Goal: Task Accomplishment & Management: Manage account settings

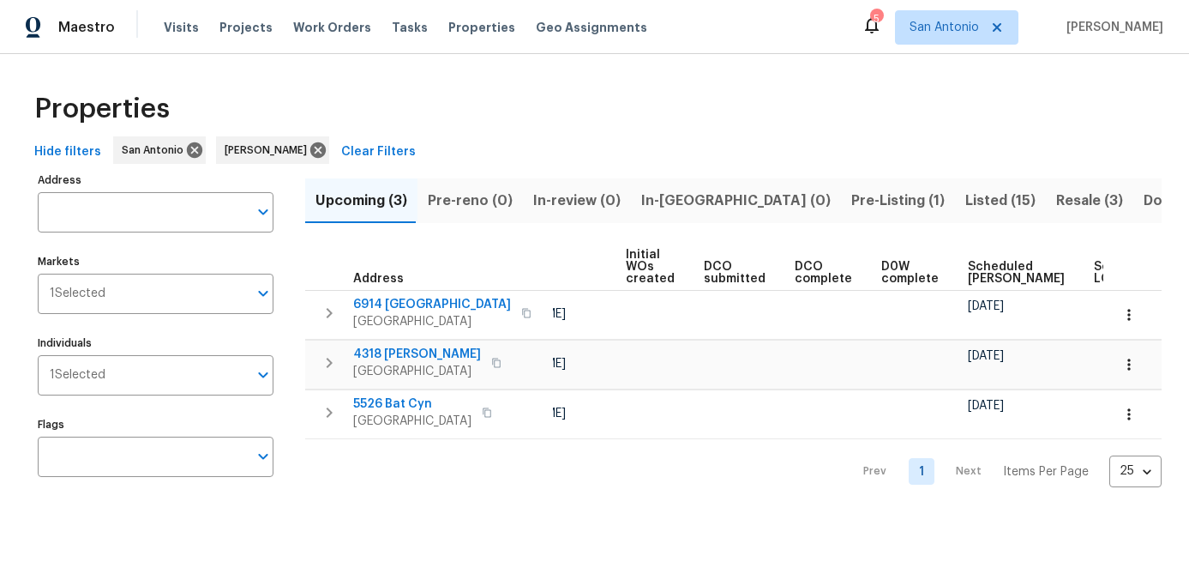
scroll to position [0, 165]
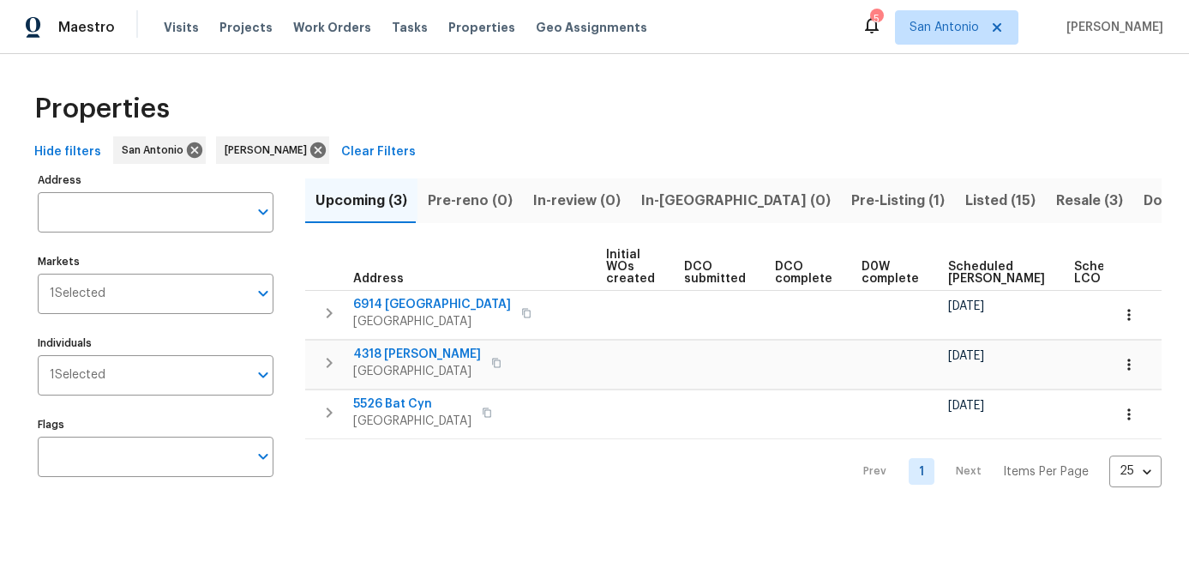
click at [953, 278] on span "Scheduled COE" at bounding box center [996, 273] width 97 height 24
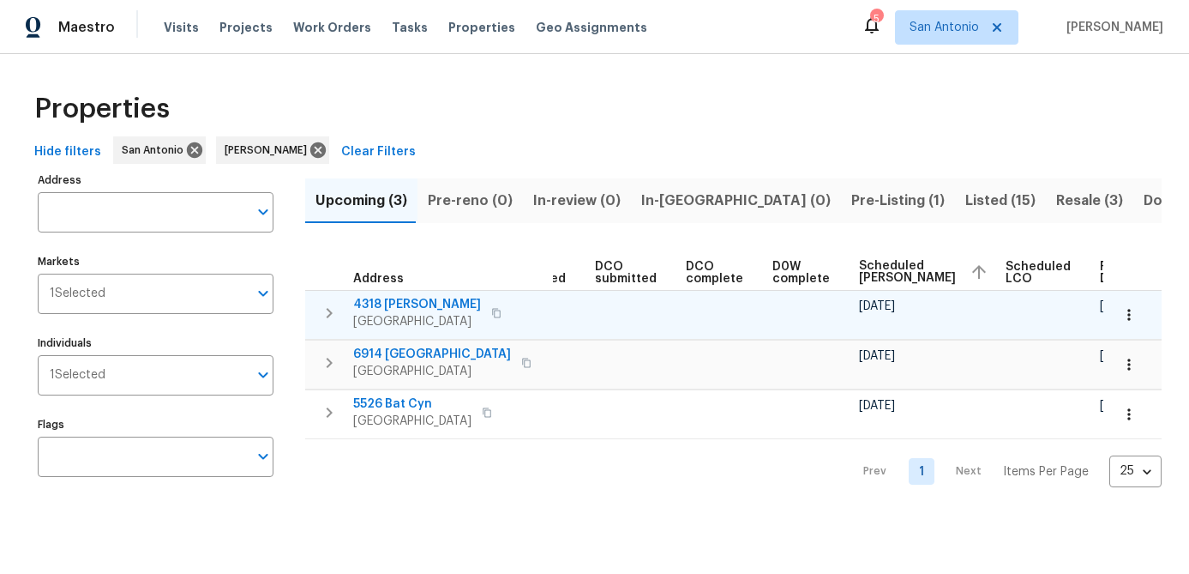
click at [1128, 316] on icon "button" at bounding box center [1129, 314] width 17 height 17
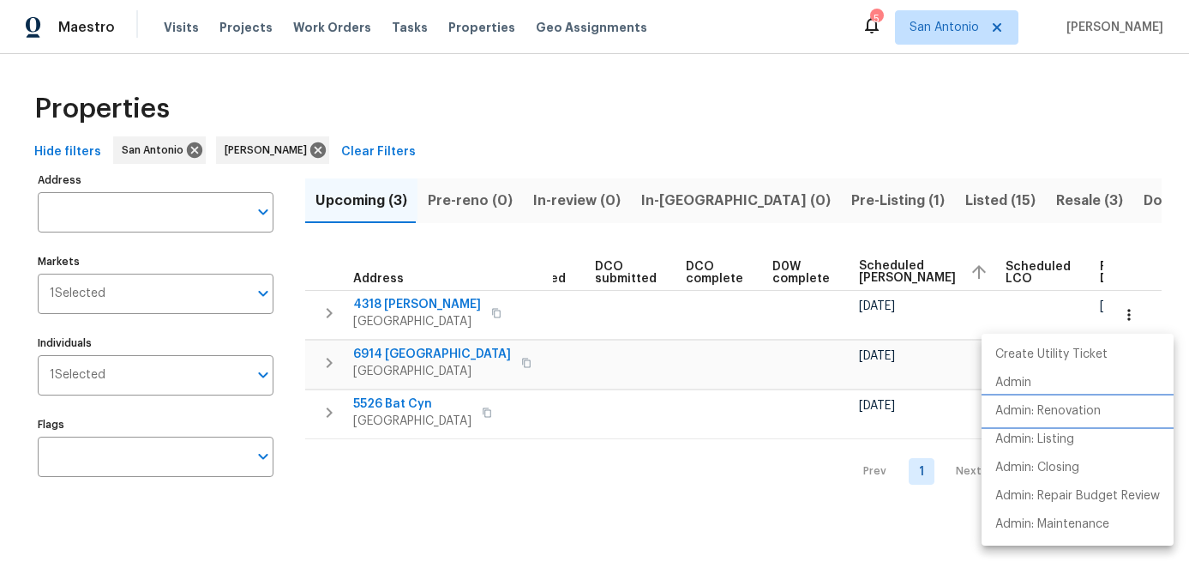
click at [1065, 412] on p "Admin: Renovation" at bounding box center [1047, 411] width 105 height 18
click at [635, 444] on div at bounding box center [594, 287] width 1189 height 574
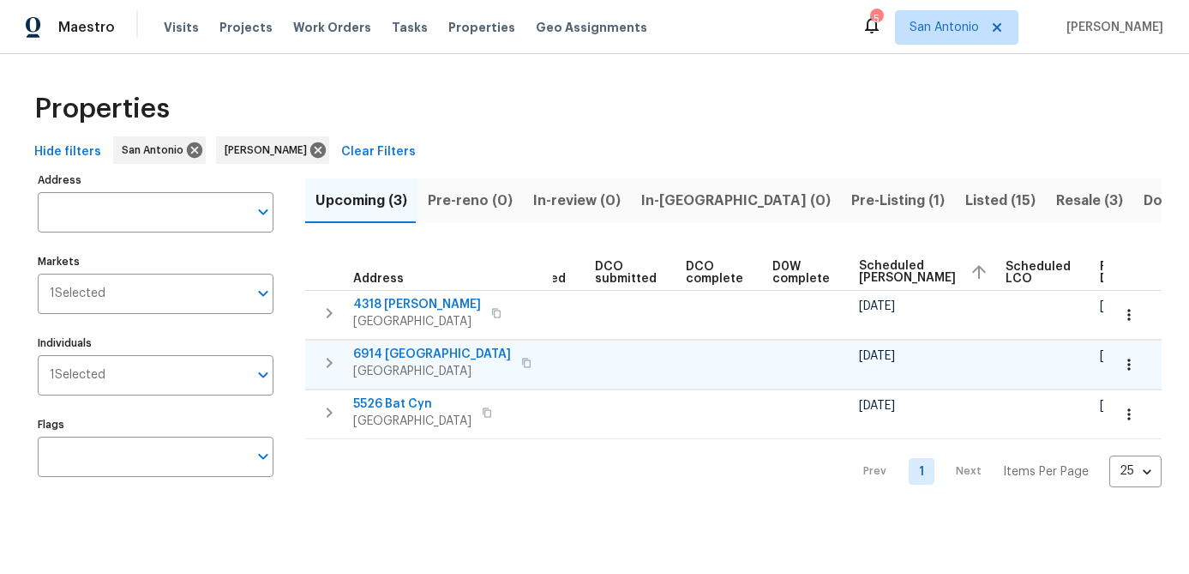
click at [1130, 358] on icon "button" at bounding box center [1129, 364] width 17 height 17
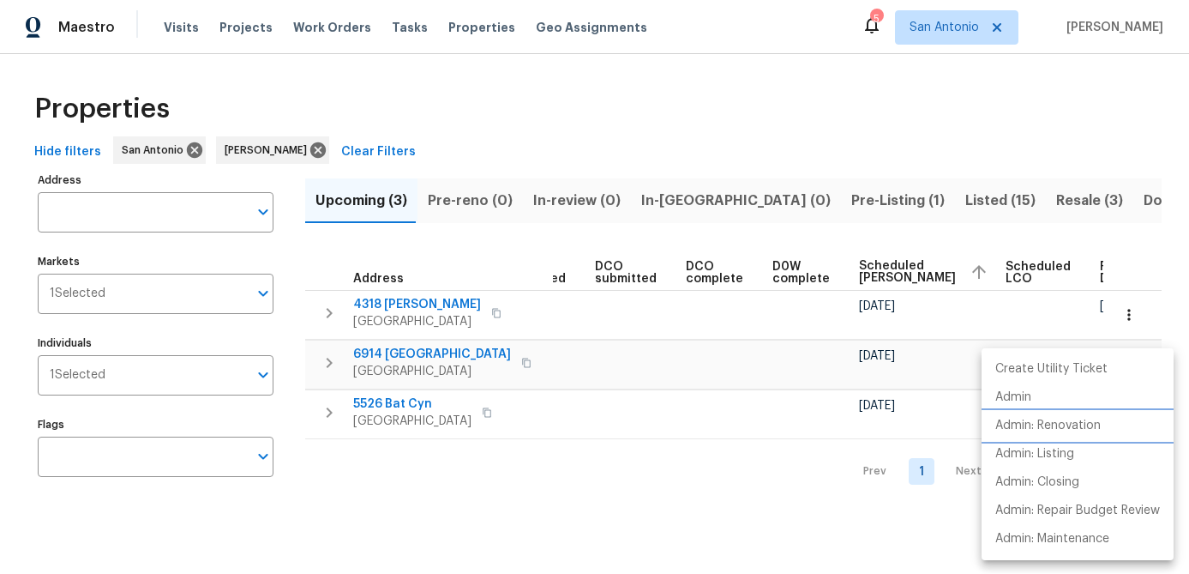
click at [1067, 426] on p "Admin: Renovation" at bounding box center [1047, 426] width 105 height 18
click at [567, 463] on div at bounding box center [594, 287] width 1189 height 574
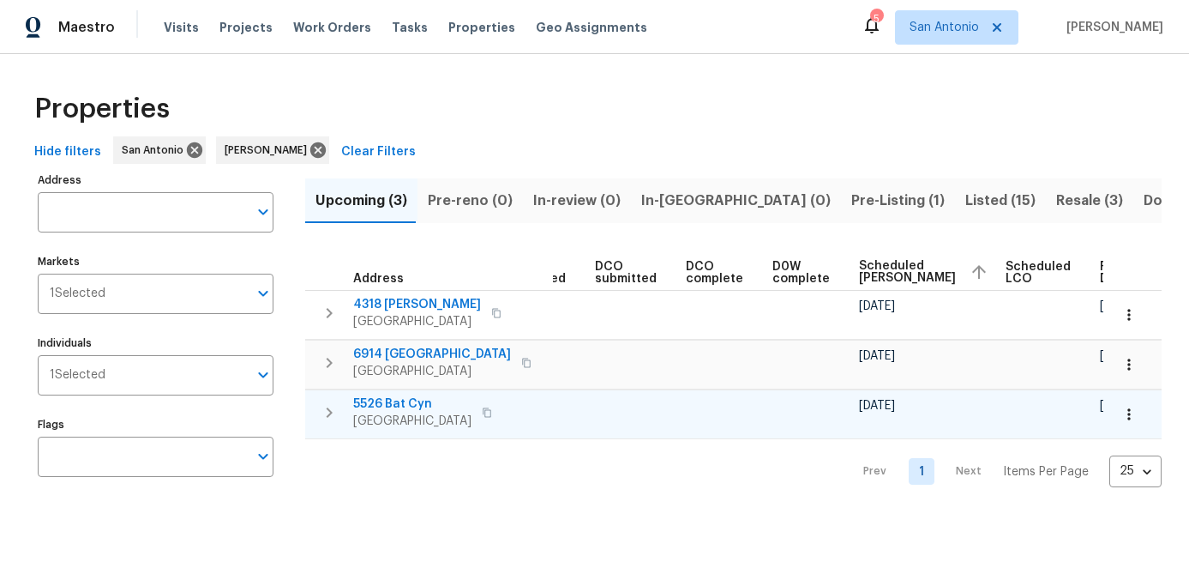
click at [1127, 419] on icon "button" at bounding box center [1129, 414] width 17 height 17
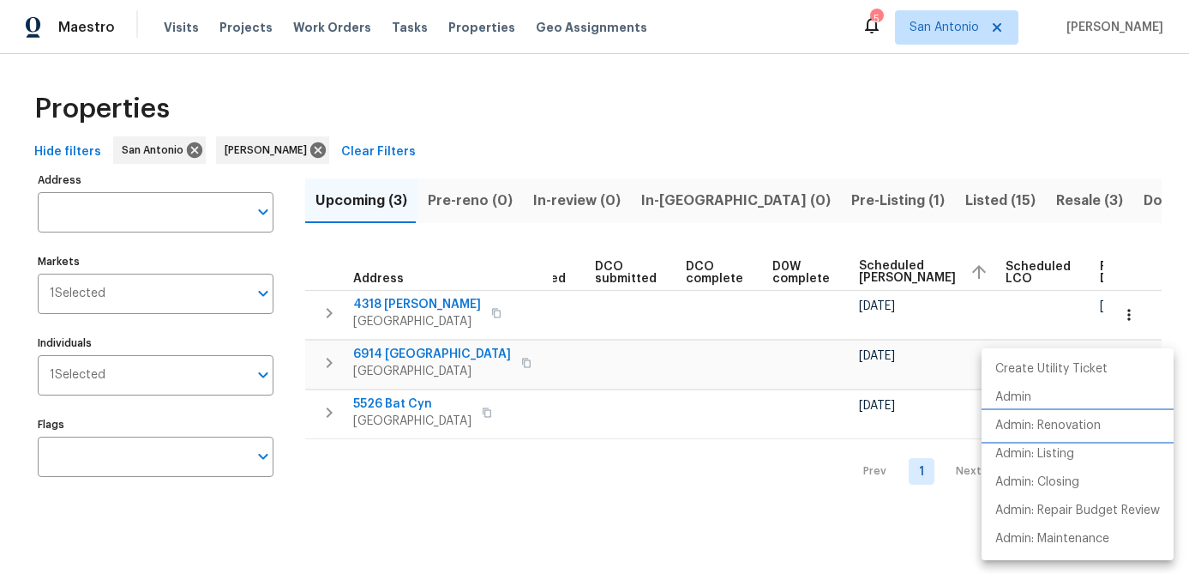
click at [1077, 430] on p "Admin: Renovation" at bounding box center [1047, 426] width 105 height 18
click at [472, 500] on div at bounding box center [594, 287] width 1189 height 574
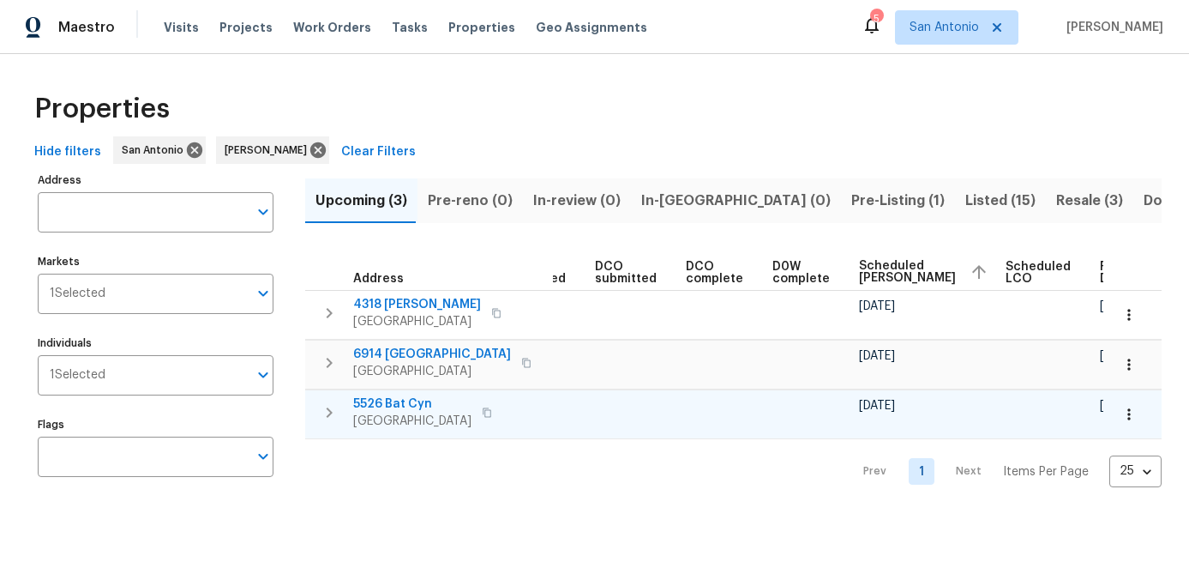
click at [388, 393] on td "5526 Bat Cyn San Antonio, TX 78252" at bounding box center [429, 412] width 248 height 45
click at [385, 415] on span "San Antonio, TX 78252" at bounding box center [412, 420] width 118 height 17
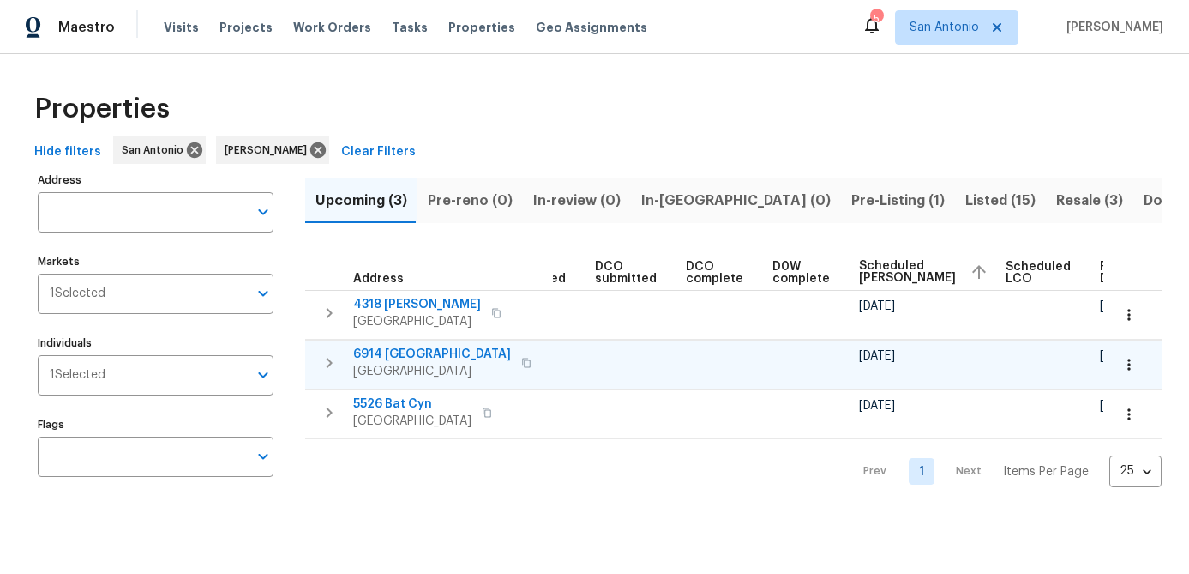
click at [375, 358] on span "6914 Port Bay" at bounding box center [432, 354] width 158 height 17
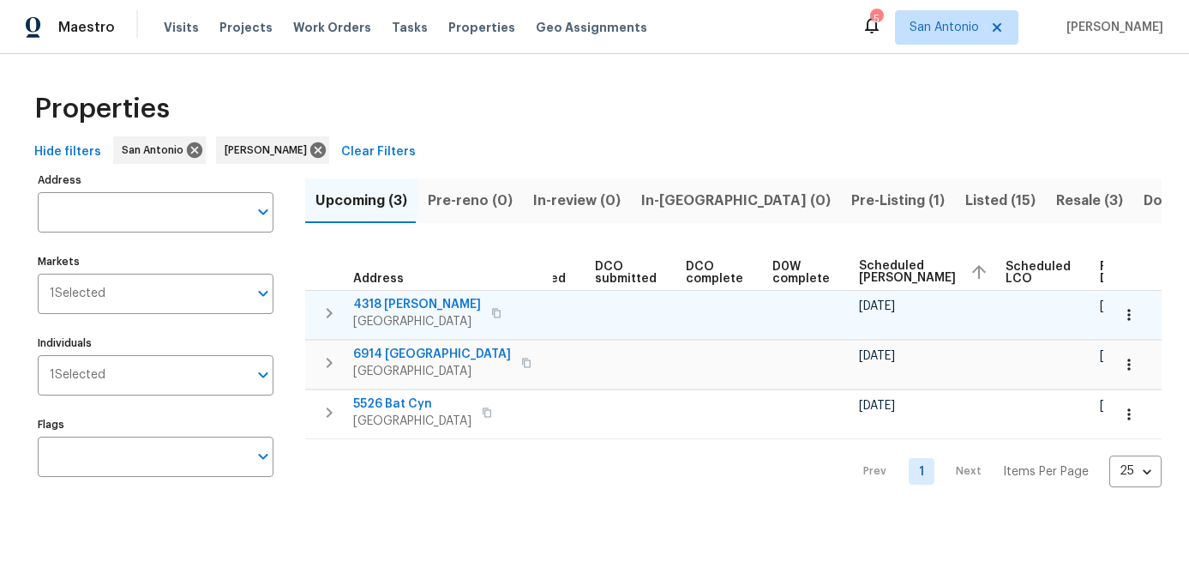
click at [385, 325] on span "San Antonio, TX 78253" at bounding box center [417, 321] width 128 height 17
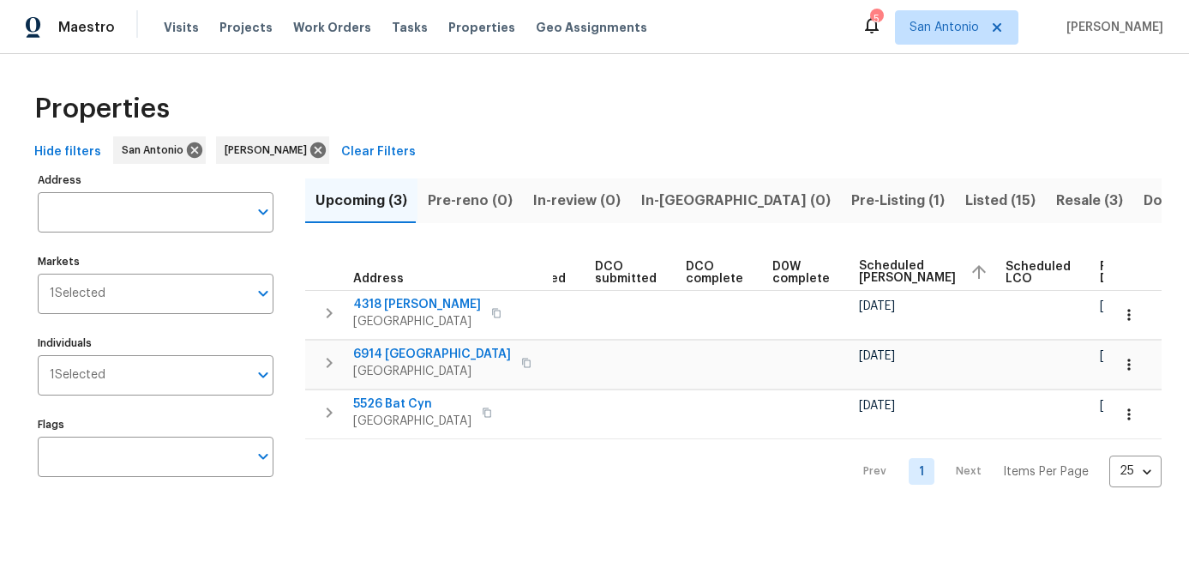
click at [851, 193] on span "Pre-Listing (1)" at bounding box center [897, 201] width 93 height 24
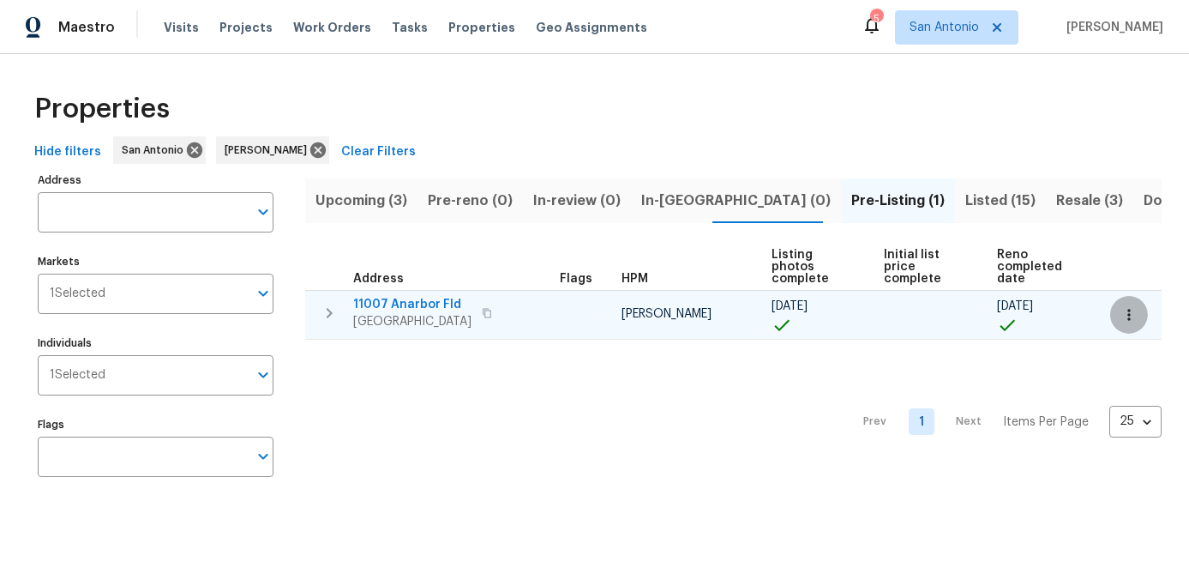
click at [1129, 316] on icon "button" at bounding box center [1129, 314] width 17 height 17
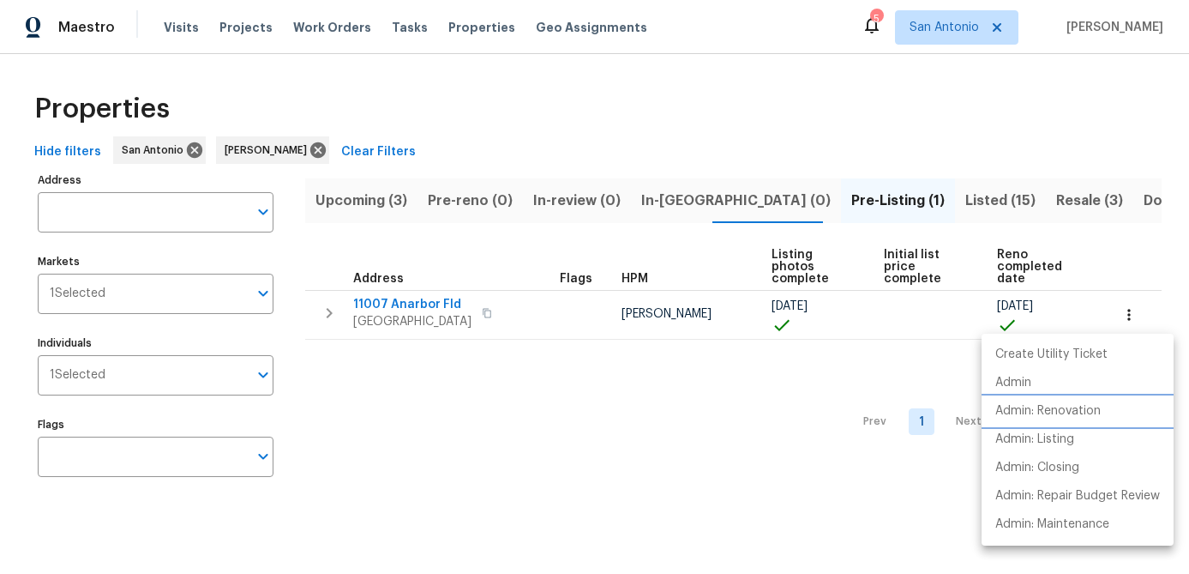
click at [1056, 405] on p "Admin: Renovation" at bounding box center [1047, 411] width 105 height 18
click at [523, 421] on div at bounding box center [594, 287] width 1189 height 574
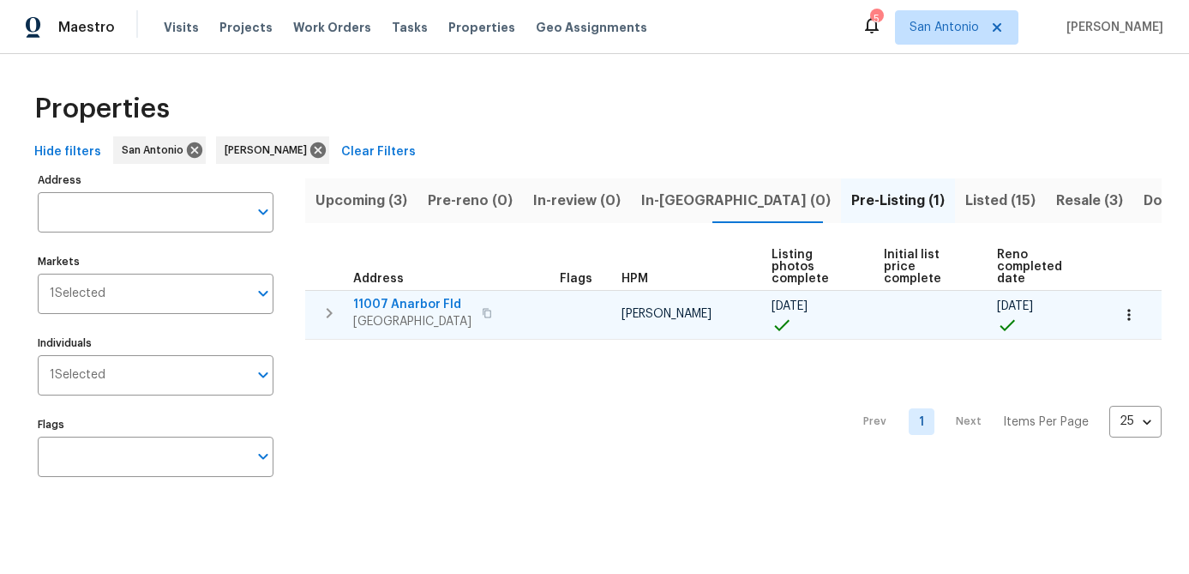
click at [413, 316] on span "San Antonio, TX 78254" at bounding box center [412, 321] width 118 height 17
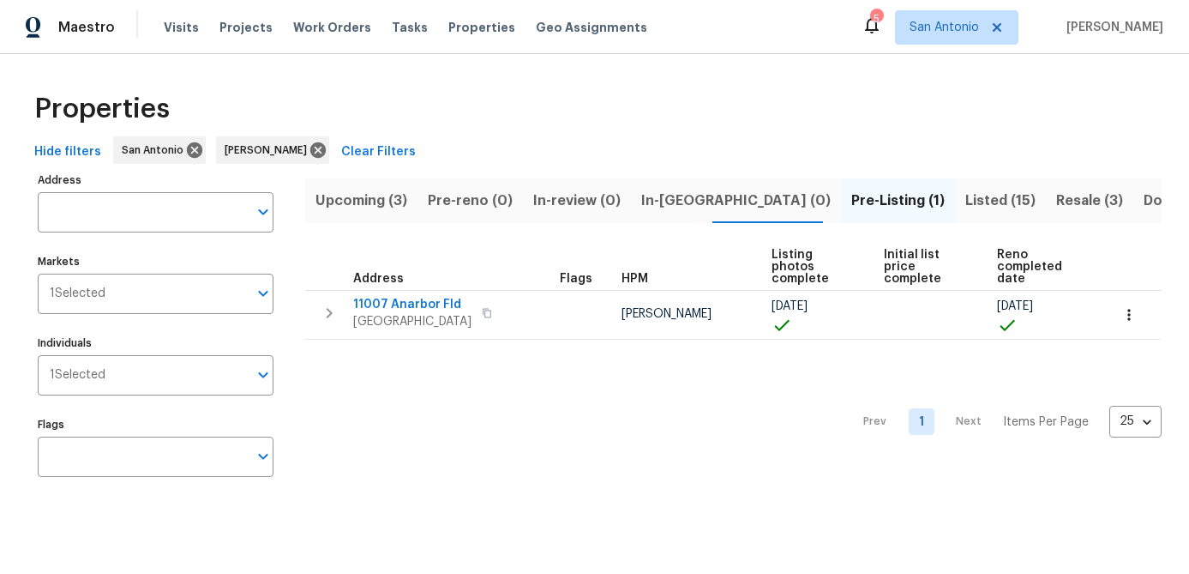
click at [965, 201] on span "Listed (15)" at bounding box center [1000, 201] width 70 height 24
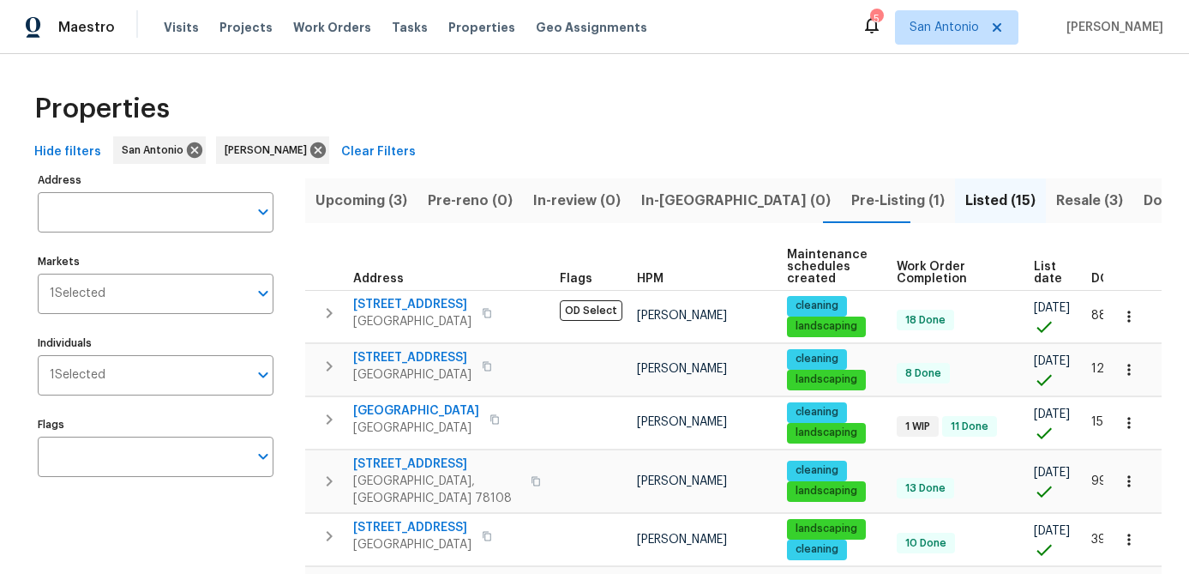
click at [1053, 265] on span "List date" at bounding box center [1048, 273] width 28 height 24
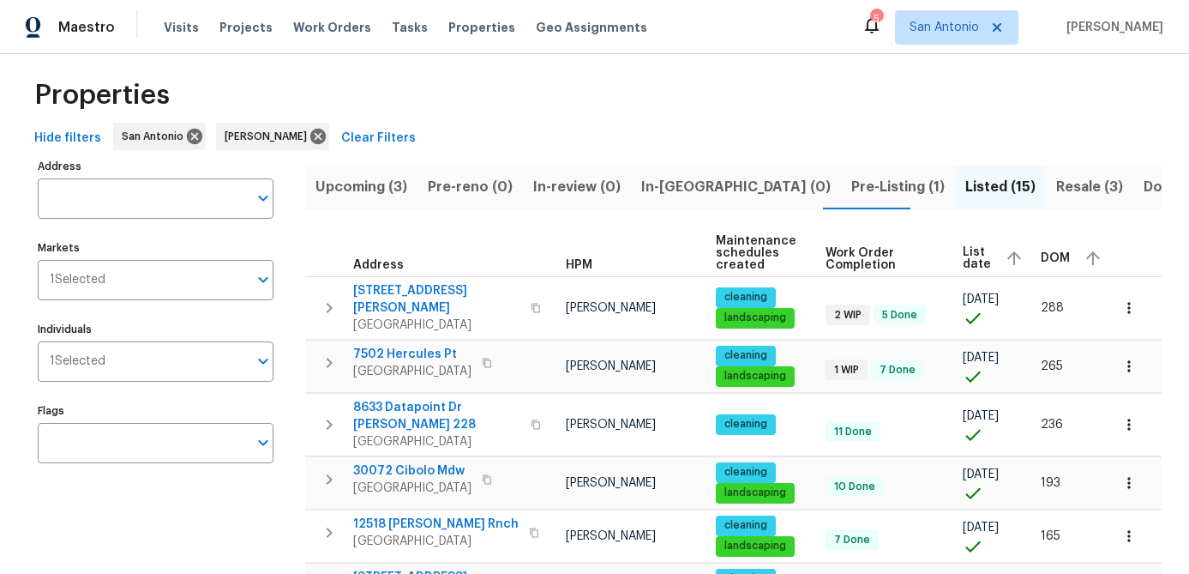
scroll to position [15, 0]
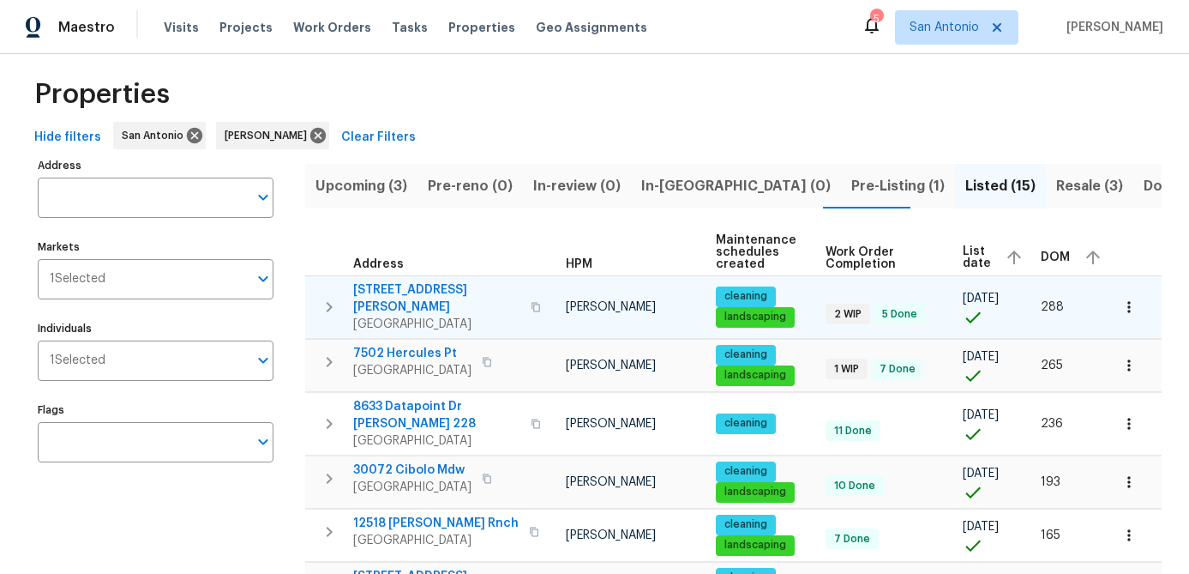
click at [428, 308] on span "3831 Harry Wurzbach Rd Bldg 16" at bounding box center [436, 298] width 167 height 34
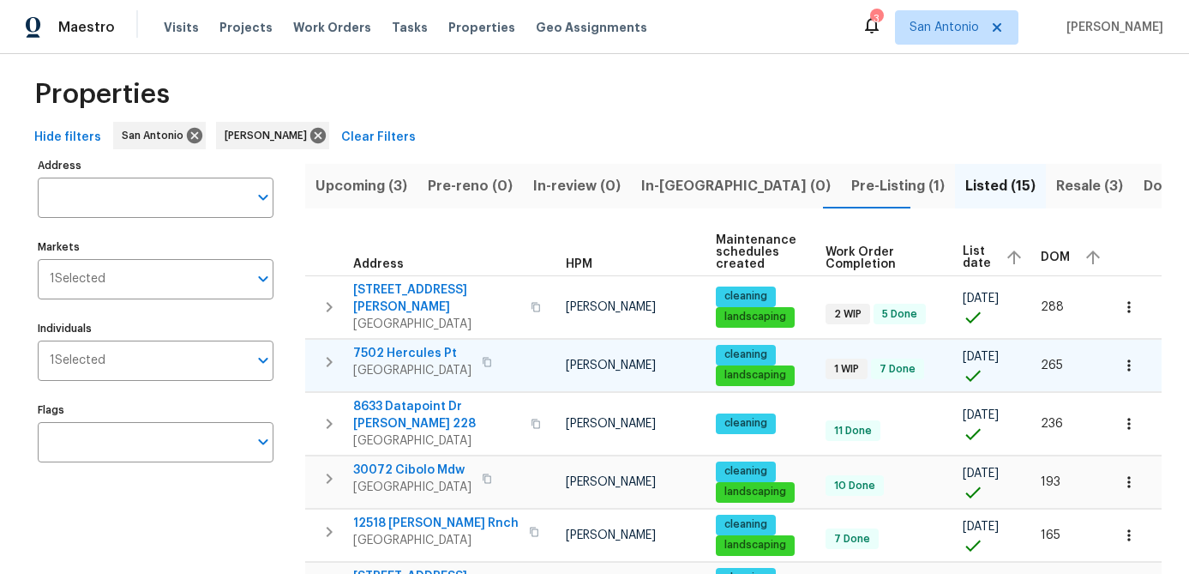
click at [422, 365] on span "San Antonio, TX 78252" at bounding box center [412, 370] width 118 height 17
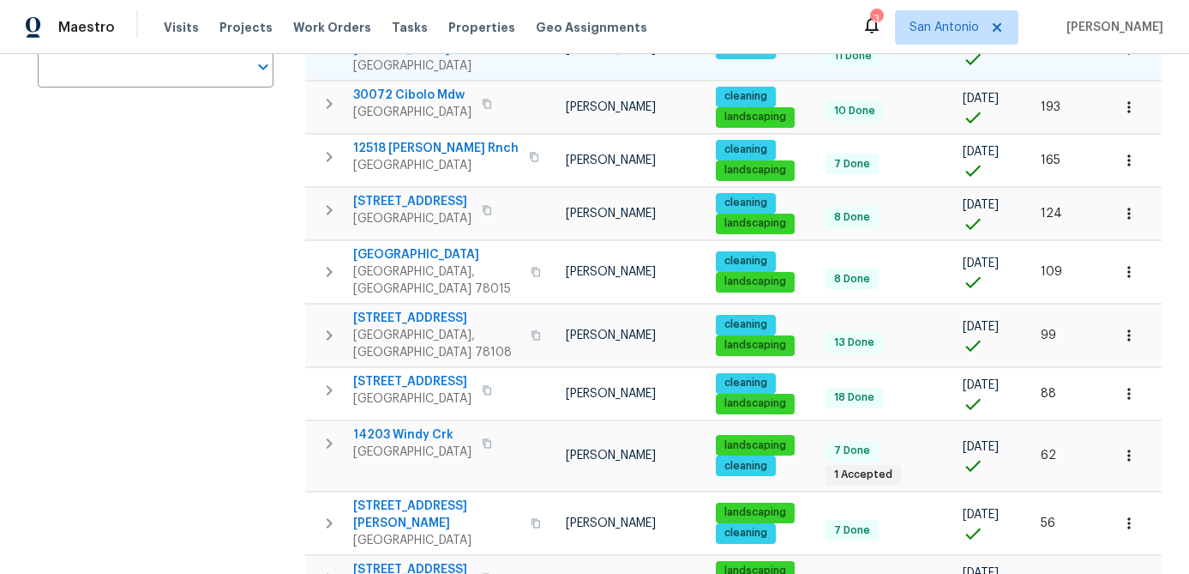
scroll to position [409, 0]
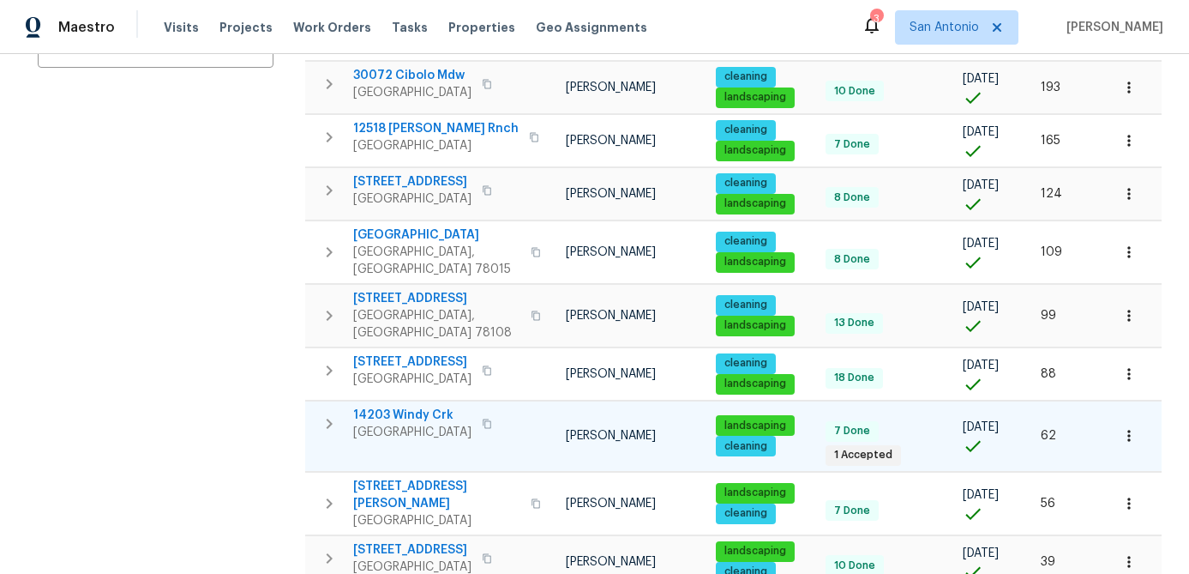
click at [402, 424] on span "[GEOGRAPHIC_DATA]" at bounding box center [412, 432] width 118 height 17
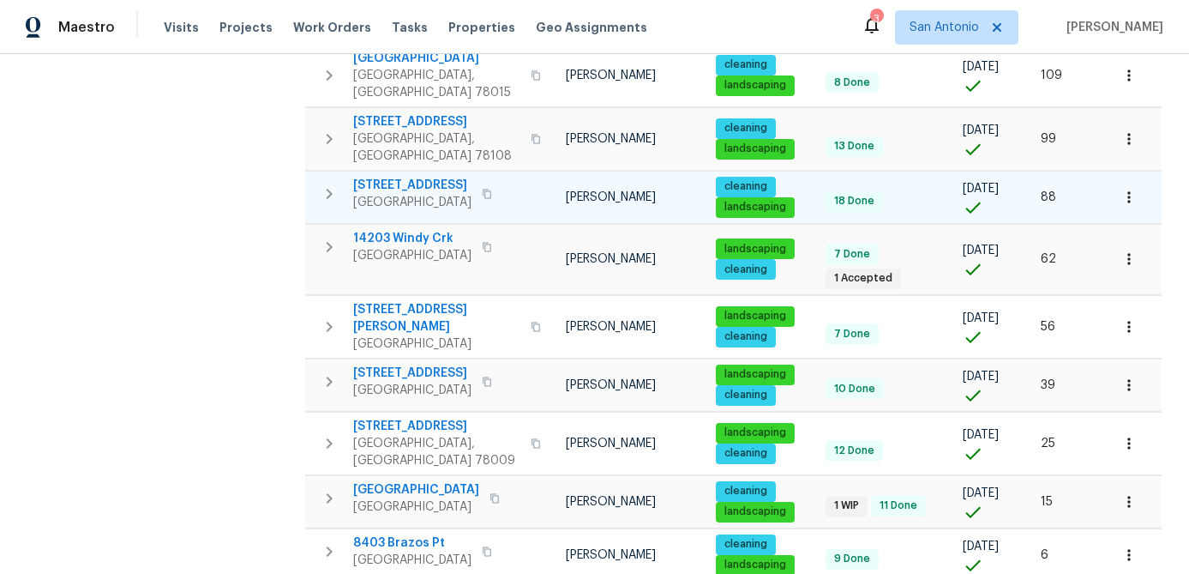
scroll to position [607, 0]
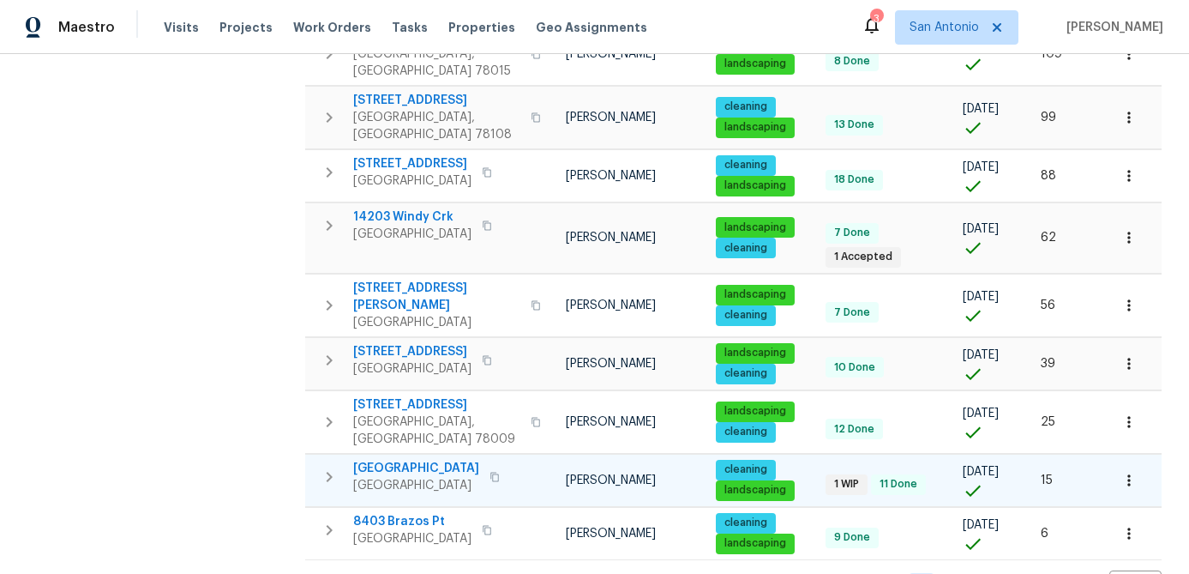
click at [404, 477] on span "San Antonio, TX 78245" at bounding box center [416, 485] width 126 height 17
click at [167, 406] on div "Address Address Markets 1 Selected Markets Individuals 1 Selected Individuals F…" at bounding box center [166, 81] width 257 height 1041
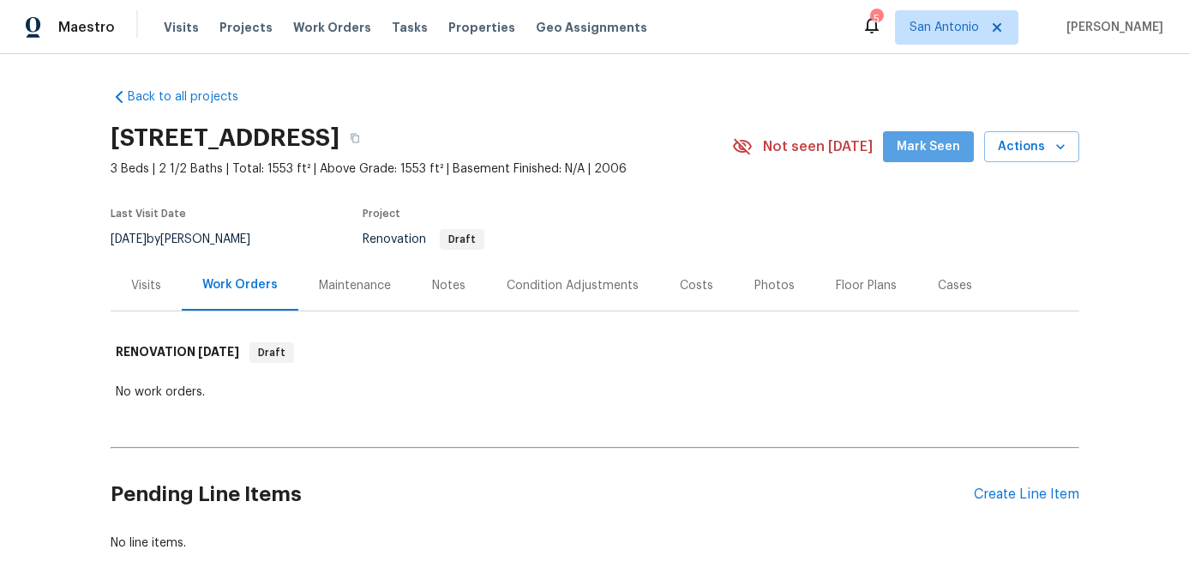
click at [937, 146] on span "Mark Seen" at bounding box center [928, 146] width 63 height 21
click at [920, 153] on span "Mark Seen" at bounding box center [928, 146] width 63 height 21
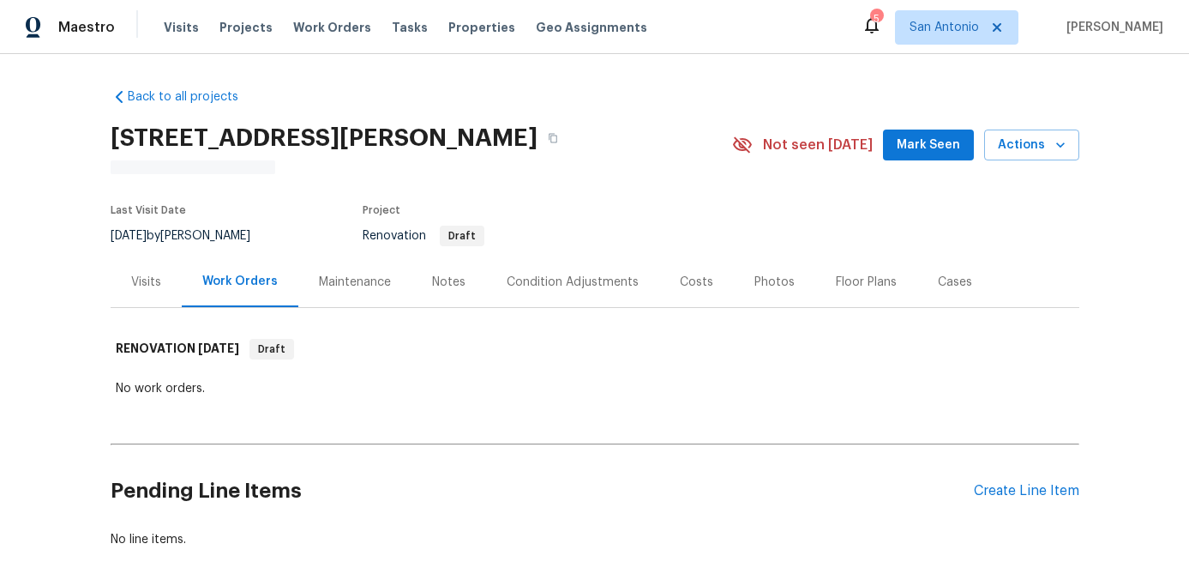
click at [944, 144] on span "Mark Seen" at bounding box center [928, 145] width 63 height 21
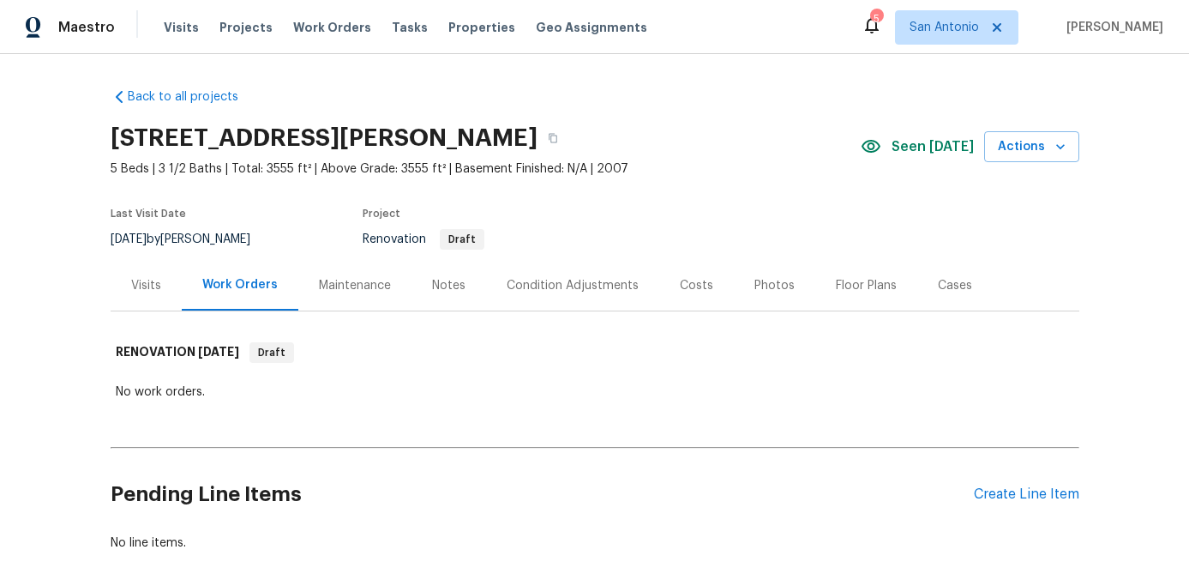
click at [451, 281] on div "Notes" at bounding box center [448, 285] width 33 height 17
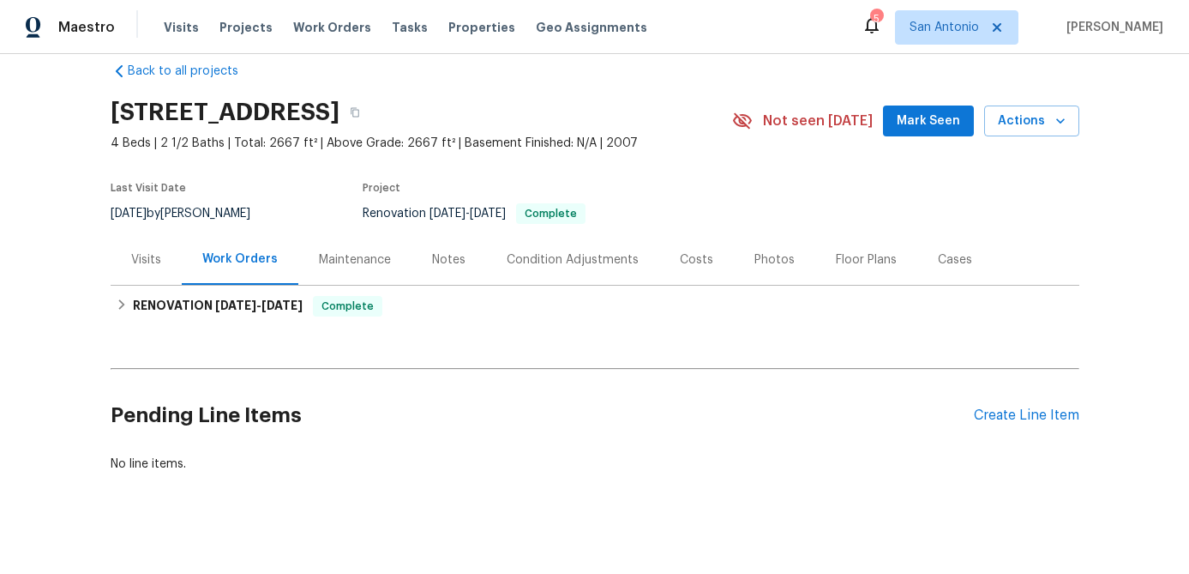
scroll to position [41, 0]
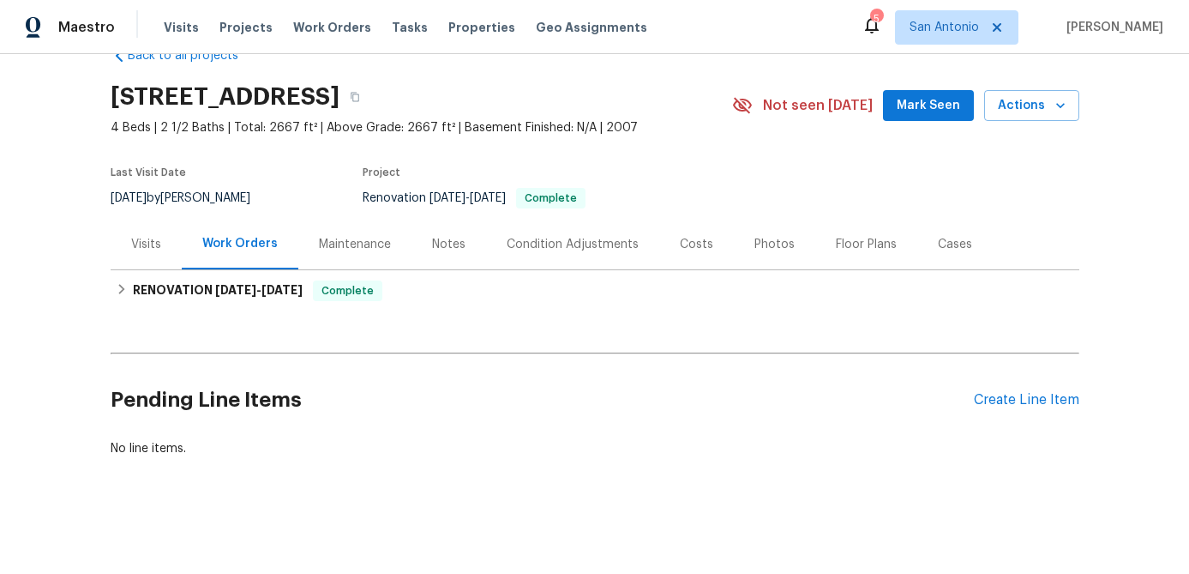
click at [929, 99] on span "Mark Seen" at bounding box center [928, 105] width 63 height 21
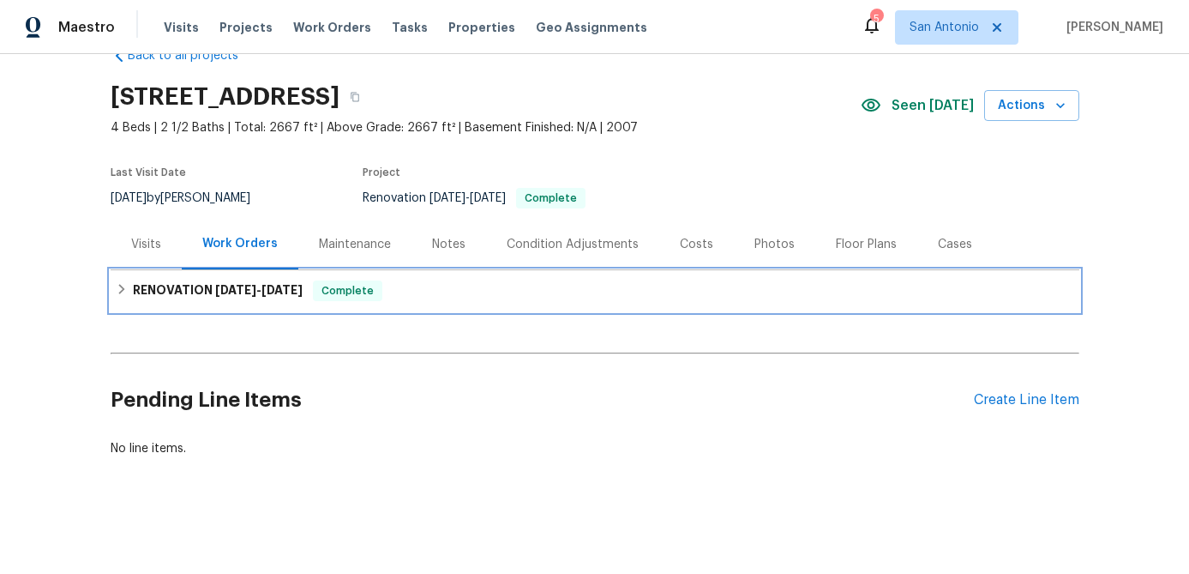
click at [338, 280] on div "Complete" at bounding box center [347, 290] width 69 height 21
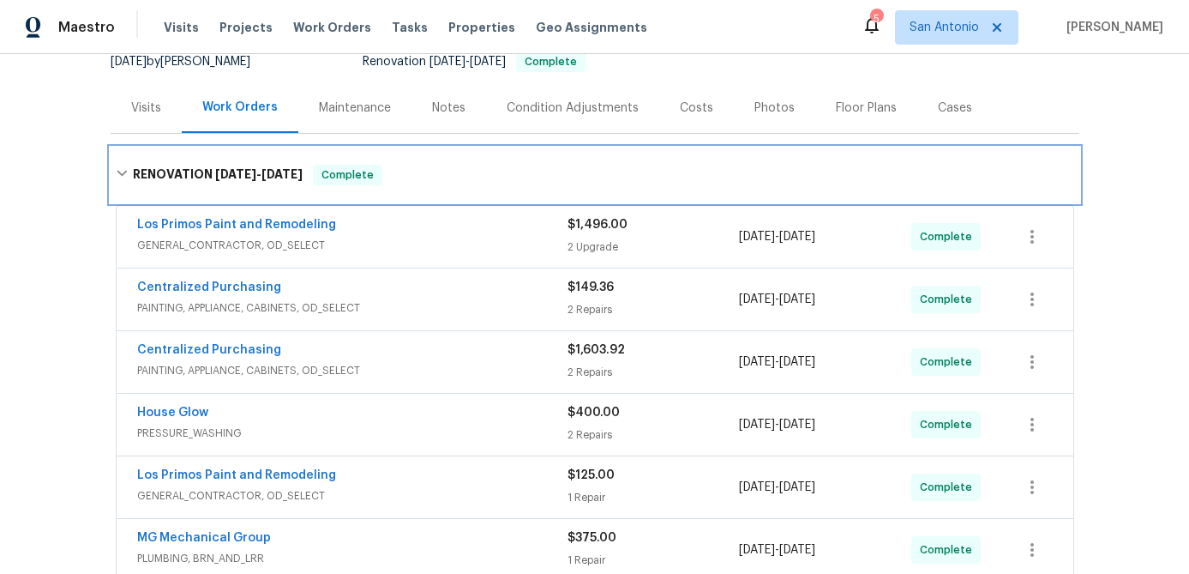
scroll to position [0, 0]
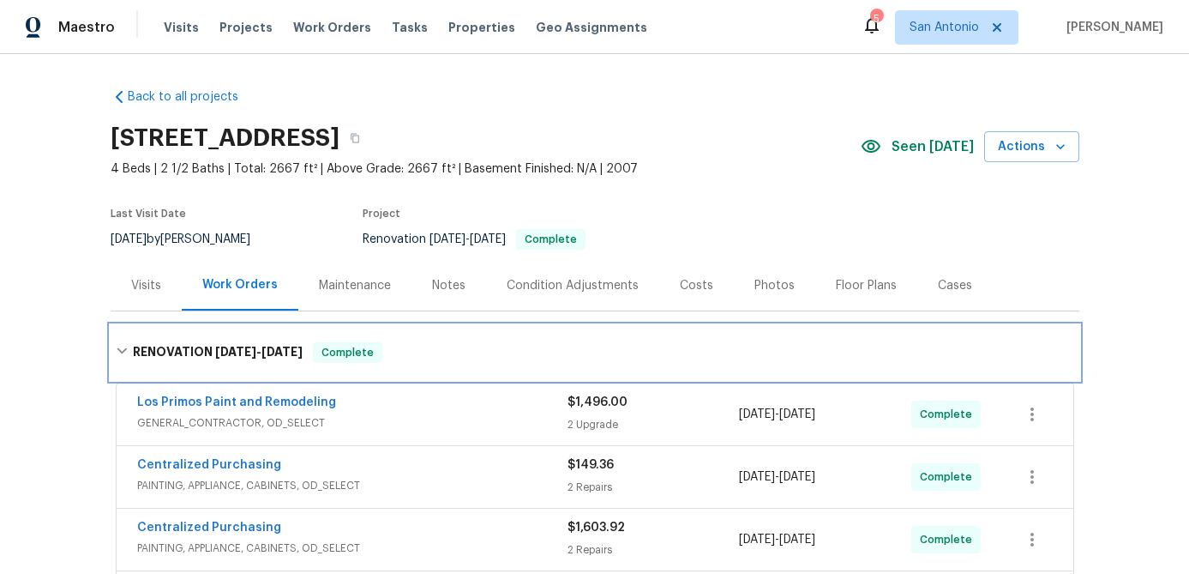
click at [356, 355] on span "Complete" at bounding box center [348, 352] width 66 height 17
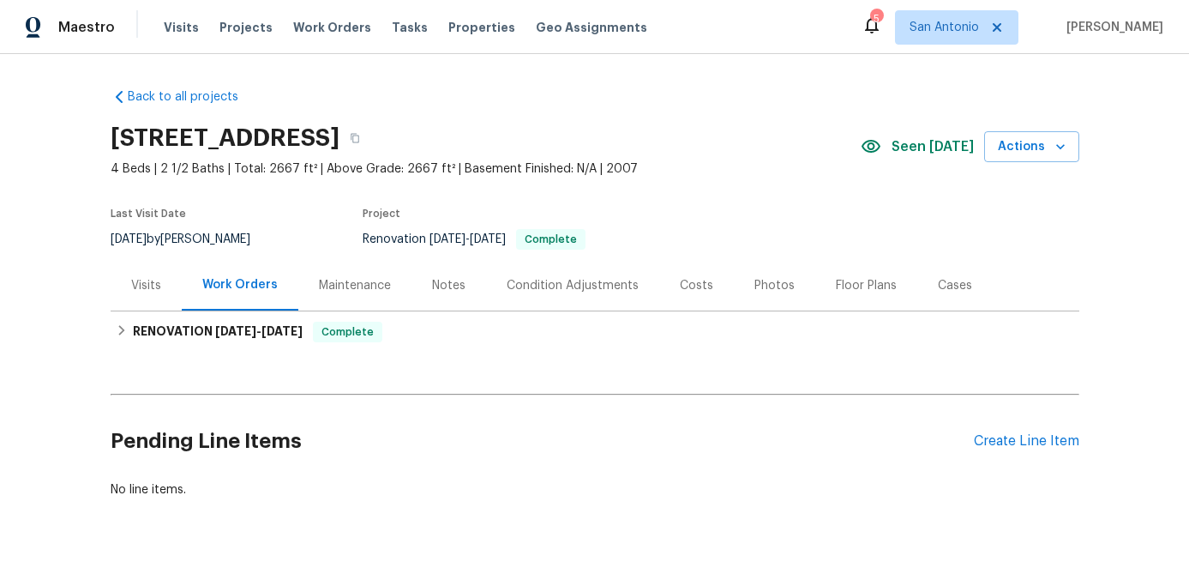
click at [780, 284] on div "Photos" at bounding box center [775, 285] width 40 height 17
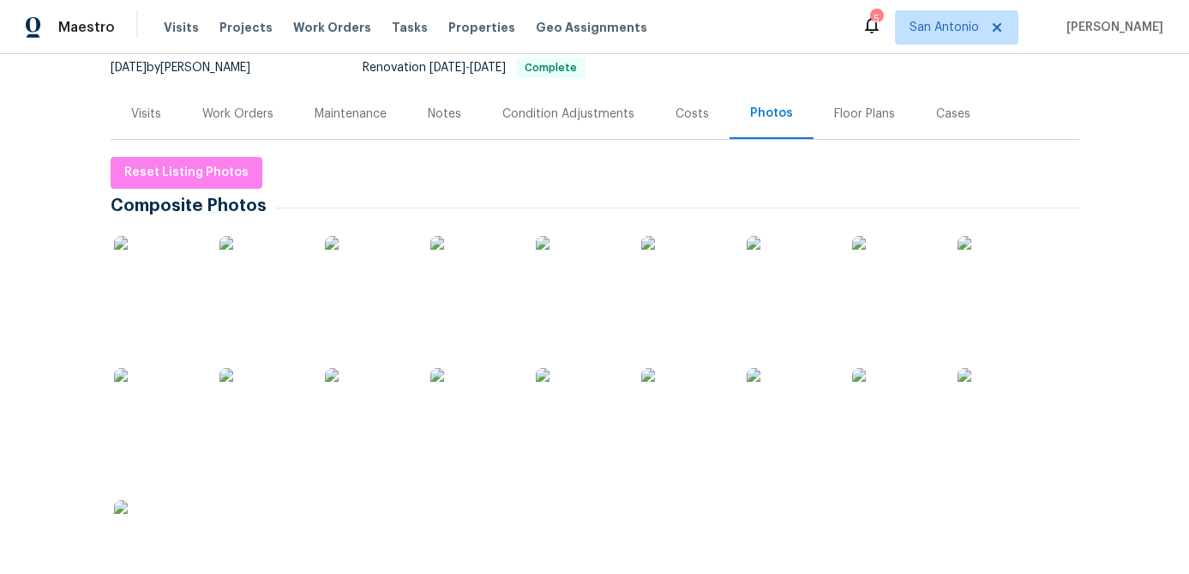
scroll to position [190, 0]
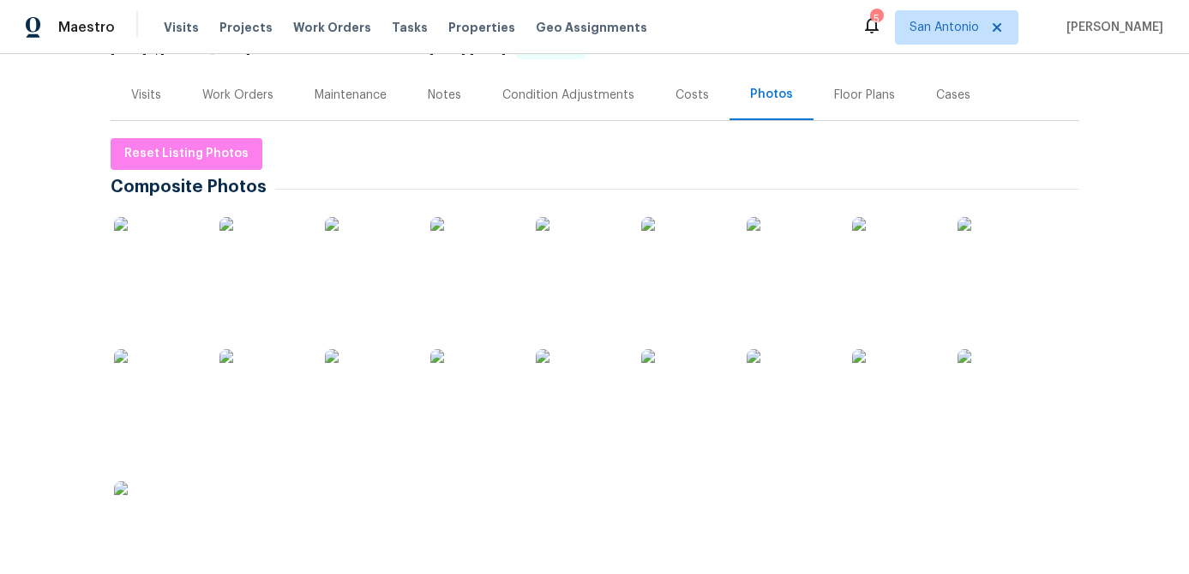
click at [145, 279] on img at bounding box center [157, 260] width 86 height 86
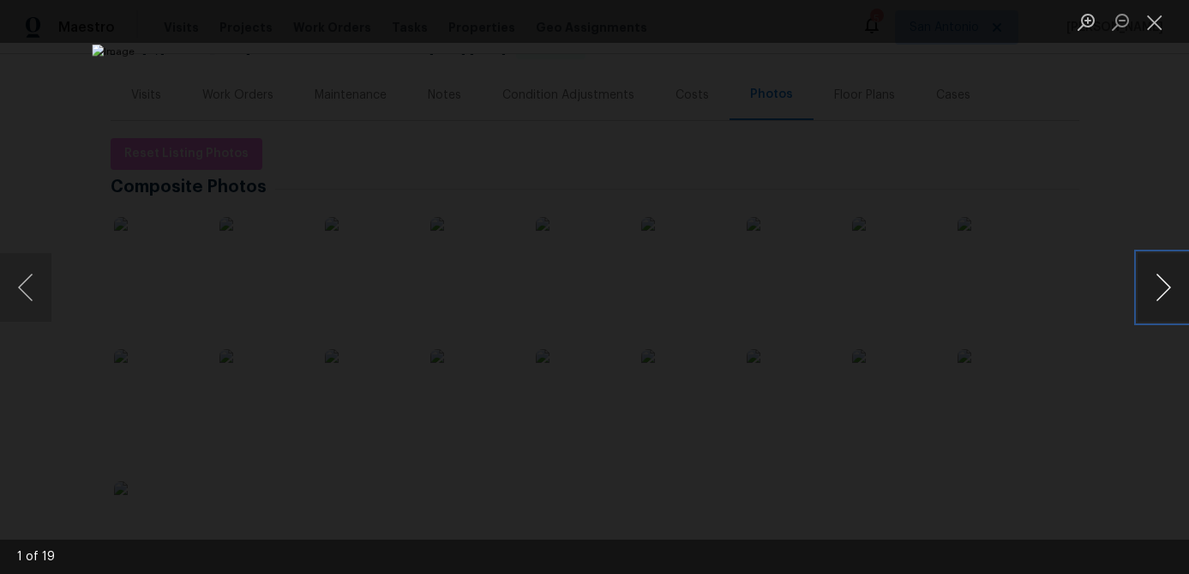
click at [1159, 295] on button "Next image" at bounding box center [1163, 287] width 51 height 69
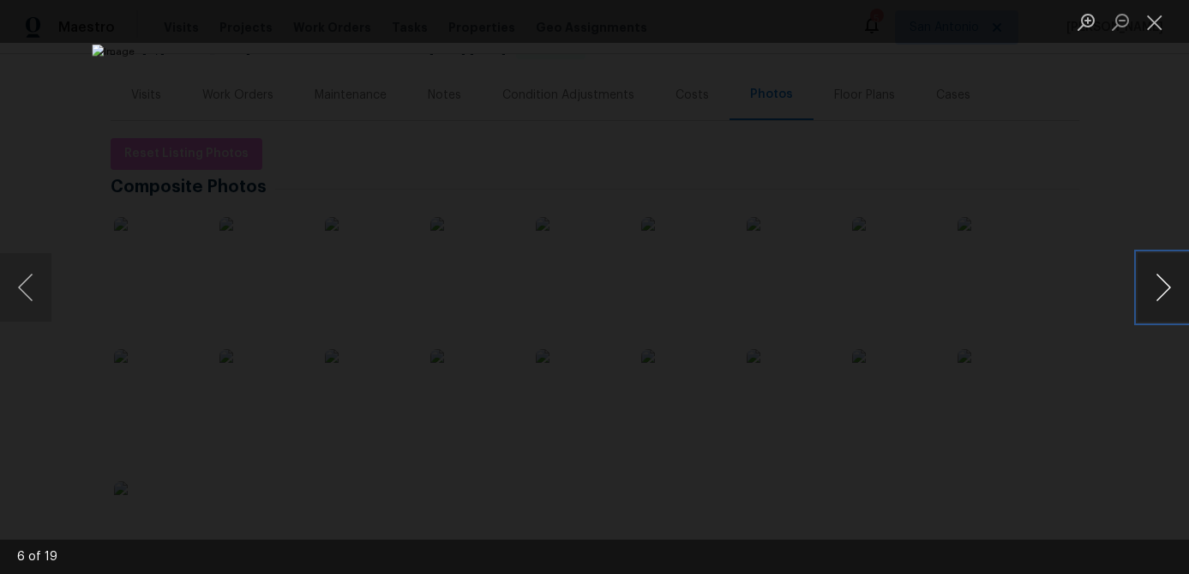
click at [1159, 295] on button "Next image" at bounding box center [1163, 287] width 51 height 69
click at [1158, 295] on button "Next image" at bounding box center [1163, 287] width 51 height 69
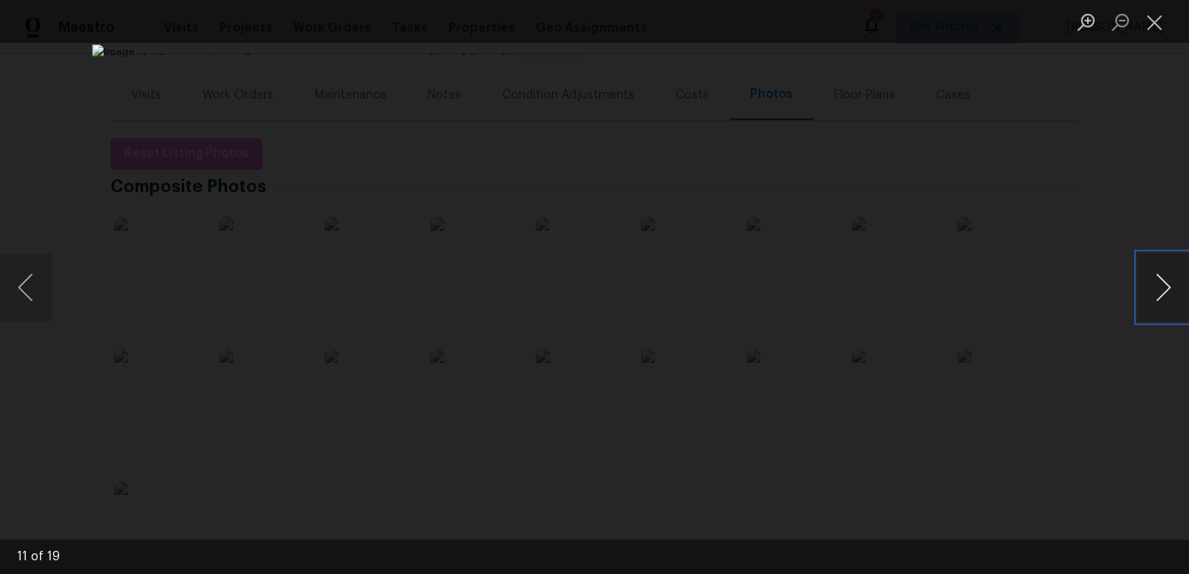
click at [1158, 295] on button "Next image" at bounding box center [1163, 287] width 51 height 69
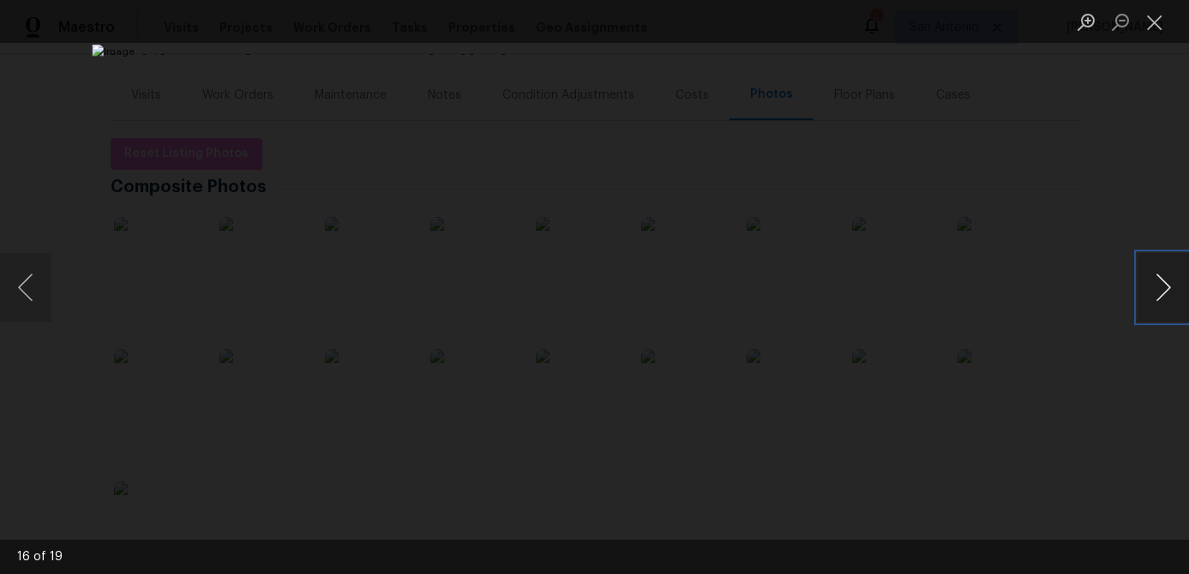
click at [1158, 295] on button "Next image" at bounding box center [1163, 287] width 51 height 69
click at [1149, 20] on button "Close lightbox" at bounding box center [1155, 22] width 34 height 30
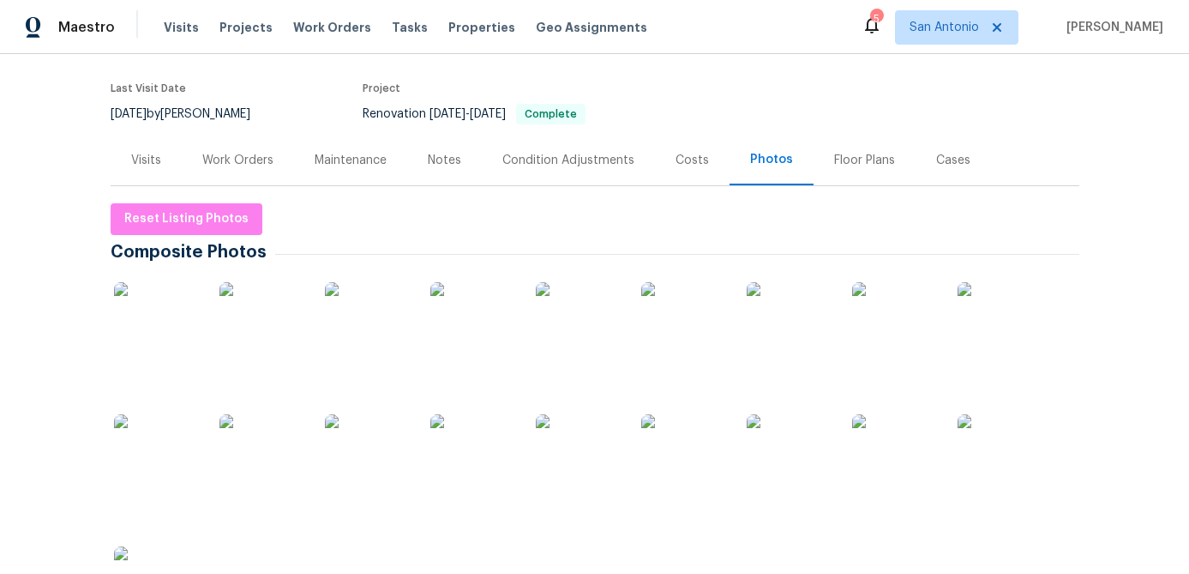
scroll to position [0, 0]
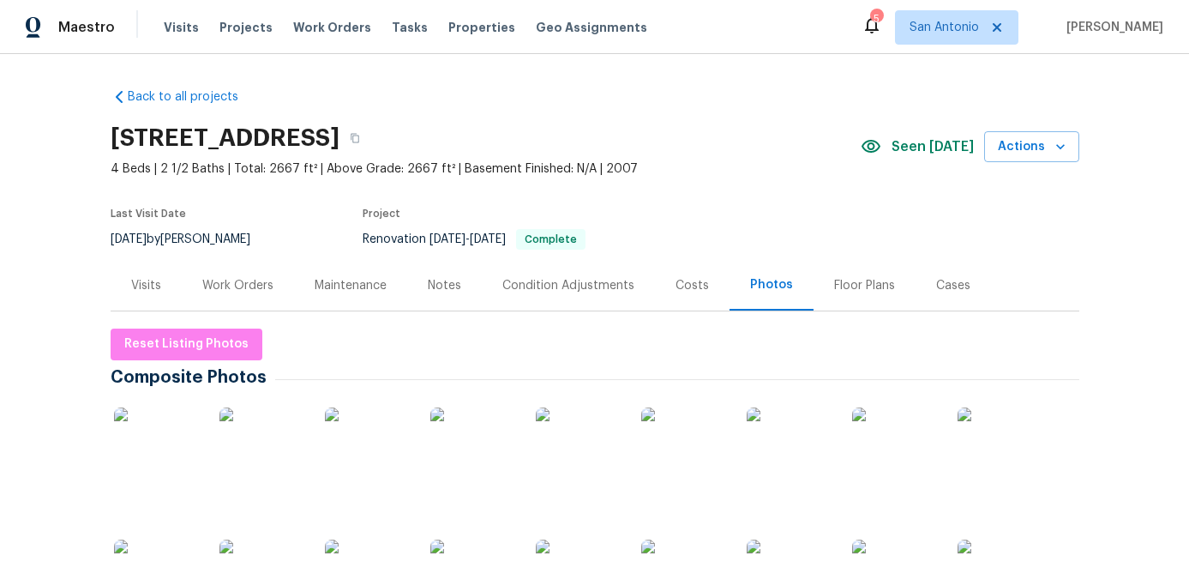
click at [844, 294] on div "Floor Plans" at bounding box center [865, 285] width 102 height 51
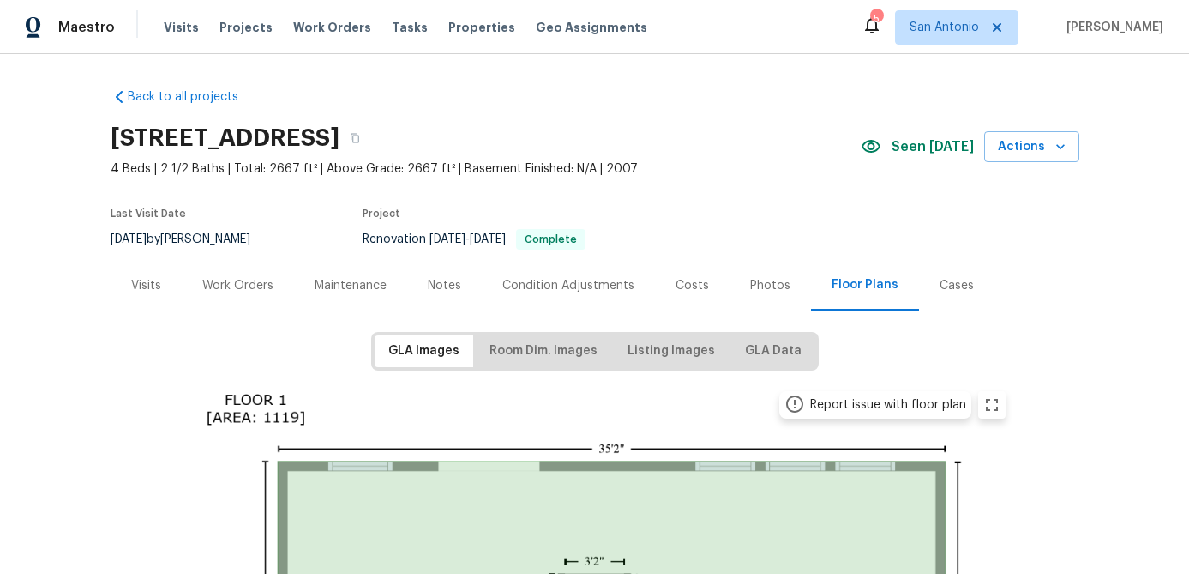
click at [687, 287] on div "Costs" at bounding box center [692, 285] width 33 height 17
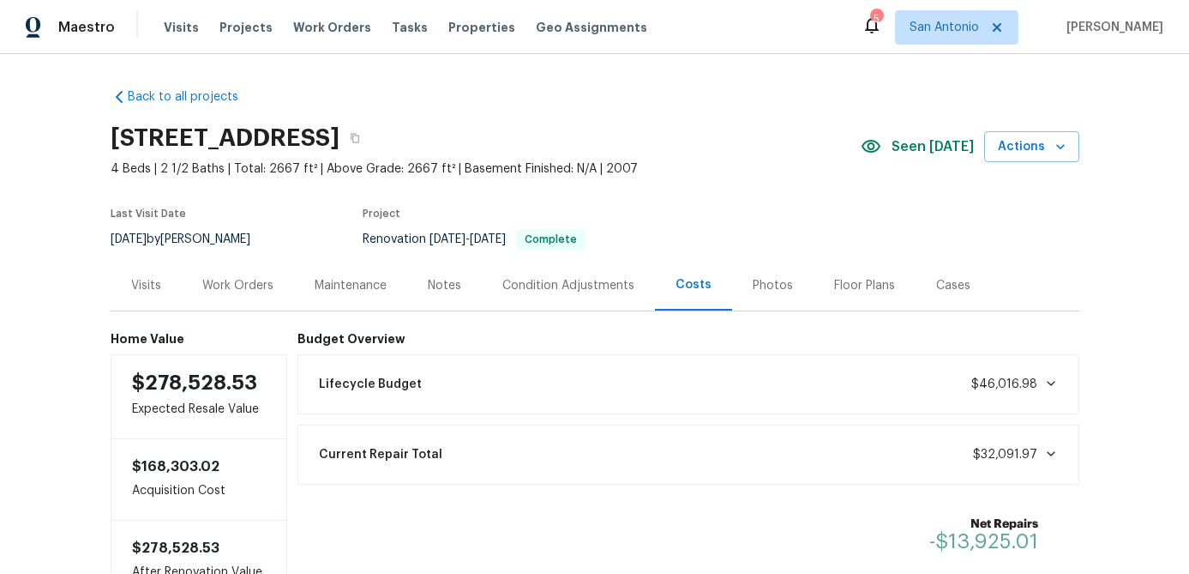
scroll to position [25, 0]
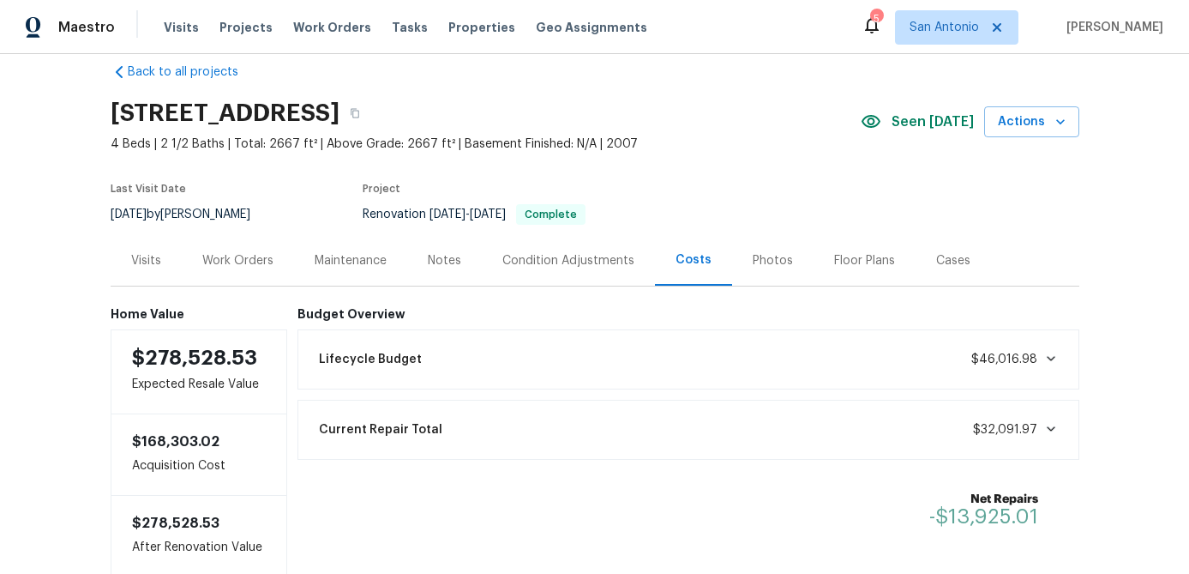
click at [244, 262] on div "Work Orders" at bounding box center [237, 260] width 71 height 17
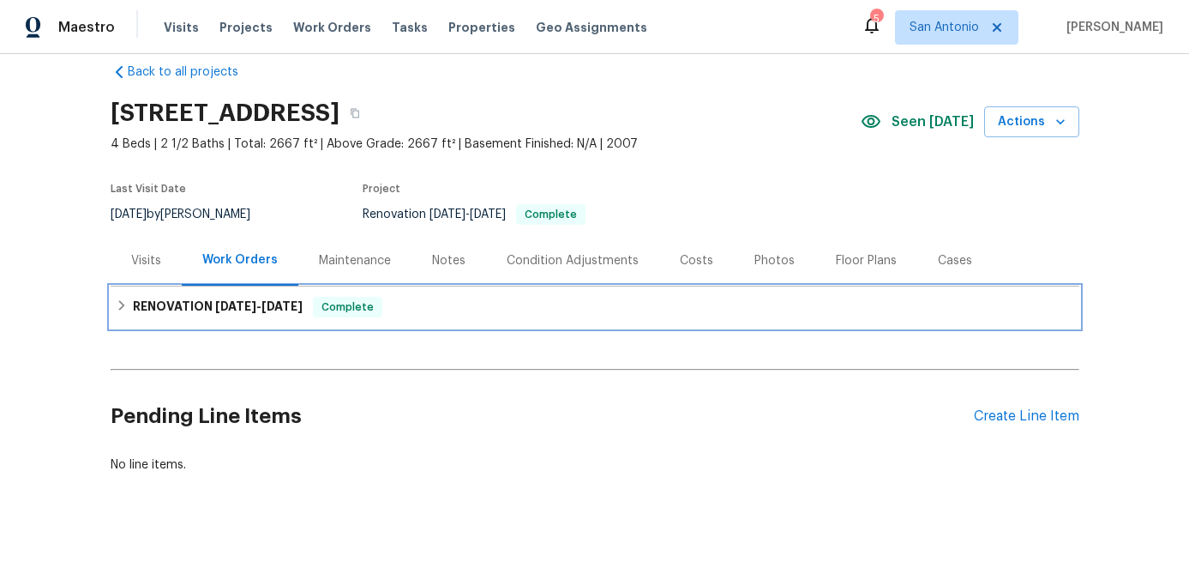
click at [334, 310] on span "Complete" at bounding box center [348, 306] width 66 height 17
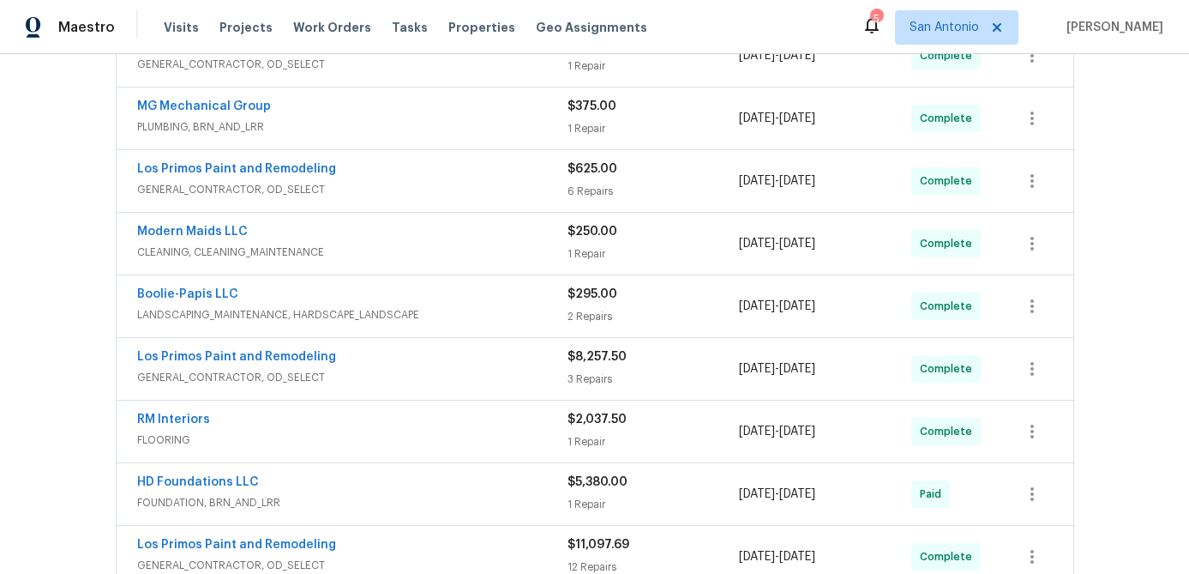
scroll to position [614, 0]
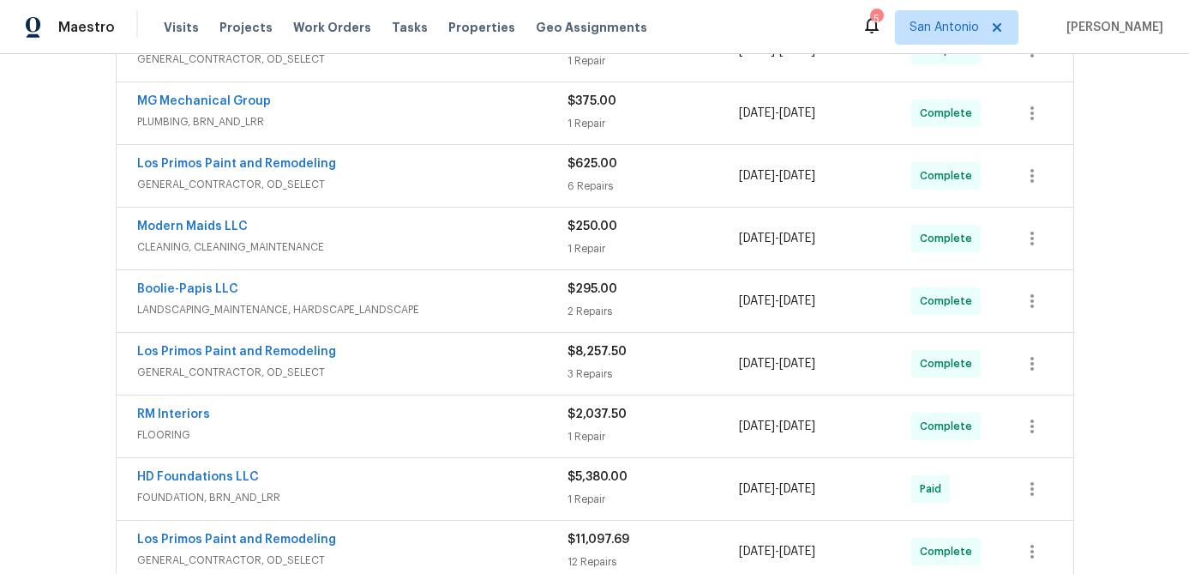
click at [379, 428] on span "FLOORING" at bounding box center [352, 434] width 430 height 17
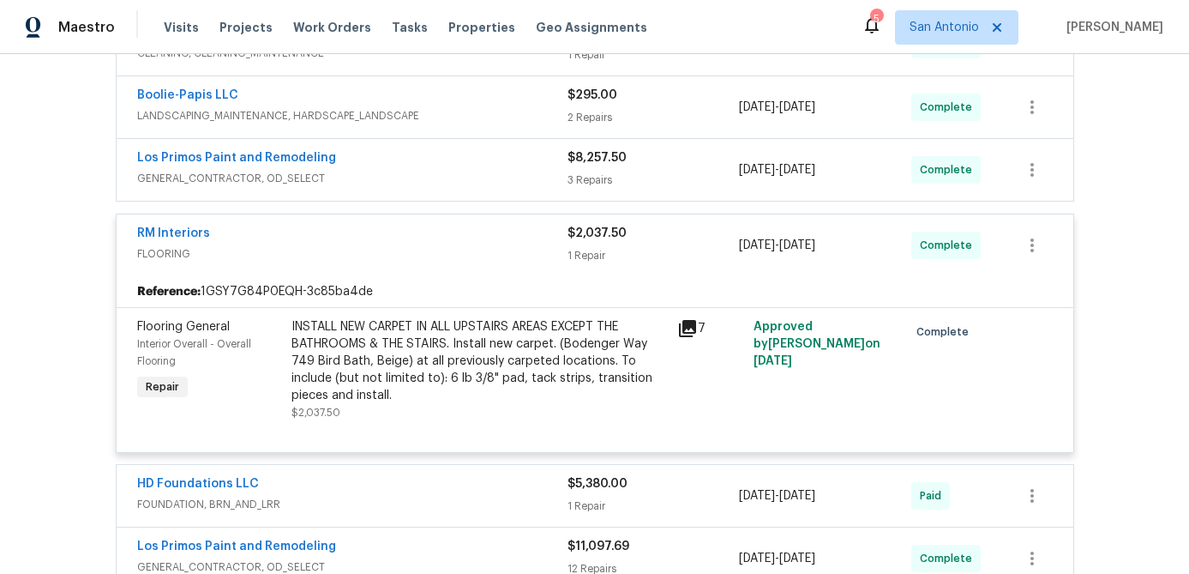
scroll to position [1010, 0]
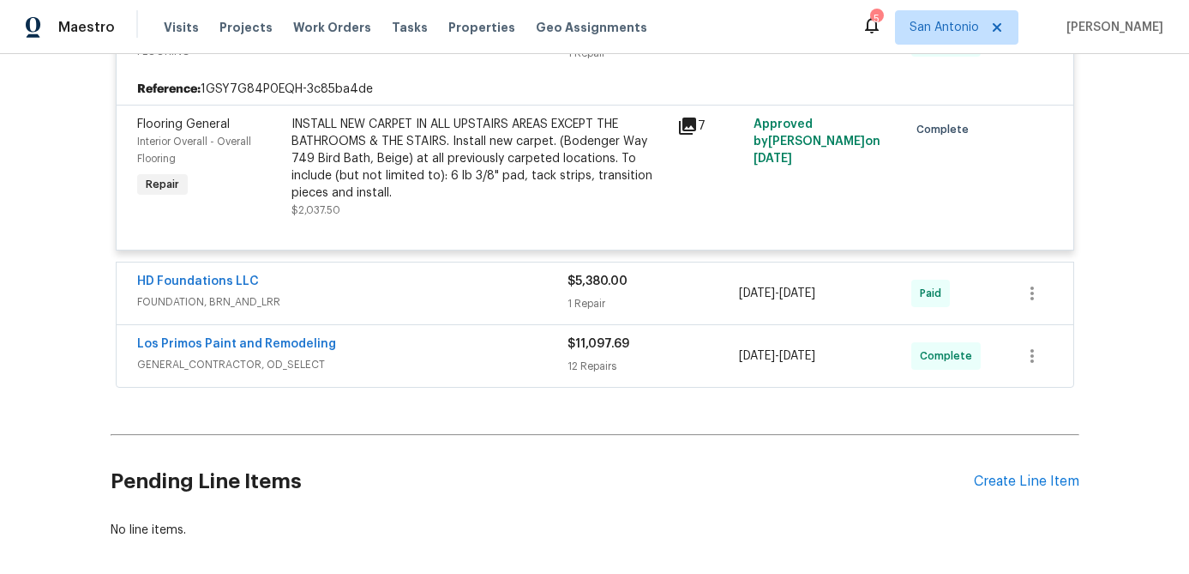
click at [494, 139] on div "INSTALL NEW CARPET IN ALL UPSTAIRS AREAS EXCEPT THE BATHROOMS & THE STAIRS. Ins…" at bounding box center [480, 159] width 376 height 86
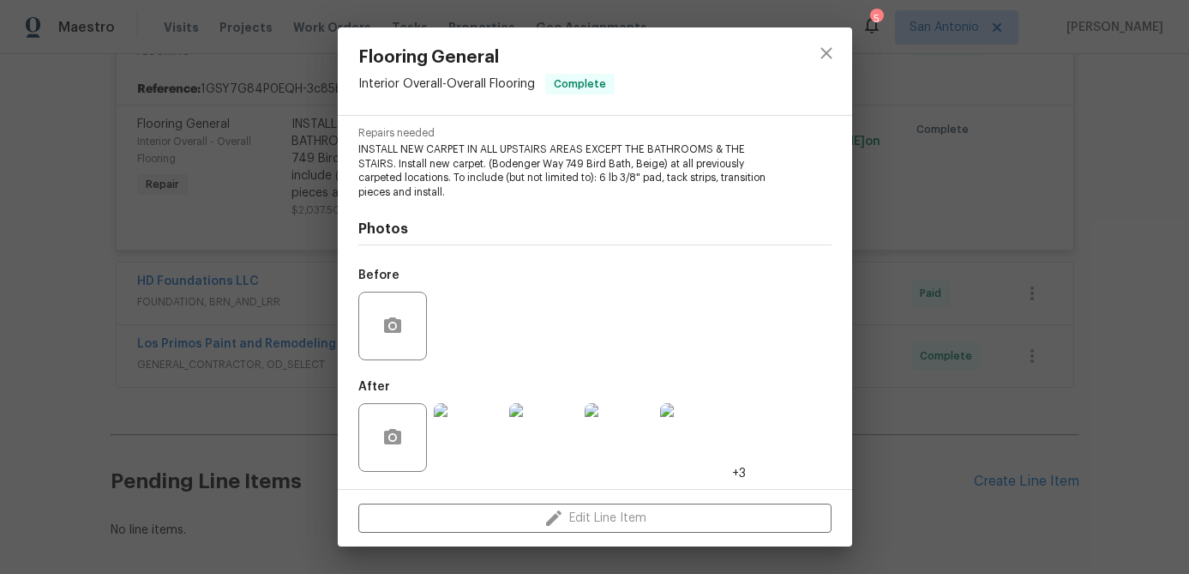
scroll to position [0, 0]
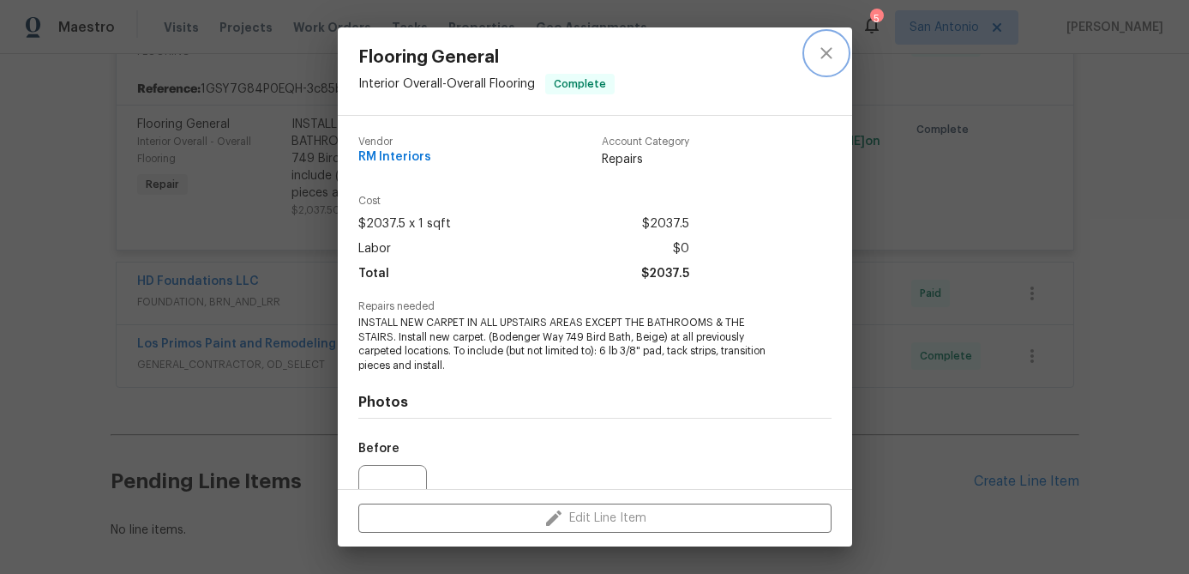
click at [833, 59] on icon "close" at bounding box center [826, 53] width 21 height 21
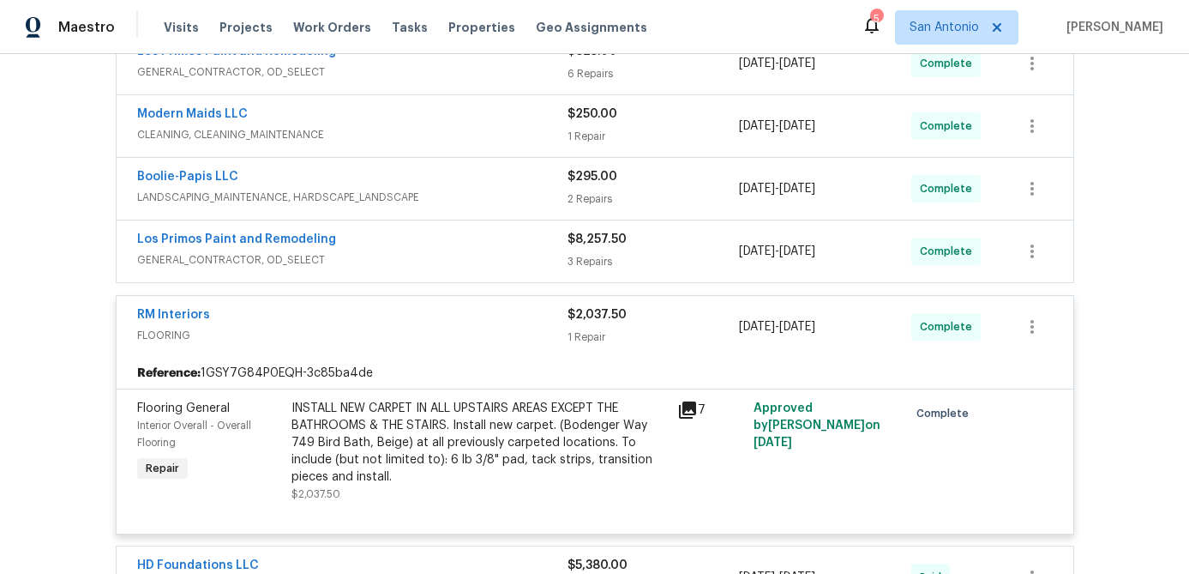
scroll to position [648, 0]
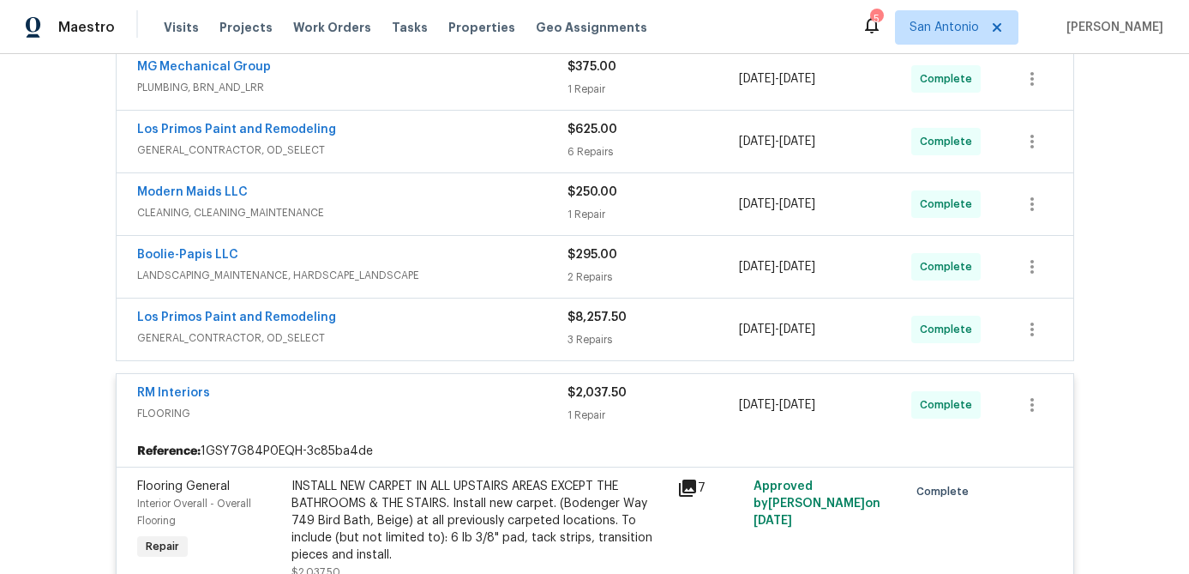
click at [300, 388] on div "RM Interiors" at bounding box center [352, 394] width 430 height 21
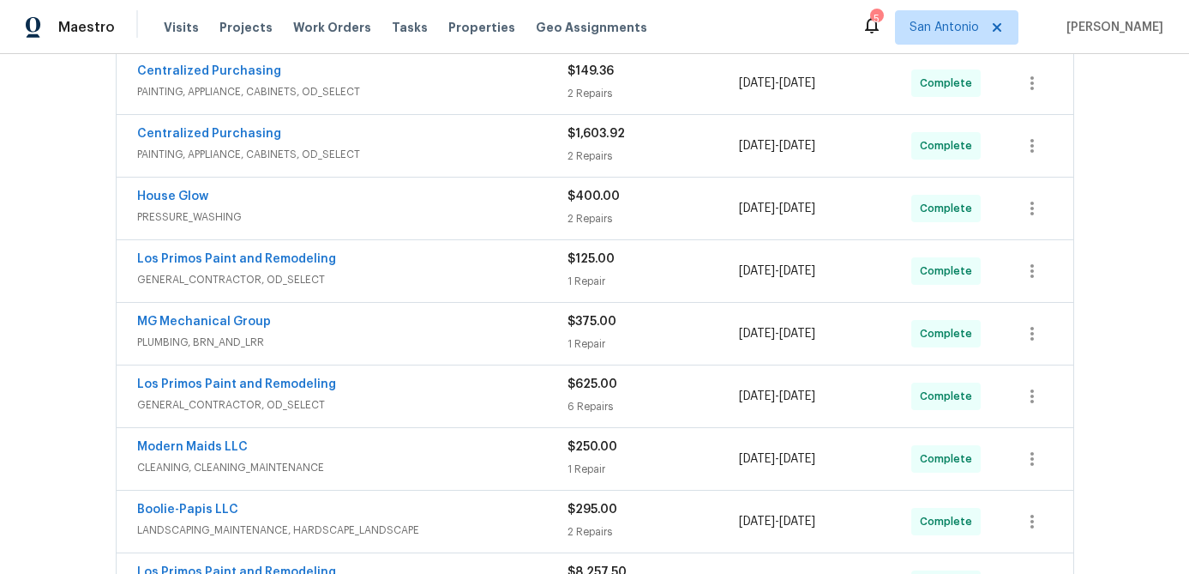
scroll to position [0, 0]
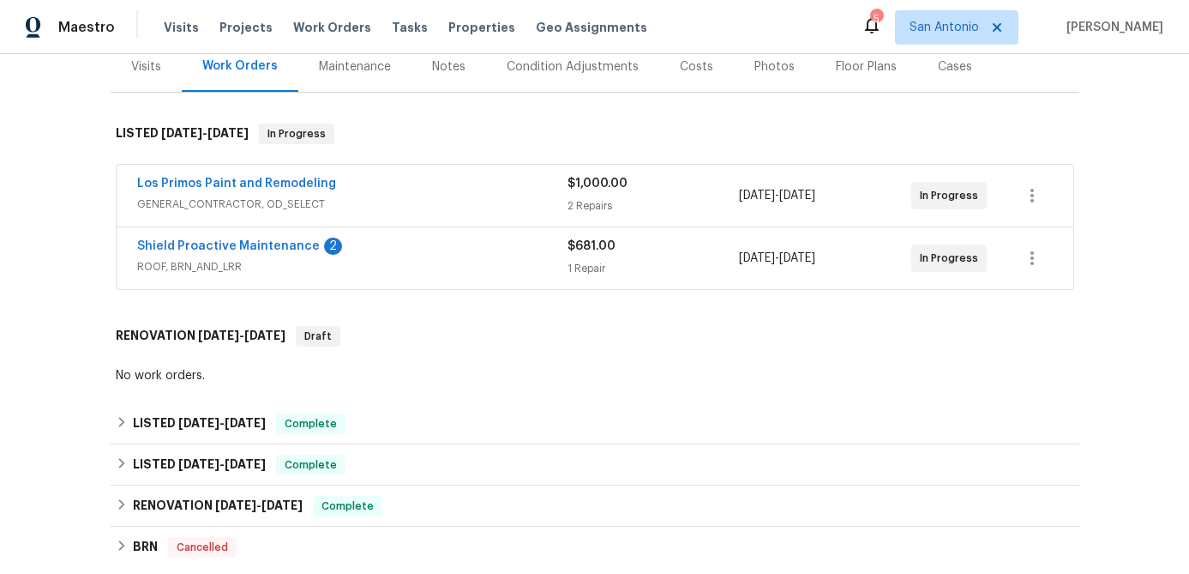
scroll to position [220, 0]
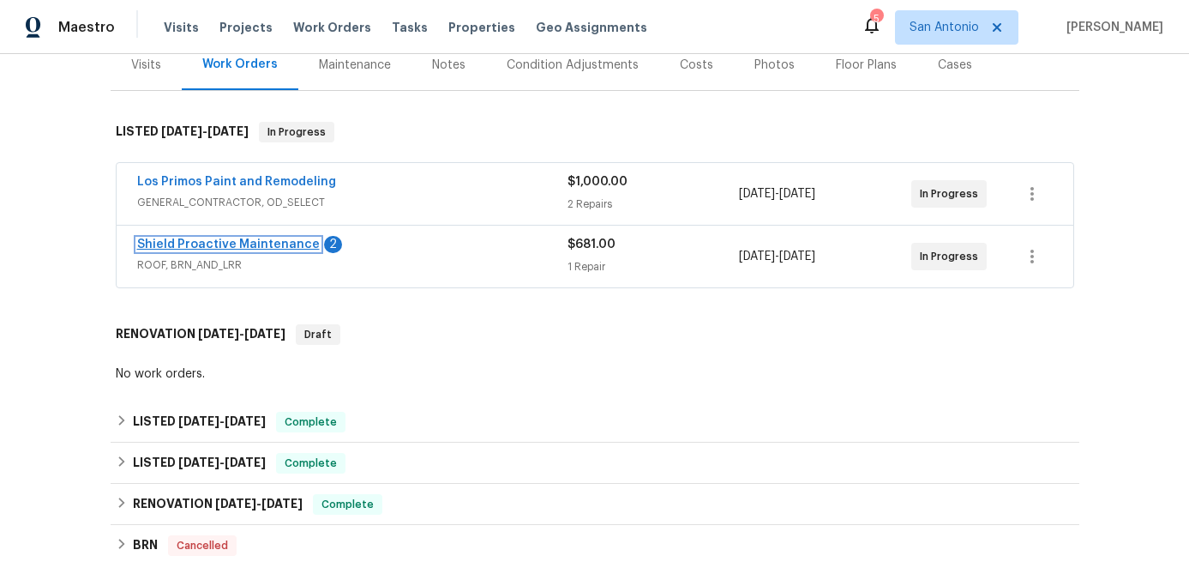
click at [256, 250] on link "Shield Proactive Maintenance" at bounding box center [228, 244] width 183 height 12
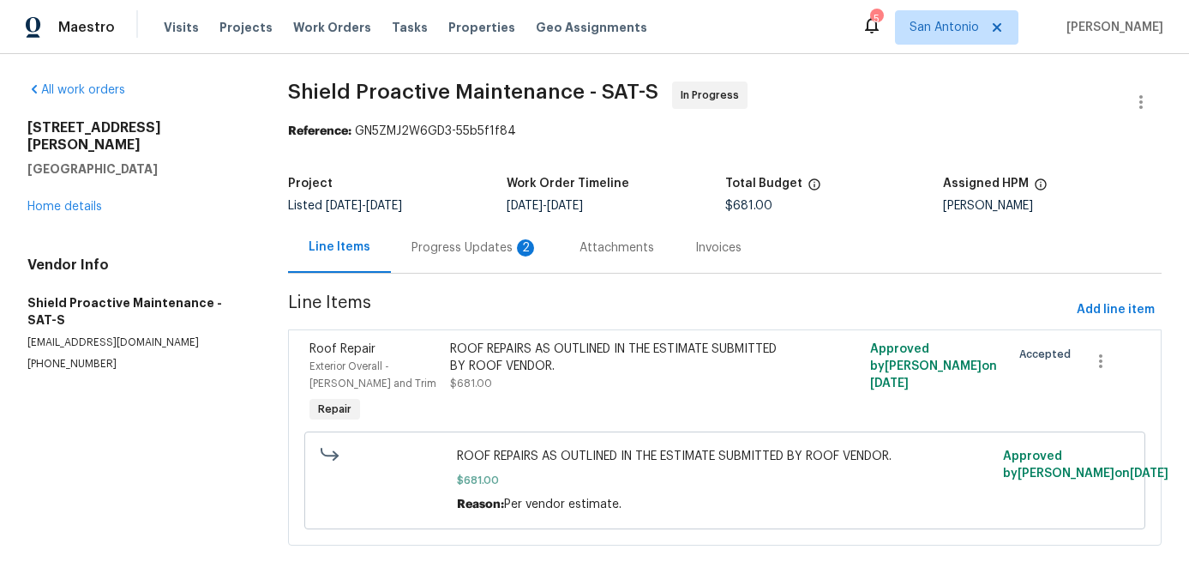
click at [445, 253] on div "Progress Updates 2" at bounding box center [475, 247] width 127 height 17
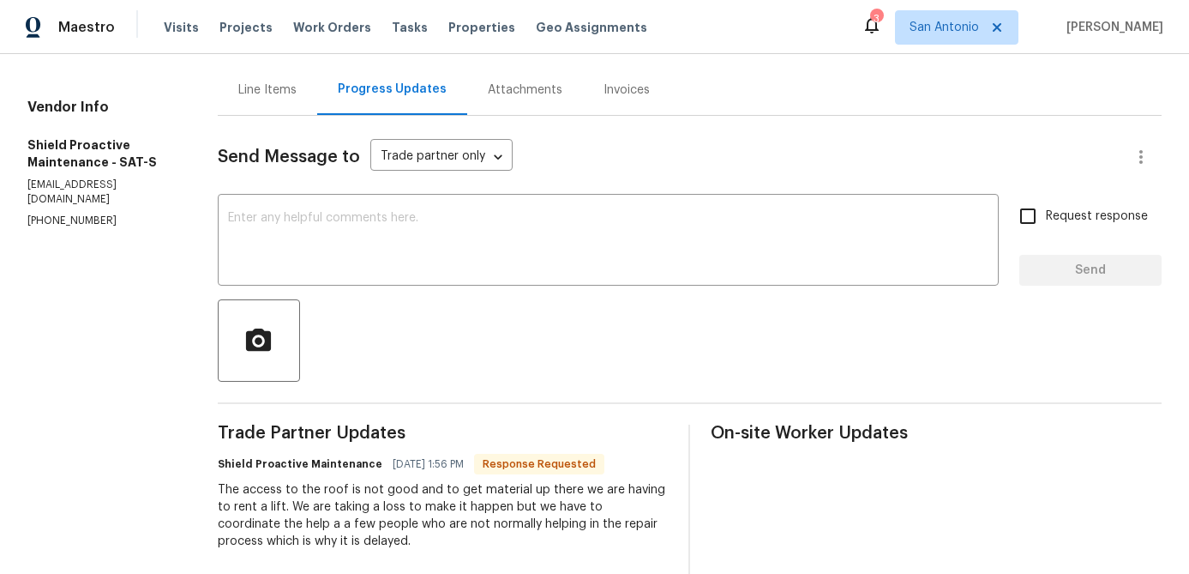
scroll to position [155, 0]
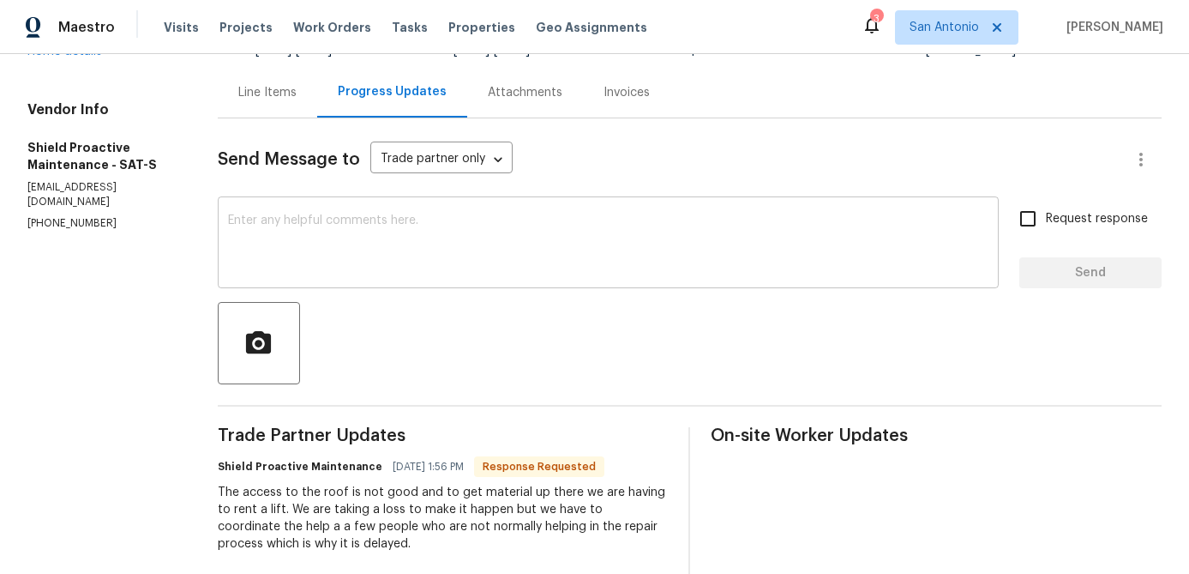
click at [467, 239] on textarea at bounding box center [608, 244] width 761 height 60
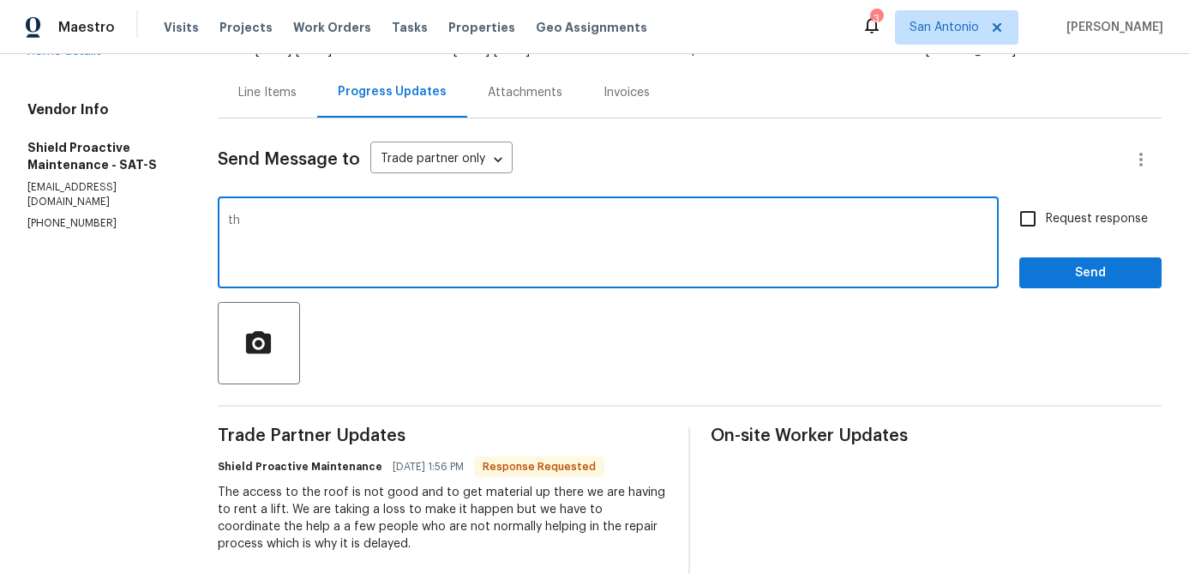
type textarea "t"
type textarea "Thanks for the added context."
click at [1059, 280] on span "Send" at bounding box center [1090, 272] width 115 height 21
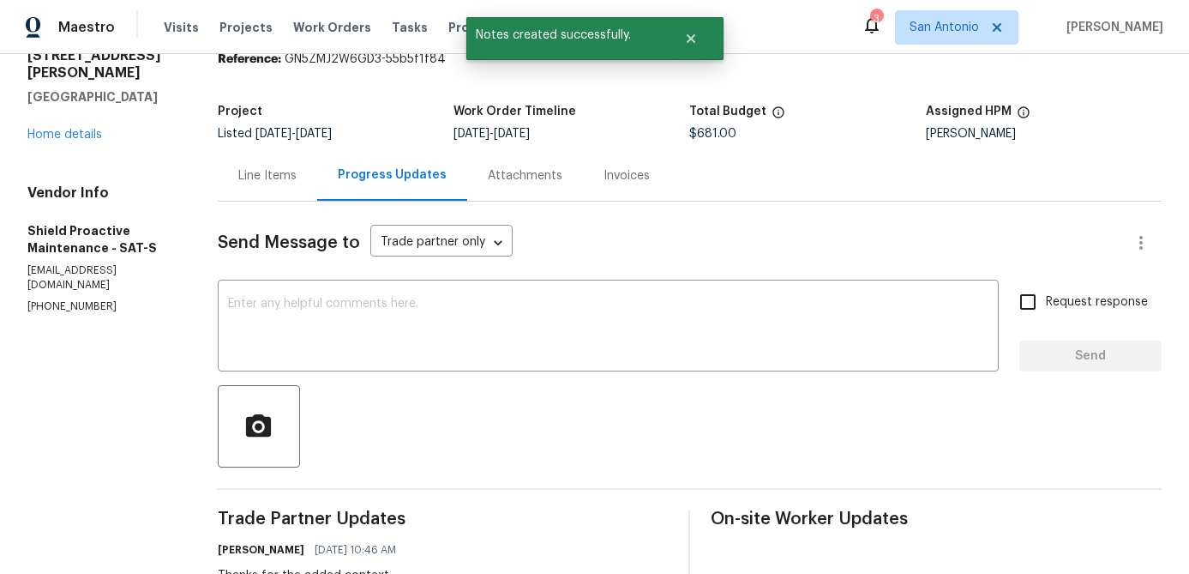
scroll to position [0, 0]
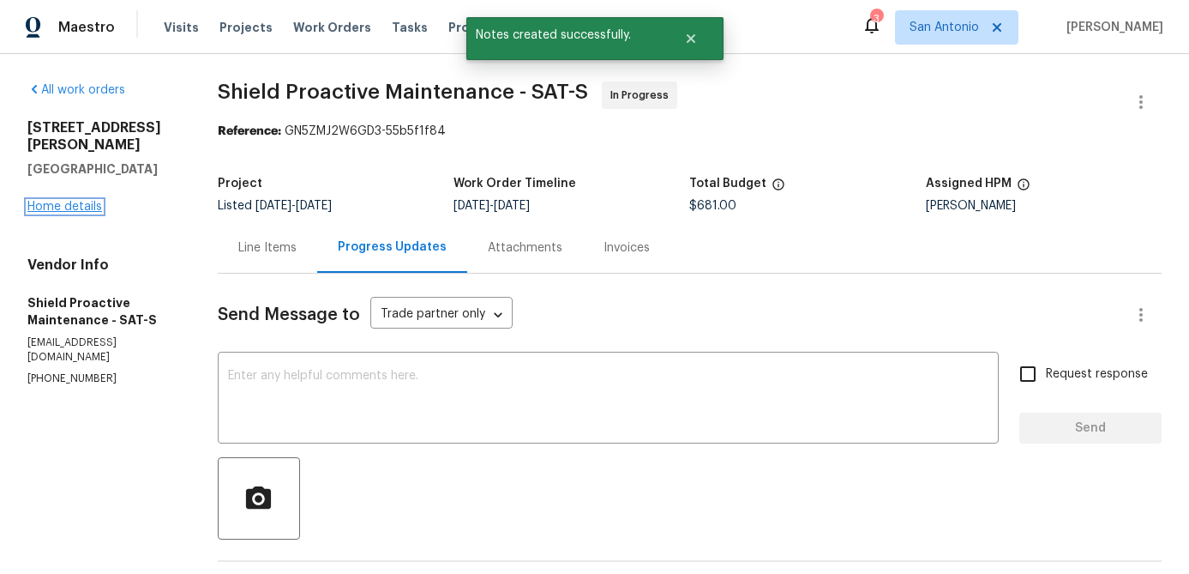
click at [73, 209] on link "Home details" at bounding box center [64, 207] width 75 height 12
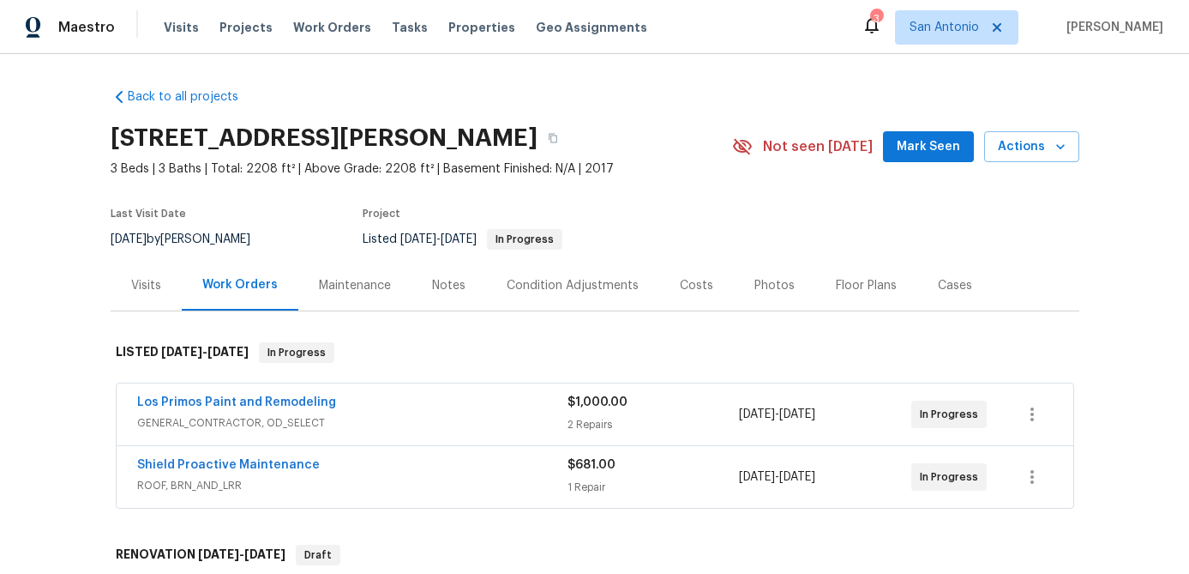
click at [945, 158] on span "Mark Seen" at bounding box center [928, 146] width 63 height 21
click at [442, 279] on div "Notes" at bounding box center [448, 285] width 33 height 17
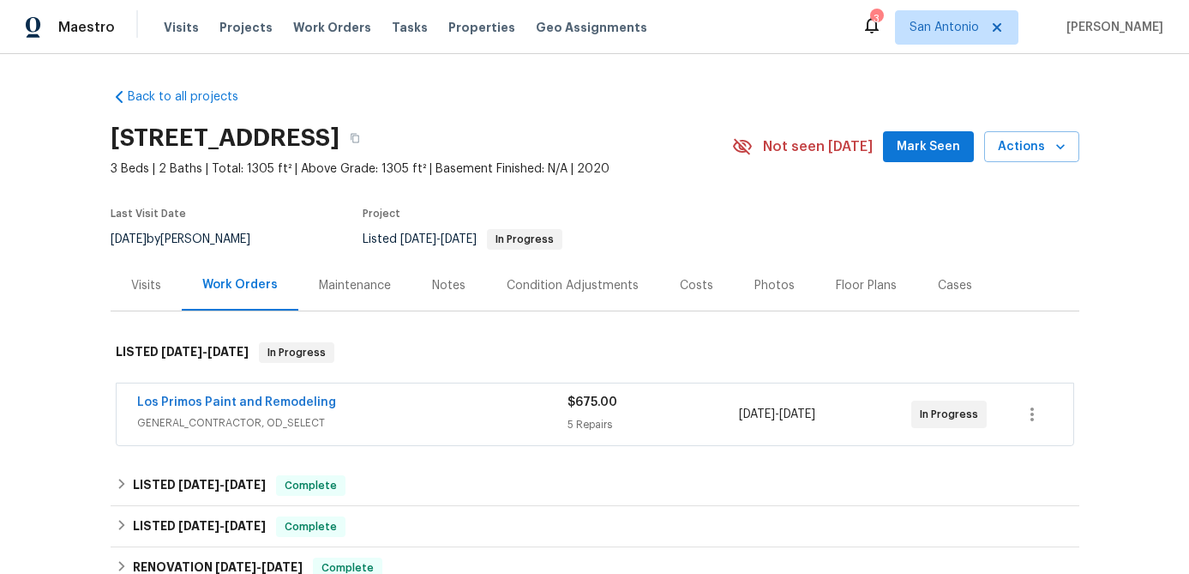
scroll to position [13, 0]
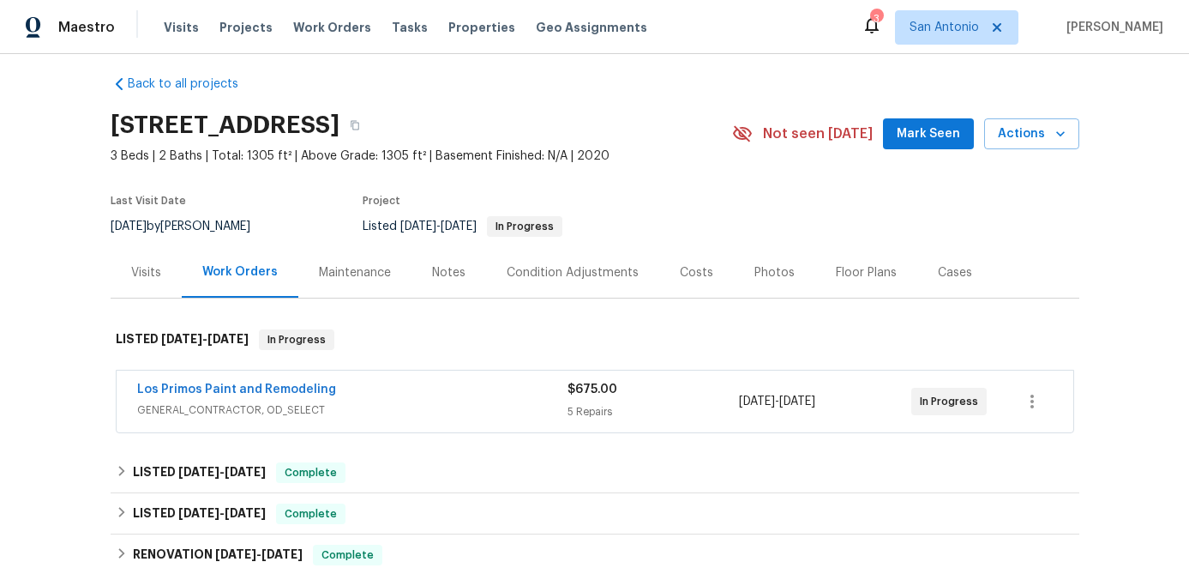
click at [389, 401] on span "GENERAL_CONTRACTOR, OD_SELECT" at bounding box center [352, 409] width 430 height 17
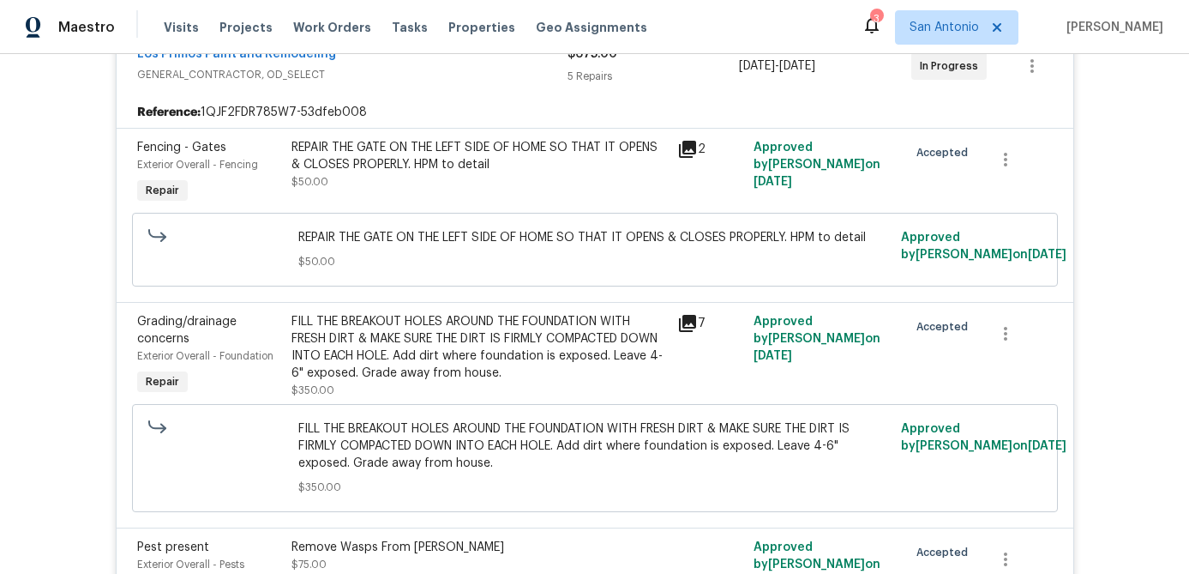
scroll to position [0, 0]
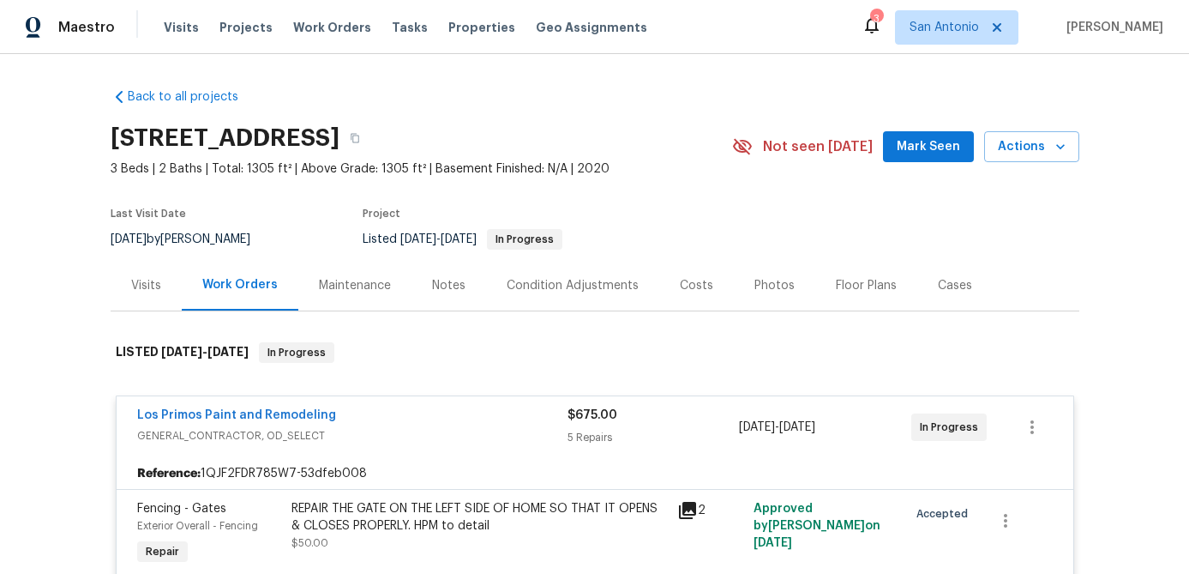
click at [376, 414] on div "Los Primos Paint and Remodeling" at bounding box center [352, 416] width 430 height 21
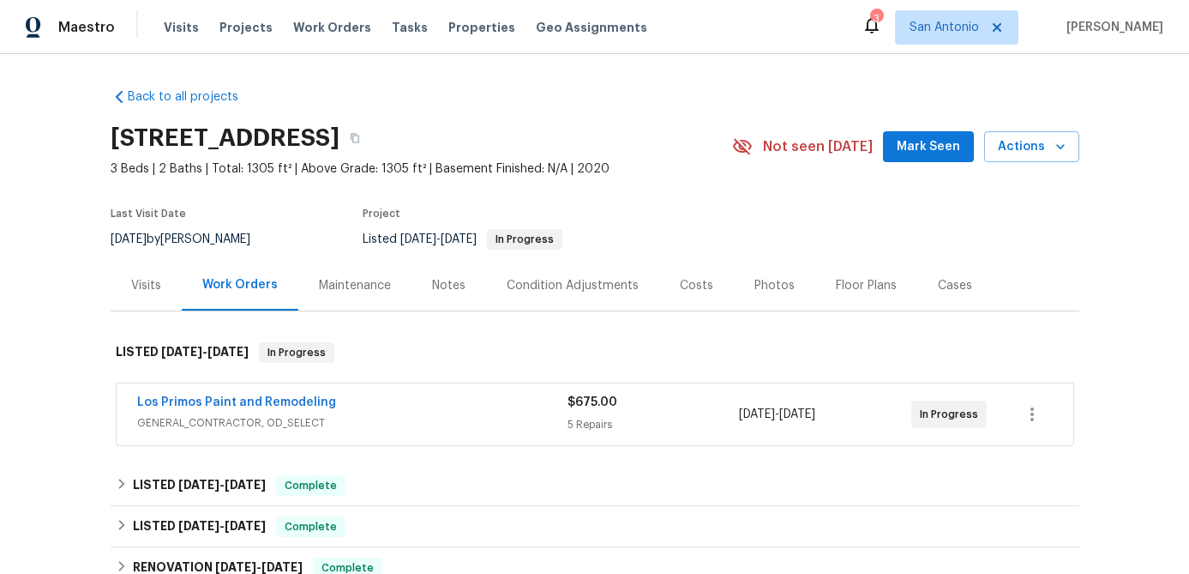
click at [914, 143] on span "Mark Seen" at bounding box center [928, 146] width 63 height 21
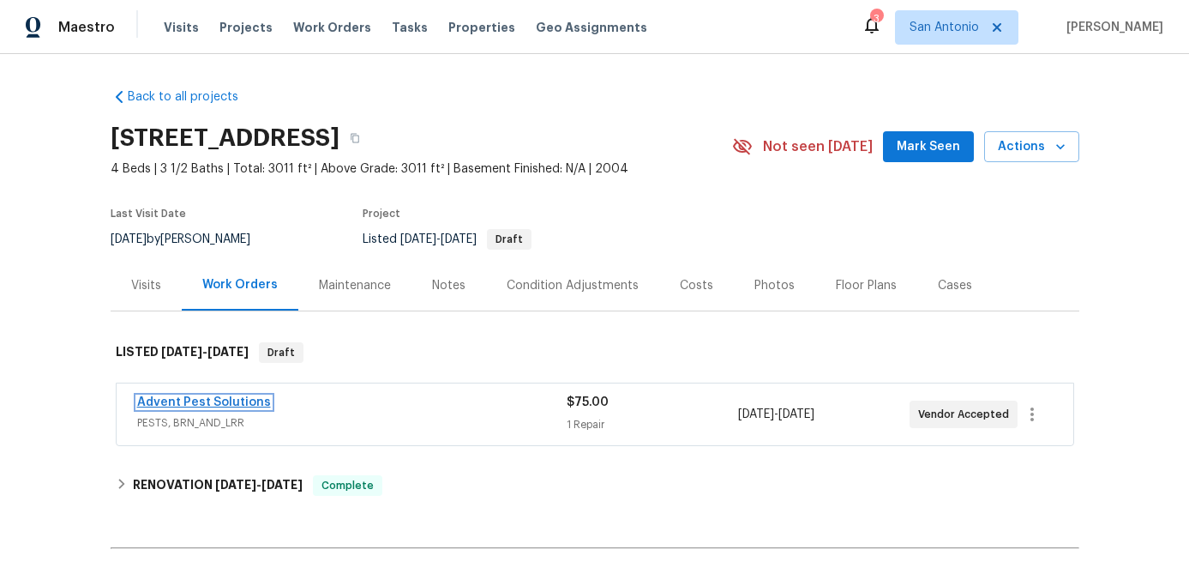
click at [239, 403] on link "Advent Pest Solutions" at bounding box center [204, 402] width 134 height 12
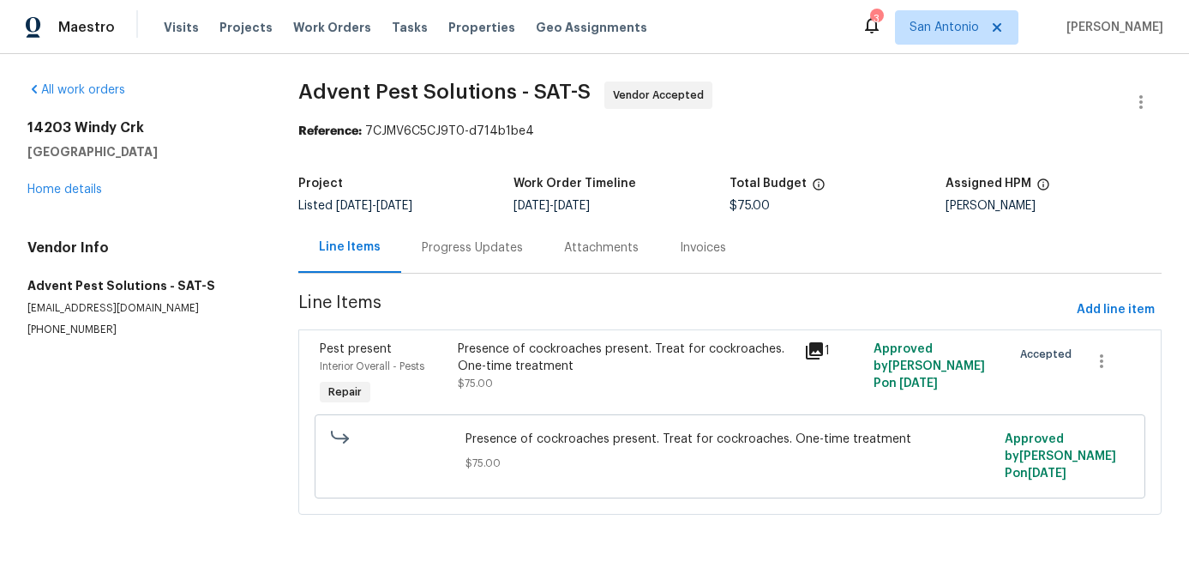
click at [468, 247] on div "Progress Updates" at bounding box center [472, 247] width 101 height 17
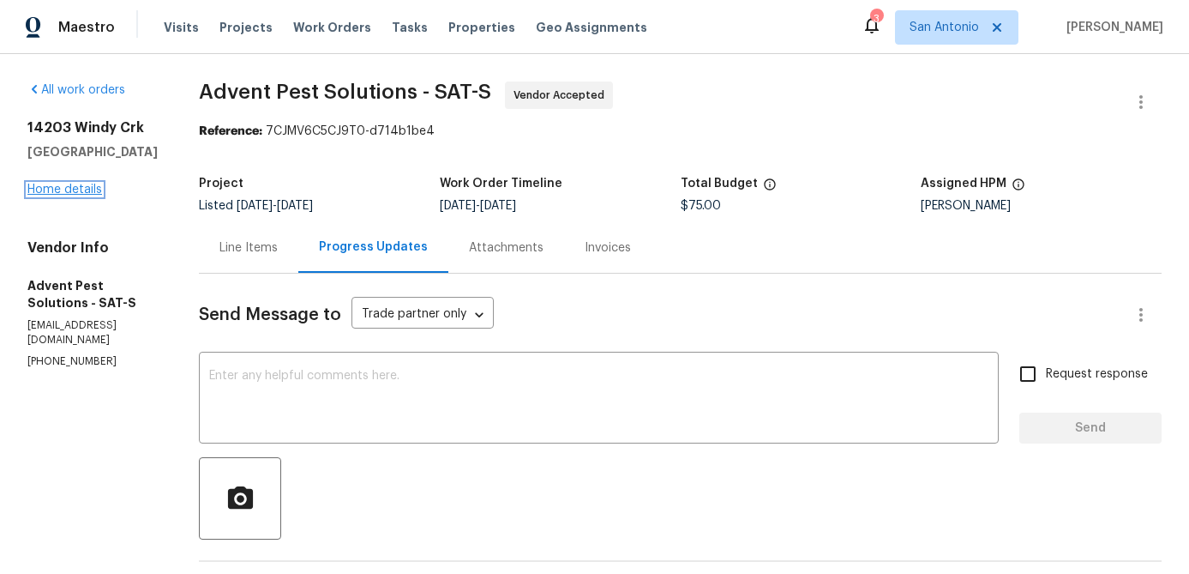
click at [75, 190] on link "Home details" at bounding box center [64, 189] width 75 height 12
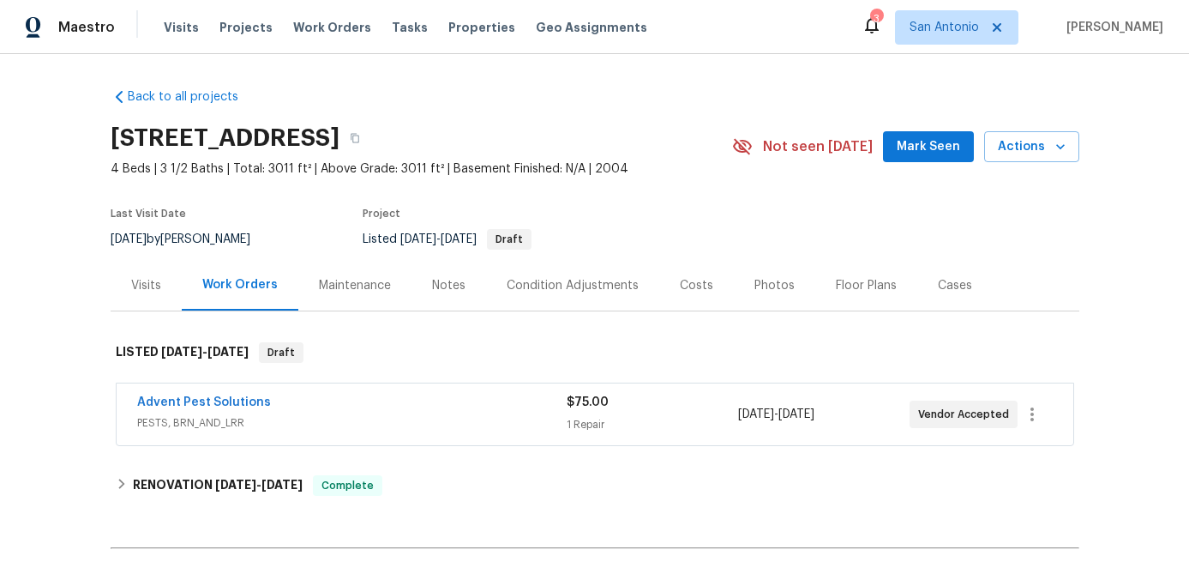
click at [310, 399] on div "Advent Pest Solutions" at bounding box center [352, 404] width 430 height 21
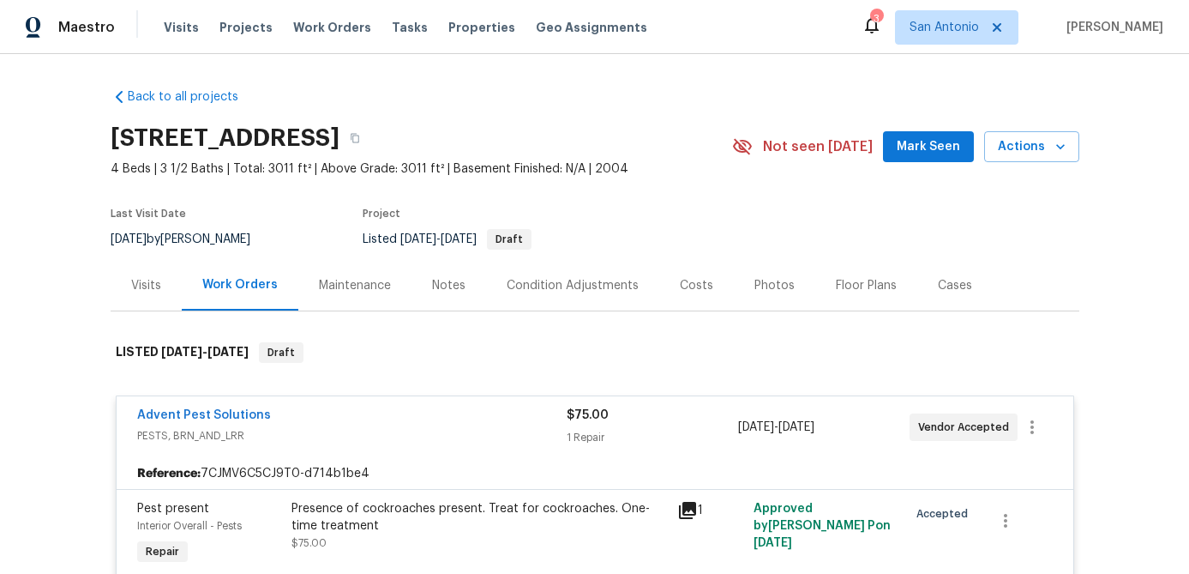
click at [686, 505] on icon at bounding box center [687, 510] width 17 height 17
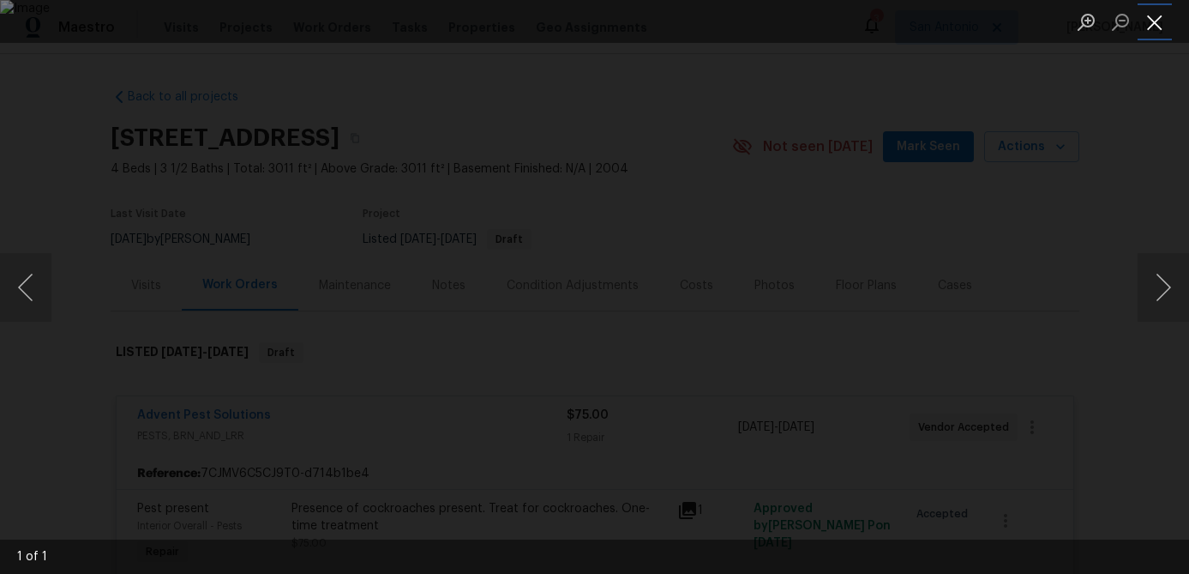
click at [1159, 16] on button "Close lightbox" at bounding box center [1155, 22] width 34 height 30
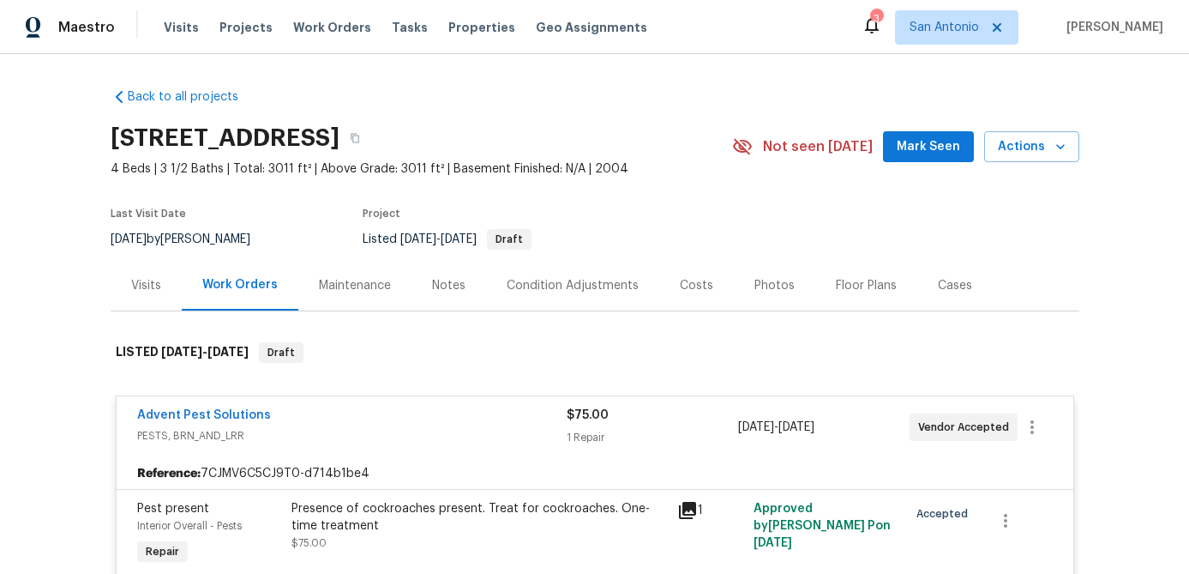
click at [356, 418] on div "Advent Pest Solutions" at bounding box center [352, 416] width 430 height 21
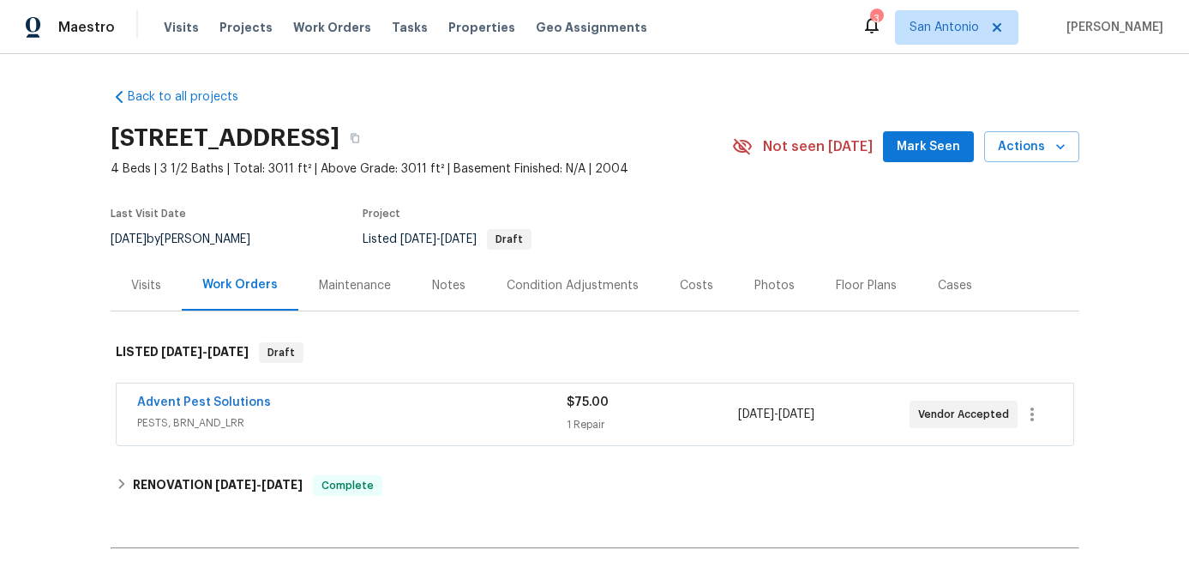
click at [436, 279] on div "Notes" at bounding box center [448, 285] width 33 height 17
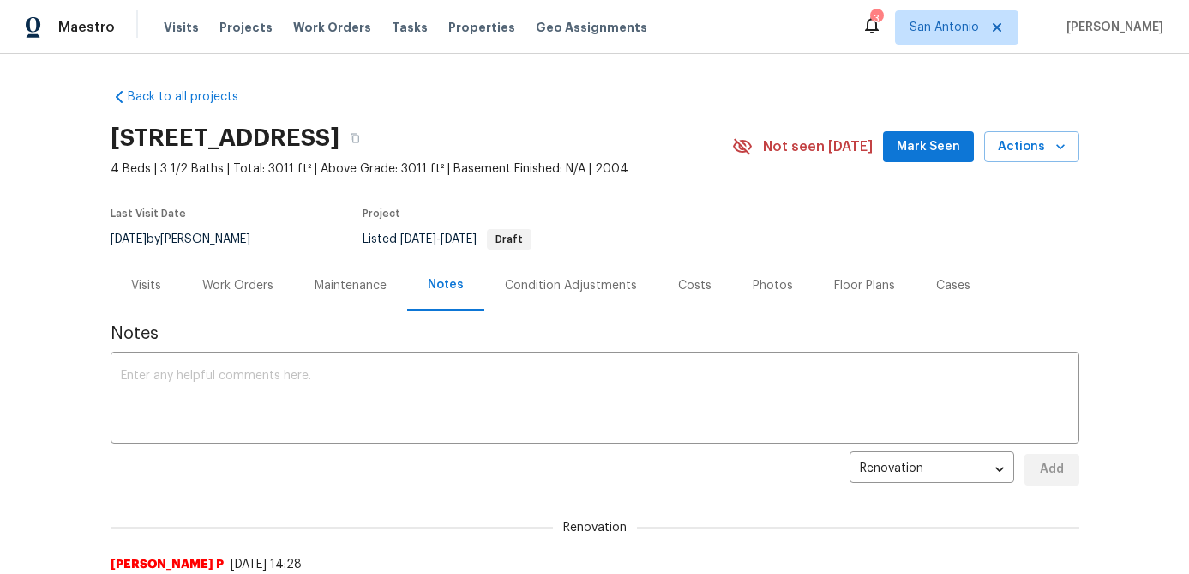
click at [932, 148] on span "Mark Seen" at bounding box center [928, 146] width 63 height 21
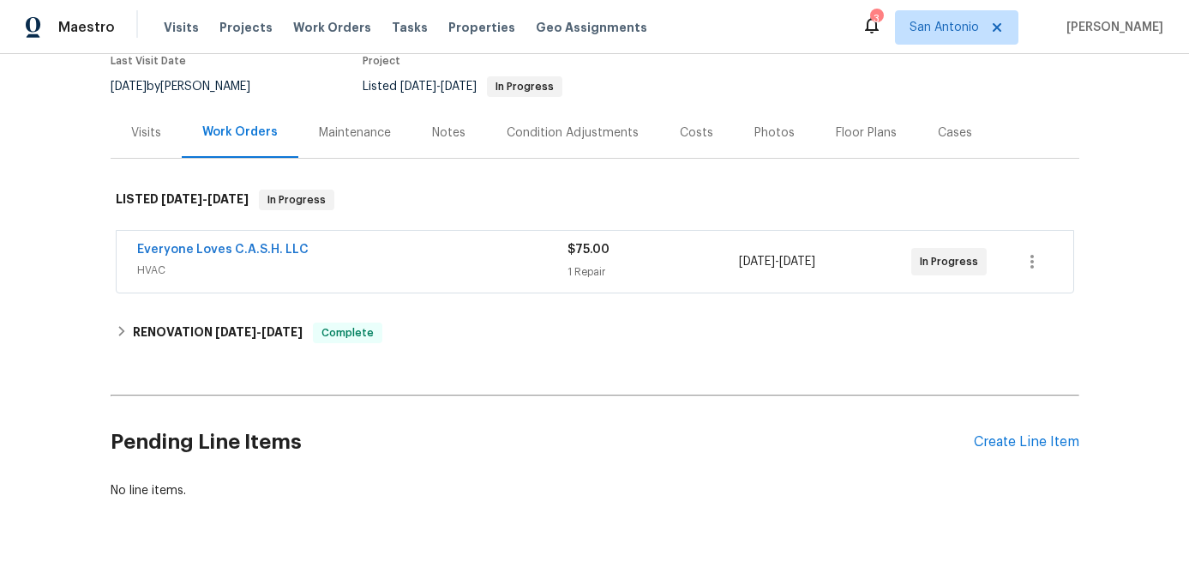
scroll to position [195, 0]
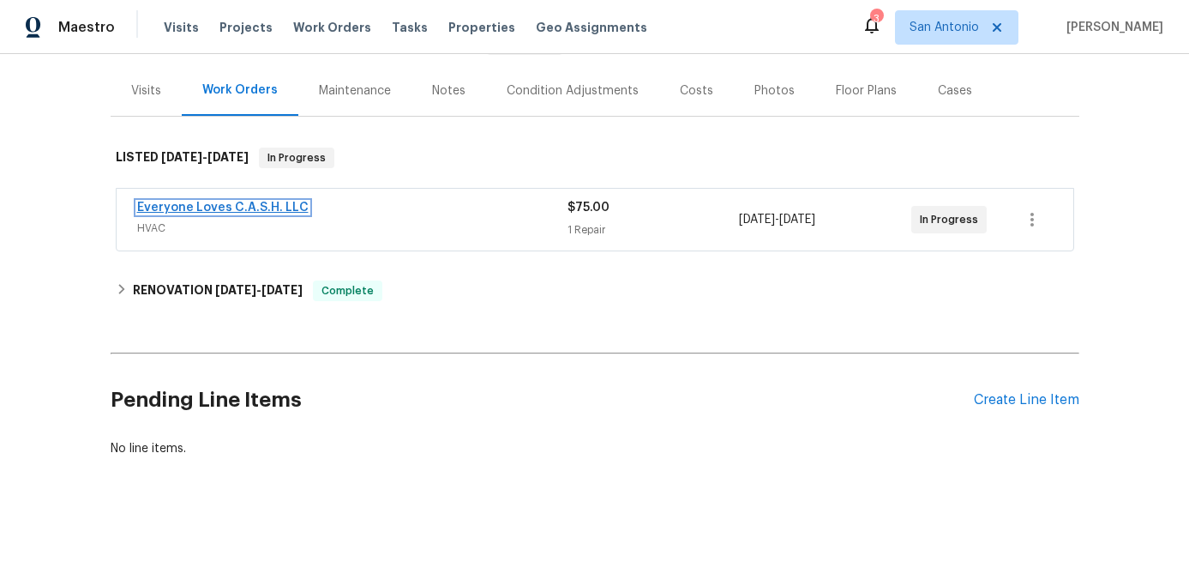
click at [259, 211] on link "Everyone Loves C.A.S.H. LLC" at bounding box center [222, 207] width 171 height 12
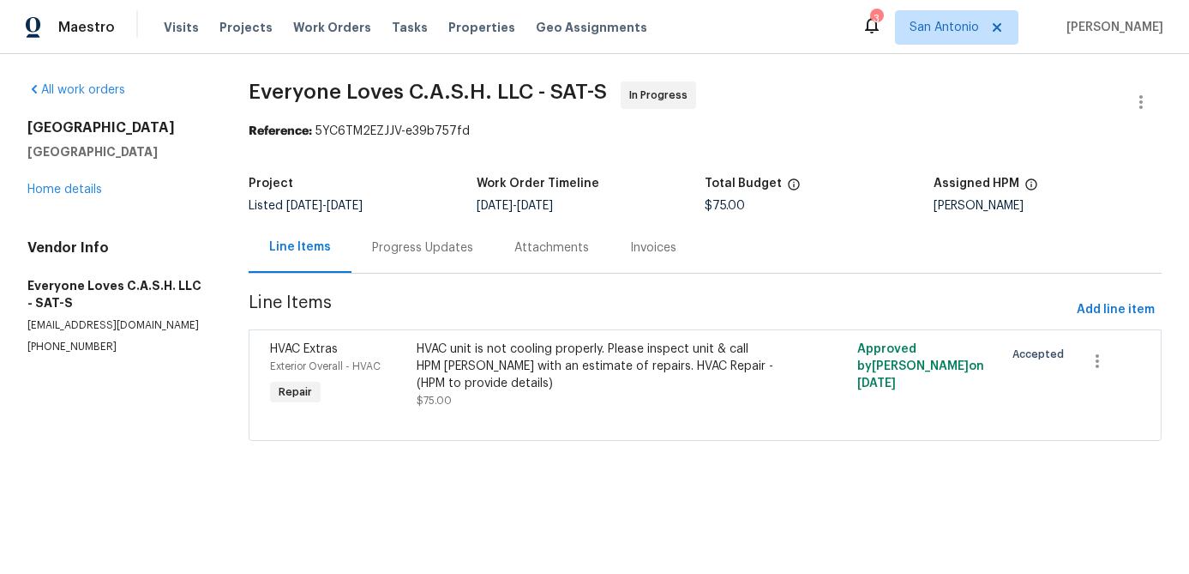
click at [391, 241] on div "Progress Updates" at bounding box center [422, 247] width 101 height 17
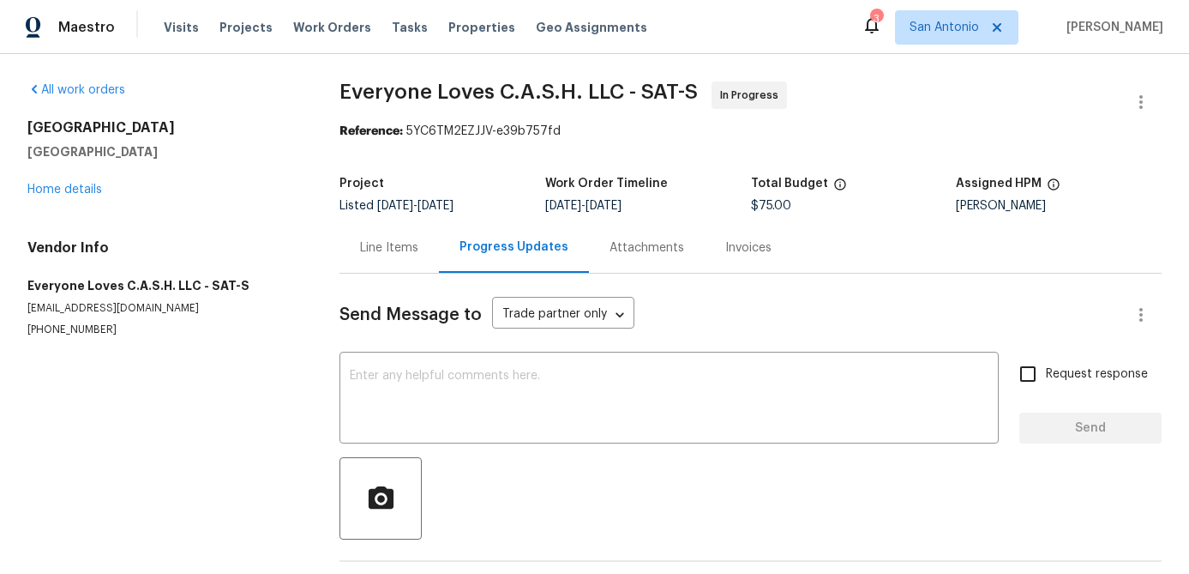
scroll to position [63, 0]
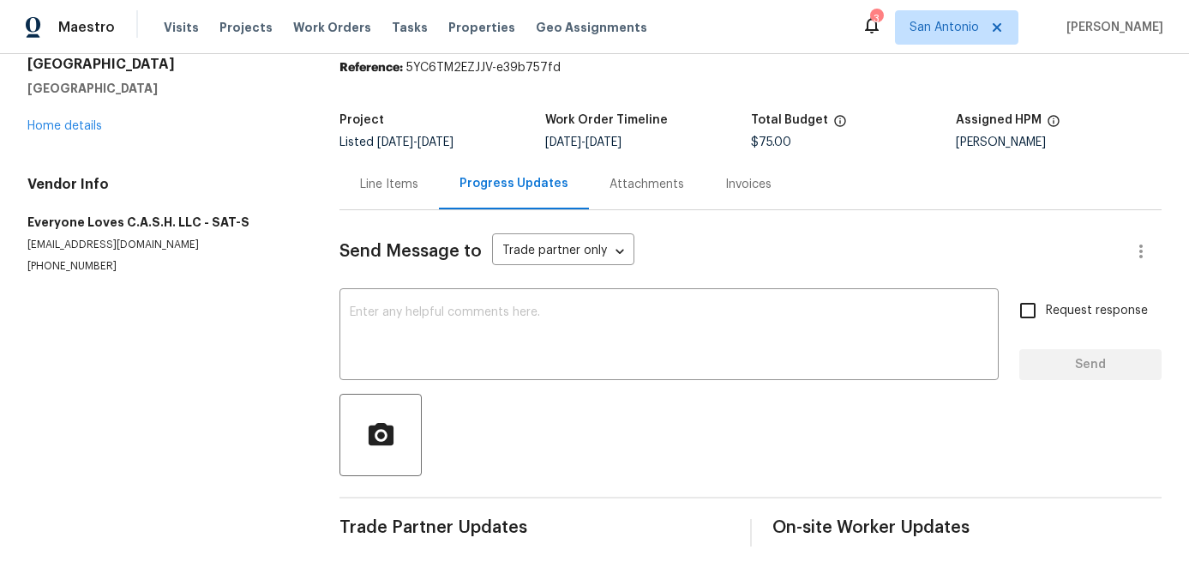
click at [376, 190] on div "Line Items" at bounding box center [389, 184] width 58 height 17
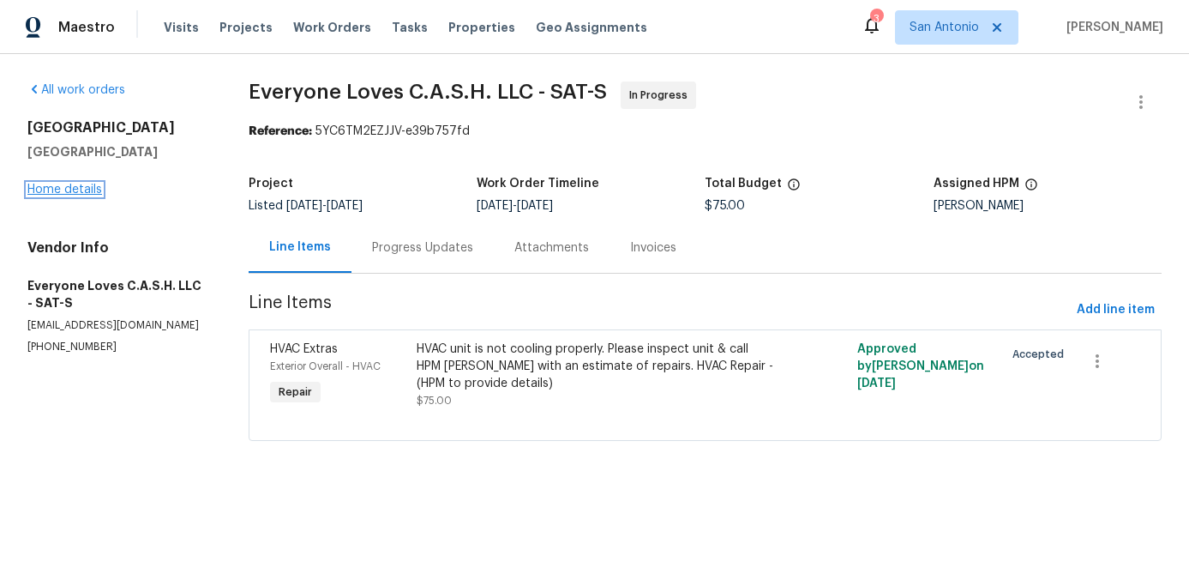
click at [57, 191] on link "Home details" at bounding box center [64, 189] width 75 height 12
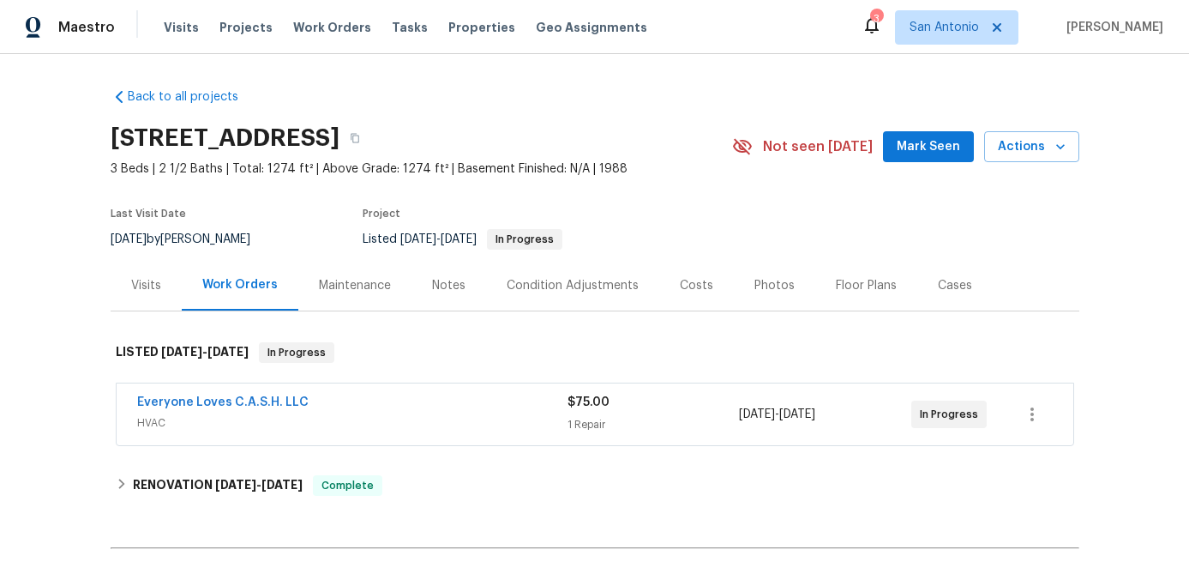
click at [447, 292] on div "Notes" at bounding box center [448, 285] width 33 height 17
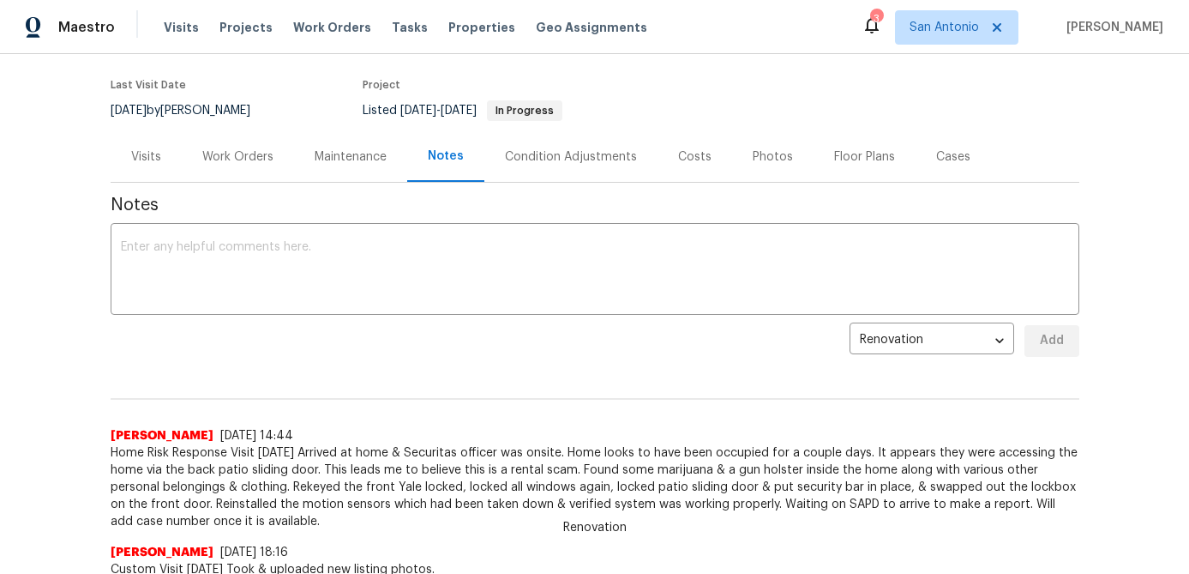
scroll to position [129, 0]
click at [398, 277] on textarea at bounding box center [595, 270] width 948 height 60
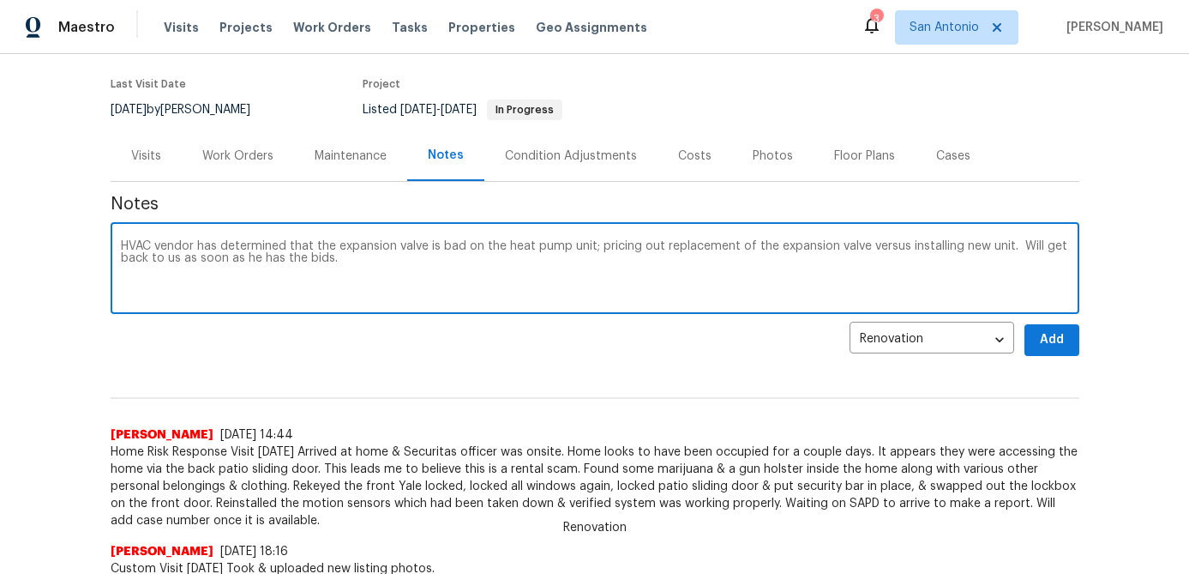
type textarea "HVAC vendor has determined that the expansion valve is bad on the heat pump uni…"
click at [1041, 352] on button "Add" at bounding box center [1052, 340] width 55 height 32
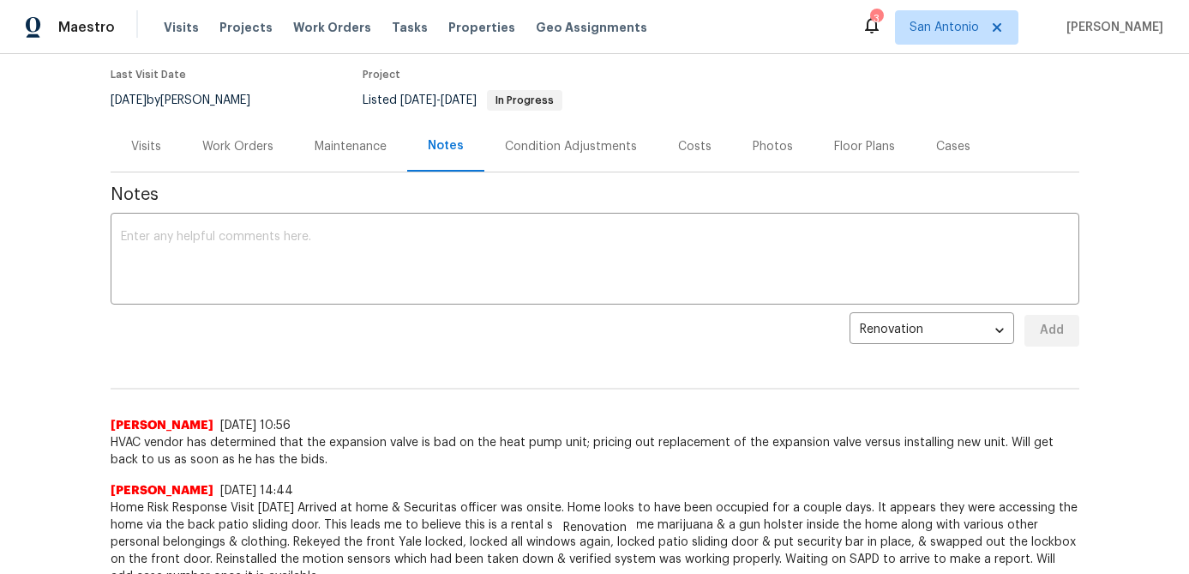
scroll to position [57, 0]
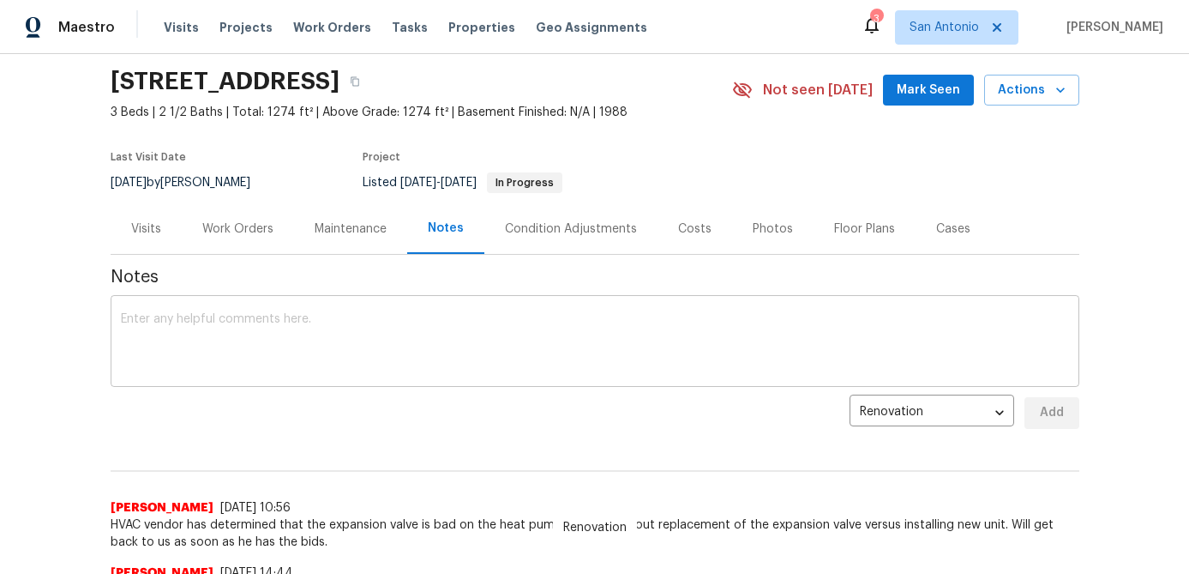
click at [323, 346] on textarea at bounding box center [595, 343] width 948 height 60
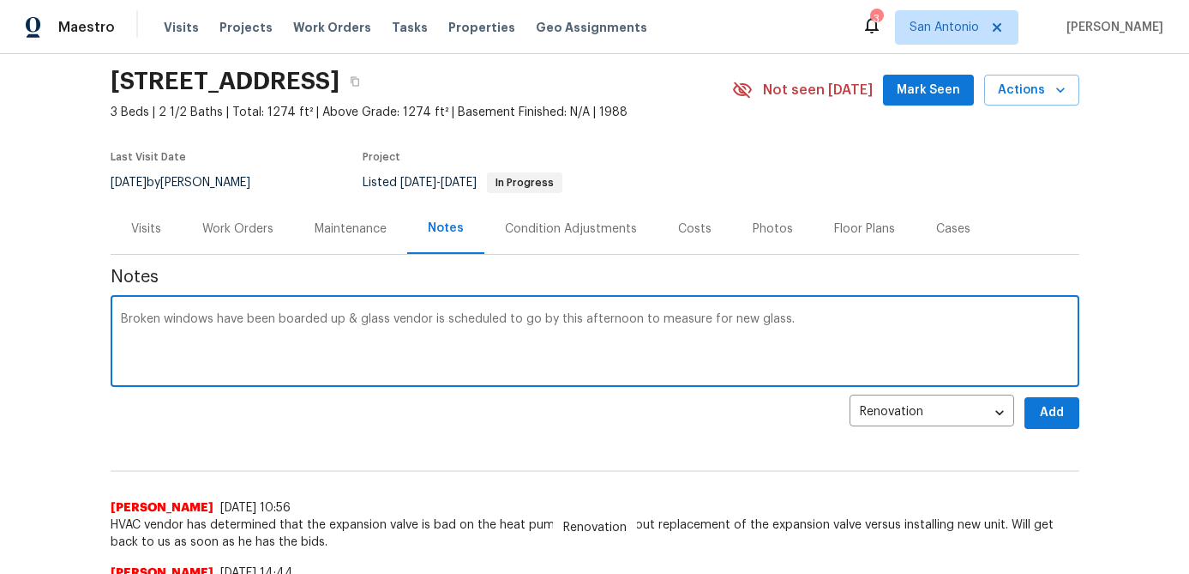
type textarea "Broken windows have been boarded up & glass vendor is scheduled to go by this a…"
click at [1053, 418] on span "Add" at bounding box center [1051, 412] width 27 height 21
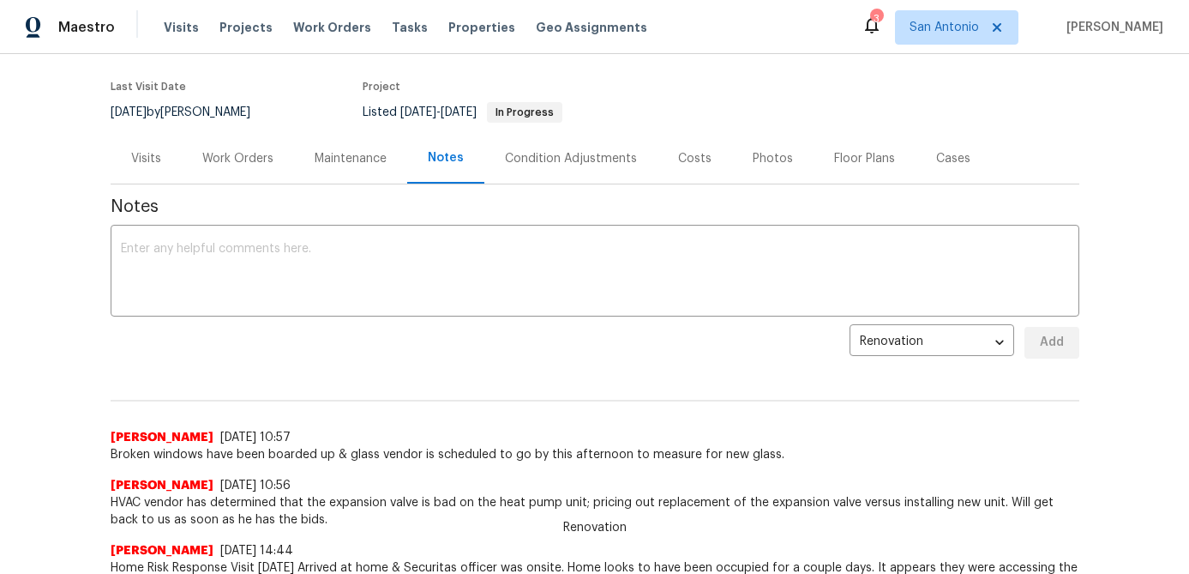
scroll to position [0, 0]
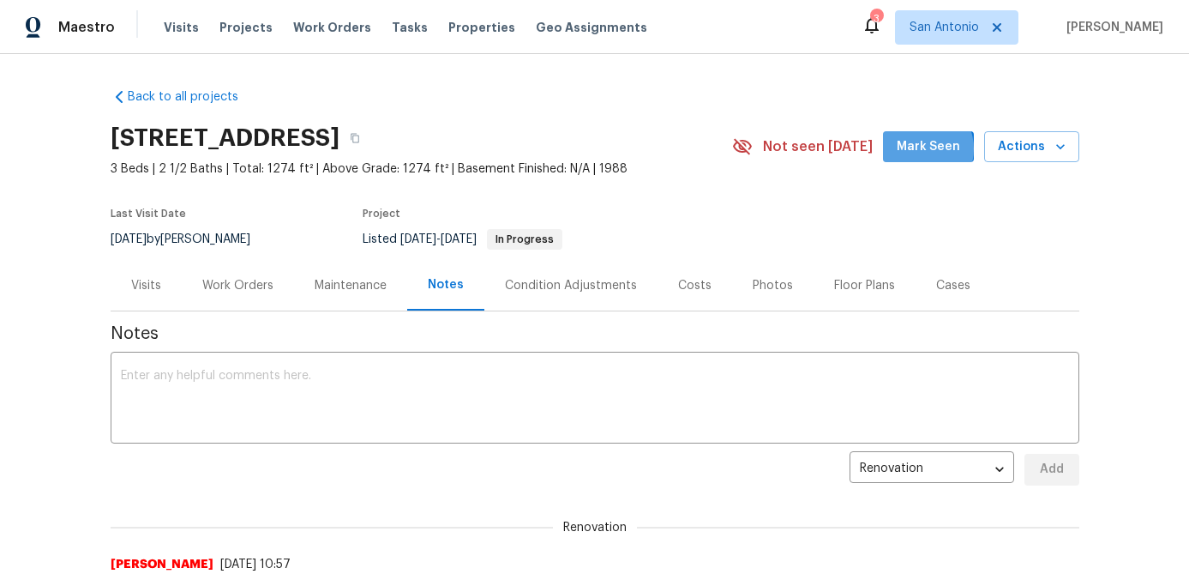
click at [923, 149] on span "Mark Seen" at bounding box center [928, 146] width 63 height 21
click at [213, 284] on div "Work Orders" at bounding box center [237, 285] width 71 height 17
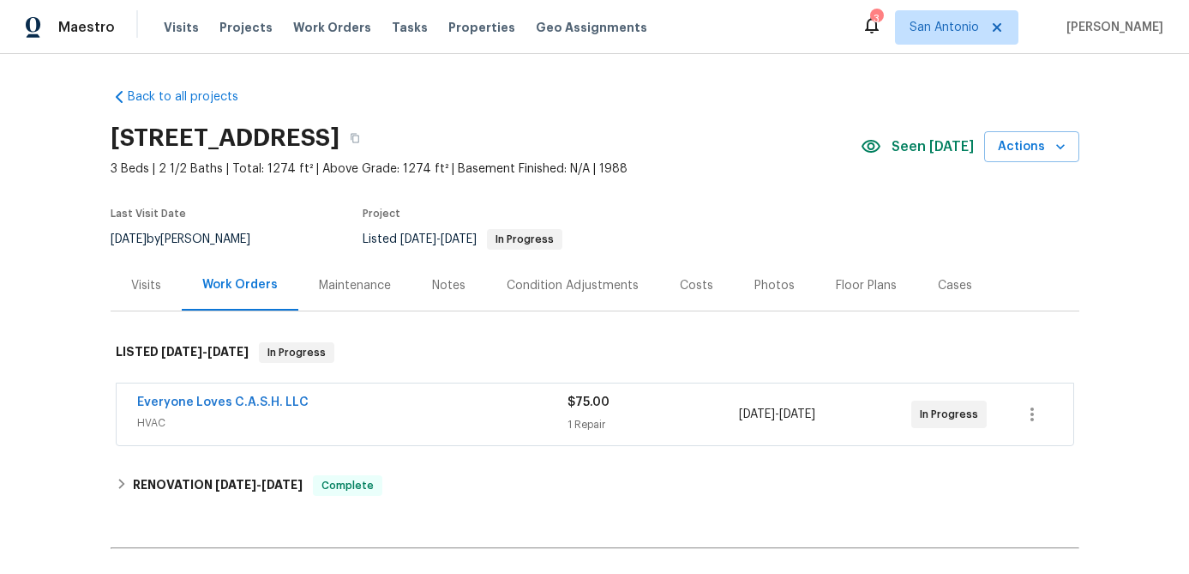
scroll to position [195, 0]
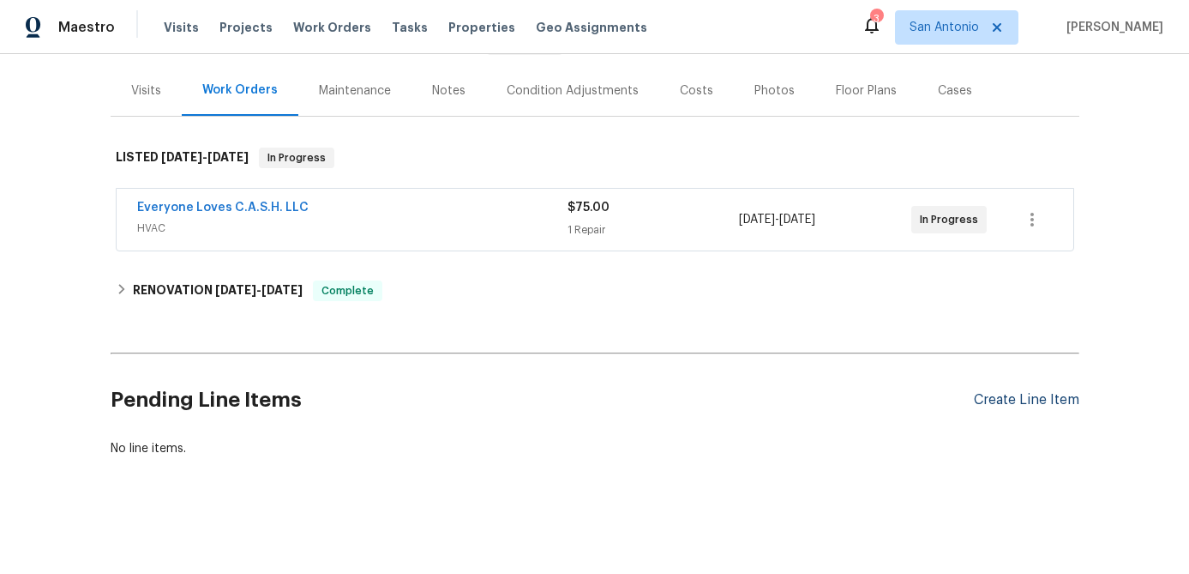
click at [1031, 403] on div "Create Line Item" at bounding box center [1026, 400] width 105 height 16
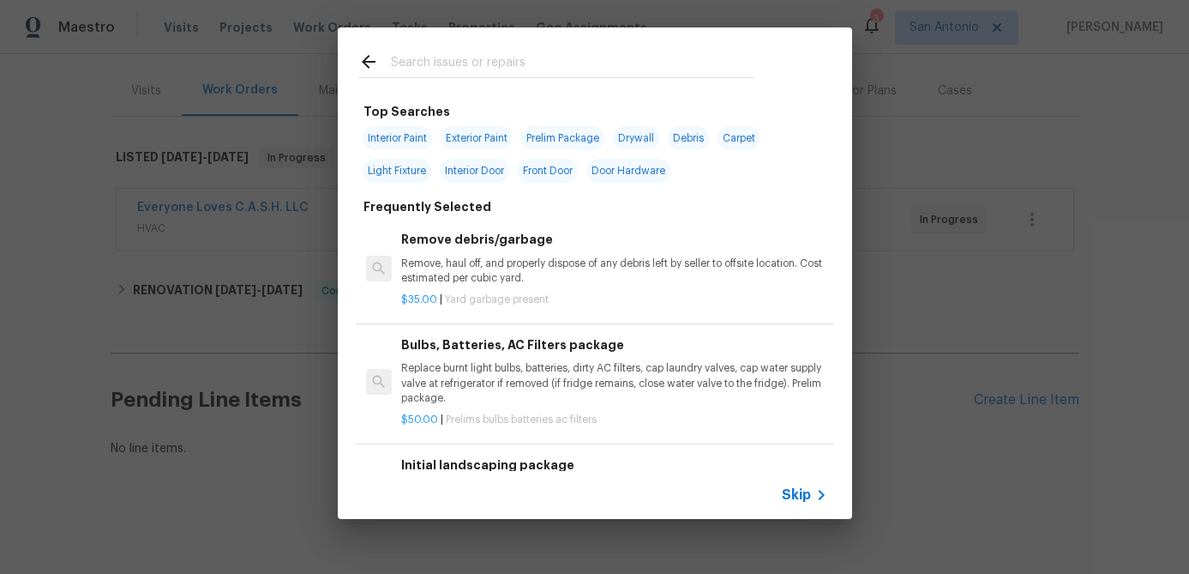
click at [787, 489] on span "Skip" at bounding box center [796, 494] width 29 height 17
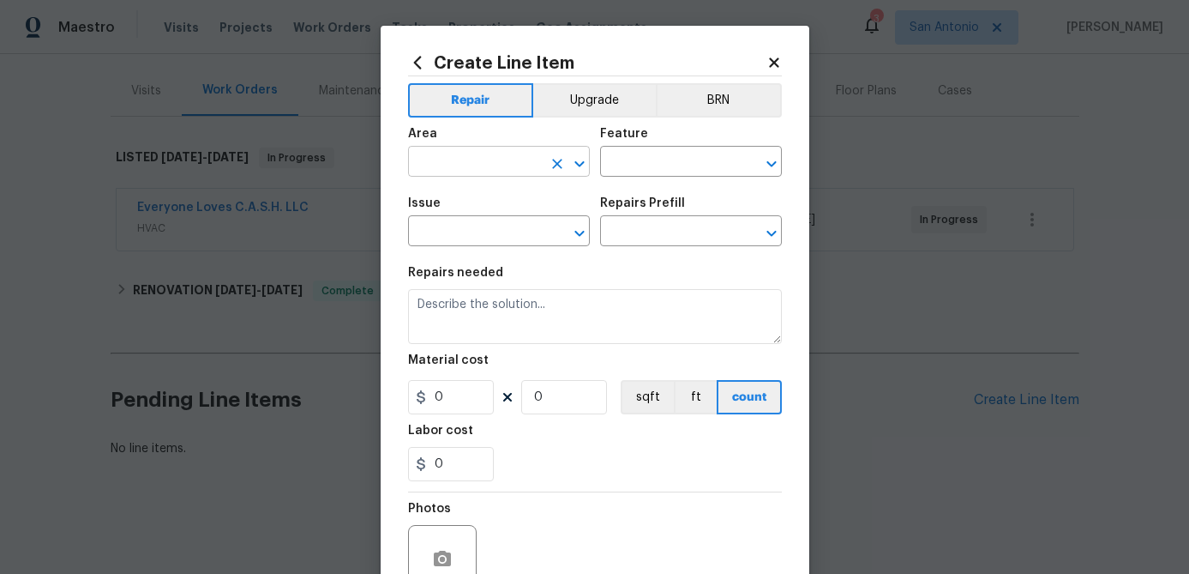
click at [526, 158] on input "text" at bounding box center [475, 163] width 134 height 27
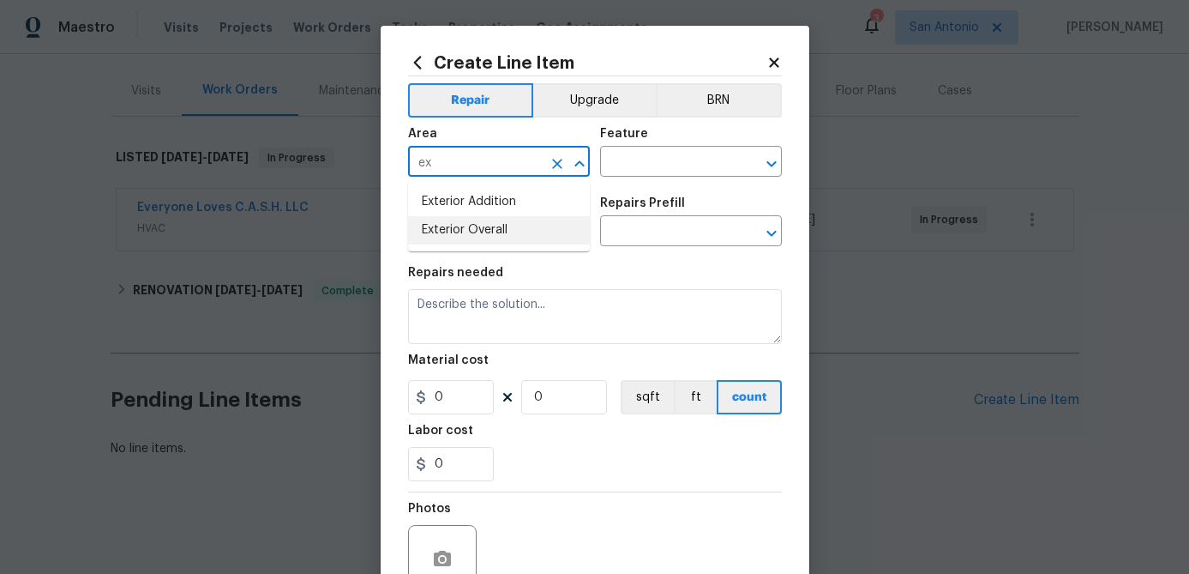
click at [481, 232] on li "Exterior Overall" at bounding box center [499, 230] width 182 height 28
type input "Exterior Overall"
click at [620, 159] on input "text" at bounding box center [667, 163] width 134 height 27
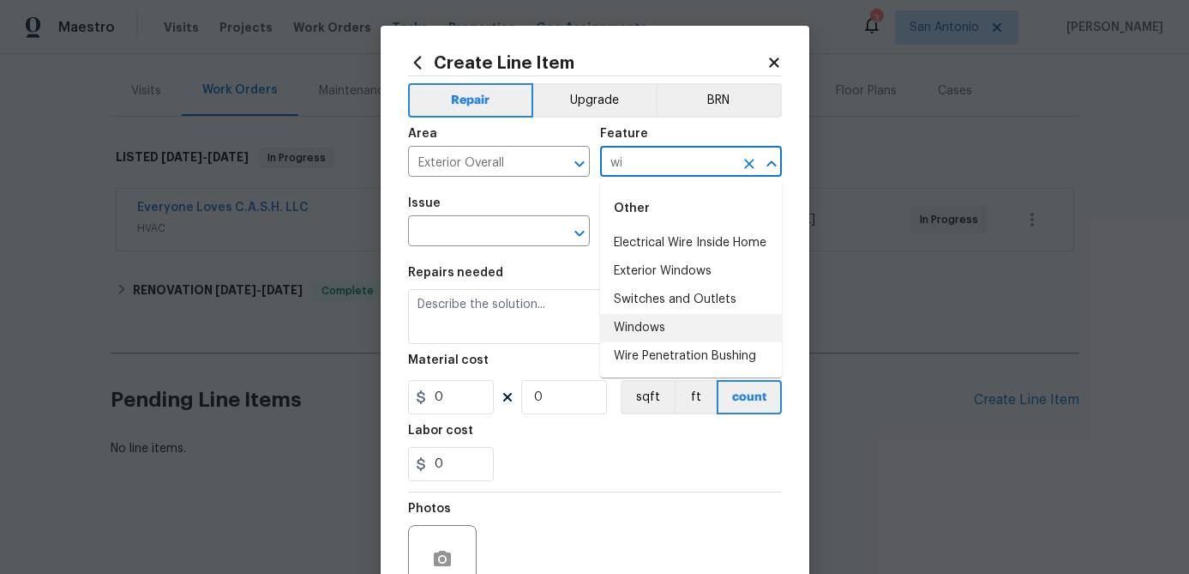
click at [645, 328] on li "Windows" at bounding box center [691, 328] width 182 height 28
type input "Windows"
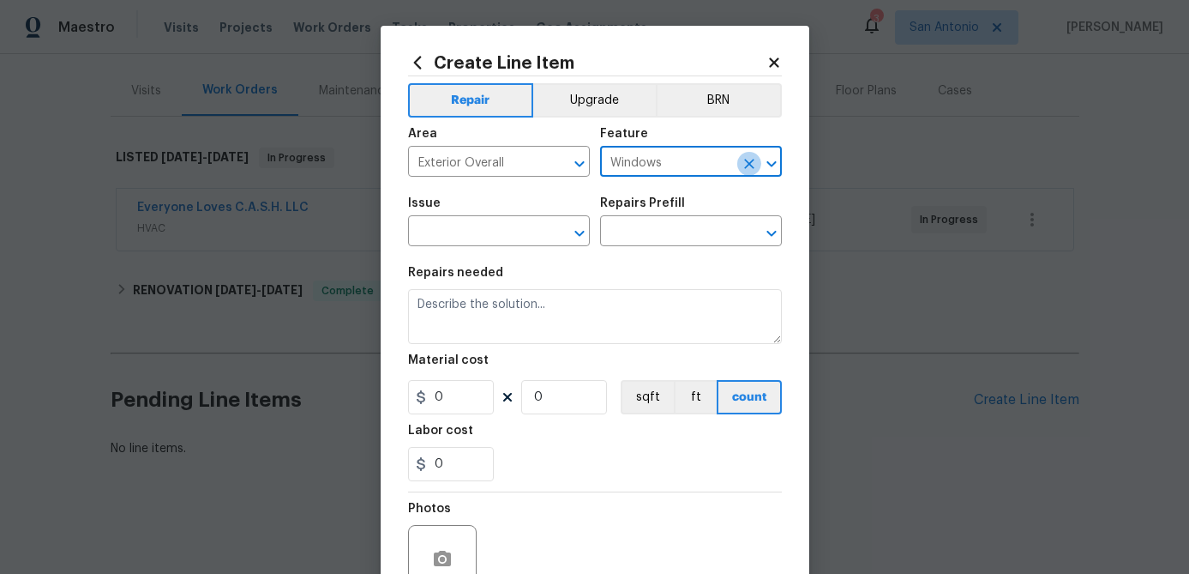
click at [748, 163] on icon "Clear" at bounding box center [749, 164] width 10 height 10
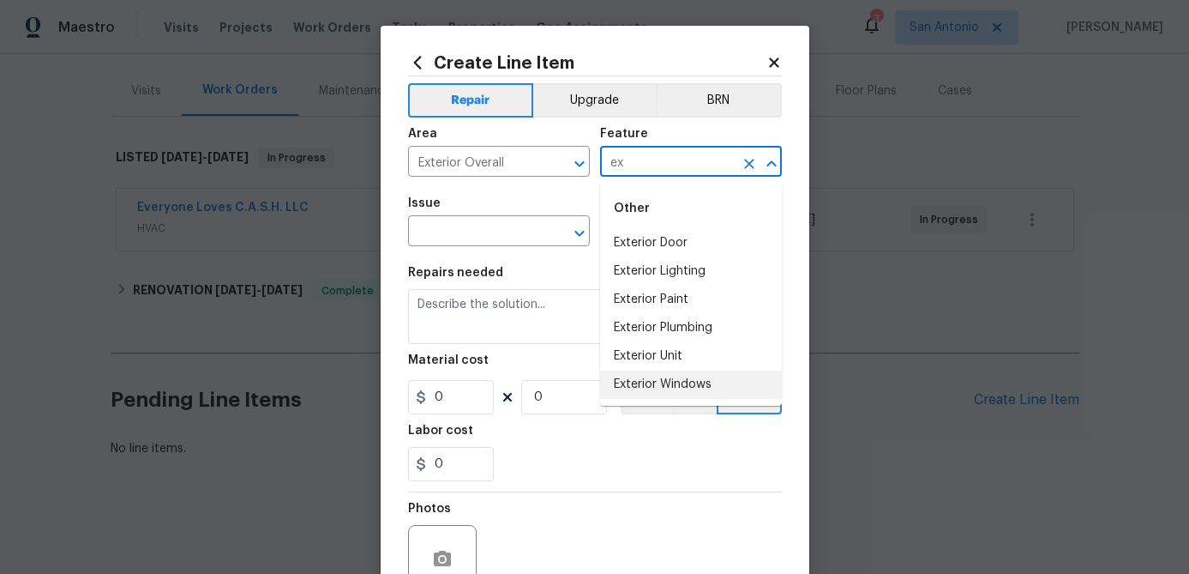
click at [664, 382] on li "Exterior Windows" at bounding box center [691, 384] width 182 height 28
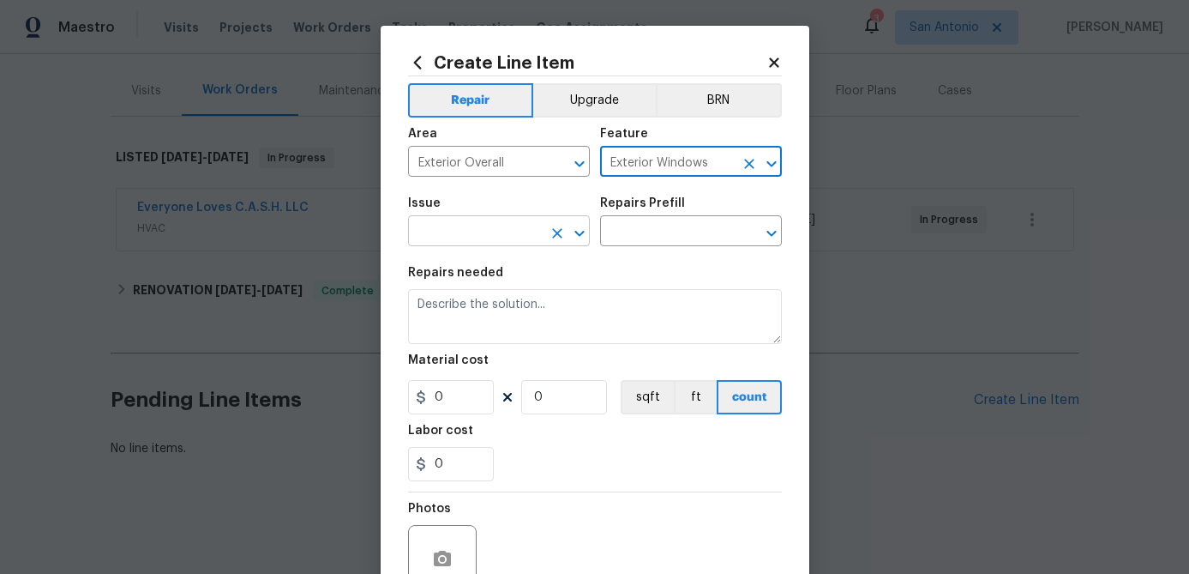
type input "Exterior Windows"
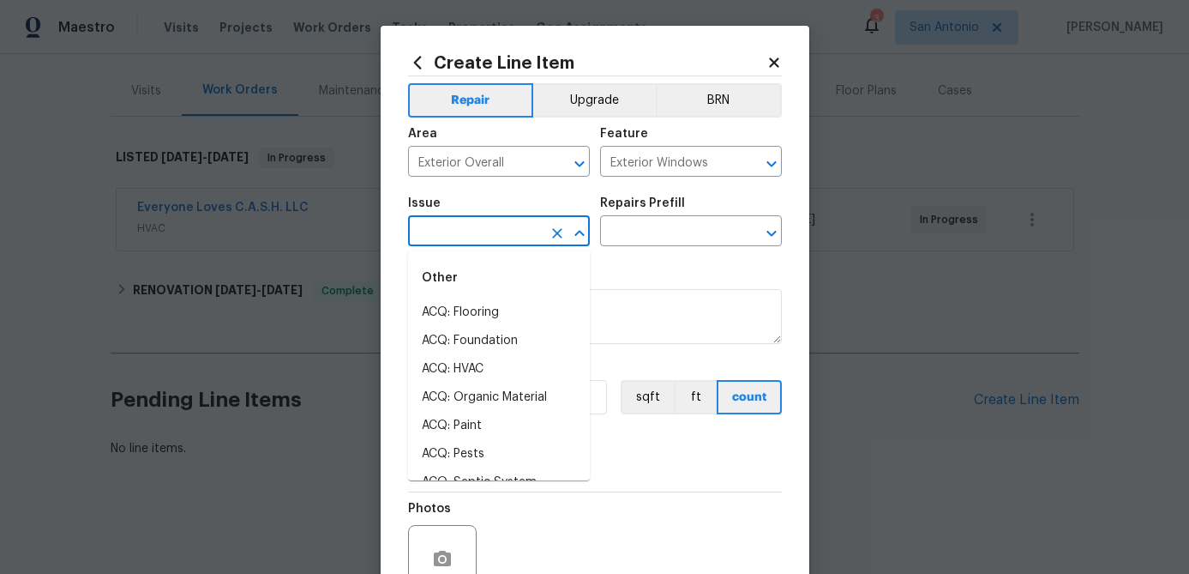
click at [475, 234] on input "text" at bounding box center [475, 232] width 134 height 27
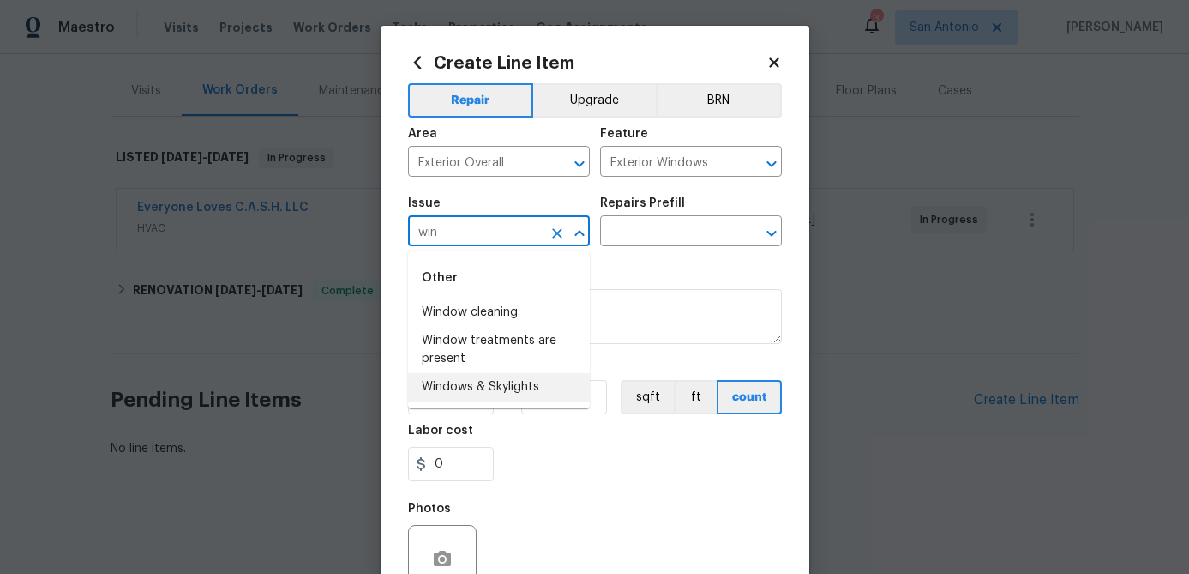
click at [459, 393] on li "Windows & Skylights" at bounding box center [499, 387] width 182 height 28
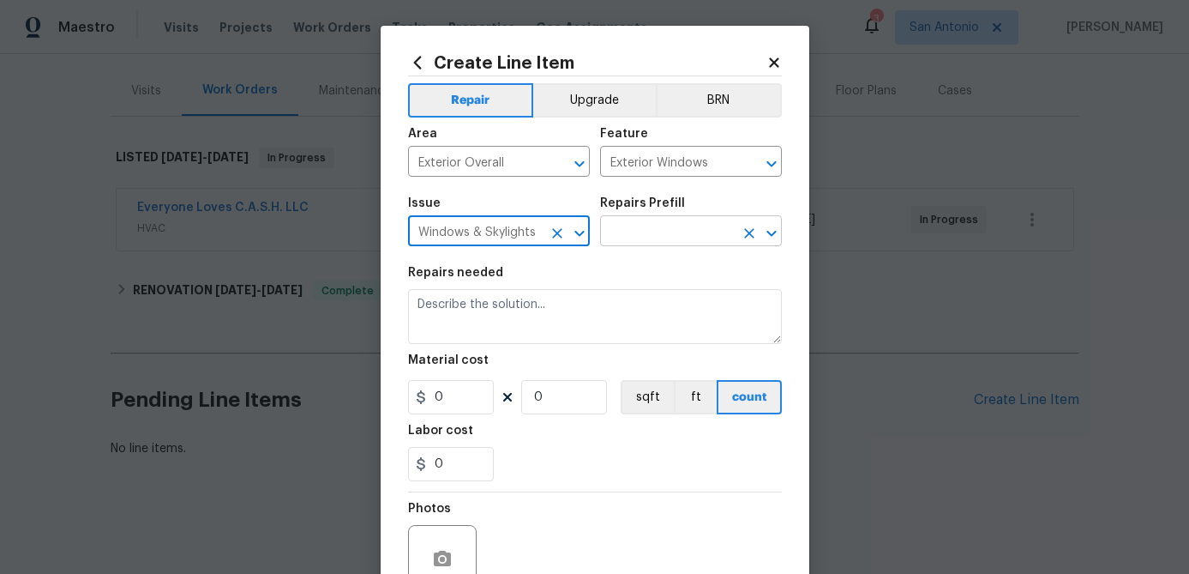
type input "Windows & Skylights"
click at [632, 237] on input "text" at bounding box center [667, 232] width 134 height 27
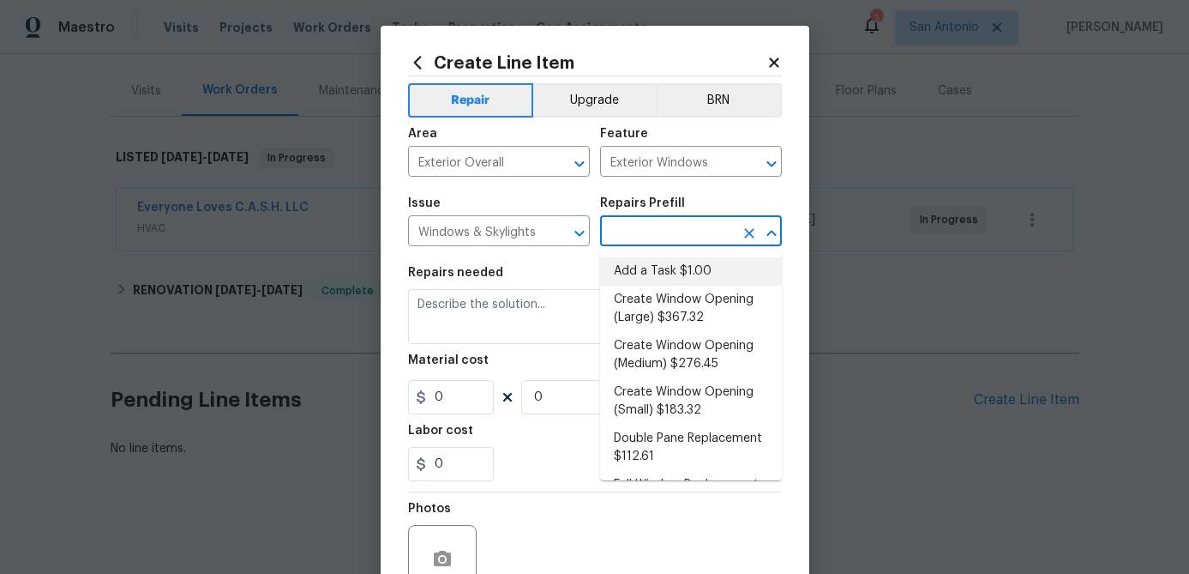
click at [631, 276] on li "Add a Task $1.00" at bounding box center [691, 271] width 182 height 28
type input "Add a Task $1.00"
type textarea "HPM to detail"
type input "1"
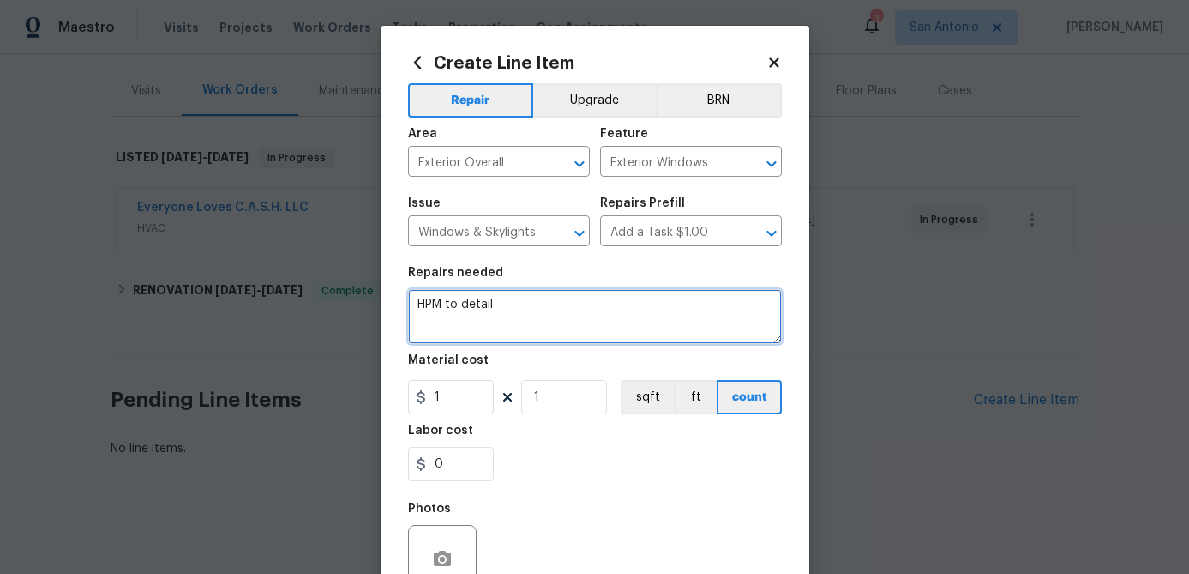
click at [504, 301] on textarea "HPM to detail" at bounding box center [595, 316] width 374 height 55
type textarea "H"
type textarea "GC needs to board up 2 broken windows caused by break in to the home this past …"
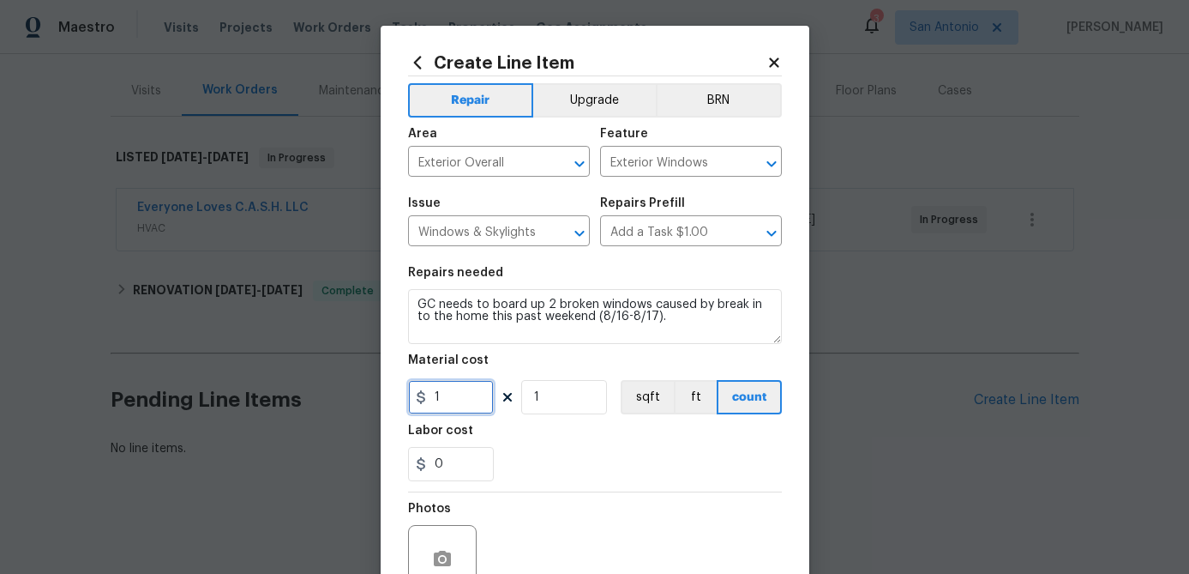
click at [481, 405] on input "1" at bounding box center [451, 397] width 86 height 34
type input "250"
click at [558, 400] on input "1" at bounding box center [564, 397] width 86 height 34
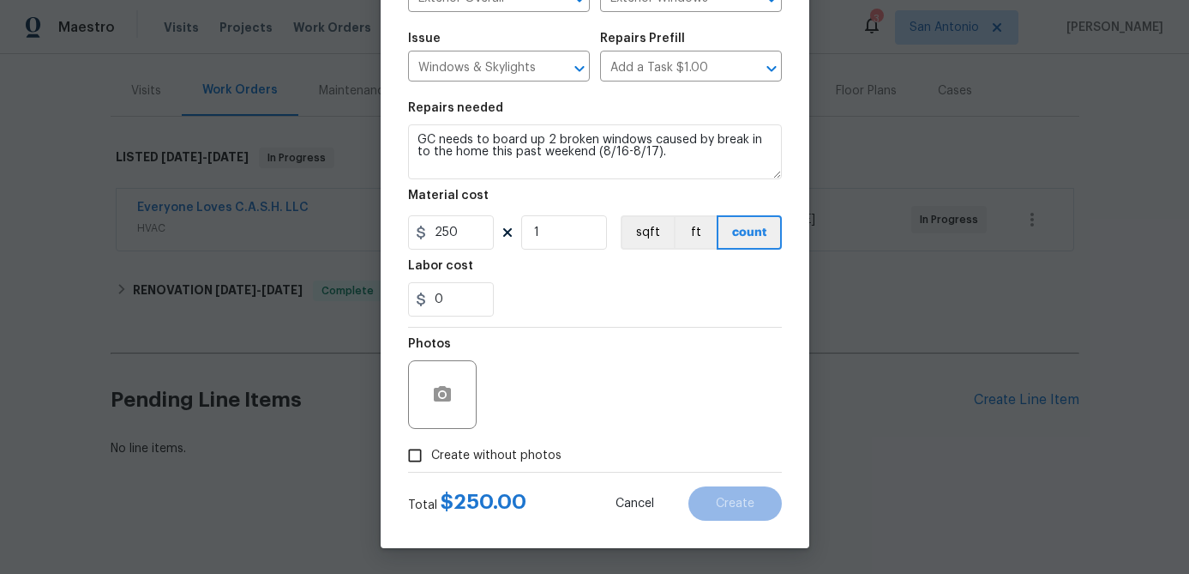
click at [410, 462] on input "Create without photos" at bounding box center [415, 455] width 33 height 33
checkbox input "true"
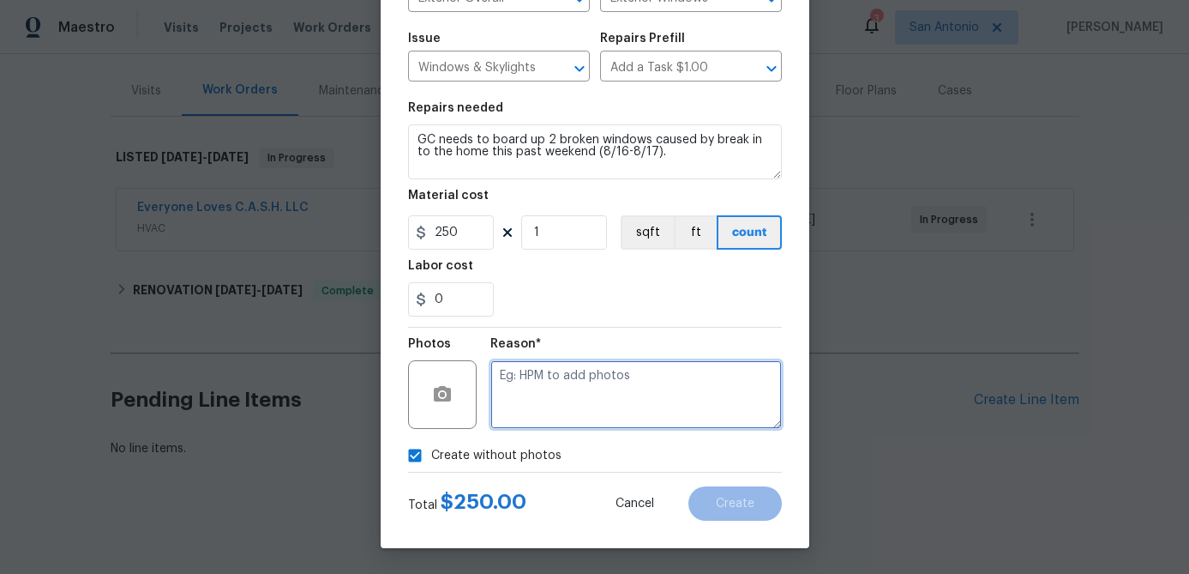
click at [526, 417] on textarea at bounding box center [636, 394] width 292 height 69
type textarea "."
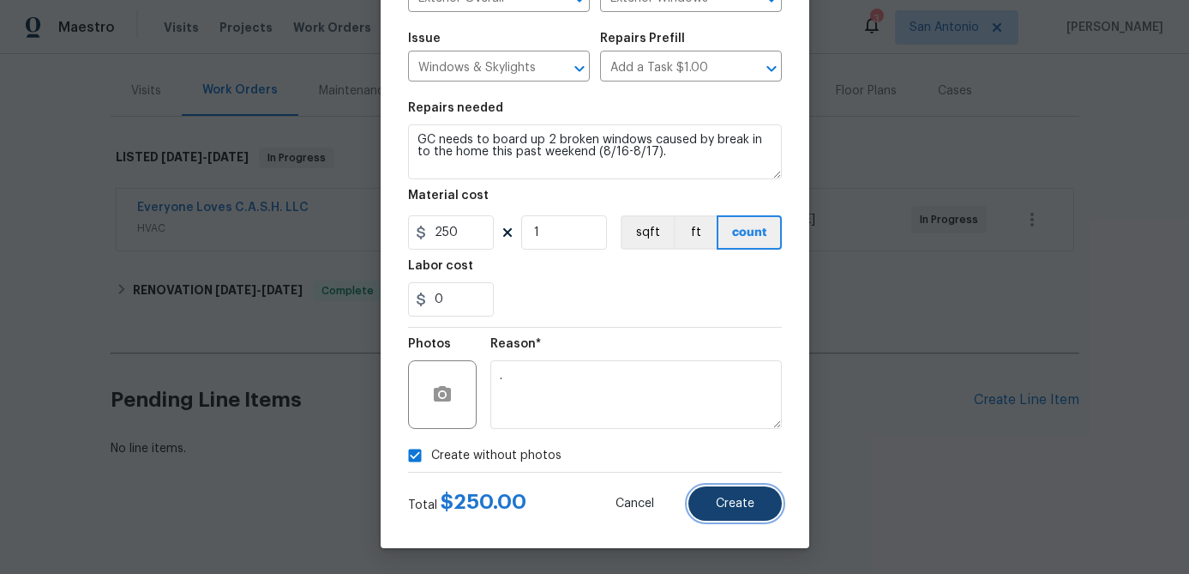
click at [741, 508] on span "Create" at bounding box center [735, 503] width 39 height 13
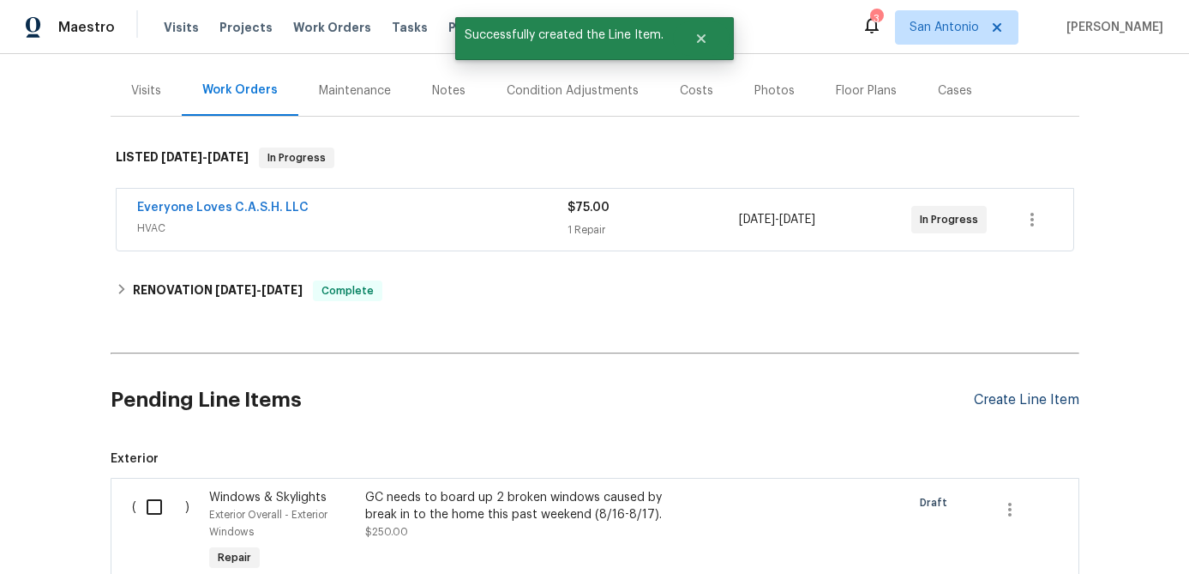
click at [1039, 401] on div "Create Line Item" at bounding box center [1026, 400] width 105 height 16
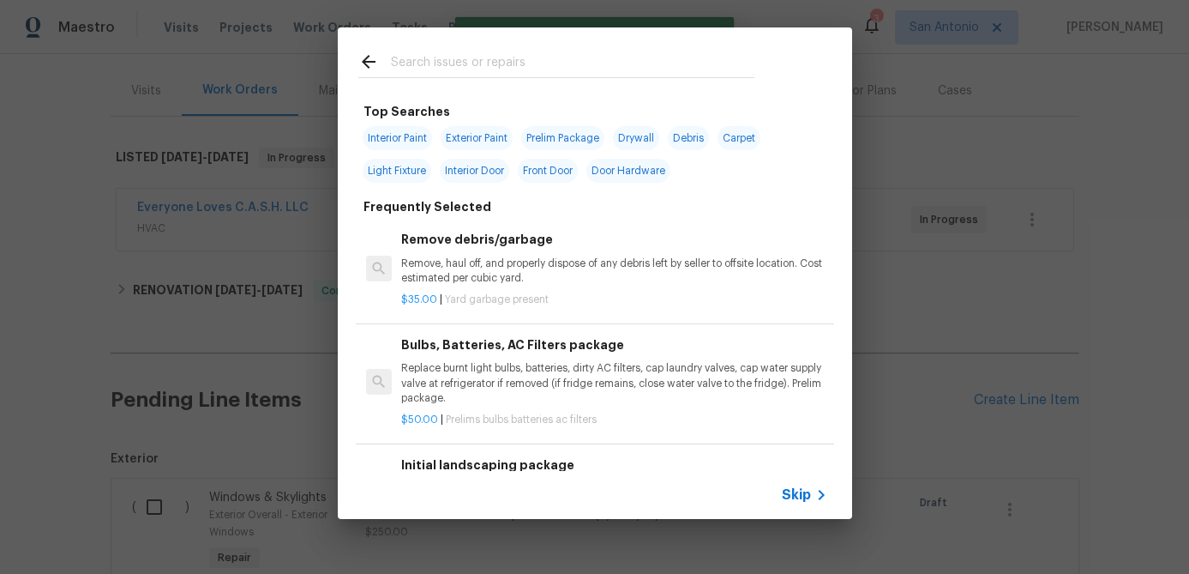
click at [792, 502] on span "Skip" at bounding box center [796, 494] width 29 height 17
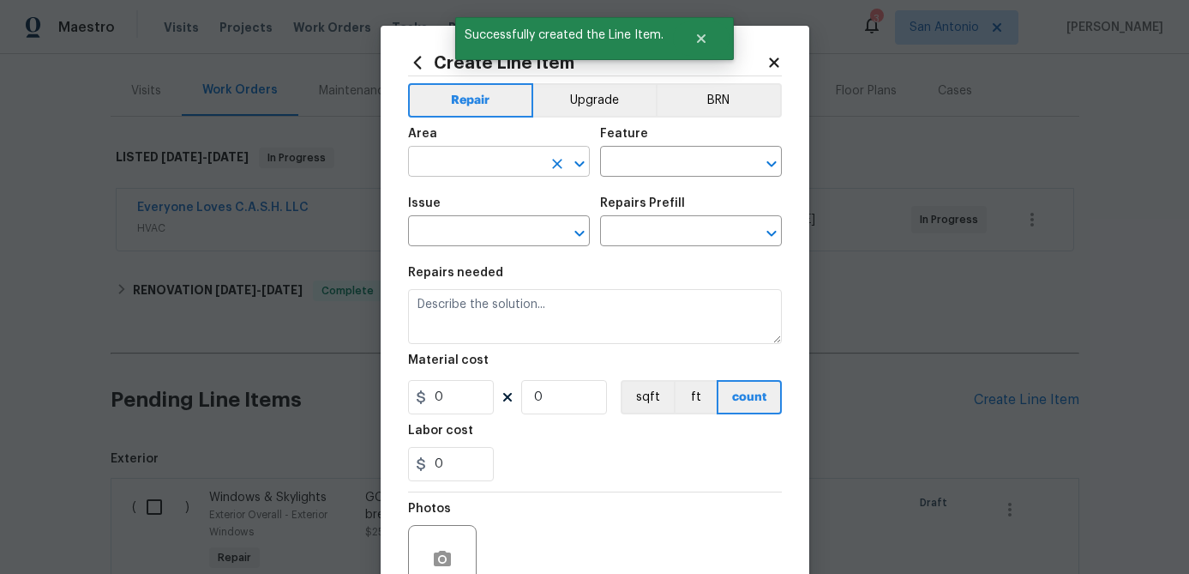
click at [487, 163] on input "text" at bounding box center [475, 163] width 134 height 27
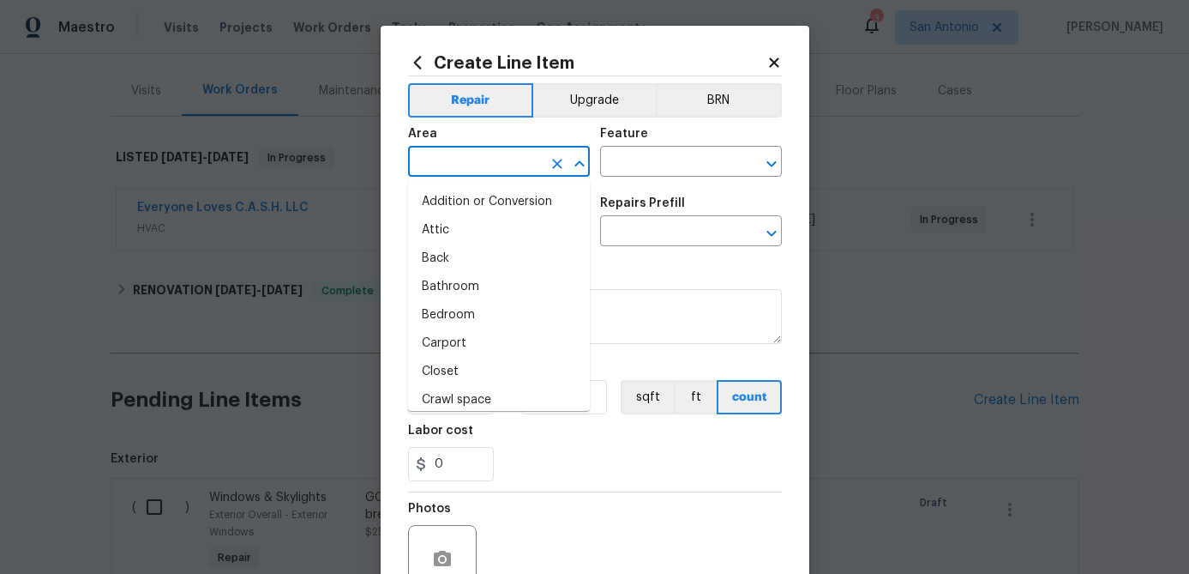
type input "e"
type input "i"
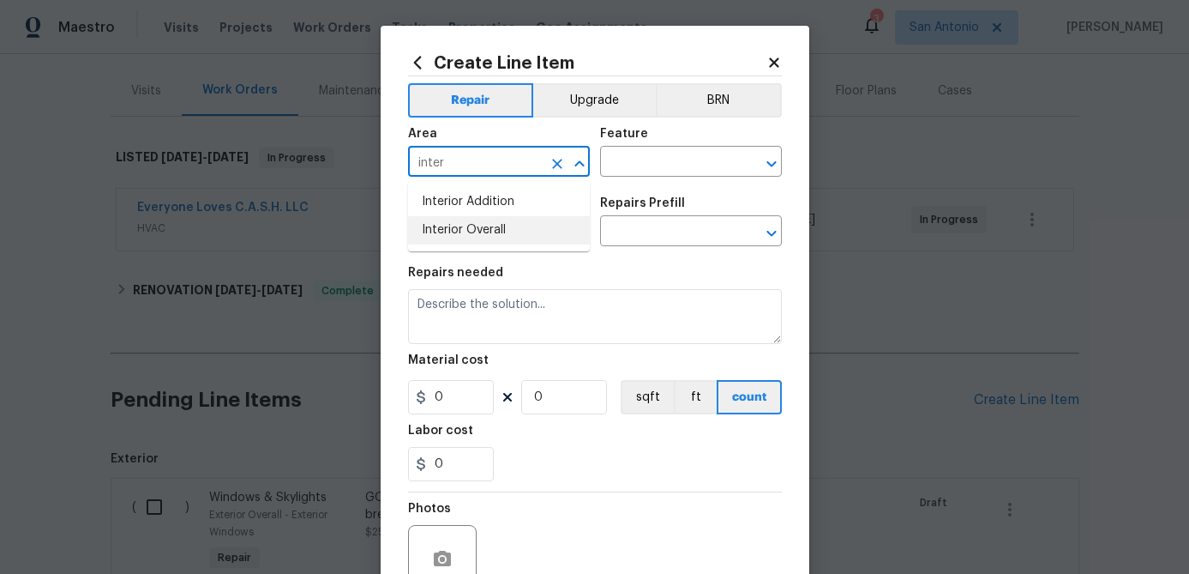
click at [461, 243] on li "Interior Overall" at bounding box center [499, 230] width 182 height 28
type input "Interior Overall"
click at [610, 161] on input "text" at bounding box center [667, 163] width 134 height 27
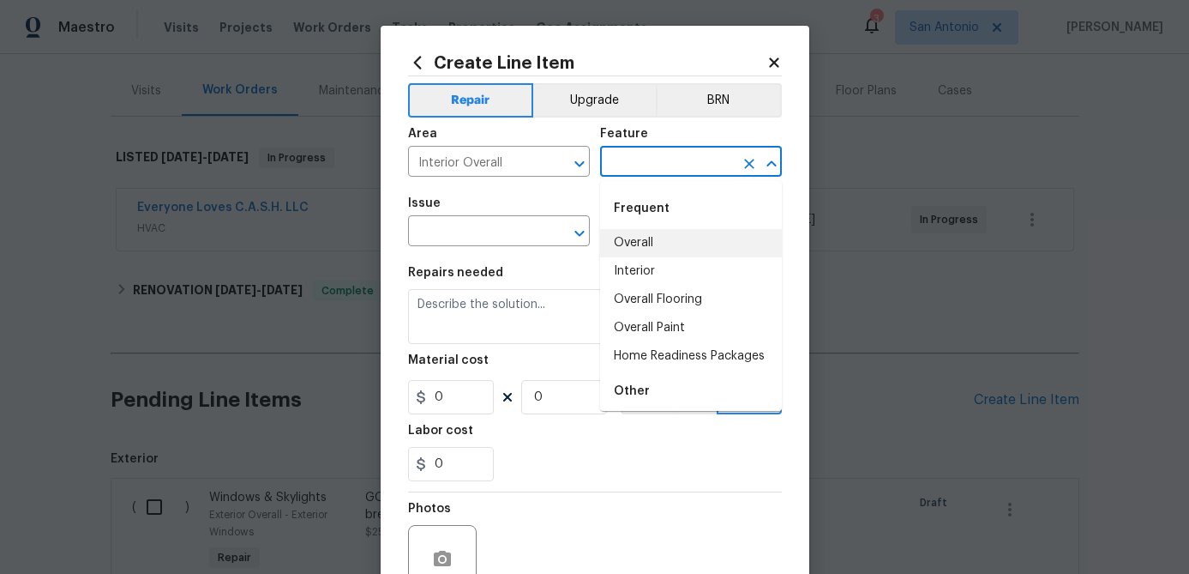
click at [635, 237] on li "Overall" at bounding box center [691, 243] width 182 height 28
type input "Overall"
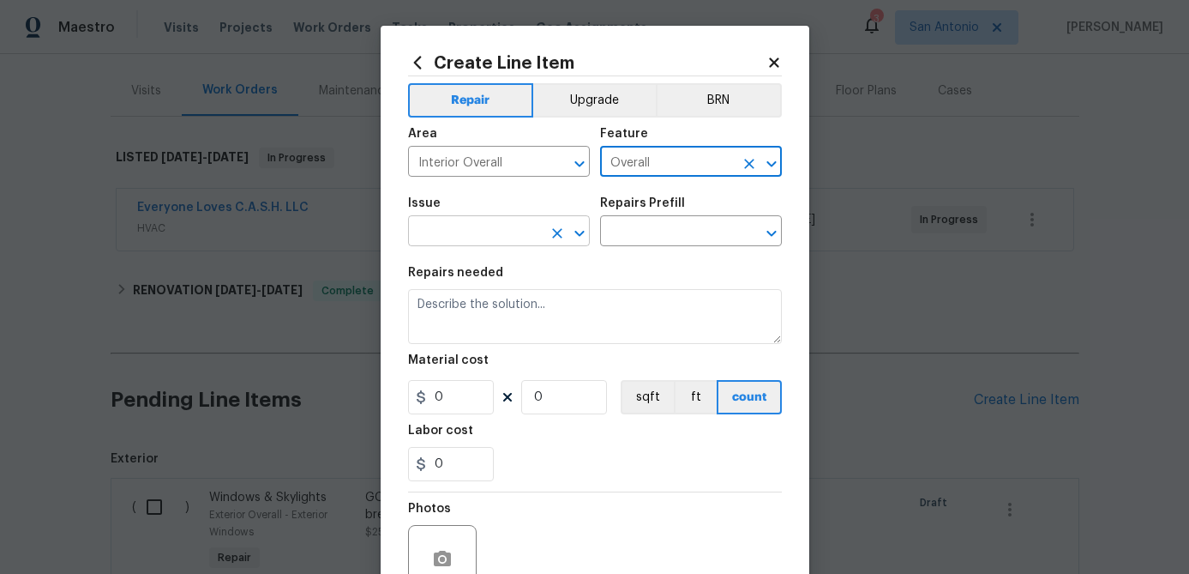
click at [478, 240] on input "text" at bounding box center [475, 232] width 134 height 27
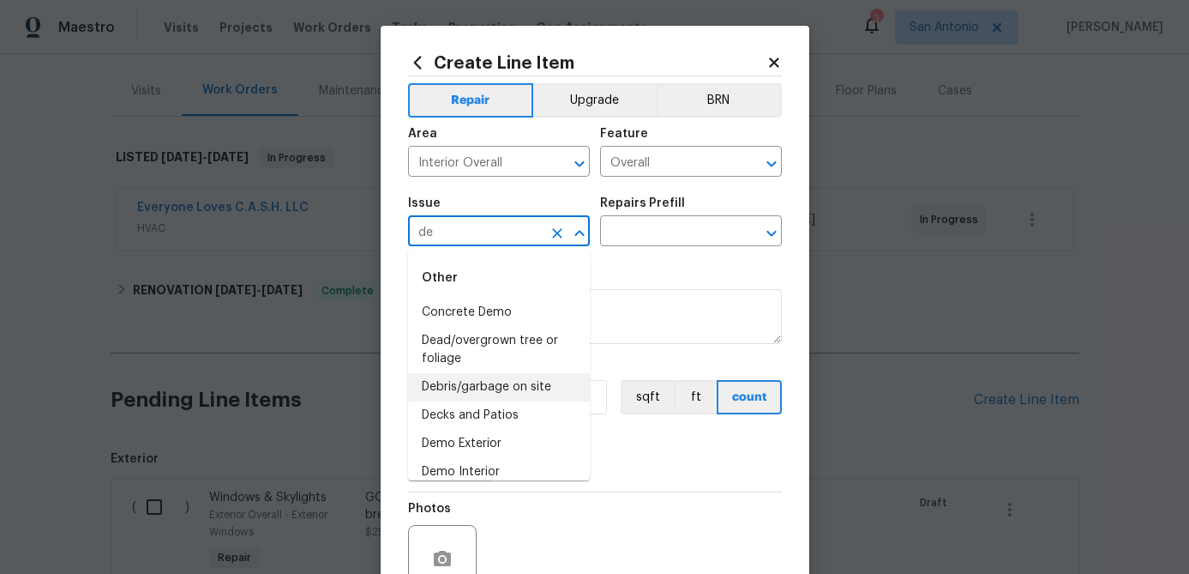
click at [454, 379] on li "Debris/garbage on site" at bounding box center [499, 387] width 182 height 28
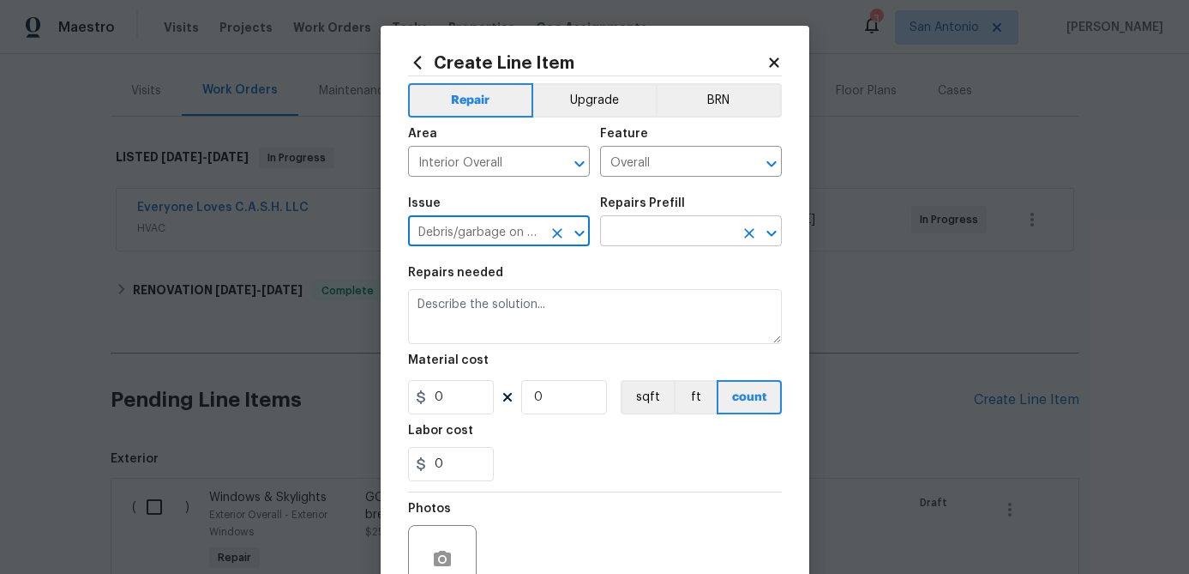
type input "Debris/garbage on site"
click at [631, 234] on input "text" at bounding box center [667, 232] width 134 height 27
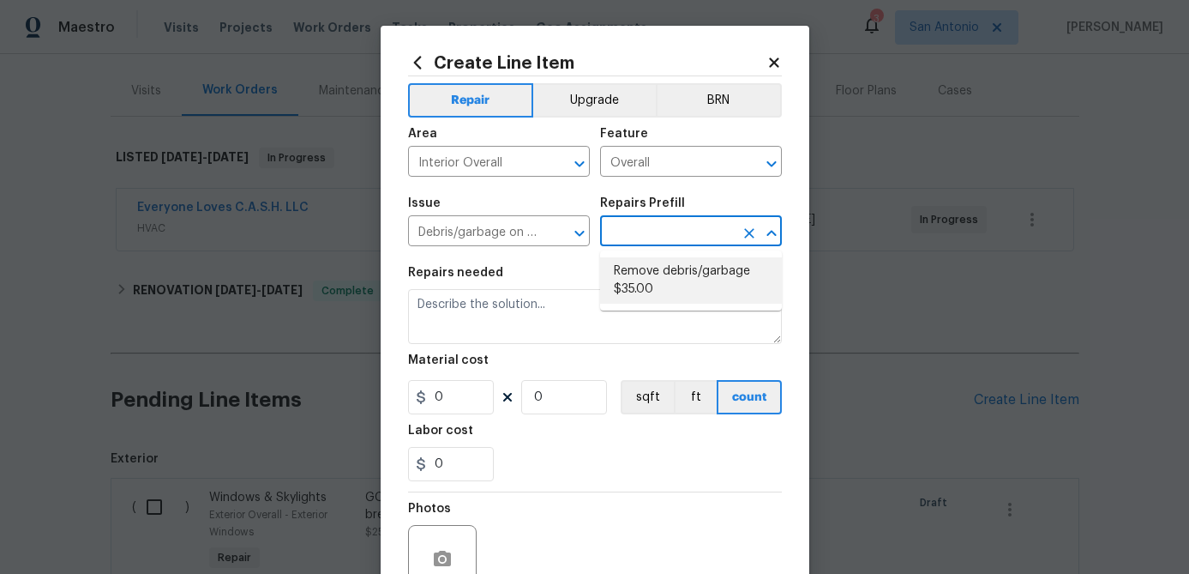
click at [631, 289] on li "Remove debris/garbage $35.00" at bounding box center [691, 280] width 182 height 46
type input "Remove debris/garbage $35.00"
type textarea "Remove, haul off, and properly dispose of any debris left by seller to offsite …"
type input "1"
type input "35"
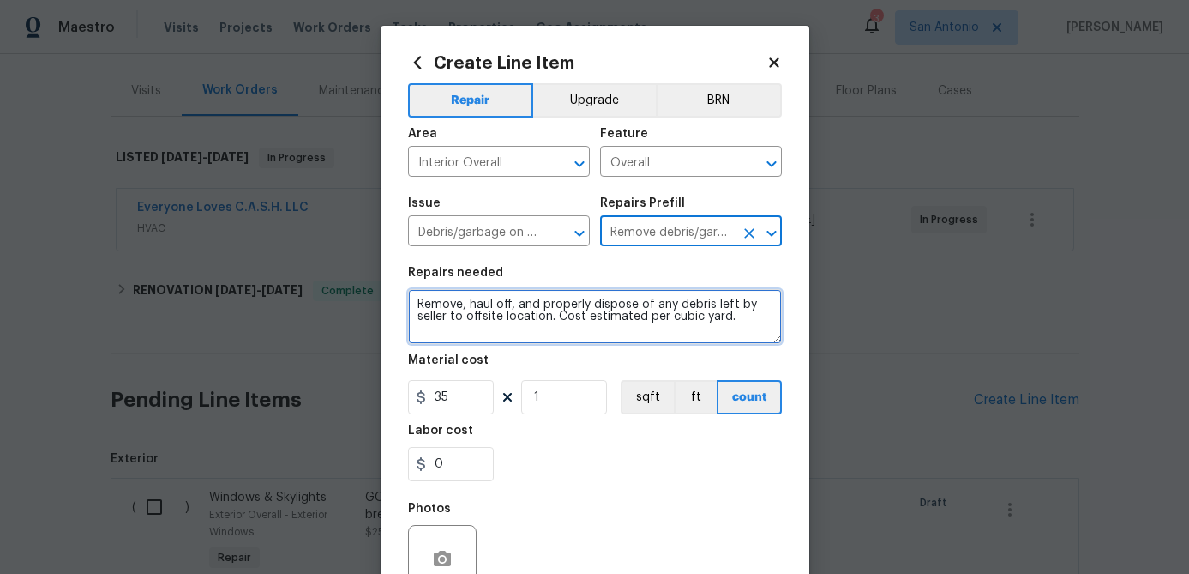
click at [412, 303] on textarea "Remove, haul off, and properly dispose of any debris left by seller to offsite …" at bounding box center [595, 316] width 374 height 55
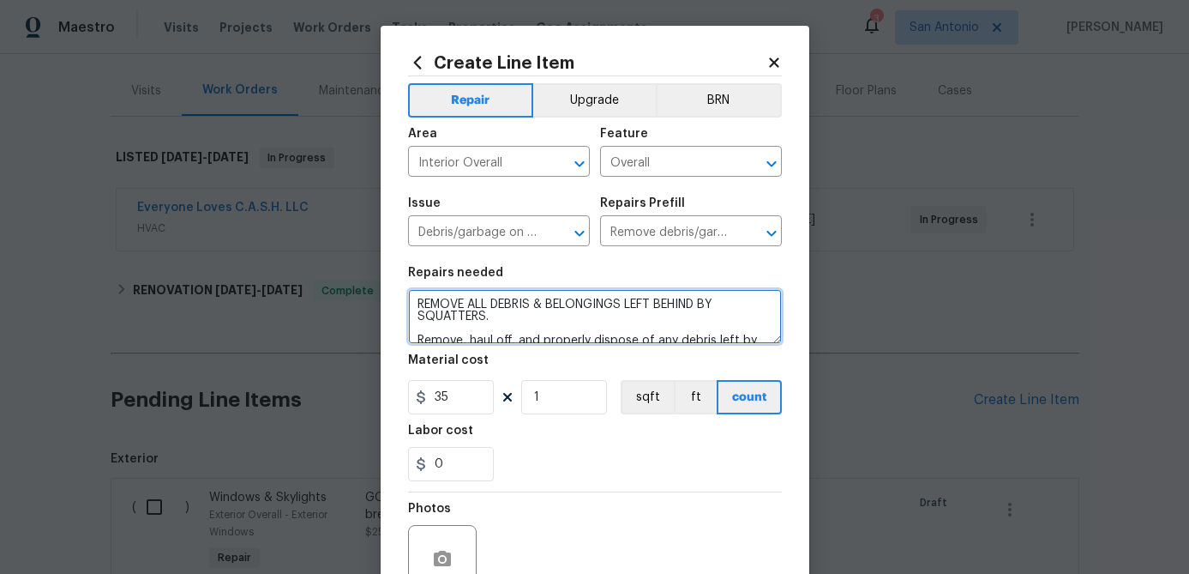
scroll to position [24, 0]
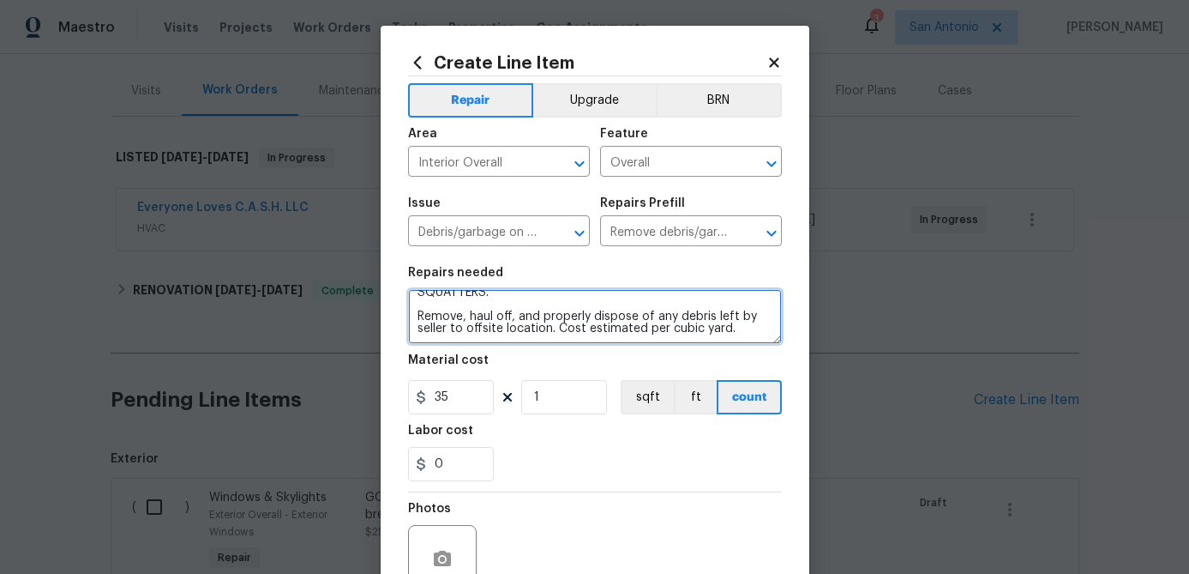
type textarea "REMOVE ALL DEBRIS & BELONGINGS LEFT BEHIND BY SQUATTERS. Remove, haul off, and …"
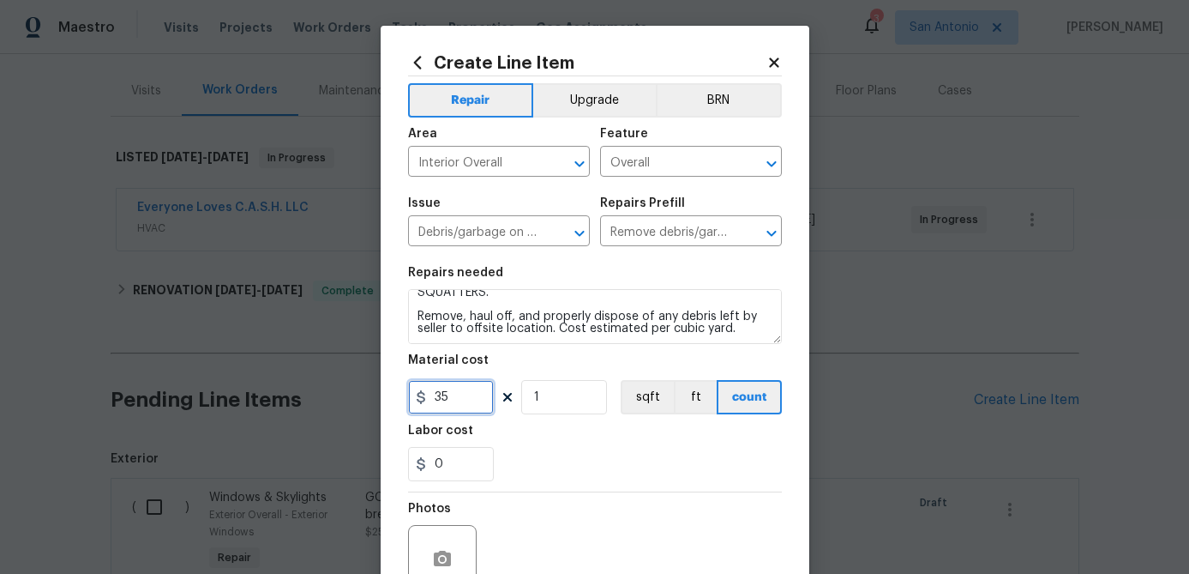
click at [450, 396] on input "35" at bounding box center [451, 397] width 86 height 34
type input "75"
click at [589, 396] on input "1" at bounding box center [564, 397] width 86 height 34
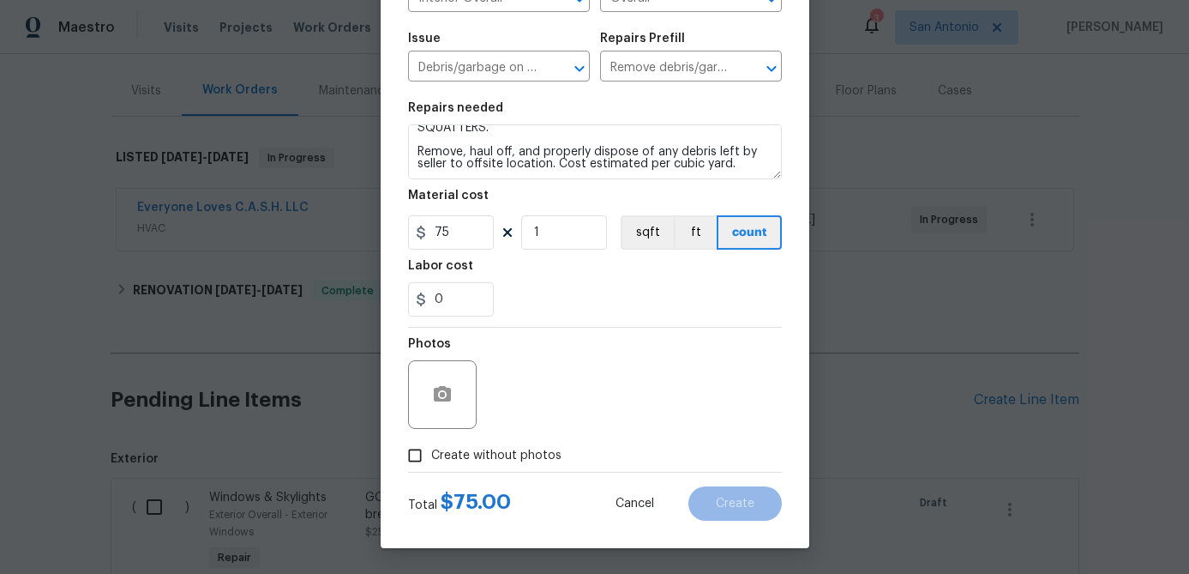
click at [411, 456] on input "Create without photos" at bounding box center [415, 455] width 33 height 33
checkbox input "true"
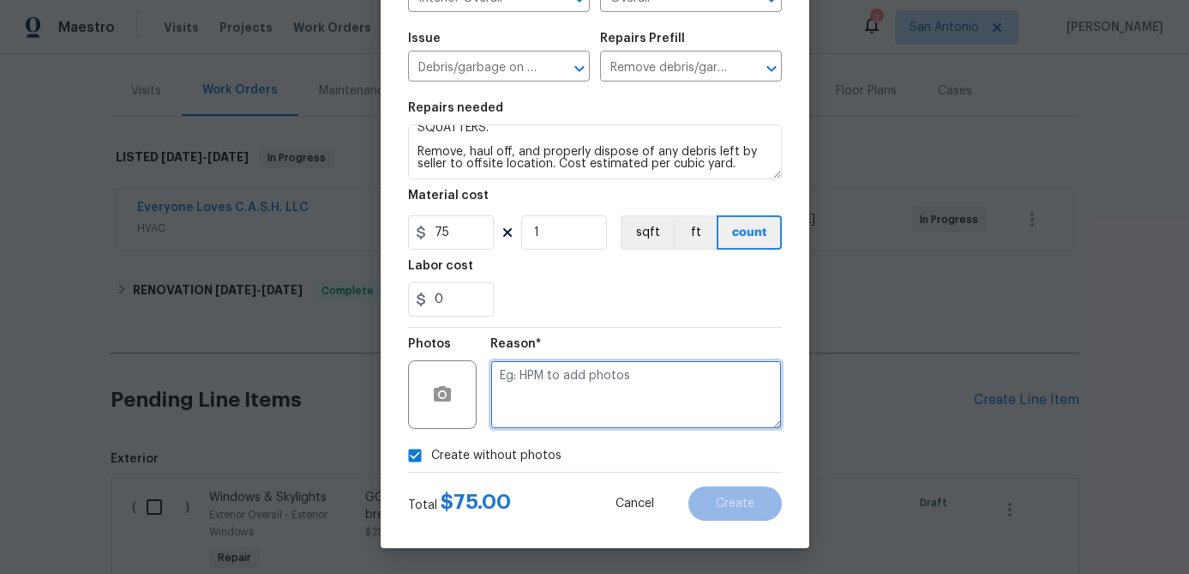
click at [508, 417] on textarea at bounding box center [636, 394] width 292 height 69
type textarea "."
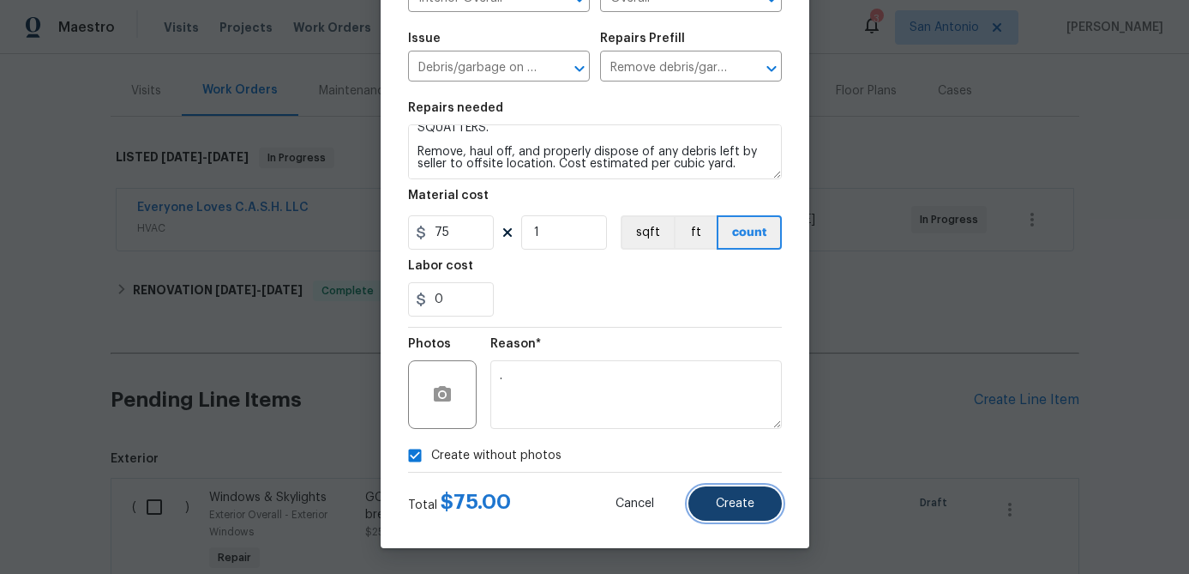
click at [741, 506] on span "Create" at bounding box center [735, 503] width 39 height 13
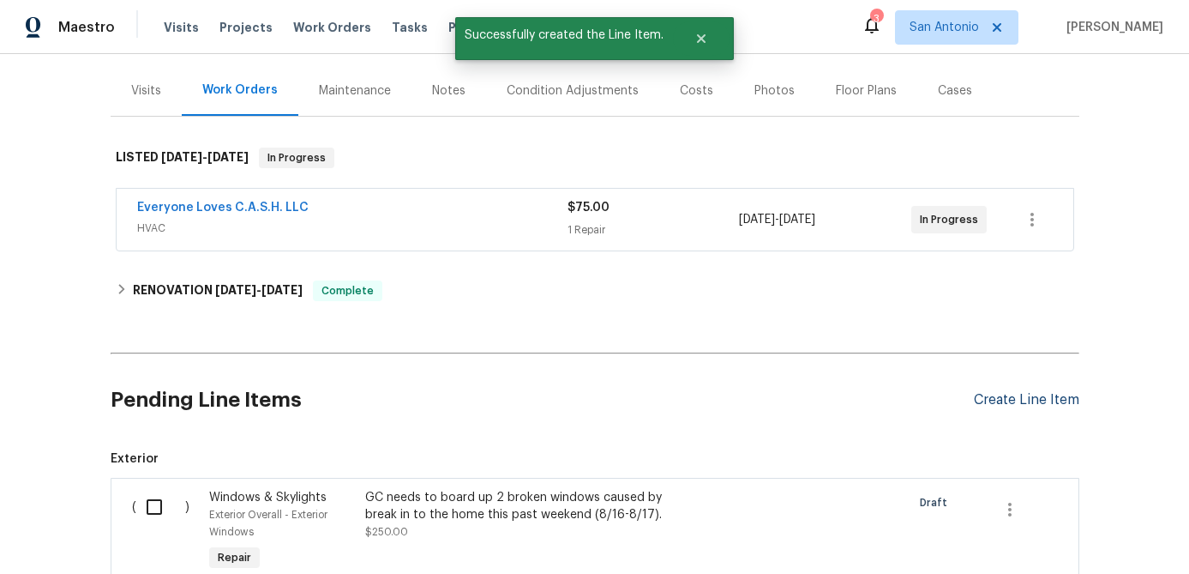
click at [1003, 400] on div "Create Line Item" at bounding box center [1026, 400] width 105 height 16
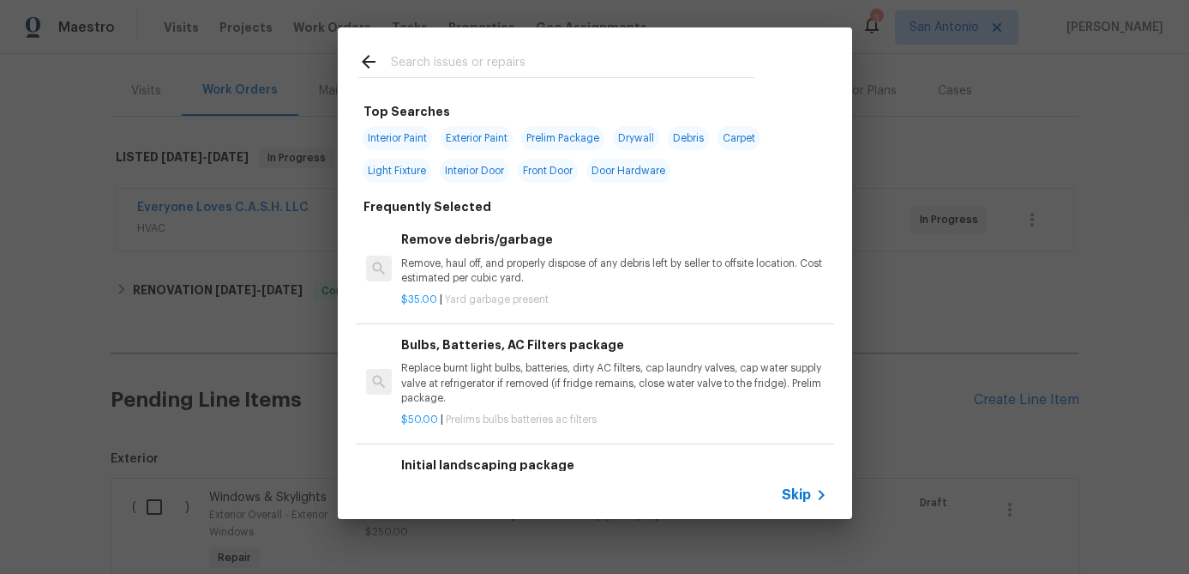
click at [801, 497] on span "Skip" at bounding box center [796, 494] width 29 height 17
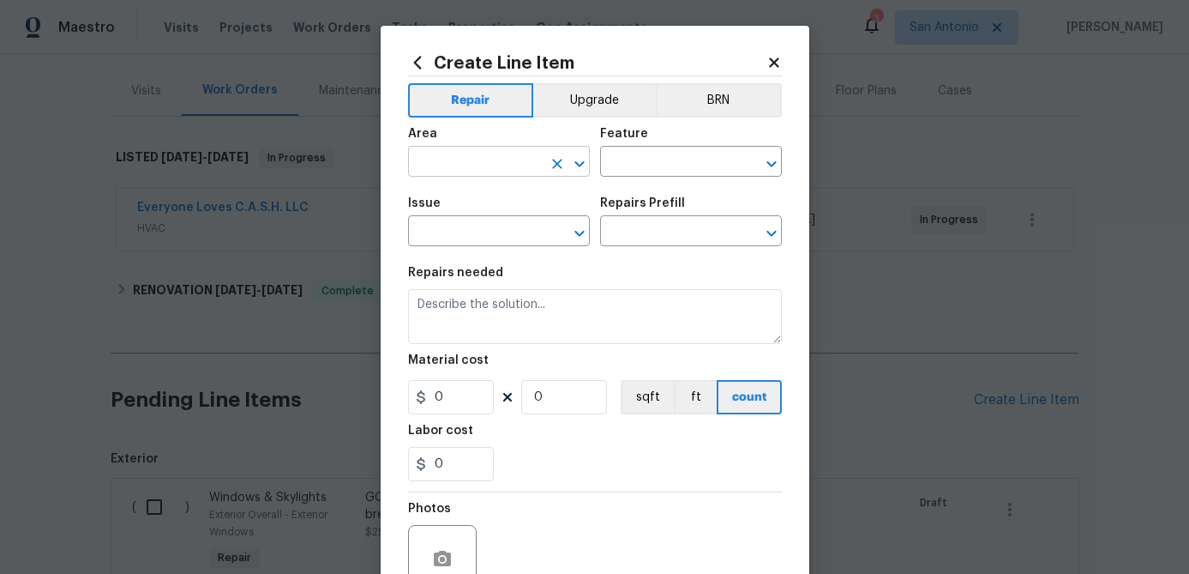
click at [476, 174] on input "text" at bounding box center [475, 163] width 134 height 27
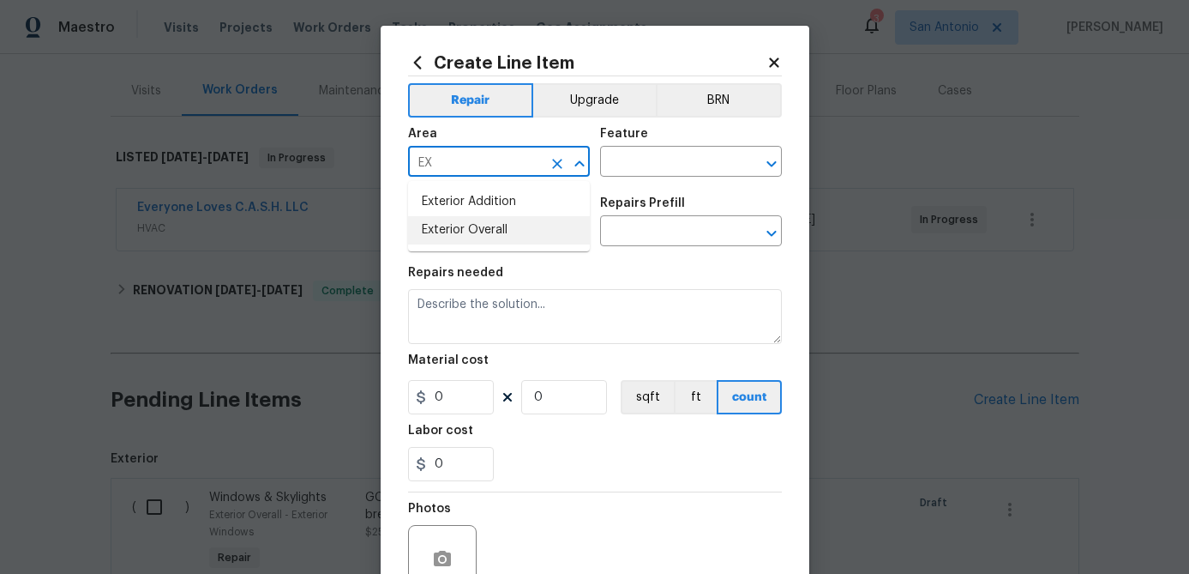
click at [455, 242] on li "Exterior Overall" at bounding box center [499, 230] width 182 height 28
type input "Exterior Overall"
click at [641, 166] on input "text" at bounding box center [667, 163] width 134 height 27
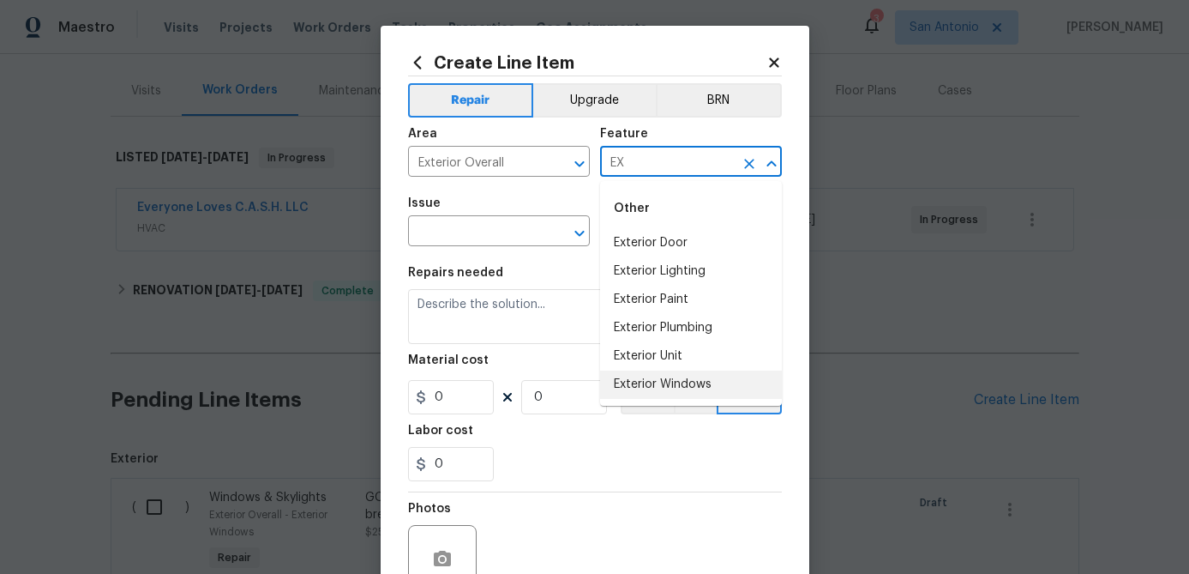
click at [659, 379] on li "Exterior Windows" at bounding box center [691, 384] width 182 height 28
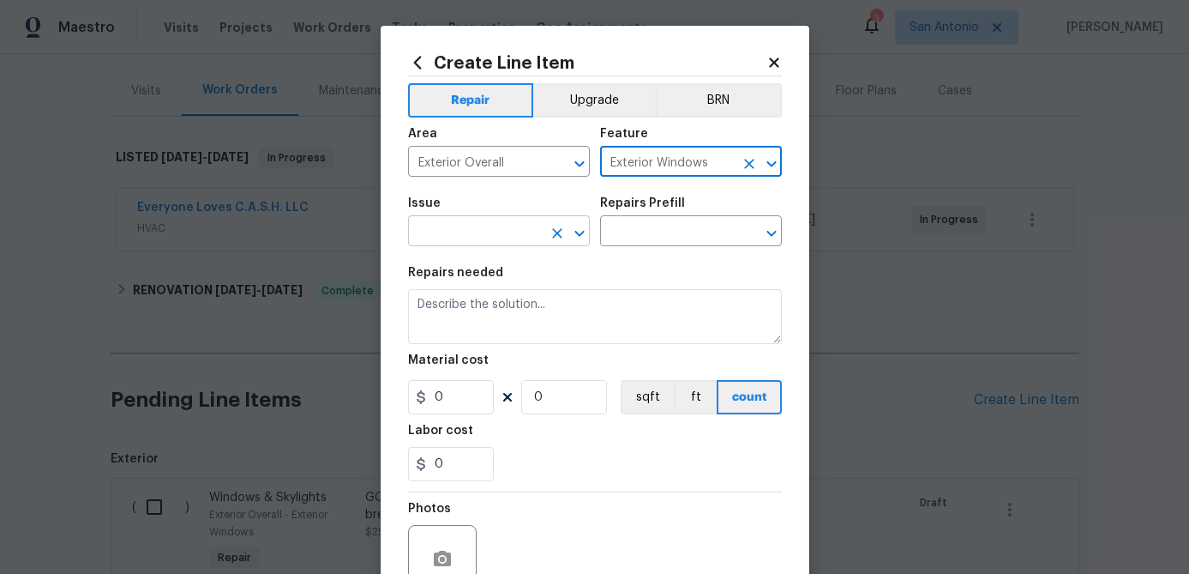
type input "Exterior Windows"
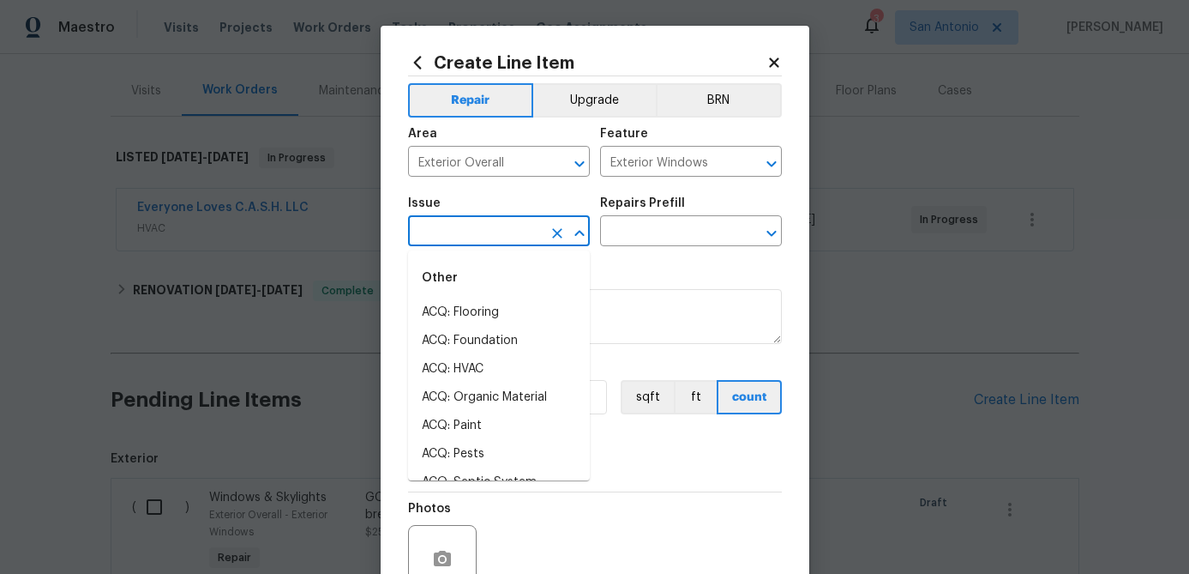
click at [503, 238] on input "text" at bounding box center [475, 232] width 134 height 27
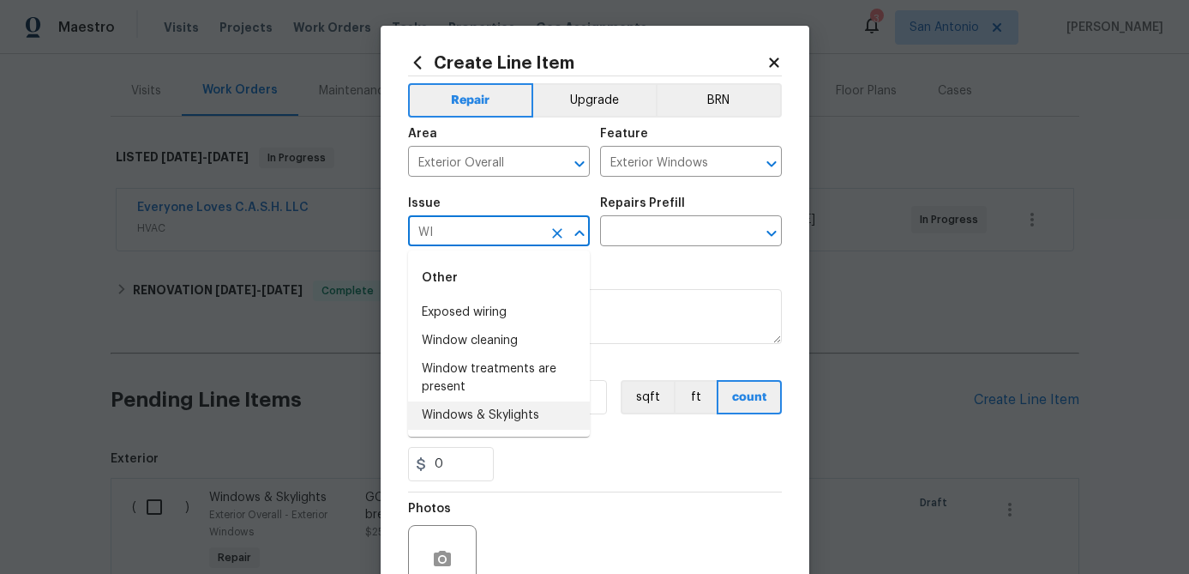
click at [475, 403] on li "Windows & Skylights" at bounding box center [499, 415] width 182 height 28
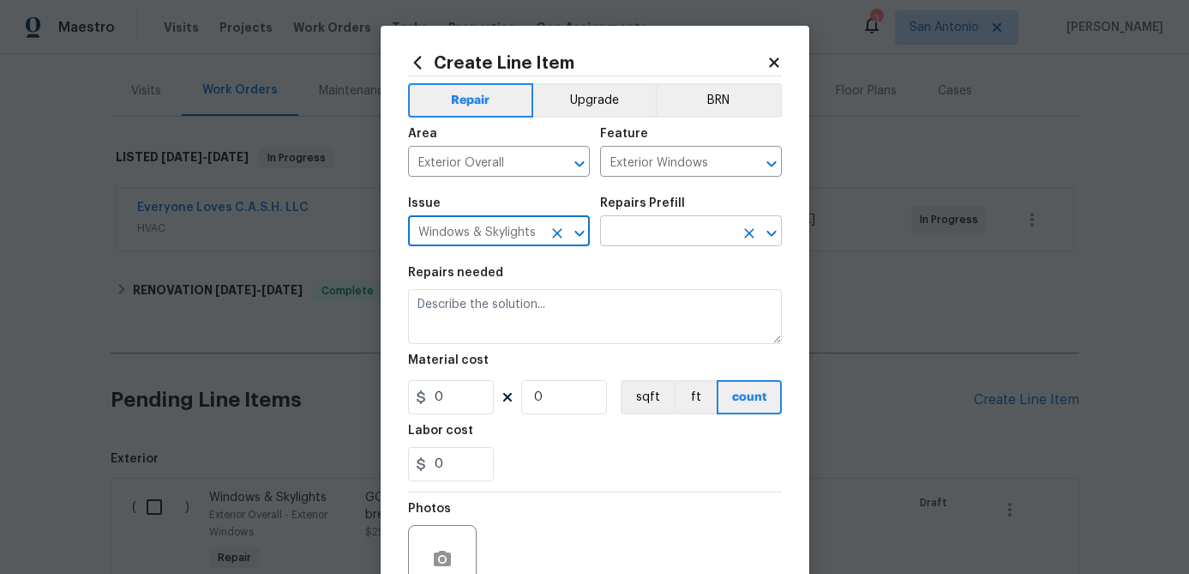
type input "Windows & Skylights"
click at [650, 233] on input "text" at bounding box center [667, 232] width 134 height 27
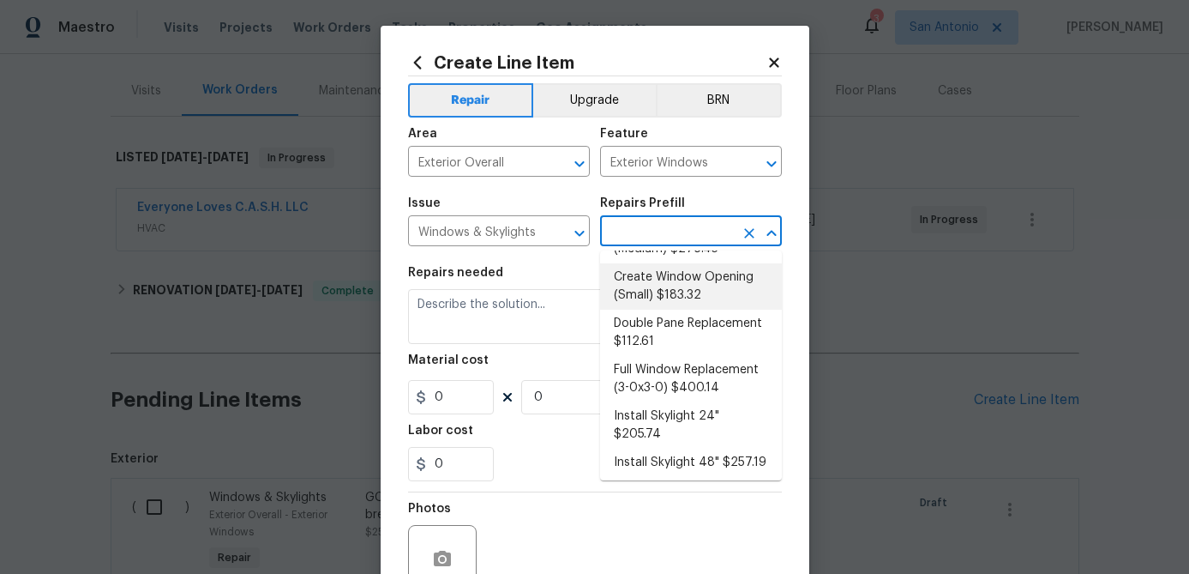
scroll to position [118, 0]
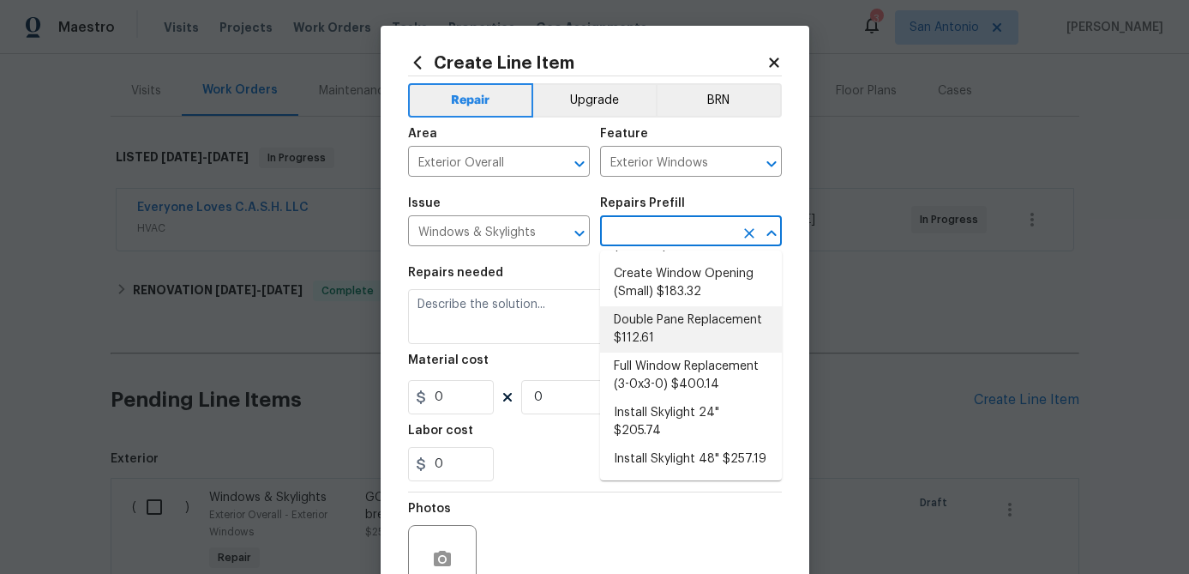
click at [689, 326] on li "Double Pane Replacement $112.61" at bounding box center [691, 329] width 182 height 46
type input "Double Pane Replacement $112.61"
type textarea "Remove, replace and reglaze the broken/damaged thermal double pane of glass wit…"
type input "112.61"
type input "1"
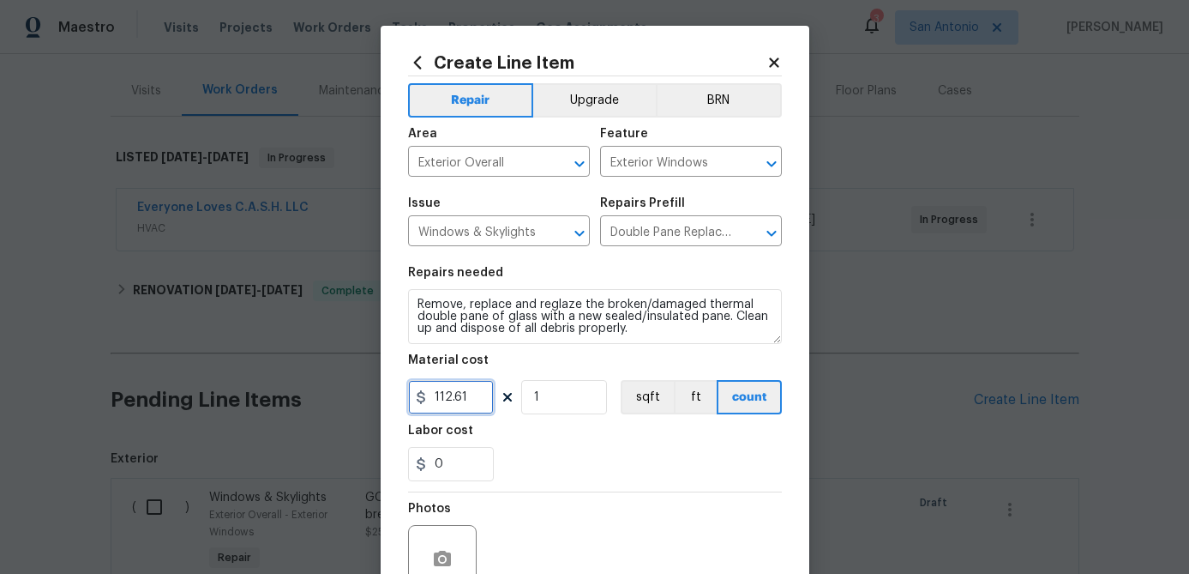
click at [482, 400] on input "112.61" at bounding box center [451, 397] width 86 height 34
type input "750"
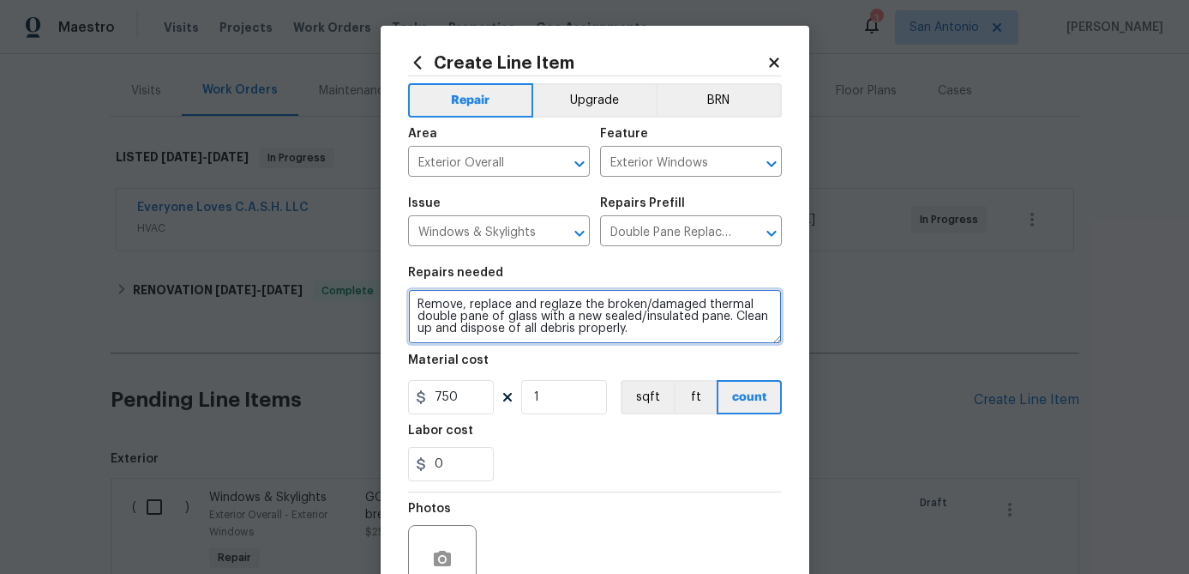
click at [412, 304] on textarea "Remove, replace and reglaze the broken/damaged thermal double pane of glass wit…" at bounding box center [595, 316] width 374 height 55
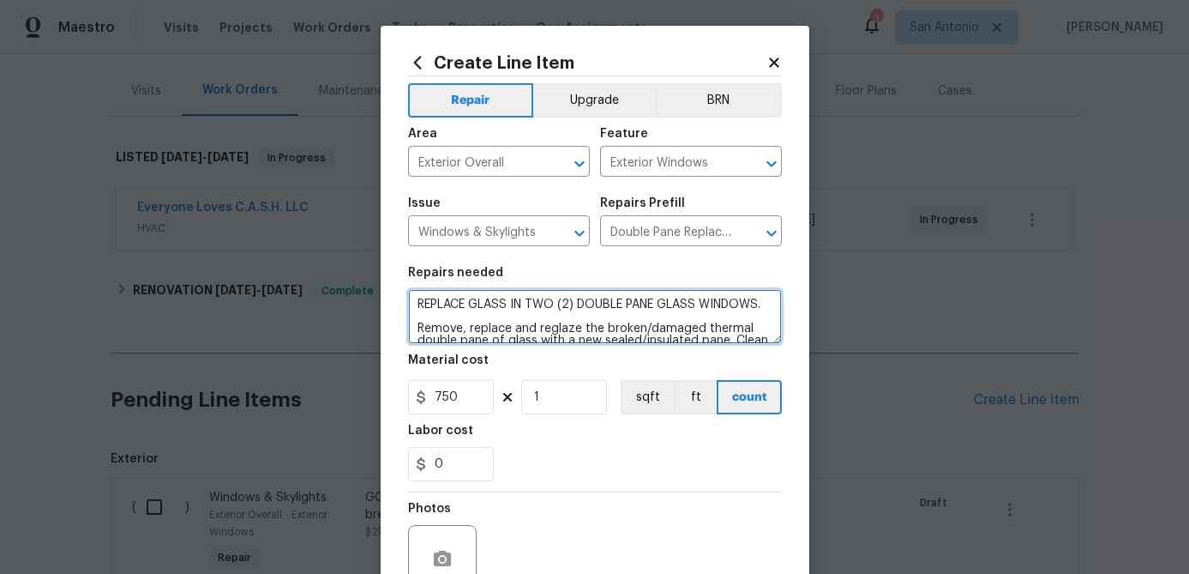
scroll to position [165, 0]
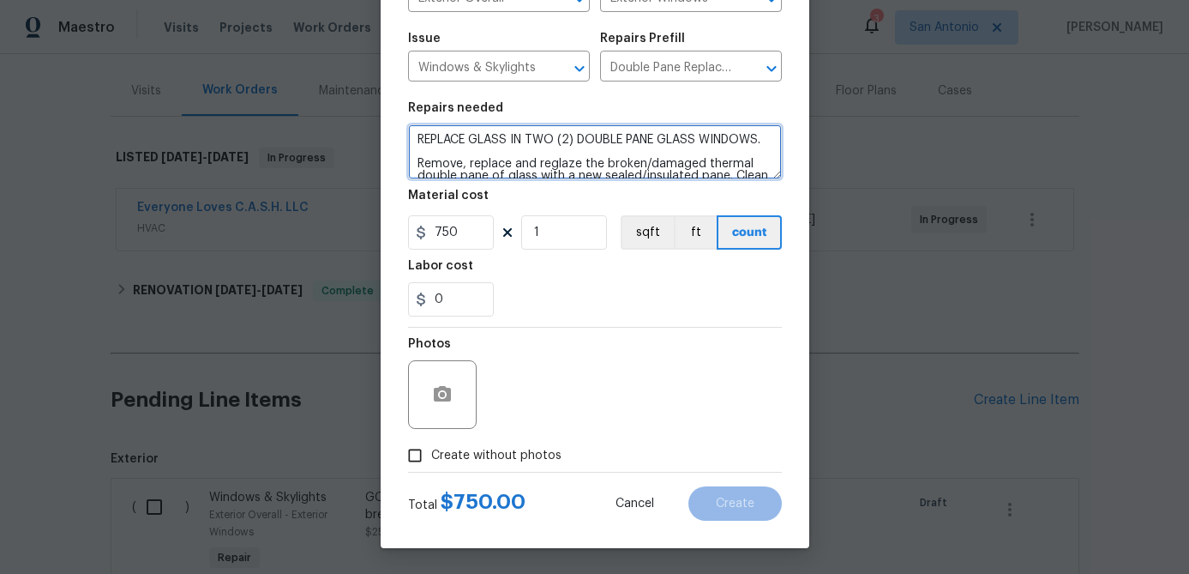
type textarea "REPLACE GLASS IN TWO (2) DOUBLE PANE GLASS WINDOWS. Remove, replace and reglaze…"
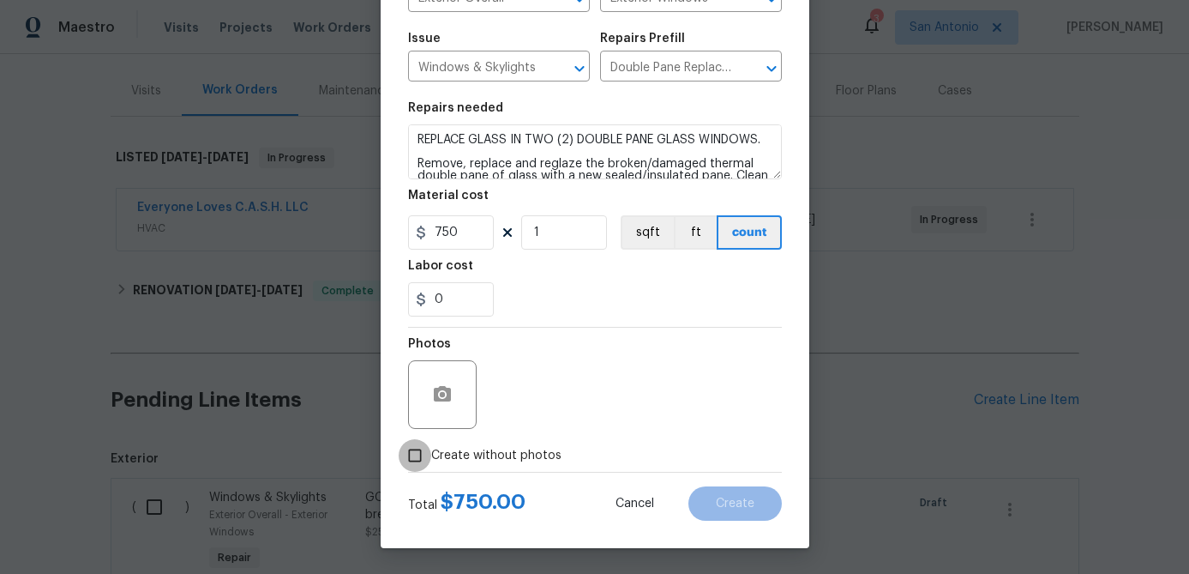
click at [420, 454] on input "Create without photos" at bounding box center [415, 455] width 33 height 33
checkbox input "true"
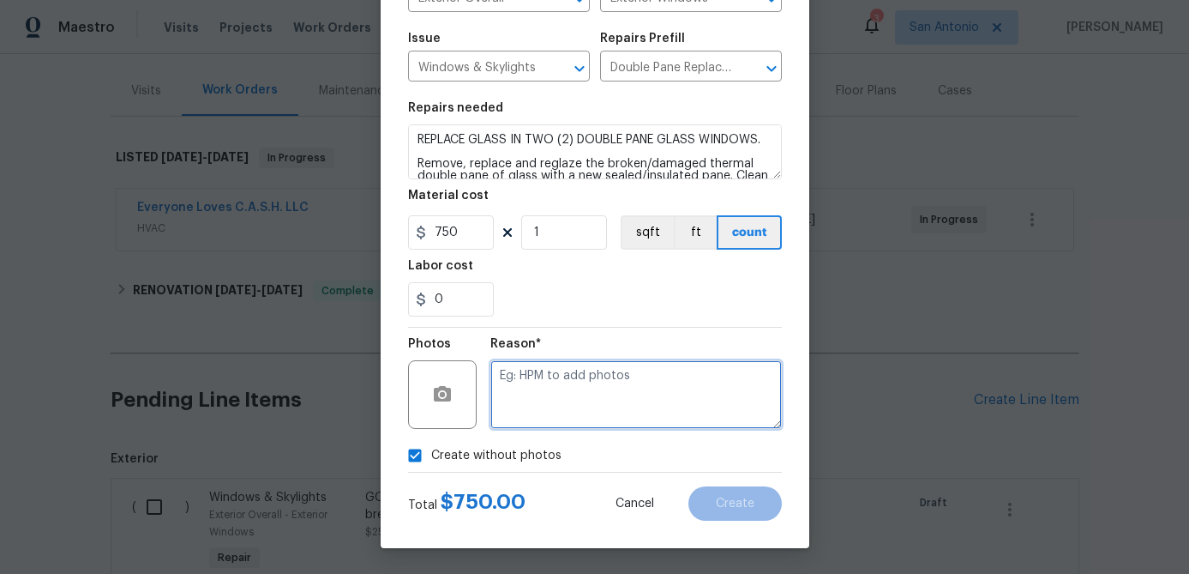
click at [502, 418] on textarea at bounding box center [636, 394] width 292 height 69
type textarea "."
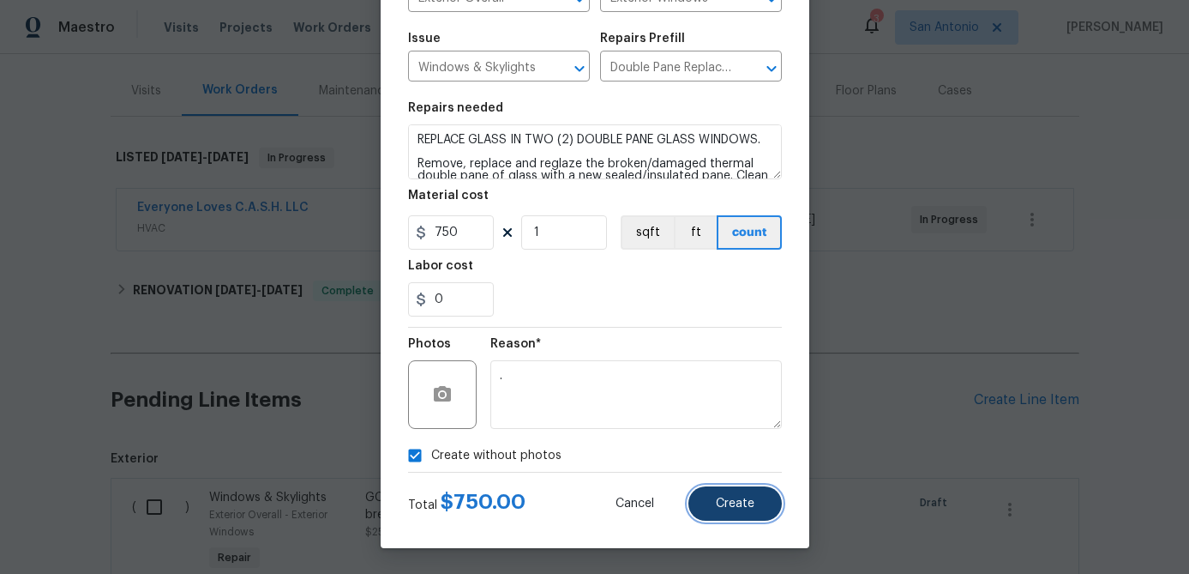
click at [727, 504] on span "Create" at bounding box center [735, 503] width 39 height 13
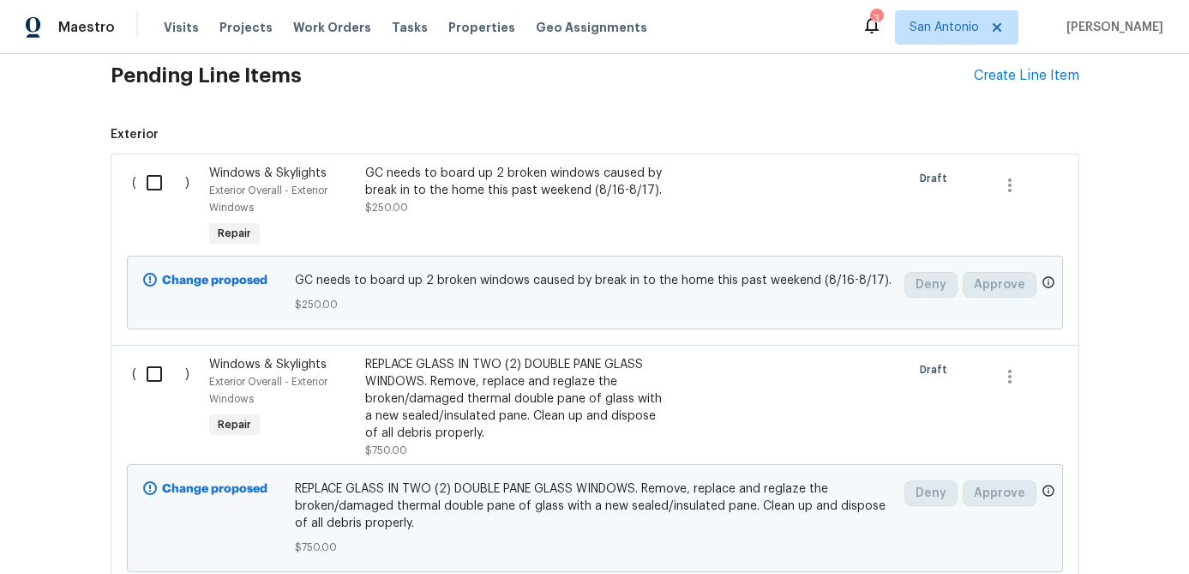
scroll to position [517, 0]
click at [154, 183] on input "checkbox" at bounding box center [160, 184] width 49 height 36
checkbox input "true"
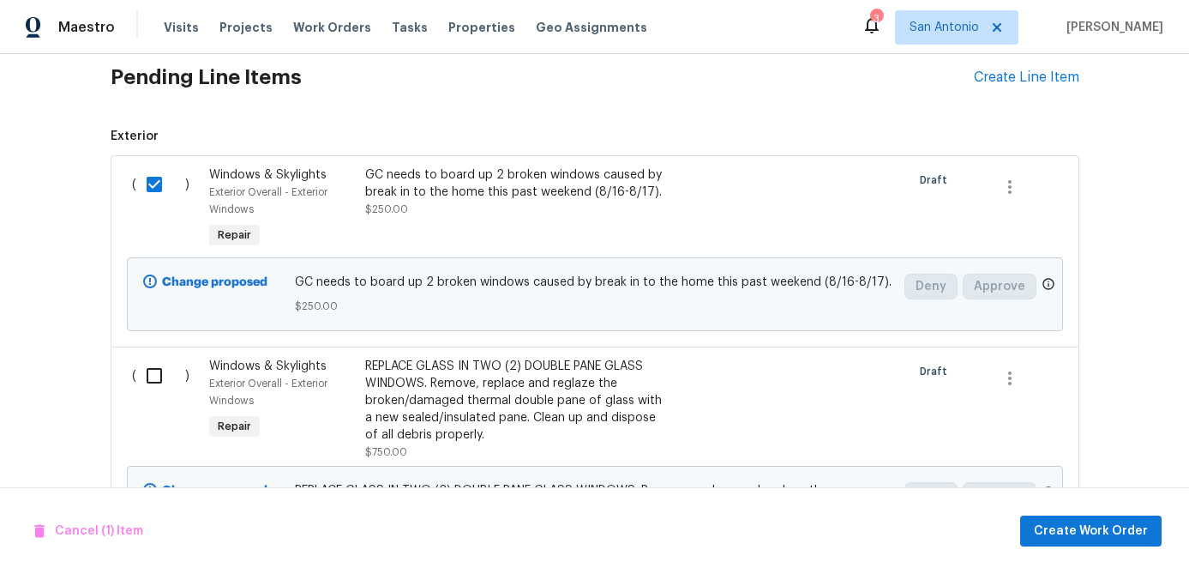
click at [157, 382] on input "checkbox" at bounding box center [160, 376] width 49 height 36
checkbox input "true"
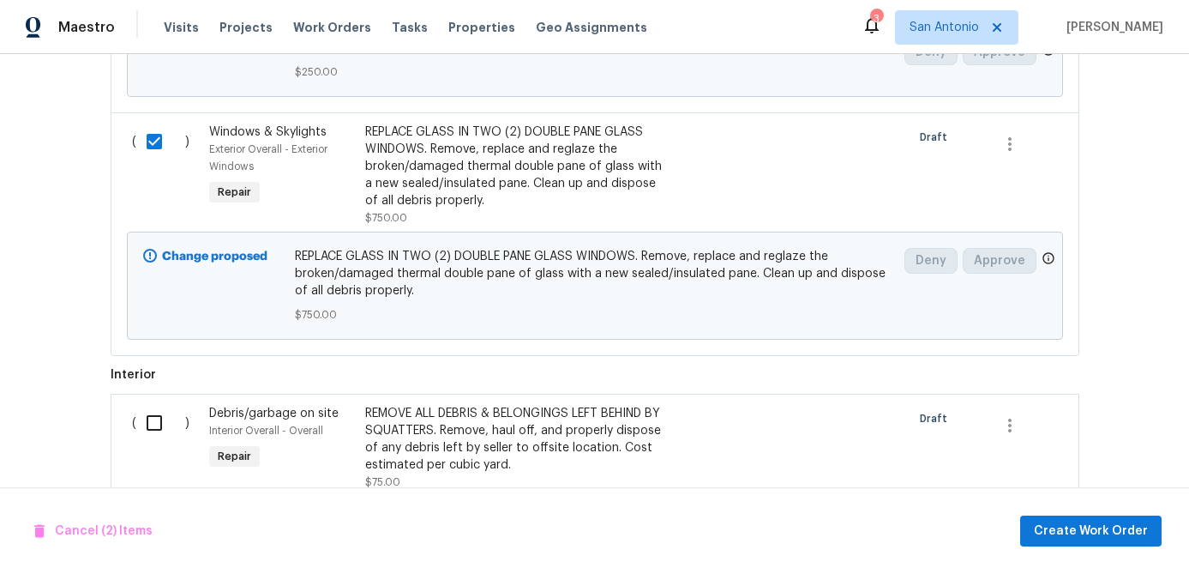
scroll to position [855, 0]
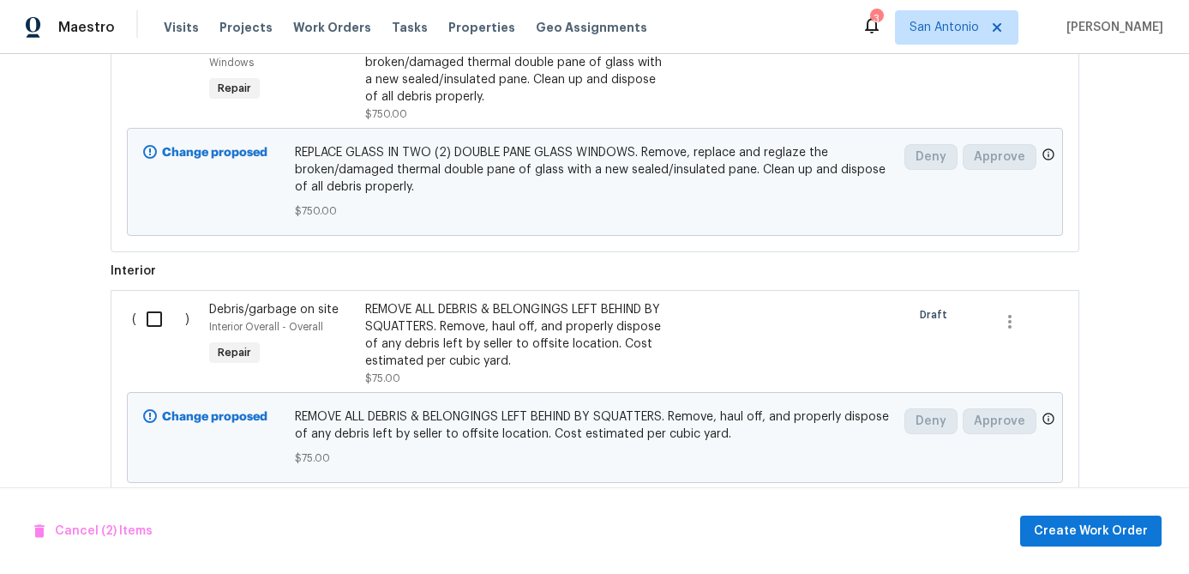
click at [153, 317] on input "checkbox" at bounding box center [160, 319] width 49 height 36
click at [1045, 523] on span "Create Work Order" at bounding box center [1091, 530] width 114 height 21
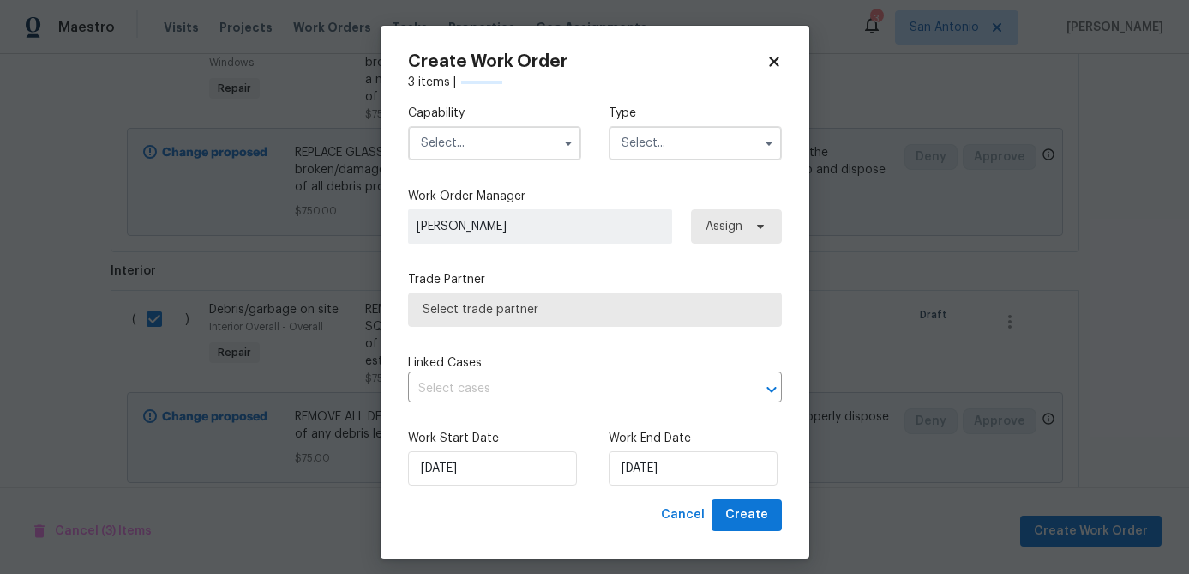
checkbox input "false"
click at [452, 141] on input "text" at bounding box center [494, 143] width 173 height 34
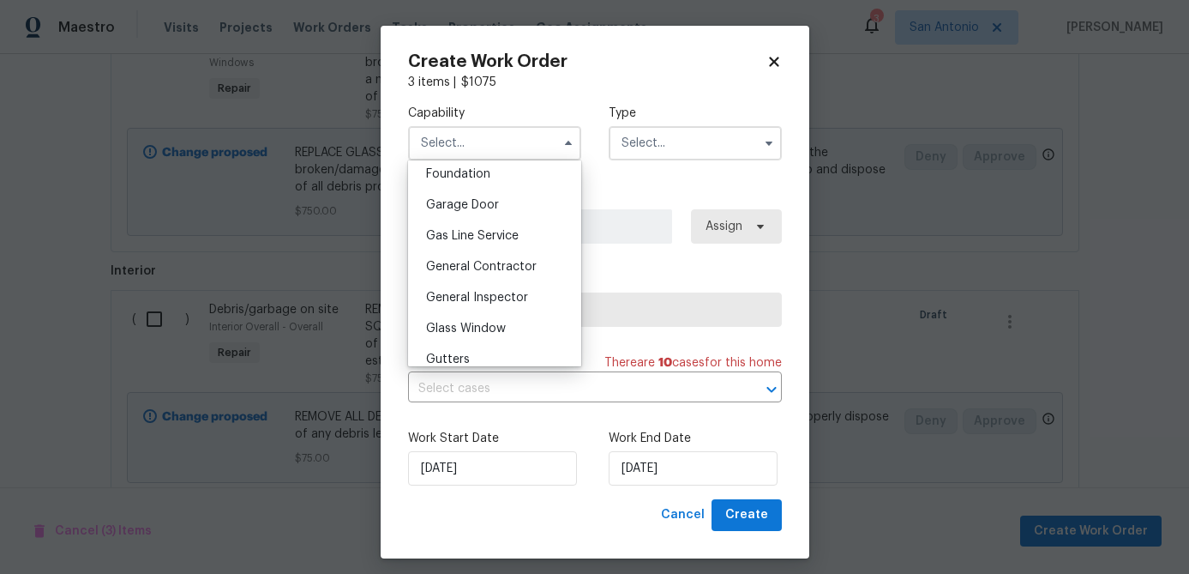
scroll to position [739, 0]
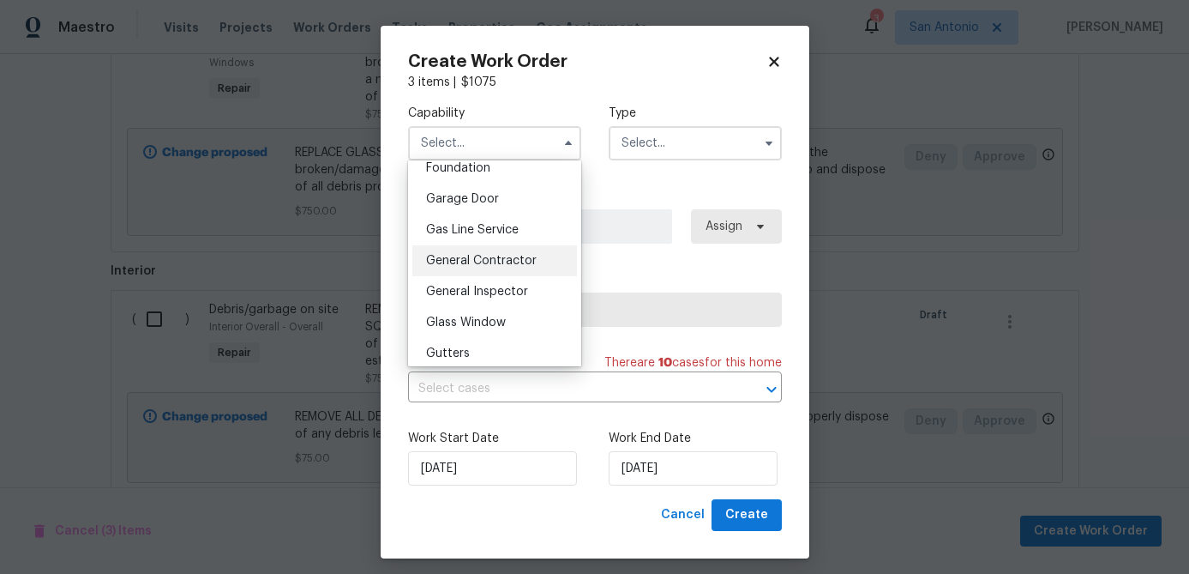
click at [492, 261] on span "General Contractor" at bounding box center [481, 261] width 111 height 12
type input "General Contractor"
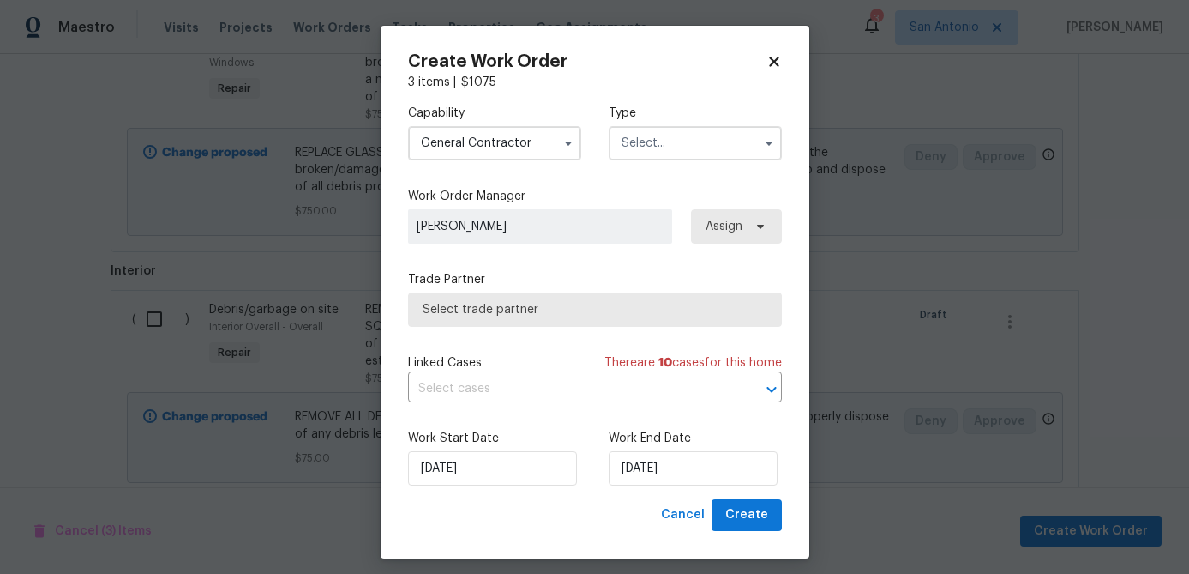
click at [683, 147] on input "text" at bounding box center [695, 143] width 173 height 34
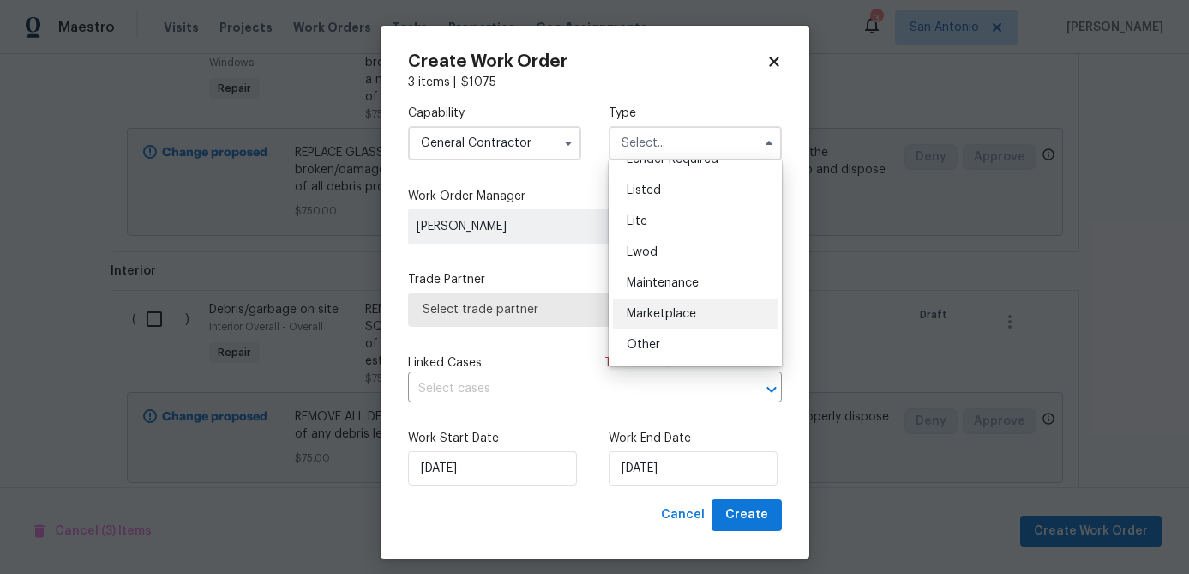
scroll to position [154, 0]
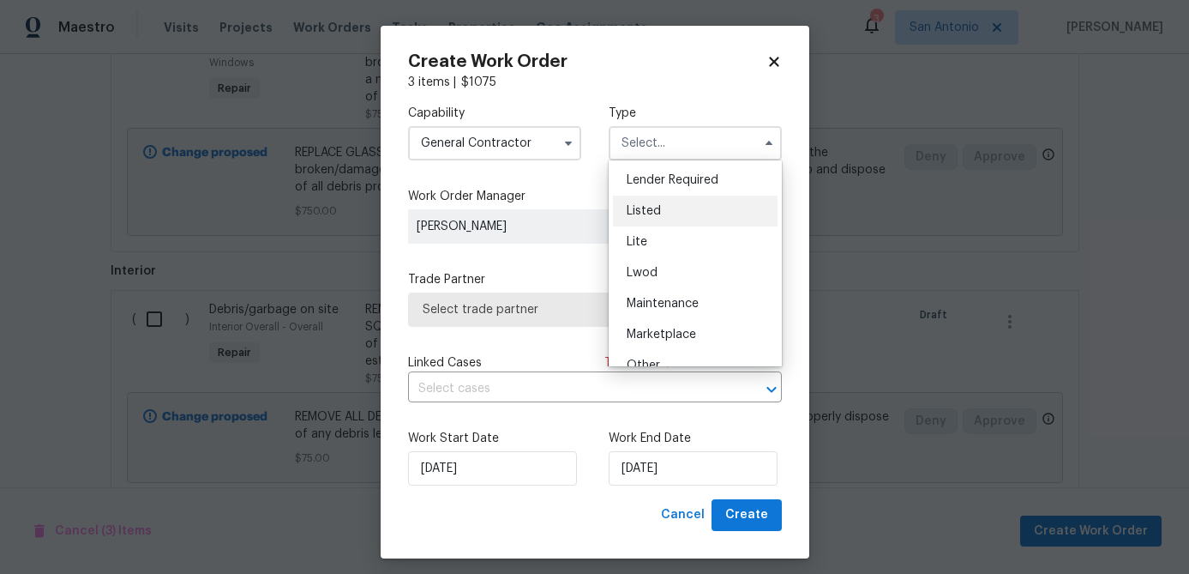
click at [646, 213] on span "Listed" at bounding box center [644, 211] width 34 height 12
type input "Listed"
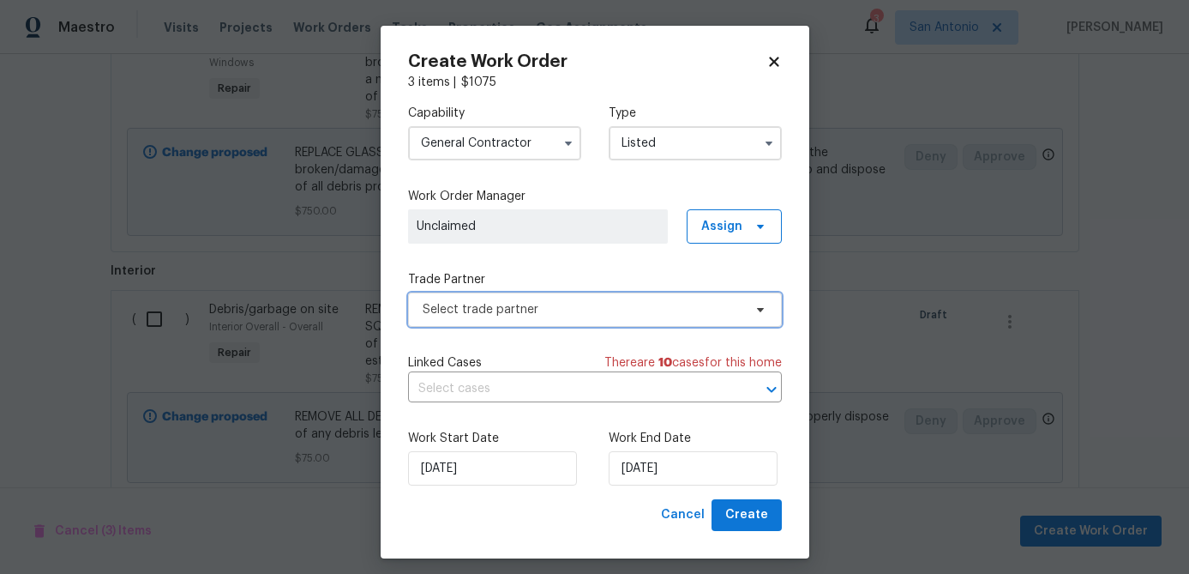
click at [571, 308] on span "Select trade partner" at bounding box center [583, 309] width 320 height 17
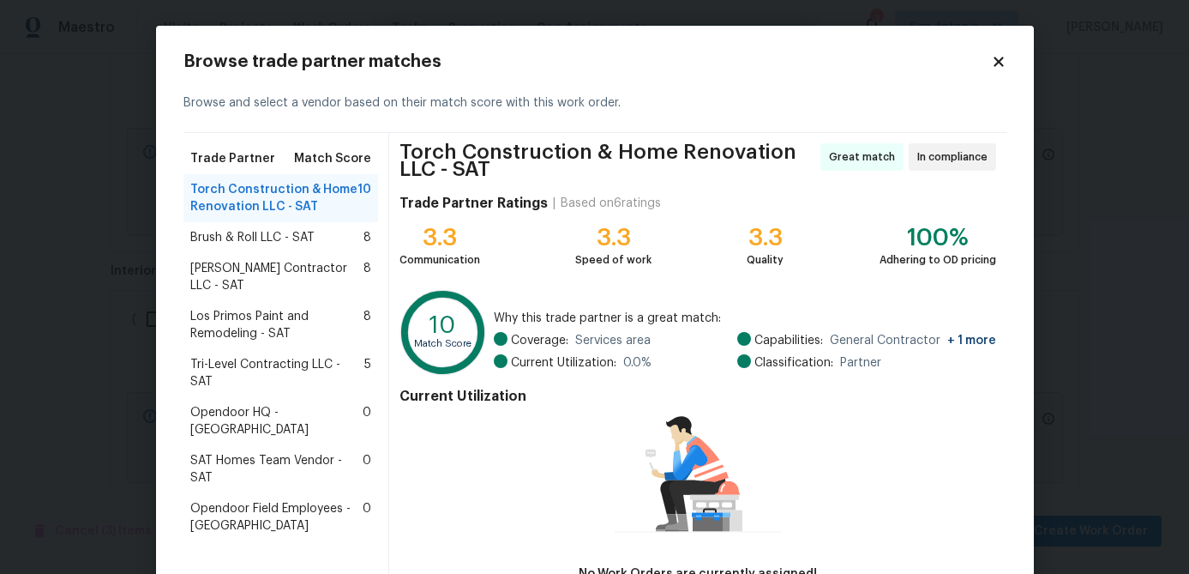
scroll to position [42, 0]
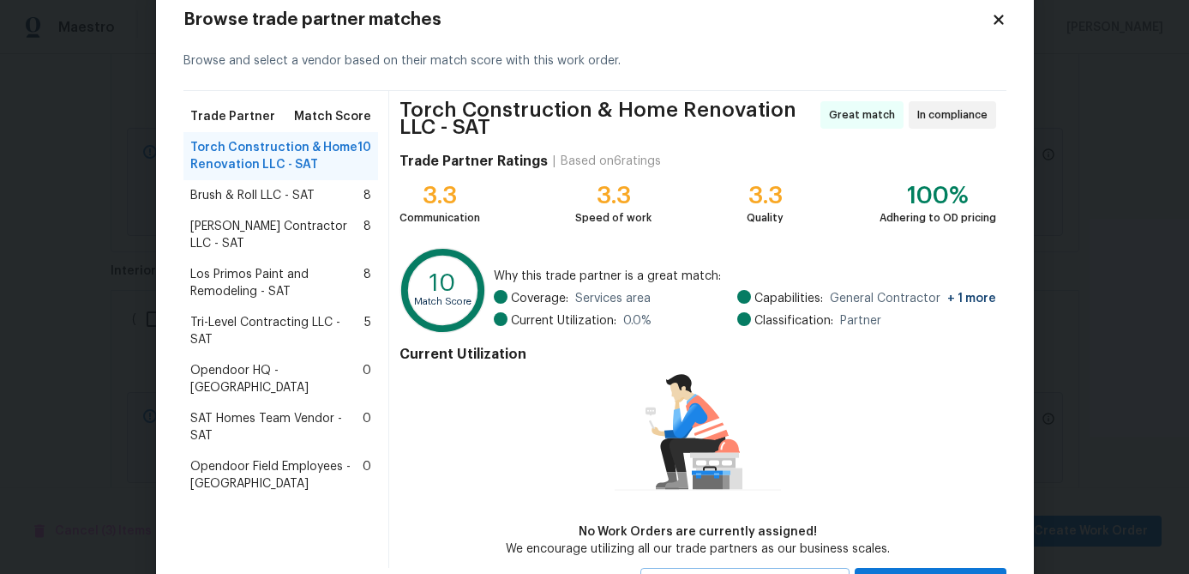
click at [268, 199] on span "Brush & Roll LLC - SAT" at bounding box center [252, 195] width 124 height 17
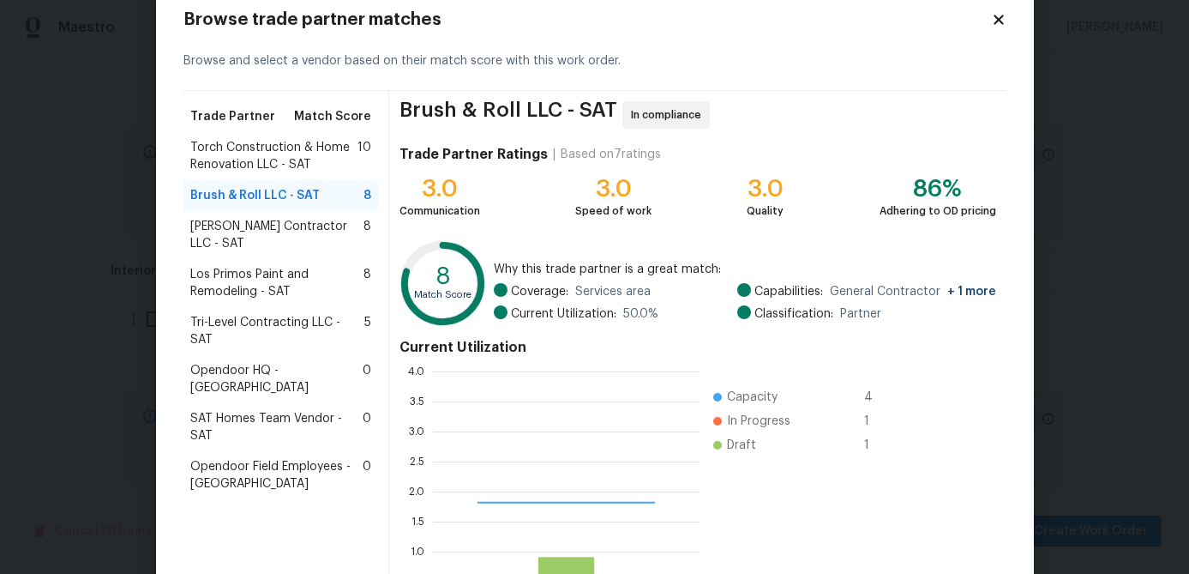
scroll to position [240, 267]
click at [254, 228] on span "Mario Suarez Contractor LLC - SAT" at bounding box center [277, 235] width 174 height 34
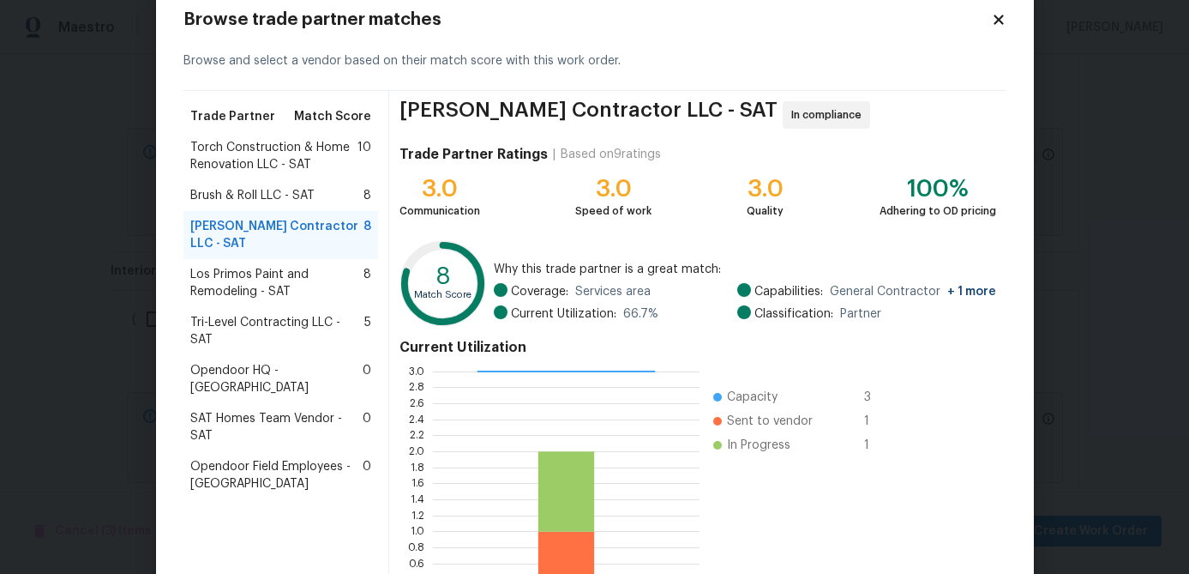
click at [246, 285] on span "Los Primos Paint and Remodeling - SAT" at bounding box center [277, 283] width 174 height 34
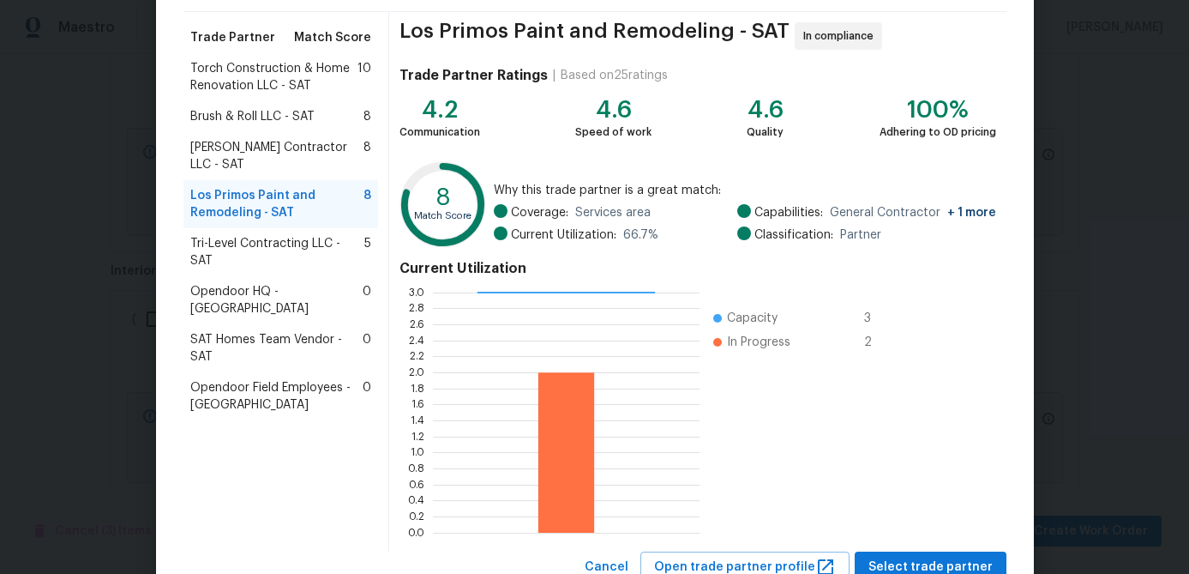
scroll to position [183, 0]
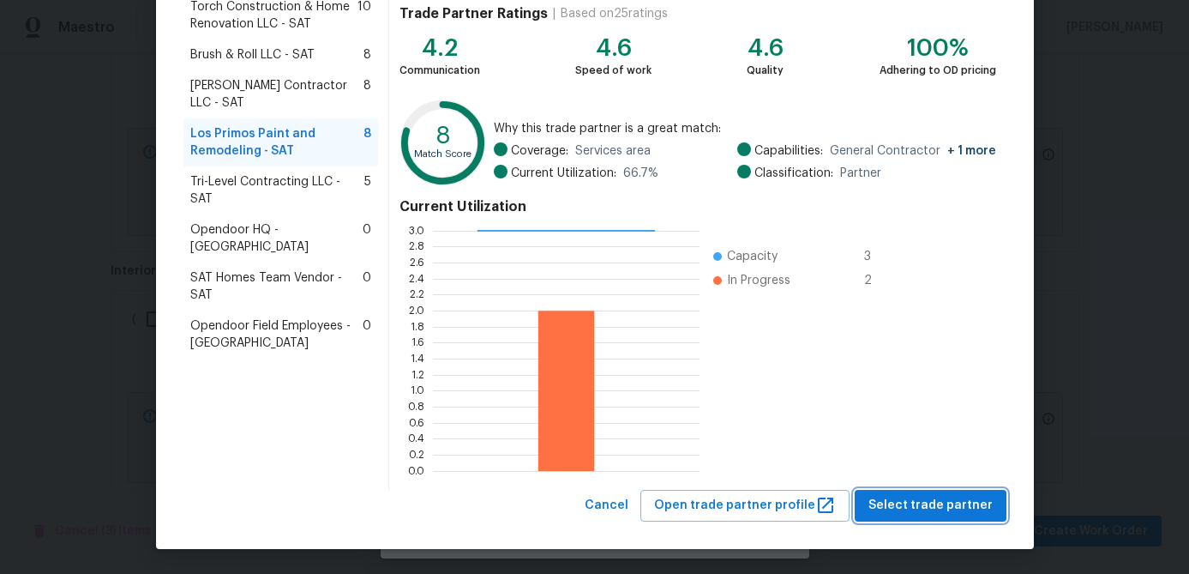
click at [936, 504] on span "Select trade partner" at bounding box center [931, 505] width 124 height 21
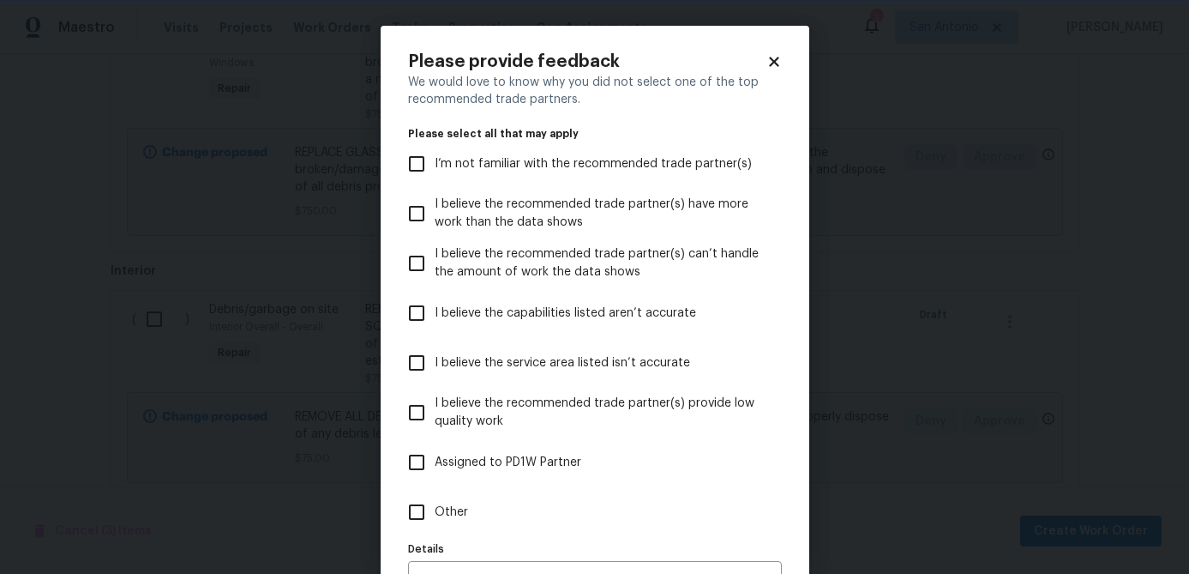
scroll to position [0, 0]
click at [779, 60] on icon at bounding box center [774, 61] width 15 height 15
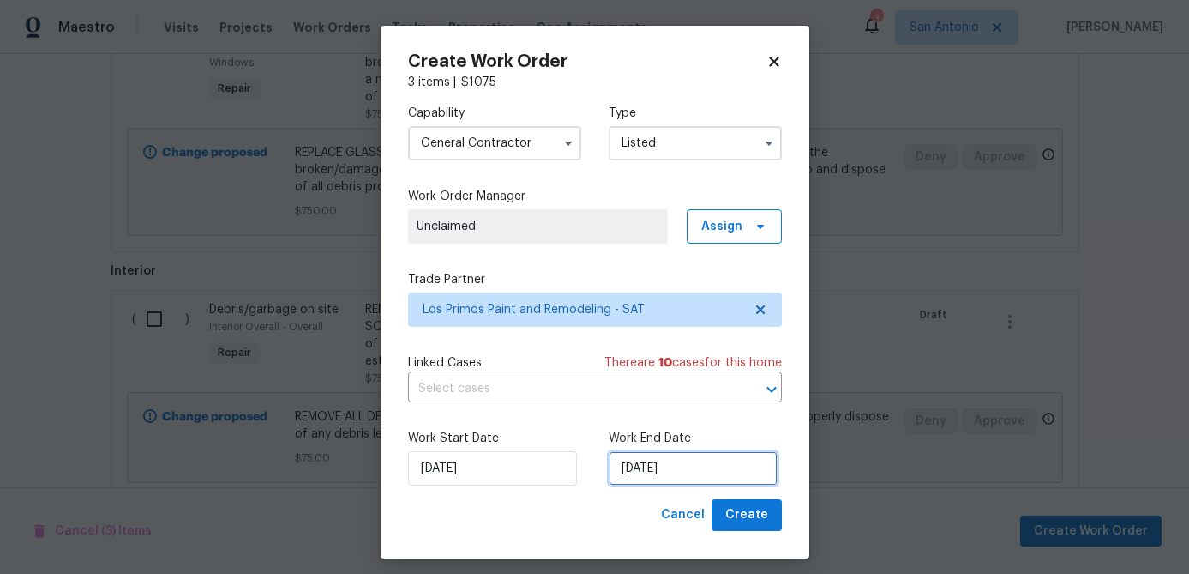
click at [708, 472] on input "[DATE]" at bounding box center [693, 468] width 169 height 34
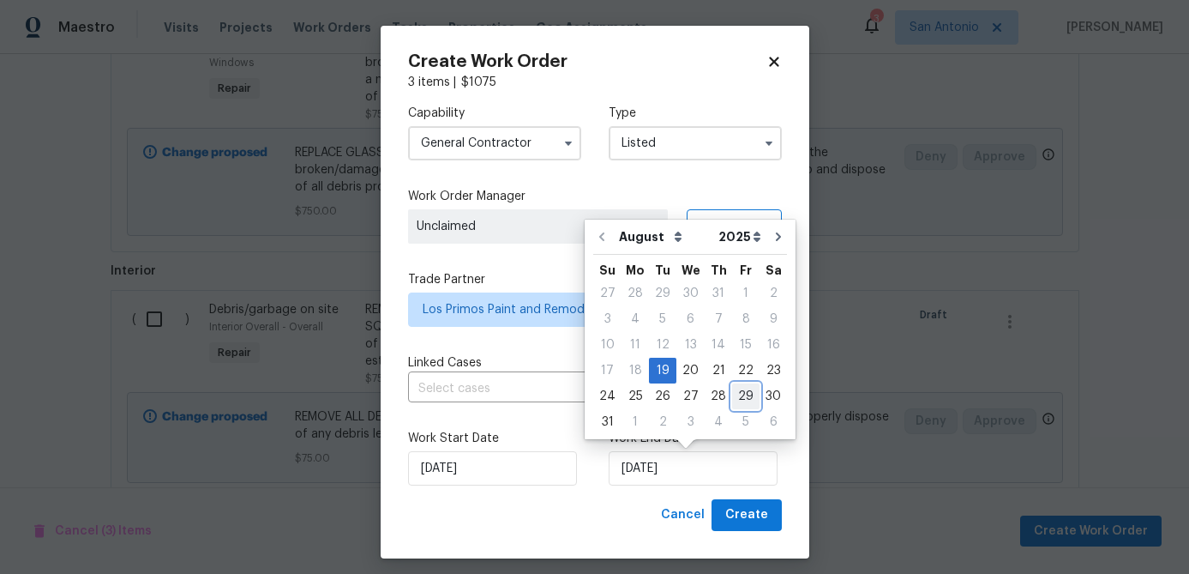
click at [745, 393] on div "29" at bounding box center [745, 396] width 27 height 24
type input "8/29/2025"
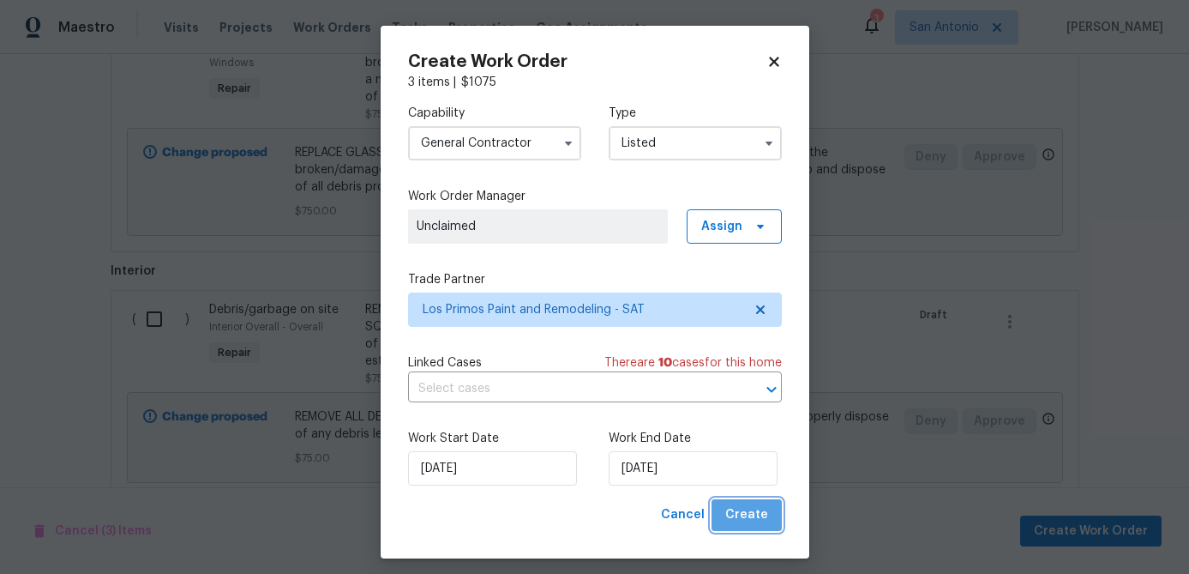
click at [761, 514] on span "Create" at bounding box center [746, 514] width 43 height 21
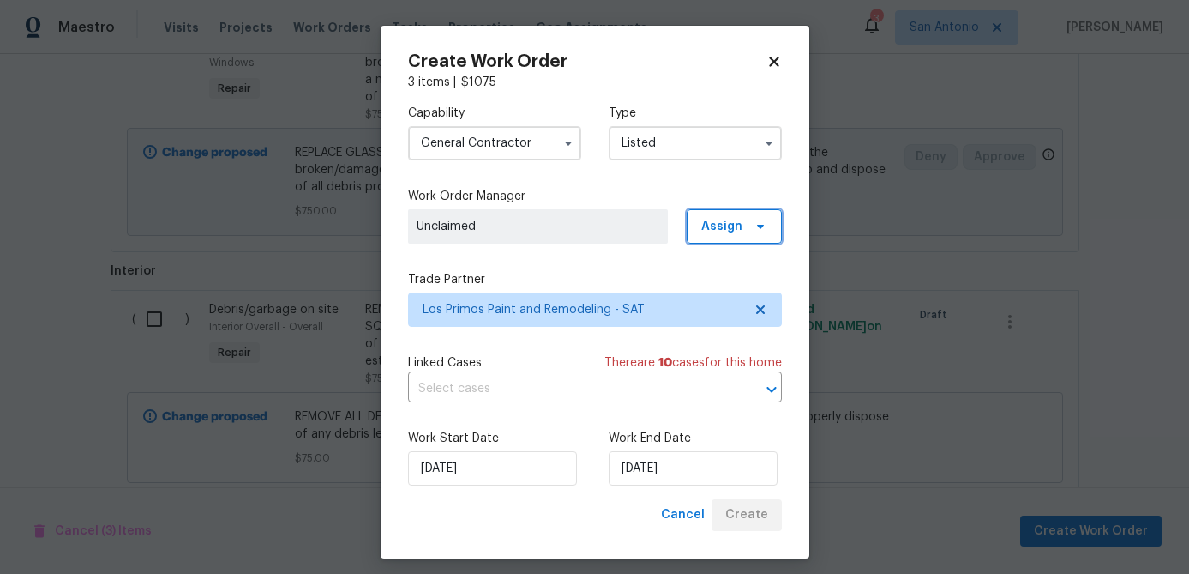
click at [775, 229] on span "Assign" at bounding box center [734, 226] width 95 height 34
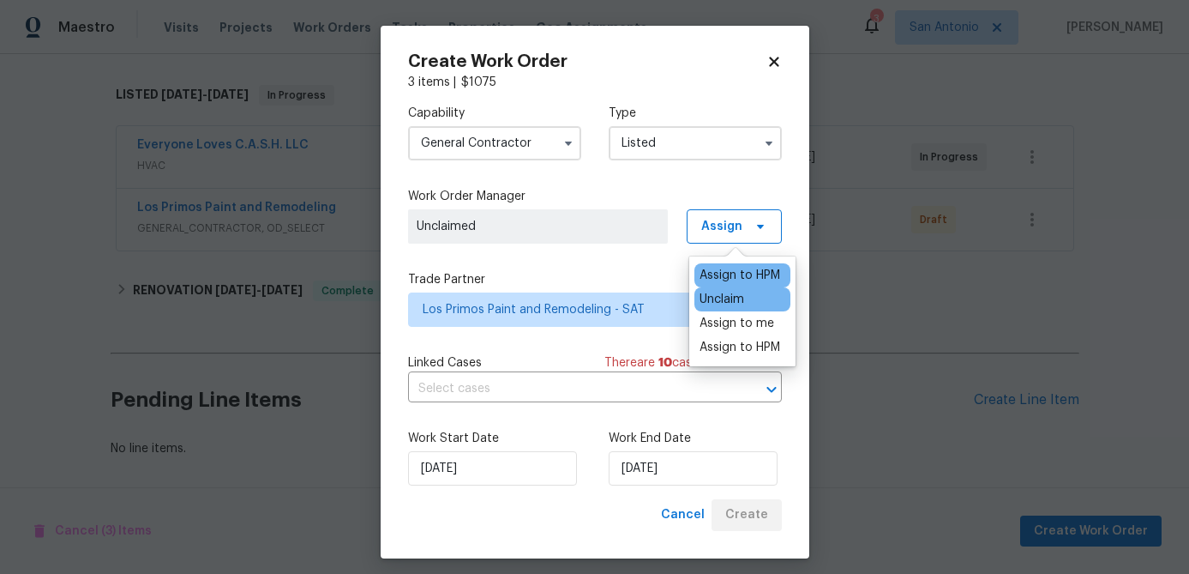
scroll to position [257, 0]
click at [725, 269] on div "Assign to HPM" at bounding box center [740, 275] width 81 height 17
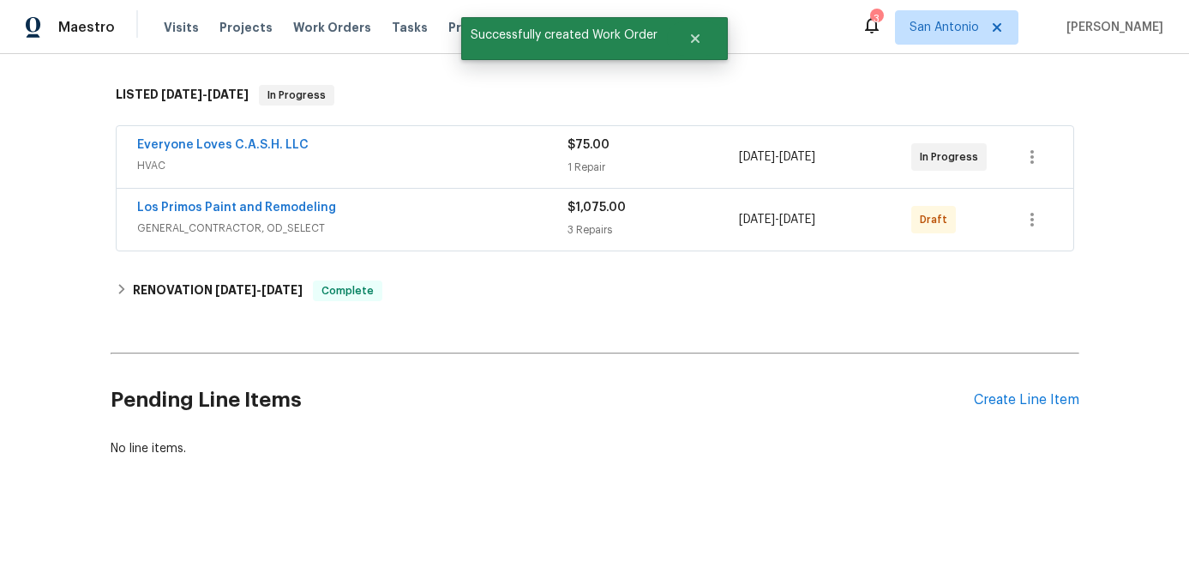
click at [395, 208] on div "Los Primos Paint and Remodeling" at bounding box center [352, 209] width 430 height 21
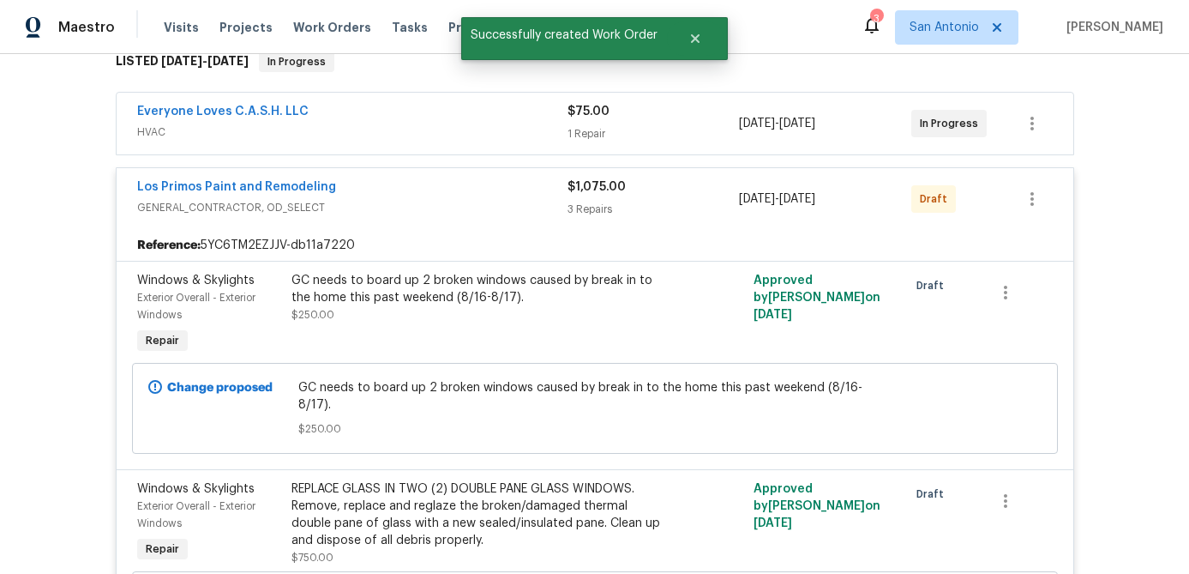
scroll to position [253, 0]
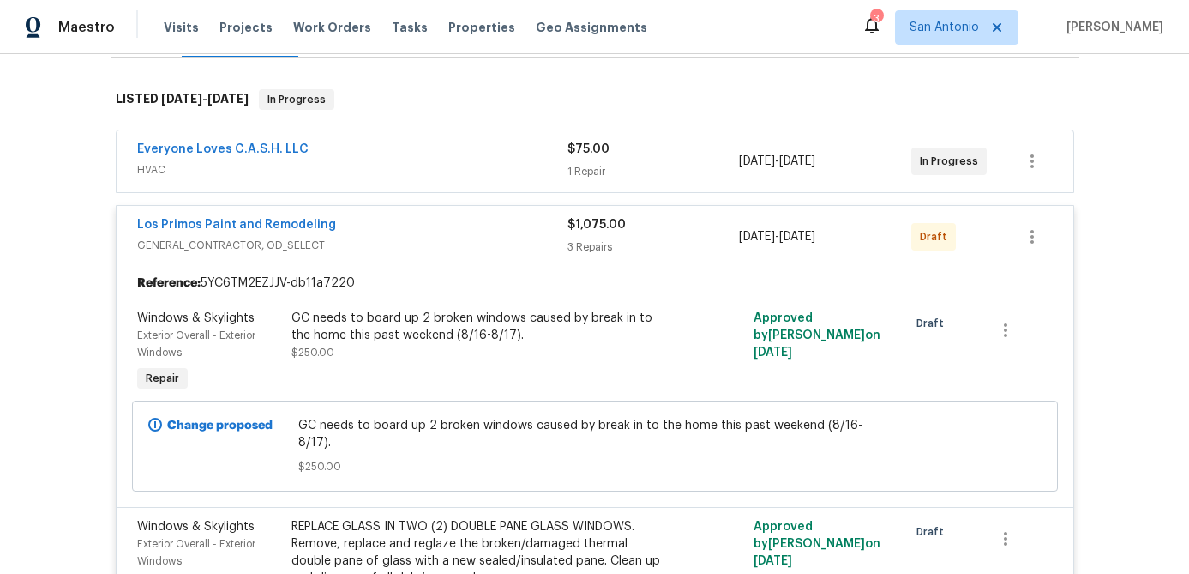
click at [387, 229] on div "Los Primos Paint and Remodeling" at bounding box center [352, 226] width 430 height 21
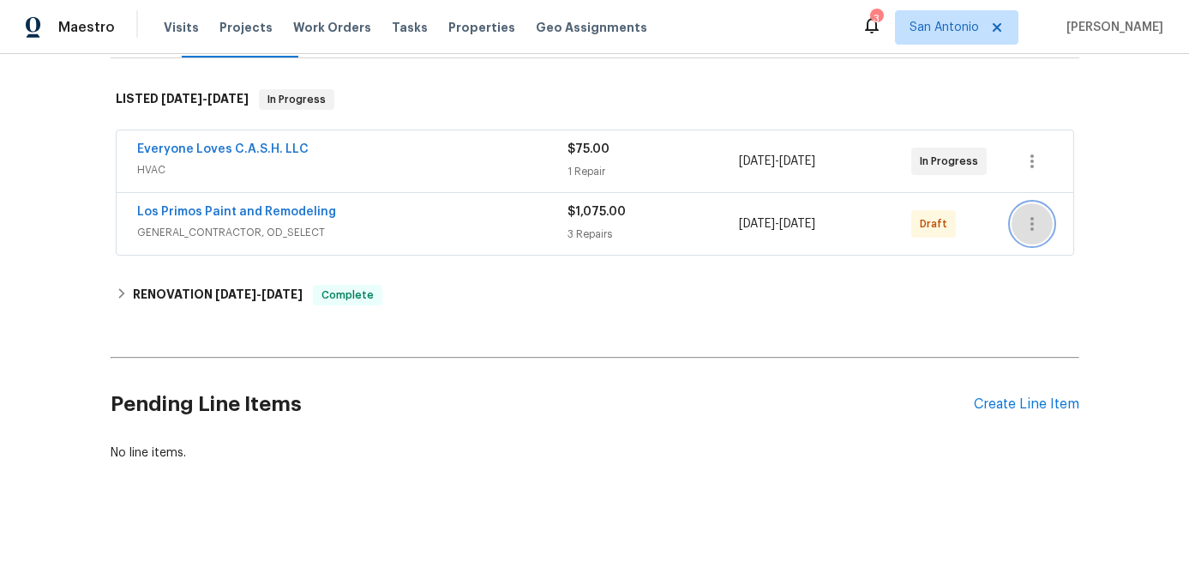
click at [1026, 222] on icon "button" at bounding box center [1032, 223] width 21 height 21
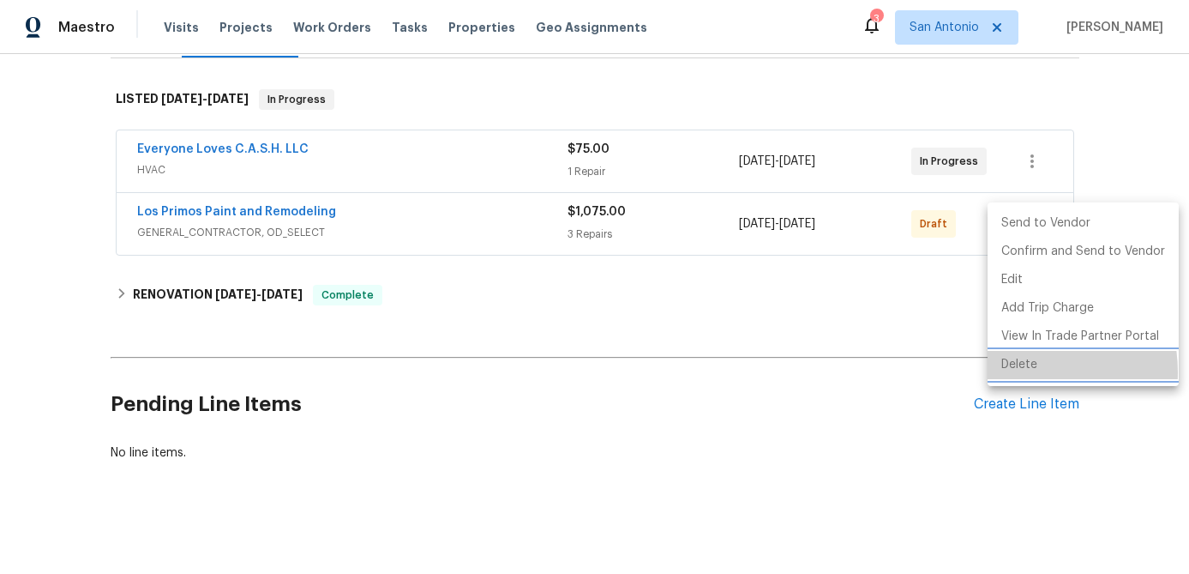
click at [1015, 372] on li "Delete" at bounding box center [1083, 365] width 191 height 28
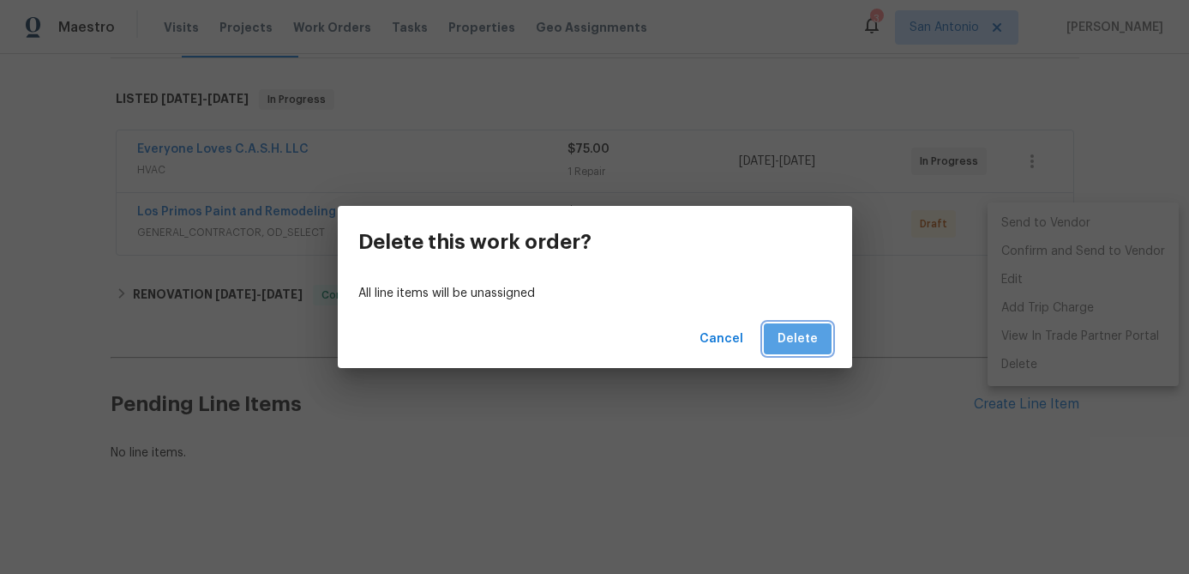
click at [803, 346] on span "Delete" at bounding box center [798, 338] width 40 height 21
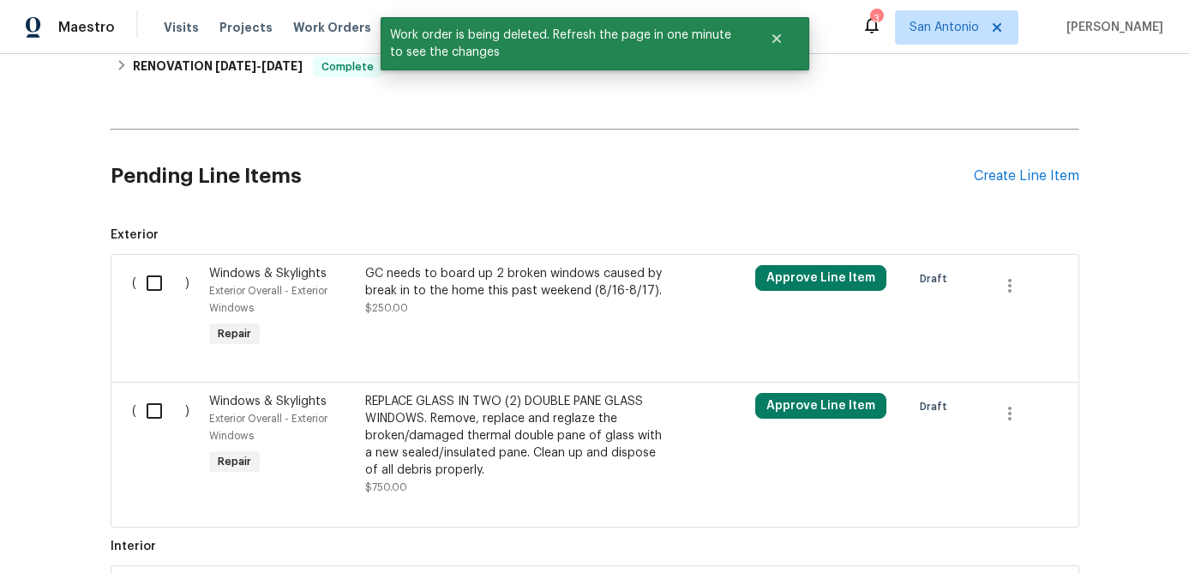
scroll to position [519, 0]
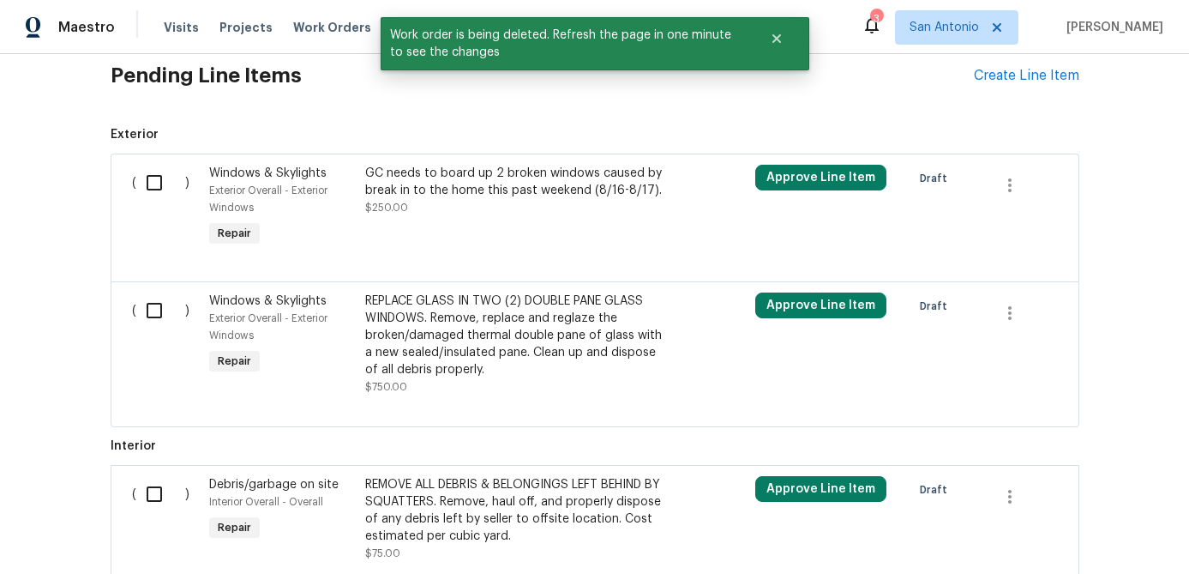
click at [159, 183] on input "checkbox" at bounding box center [160, 183] width 49 height 36
checkbox input "true"
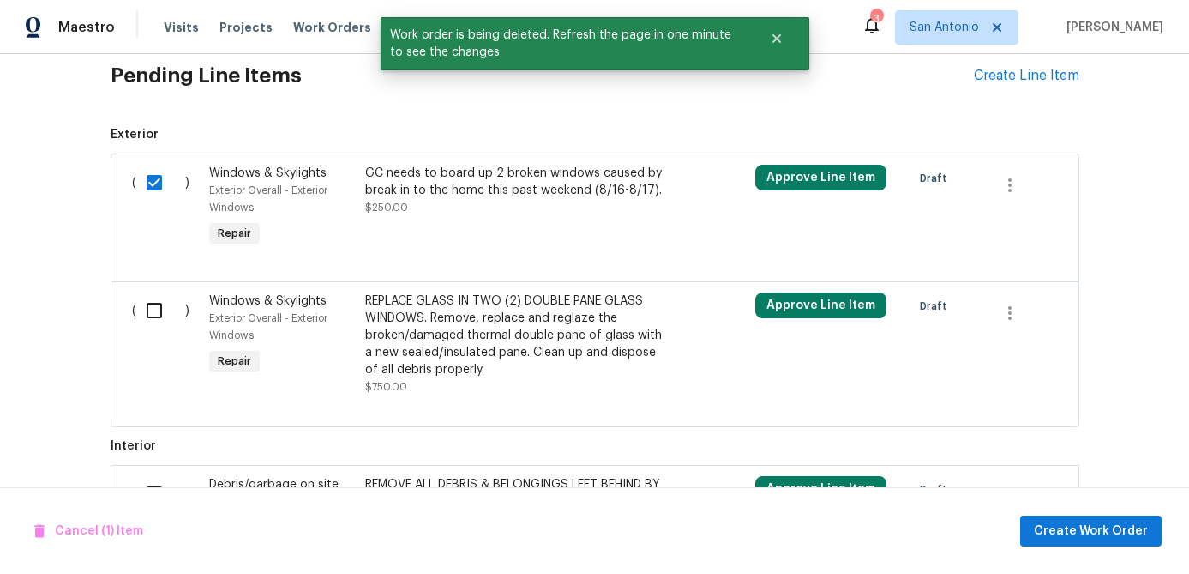
click at [158, 313] on input "checkbox" at bounding box center [160, 310] width 49 height 36
checkbox input "true"
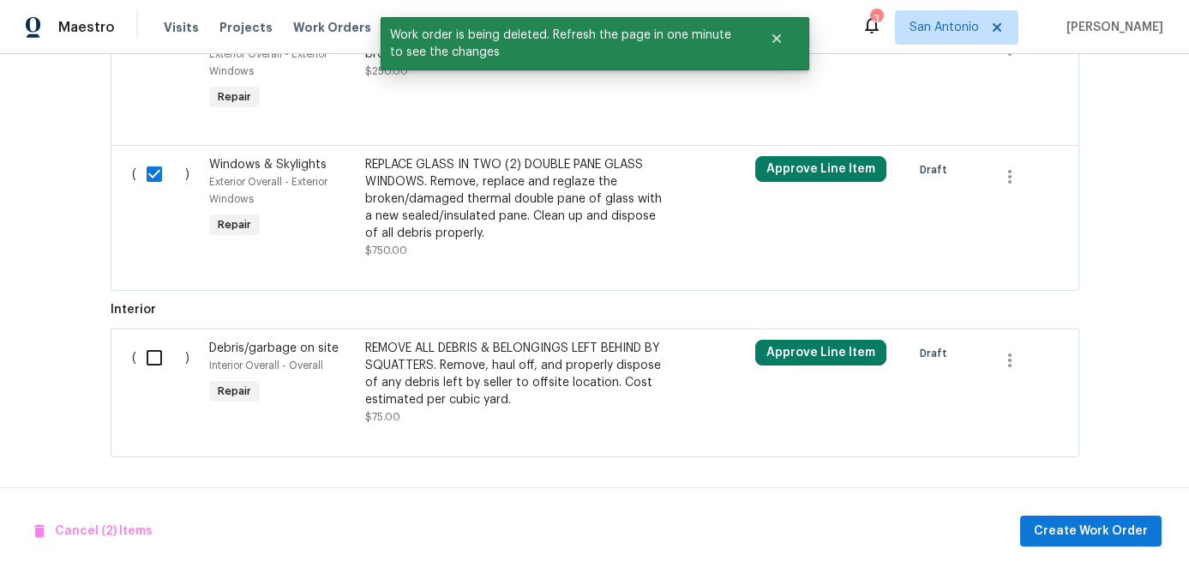
click at [158, 355] on input "checkbox" at bounding box center [160, 358] width 49 height 36
checkbox input "true"
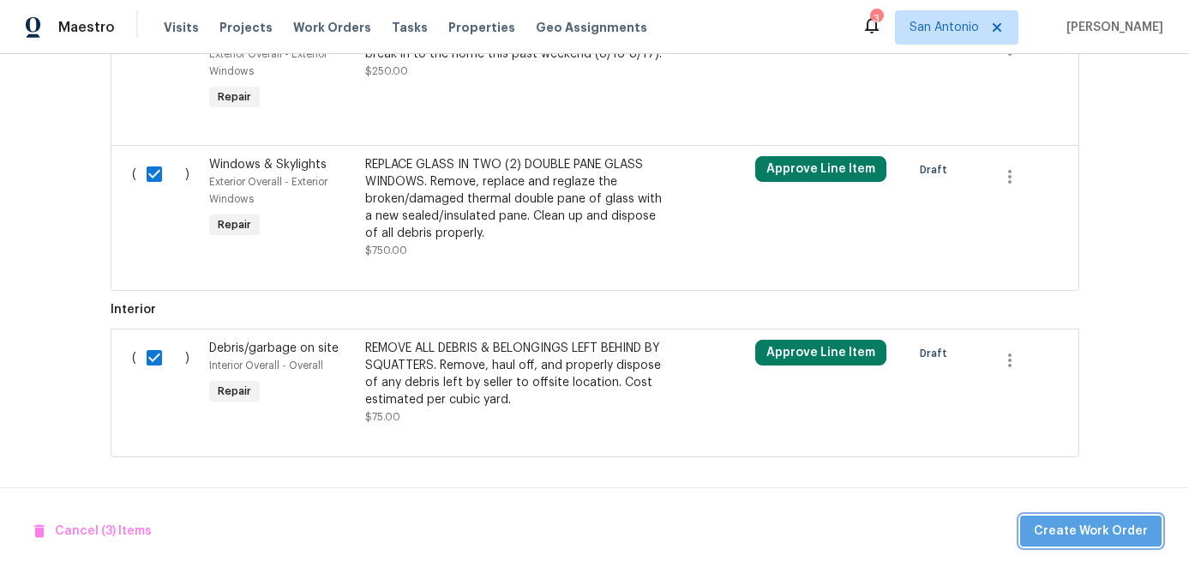
click at [1097, 534] on span "Create Work Order" at bounding box center [1091, 530] width 114 height 21
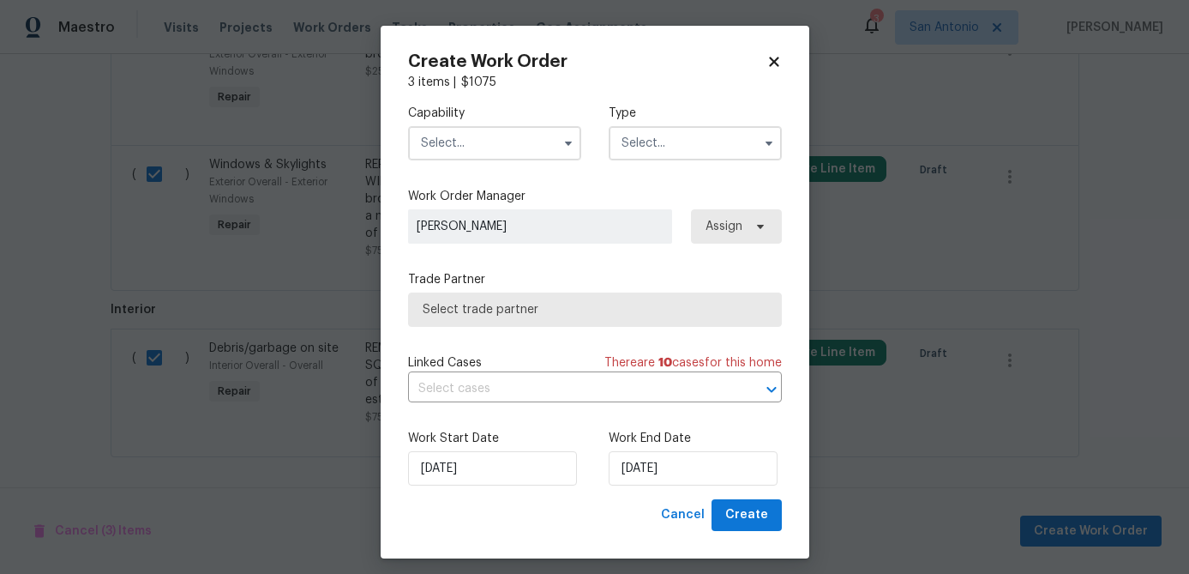
click at [490, 141] on input "text" at bounding box center [494, 143] width 173 height 34
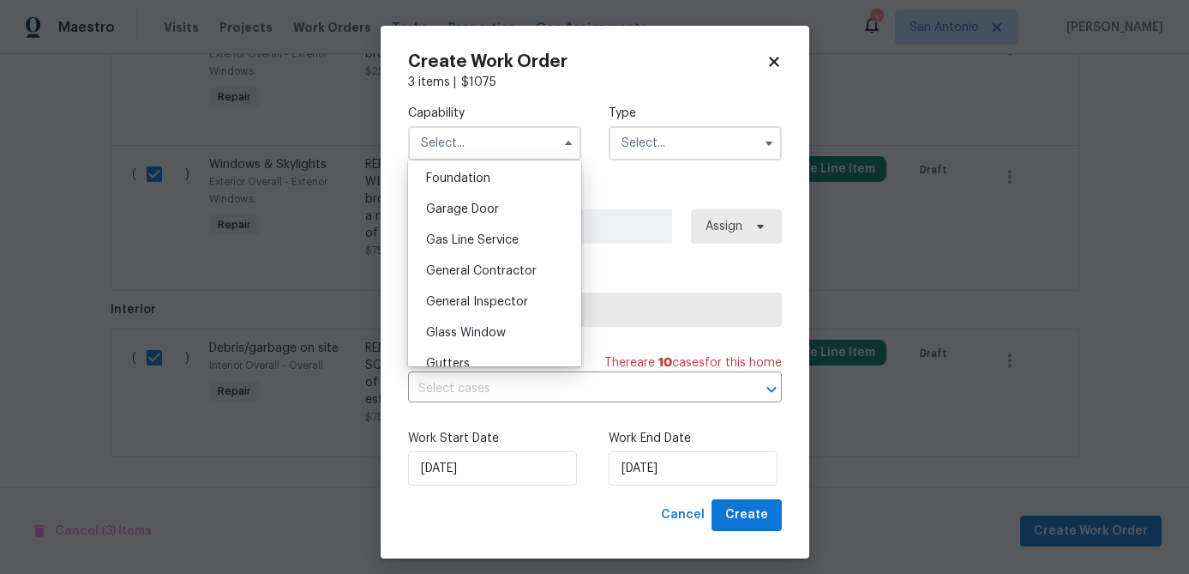
scroll to position [728, 0]
click at [490, 268] on span "General Contractor" at bounding box center [481, 272] width 111 height 12
type input "General Contractor"
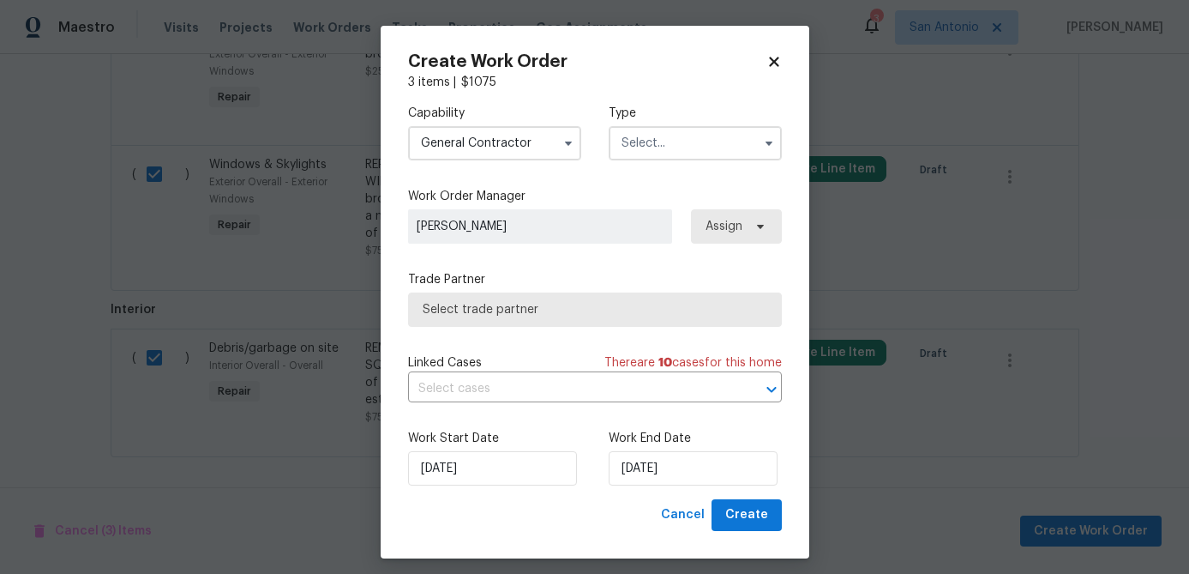
click at [695, 141] on input "text" at bounding box center [695, 143] width 173 height 34
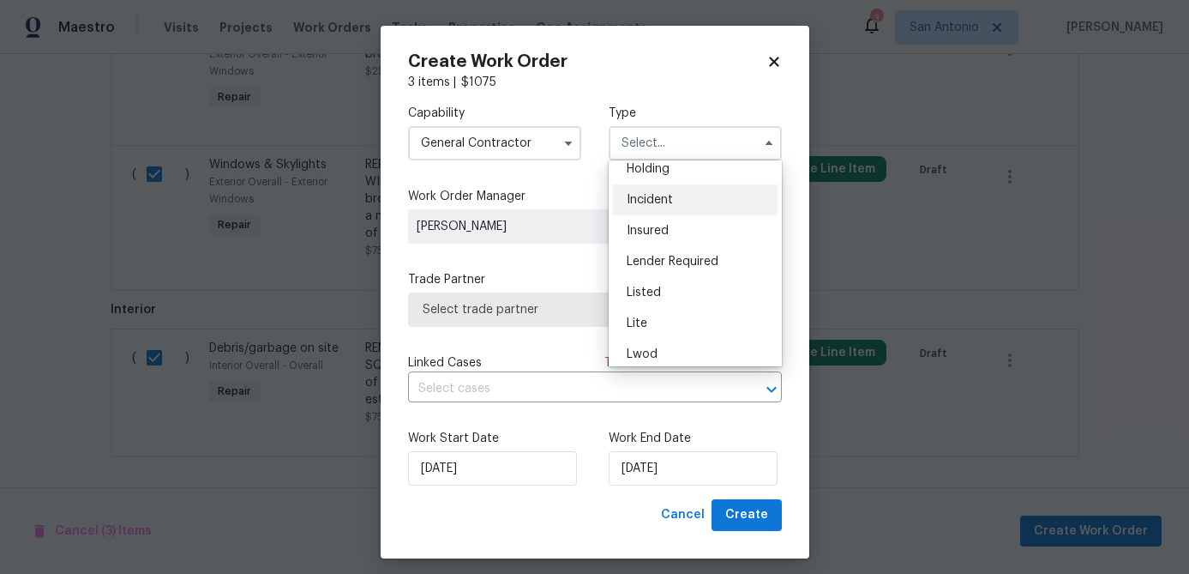
scroll to position [75, 0]
click at [670, 287] on div "Listed" at bounding box center [695, 290] width 165 height 31
type input "Listed"
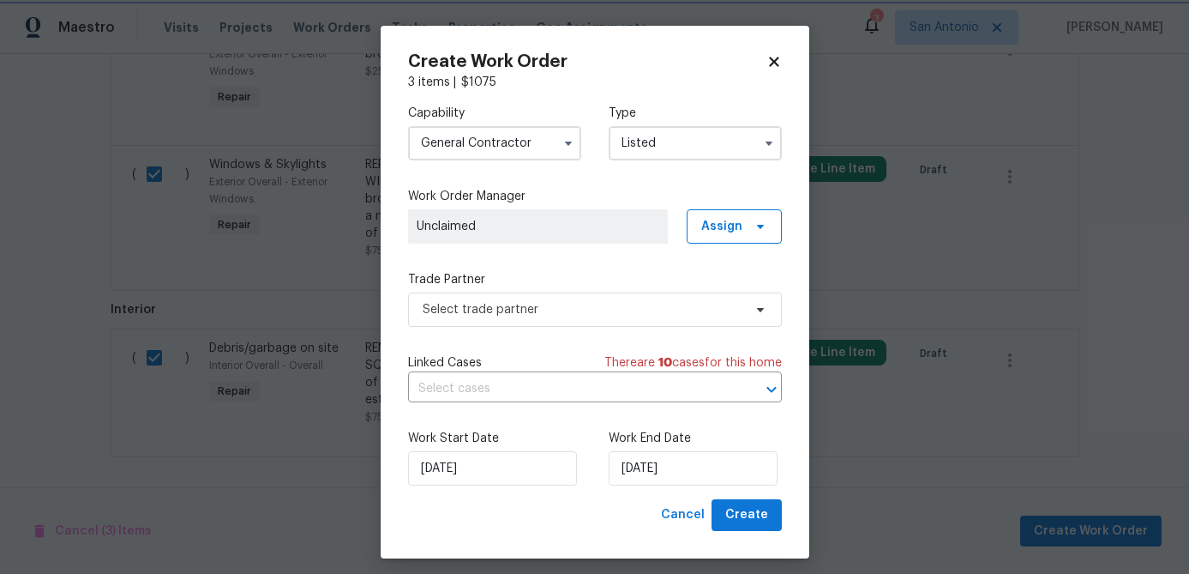
scroll to position [0, 0]
click at [767, 219] on span "Assign" at bounding box center [734, 226] width 95 height 34
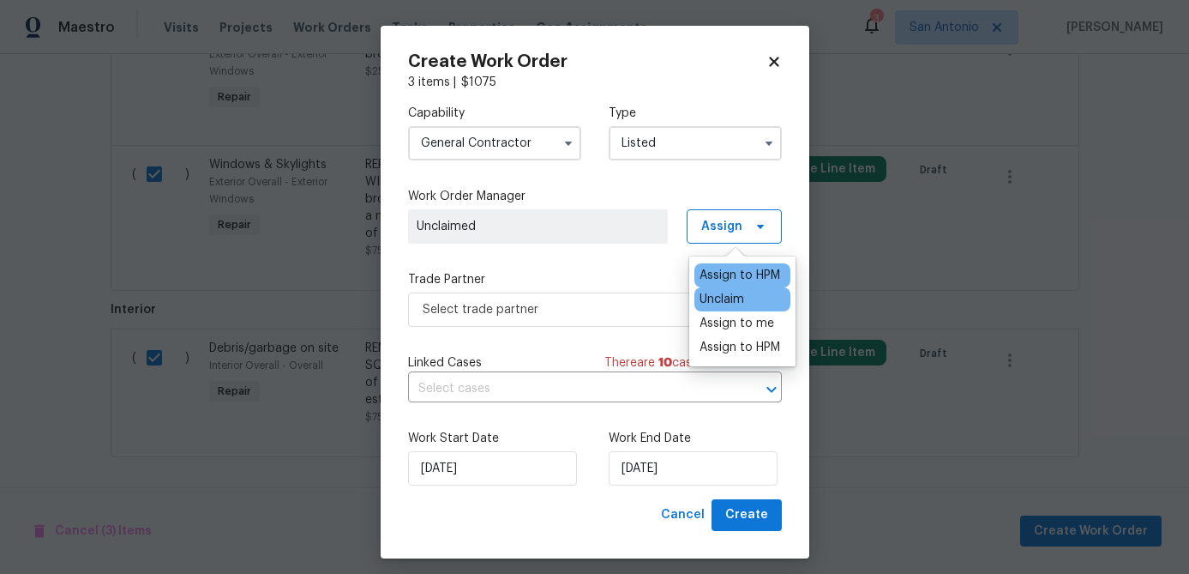
click at [712, 274] on div "Assign to HPM" at bounding box center [740, 275] width 81 height 17
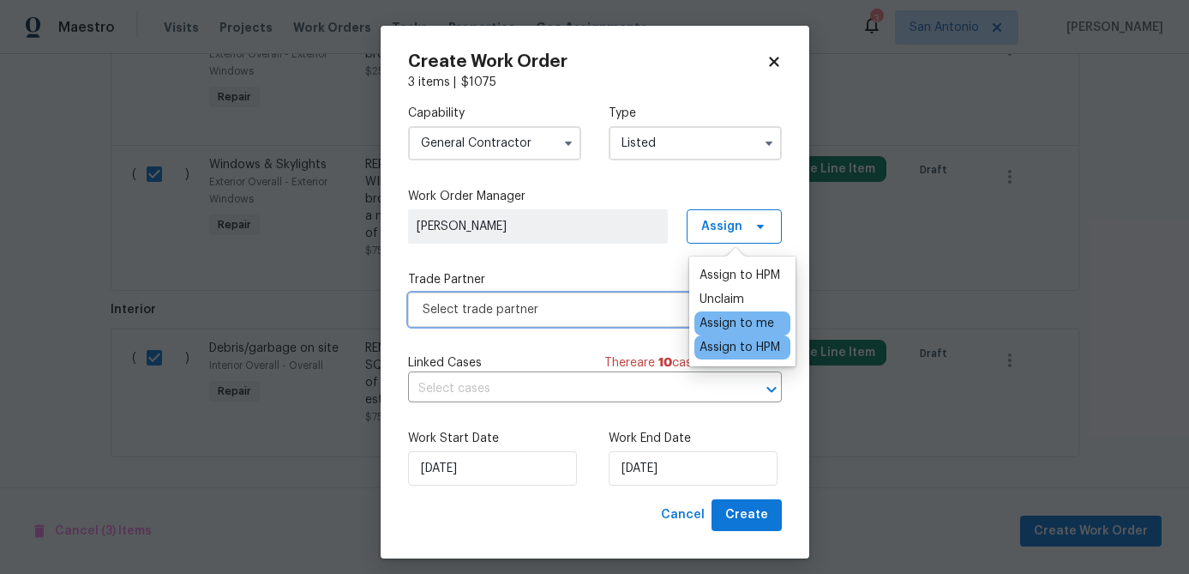
click at [588, 305] on span "Select trade partner" at bounding box center [583, 309] width 320 height 17
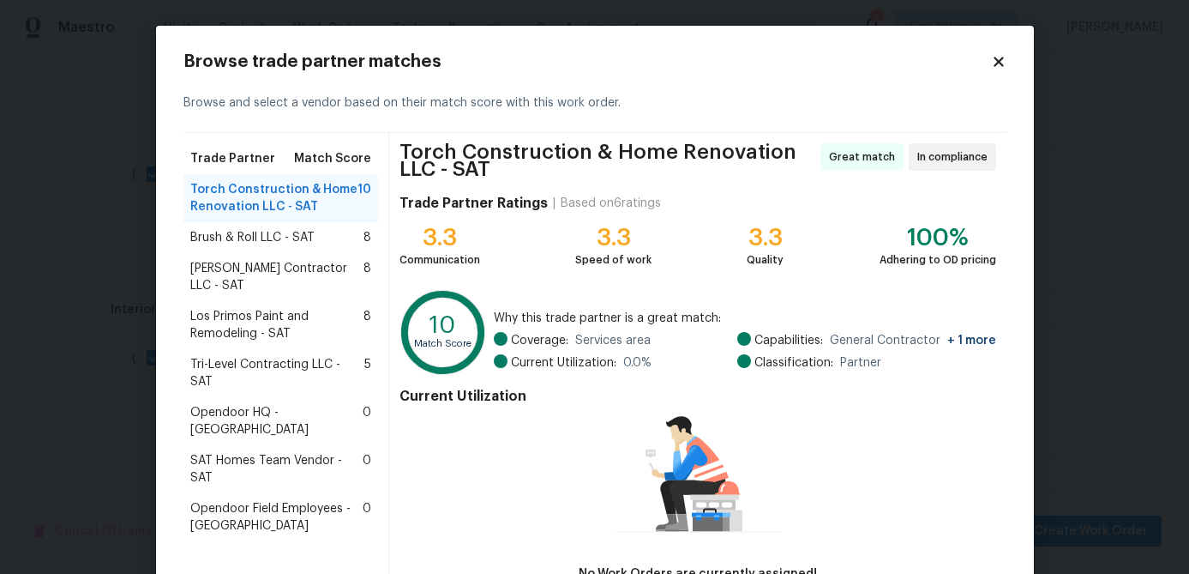
click at [263, 323] on span "Los Primos Paint and Remodeling - SAT" at bounding box center [277, 325] width 174 height 34
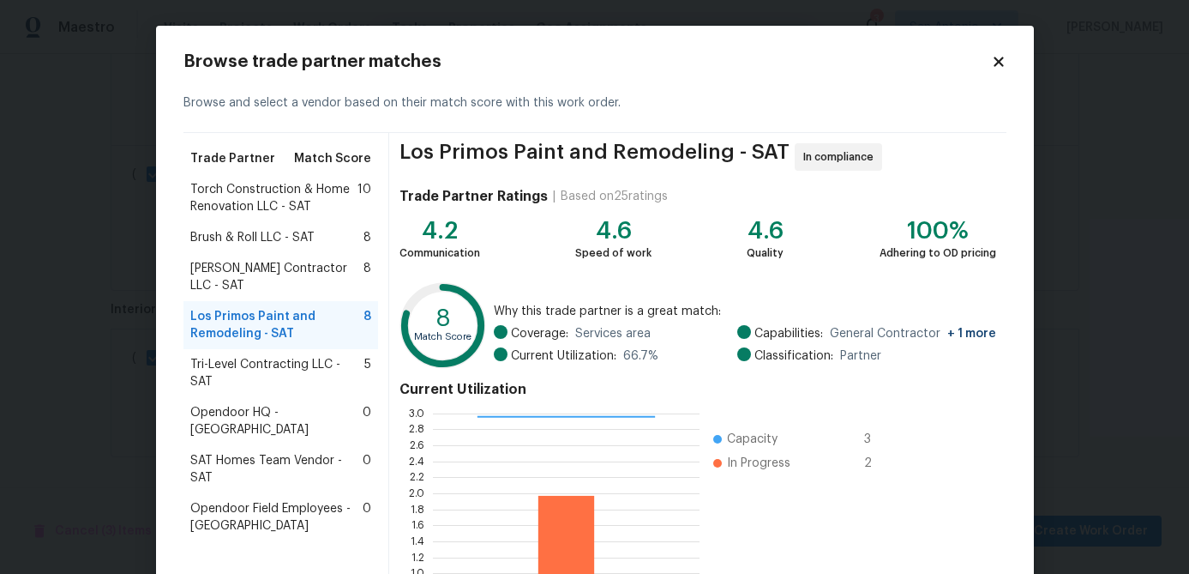
scroll to position [183, 0]
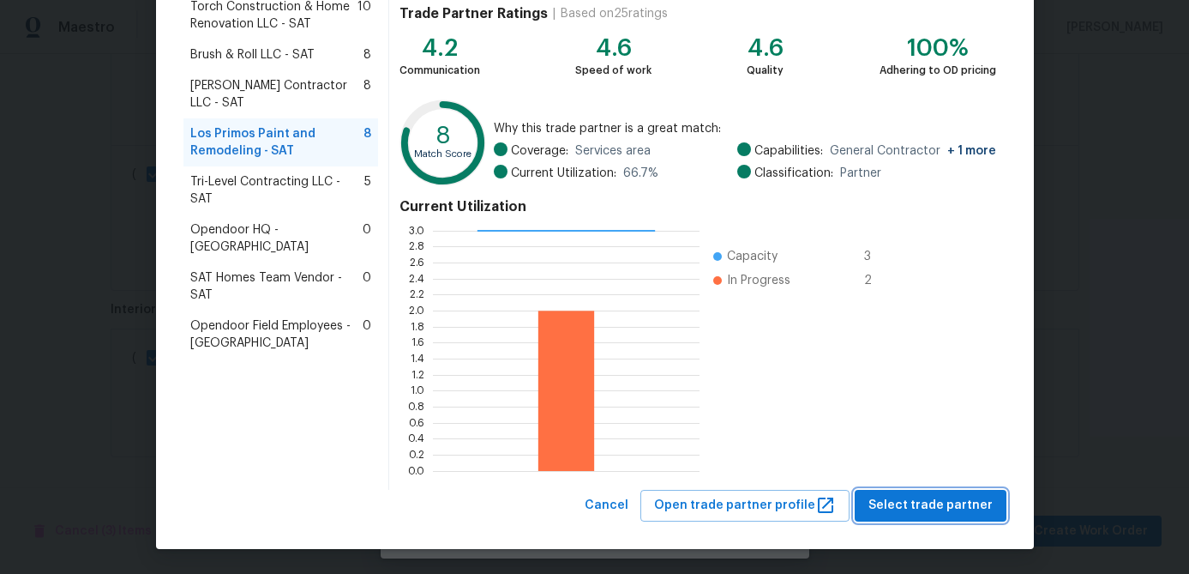
click at [939, 502] on span "Select trade partner" at bounding box center [931, 505] width 124 height 21
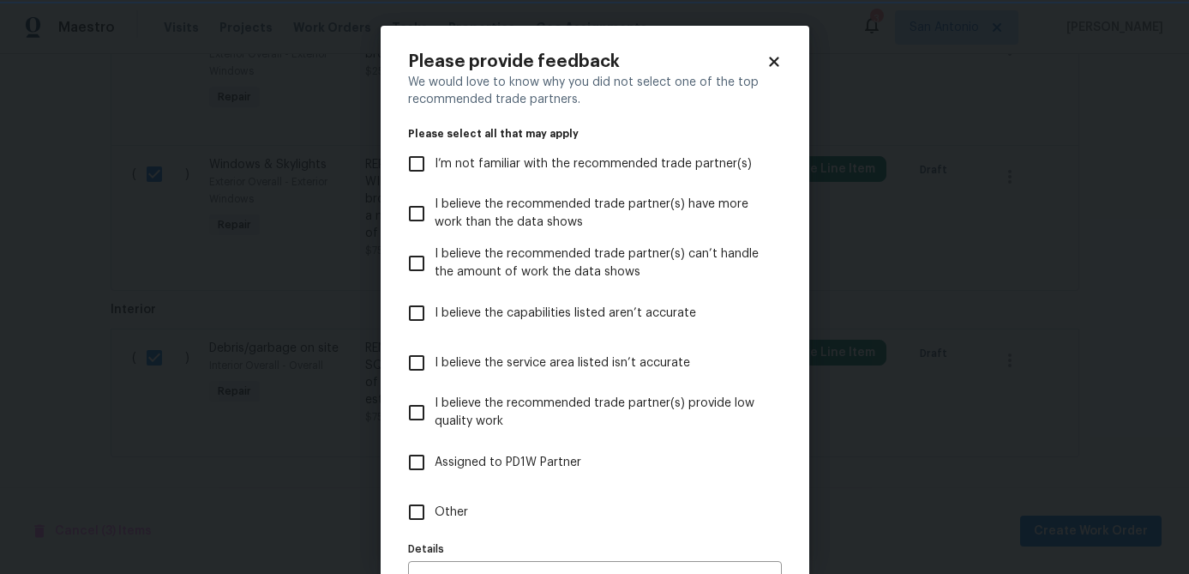
scroll to position [0, 0]
click at [777, 58] on icon at bounding box center [773, 61] width 9 height 9
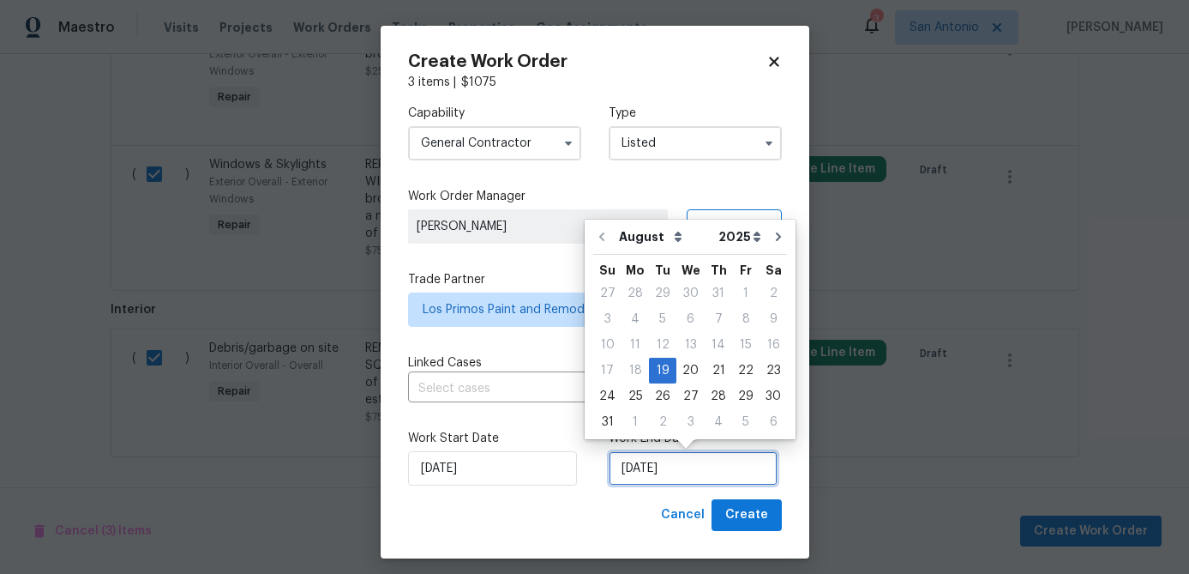
click at [731, 458] on input "[DATE]" at bounding box center [693, 468] width 169 height 34
click at [743, 394] on div "29" at bounding box center [745, 396] width 27 height 24
type input "8/29/2025"
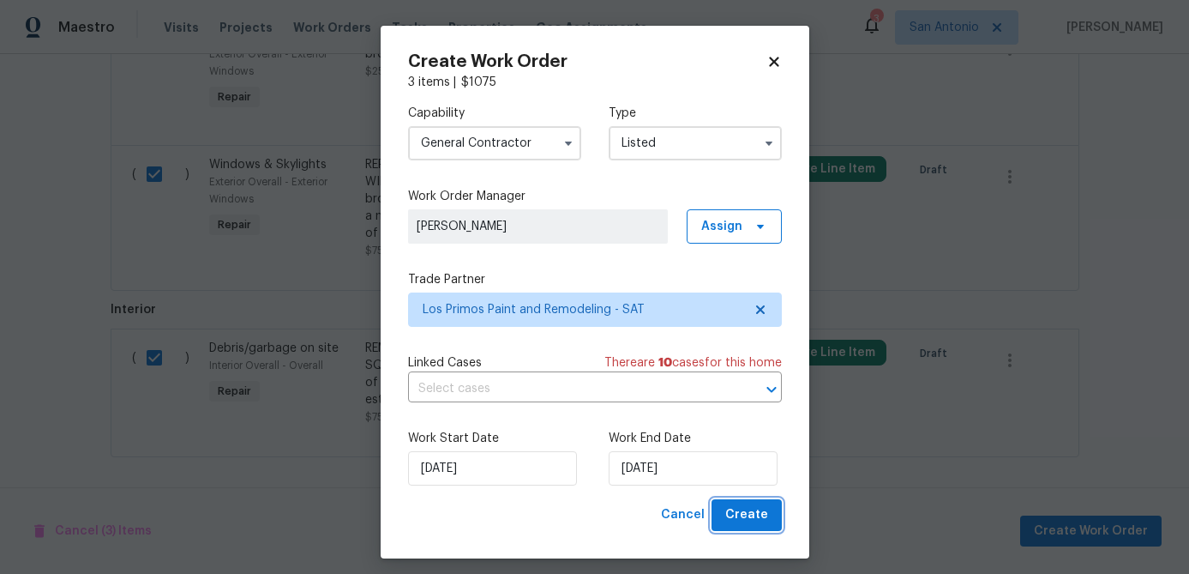
click at [751, 508] on span "Create" at bounding box center [746, 514] width 43 height 21
checkbox input "false"
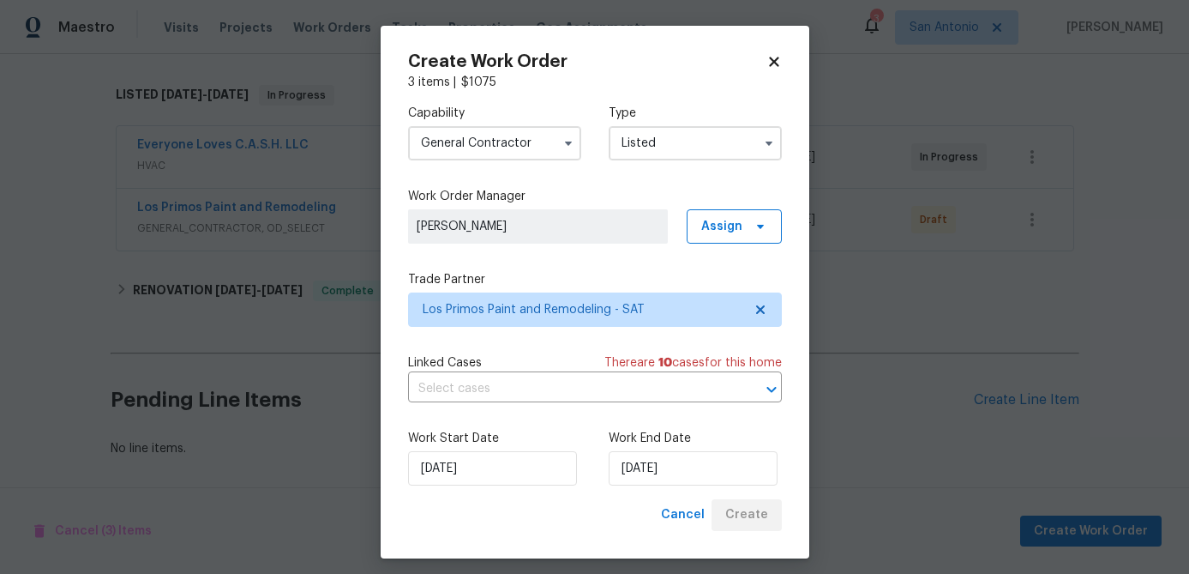
scroll to position [257, 0]
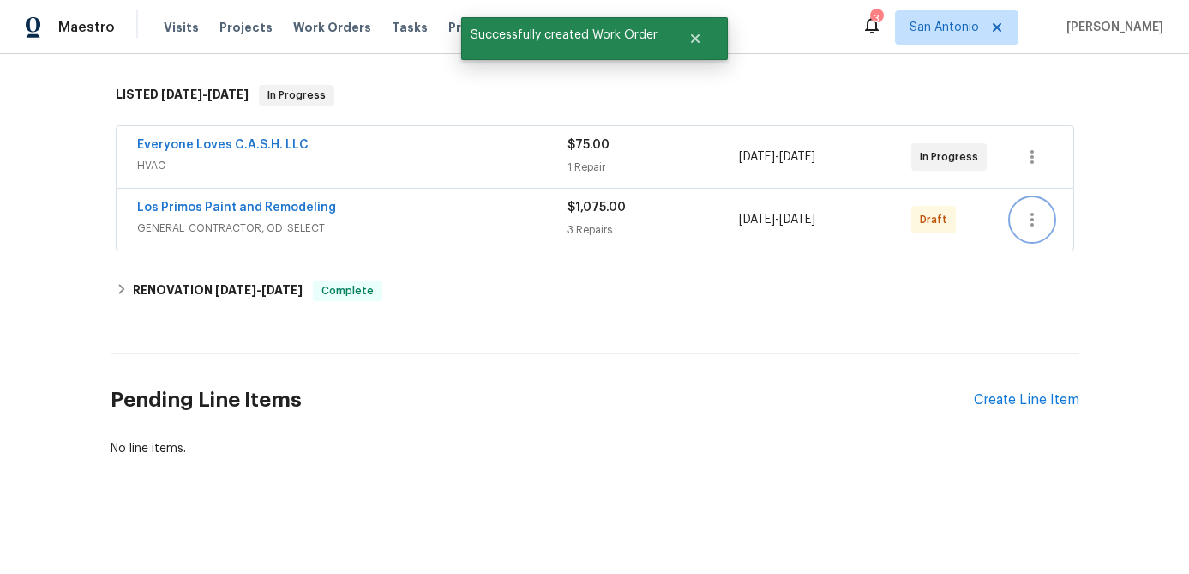
click at [1042, 222] on icon "button" at bounding box center [1032, 219] width 21 height 21
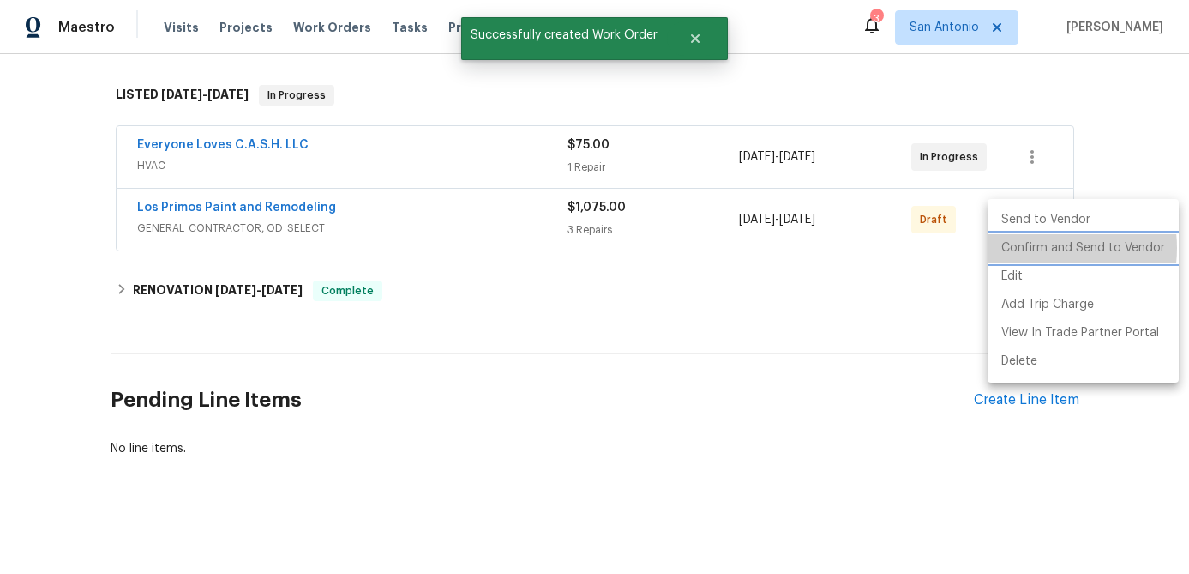
click at [1035, 248] on li "Confirm and Send to Vendor" at bounding box center [1083, 248] width 191 height 28
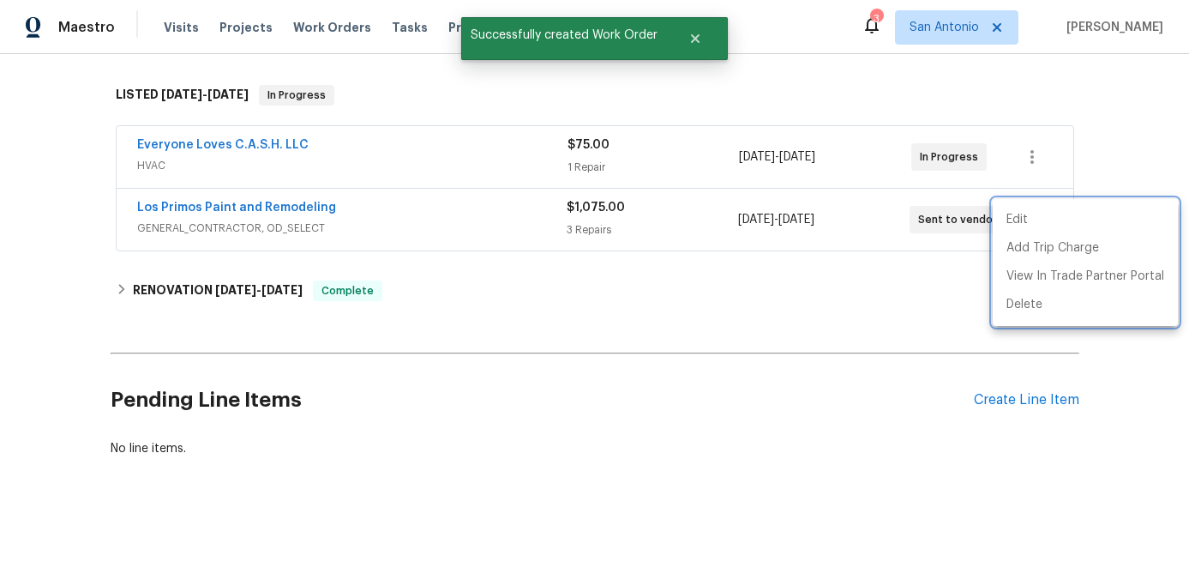
click at [414, 214] on div at bounding box center [594, 287] width 1189 height 574
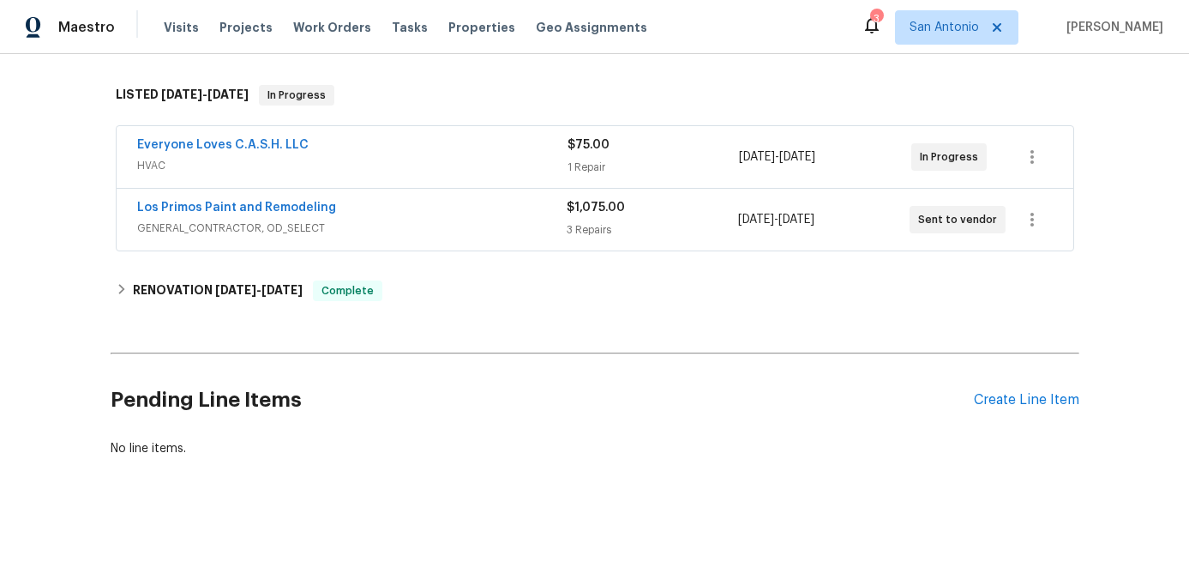
click at [414, 214] on div "Los Primos Paint and Remodeling" at bounding box center [352, 209] width 430 height 21
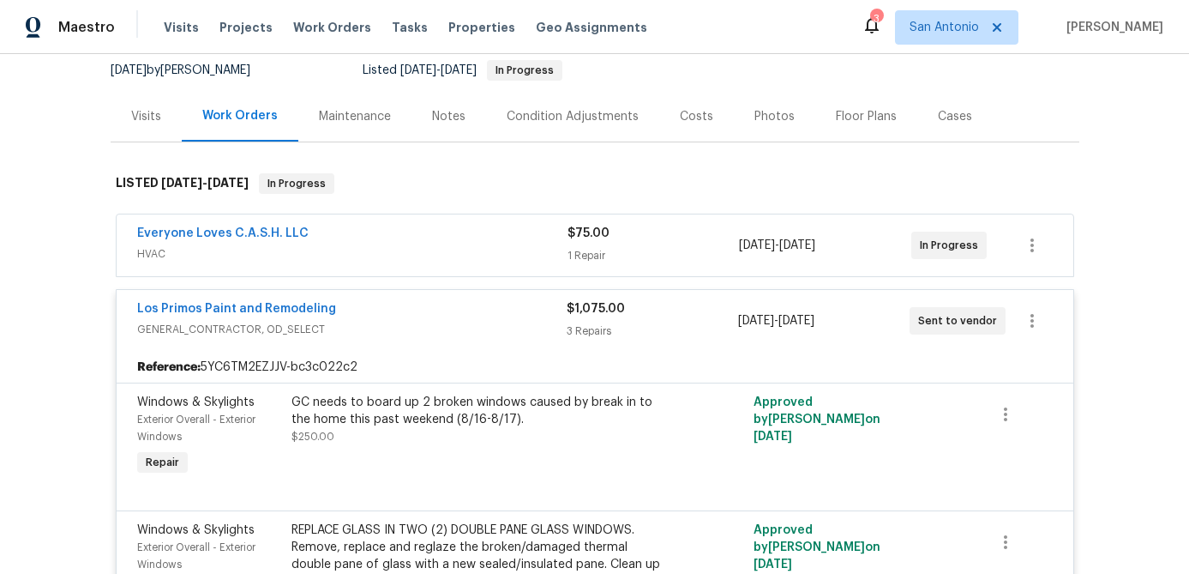
scroll to position [0, 0]
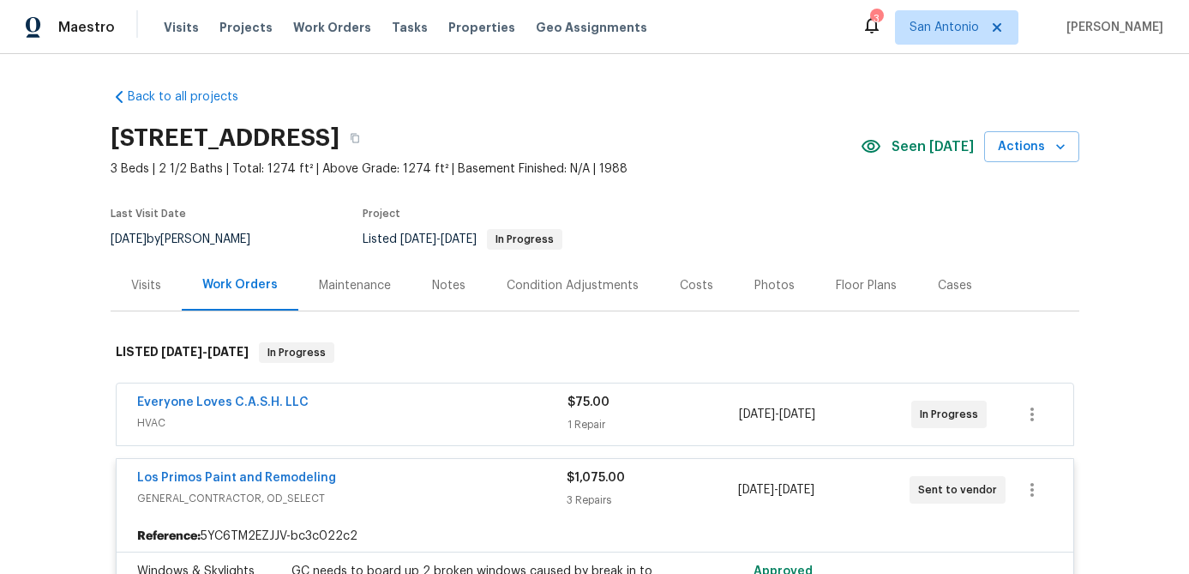
click at [398, 474] on div "Los Primos Paint and Remodeling" at bounding box center [352, 479] width 430 height 21
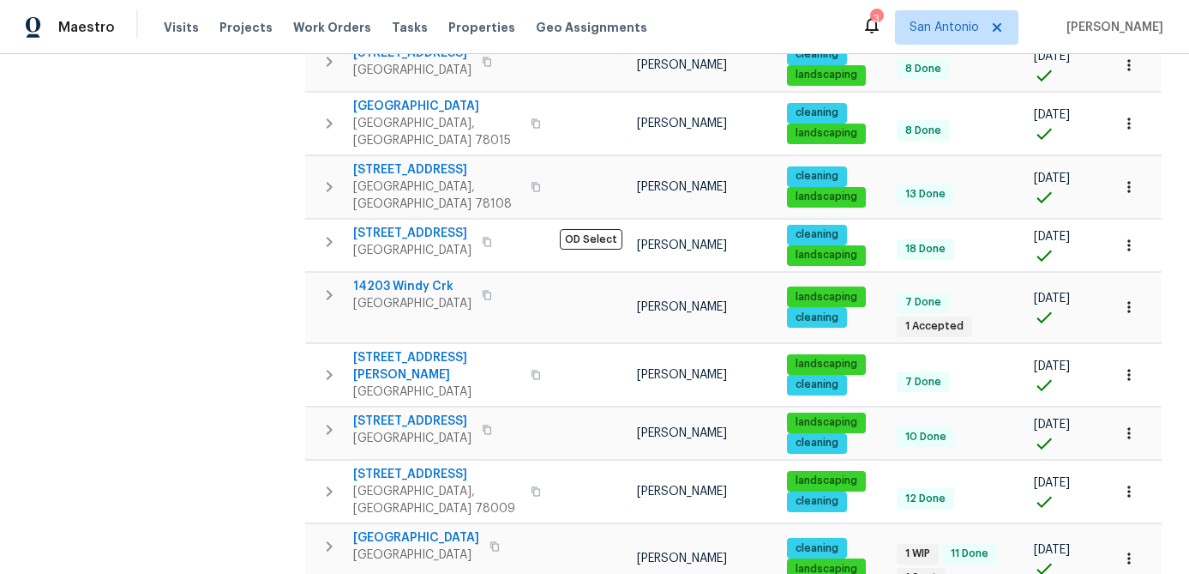
scroll to position [625, 0]
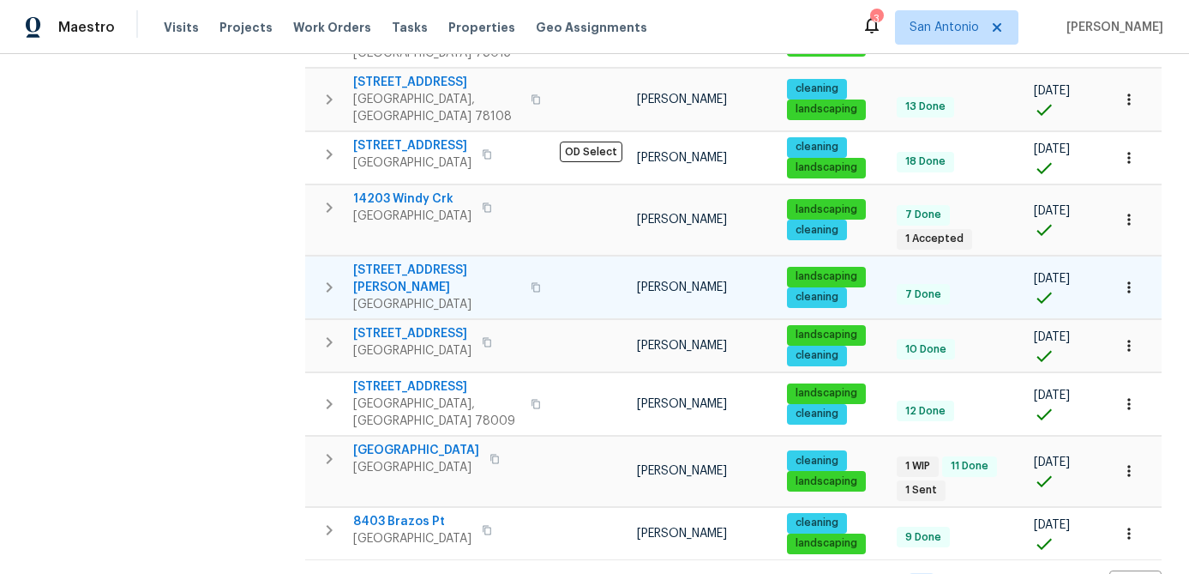
click at [405, 262] on span "12719 Holly Cedar" at bounding box center [436, 279] width 167 height 34
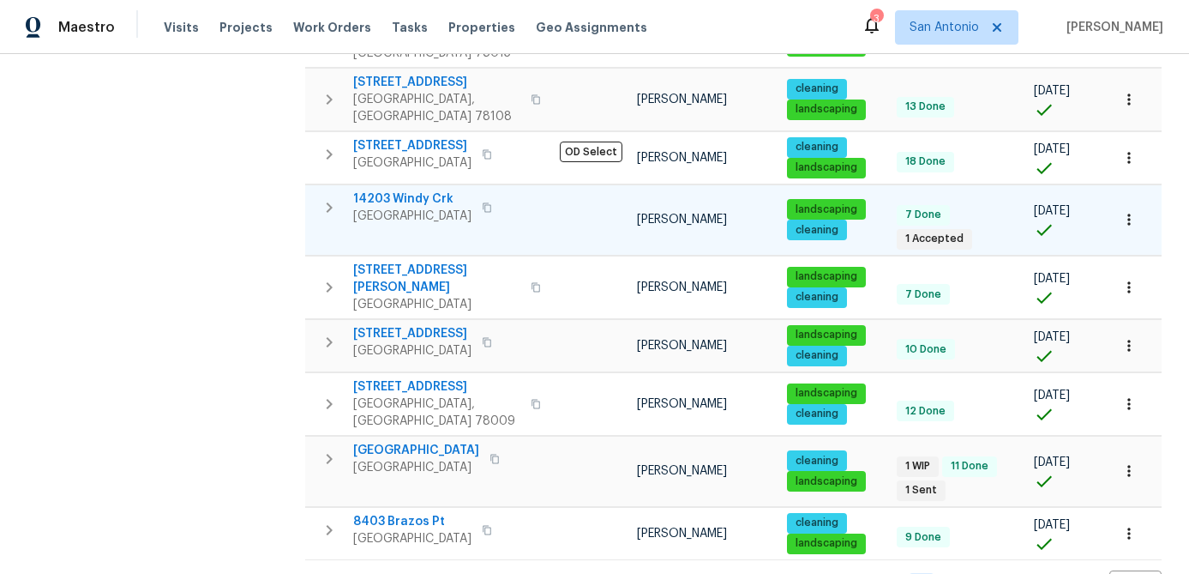
click at [412, 207] on span "Helotes, TX 78023" at bounding box center [412, 215] width 118 height 17
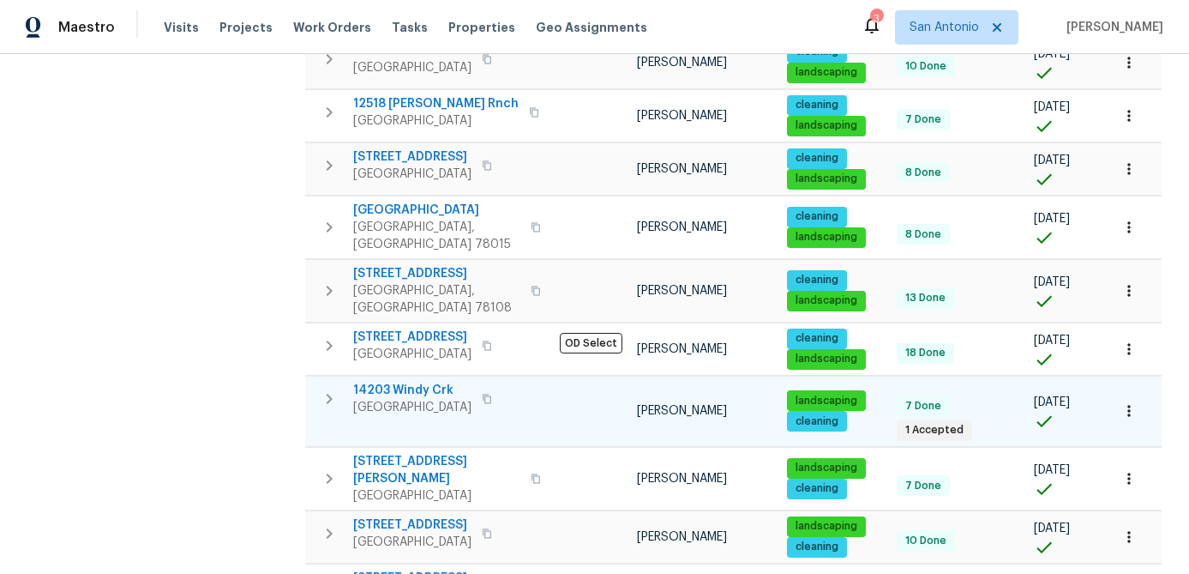
scroll to position [426, 0]
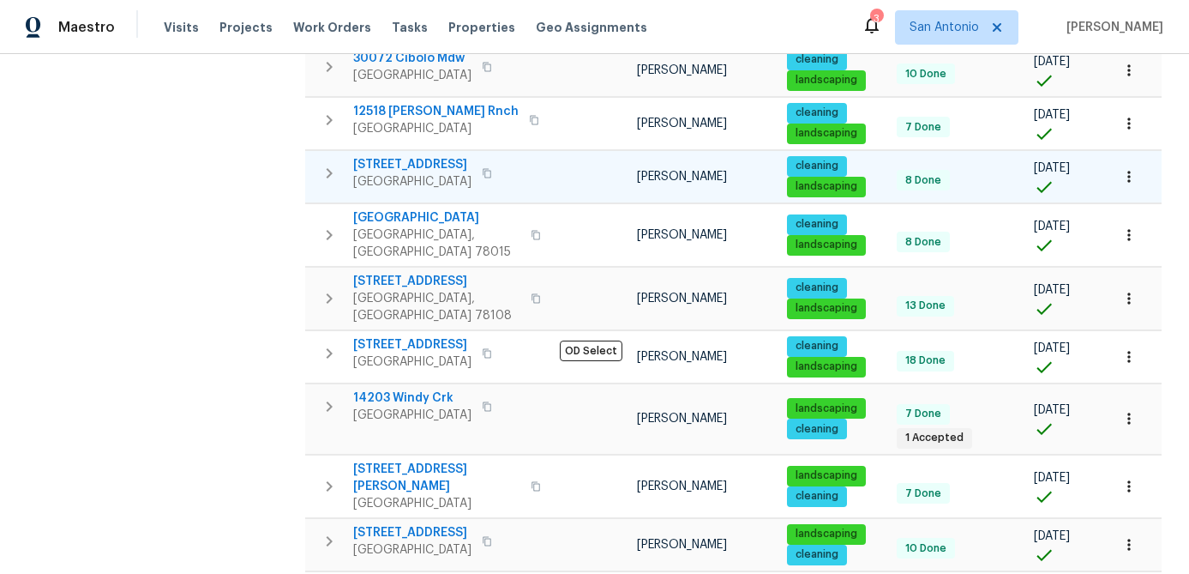
click at [395, 156] on span "11206 Red Oak Turn" at bounding box center [412, 164] width 118 height 17
click at [1125, 168] on icon "button" at bounding box center [1129, 176] width 17 height 17
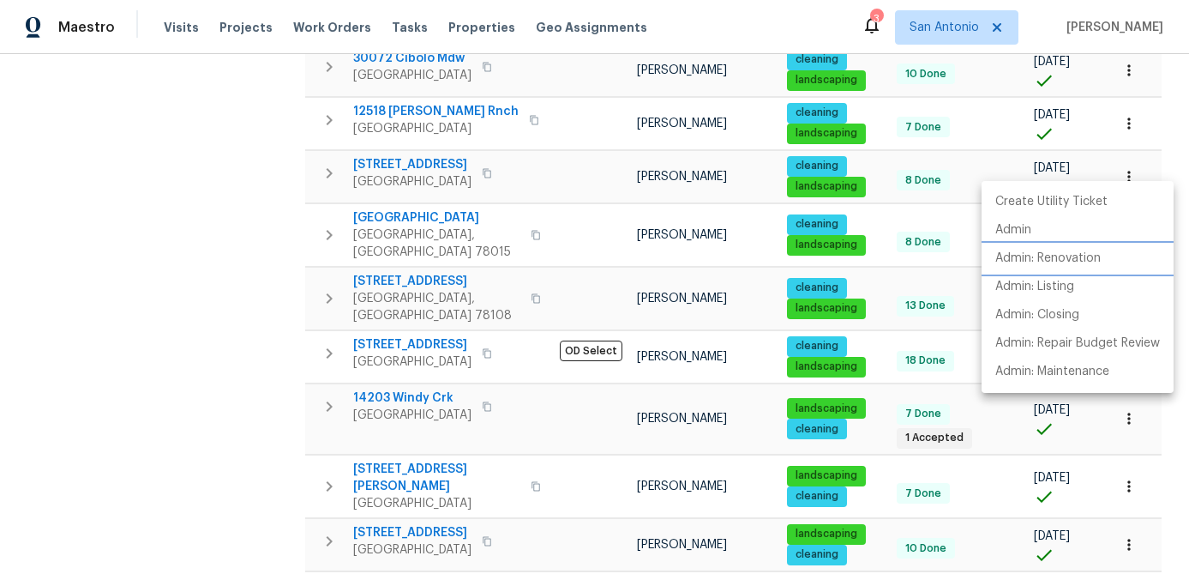
click at [1061, 259] on p "Admin: Renovation" at bounding box center [1047, 259] width 105 height 18
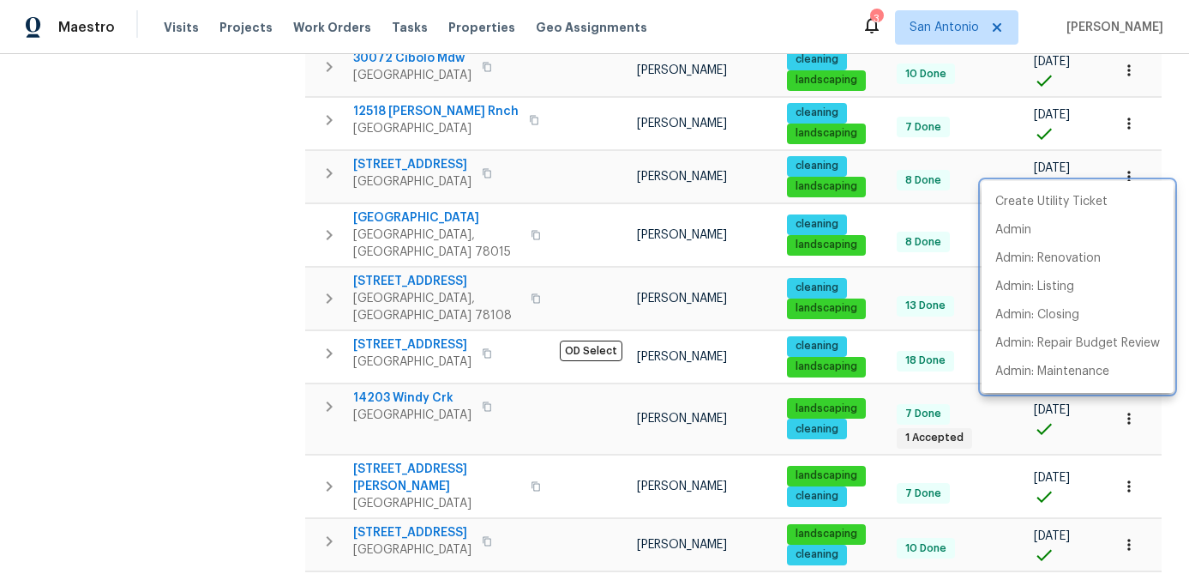
click at [153, 364] on div at bounding box center [594, 287] width 1189 height 574
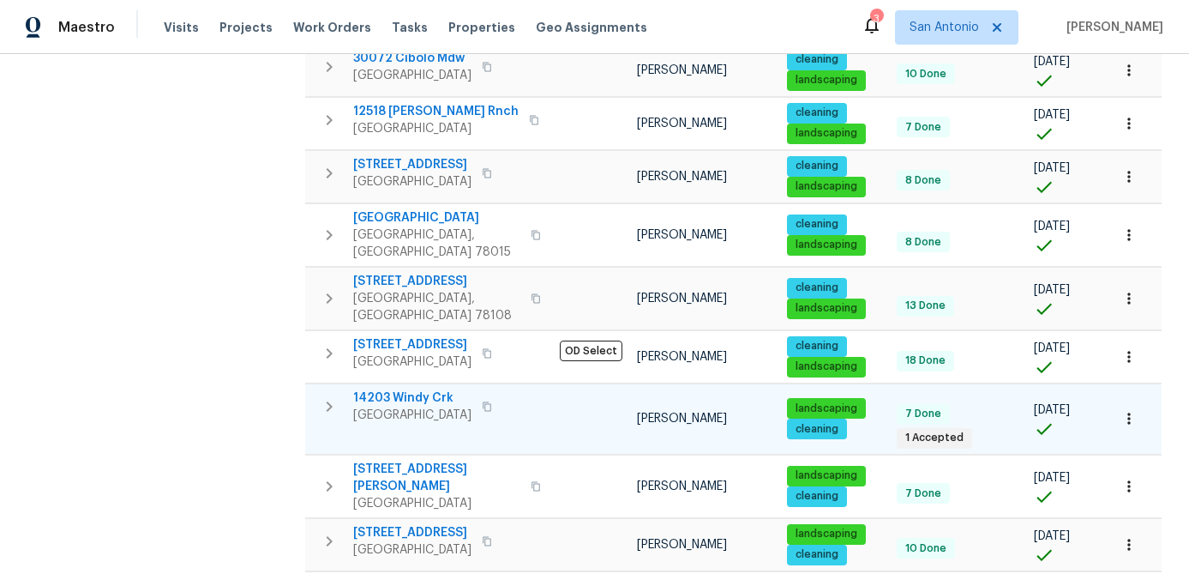
click at [394, 389] on span "14203 Windy Crk" at bounding box center [412, 397] width 118 height 17
click at [1127, 410] on icon "button" at bounding box center [1129, 418] width 17 height 17
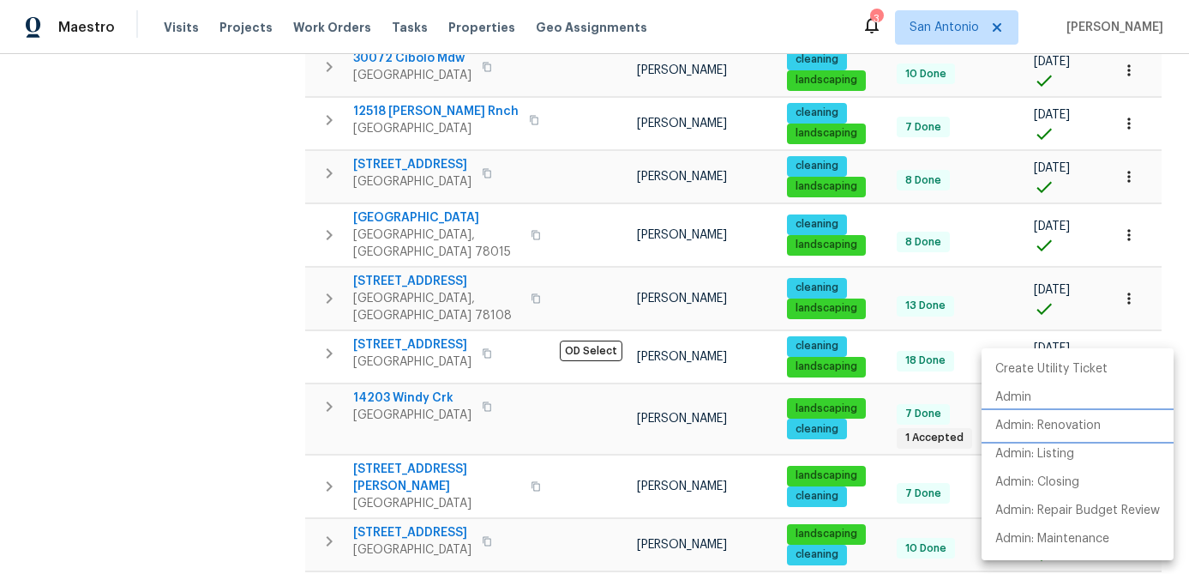
click at [1067, 428] on p "Admin: Renovation" at bounding box center [1047, 426] width 105 height 18
click at [168, 371] on div at bounding box center [594, 287] width 1189 height 574
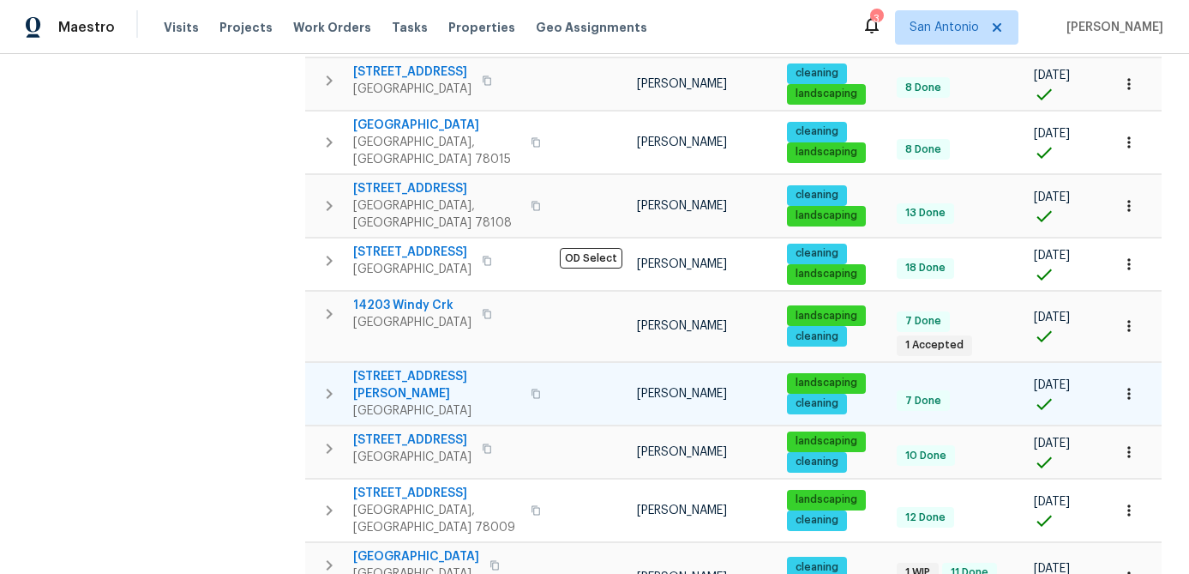
scroll to position [523, 0]
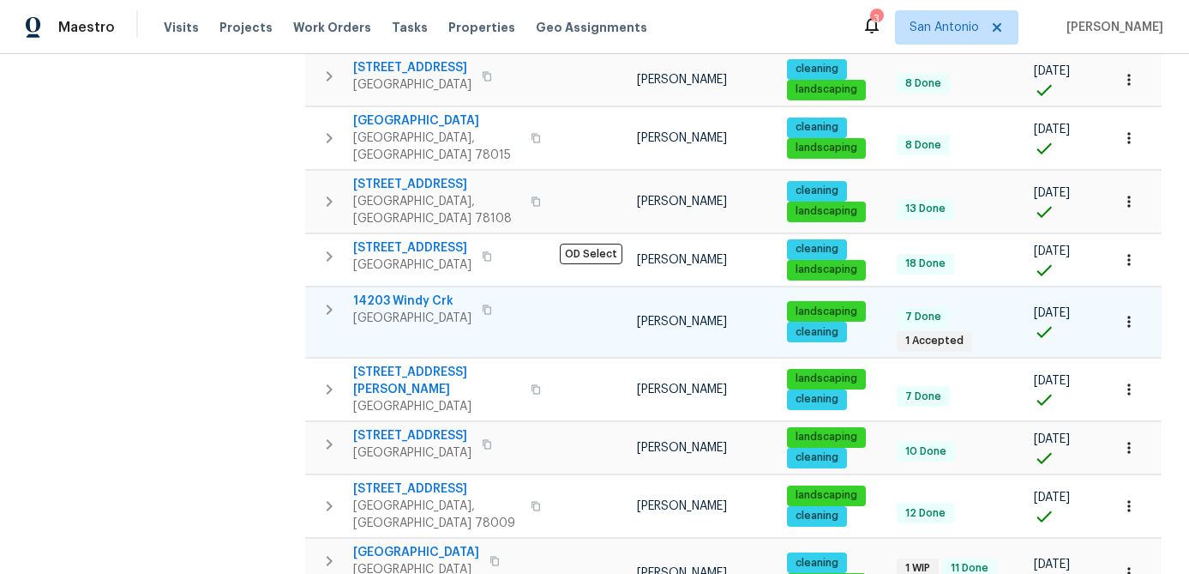
click at [1133, 313] on icon "button" at bounding box center [1129, 321] width 17 height 17
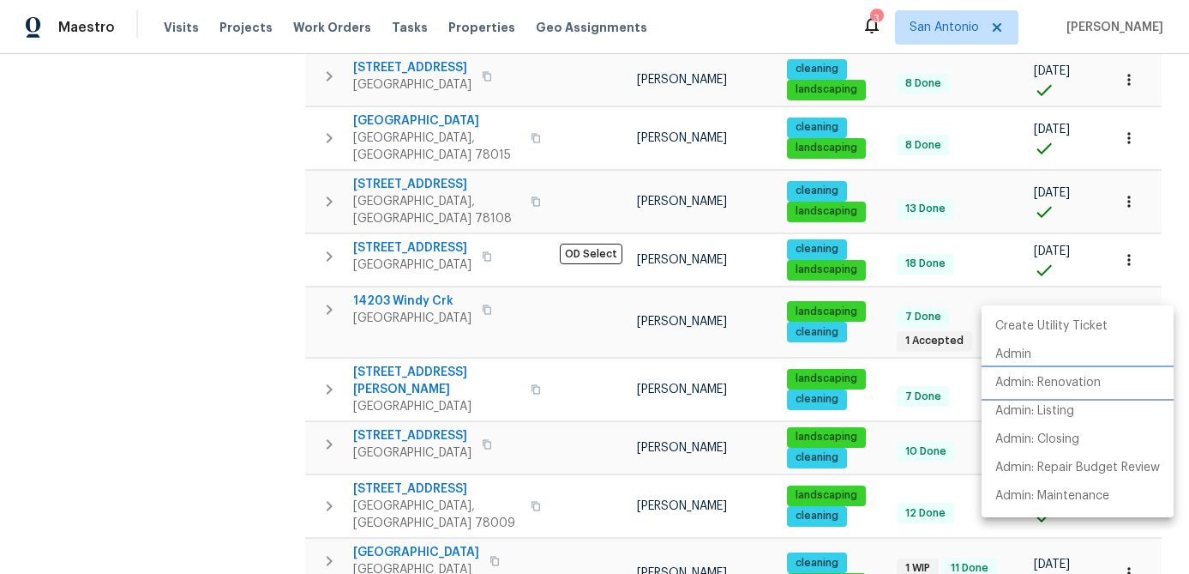
click at [1082, 383] on p "Admin: Renovation" at bounding box center [1047, 383] width 105 height 18
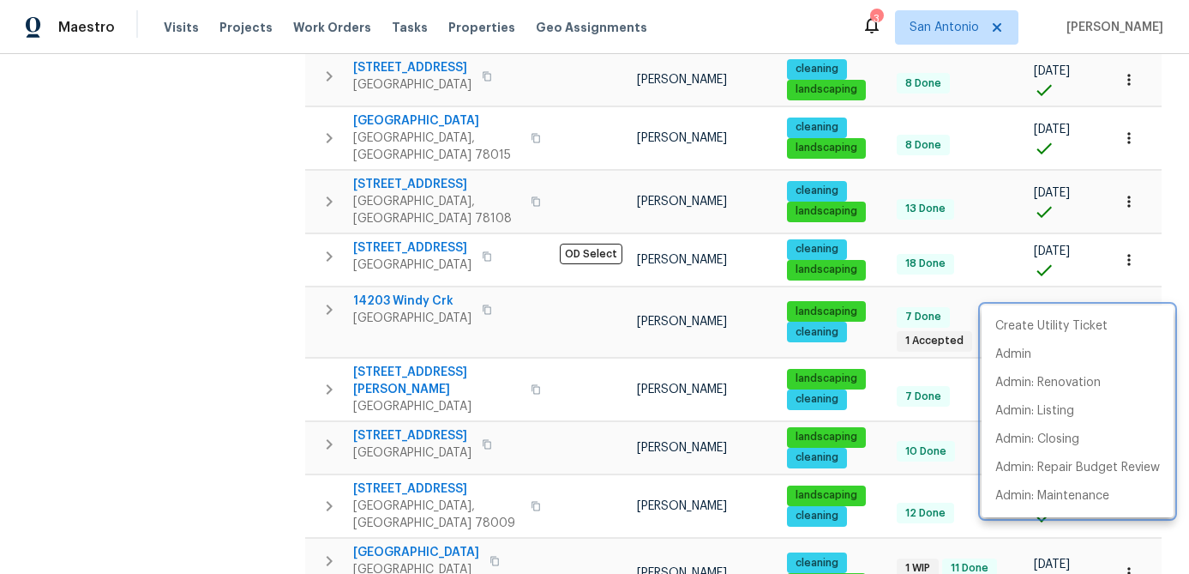
click at [539, 356] on div at bounding box center [594, 287] width 1189 height 574
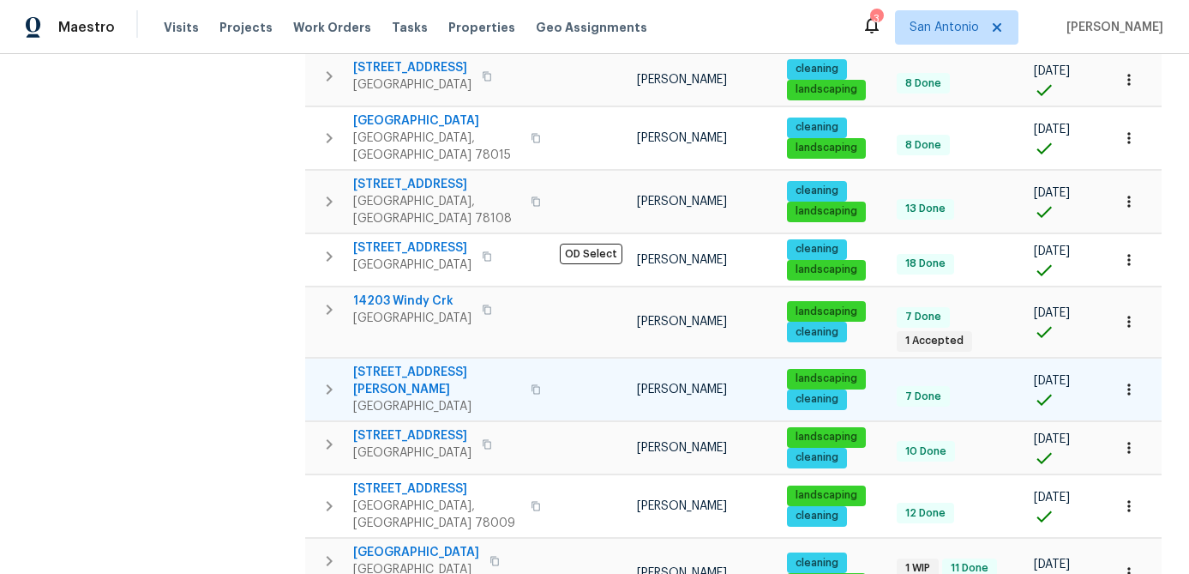
click at [1123, 381] on icon "button" at bounding box center [1129, 389] width 17 height 17
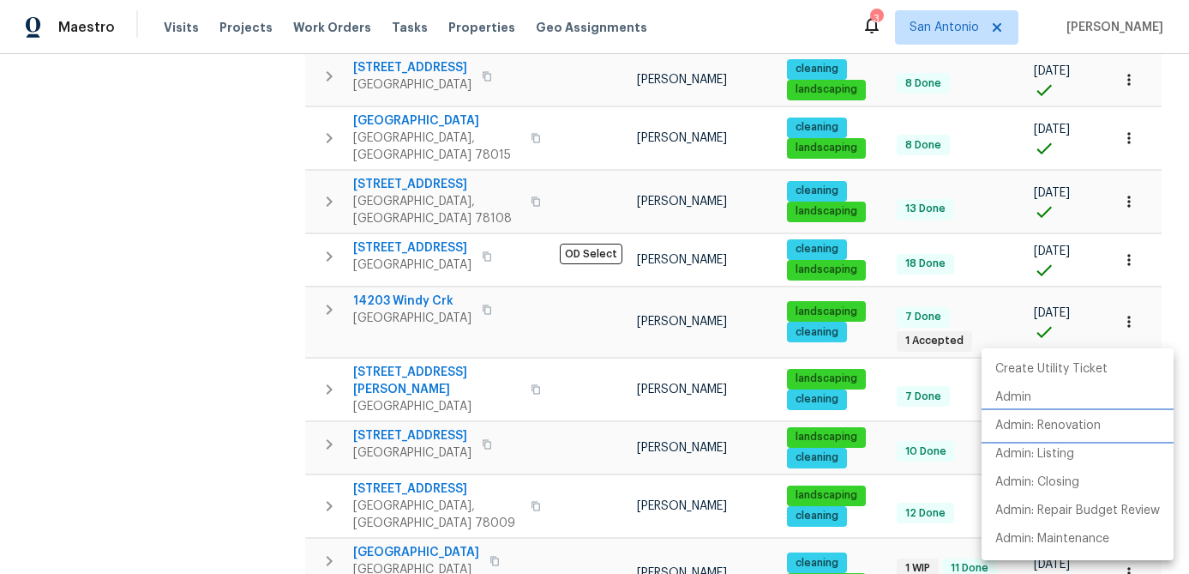
click at [1073, 427] on p "Admin: Renovation" at bounding box center [1047, 426] width 105 height 18
click at [201, 265] on div at bounding box center [594, 287] width 1189 height 574
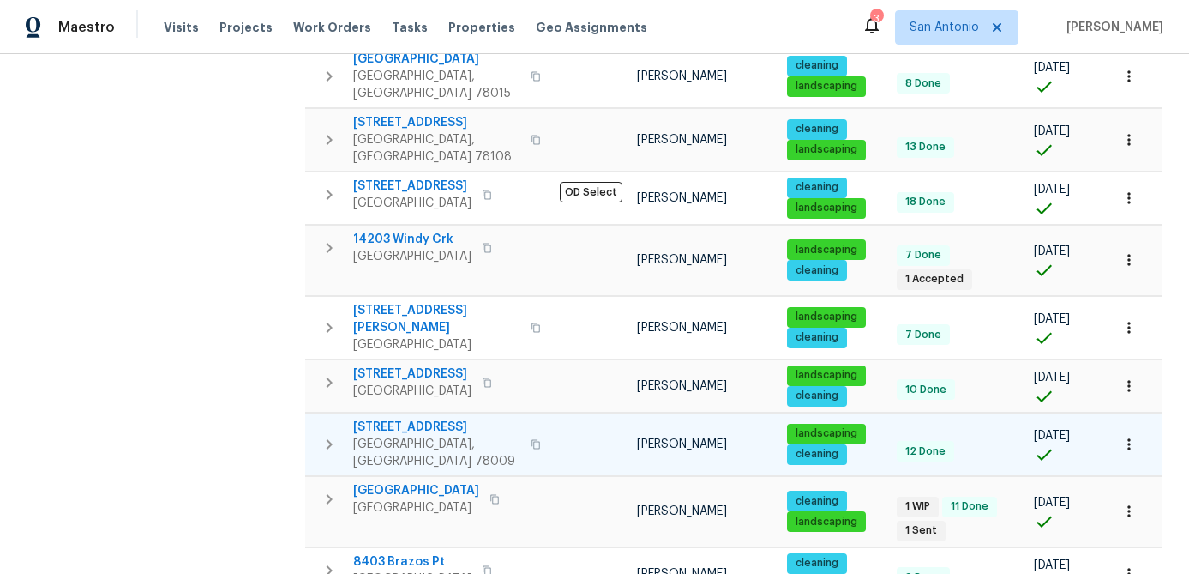
scroll to position [595, 0]
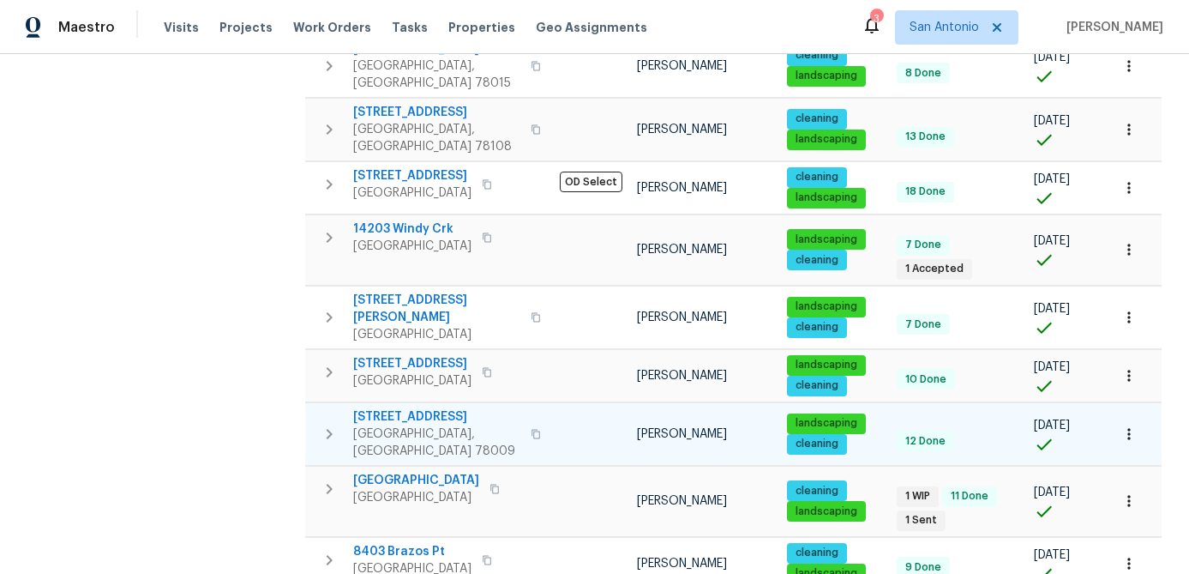
click at [1127, 428] on icon "button" at bounding box center [1128, 433] width 3 height 11
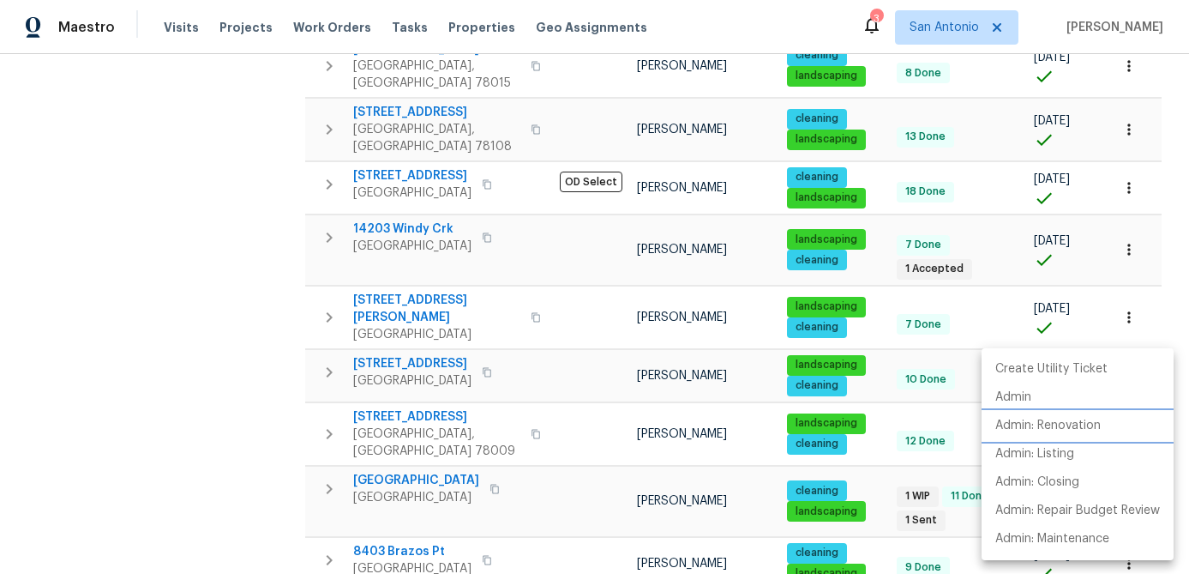
click at [1077, 421] on p "Admin: Renovation" at bounding box center [1047, 426] width 105 height 18
click at [241, 382] on div at bounding box center [594, 287] width 1189 height 574
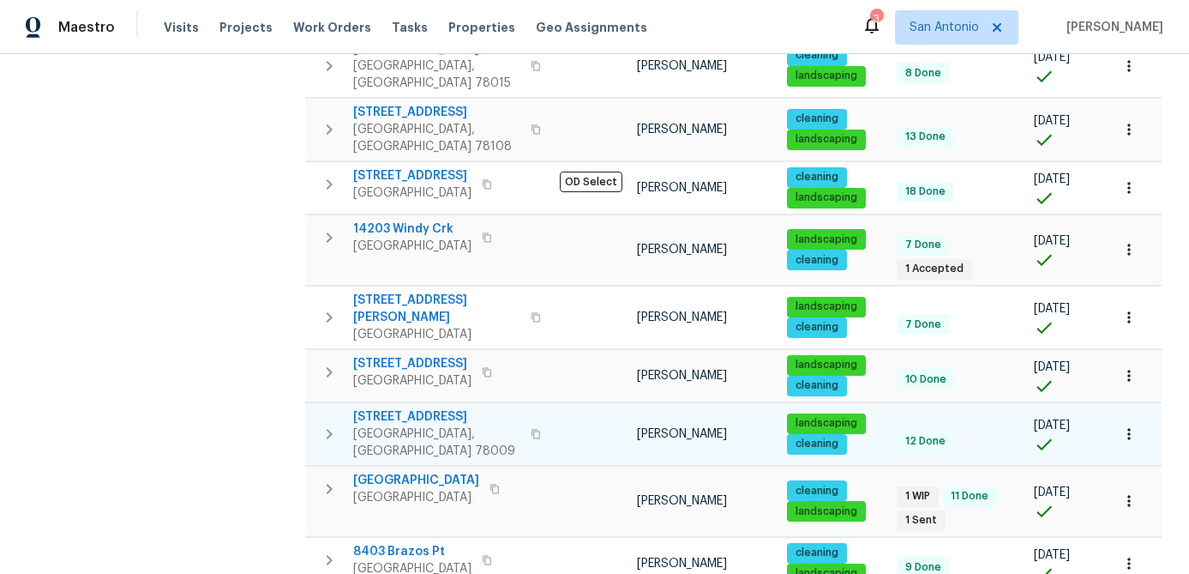
click at [396, 425] on span "Castroville, TX 78009" at bounding box center [436, 442] width 167 height 34
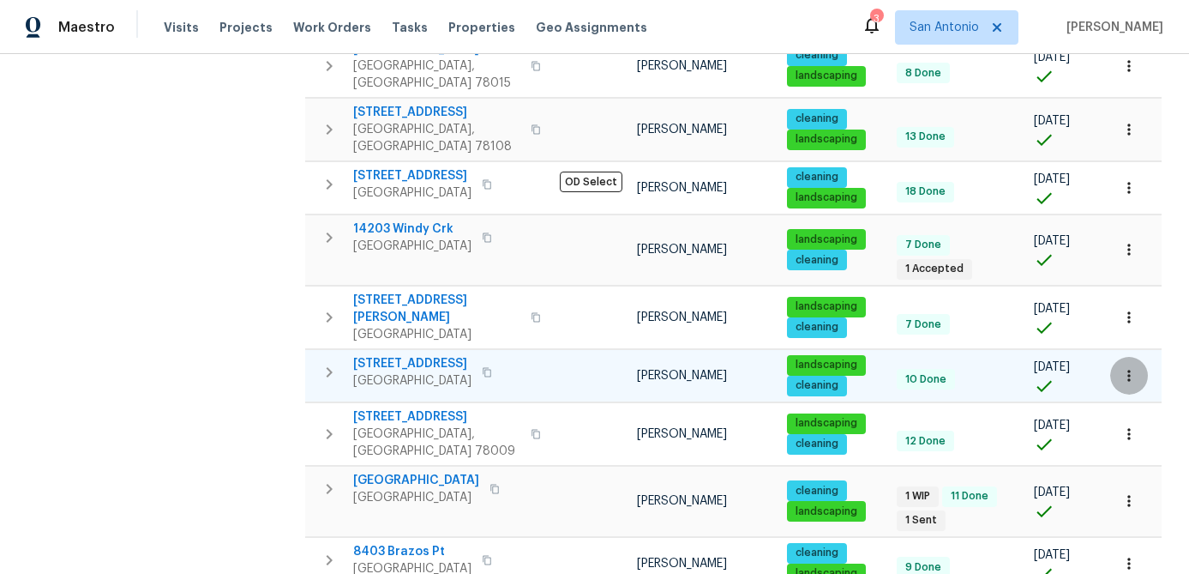
click at [1126, 367] on icon "button" at bounding box center [1129, 375] width 17 height 17
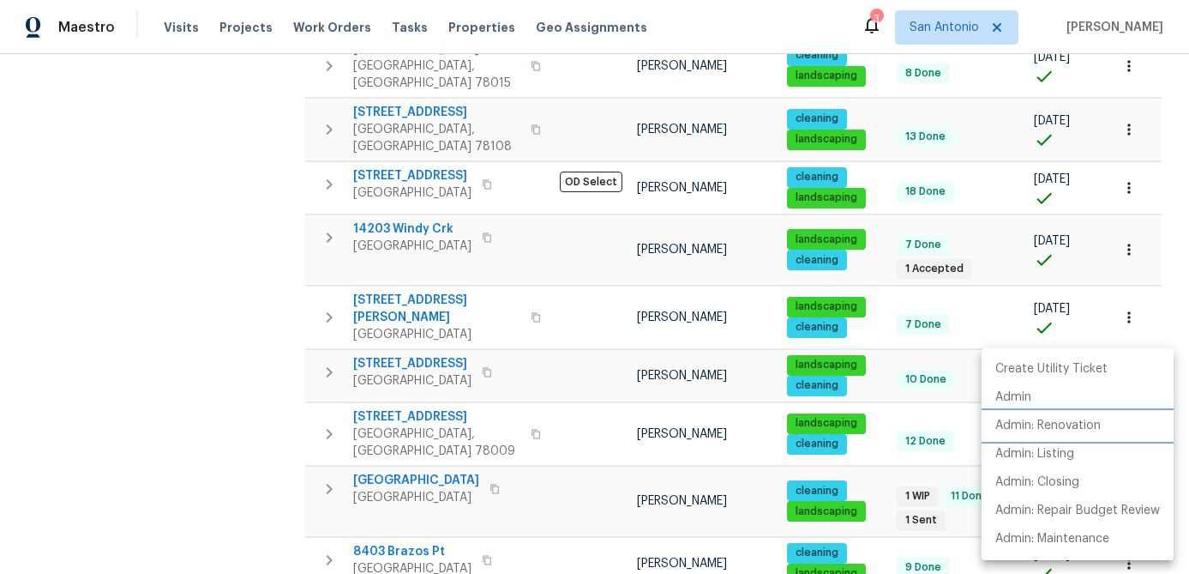
click at [1059, 423] on p "Admin: Renovation" at bounding box center [1047, 426] width 105 height 18
click at [399, 334] on div at bounding box center [594, 287] width 1189 height 574
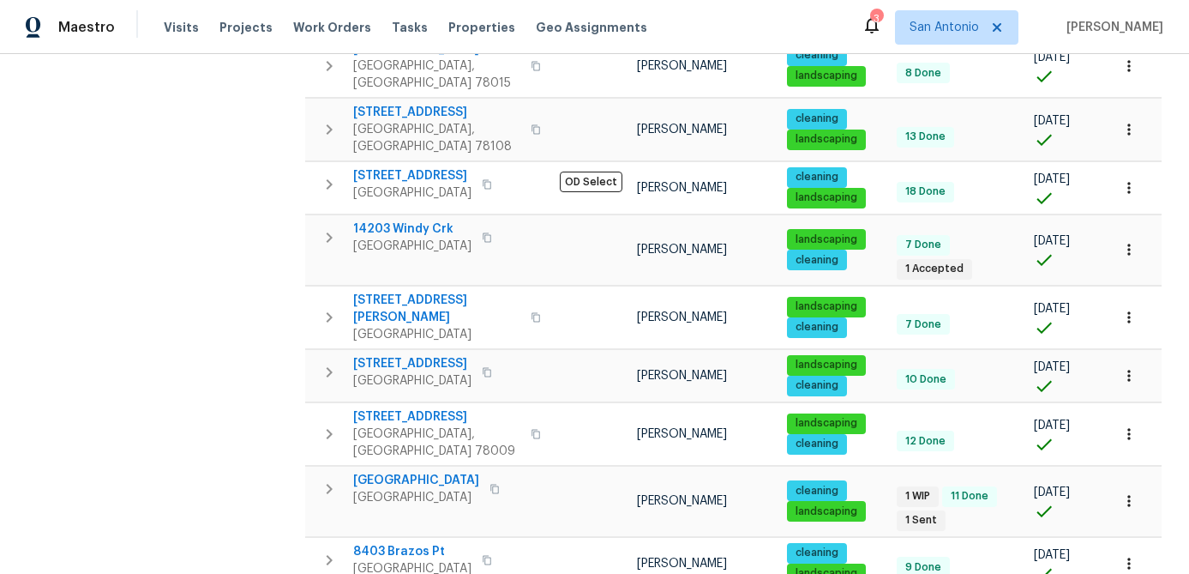
click at [399, 372] on span "San Antonio, TX 78251" at bounding box center [412, 380] width 118 height 17
click at [395, 355] on span "8102 Grissom Cir" at bounding box center [412, 363] width 118 height 17
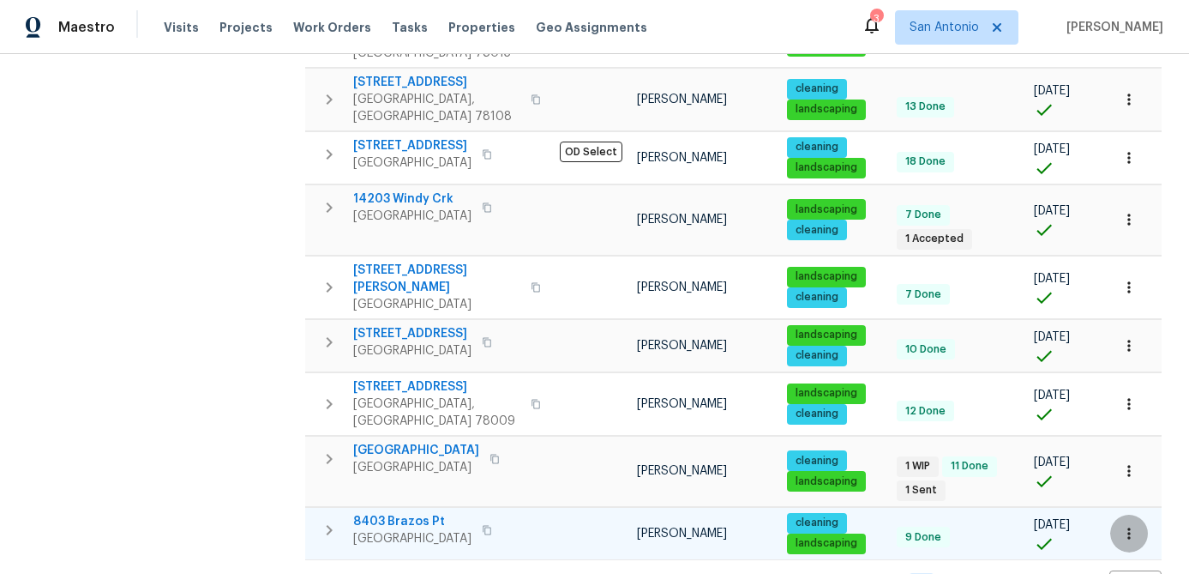
click at [1133, 525] on icon "button" at bounding box center [1129, 533] width 17 height 17
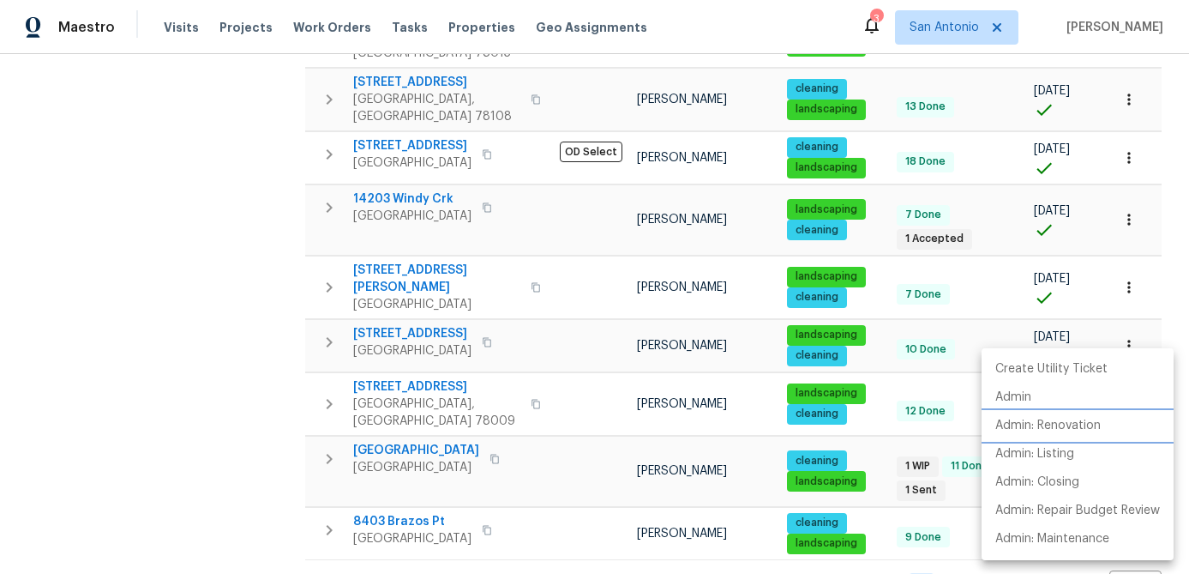
click at [1065, 418] on p "Admin: Renovation" at bounding box center [1047, 426] width 105 height 18
click at [394, 476] on div at bounding box center [594, 287] width 1189 height 574
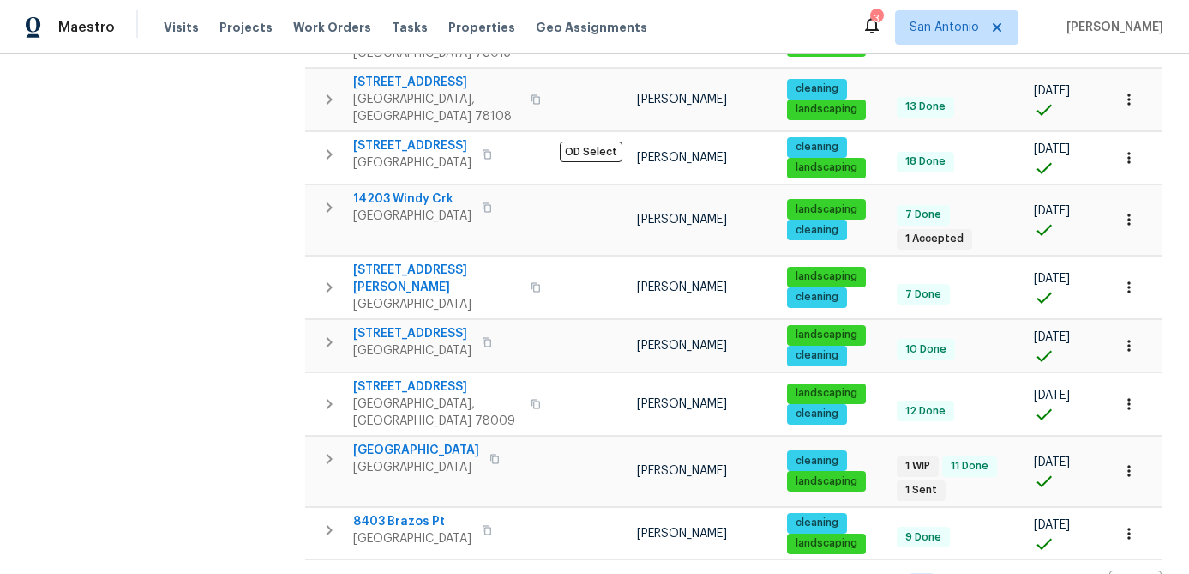
click at [394, 530] on span "San Antonio, TX 78252" at bounding box center [412, 538] width 118 height 17
click at [176, 449] on div "Address Address Markets 1 Selected Markets Individuals 1 Selected Individuals F…" at bounding box center [166, 72] width 257 height 1059
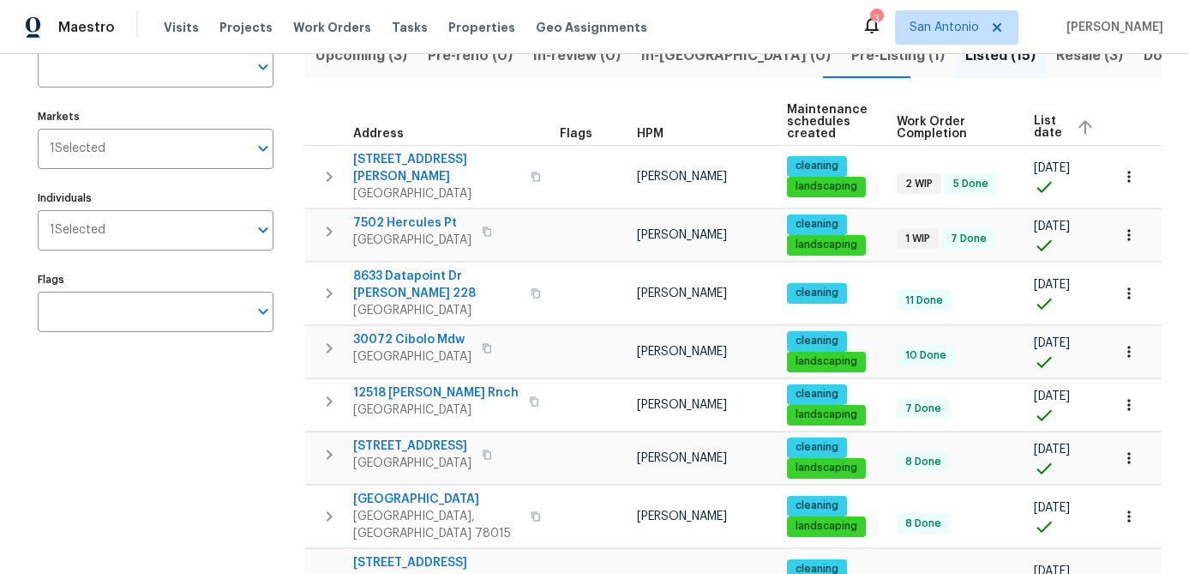
scroll to position [133, 0]
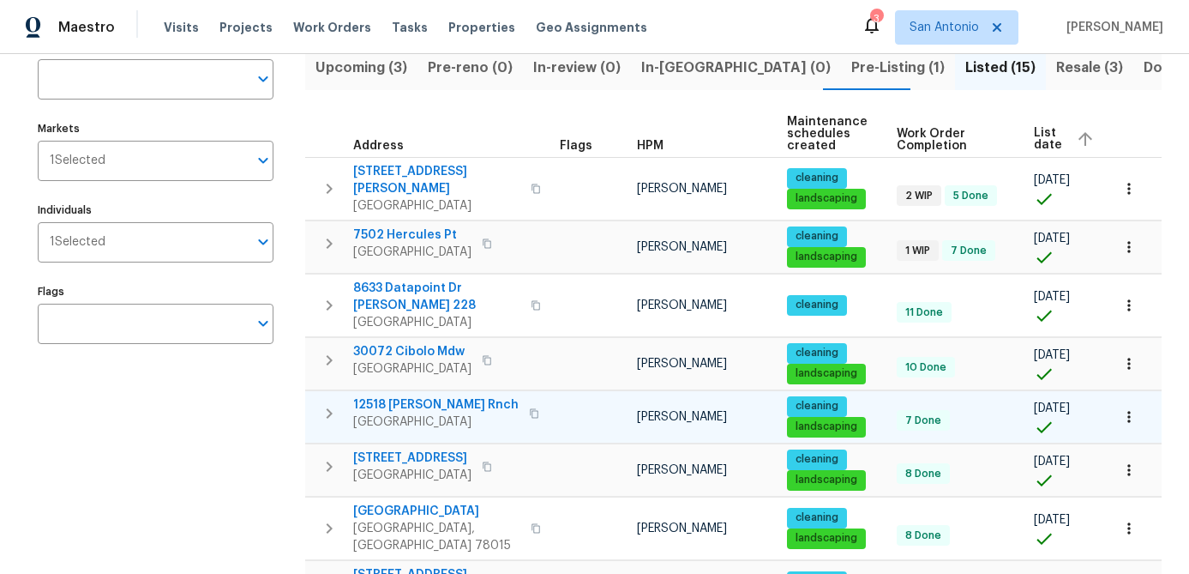
click at [436, 413] on span "San Antonio, TX 78245" at bounding box center [435, 421] width 165 height 17
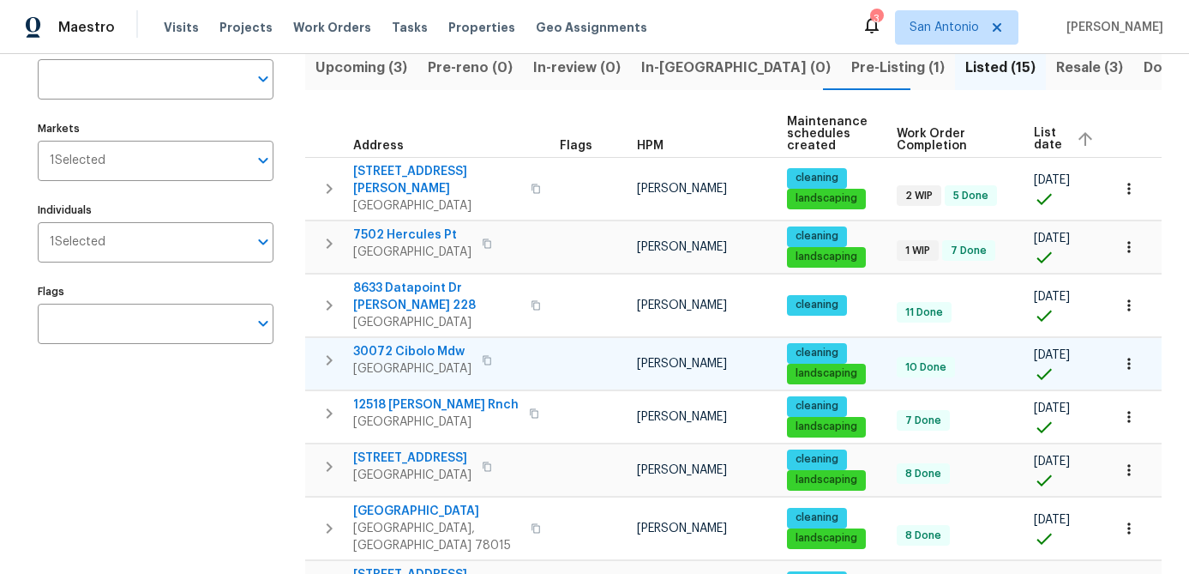
click at [406, 344] on span "30072 Cibolo Mdw" at bounding box center [412, 351] width 118 height 17
click at [405, 343] on span "30072 Cibolo Mdw" at bounding box center [412, 351] width 118 height 17
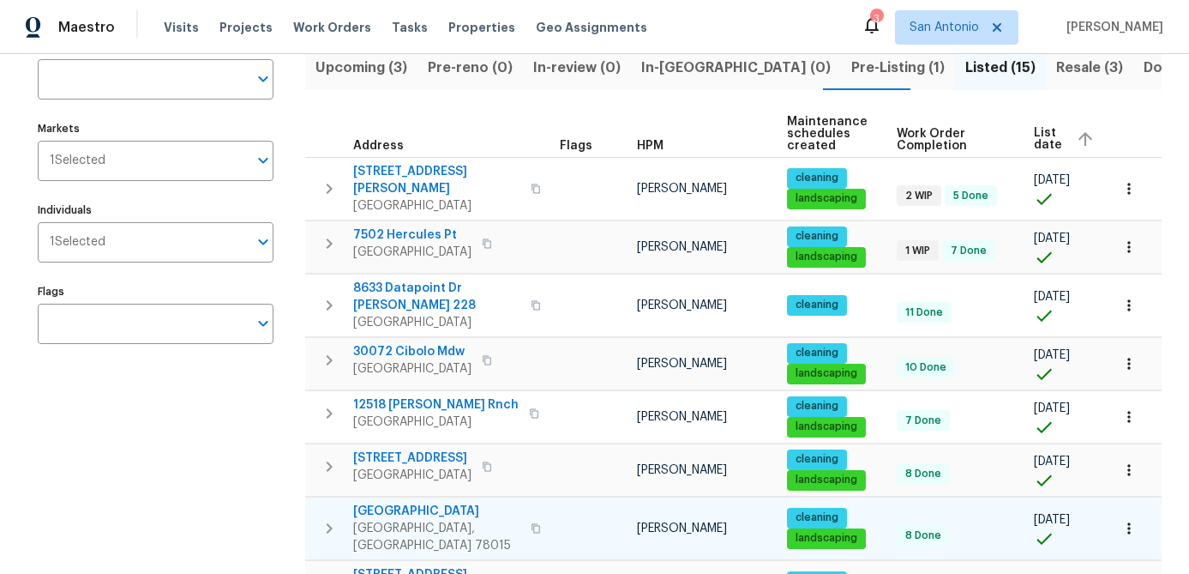
click at [416, 520] on span "Boerne, TX 78015" at bounding box center [436, 537] width 167 height 34
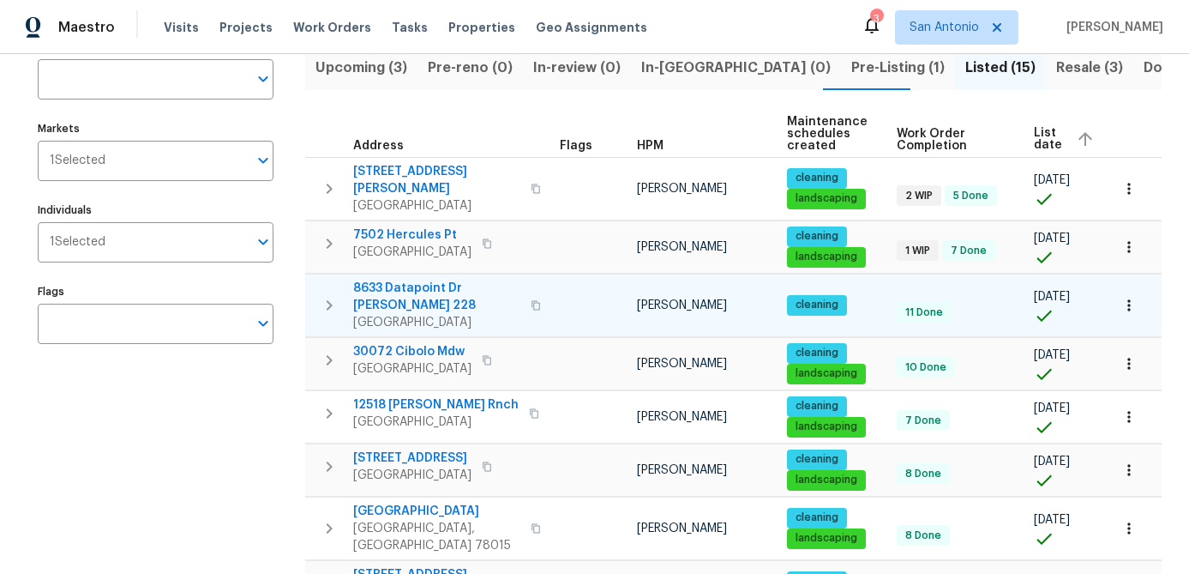
click at [417, 293] on span "8633 Datapoint Dr Apt 228" at bounding box center [436, 297] width 167 height 34
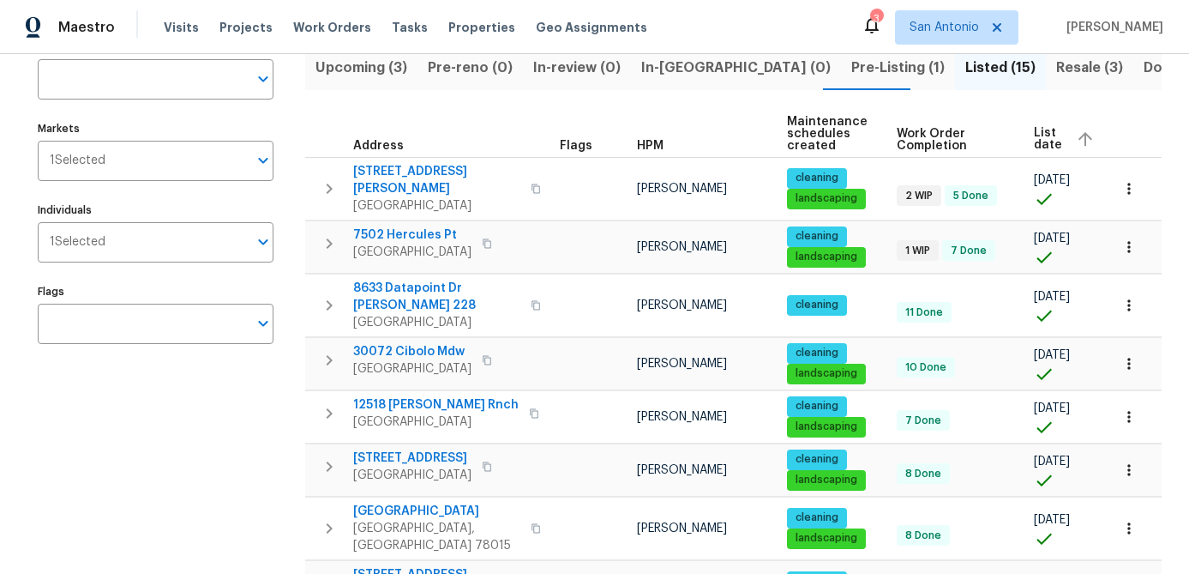
click at [235, 423] on div "Address Address Markets 1 Selected Markets Individuals 1 Selected Individuals F…" at bounding box center [166, 564] width 257 height 1059
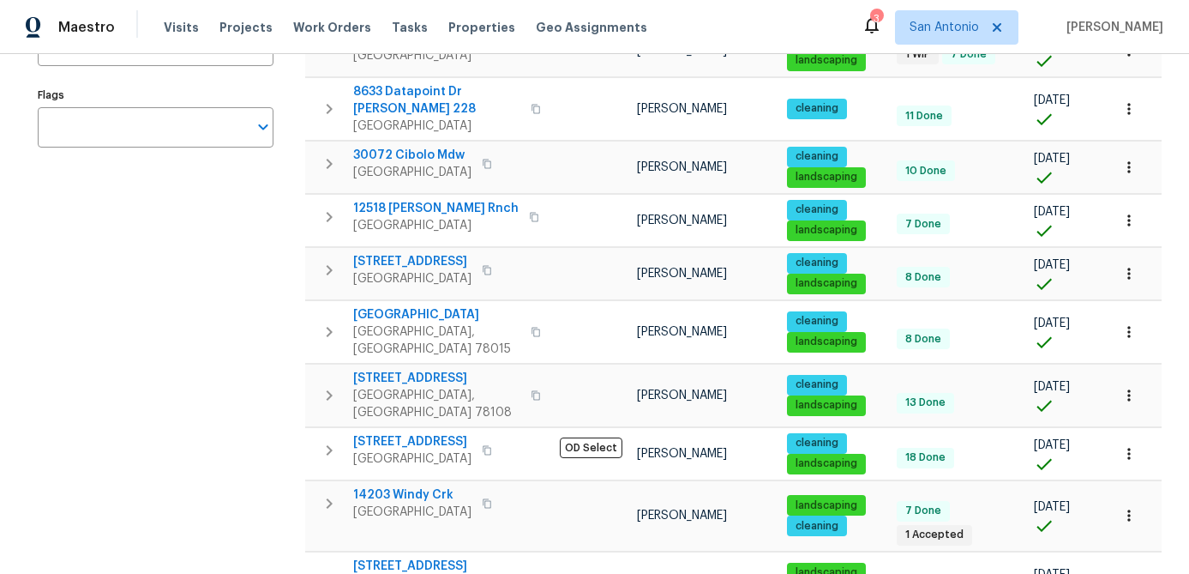
scroll to position [336, 0]
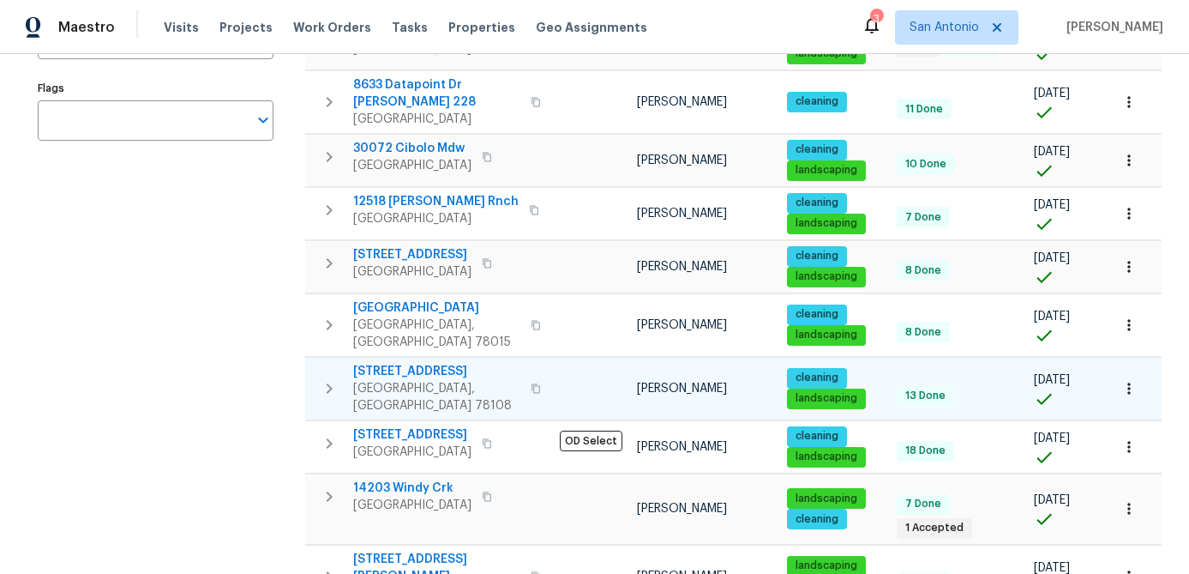
click at [395, 363] on span "737 Hightrail Rd" at bounding box center [436, 371] width 167 height 17
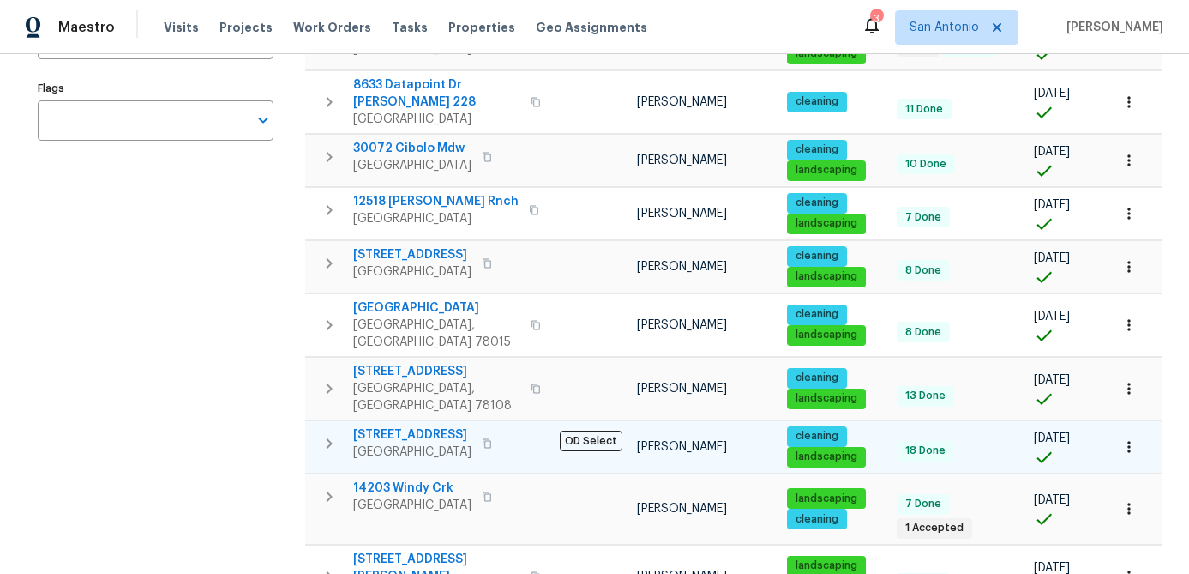
click at [389, 426] on span "6218 Ridge Oak" at bounding box center [412, 434] width 118 height 17
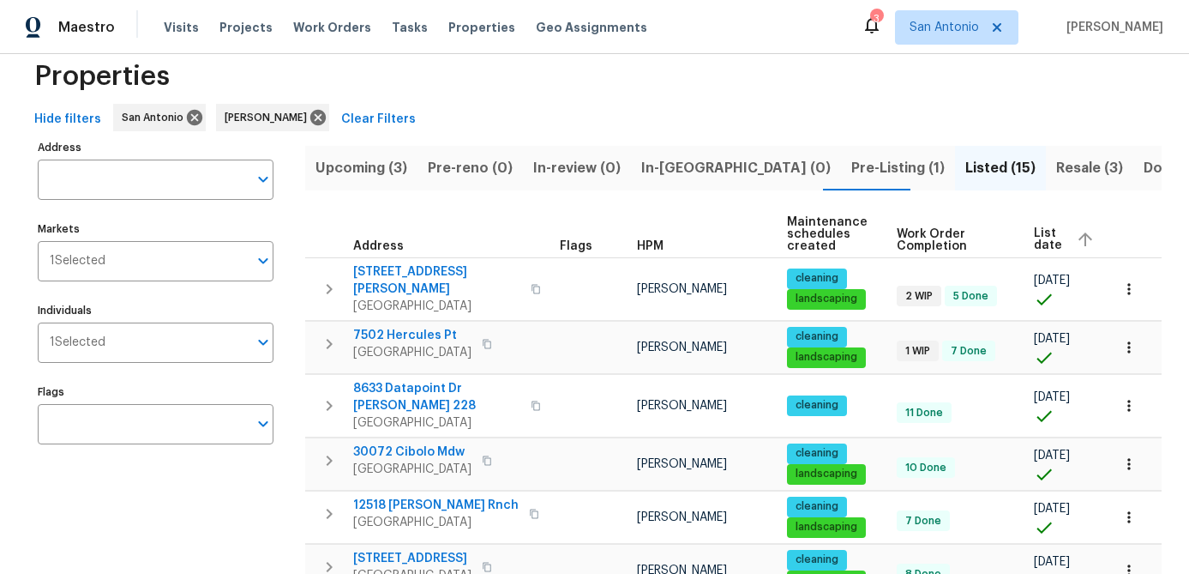
scroll to position [21, 0]
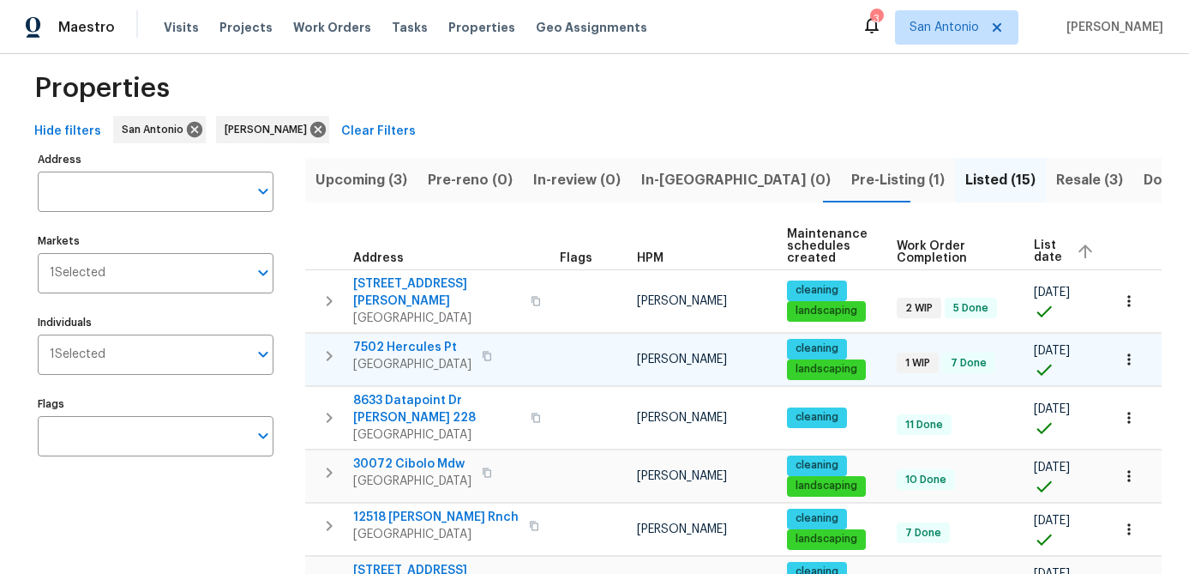
click at [410, 350] on span "7502 Hercules Pt" at bounding box center [412, 347] width 118 height 17
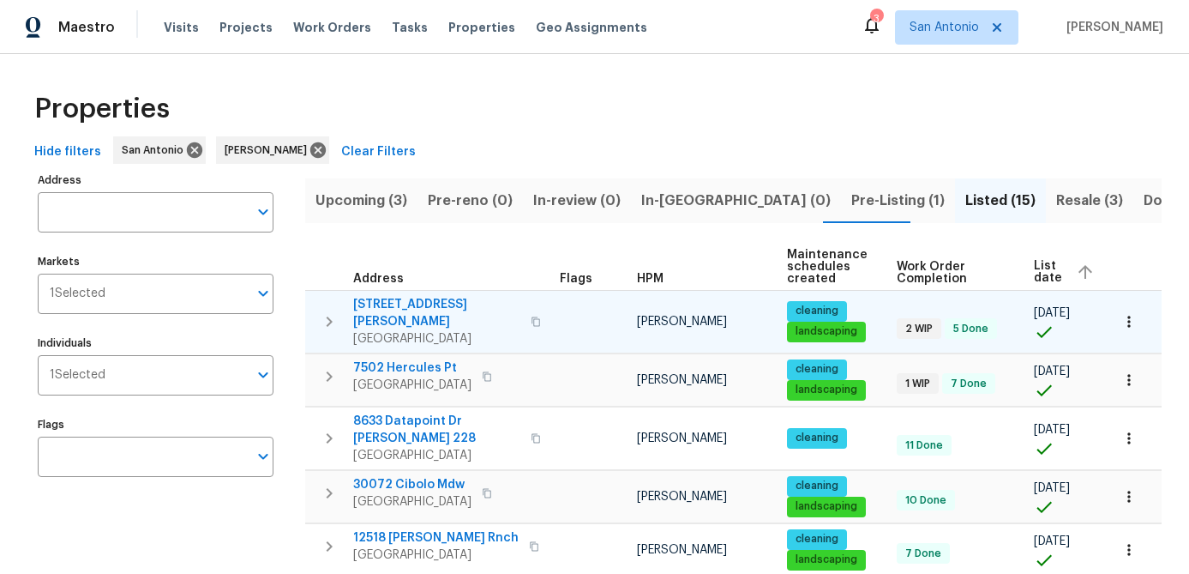
click at [380, 321] on span "3831 Harry Wurzbach Rd Bldg 16" at bounding box center [436, 313] width 167 height 34
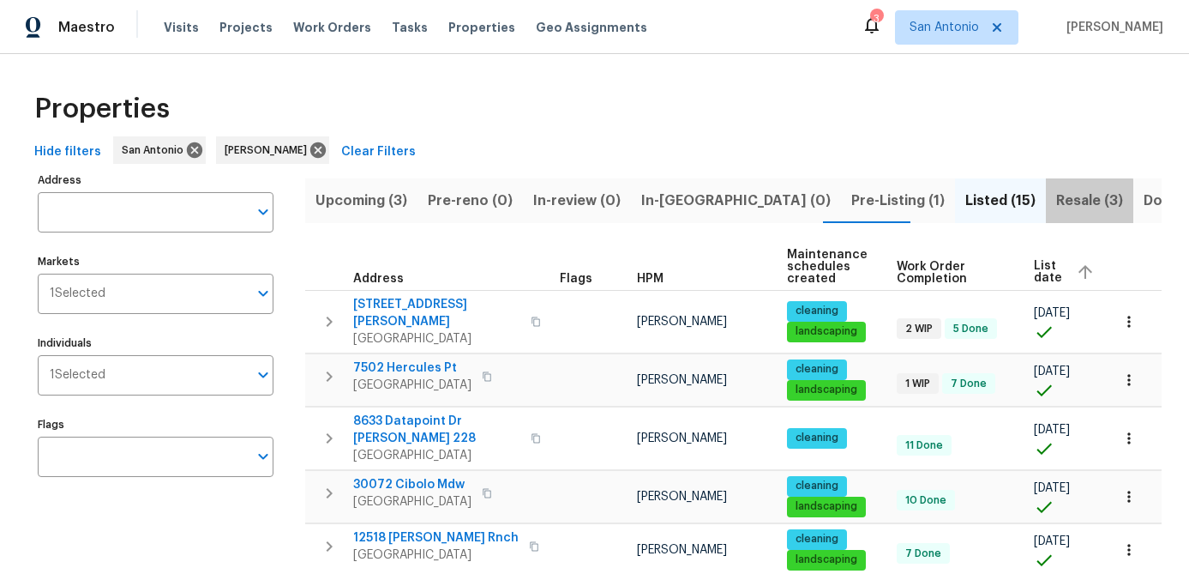
click at [1056, 203] on span "Resale (3)" at bounding box center [1089, 201] width 67 height 24
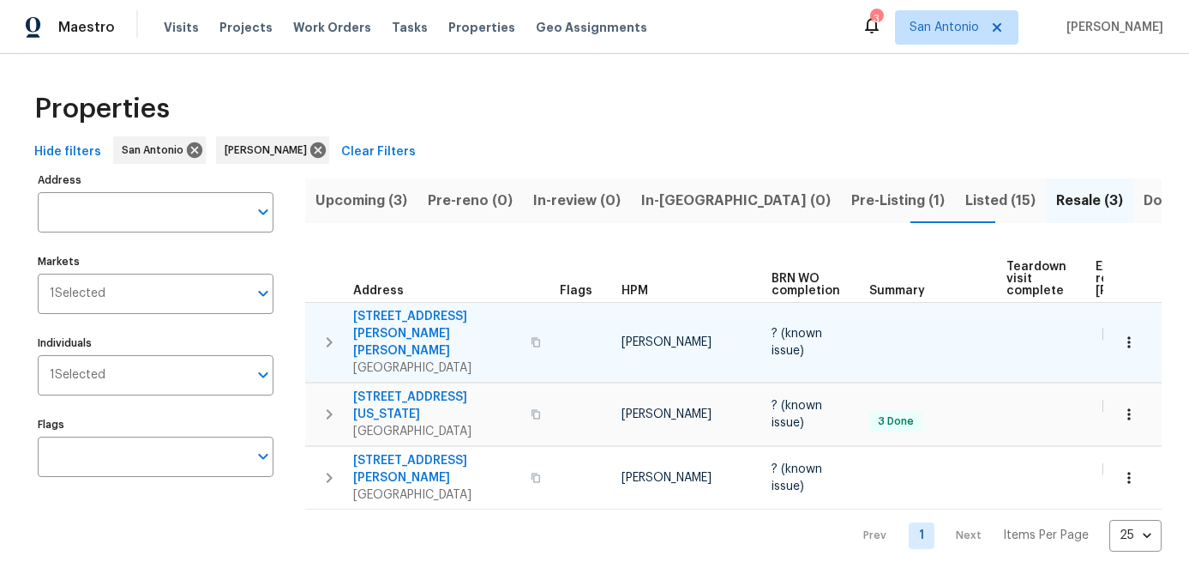
scroll to position [0, 149]
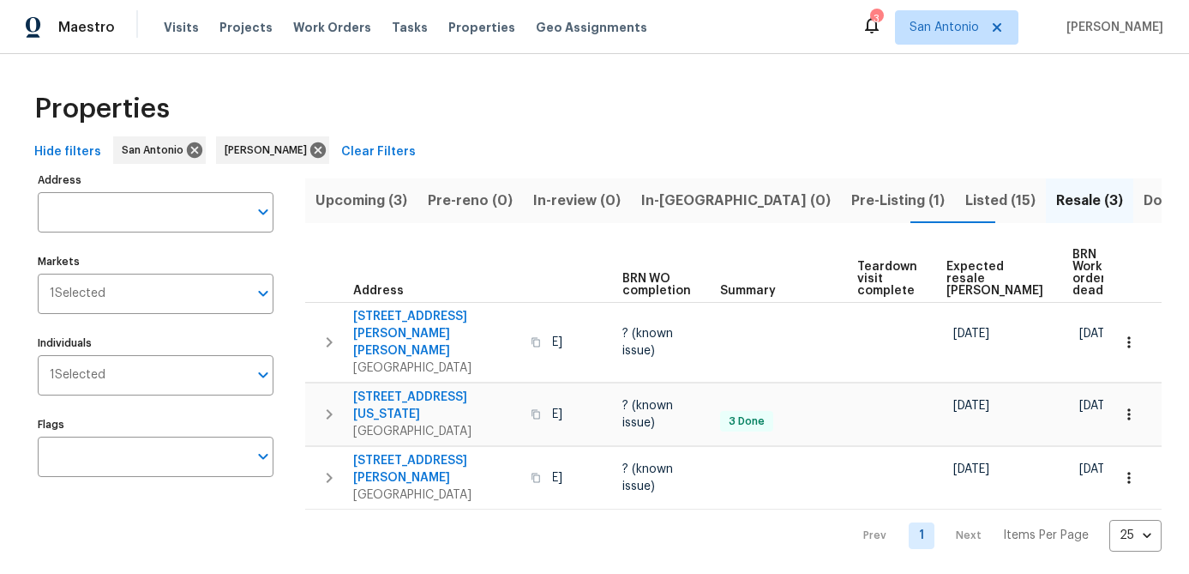
click at [342, 201] on span "Upcoming (3)" at bounding box center [362, 201] width 92 height 24
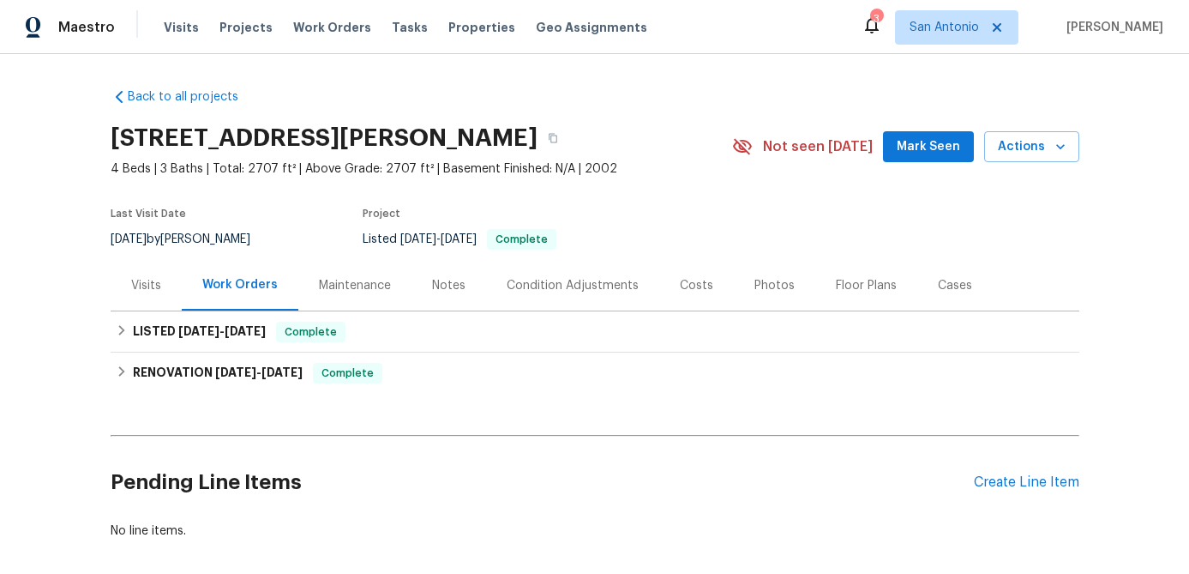
click at [444, 280] on div "Notes" at bounding box center [448, 285] width 33 height 17
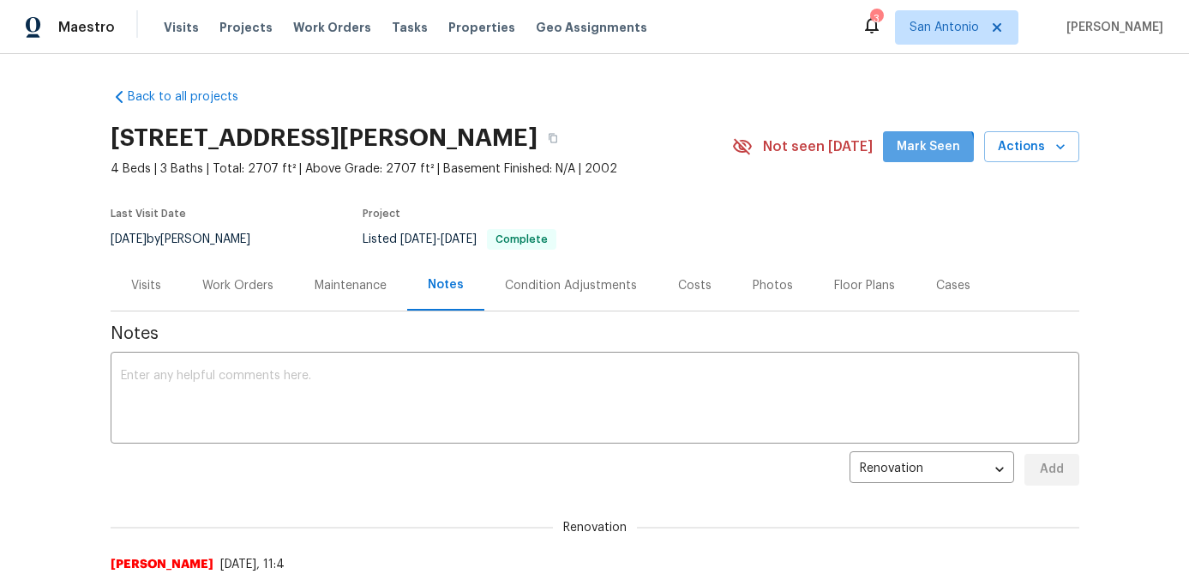
click at [911, 156] on span "Mark Seen" at bounding box center [928, 146] width 63 height 21
click at [1054, 138] on icon "button" at bounding box center [1060, 146] width 17 height 17
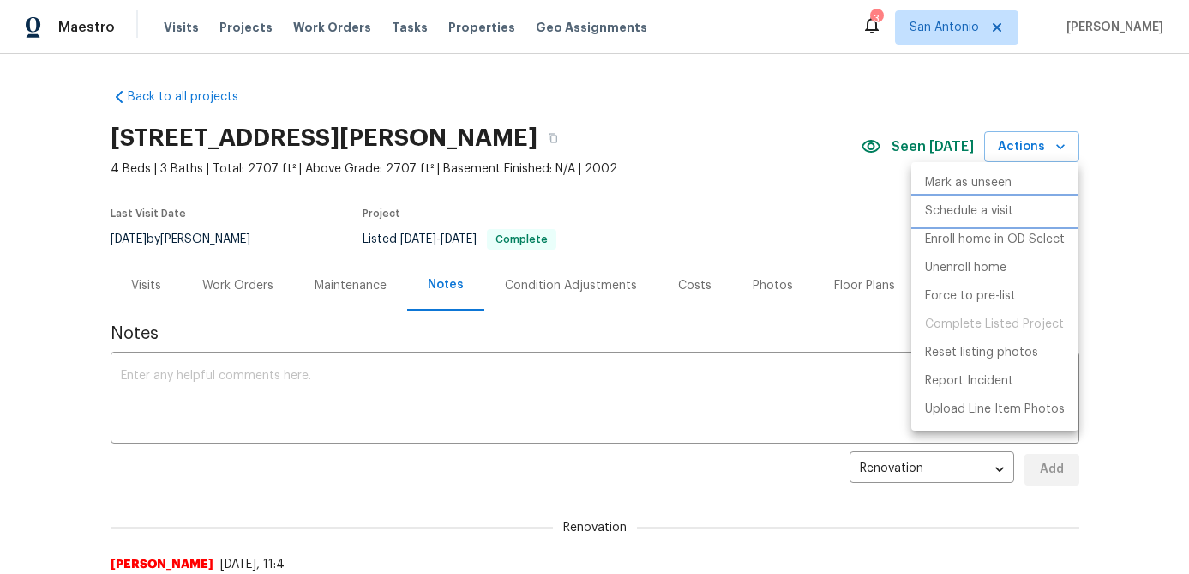
click at [971, 213] on p "Schedule a visit" at bounding box center [969, 211] width 88 height 18
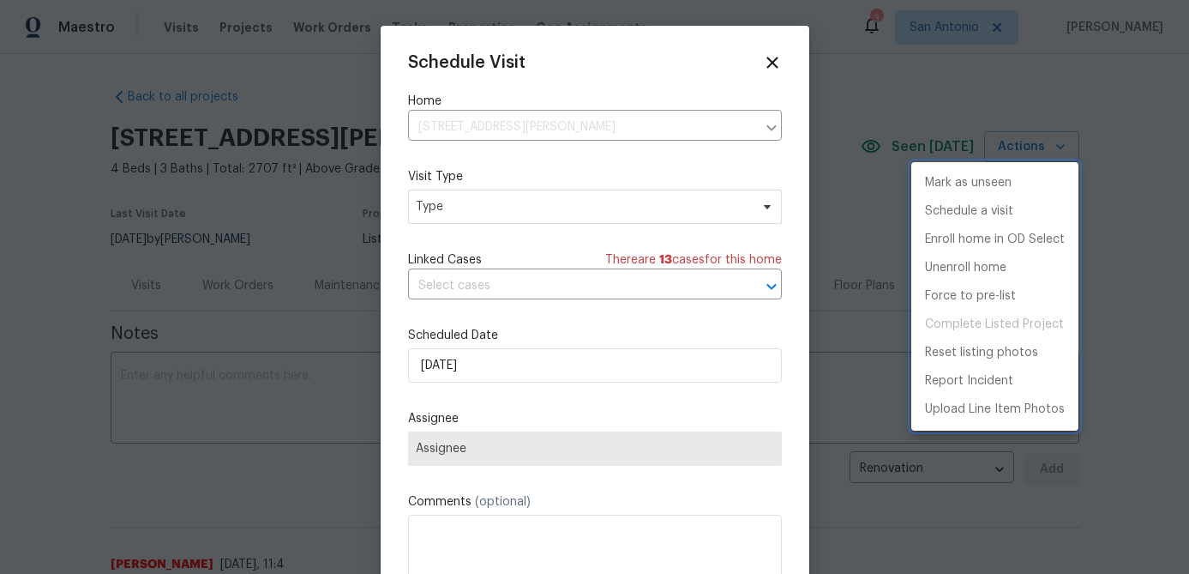
click at [496, 210] on div at bounding box center [594, 287] width 1189 height 574
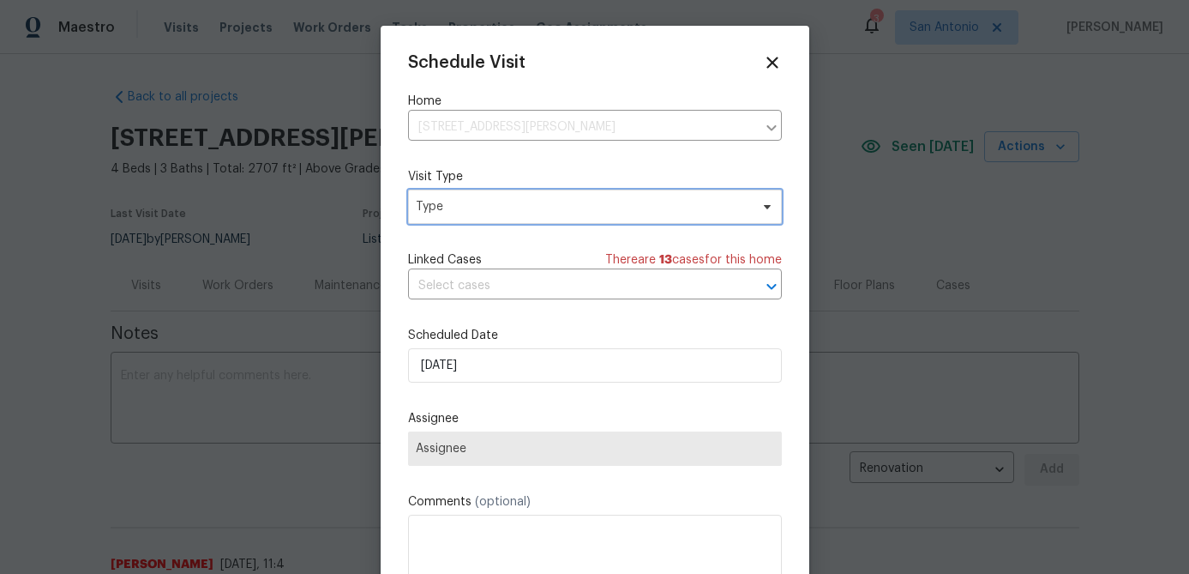
click at [496, 210] on span "Type" at bounding box center [583, 206] width 334 height 17
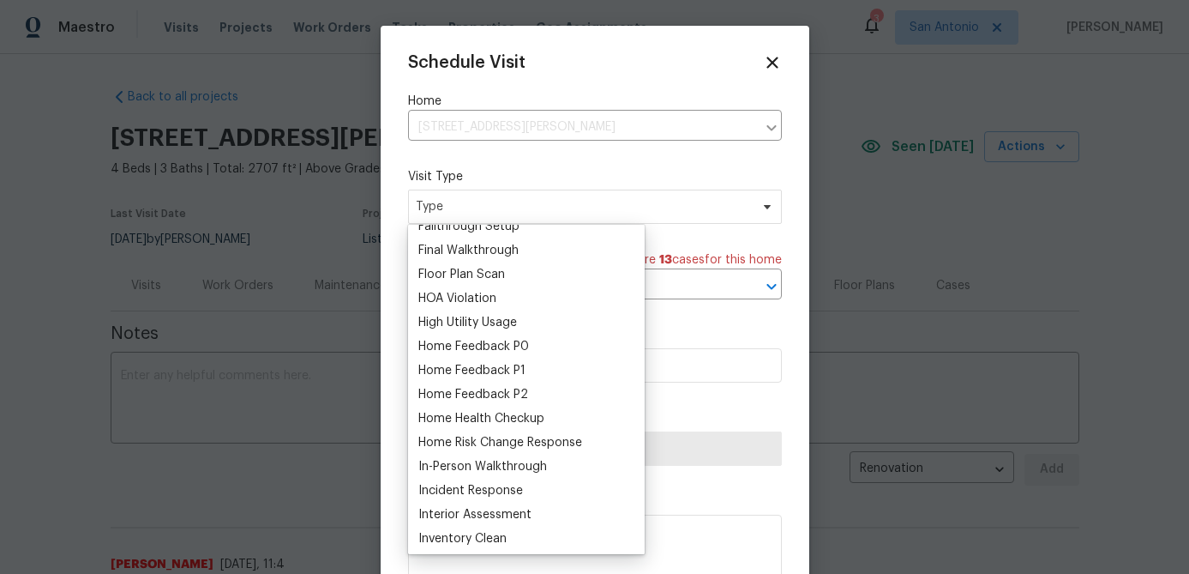
scroll to position [424, 0]
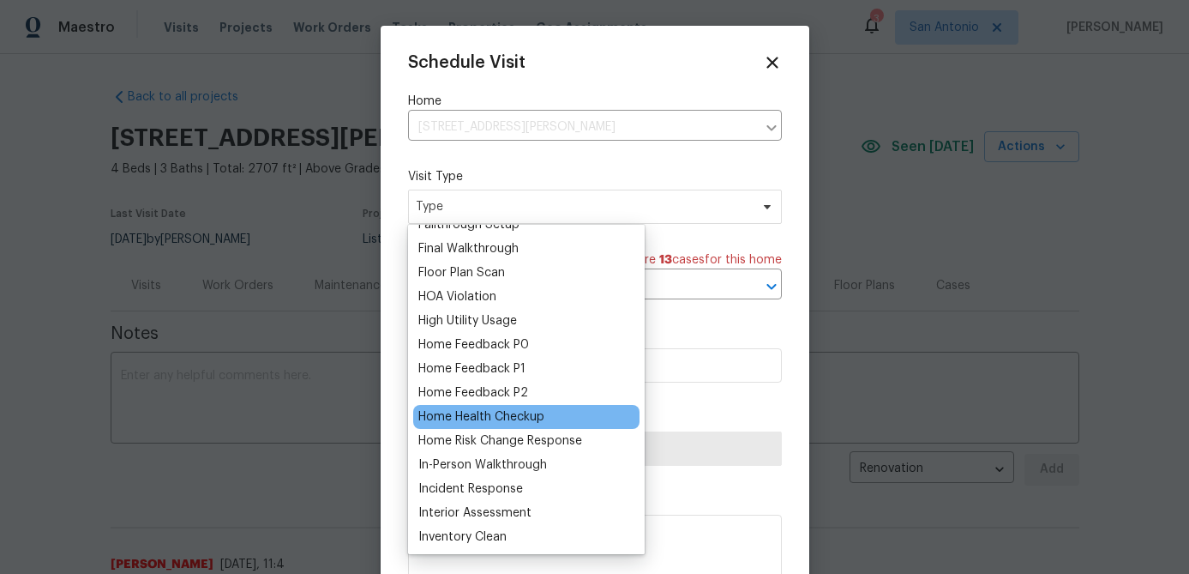
click at [474, 417] on div "Home Health Checkup" at bounding box center [481, 416] width 126 height 17
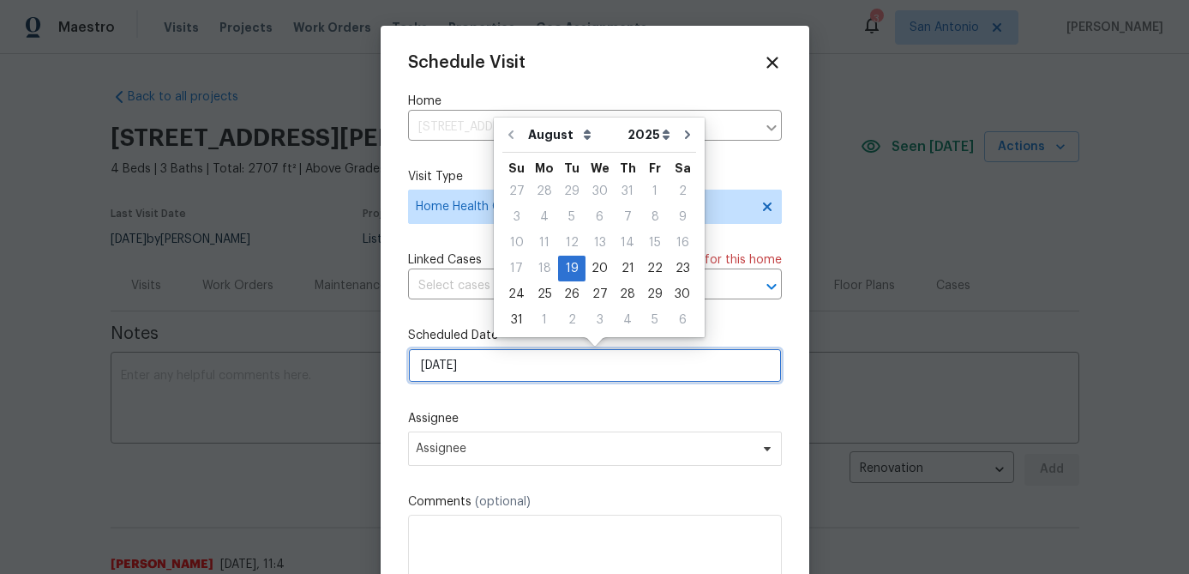
click at [498, 368] on input "[DATE]" at bounding box center [595, 365] width 374 height 34
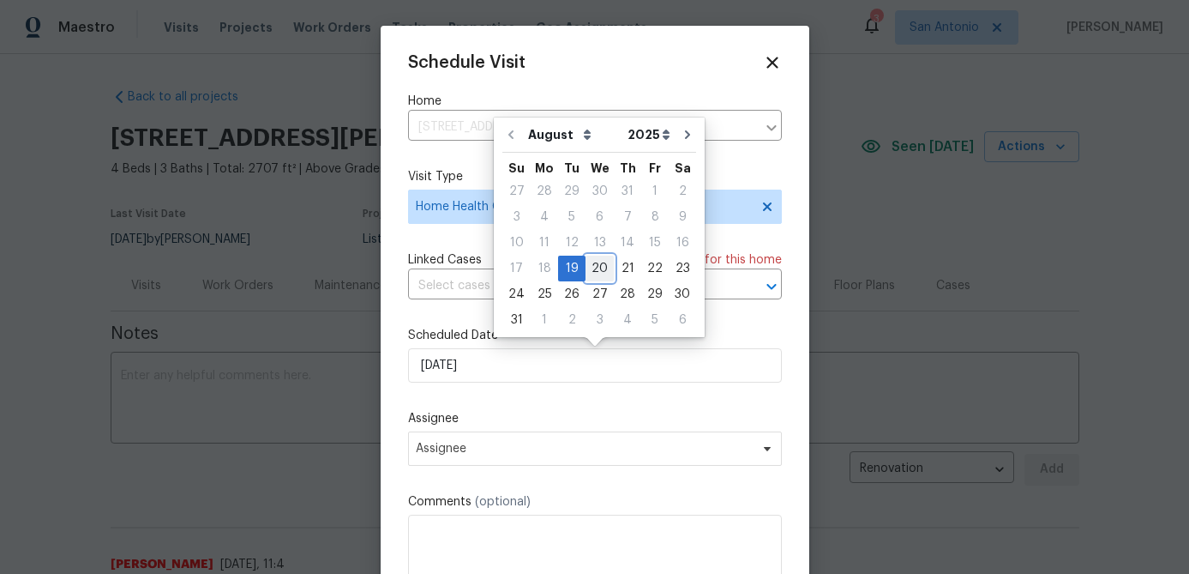
click at [592, 271] on div "20" at bounding box center [600, 268] width 28 height 24
type input "[DATE]"
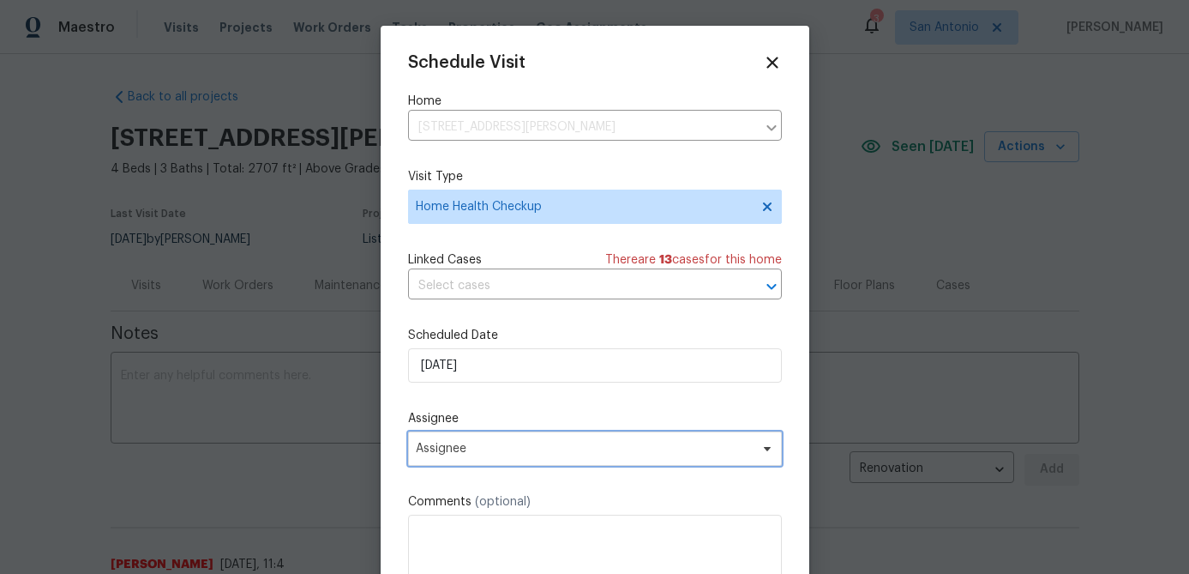
click at [578, 454] on span "Assignee" at bounding box center [584, 449] width 336 height 14
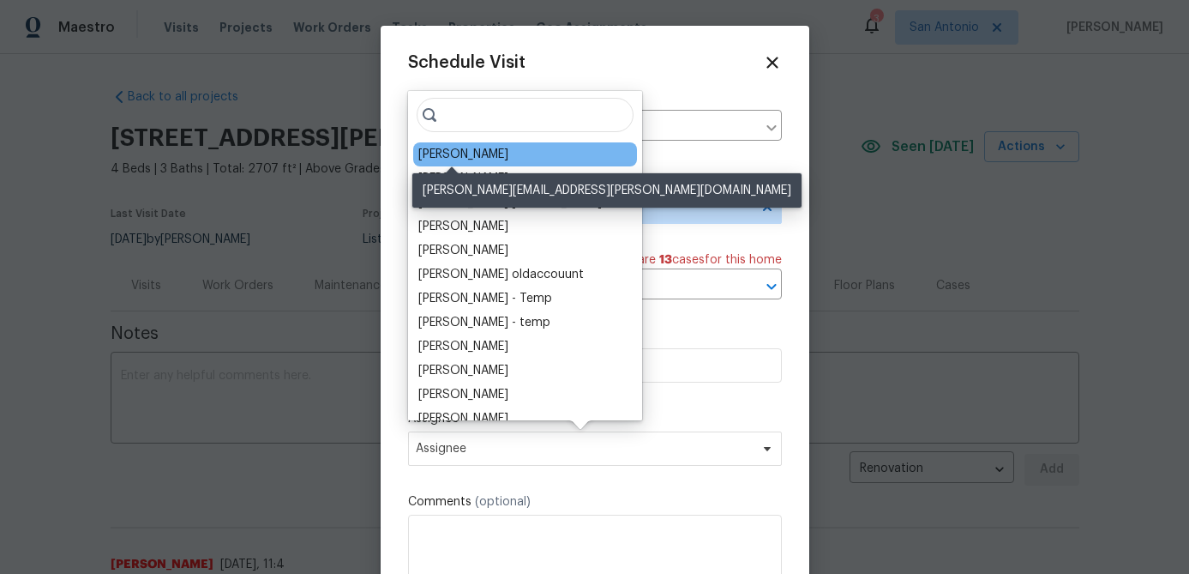
click at [455, 155] on div "[PERSON_NAME]" at bounding box center [463, 154] width 90 height 17
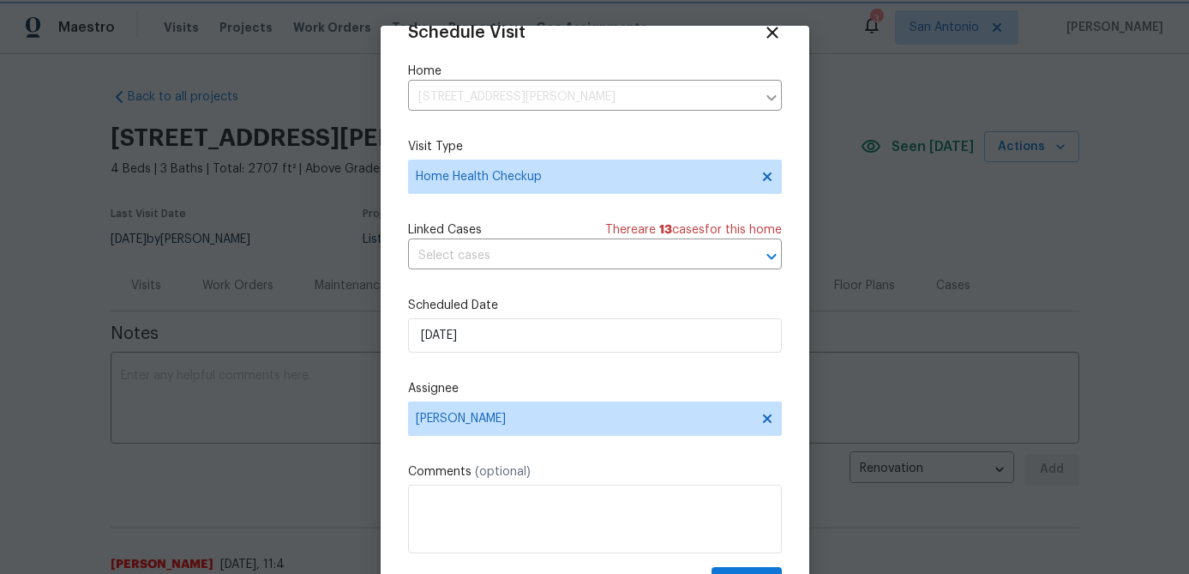
scroll to position [78, 0]
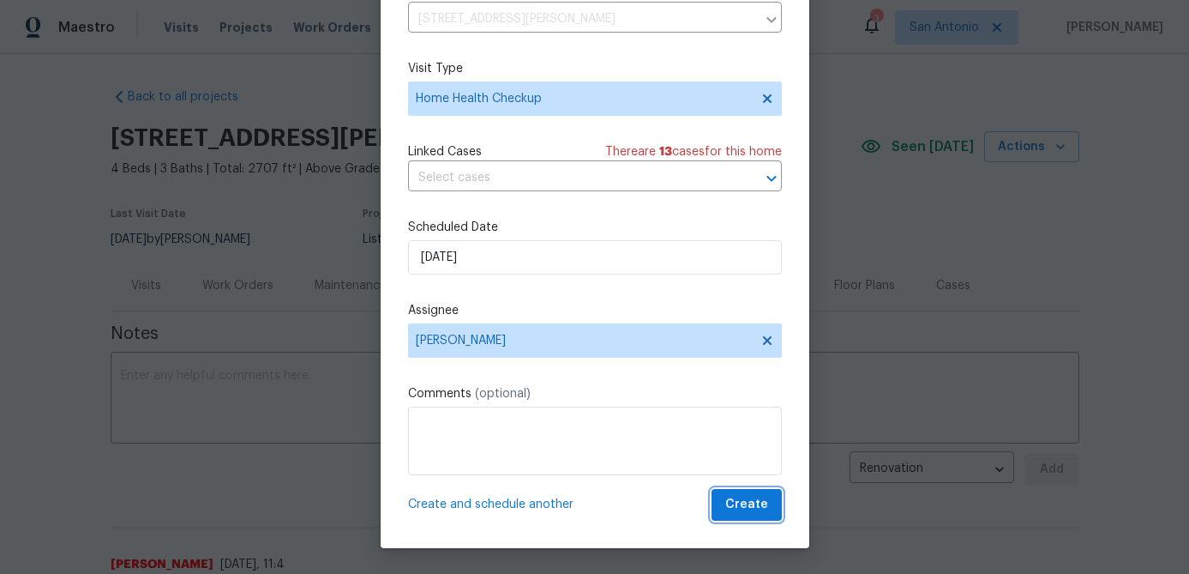
click at [744, 507] on span "Create" at bounding box center [746, 504] width 43 height 21
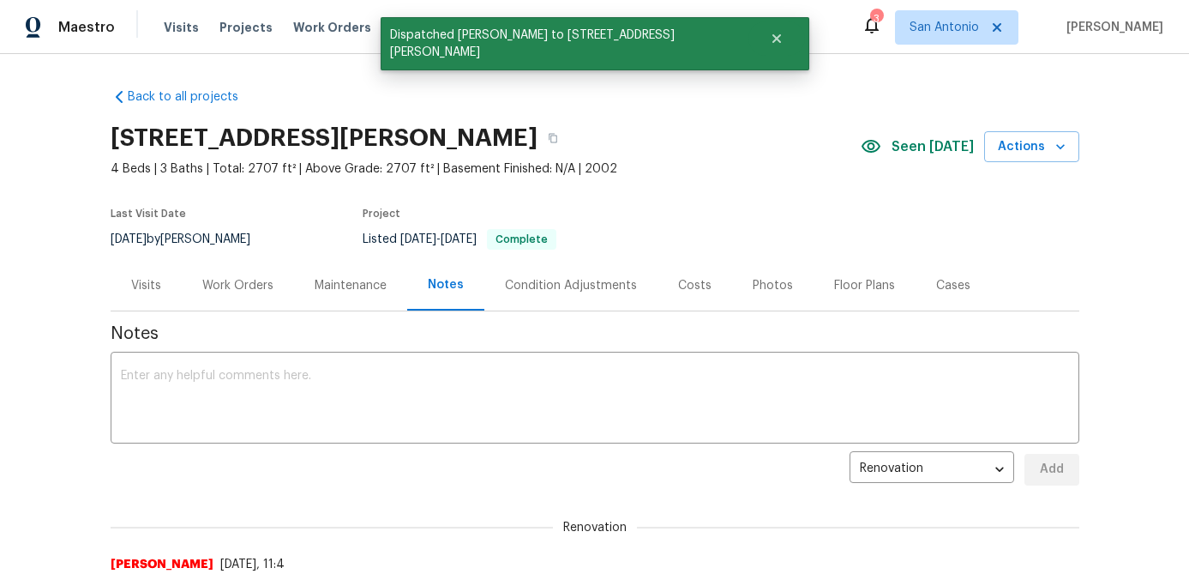
scroll to position [0, 0]
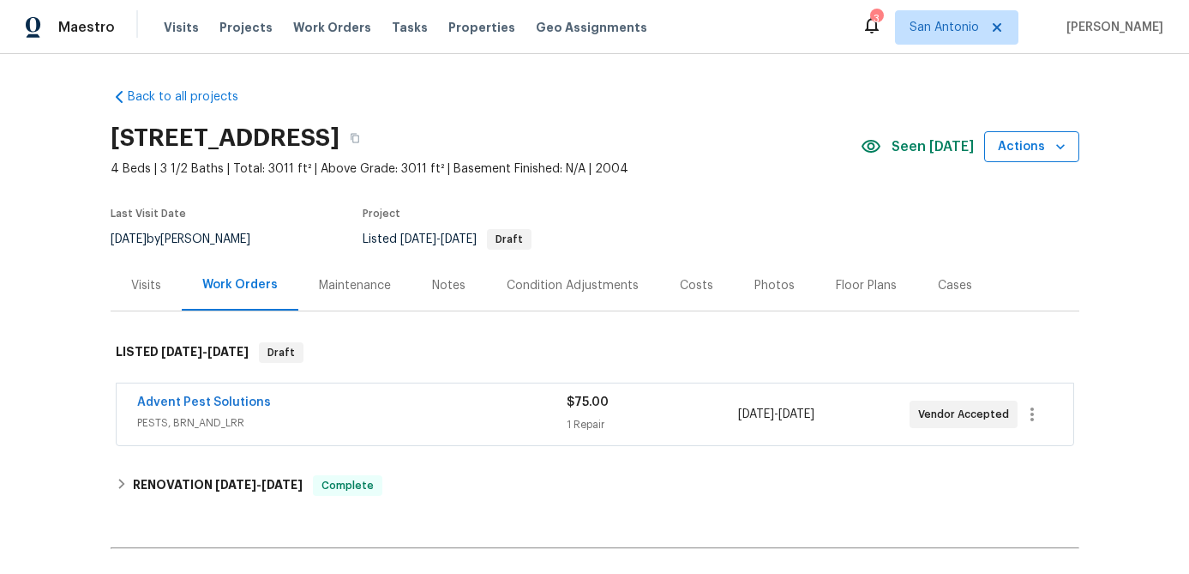
click at [1053, 145] on icon "button" at bounding box center [1060, 146] width 17 height 17
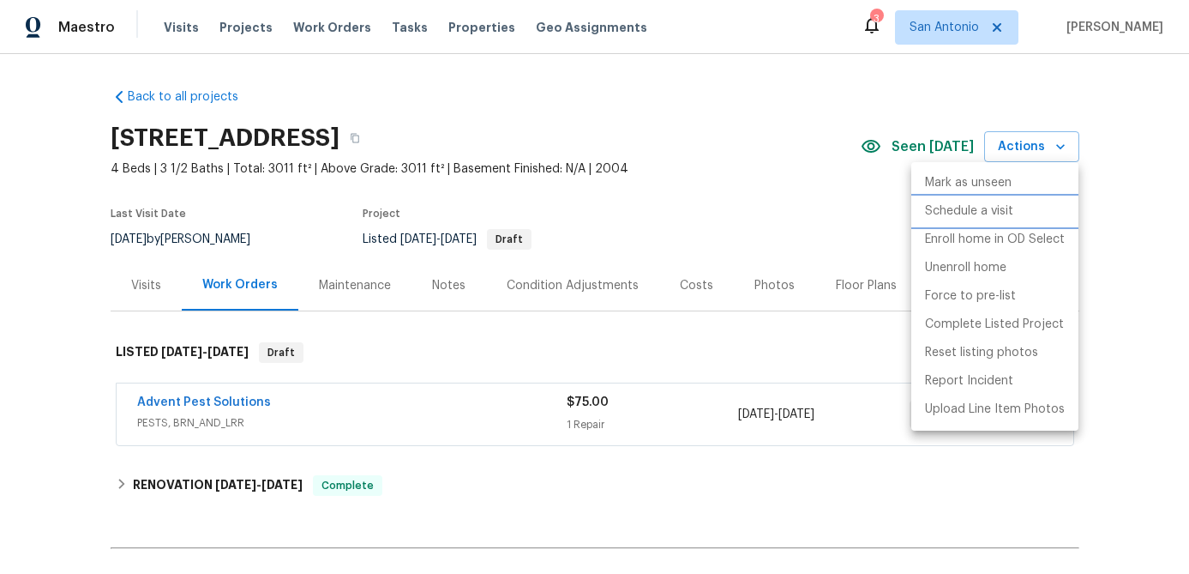
click at [990, 208] on p "Schedule a visit" at bounding box center [969, 211] width 88 height 18
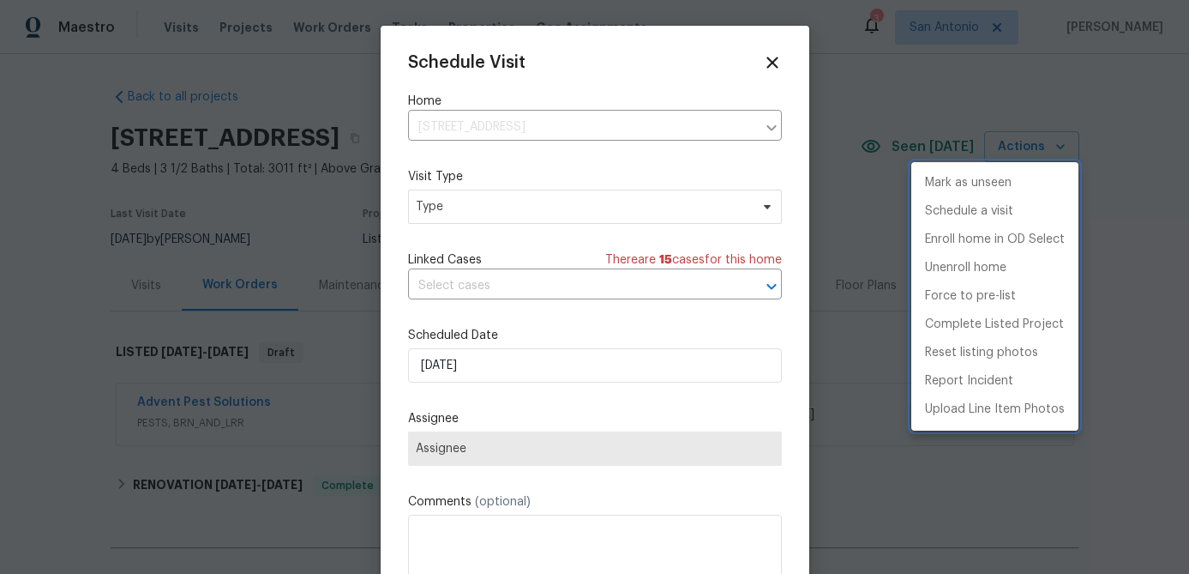
click at [554, 214] on div at bounding box center [594, 287] width 1189 height 574
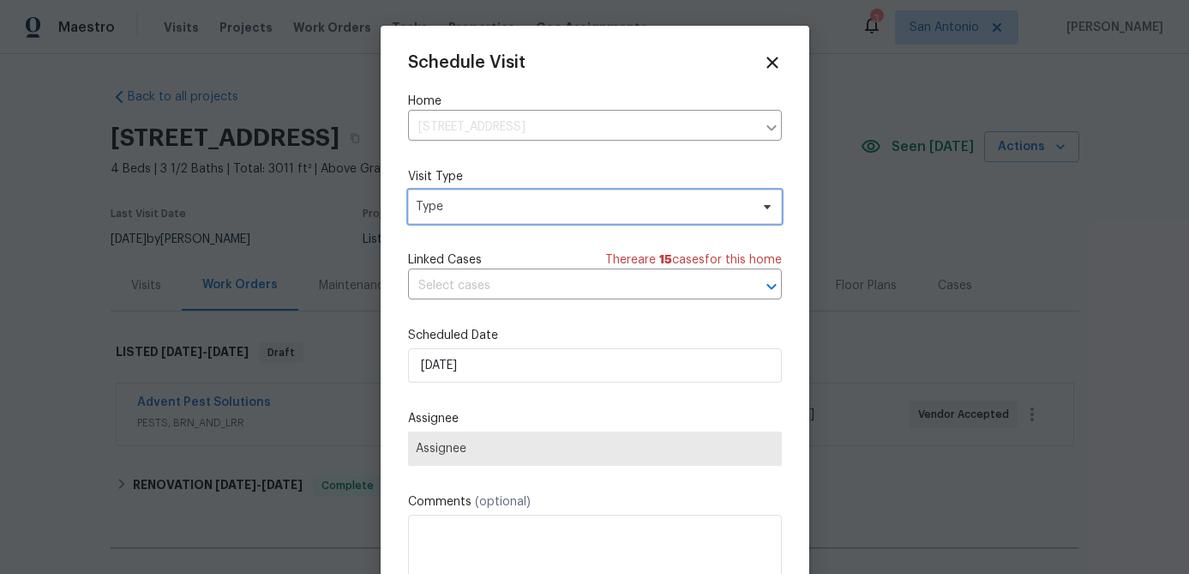
click at [581, 197] on span "Type" at bounding box center [595, 206] width 374 height 34
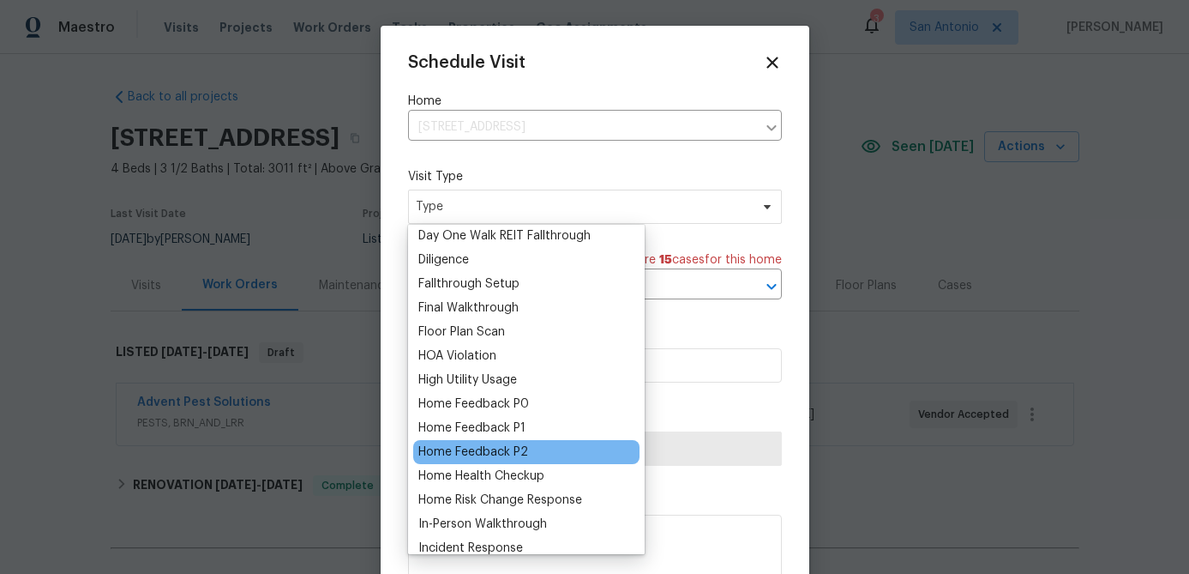
scroll to position [434, 0]
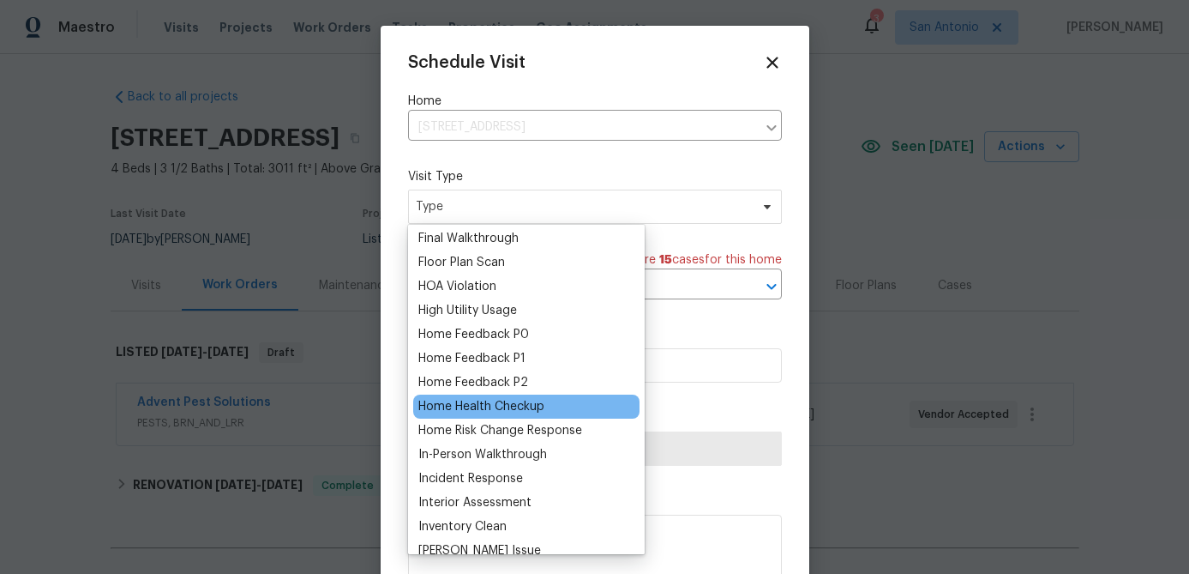
click at [525, 406] on div "Home Health Checkup" at bounding box center [481, 406] width 126 height 17
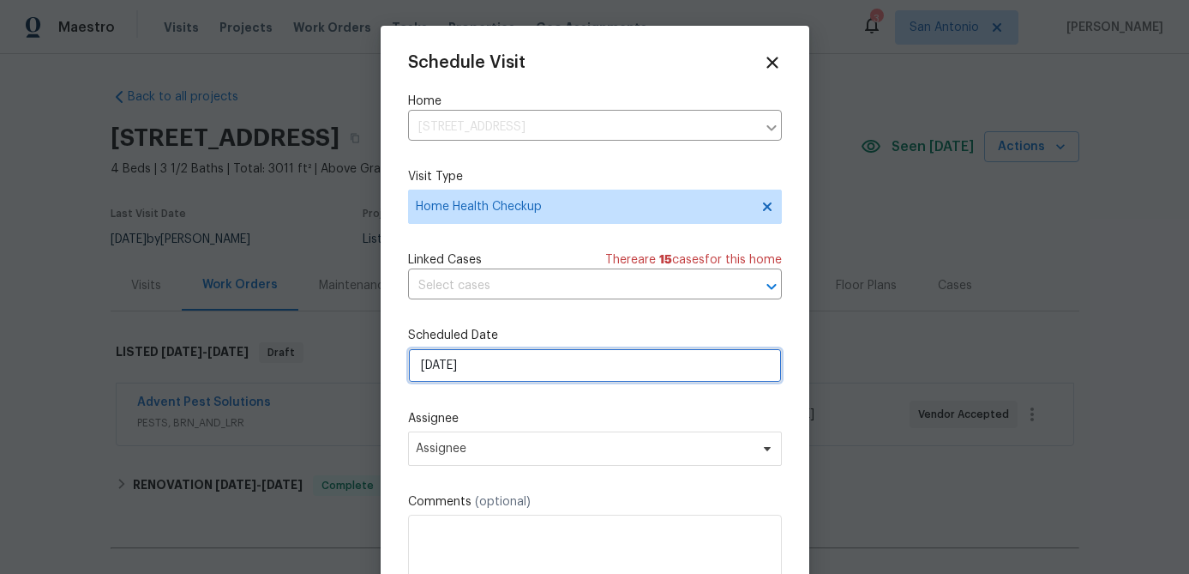
click at [529, 370] on input "[DATE]" at bounding box center [595, 365] width 374 height 34
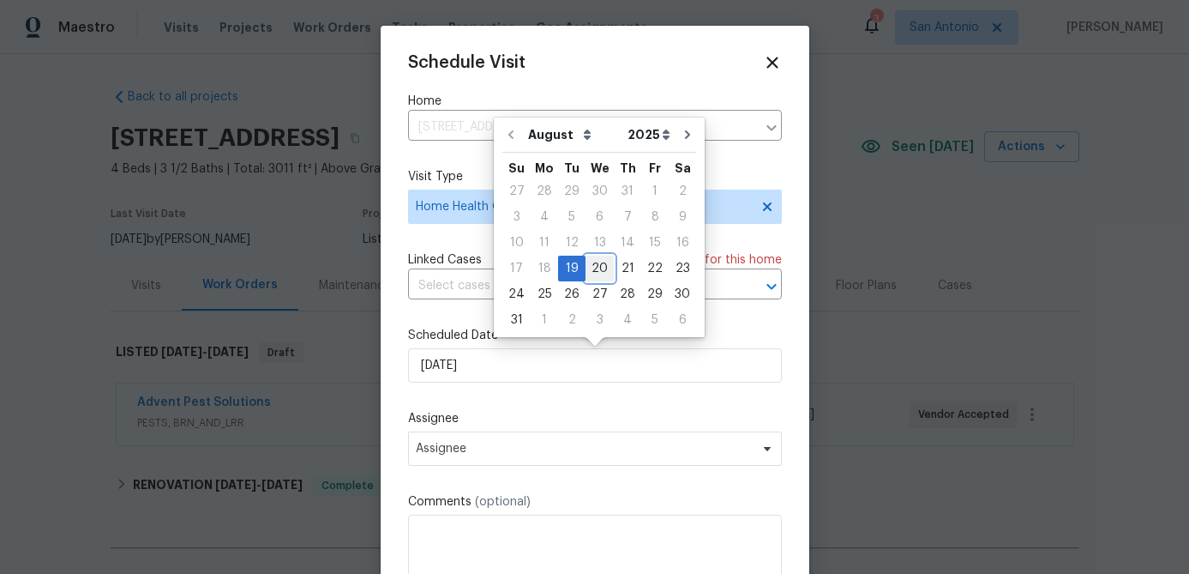
click at [596, 268] on div "20" at bounding box center [600, 268] width 28 height 24
type input "8/20/2025"
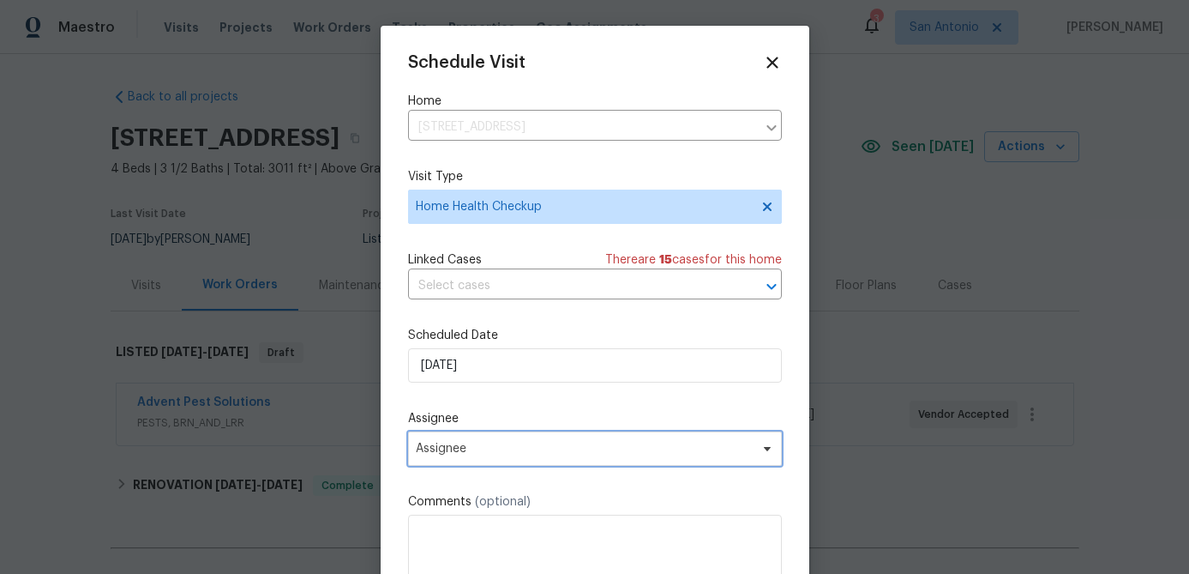
click at [536, 459] on span "Assignee" at bounding box center [595, 448] width 374 height 34
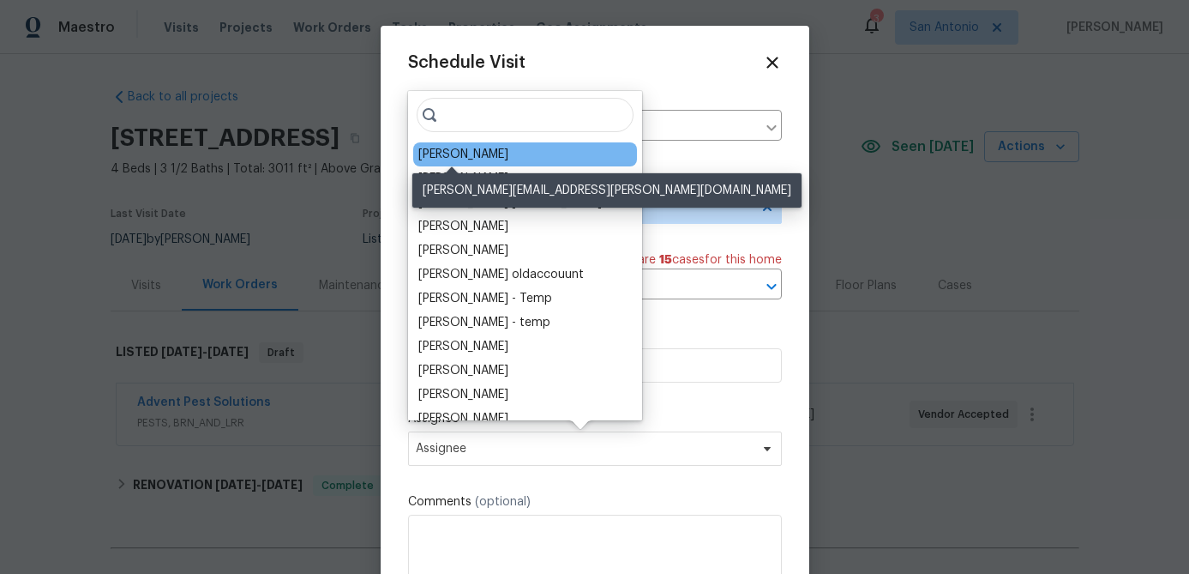
click at [458, 156] on div "[PERSON_NAME]" at bounding box center [463, 154] width 90 height 17
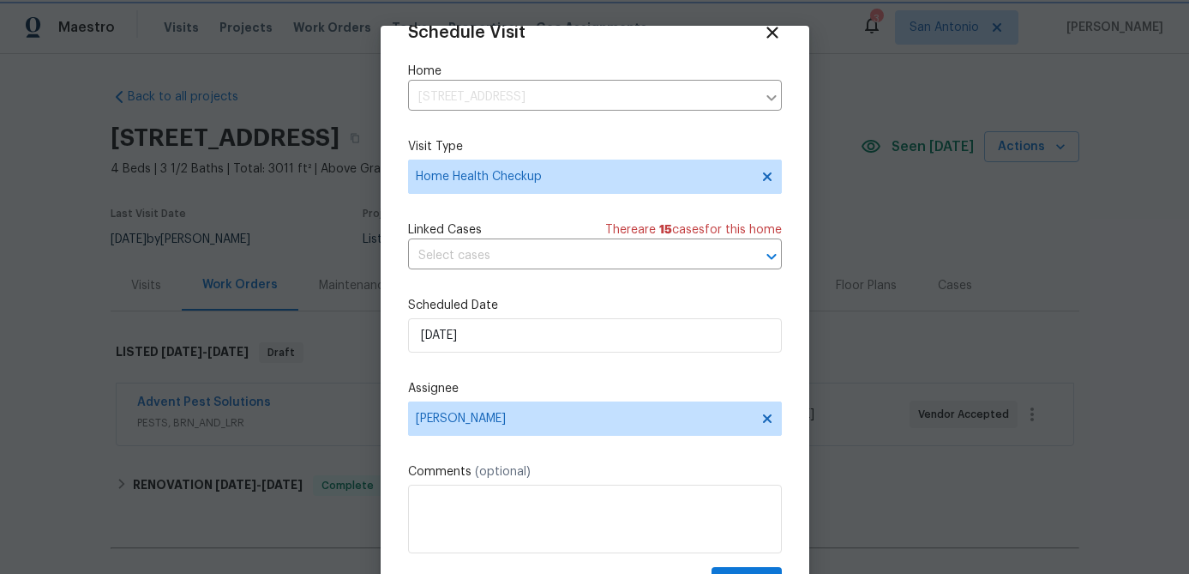
scroll to position [78, 0]
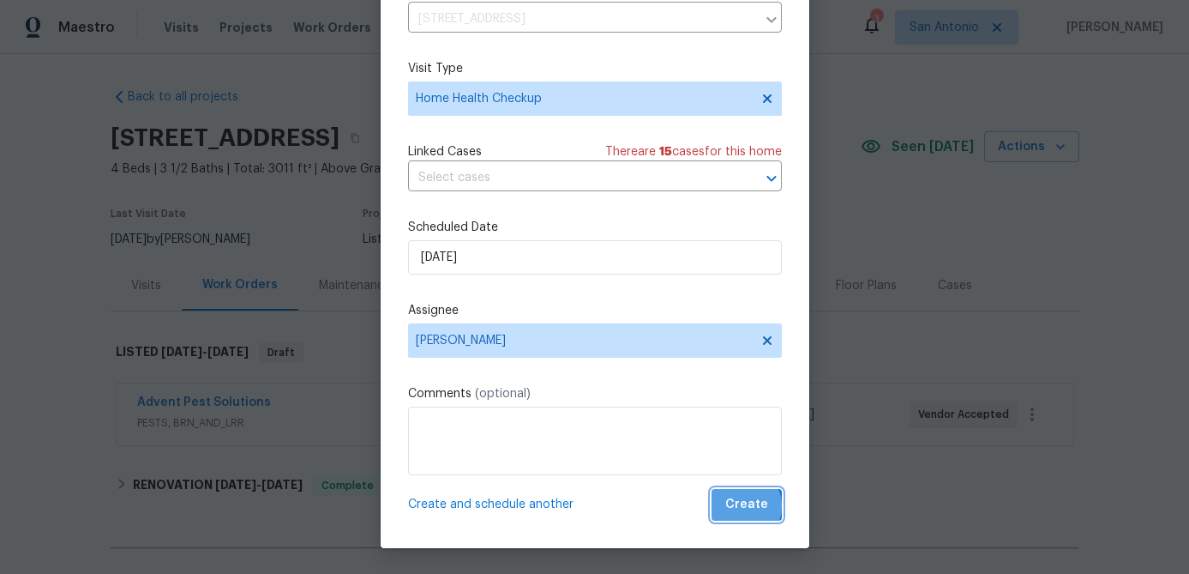
click at [743, 506] on span "Create" at bounding box center [746, 504] width 43 height 21
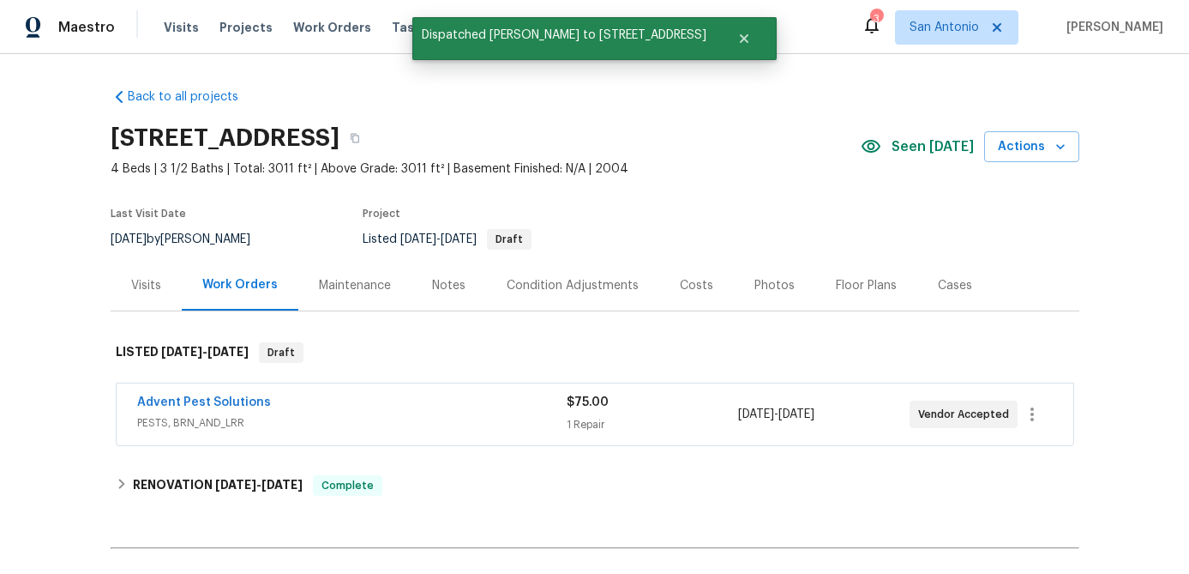
scroll to position [0, 0]
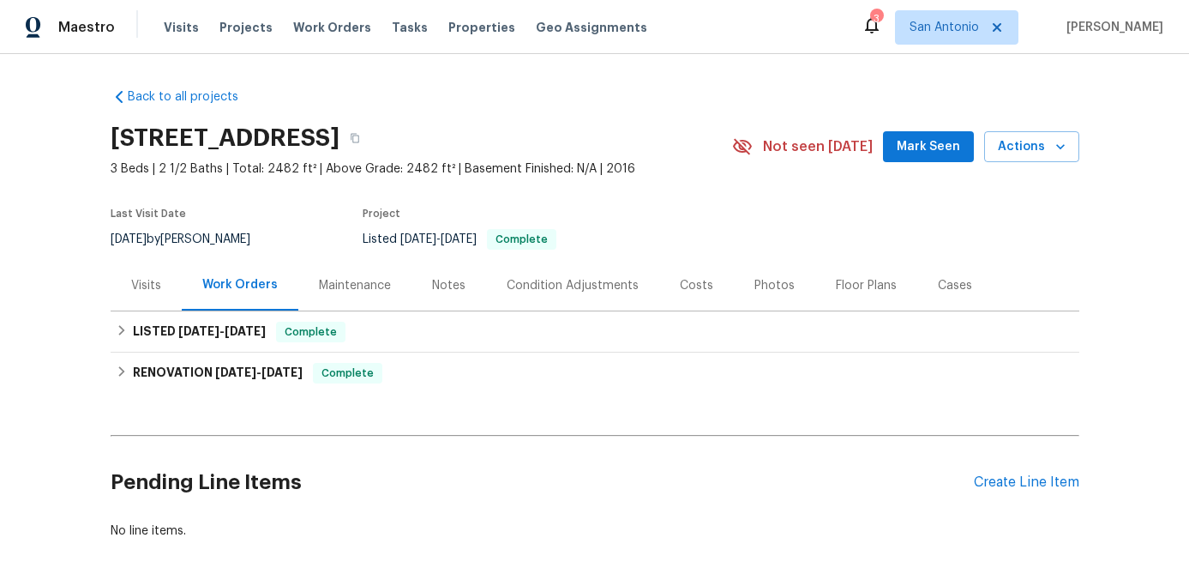
click at [445, 282] on div "Notes" at bounding box center [448, 285] width 33 height 17
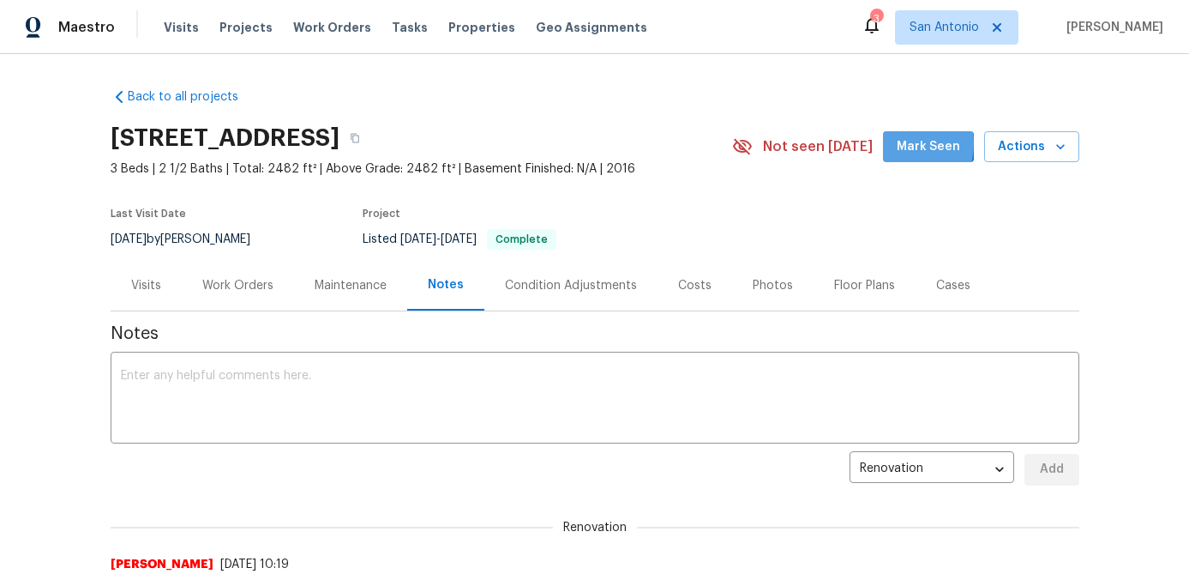
click at [903, 143] on span "Mark Seen" at bounding box center [928, 146] width 63 height 21
click at [1055, 147] on icon "button" at bounding box center [1060, 146] width 17 height 17
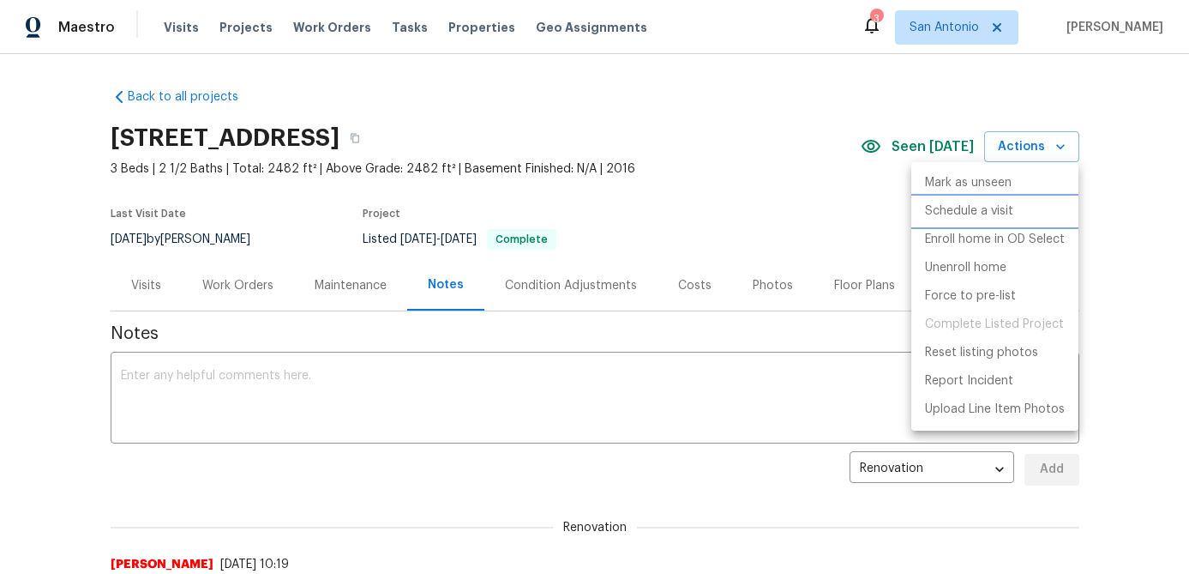
click at [983, 209] on p "Schedule a visit" at bounding box center [969, 211] width 88 height 18
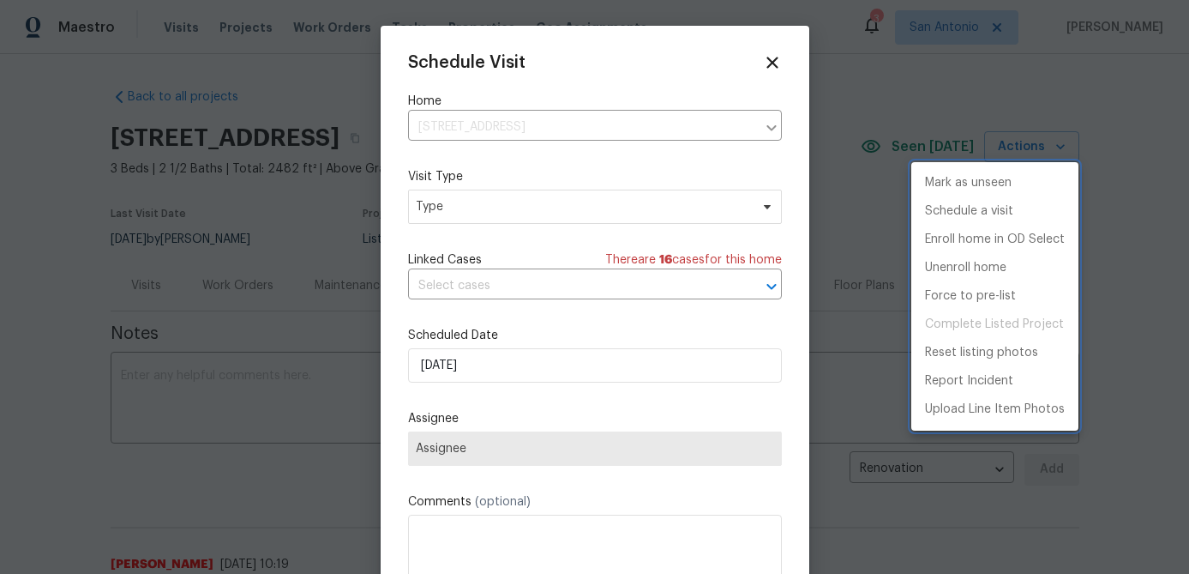
click at [603, 202] on div at bounding box center [594, 287] width 1189 height 574
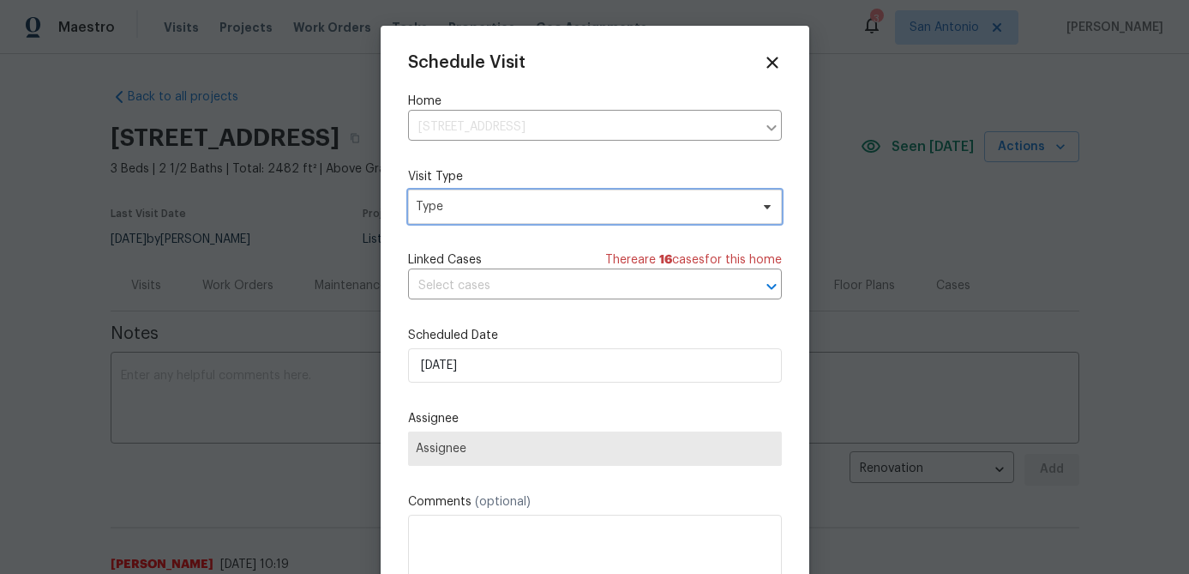
click at [603, 202] on span "Type" at bounding box center [583, 206] width 334 height 17
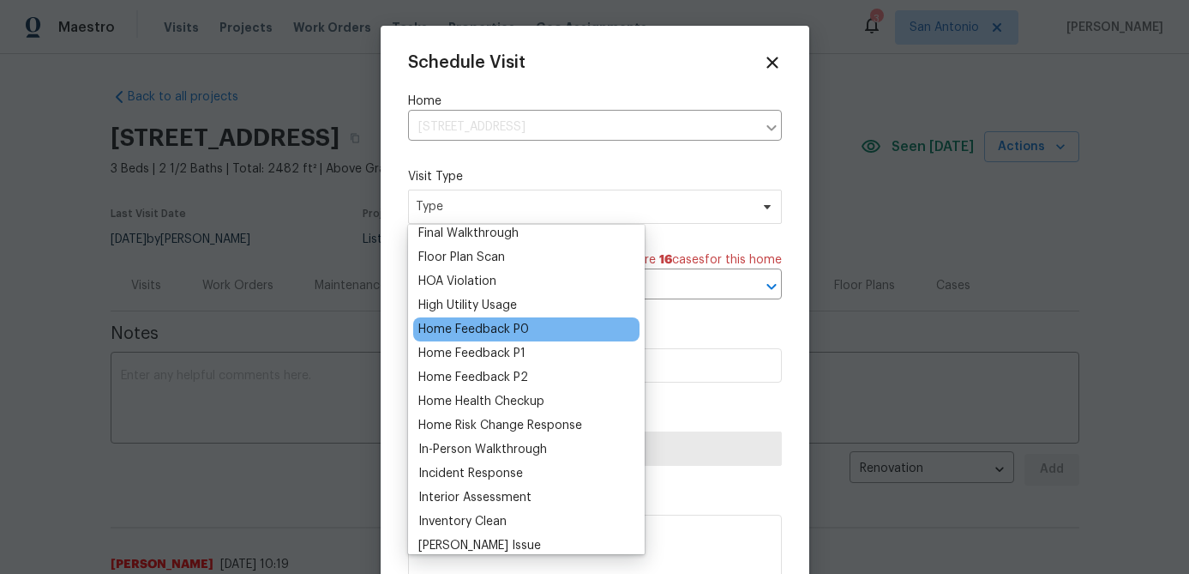
scroll to position [440, 0]
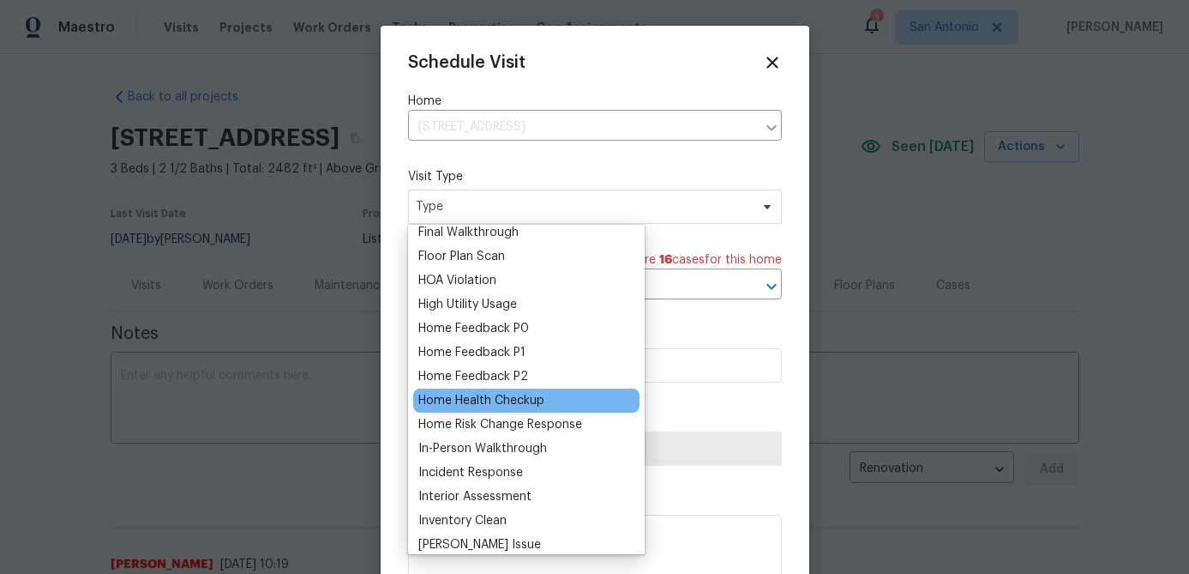
click at [486, 401] on div "Home Health Checkup" at bounding box center [481, 400] width 126 height 17
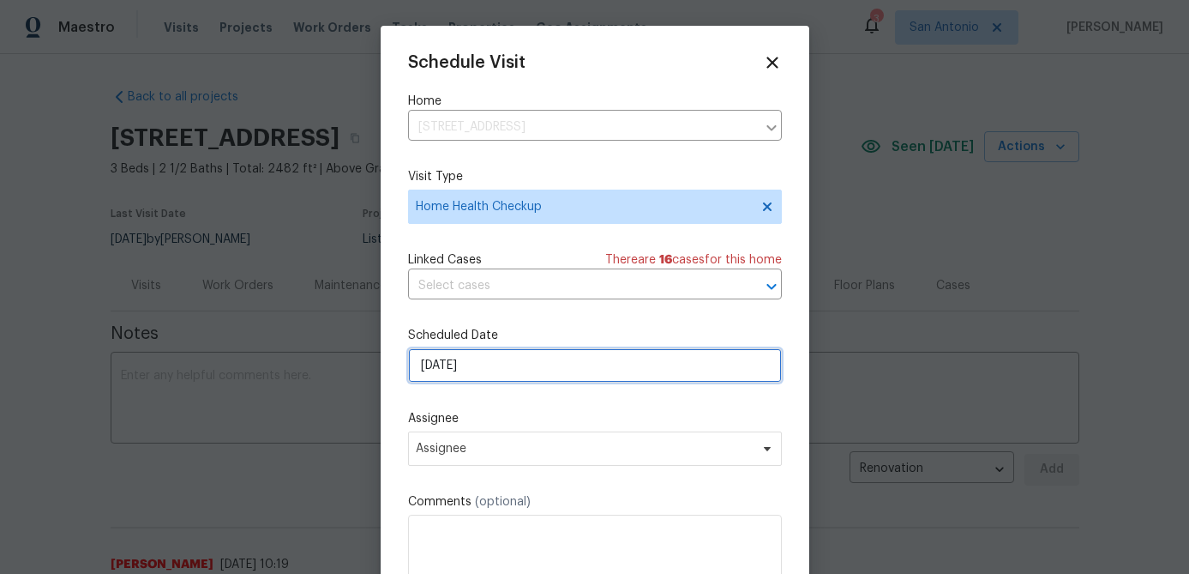
click at [497, 370] on input "8/19/2025" at bounding box center [595, 365] width 374 height 34
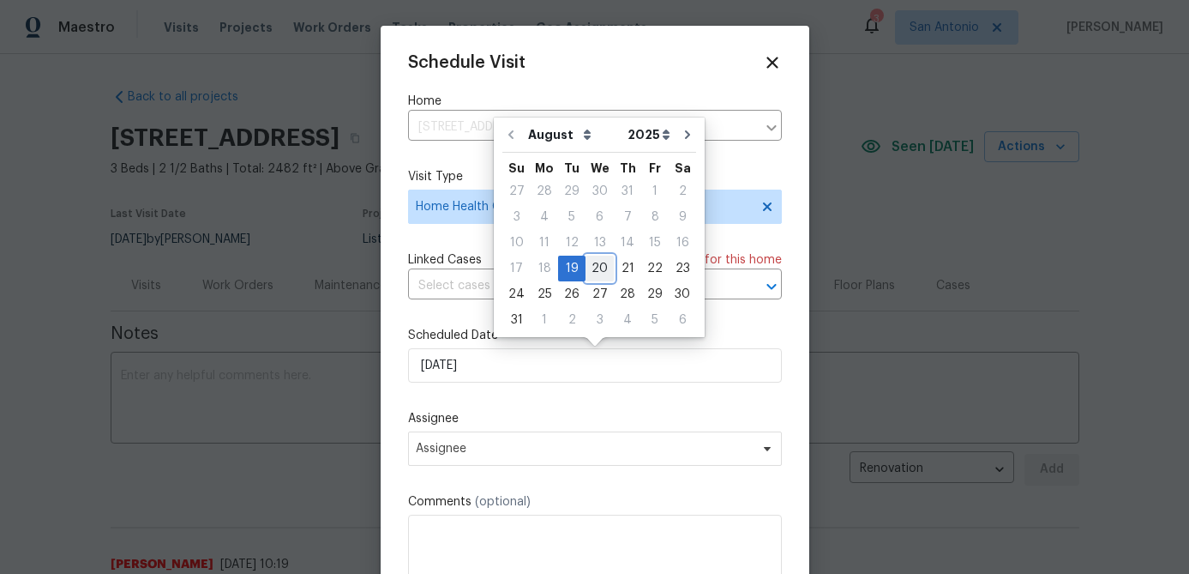
click at [598, 261] on div "20" at bounding box center [600, 268] width 28 height 24
type input "8/20/2025"
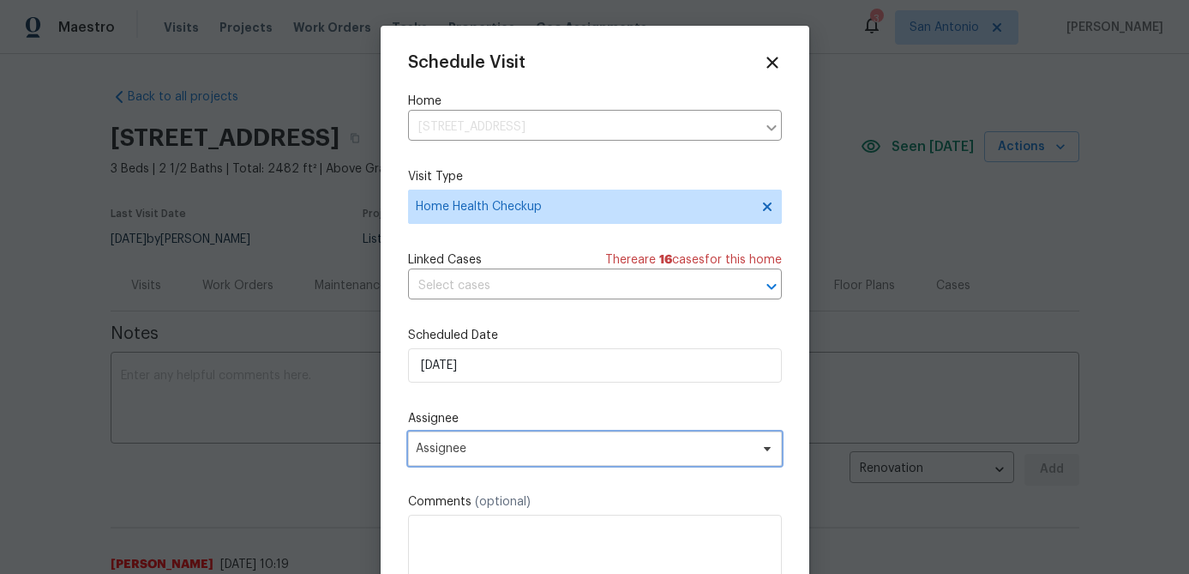
click at [517, 442] on span "Assignee" at bounding box center [584, 449] width 336 height 14
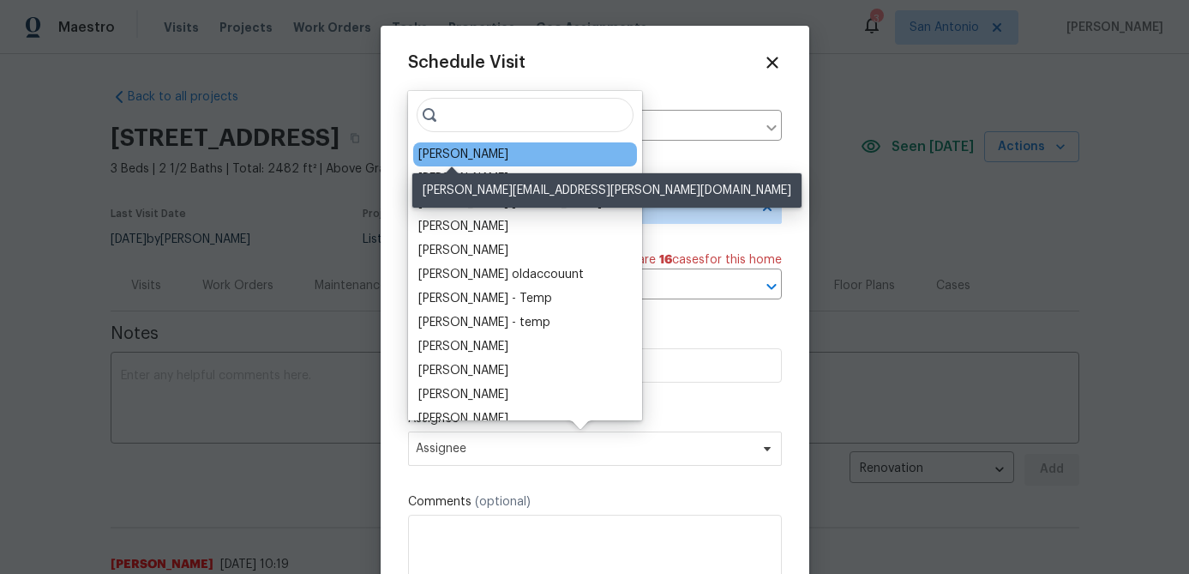
click at [455, 153] on div "[PERSON_NAME]" at bounding box center [463, 154] width 90 height 17
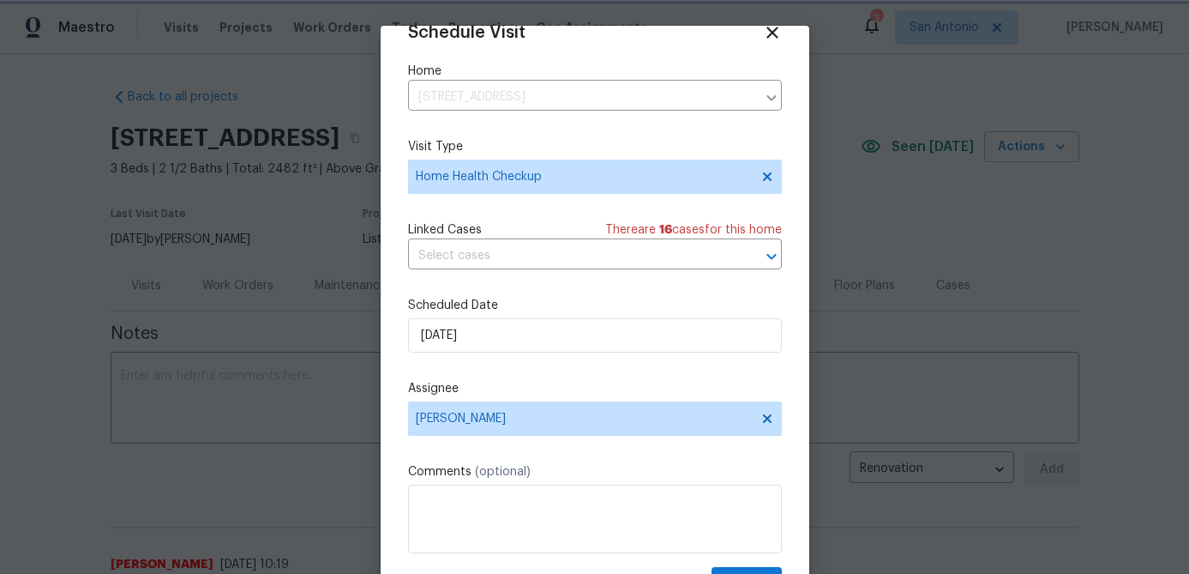
scroll to position [78, 0]
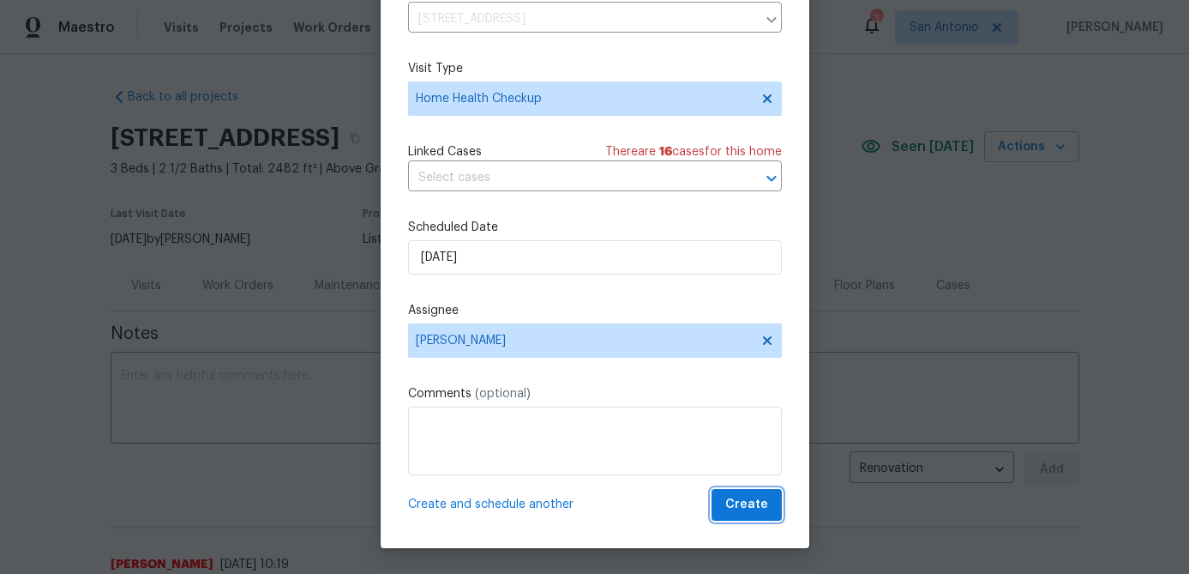
click at [746, 497] on span "Create" at bounding box center [746, 504] width 43 height 21
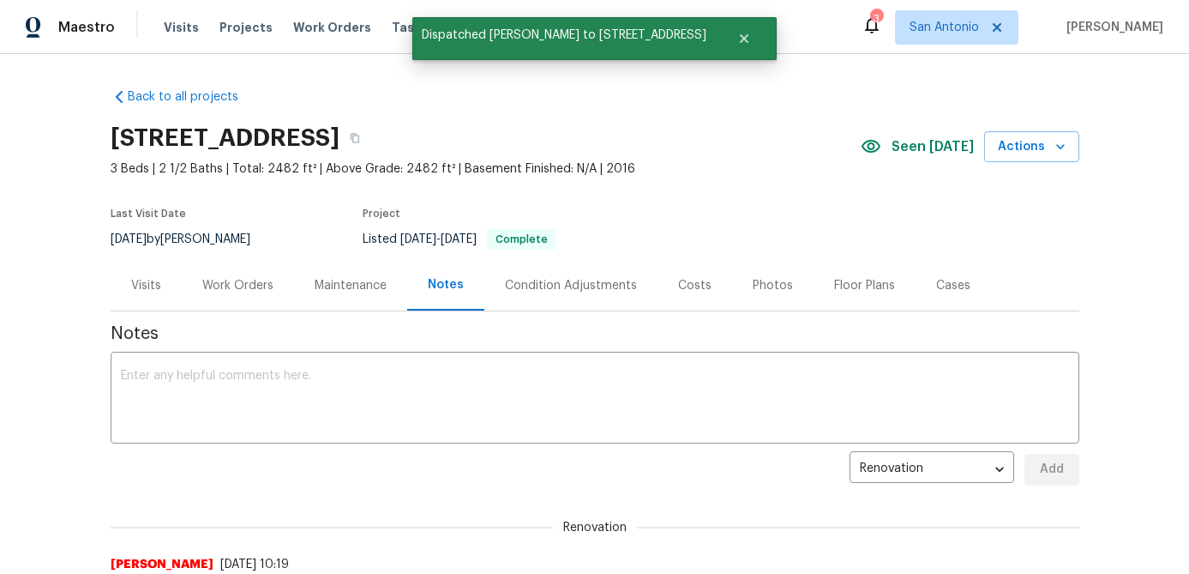
scroll to position [0, 0]
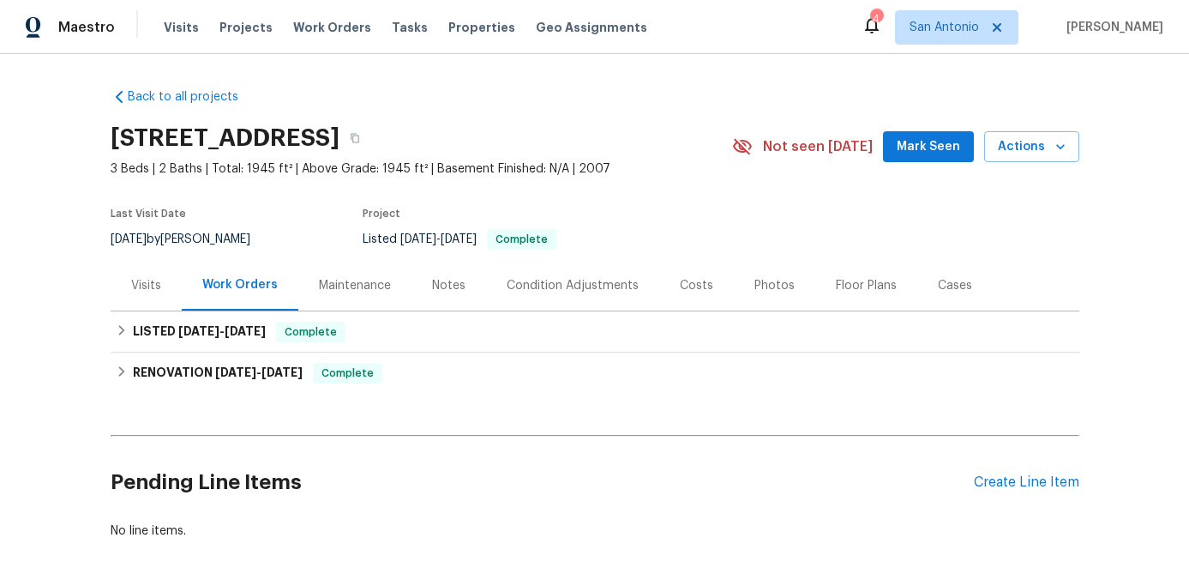
click at [442, 286] on div "Notes" at bounding box center [448, 285] width 33 height 17
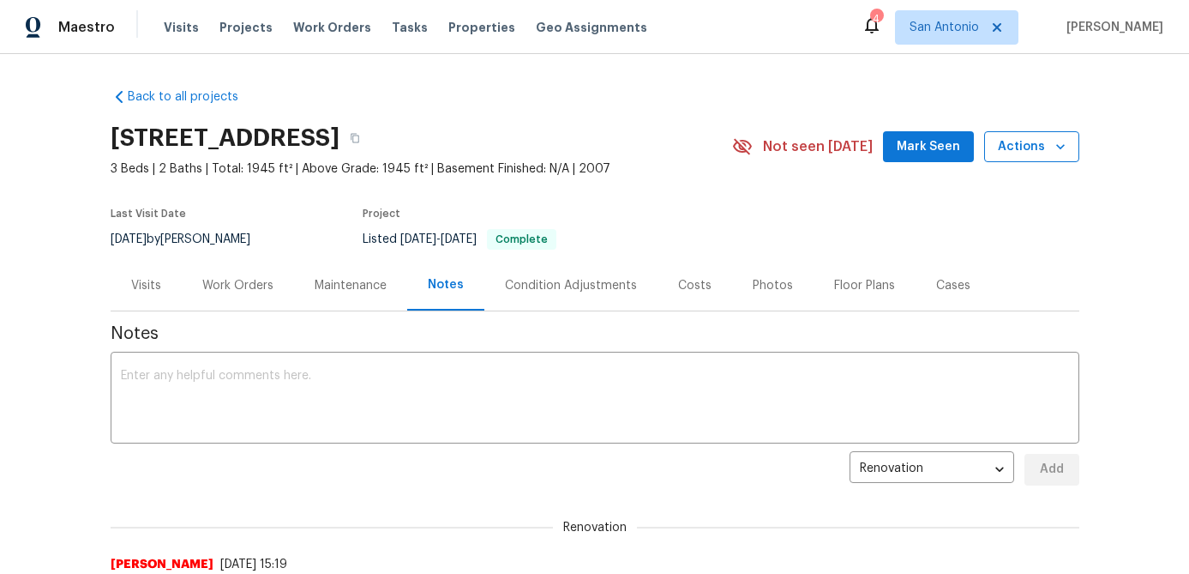
click at [1045, 146] on span "Actions" at bounding box center [1032, 146] width 68 height 21
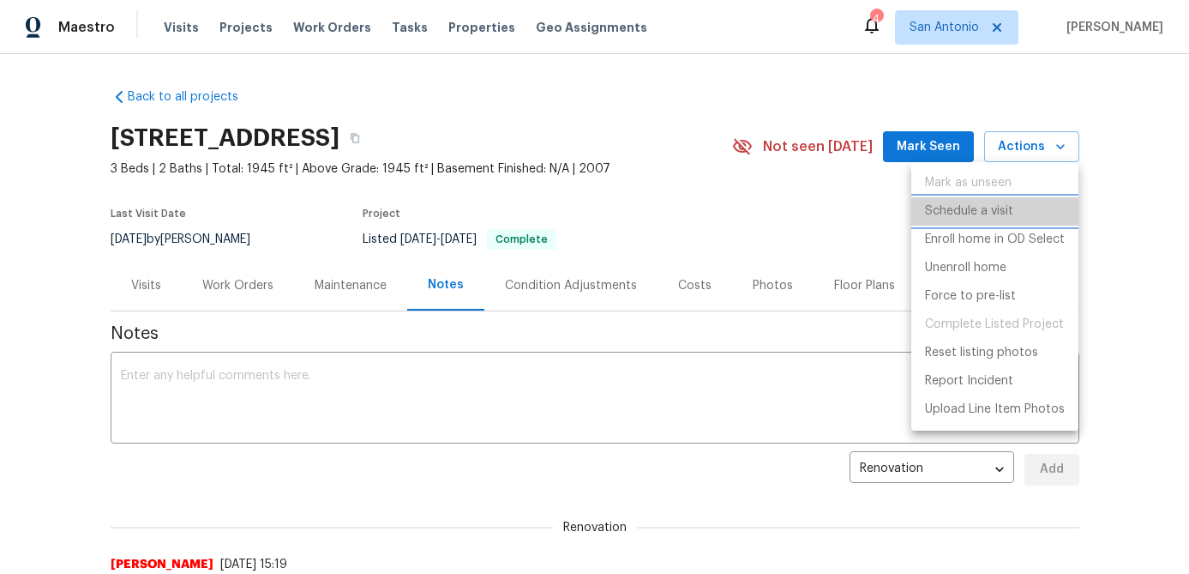
click at [974, 202] on p "Schedule a visit" at bounding box center [969, 211] width 88 height 18
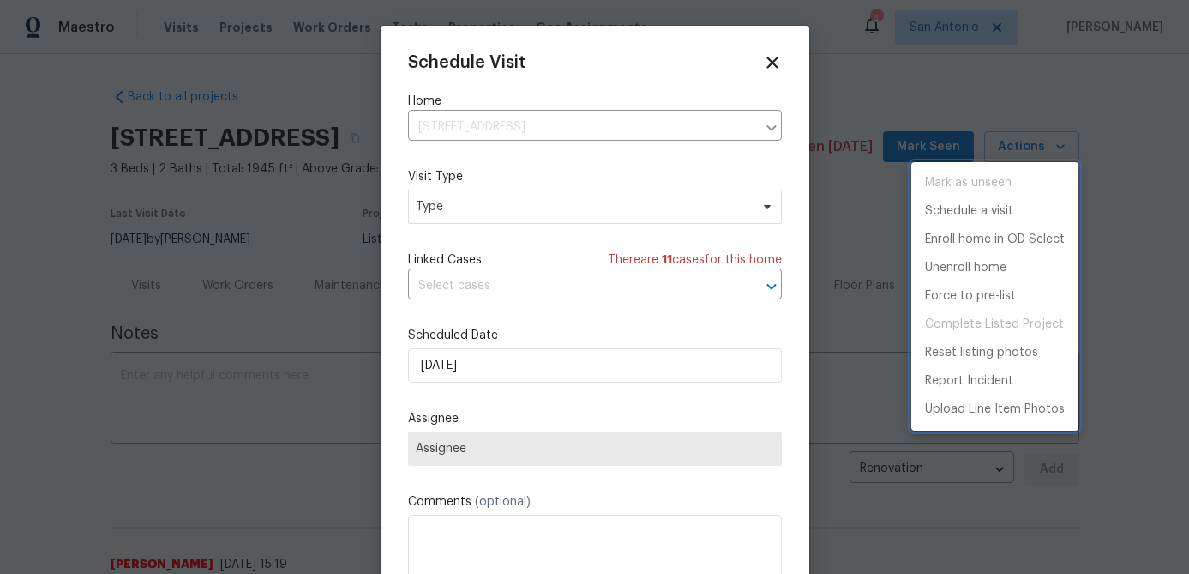
click at [508, 208] on div at bounding box center [594, 287] width 1189 height 574
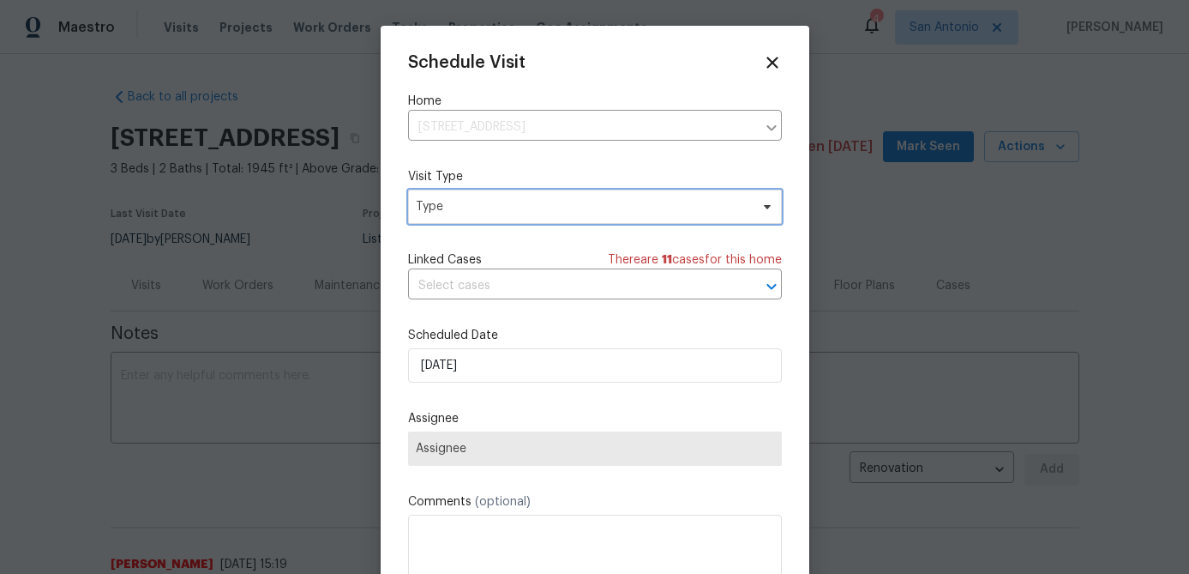
click at [508, 208] on span "Type" at bounding box center [583, 206] width 334 height 17
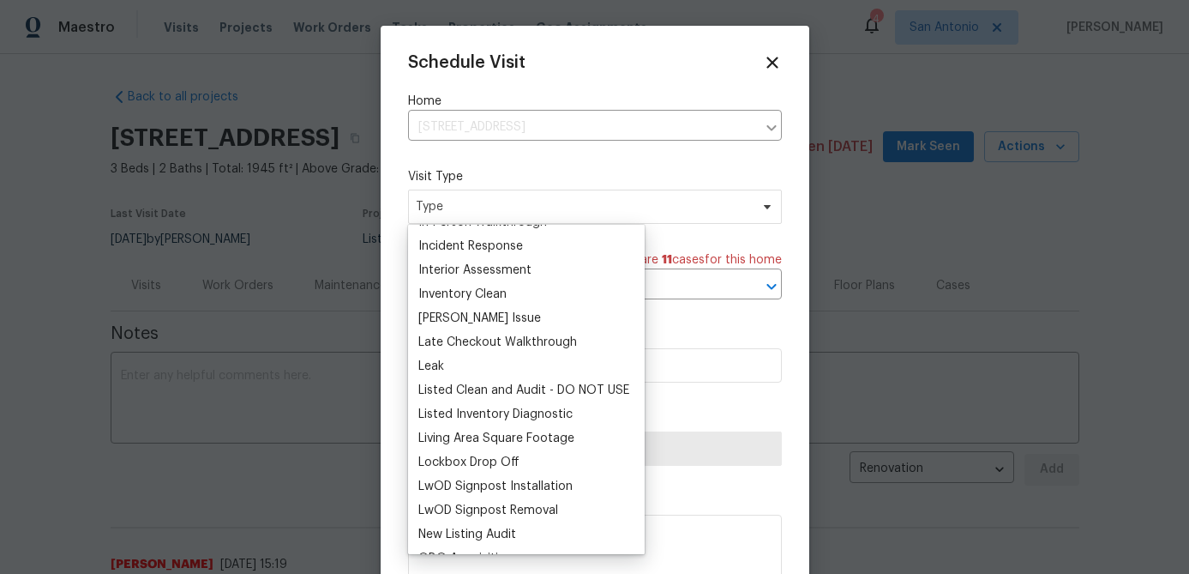
scroll to position [596, 0]
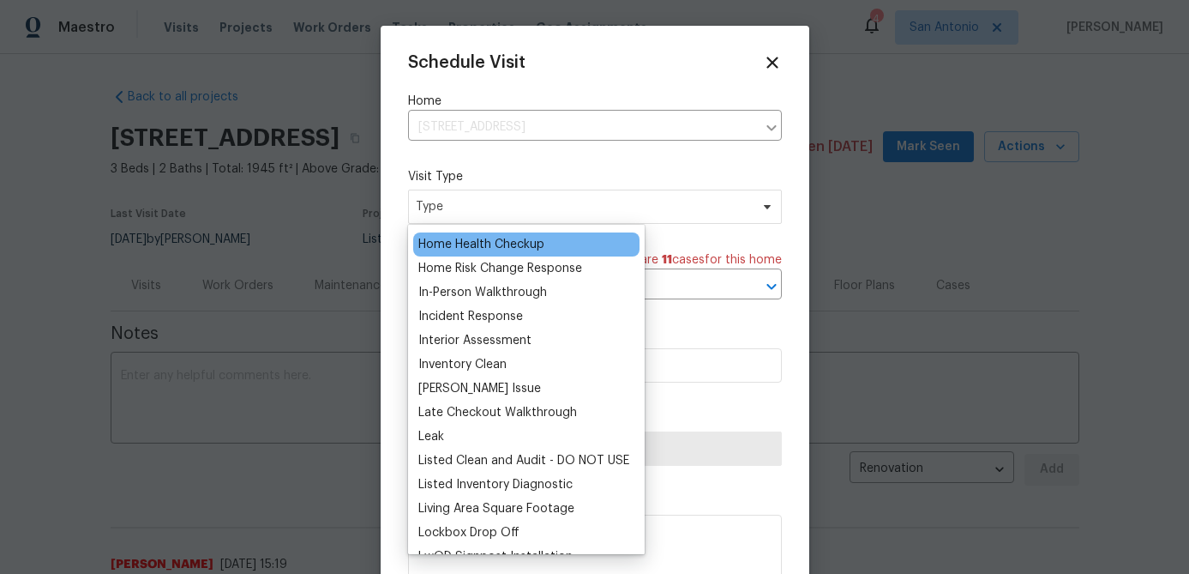
click at [514, 246] on div "Home Health Checkup" at bounding box center [481, 244] width 126 height 17
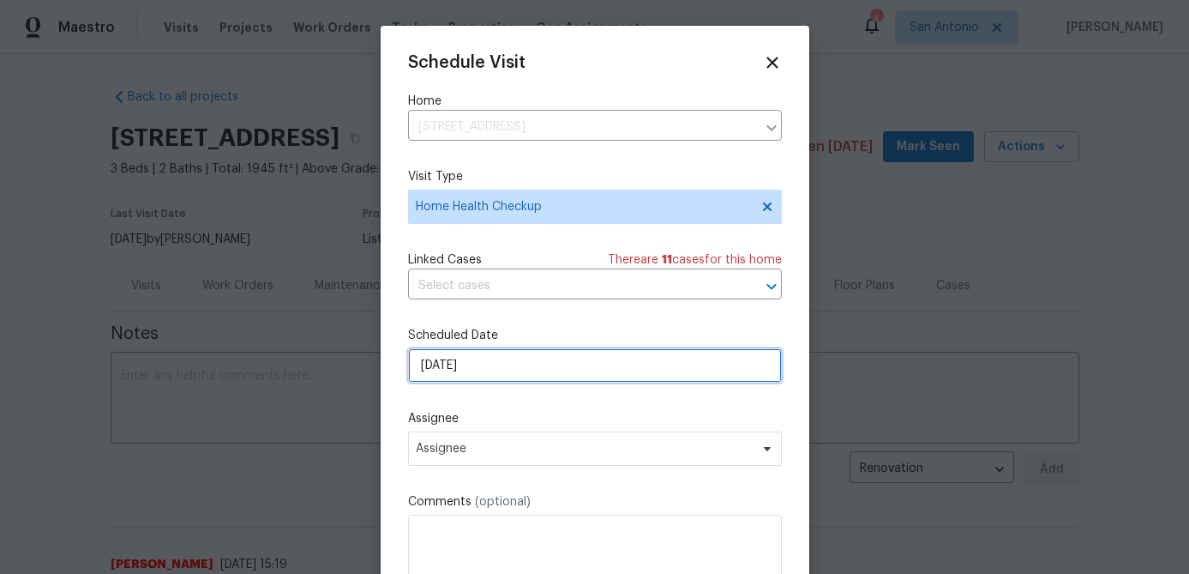
click at [519, 366] on input "8/19/2025" at bounding box center [595, 365] width 374 height 34
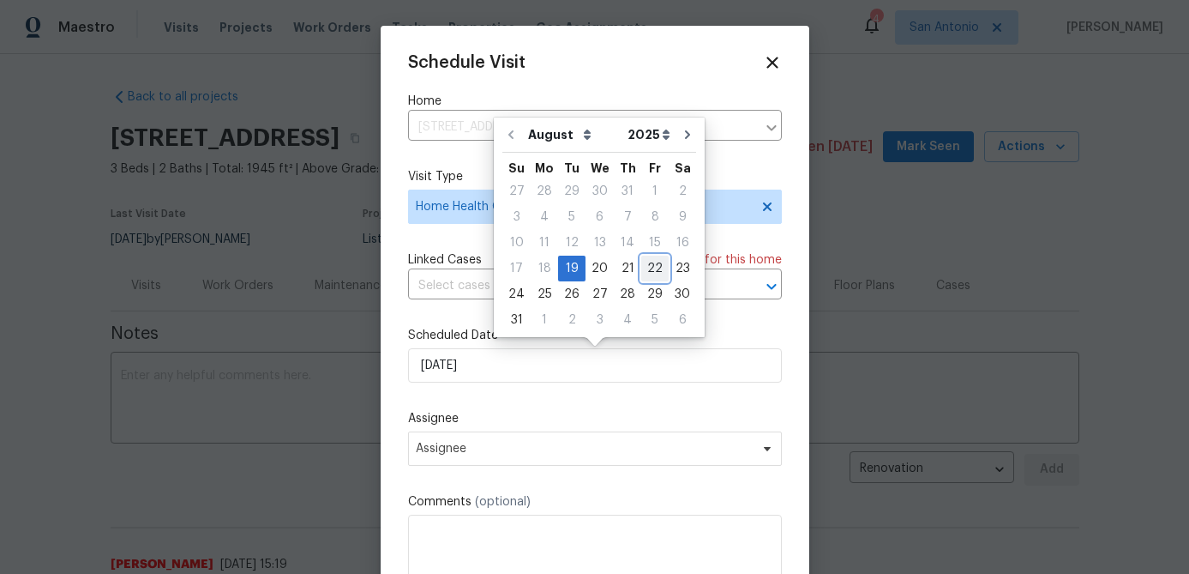
click at [650, 269] on div "22" at bounding box center [654, 268] width 27 height 24
type input "8/22/2025"
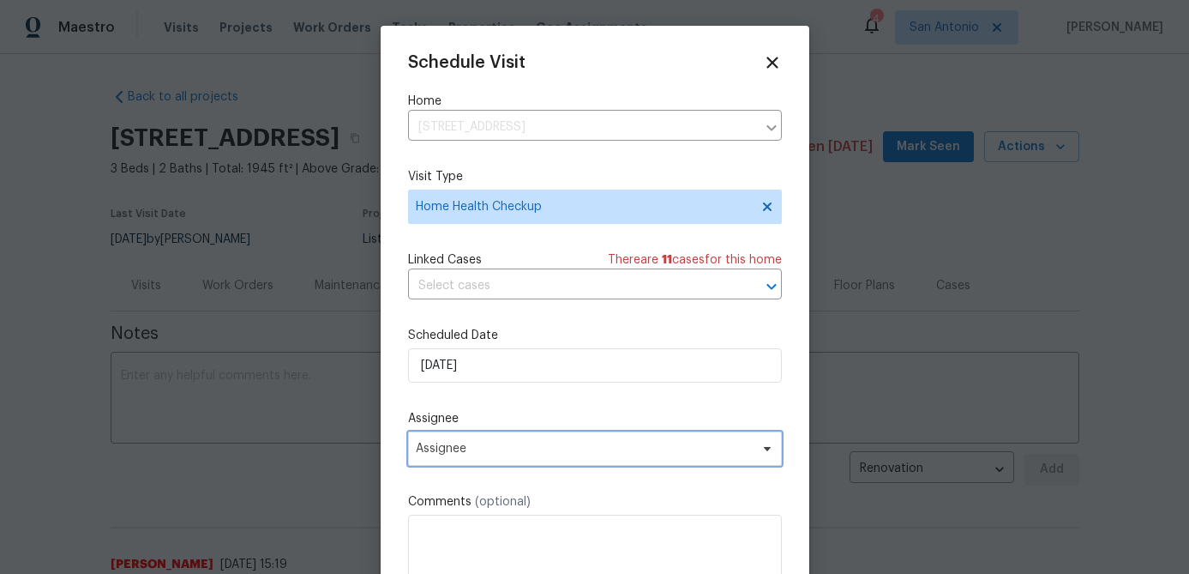
click at [541, 454] on span "Assignee" at bounding box center [584, 449] width 336 height 14
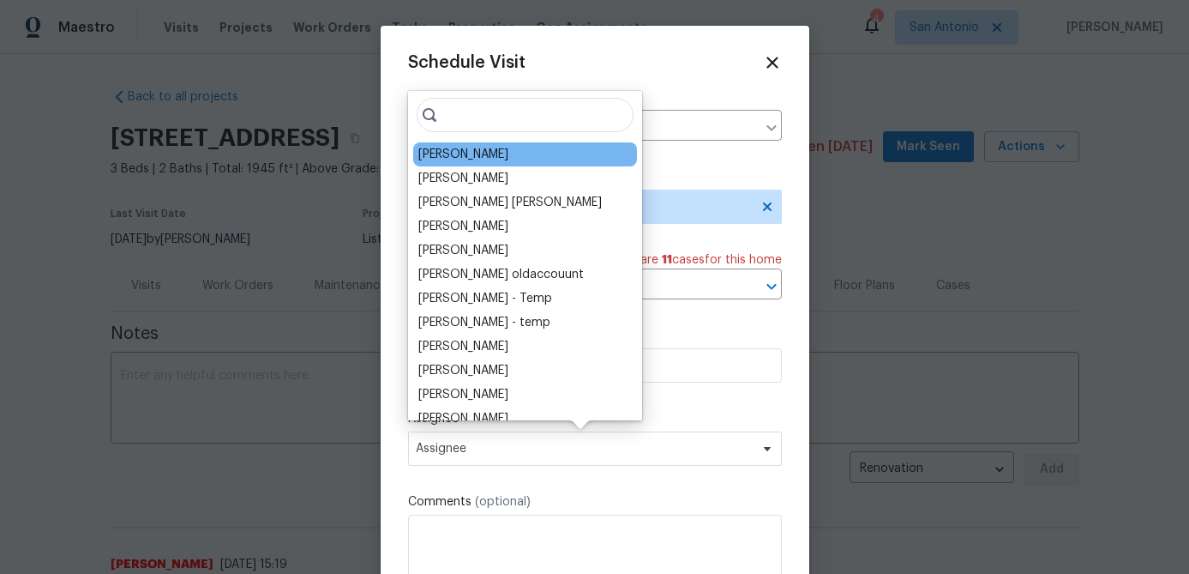
click at [453, 157] on div "[PERSON_NAME]" at bounding box center [463, 154] width 90 height 17
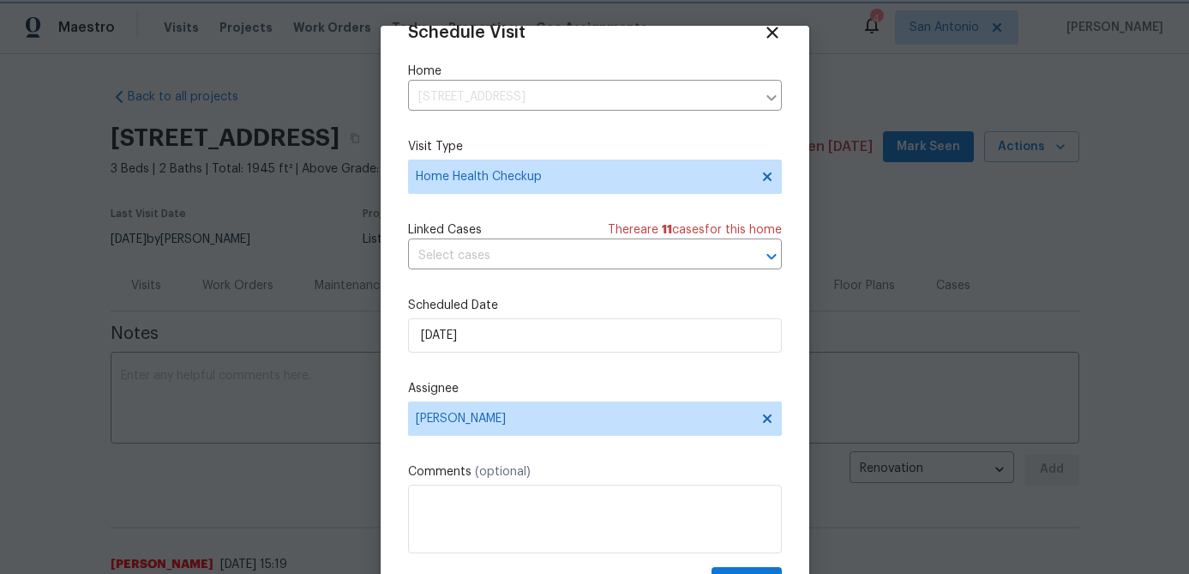
scroll to position [78, 0]
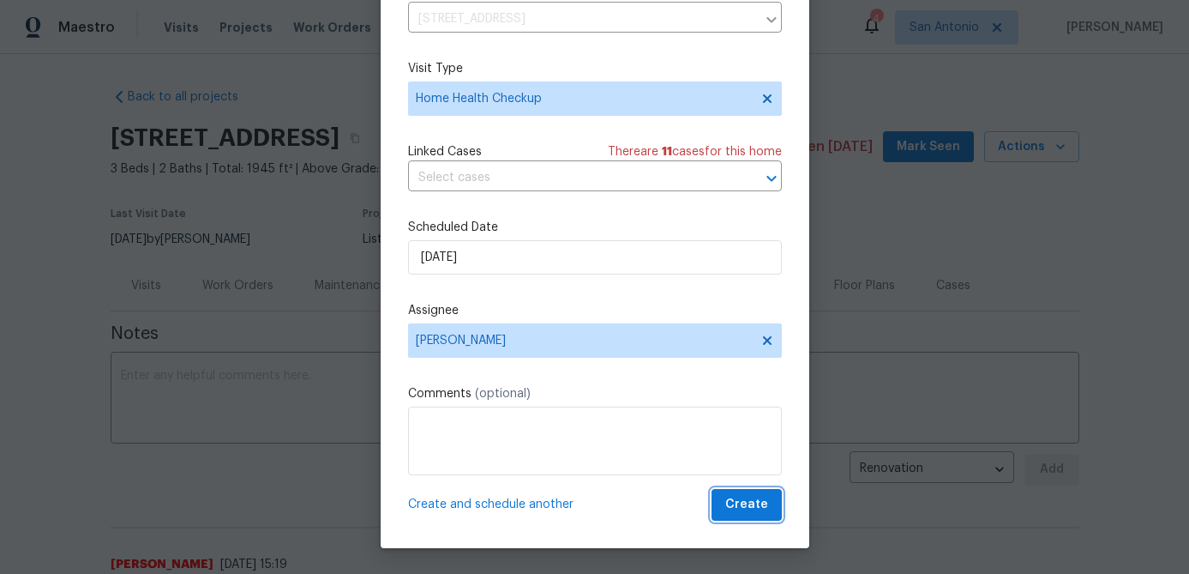
click at [743, 508] on span "Create" at bounding box center [746, 504] width 43 height 21
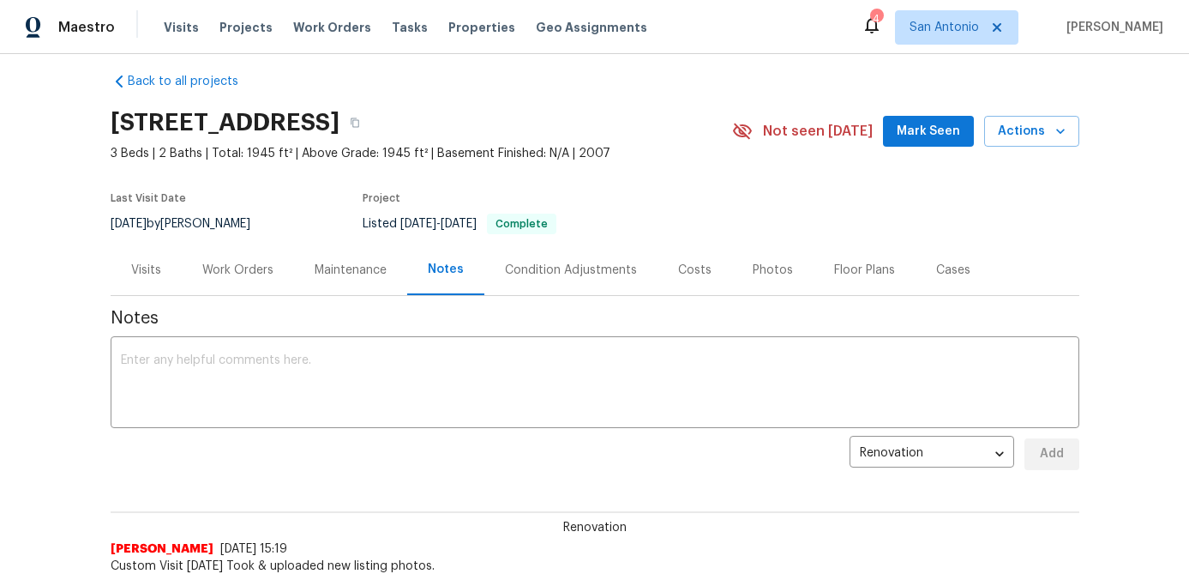
scroll to position [37, 0]
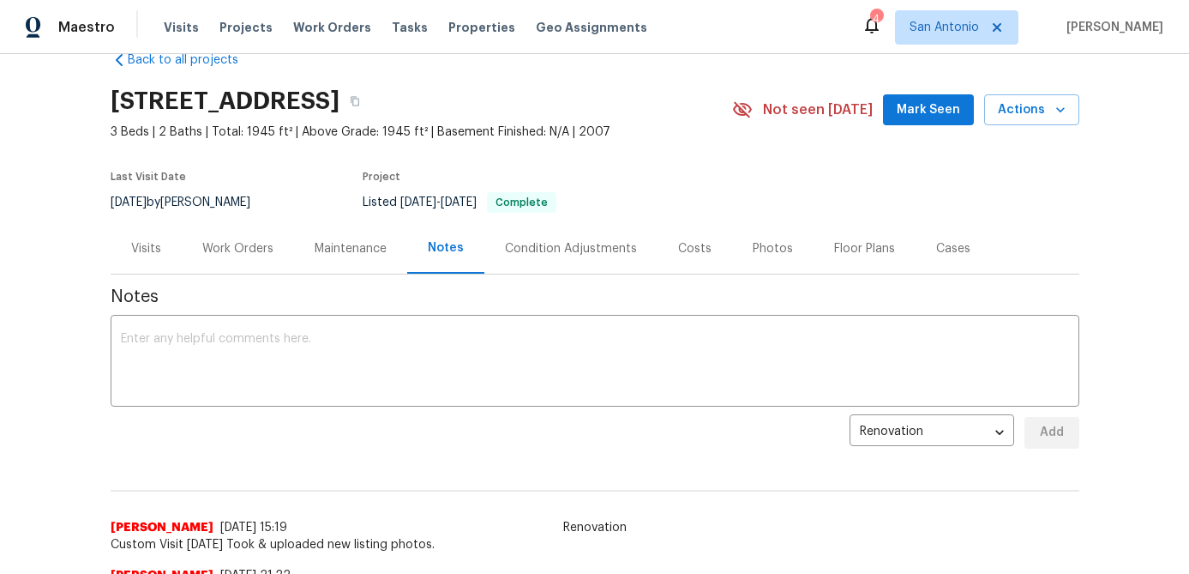
click at [935, 114] on span "Mark Seen" at bounding box center [928, 109] width 63 height 21
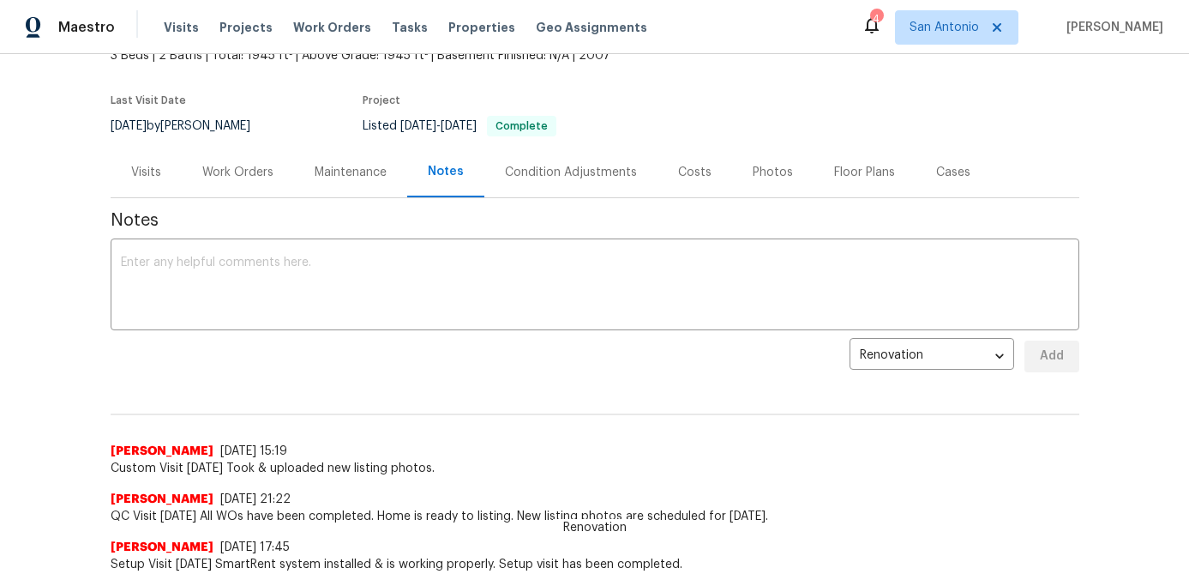
scroll to position [0, 0]
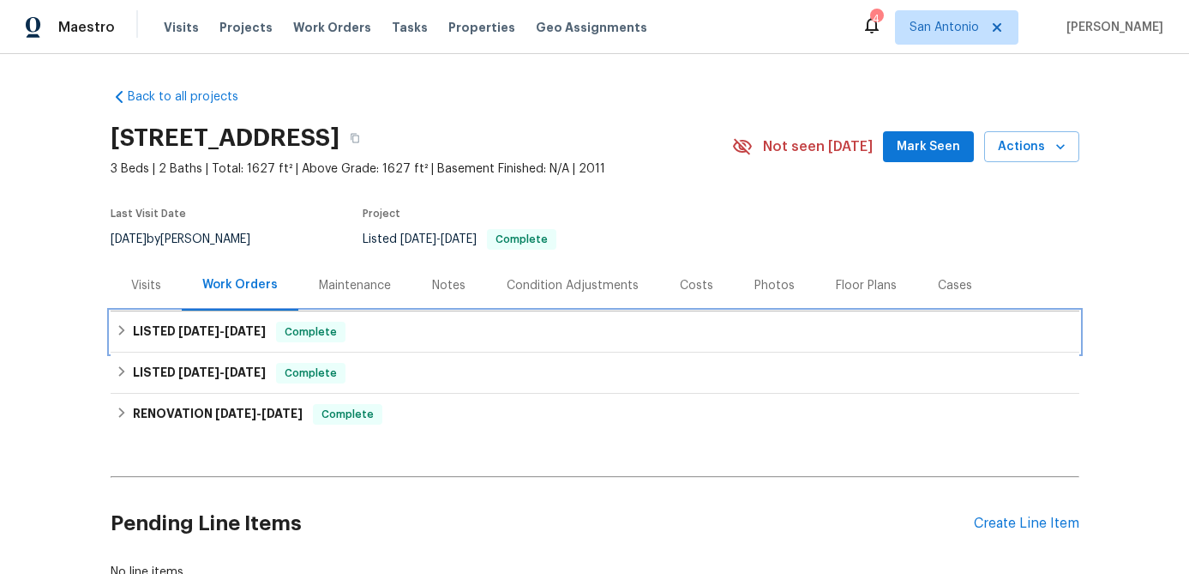
click at [334, 329] on span "Complete" at bounding box center [311, 331] width 66 height 17
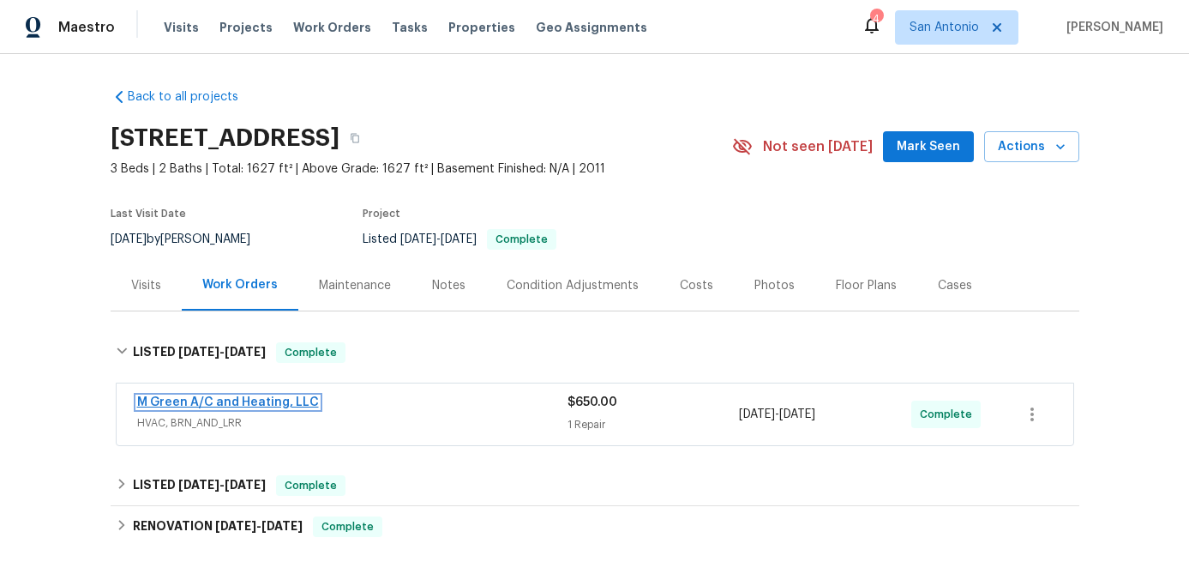
click at [270, 399] on link "M Green A/C and Heating, LLC" at bounding box center [228, 402] width 182 height 12
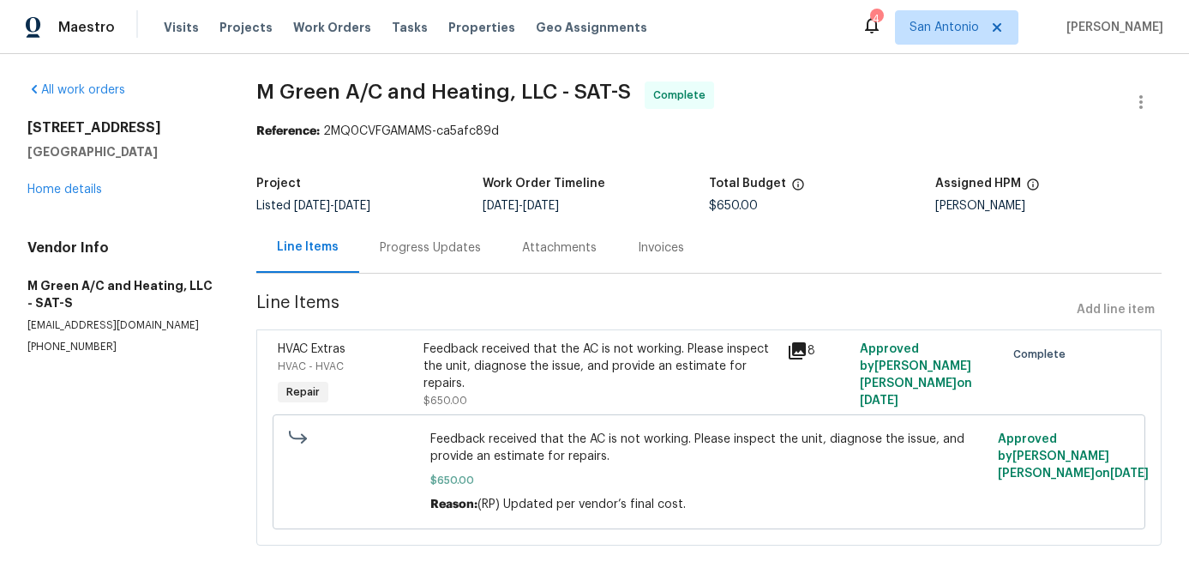
click at [435, 255] on div "Progress Updates" at bounding box center [430, 247] width 101 height 17
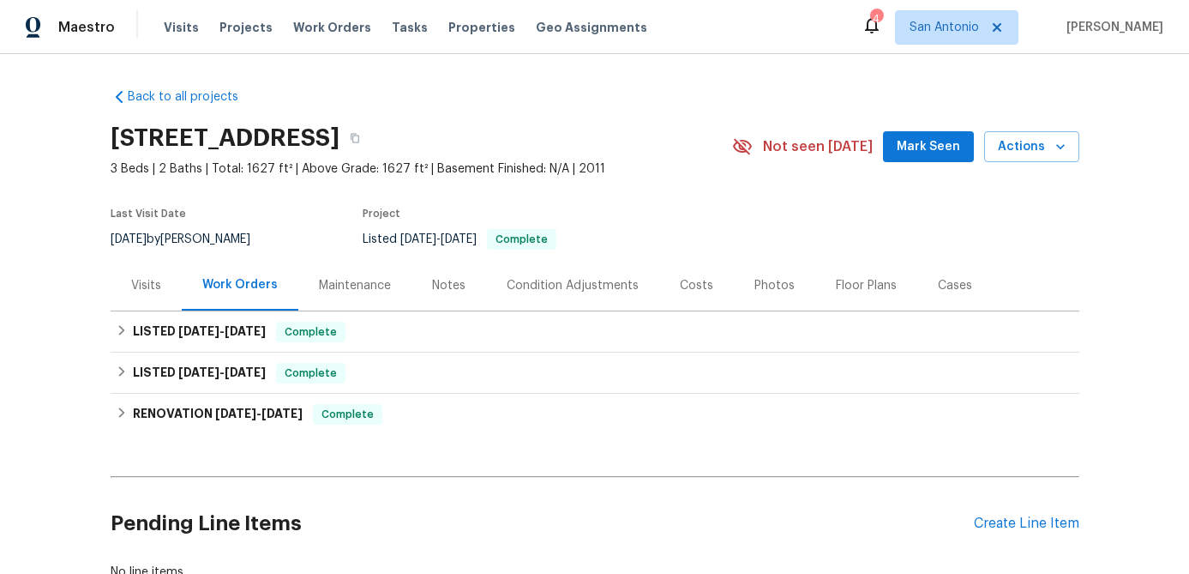
click at [925, 139] on span "Mark Seen" at bounding box center [928, 146] width 63 height 21
click at [453, 280] on div "Notes" at bounding box center [448, 285] width 33 height 17
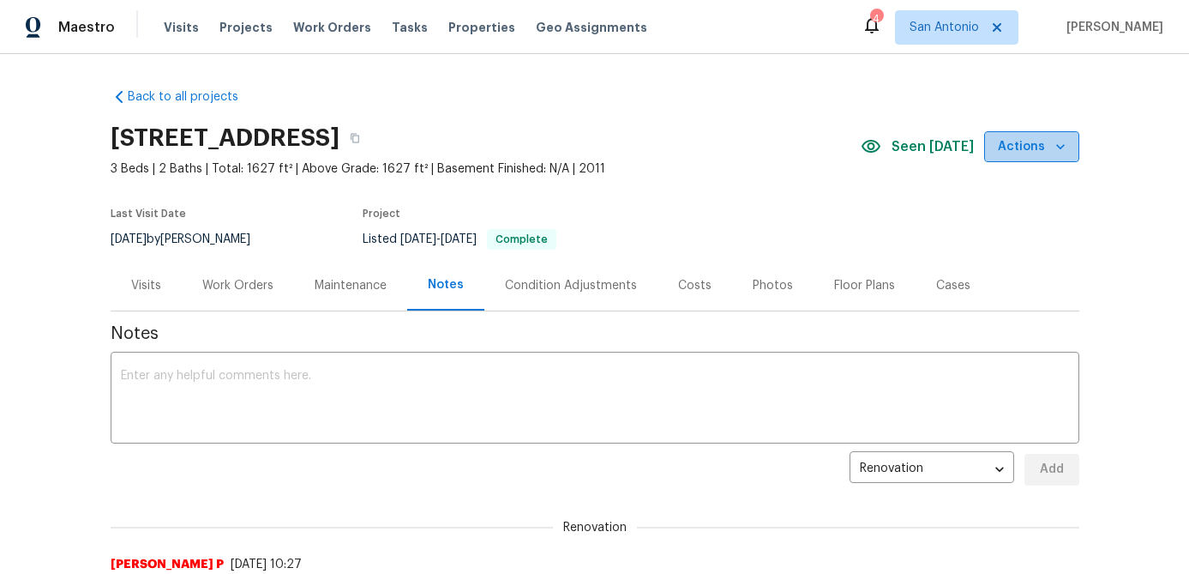
click at [1056, 152] on icon "button" at bounding box center [1060, 146] width 17 height 17
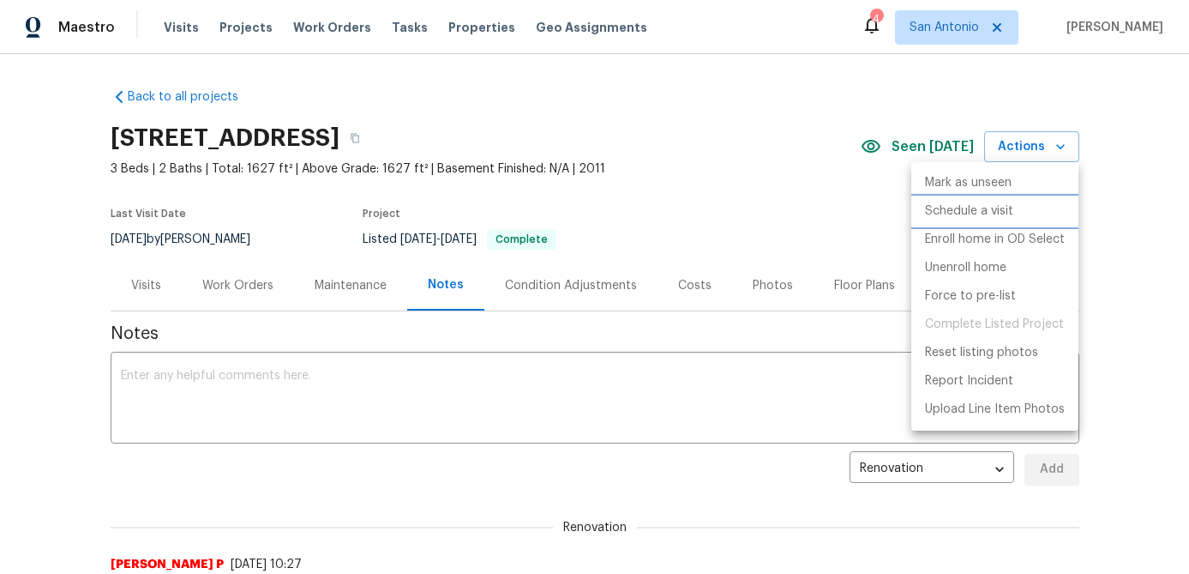
click at [990, 207] on p "Schedule a visit" at bounding box center [969, 211] width 88 height 18
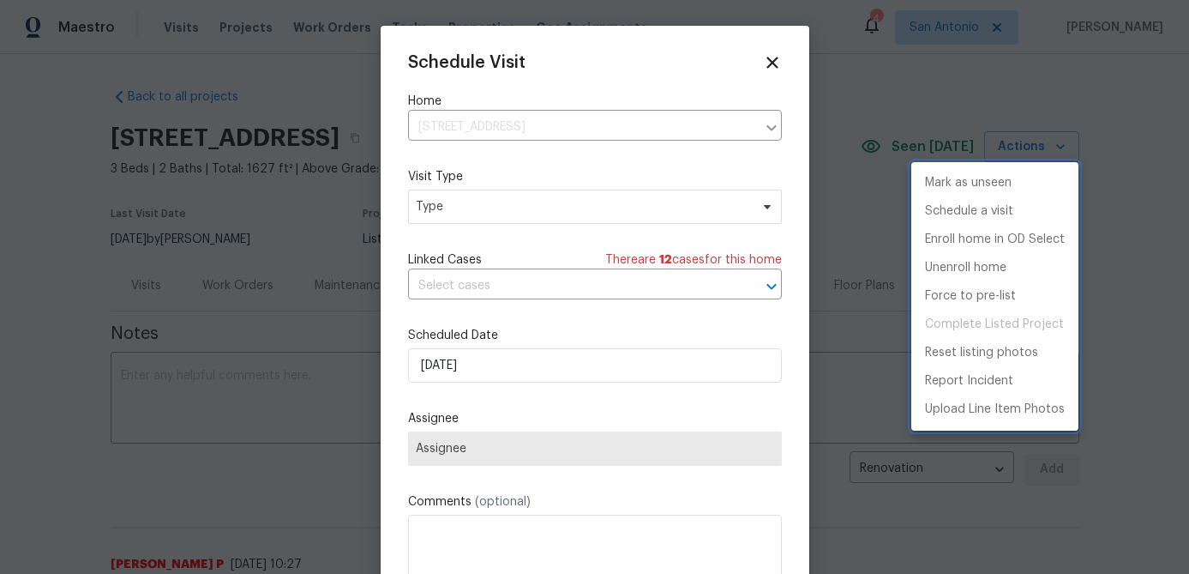
click at [531, 204] on div at bounding box center [594, 287] width 1189 height 574
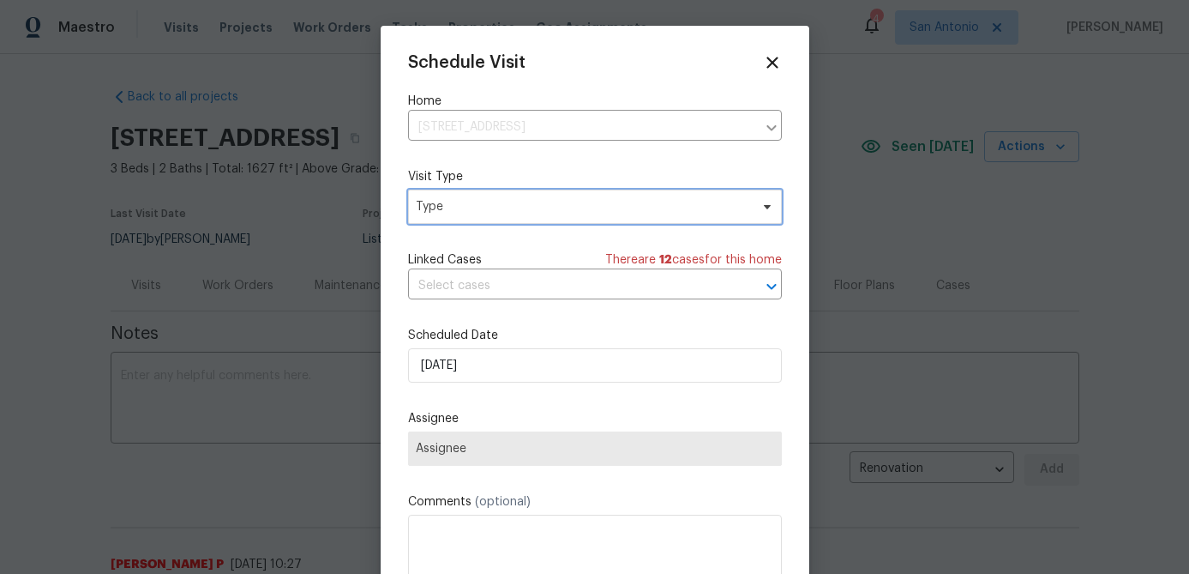
click at [531, 204] on span "Type" at bounding box center [583, 206] width 334 height 17
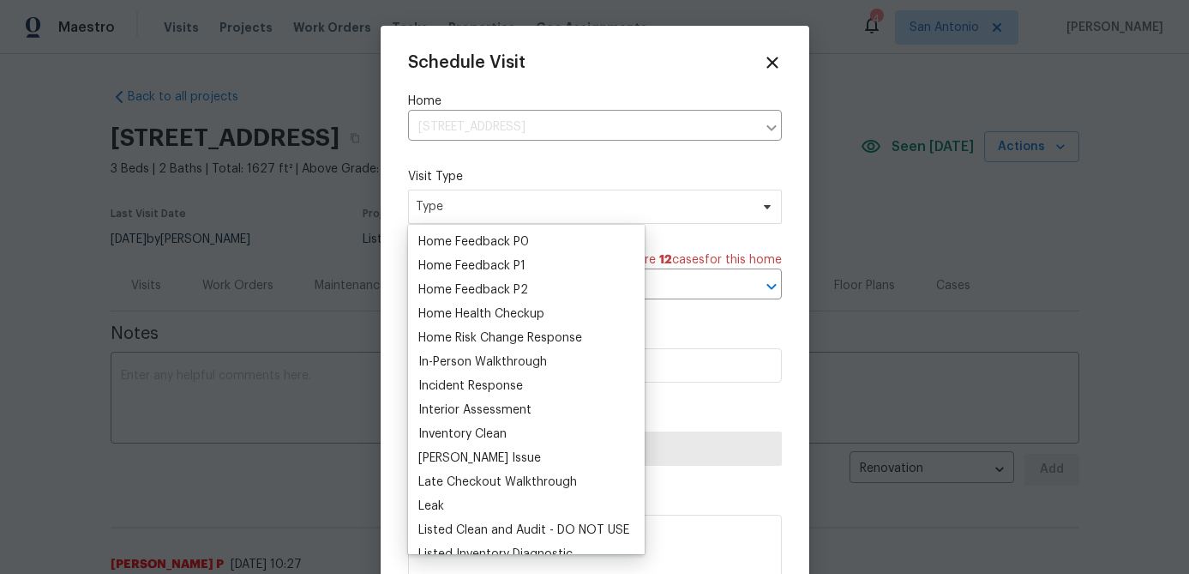
scroll to position [548, 0]
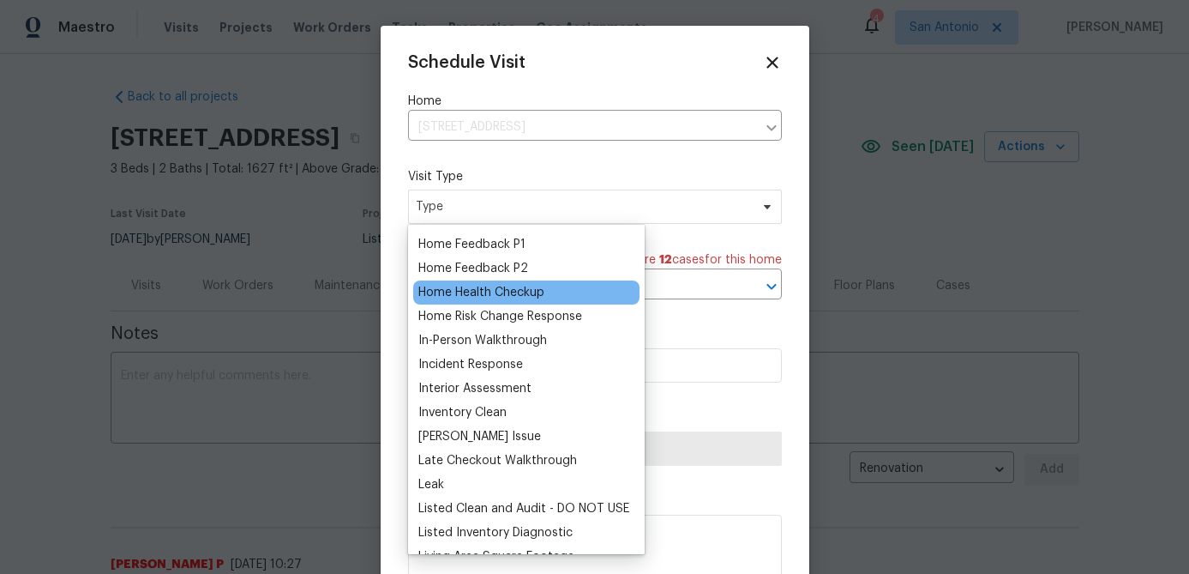
click at [520, 284] on div "Home Health Checkup" at bounding box center [481, 292] width 126 height 17
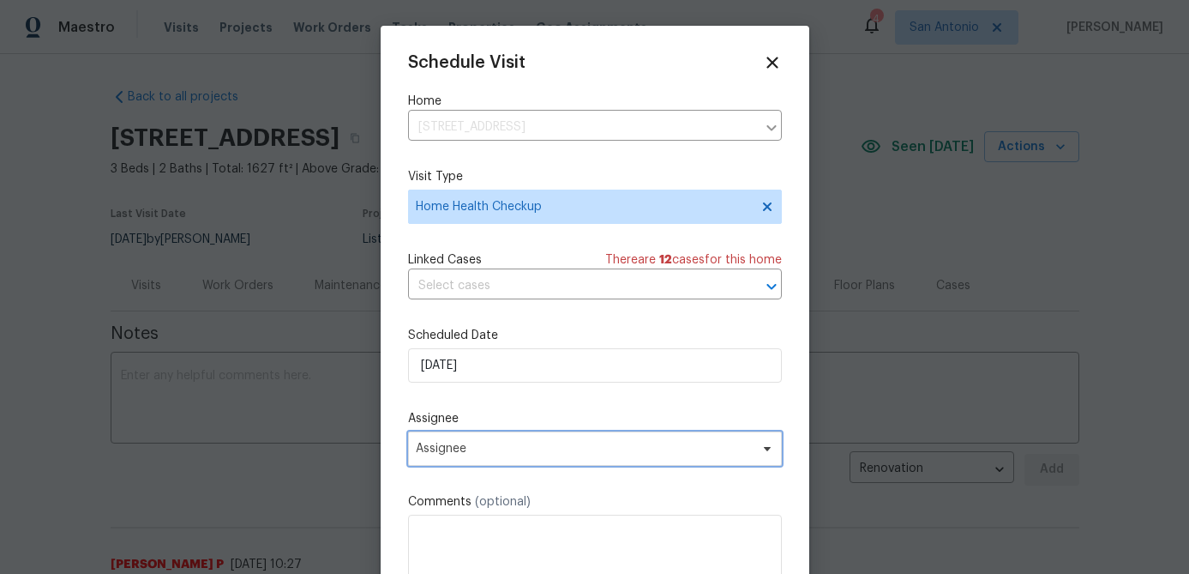
click at [579, 454] on span "Assignee" at bounding box center [584, 449] width 336 height 14
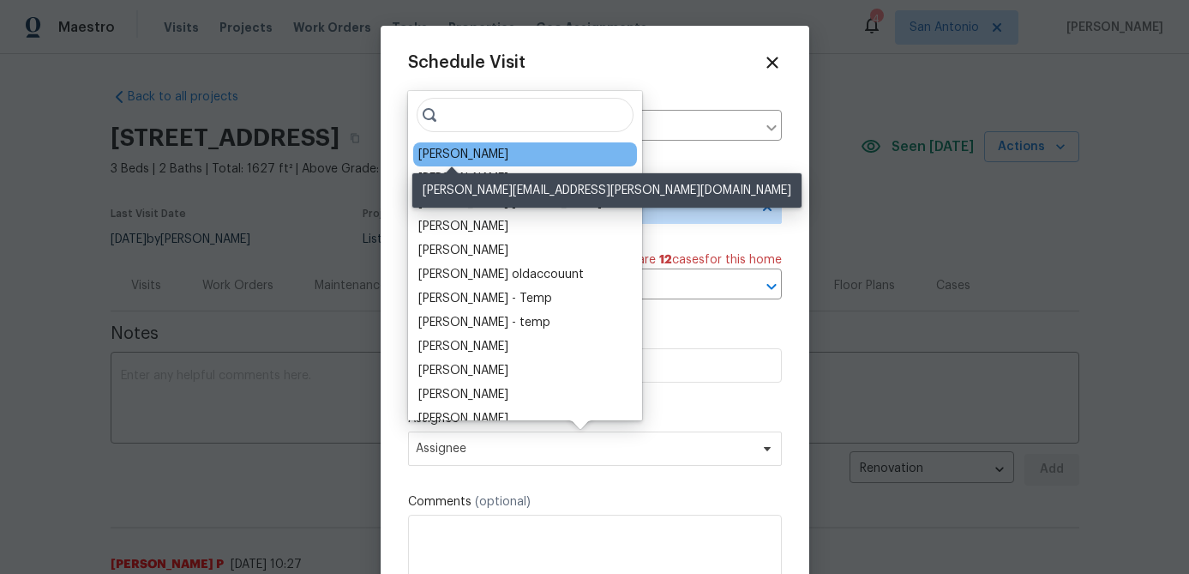
click at [466, 148] on div "[PERSON_NAME]" at bounding box center [463, 154] width 90 height 17
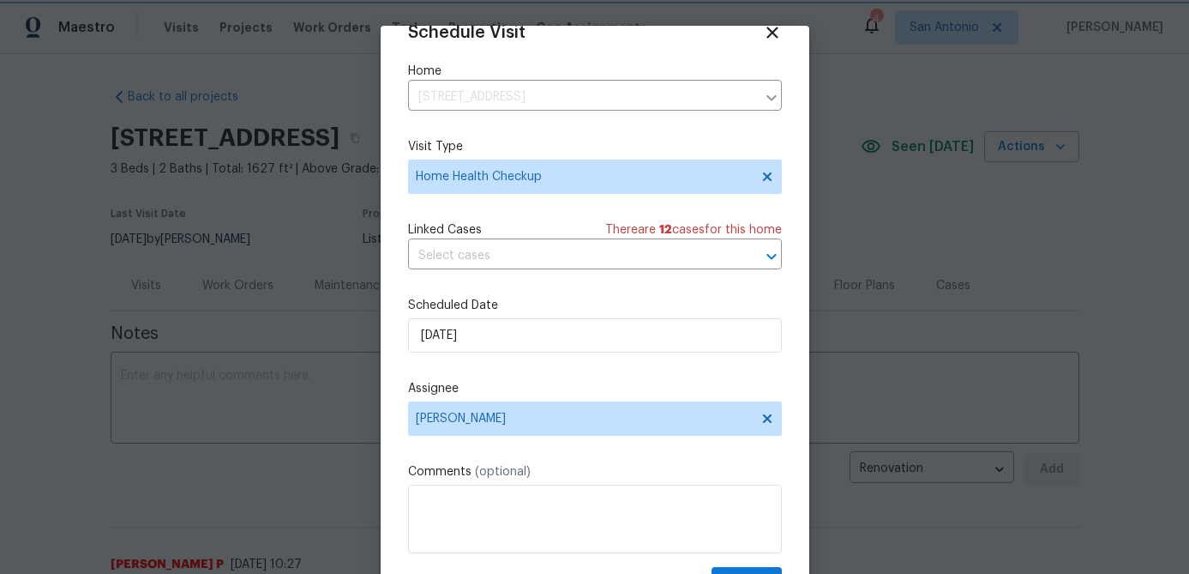
scroll to position [78, 0]
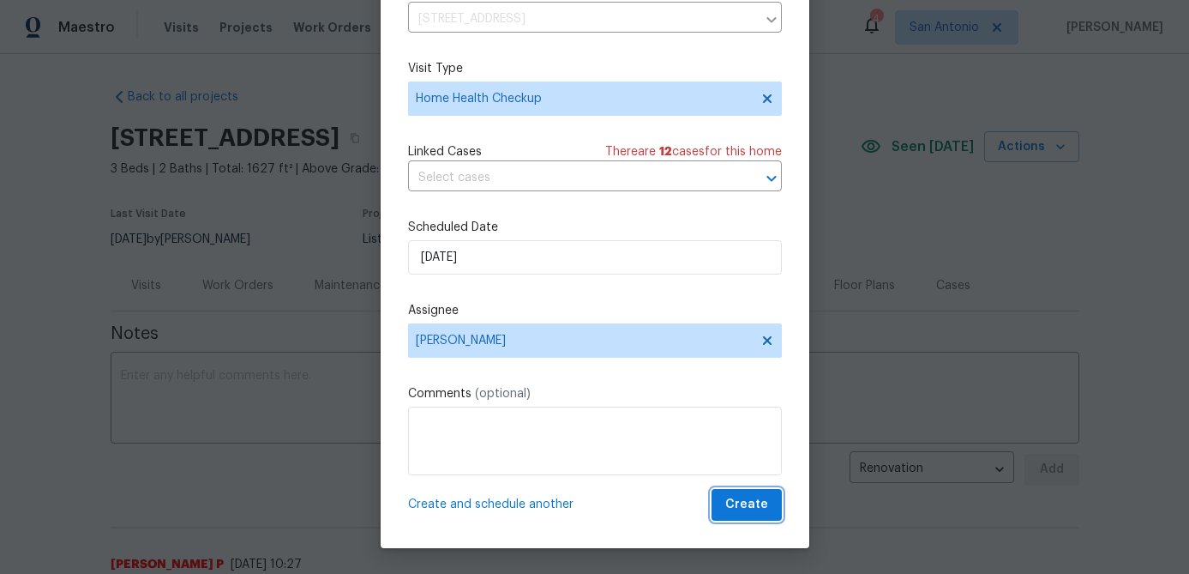
click at [735, 509] on span "Create" at bounding box center [746, 504] width 43 height 21
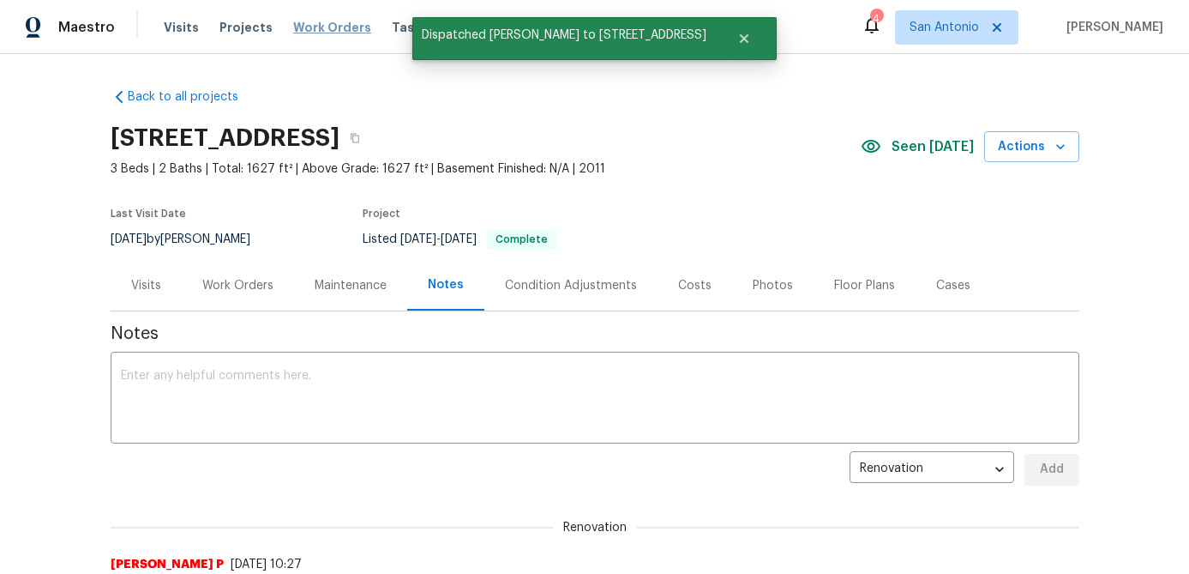
scroll to position [0, 0]
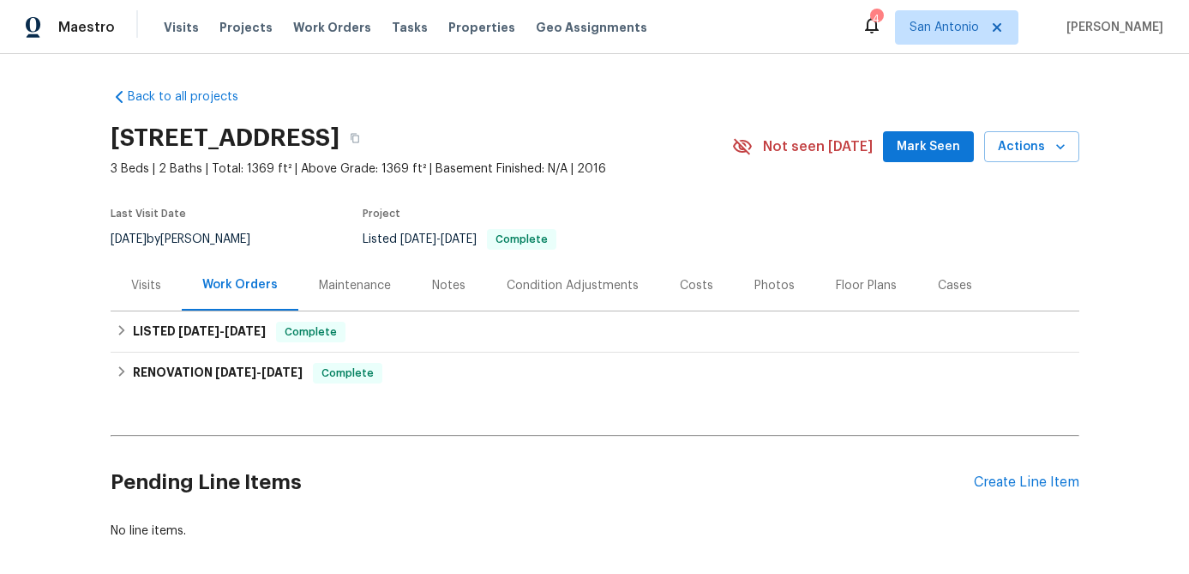
click at [911, 150] on span "Mark Seen" at bounding box center [928, 146] width 63 height 21
click at [1010, 156] on span "Actions" at bounding box center [1032, 146] width 68 height 21
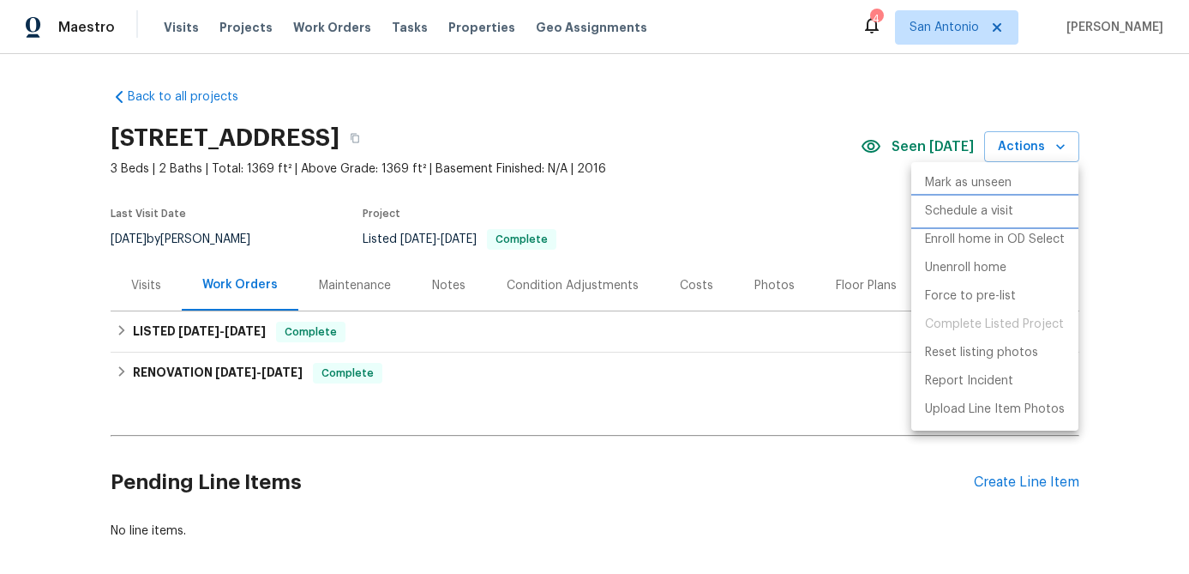
click at [989, 216] on p "Schedule a visit" at bounding box center [969, 211] width 88 height 18
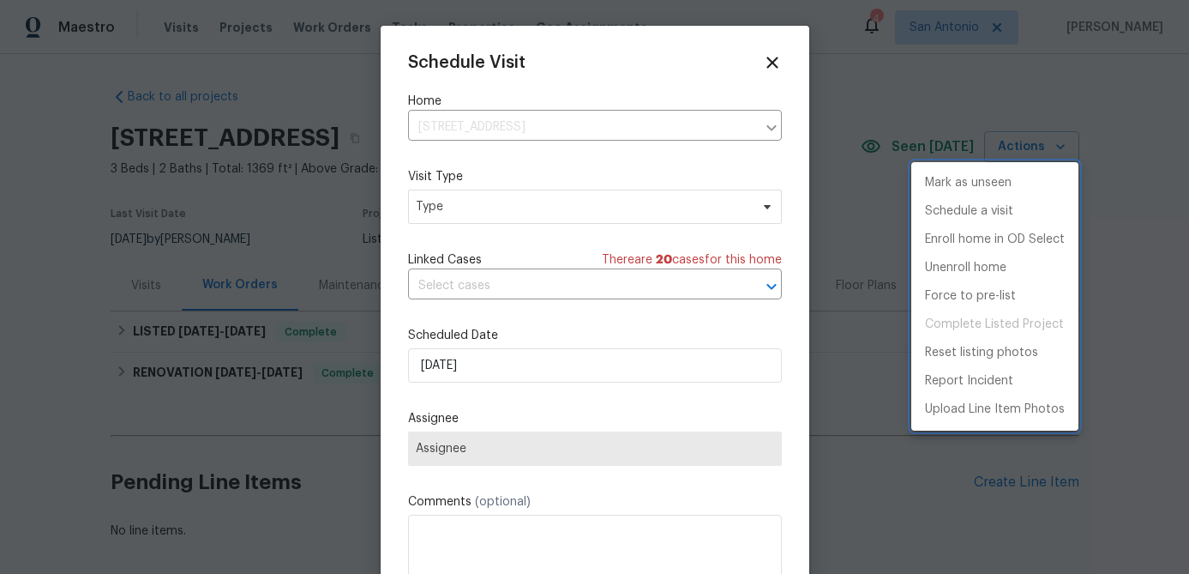
click at [507, 364] on div at bounding box center [594, 287] width 1189 height 574
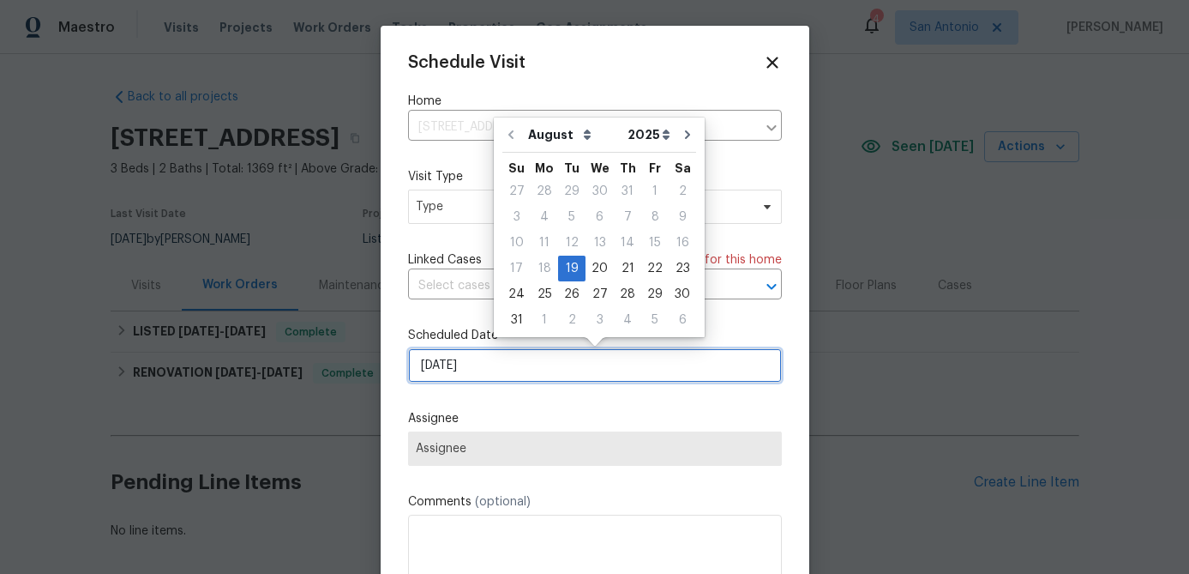
click at [507, 364] on input "[DATE]" at bounding box center [595, 365] width 374 height 34
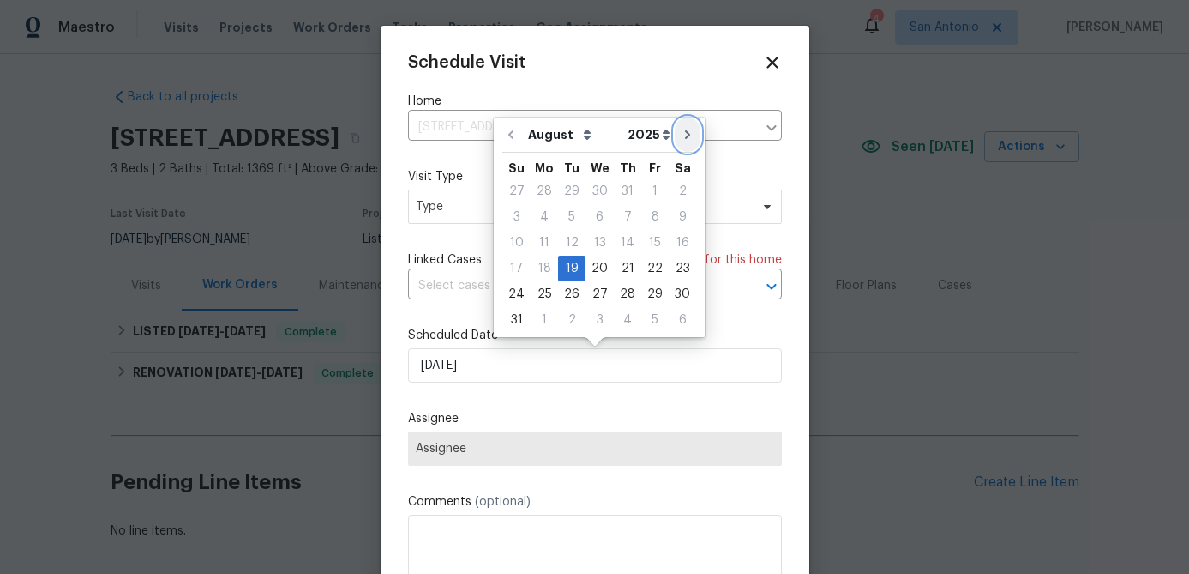
click at [681, 137] on icon "Go to next month" at bounding box center [688, 135] width 14 height 14
type input "9/19/2025"
select select "8"
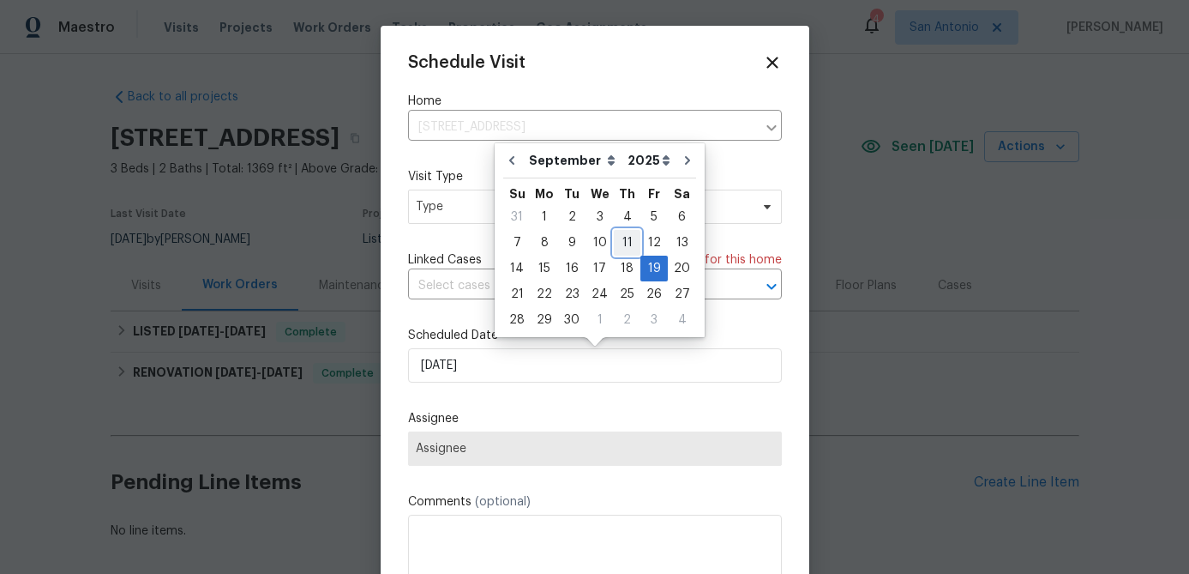
click at [630, 239] on div "11" at bounding box center [627, 243] width 27 height 24
type input "9/11/2025"
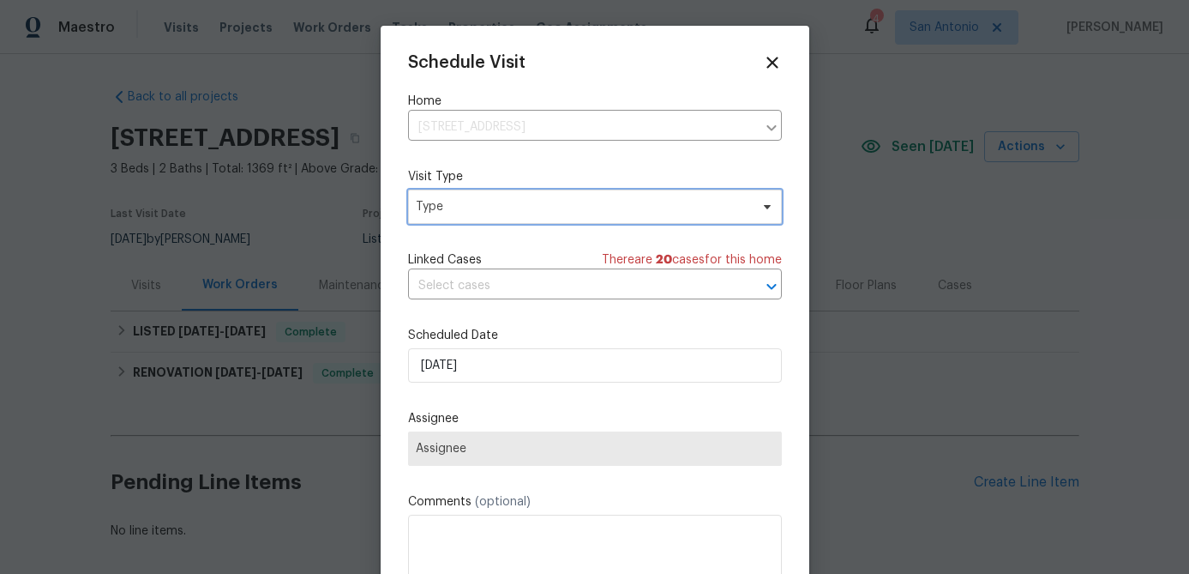
click at [507, 214] on span "Type" at bounding box center [583, 206] width 334 height 17
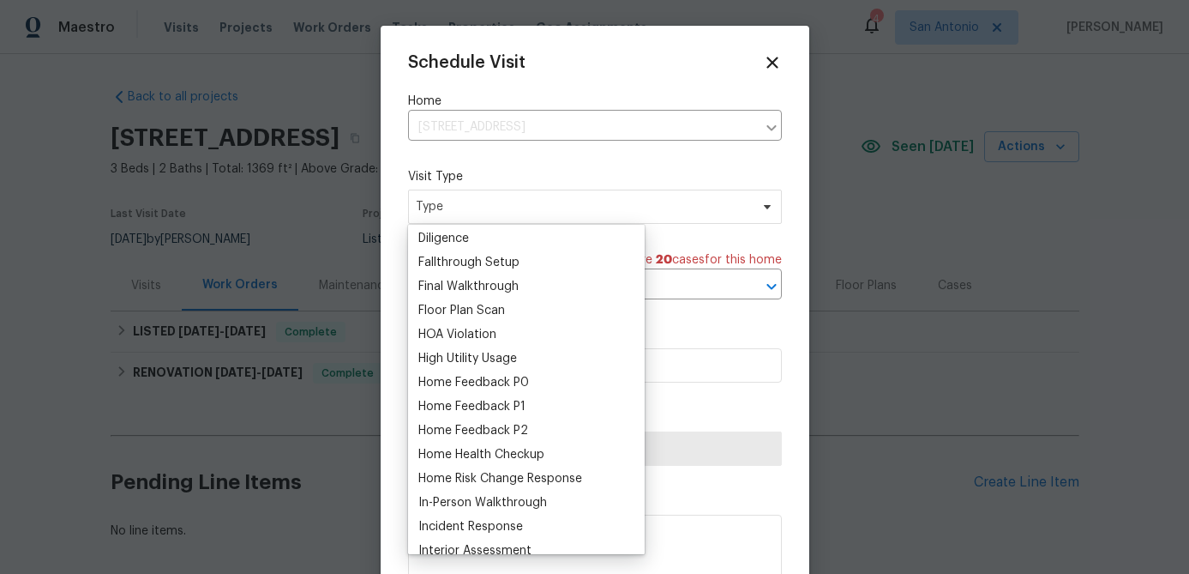
scroll to position [389, 0]
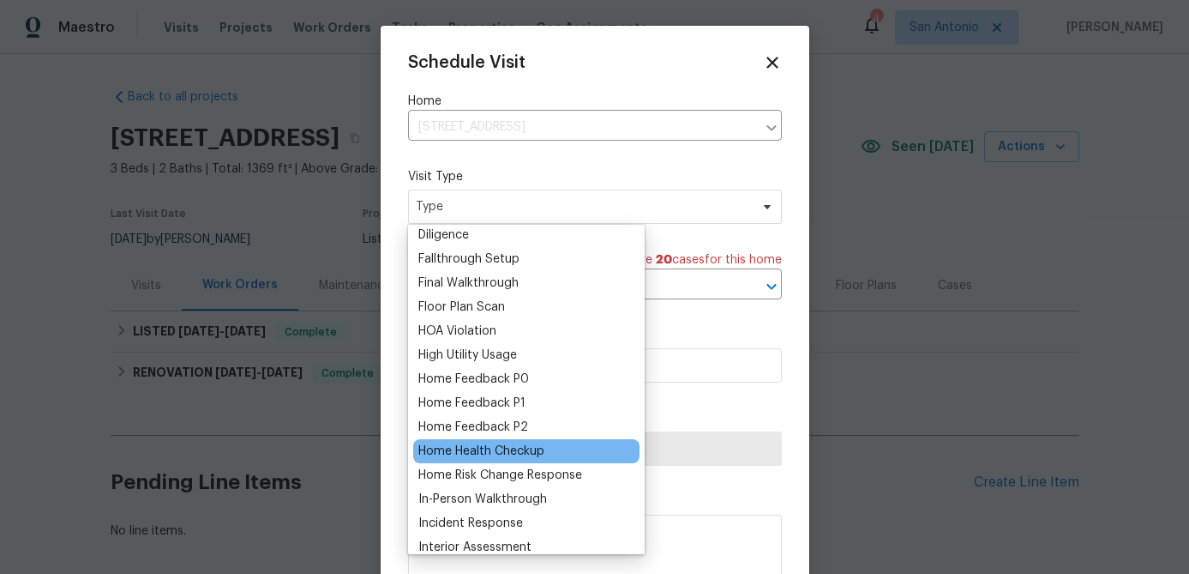
click at [478, 454] on div "Home Health Checkup" at bounding box center [481, 450] width 126 height 17
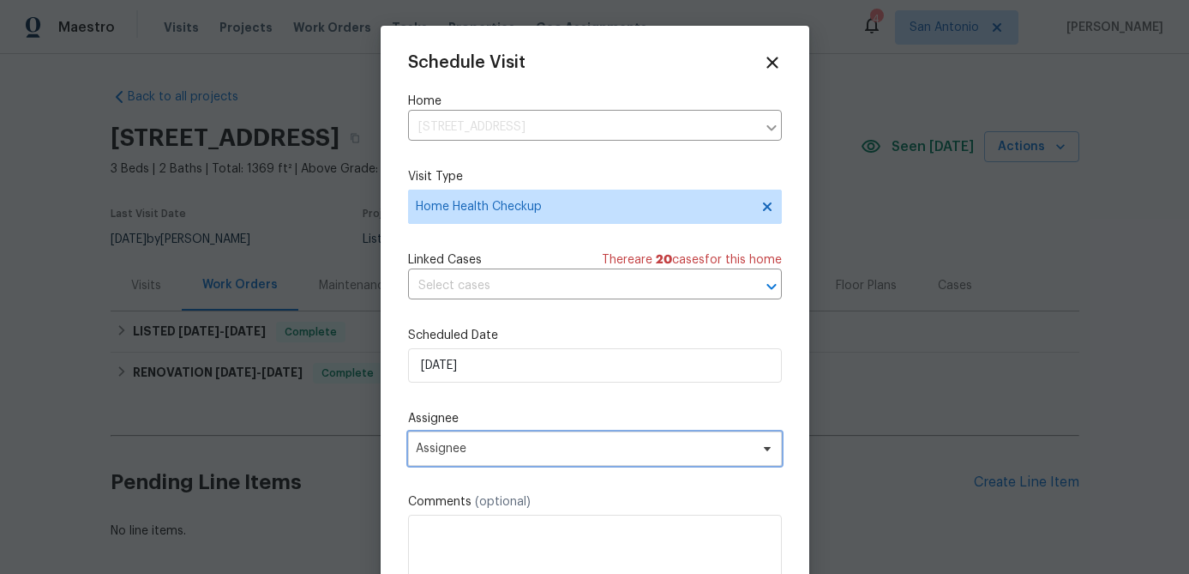
click at [478, 454] on span "Assignee" at bounding box center [584, 449] width 336 height 14
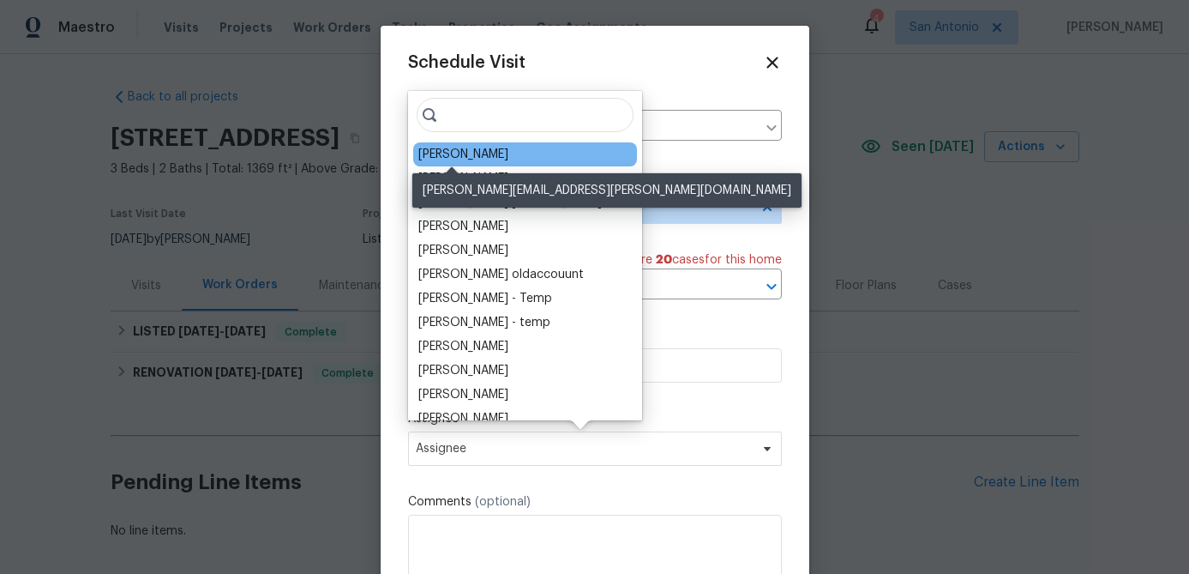
click at [454, 158] on div "[PERSON_NAME]" at bounding box center [463, 154] width 90 height 17
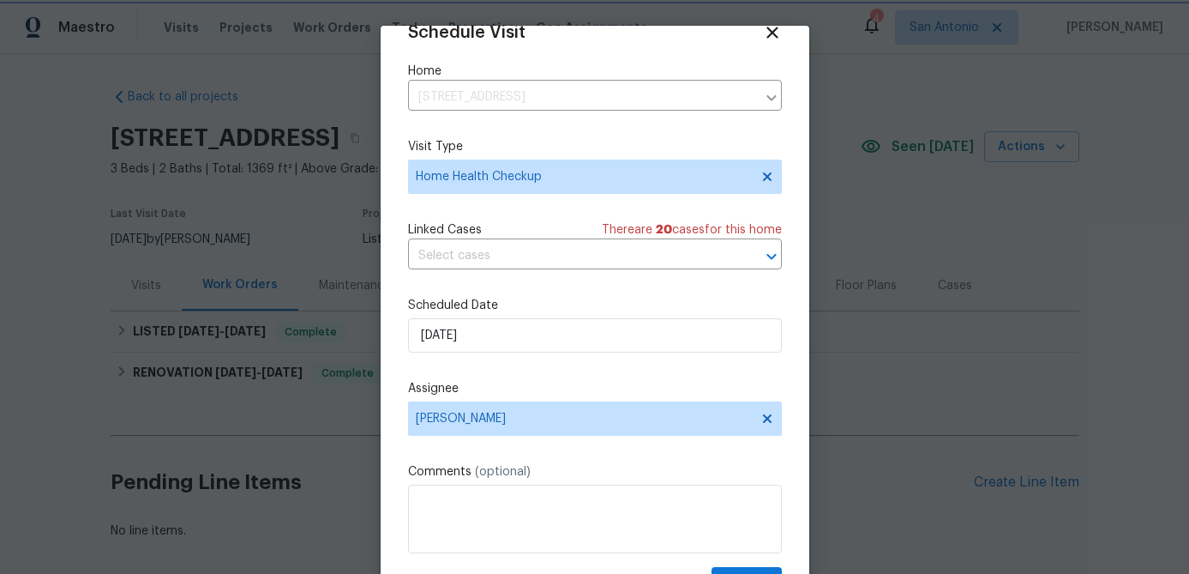
scroll to position [78, 0]
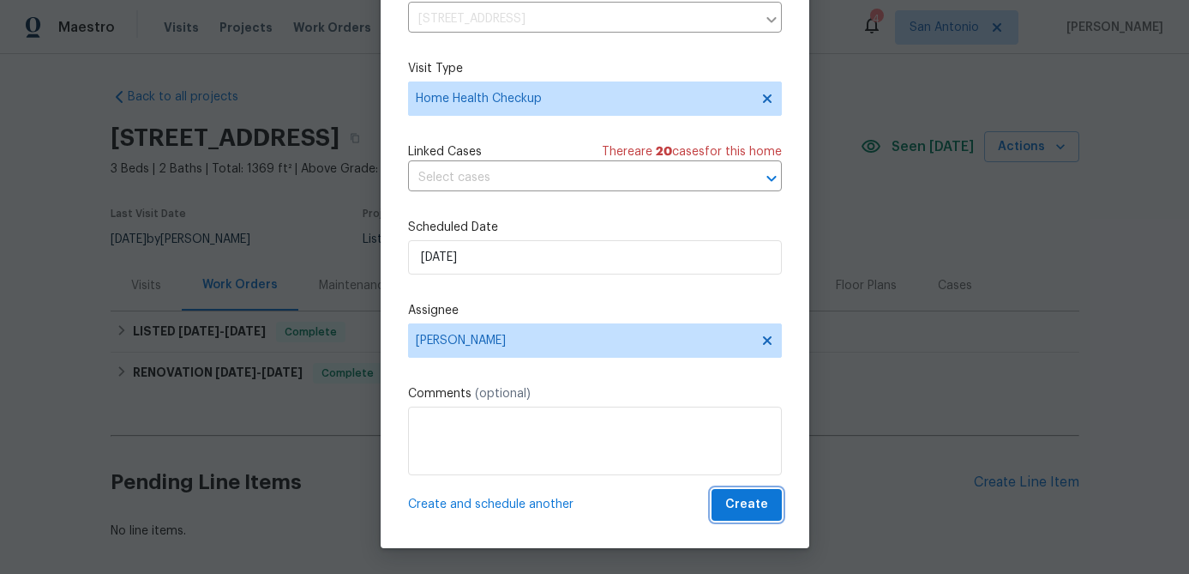
click at [757, 494] on span "Create" at bounding box center [746, 504] width 43 height 21
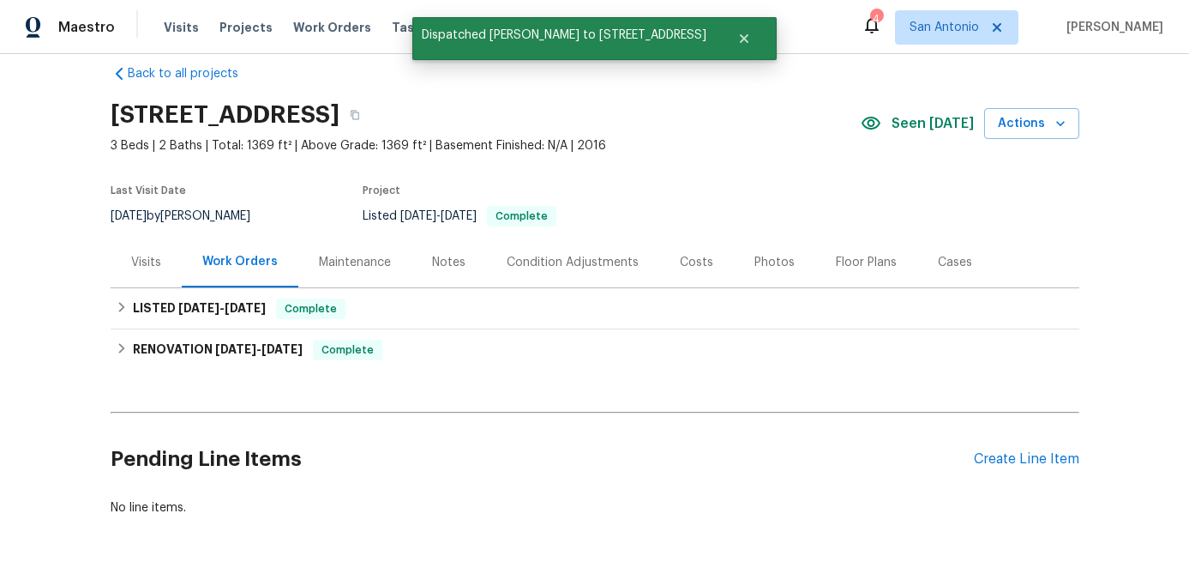
scroll to position [0, 0]
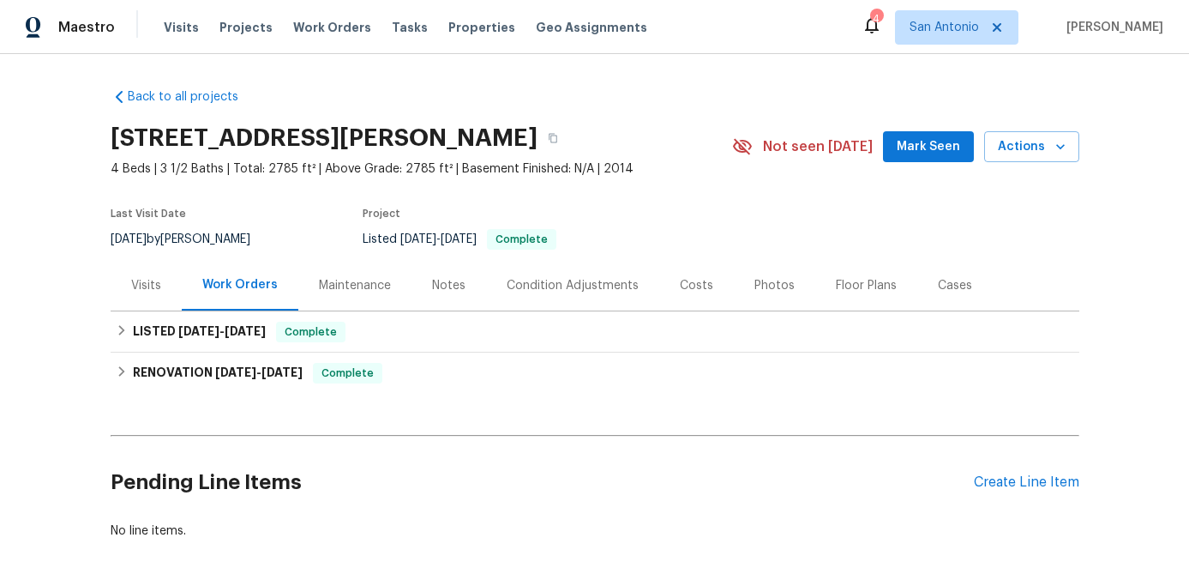
click at [934, 150] on span "Mark Seen" at bounding box center [928, 146] width 63 height 21
click at [144, 288] on div "Visits" at bounding box center [146, 285] width 30 height 17
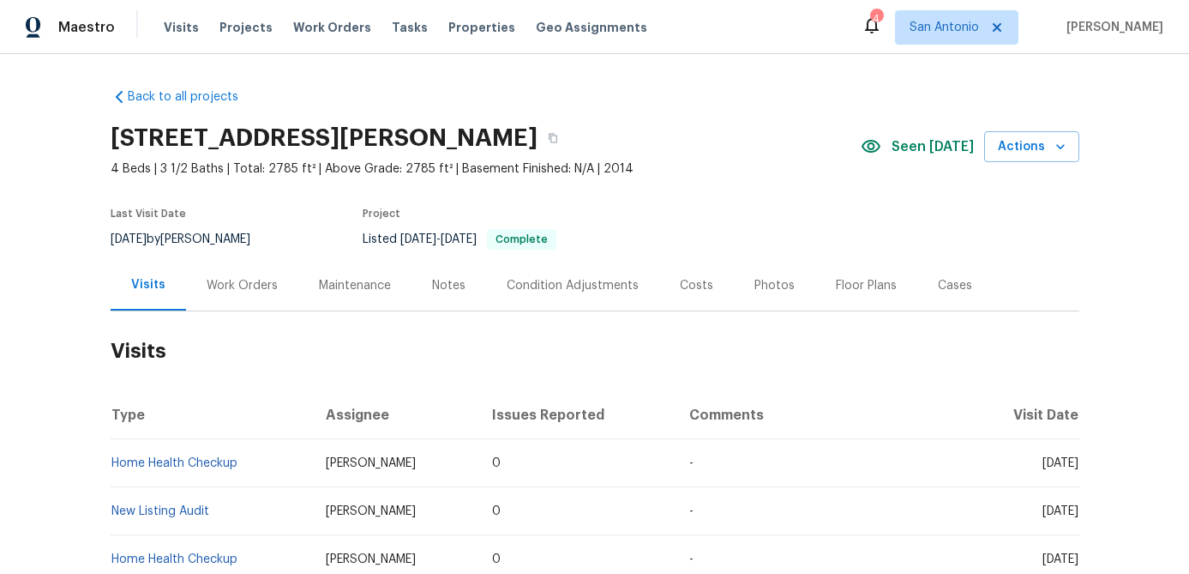
click at [443, 284] on div "Notes" at bounding box center [448, 285] width 33 height 17
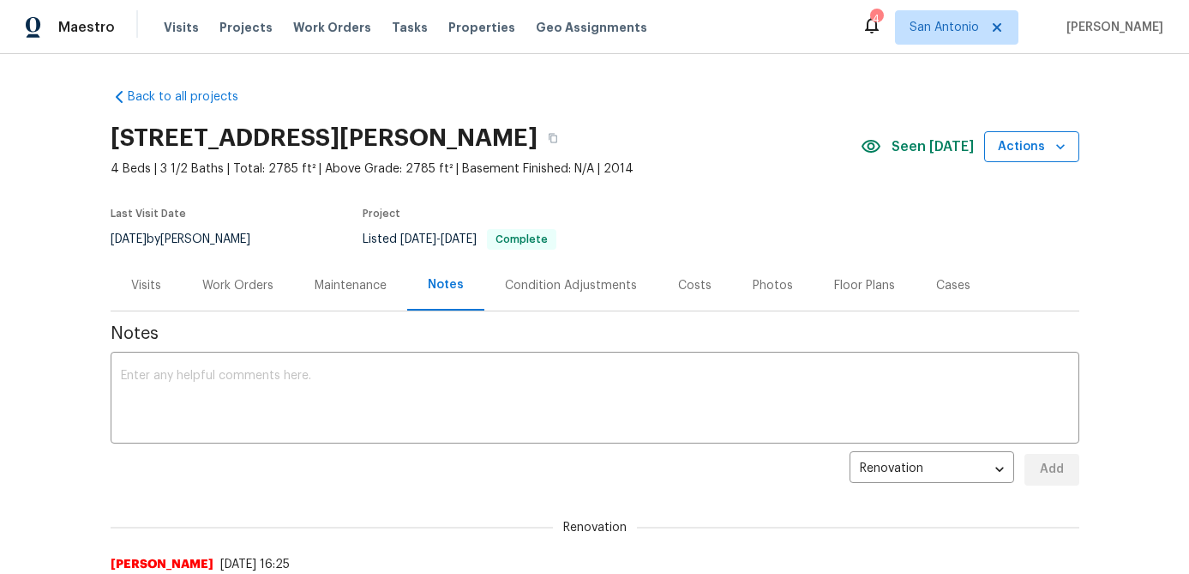
click at [1053, 136] on span "Actions" at bounding box center [1032, 146] width 68 height 21
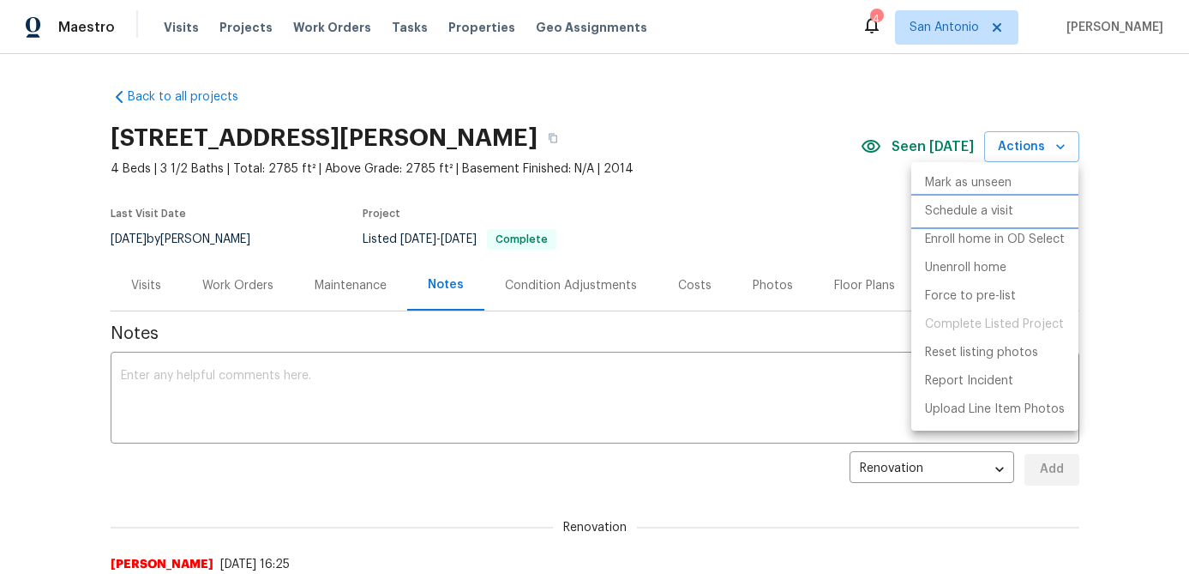
click at [984, 214] on p "Schedule a visit" at bounding box center [969, 211] width 88 height 18
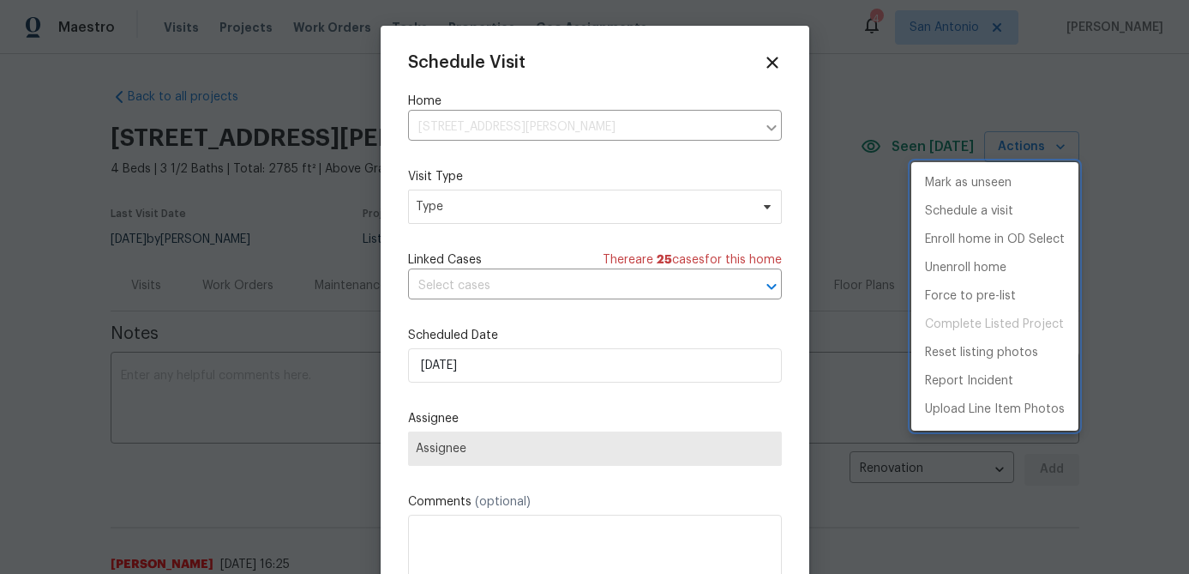
click at [519, 201] on div at bounding box center [594, 287] width 1189 height 574
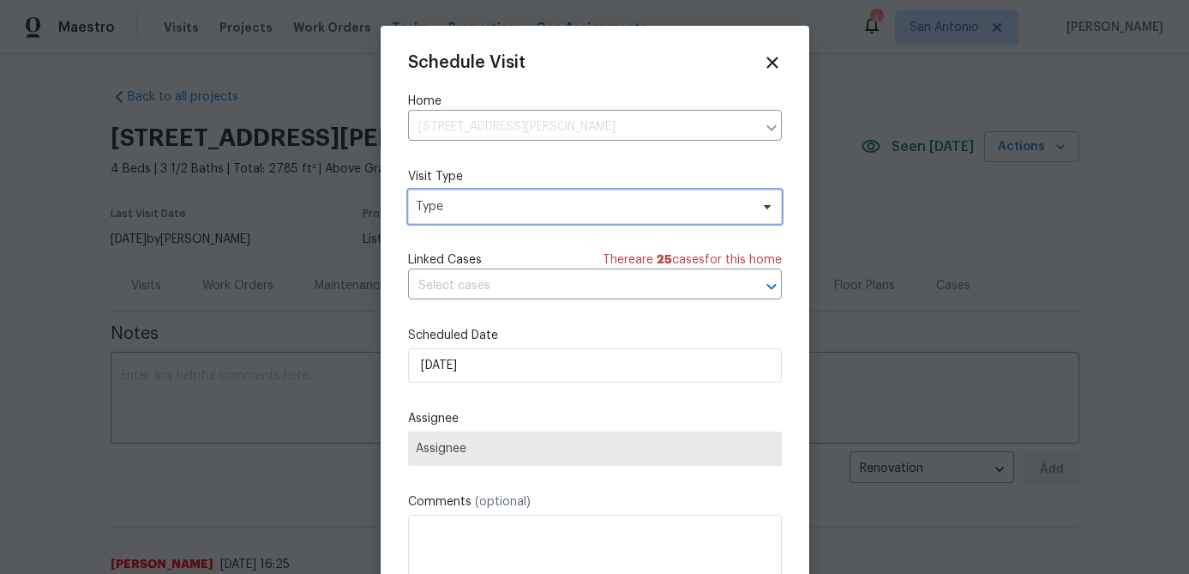
click at [517, 203] on span "Type" at bounding box center [583, 206] width 334 height 17
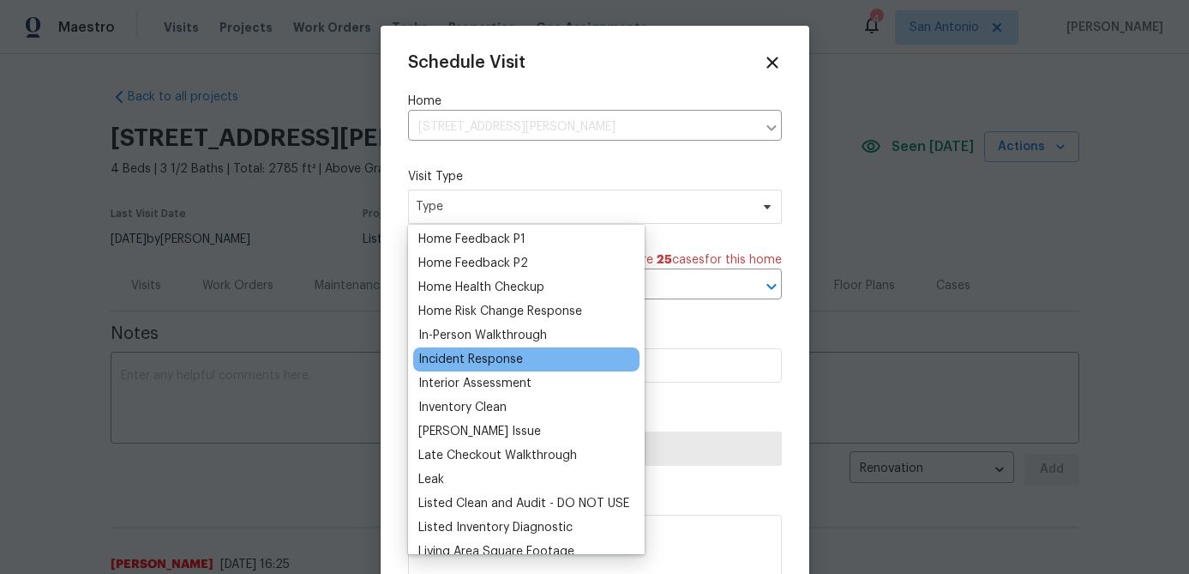
scroll to position [551, 0]
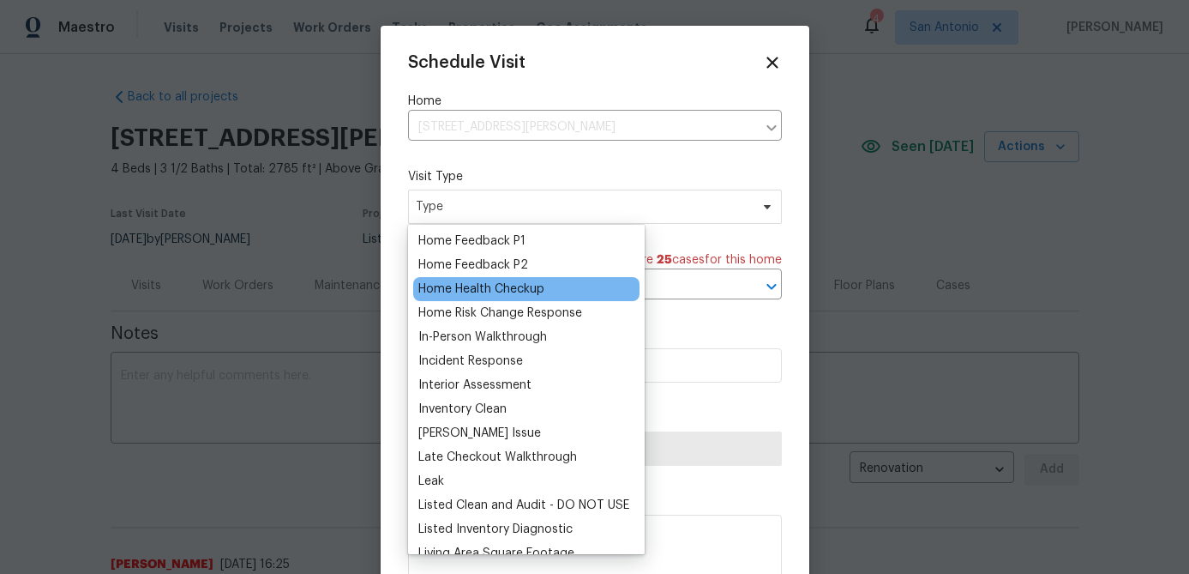
click at [512, 292] on div "Home Health Checkup" at bounding box center [481, 288] width 126 height 17
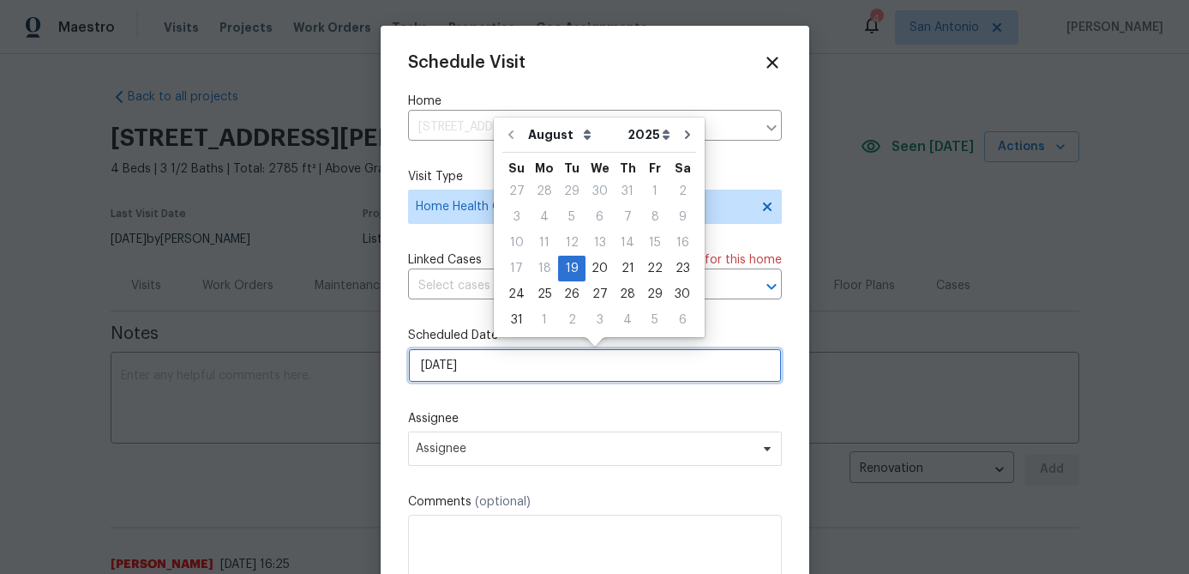
click at [496, 364] on input "[DATE]" at bounding box center [595, 365] width 374 height 34
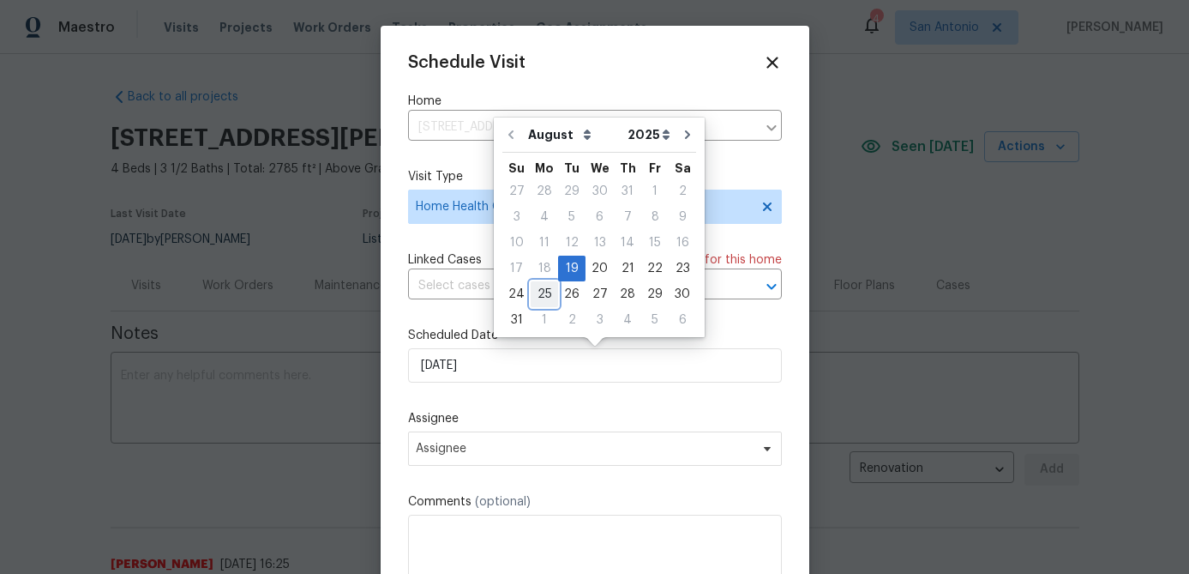
click at [539, 298] on div "25" at bounding box center [544, 294] width 27 height 24
type input "[DATE]"
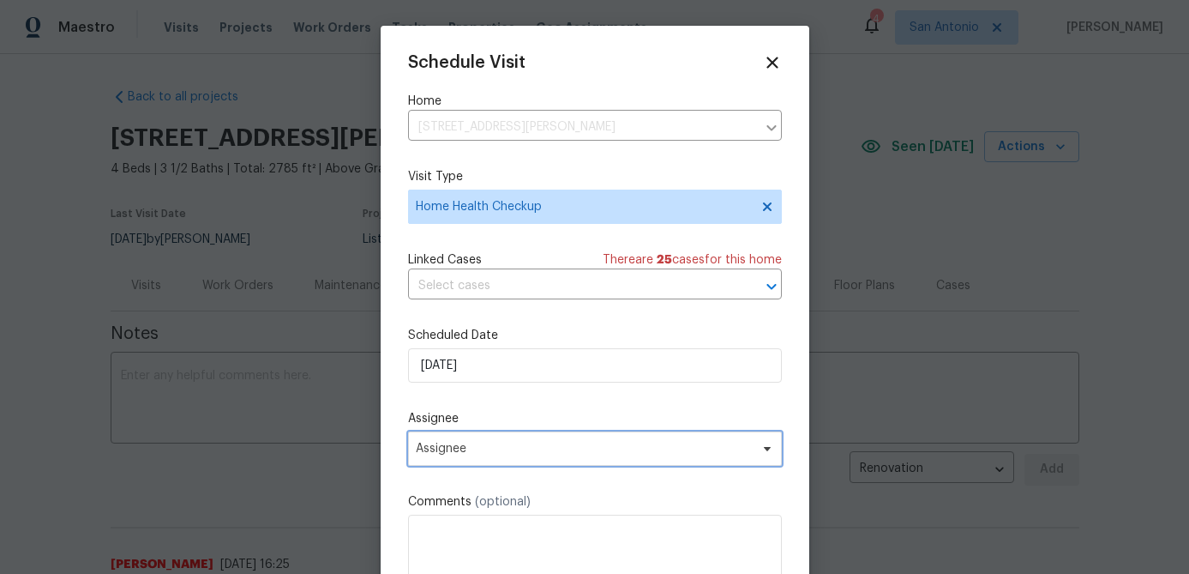
click at [496, 456] on span "Assignee" at bounding box center [595, 448] width 374 height 34
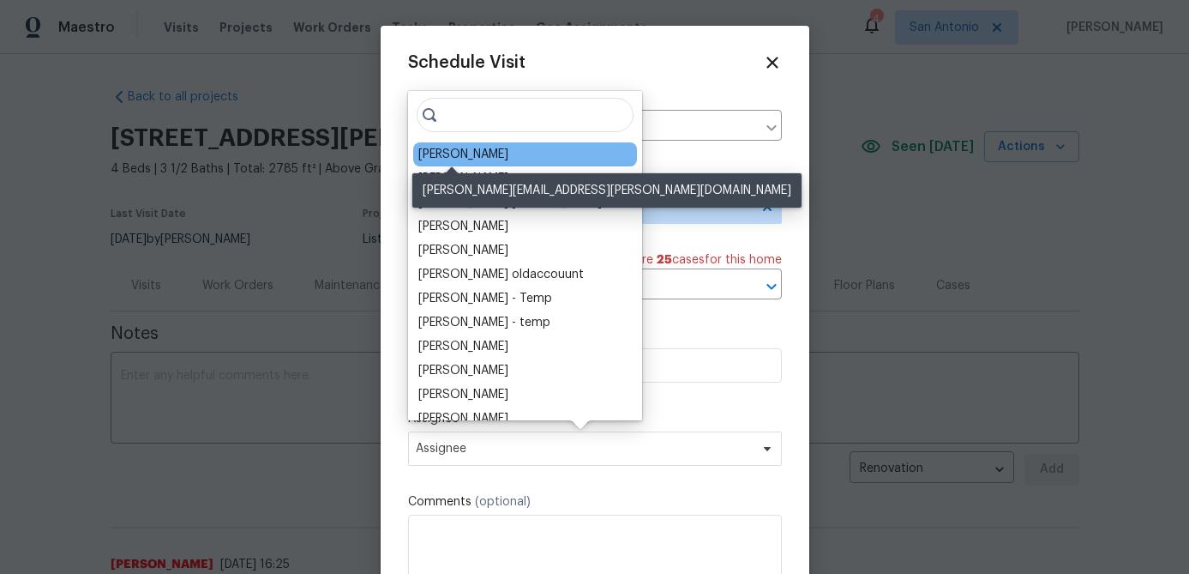
click at [451, 155] on div "[PERSON_NAME]" at bounding box center [463, 154] width 90 height 17
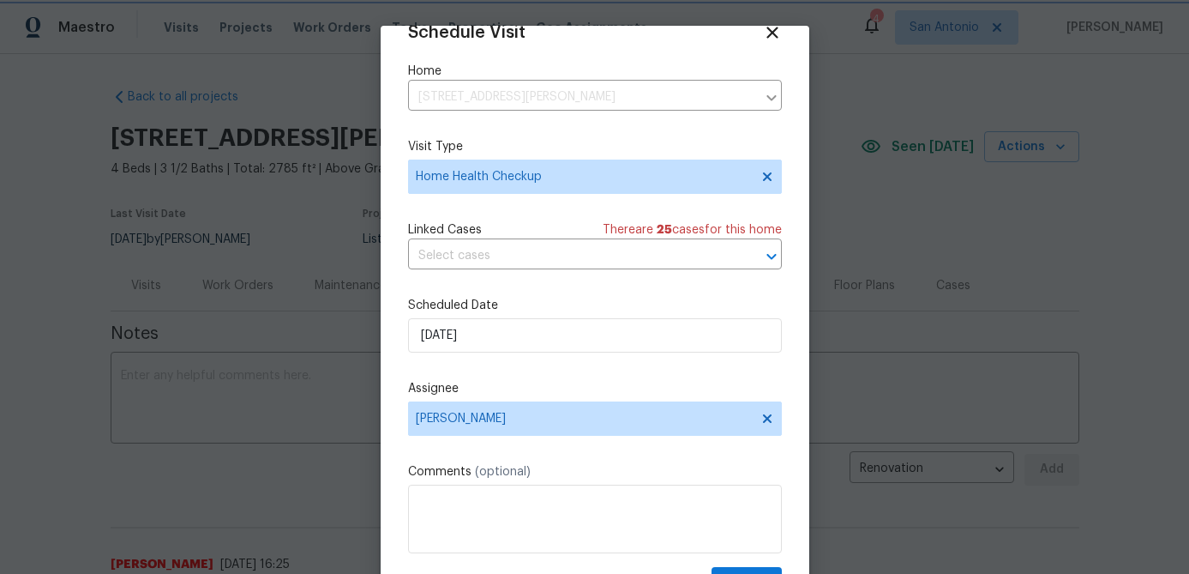
scroll to position [78, 0]
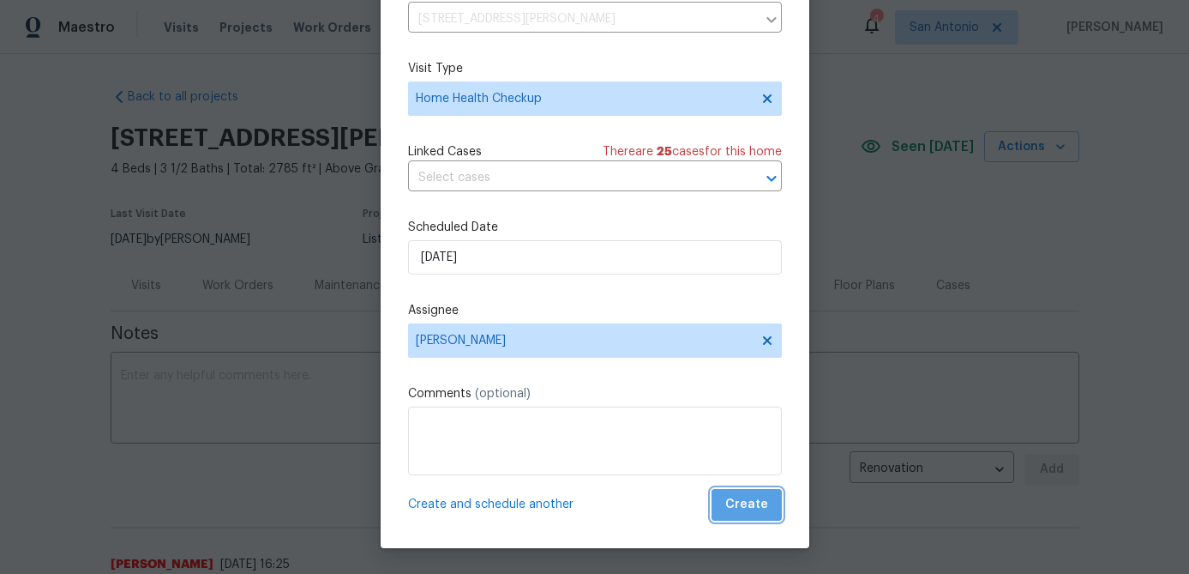
click at [750, 514] on span "Create" at bounding box center [746, 504] width 43 height 21
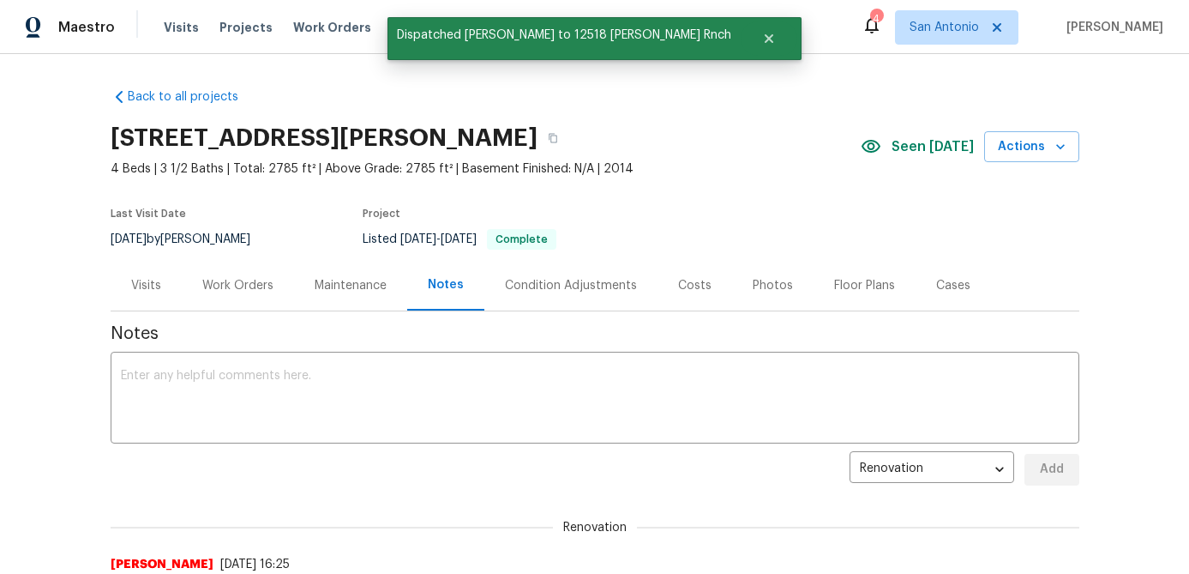
scroll to position [0, 0]
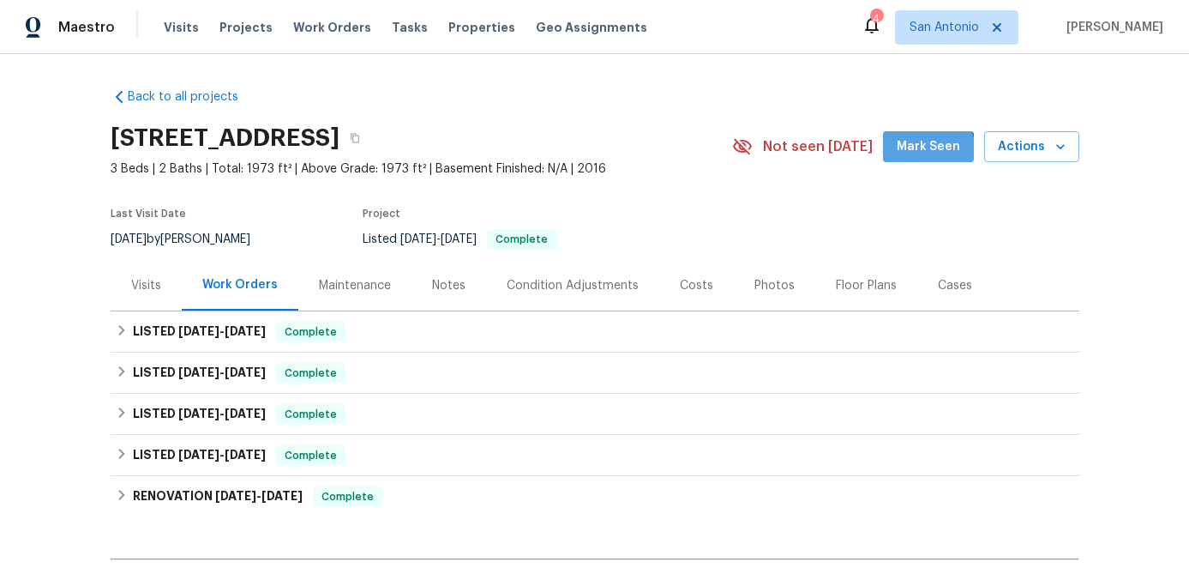
click at [926, 155] on span "Mark Seen" at bounding box center [928, 146] width 63 height 21
click at [432, 284] on div "Notes" at bounding box center [448, 285] width 33 height 17
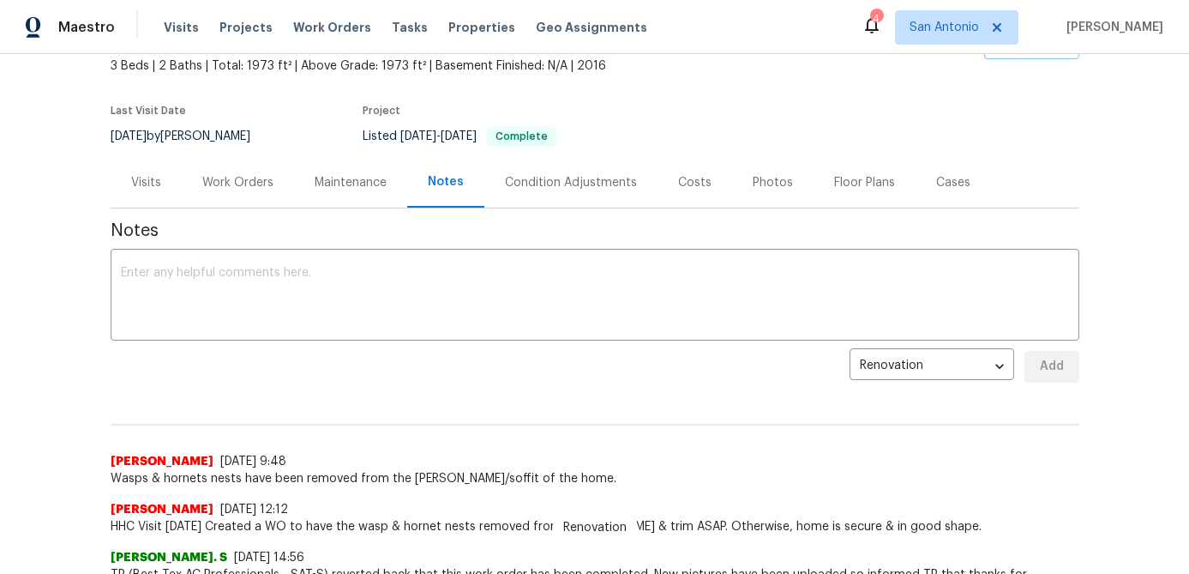
scroll to position [114, 0]
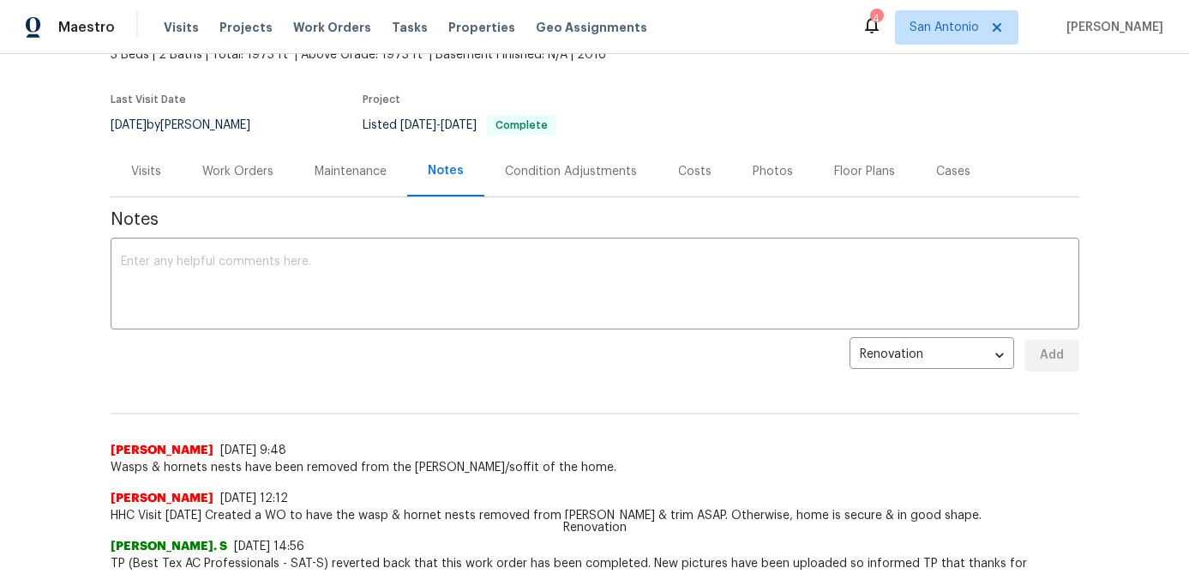
click at [146, 171] on div "Visits" at bounding box center [146, 171] width 30 height 17
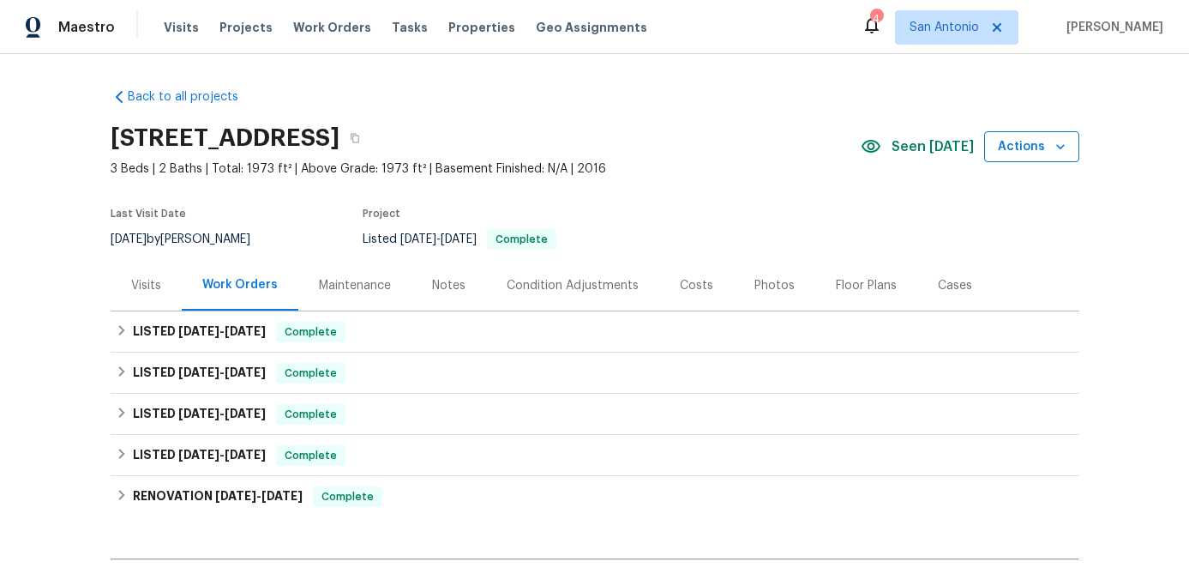
click at [1041, 141] on span "Actions" at bounding box center [1032, 146] width 68 height 21
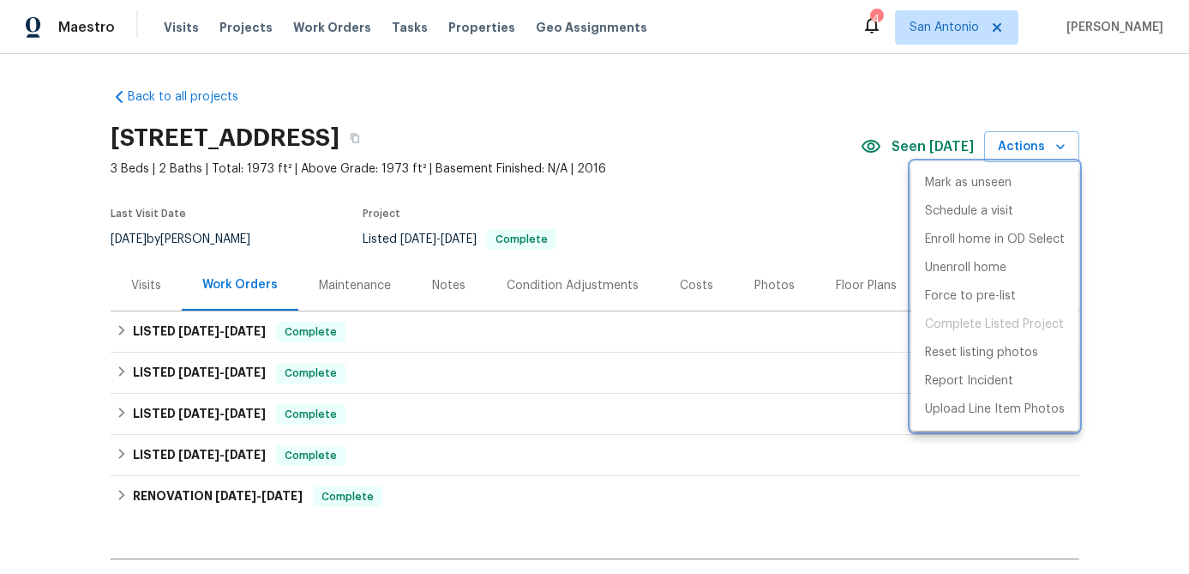
click at [154, 286] on div at bounding box center [594, 287] width 1189 height 574
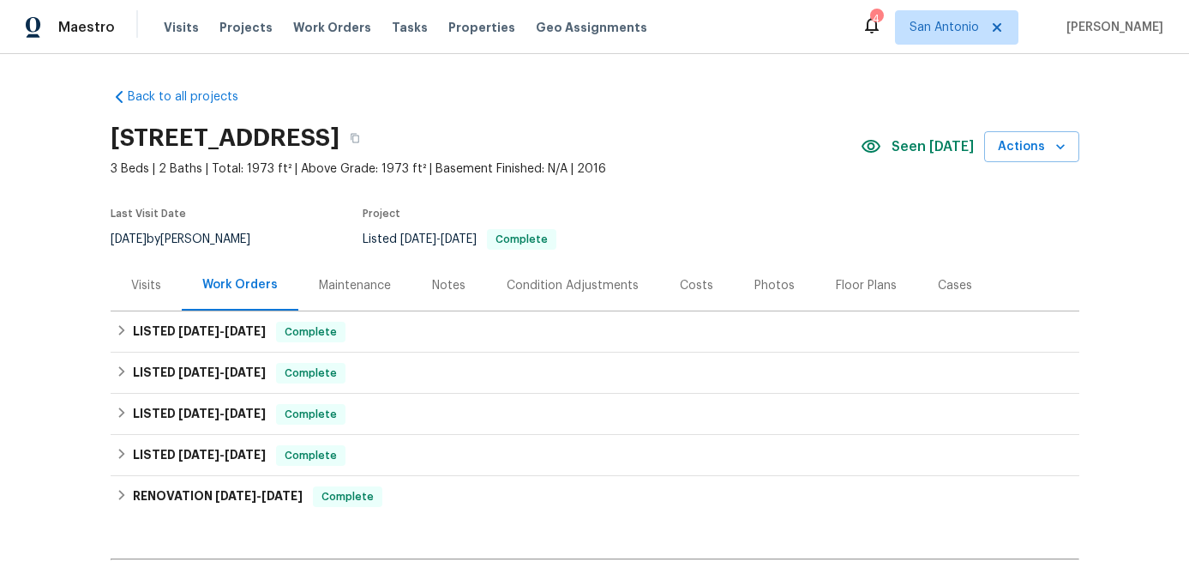
click at [154, 286] on div "Visits" at bounding box center [146, 285] width 30 height 17
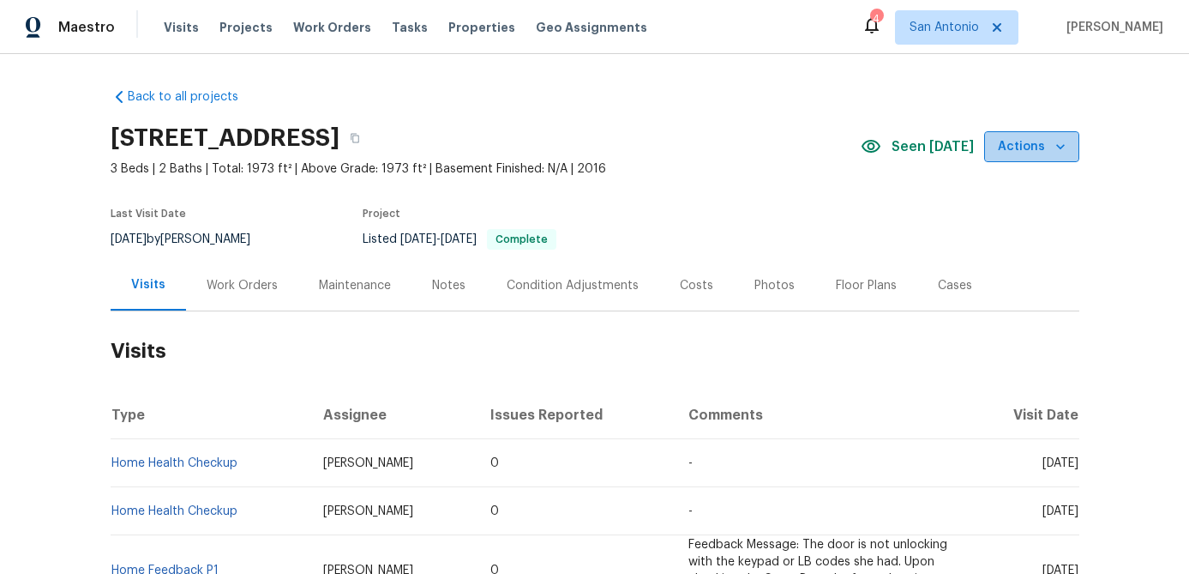
click at [1041, 139] on span "Actions" at bounding box center [1032, 146] width 68 height 21
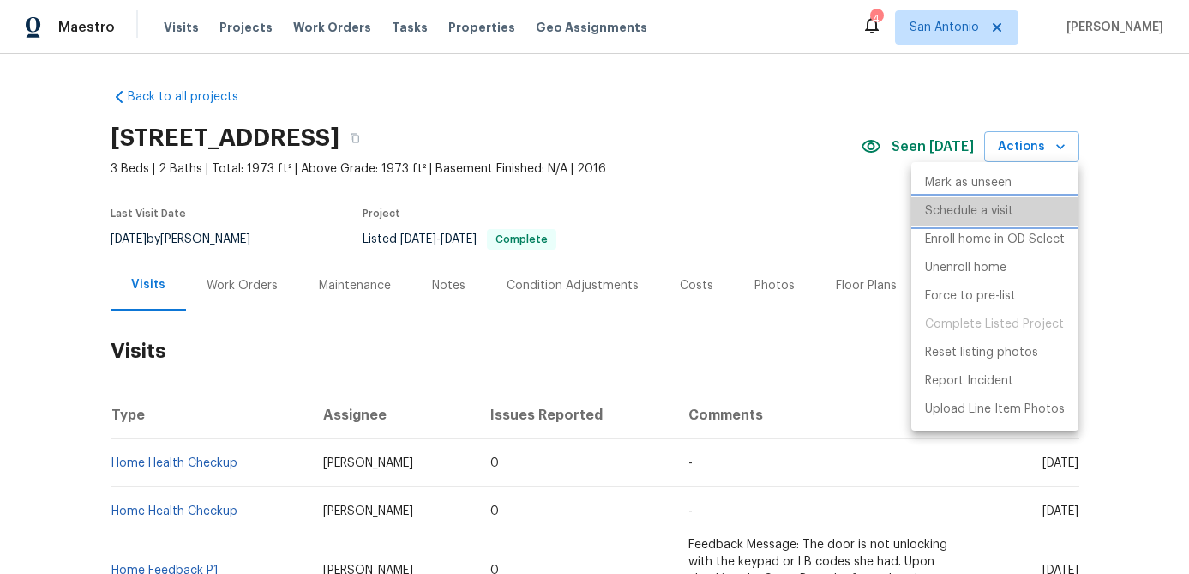
click at [992, 209] on p "Schedule a visit" at bounding box center [969, 211] width 88 height 18
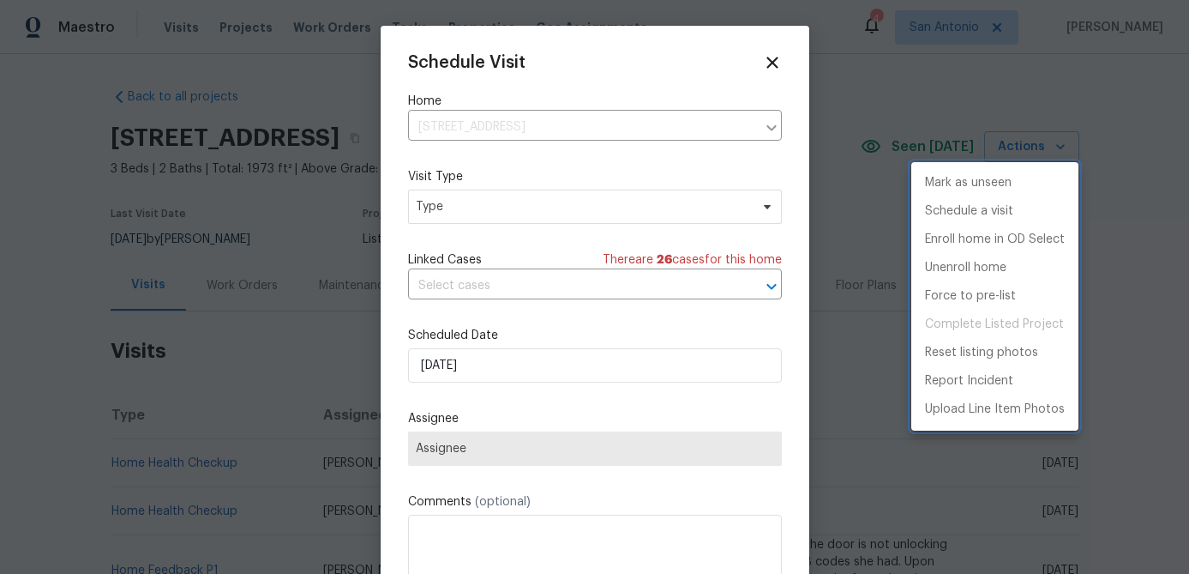
click at [488, 374] on div at bounding box center [594, 287] width 1189 height 574
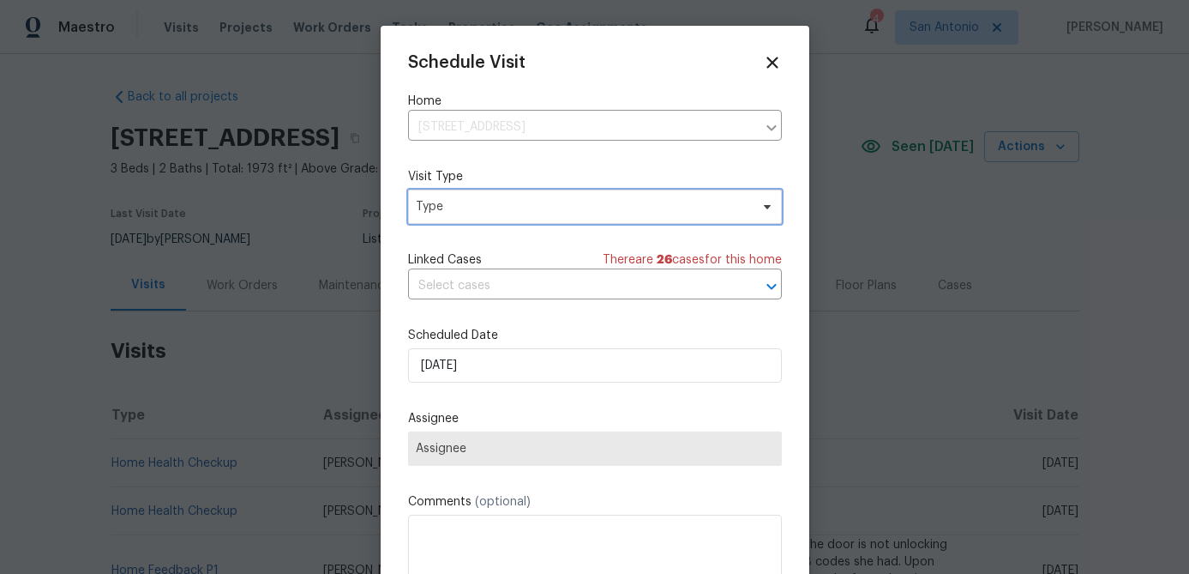
click at [495, 211] on span "Type" at bounding box center [583, 206] width 334 height 17
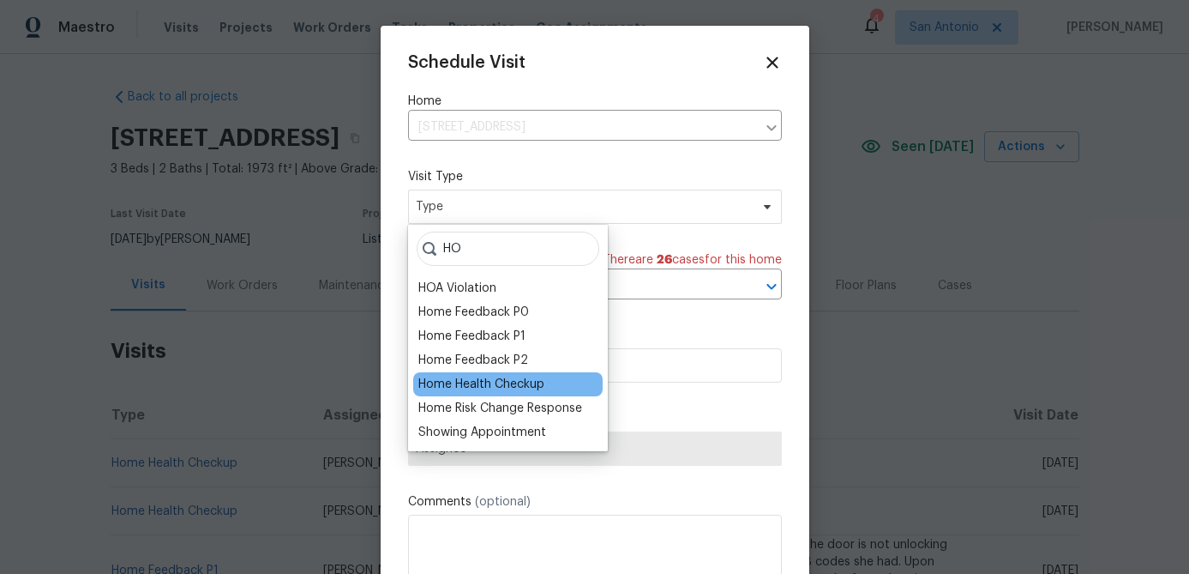
type input "HO"
click at [502, 382] on div "Home Health Checkup" at bounding box center [481, 384] width 126 height 17
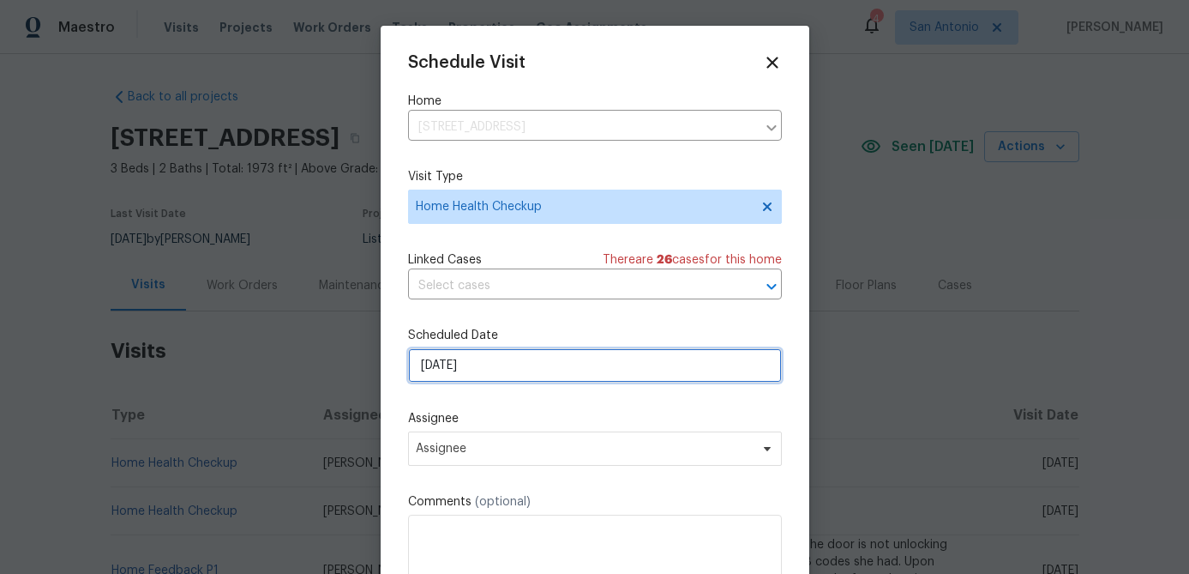
click at [505, 378] on input "[DATE]" at bounding box center [595, 365] width 374 height 34
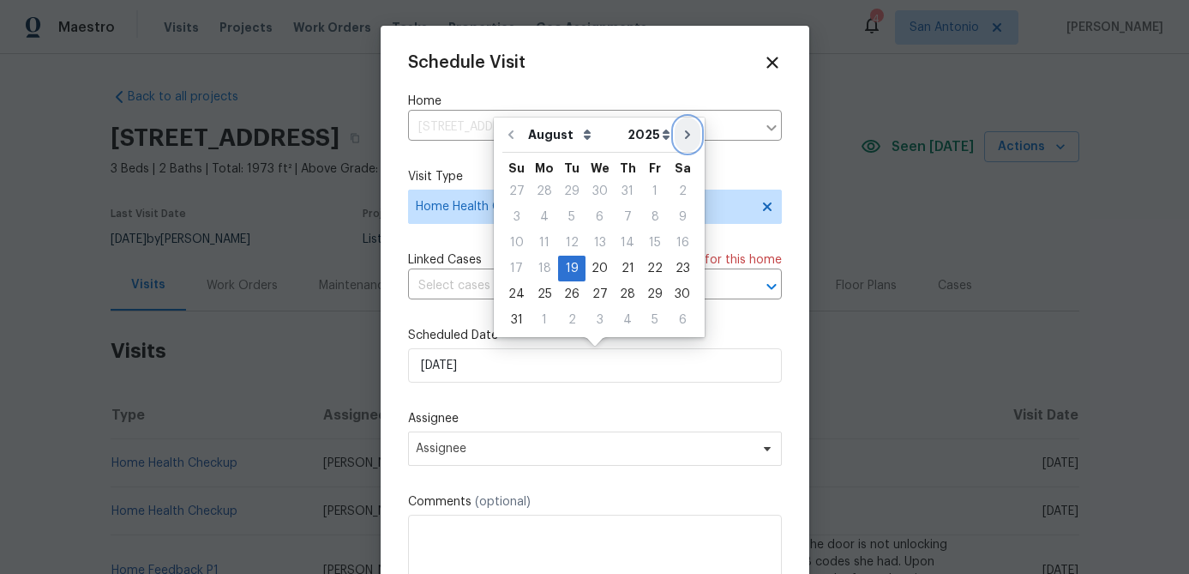
click at [683, 135] on icon "Go to next month" at bounding box center [688, 135] width 14 height 14
type input "[DATE]"
select select "8"
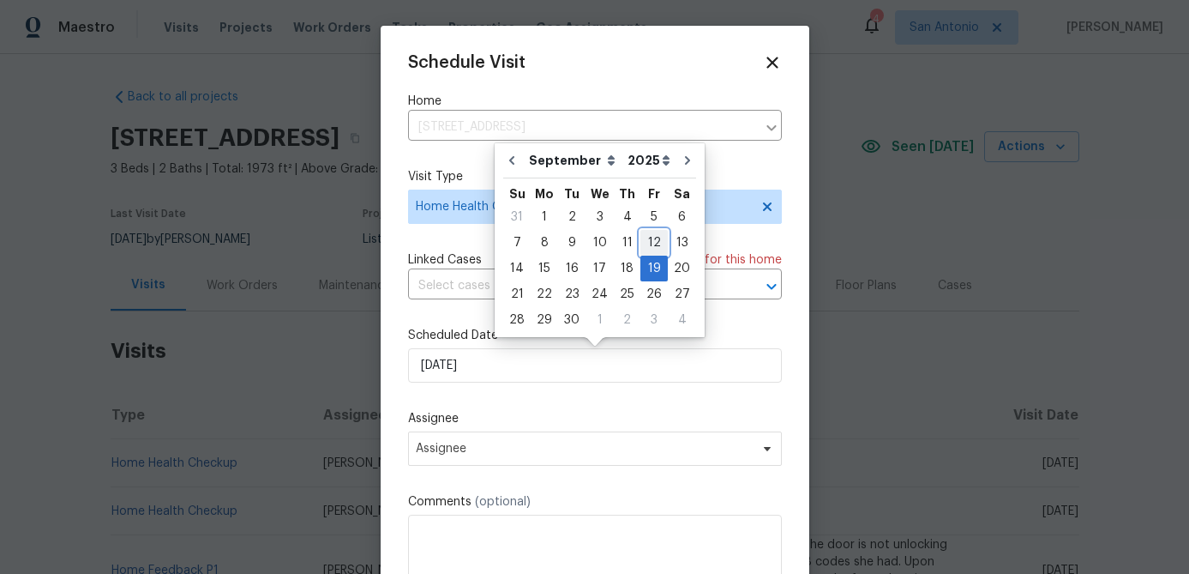
click at [657, 244] on div "12" at bounding box center [653, 243] width 27 height 24
type input "[DATE]"
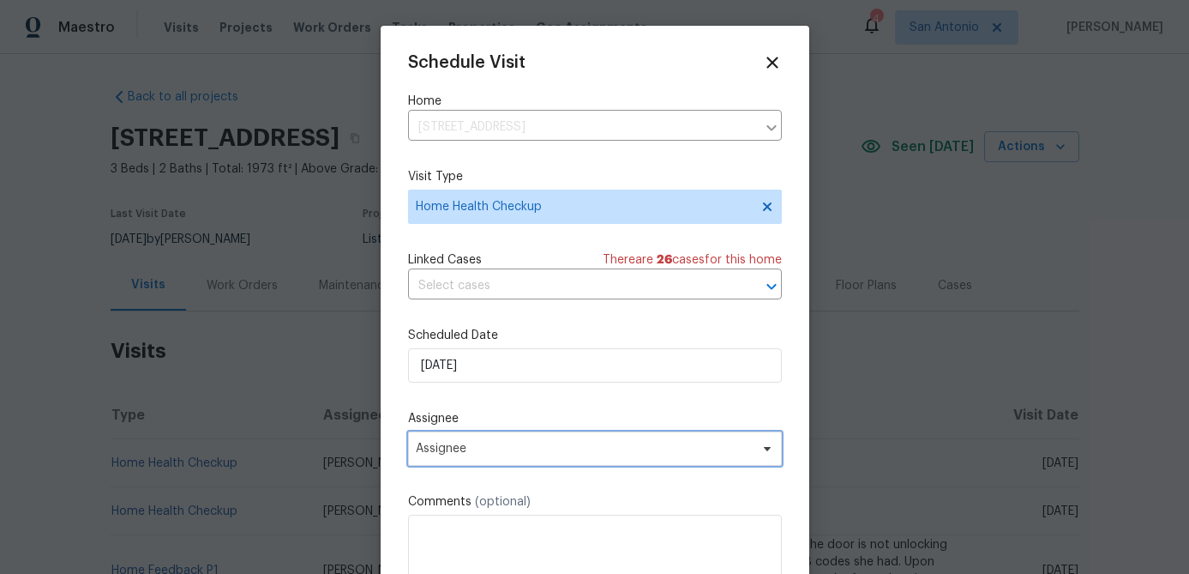
click at [505, 438] on span "Assignee" at bounding box center [595, 448] width 374 height 34
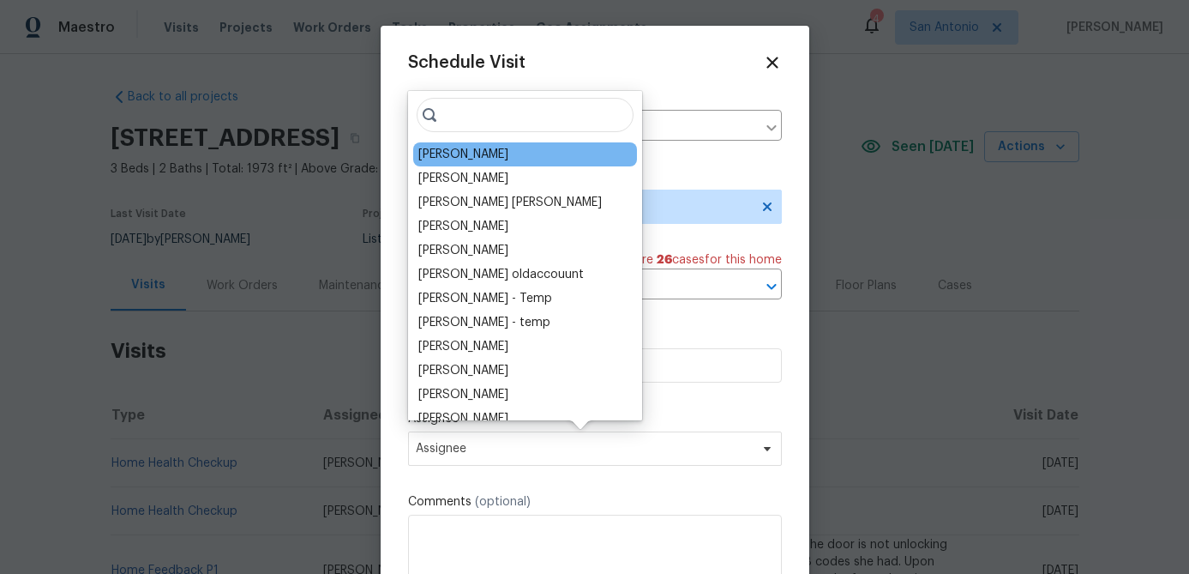
click at [437, 142] on div "[PERSON_NAME]" at bounding box center [525, 154] width 224 height 24
click at [435, 151] on div "[PERSON_NAME]" at bounding box center [463, 154] width 90 height 17
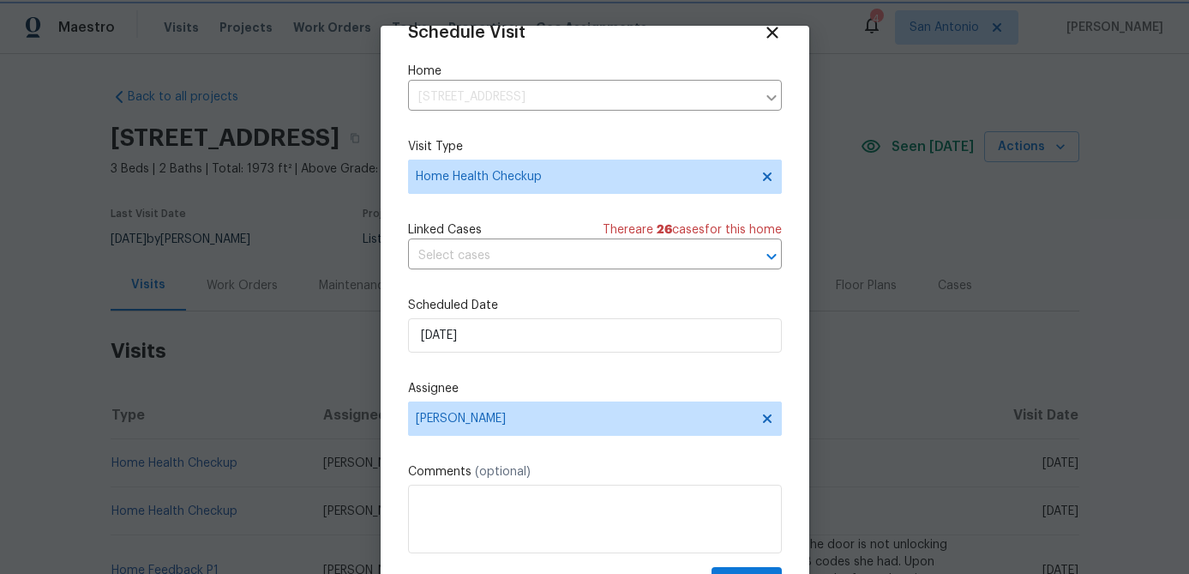
scroll to position [78, 0]
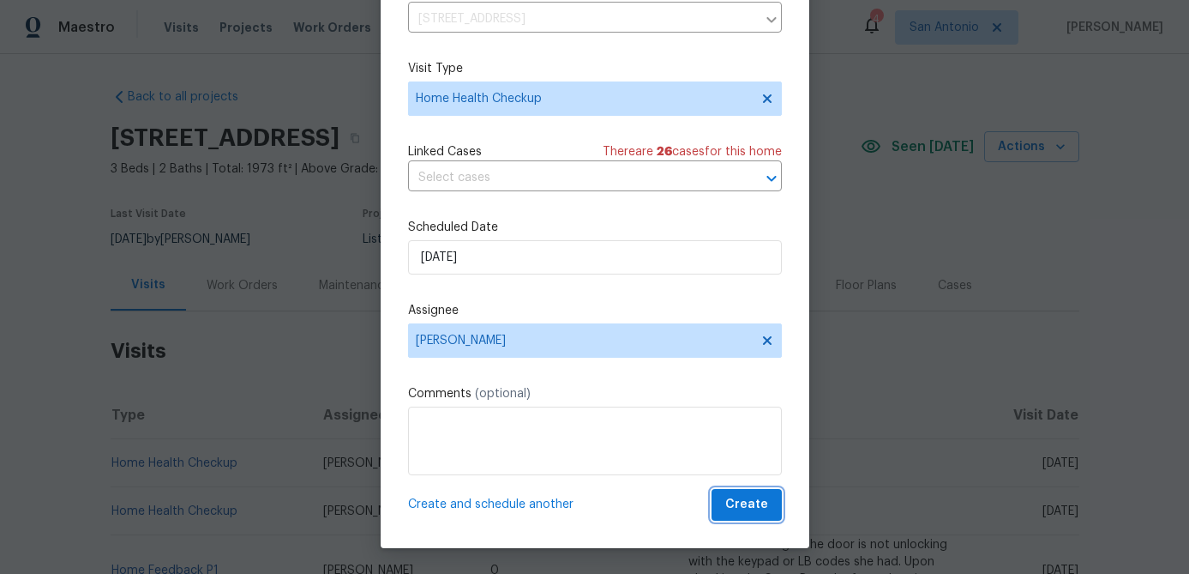
click at [742, 496] on span "Create" at bounding box center [746, 504] width 43 height 21
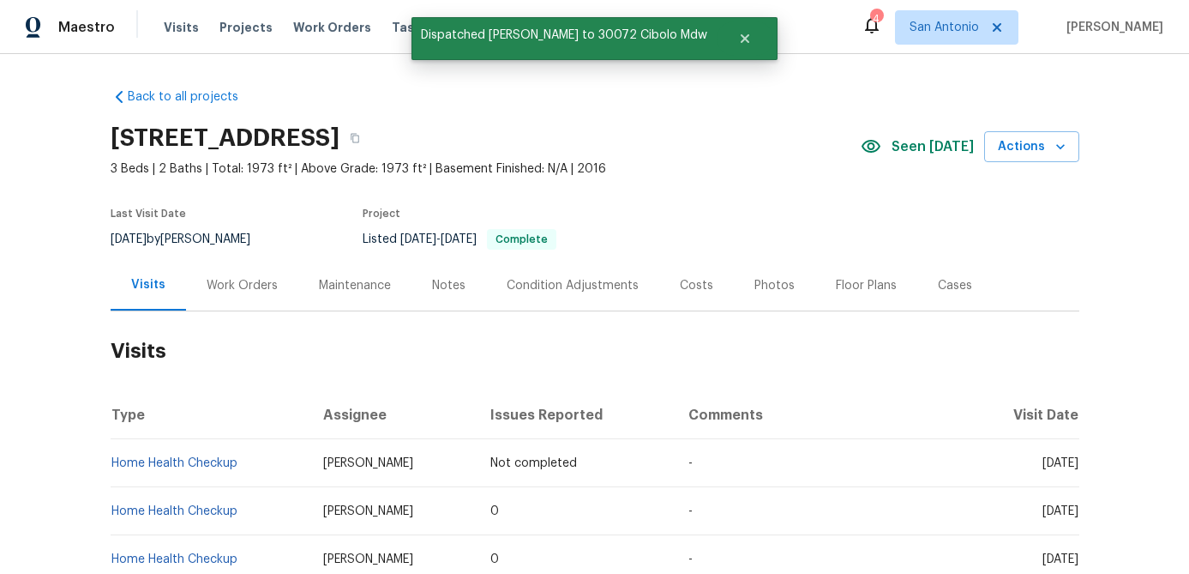
scroll to position [0, 0]
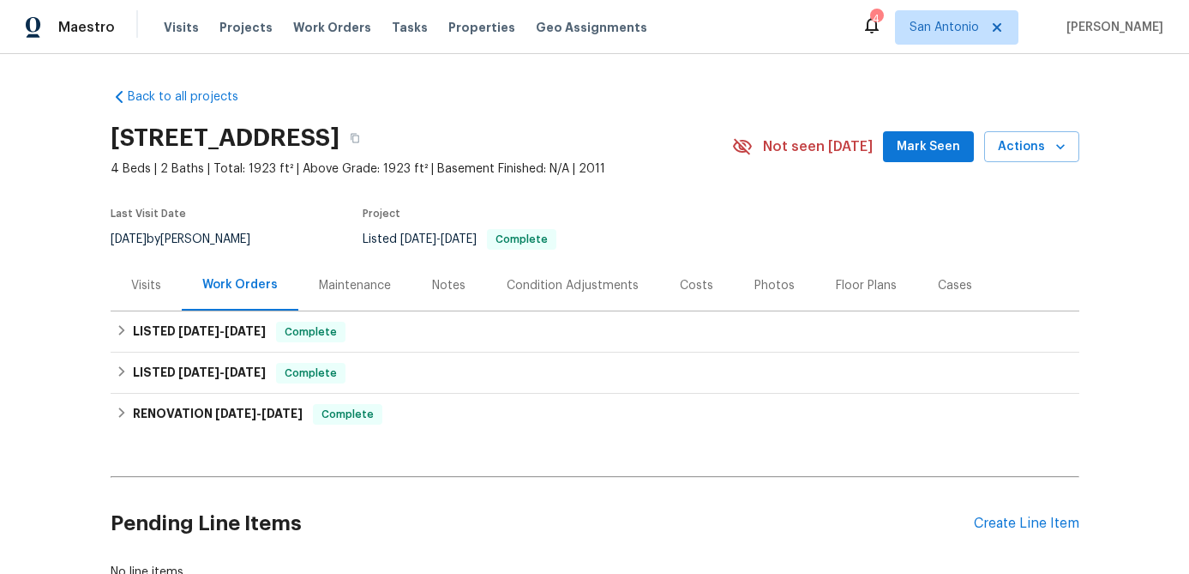
click at [448, 280] on div "Notes" at bounding box center [448, 285] width 33 height 17
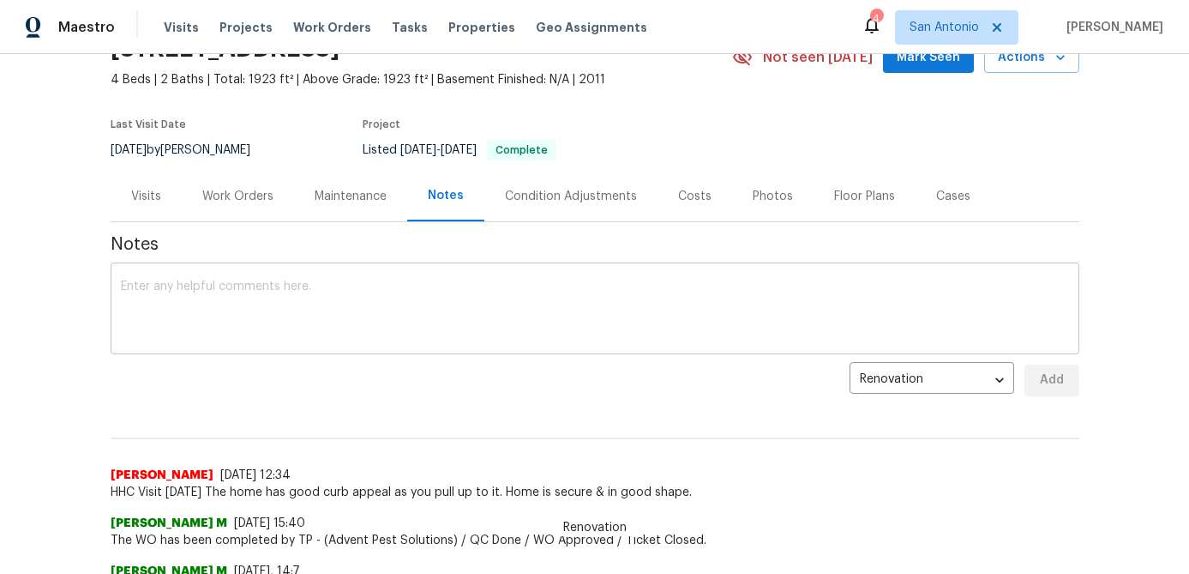
scroll to position [93, 0]
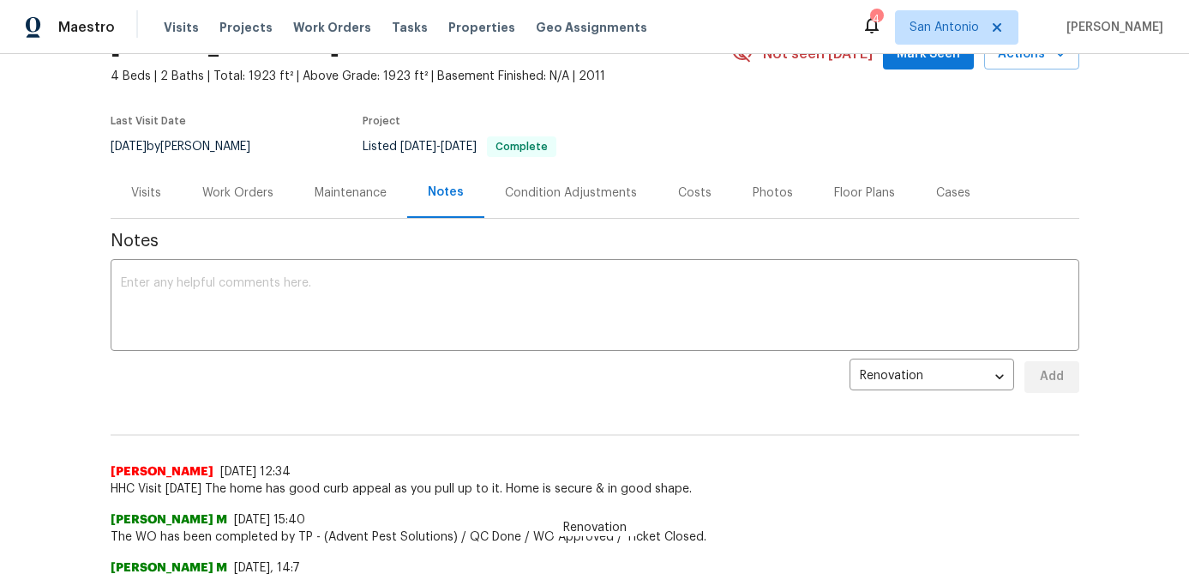
click at [144, 192] on div "Visits" at bounding box center [146, 192] width 30 height 17
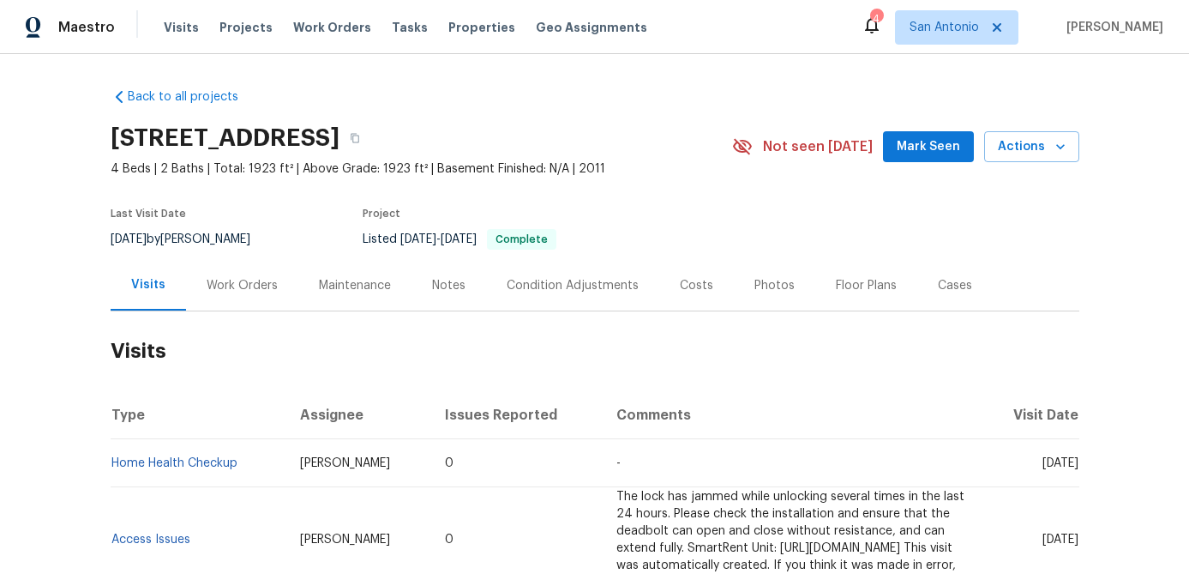
click at [918, 144] on span "Mark Seen" at bounding box center [928, 146] width 63 height 21
click at [1046, 148] on span "Actions" at bounding box center [1032, 146] width 68 height 21
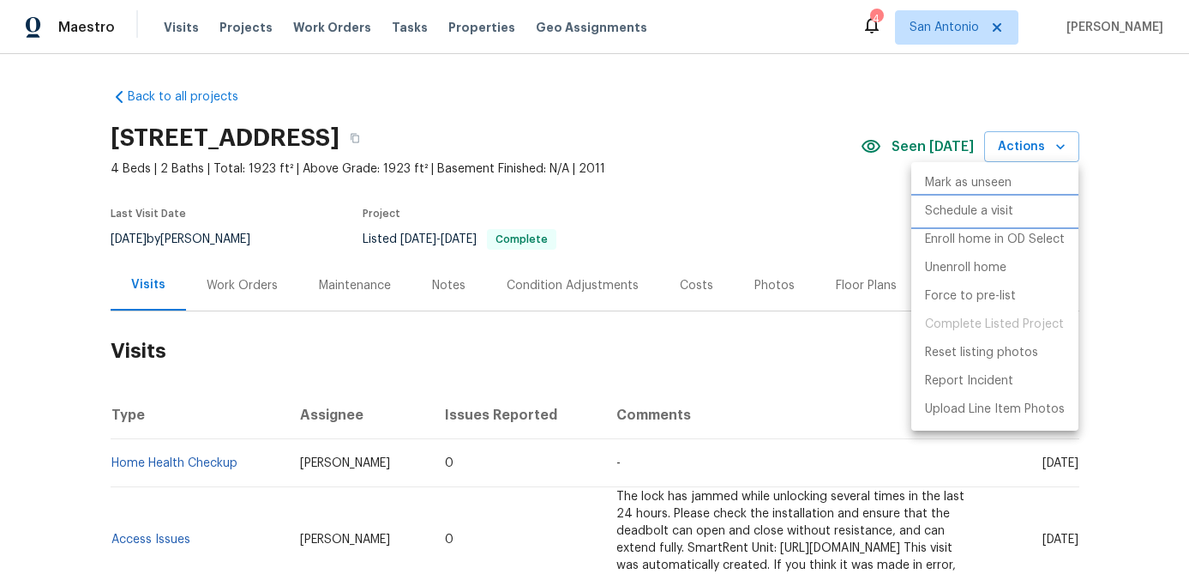
click at [992, 212] on p "Schedule a visit" at bounding box center [969, 211] width 88 height 18
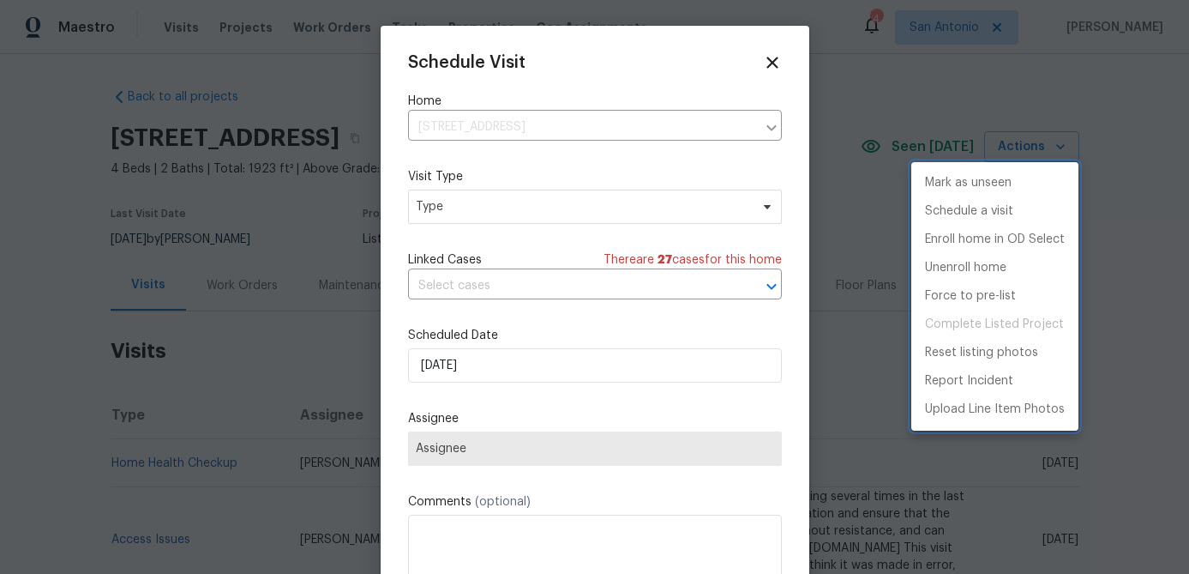
click at [545, 207] on div at bounding box center [594, 287] width 1189 height 574
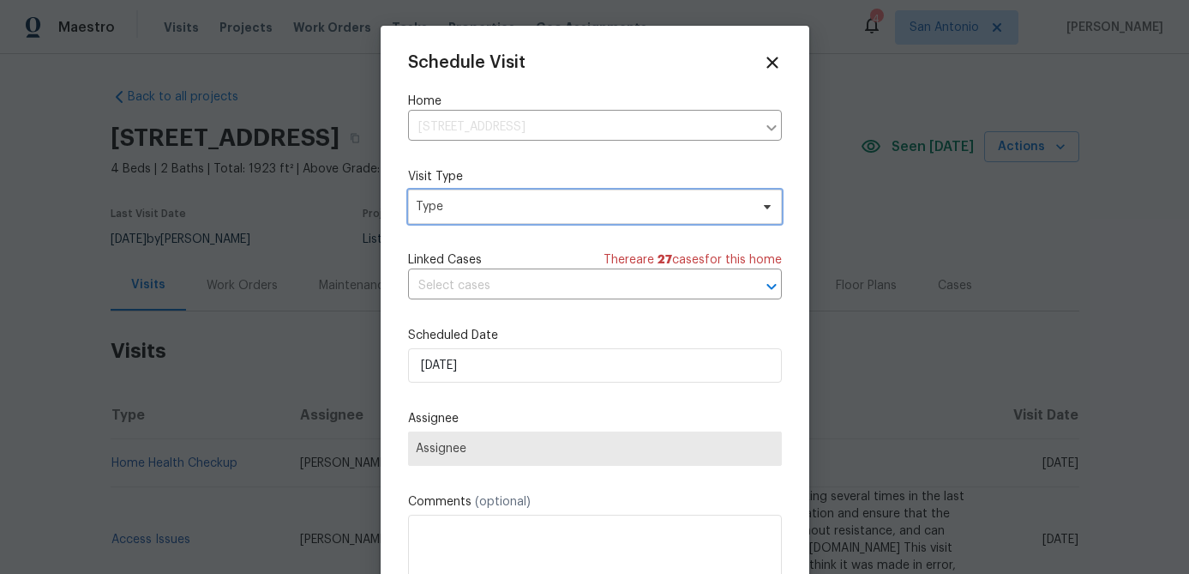
click at [545, 207] on span "Type" at bounding box center [583, 206] width 334 height 17
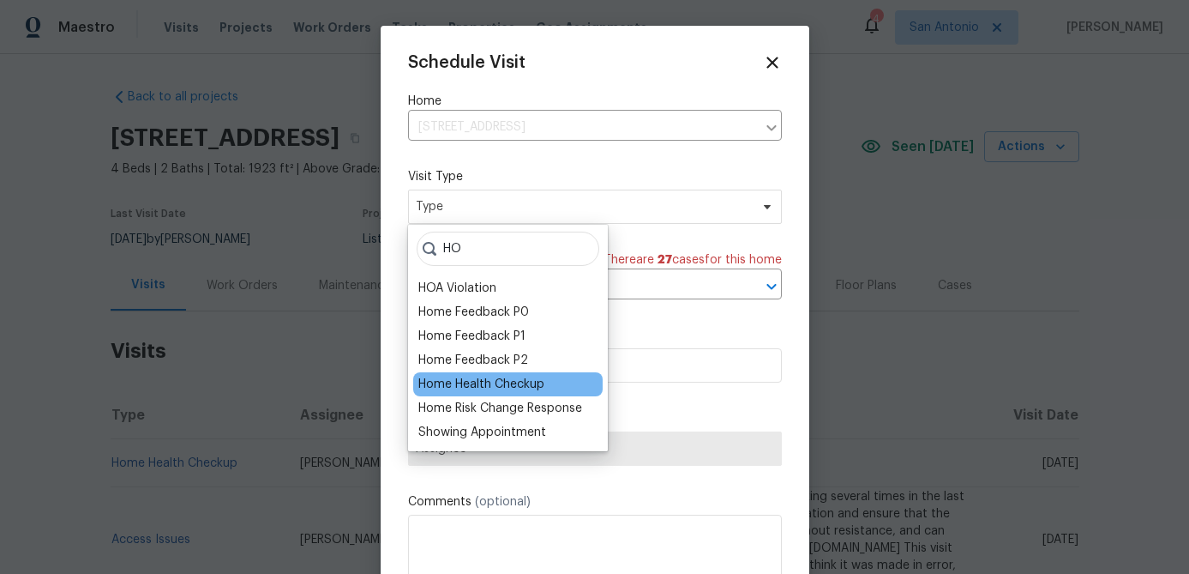
type input "HO"
click at [522, 377] on div "Home Health Checkup" at bounding box center [481, 384] width 126 height 17
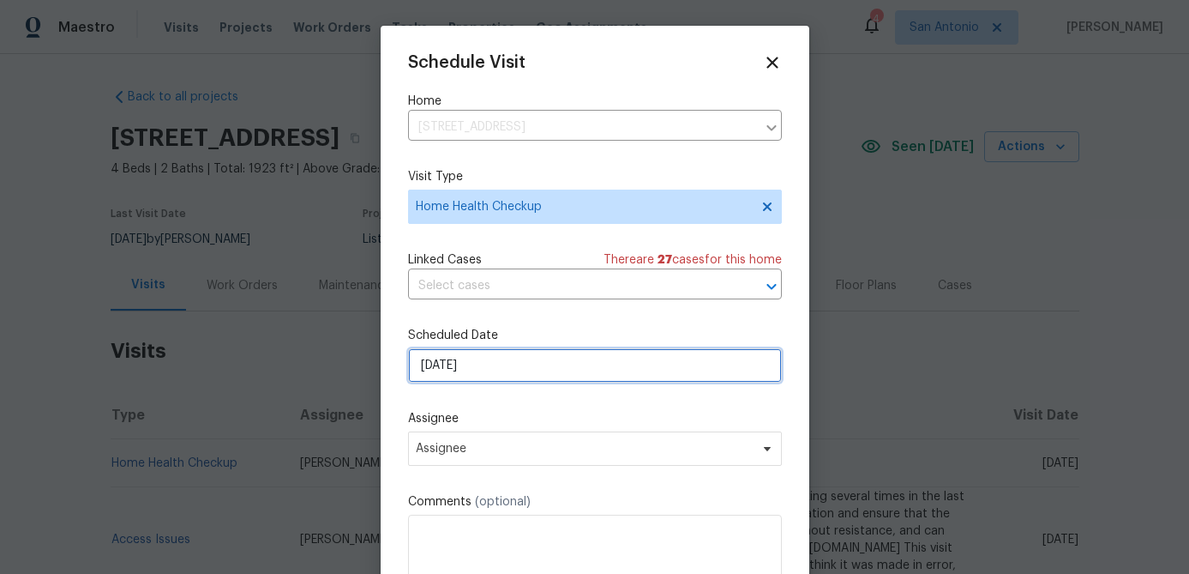
click at [520, 361] on input "[DATE]" at bounding box center [595, 365] width 374 height 34
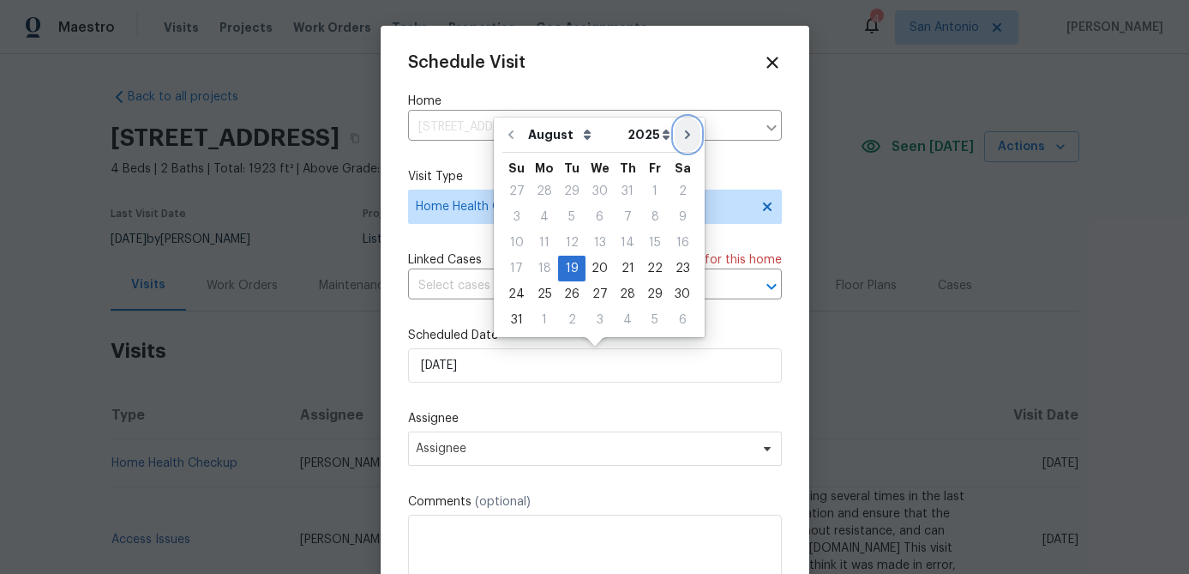
click at [681, 135] on icon "Go to next month" at bounding box center [688, 135] width 14 height 14
type input "9/19/2025"
select select "8"
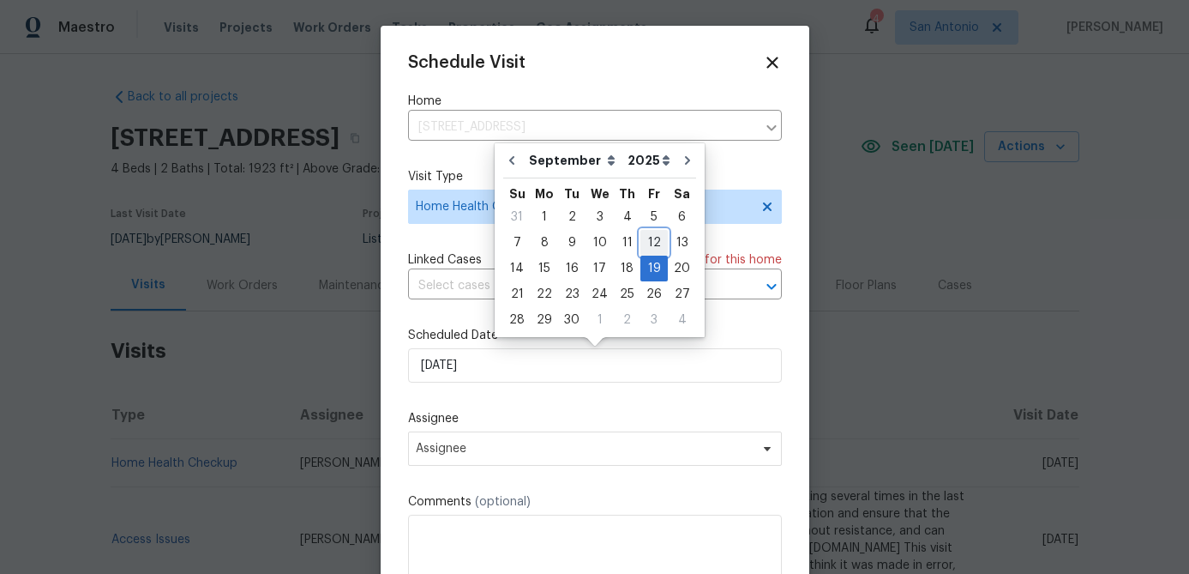
click at [649, 245] on div "12" at bounding box center [653, 243] width 27 height 24
type input "9/12/2025"
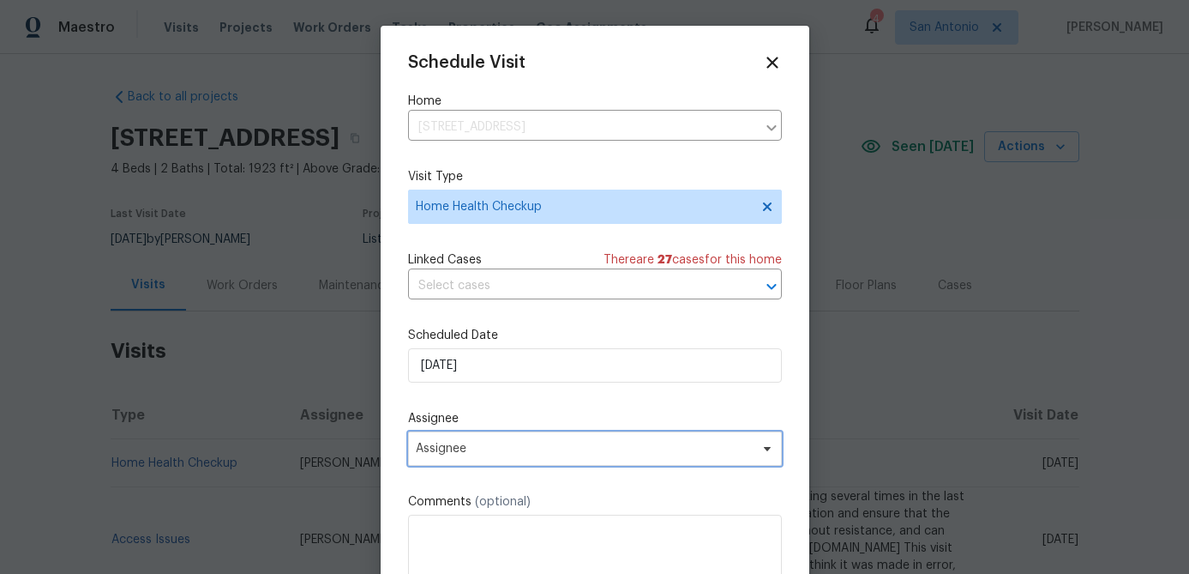
click at [538, 451] on span "Assignee" at bounding box center [584, 449] width 336 height 14
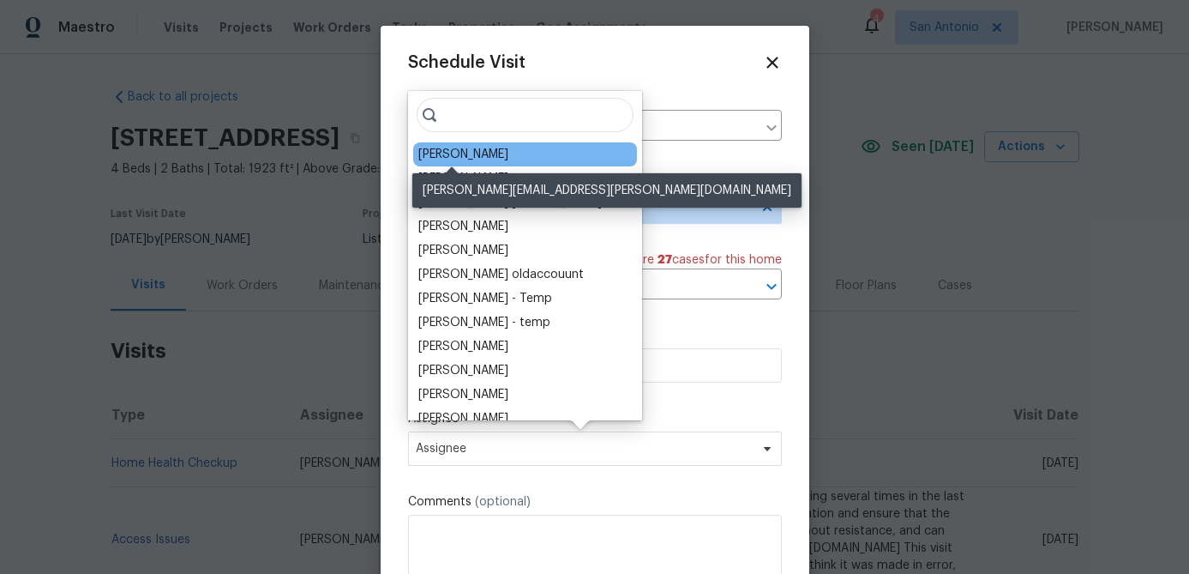
click at [448, 158] on div "[PERSON_NAME]" at bounding box center [463, 154] width 90 height 17
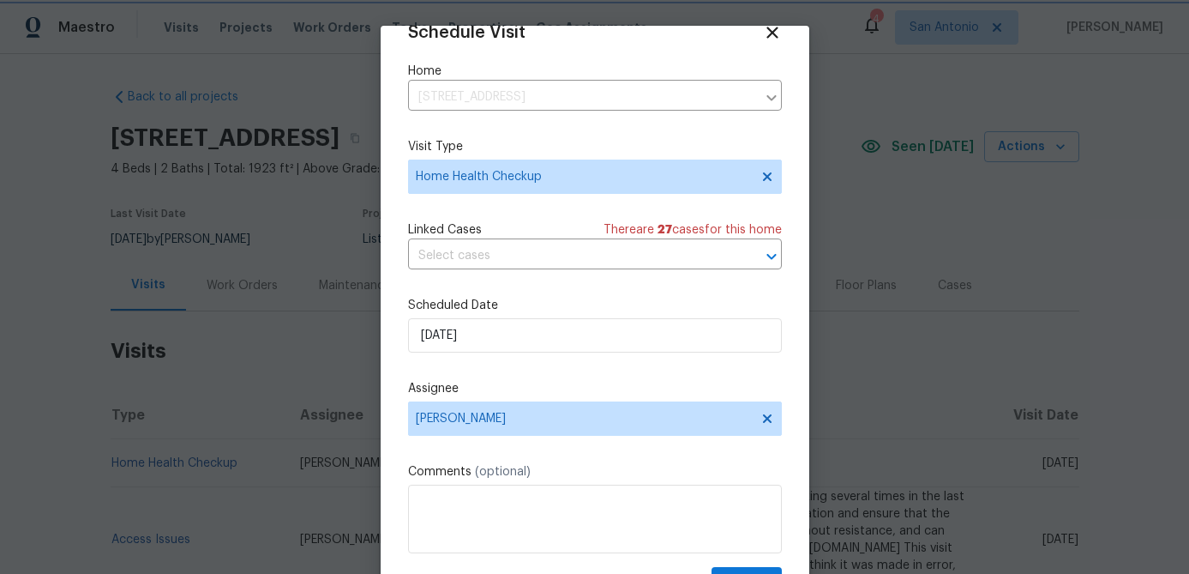
scroll to position [78, 0]
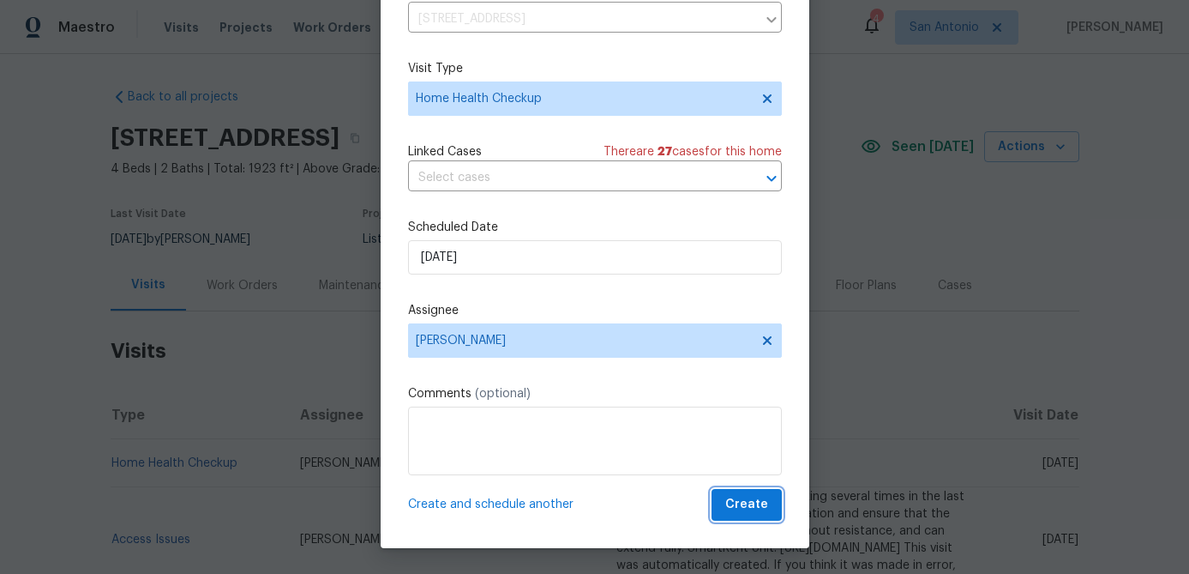
click at [753, 502] on span "Create" at bounding box center [746, 504] width 43 height 21
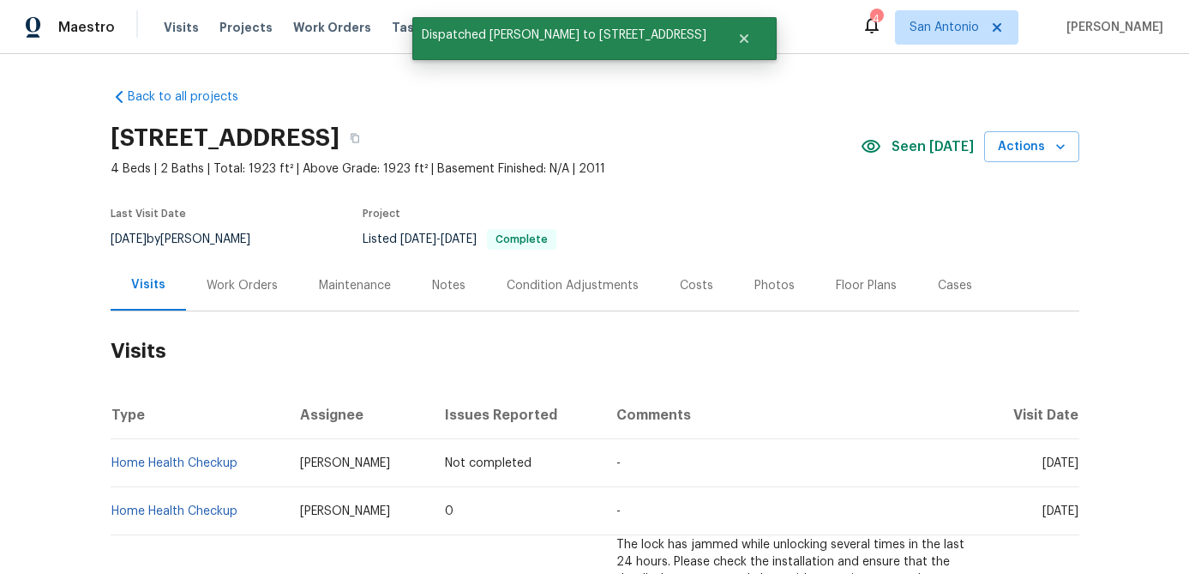
scroll to position [0, 0]
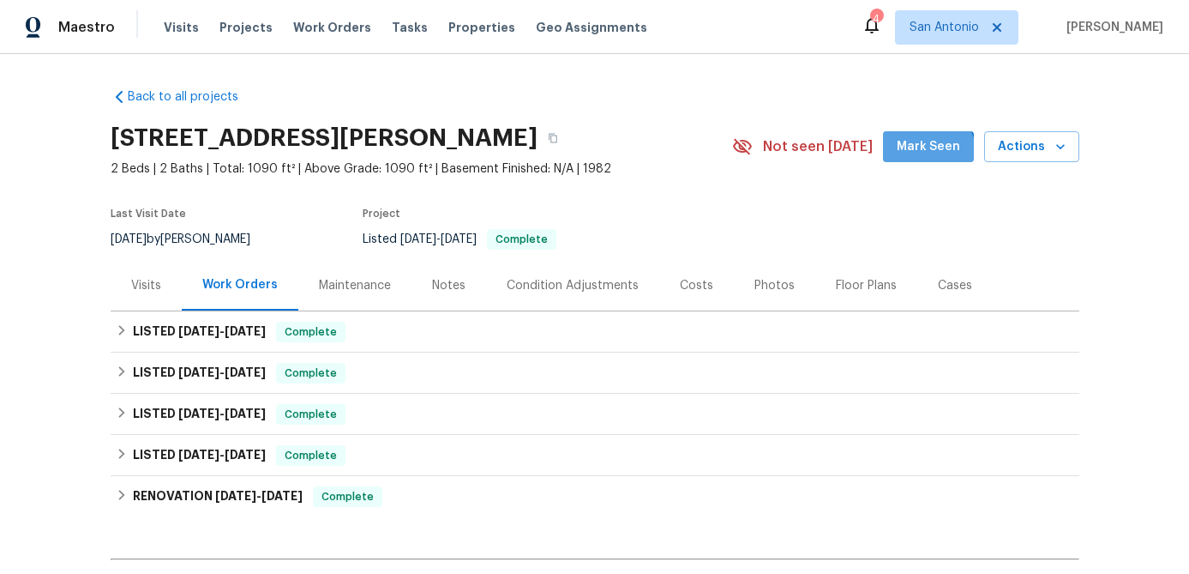
click at [919, 159] on button "Mark Seen" at bounding box center [928, 147] width 91 height 32
click at [452, 273] on div "Notes" at bounding box center [449, 285] width 75 height 51
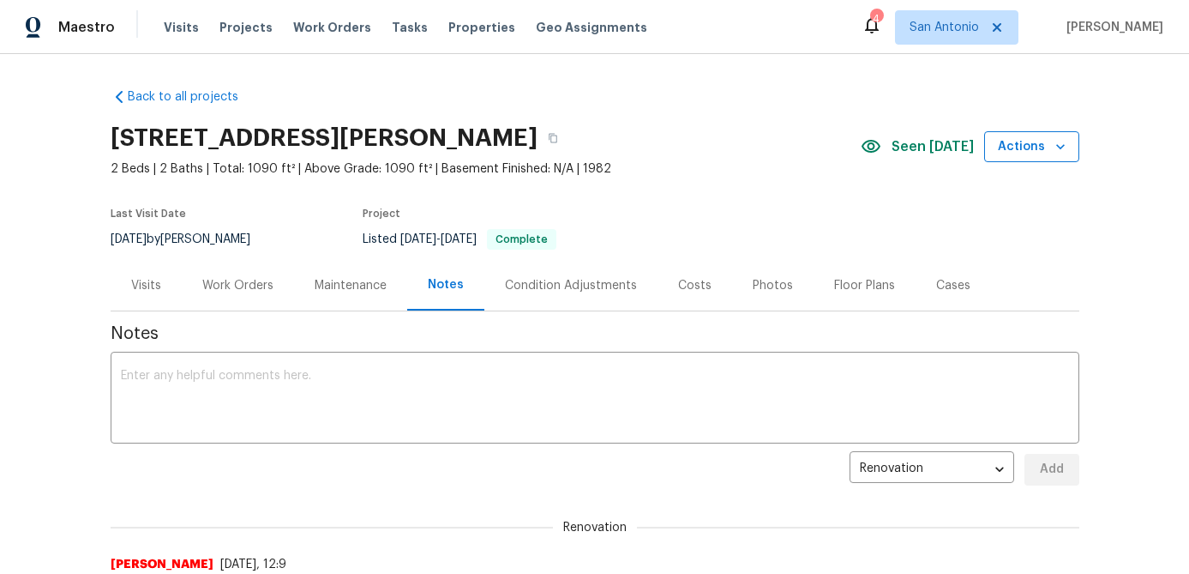
click at [1018, 143] on span "Actions" at bounding box center [1032, 146] width 68 height 21
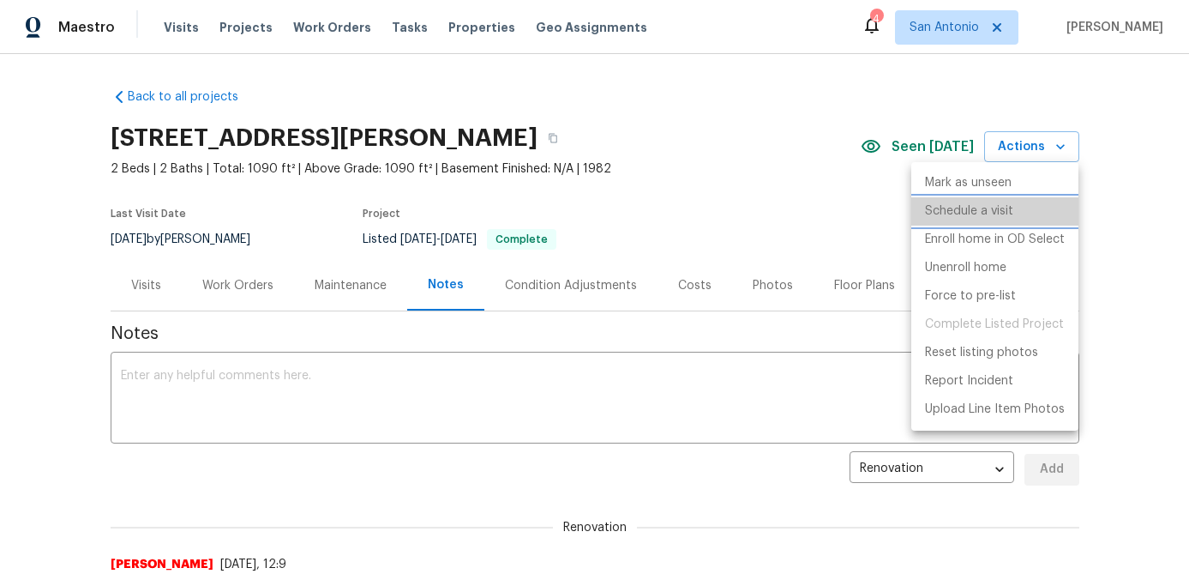
click at [956, 216] on p "Schedule a visit" at bounding box center [969, 211] width 88 height 18
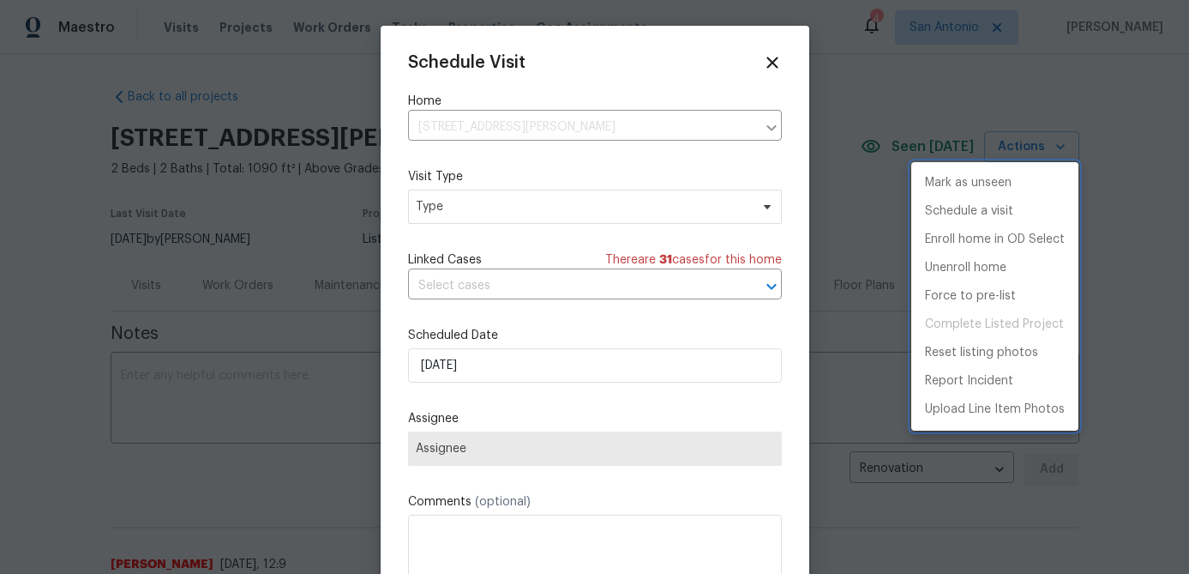
click at [538, 361] on div at bounding box center [594, 287] width 1189 height 574
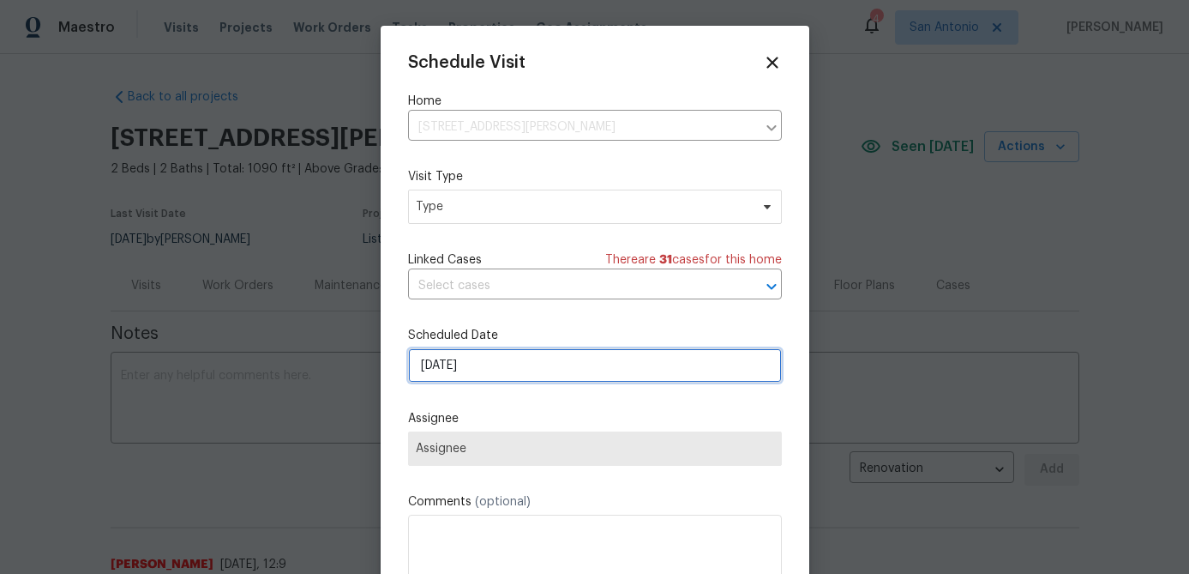
click at [538, 365] on input "[DATE]" at bounding box center [595, 365] width 374 height 34
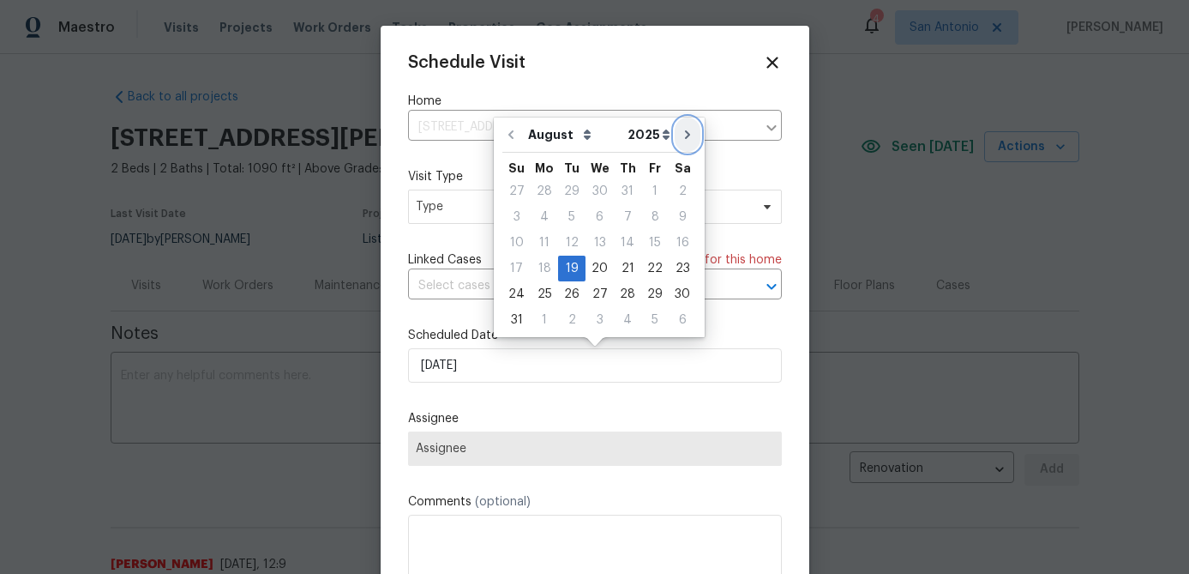
click at [681, 135] on icon "Go to next month" at bounding box center [688, 135] width 14 height 14
type input "[DATE]"
select select "8"
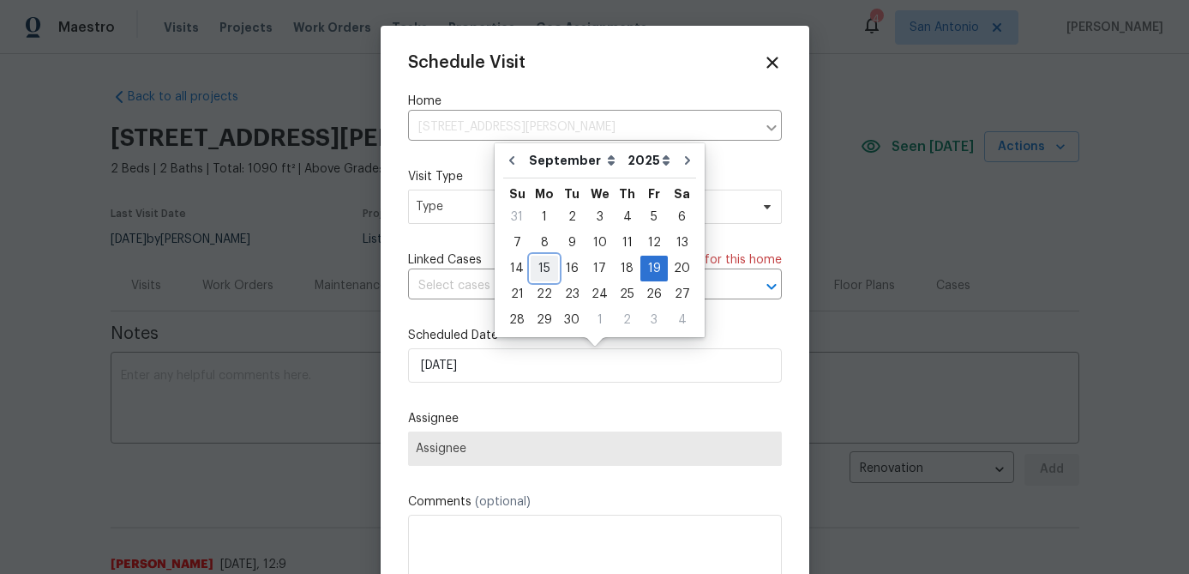
click at [548, 272] on div "15" at bounding box center [544, 268] width 27 height 24
type input "9/15/2025"
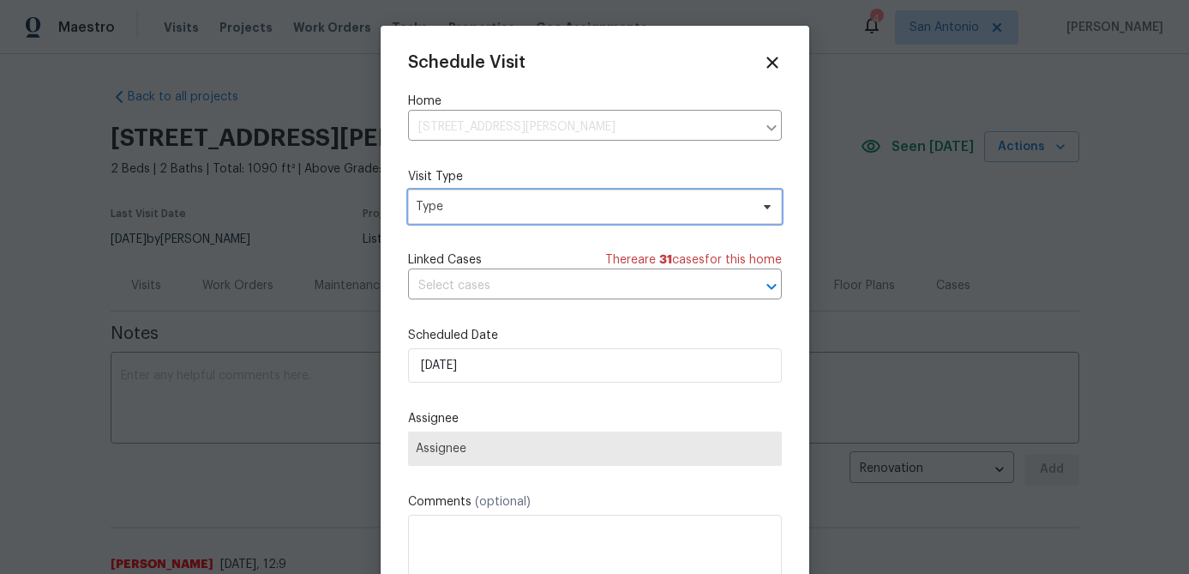
click at [539, 213] on span "Type" at bounding box center [583, 206] width 334 height 17
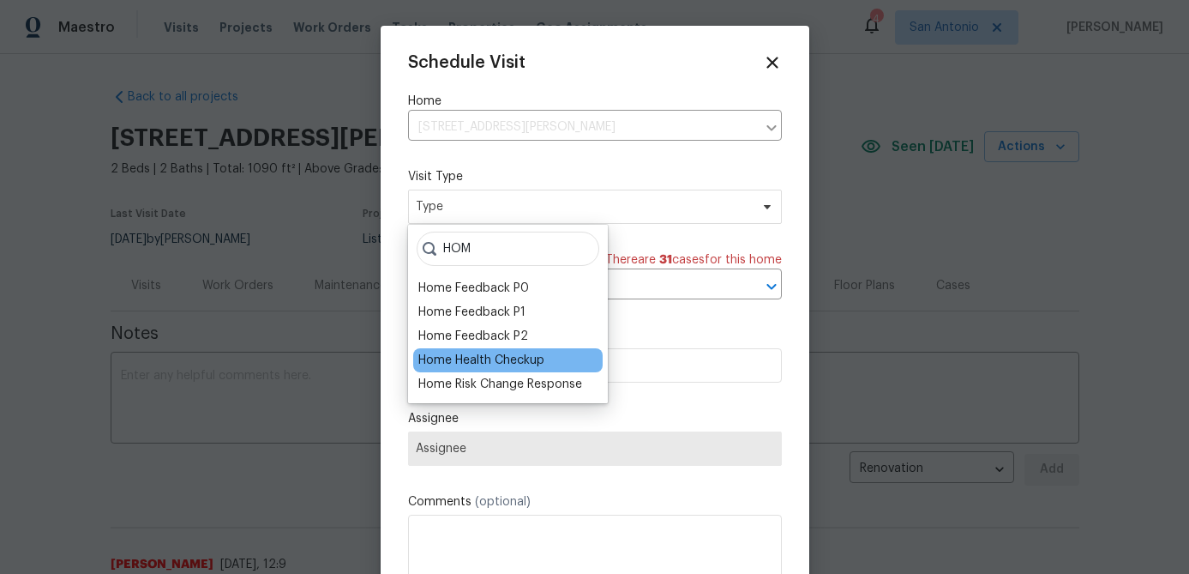
type input "HOM"
click at [499, 357] on div "Home Health Checkup" at bounding box center [481, 360] width 126 height 17
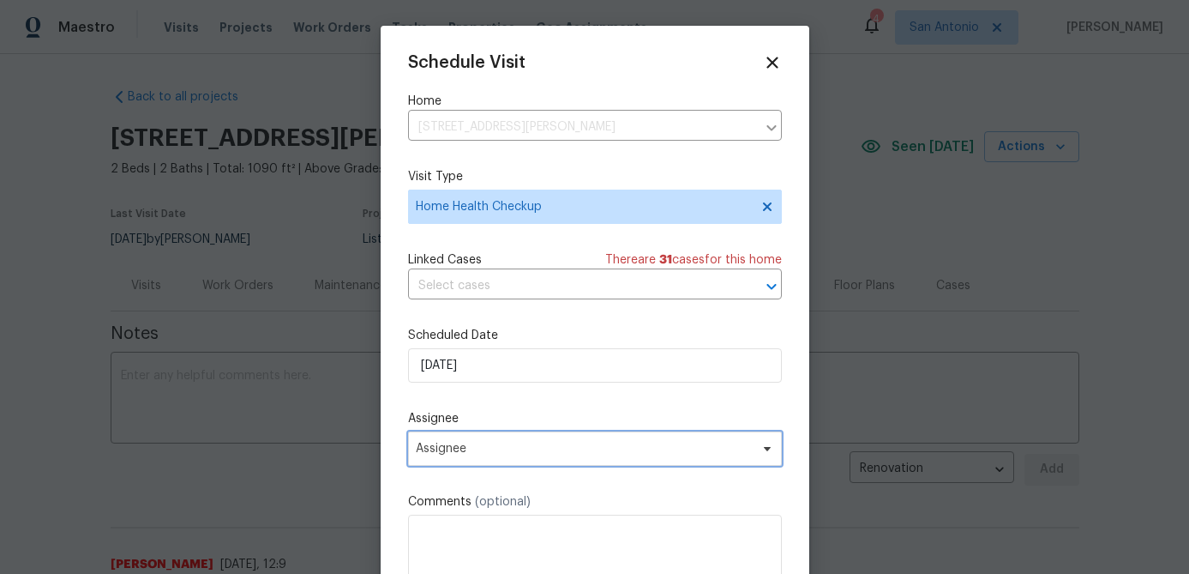
click at [501, 450] on span "Assignee" at bounding box center [584, 449] width 336 height 14
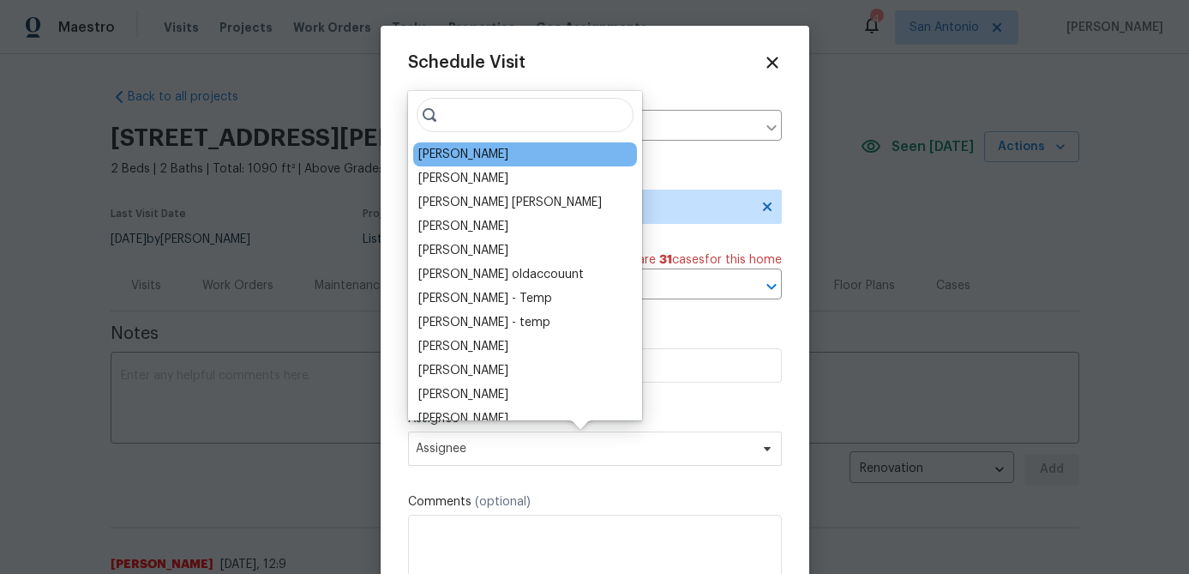
click at [445, 152] on div "[PERSON_NAME]" at bounding box center [463, 154] width 90 height 17
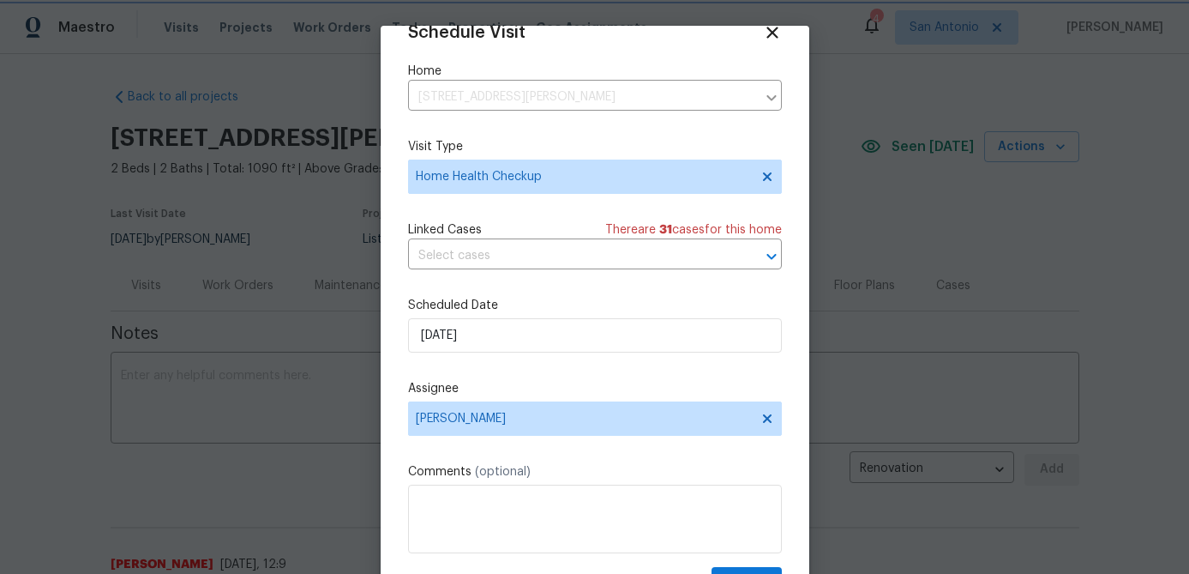
scroll to position [78, 0]
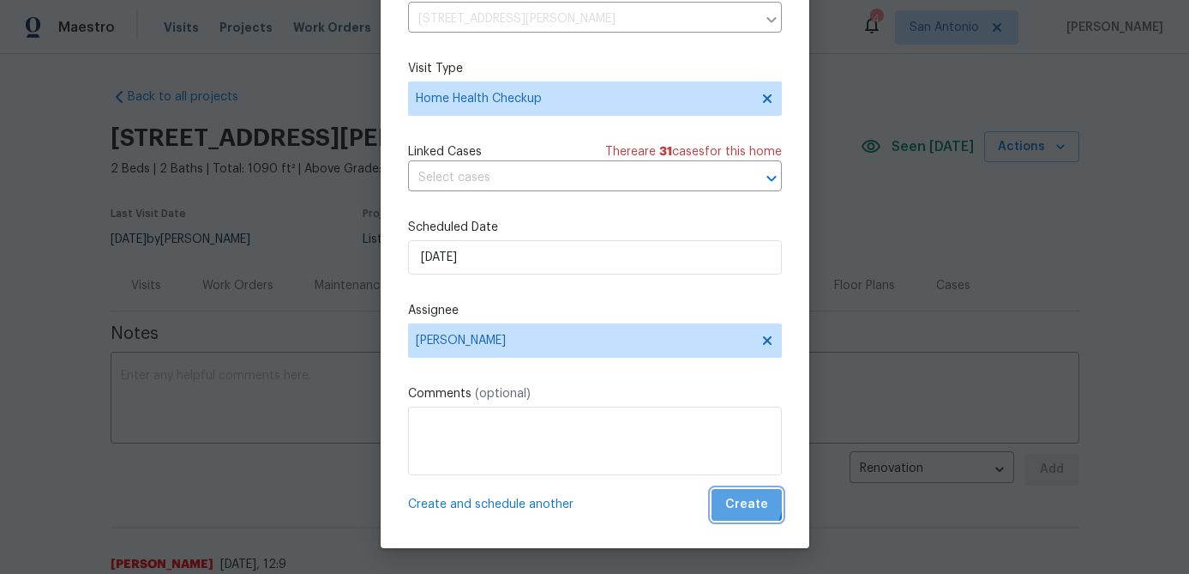
click at [741, 502] on span "Create" at bounding box center [746, 504] width 43 height 21
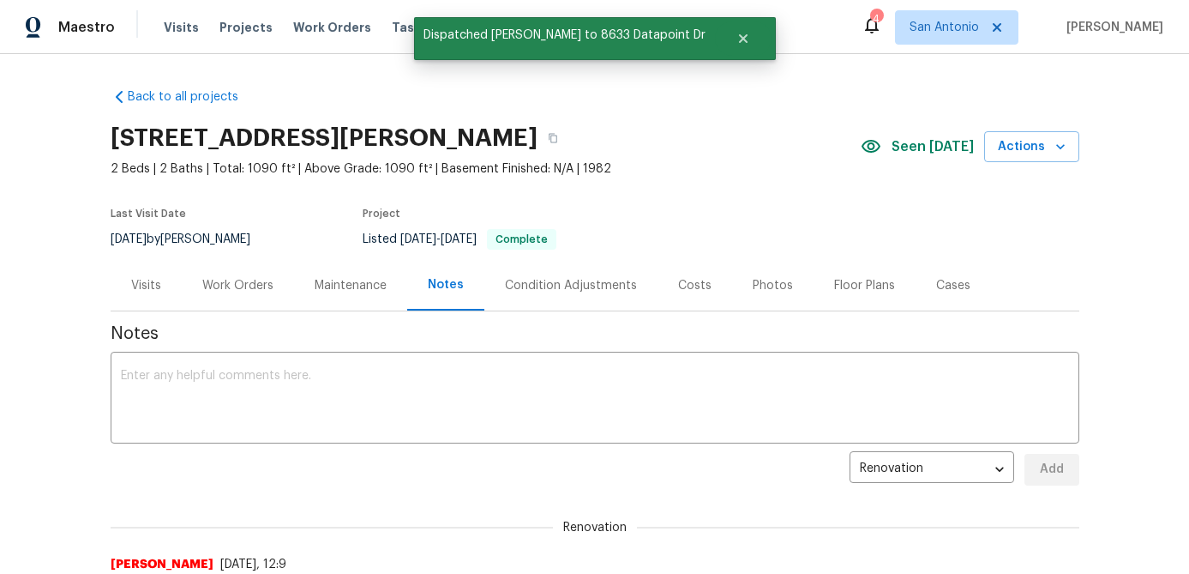
scroll to position [0, 0]
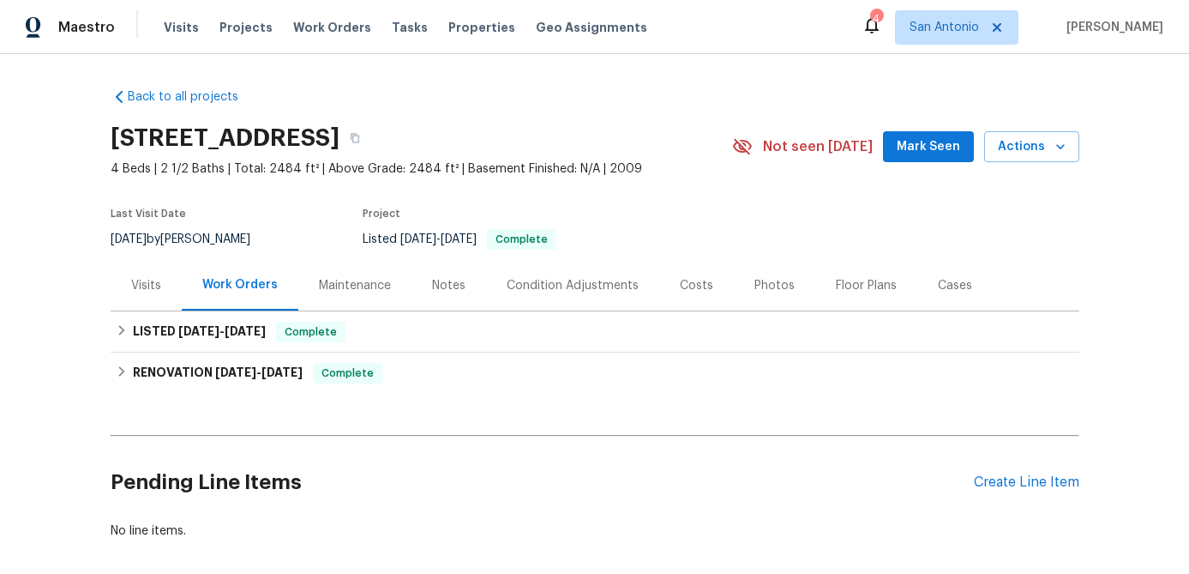
click at [147, 287] on div "Visits" at bounding box center [146, 285] width 30 height 17
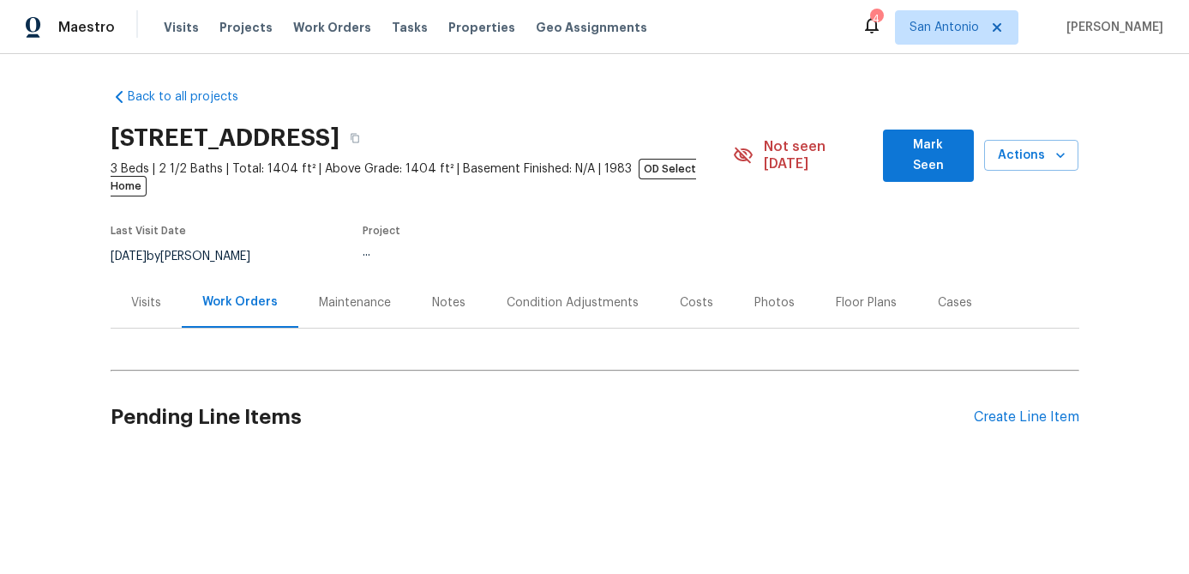
click at [138, 294] on div "Visits" at bounding box center [146, 302] width 30 height 17
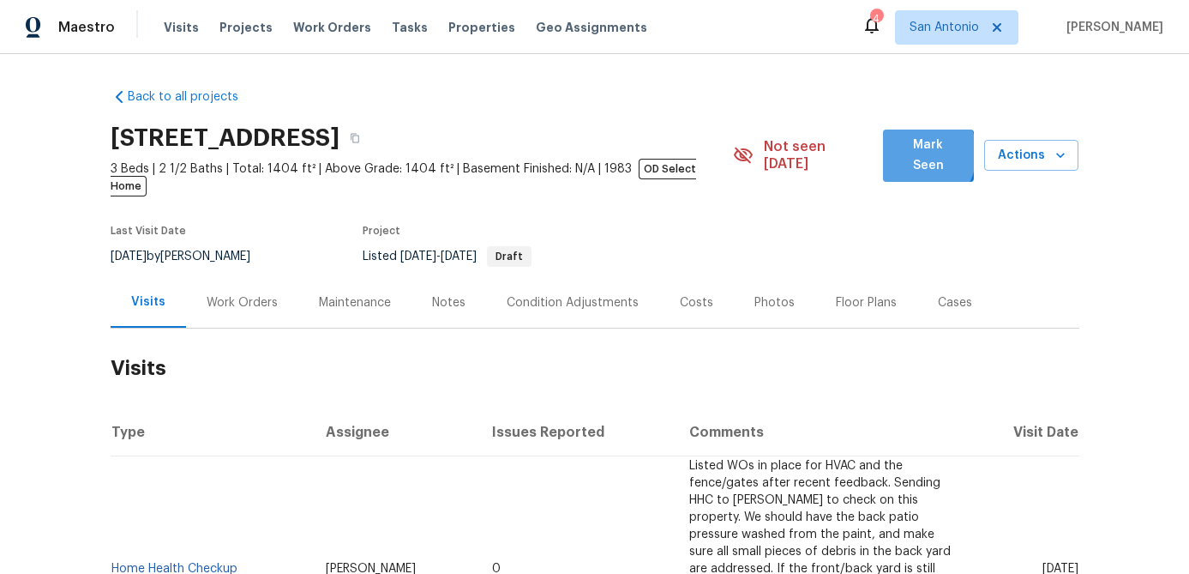
click at [916, 155] on span "Mark Seen" at bounding box center [928, 156] width 63 height 42
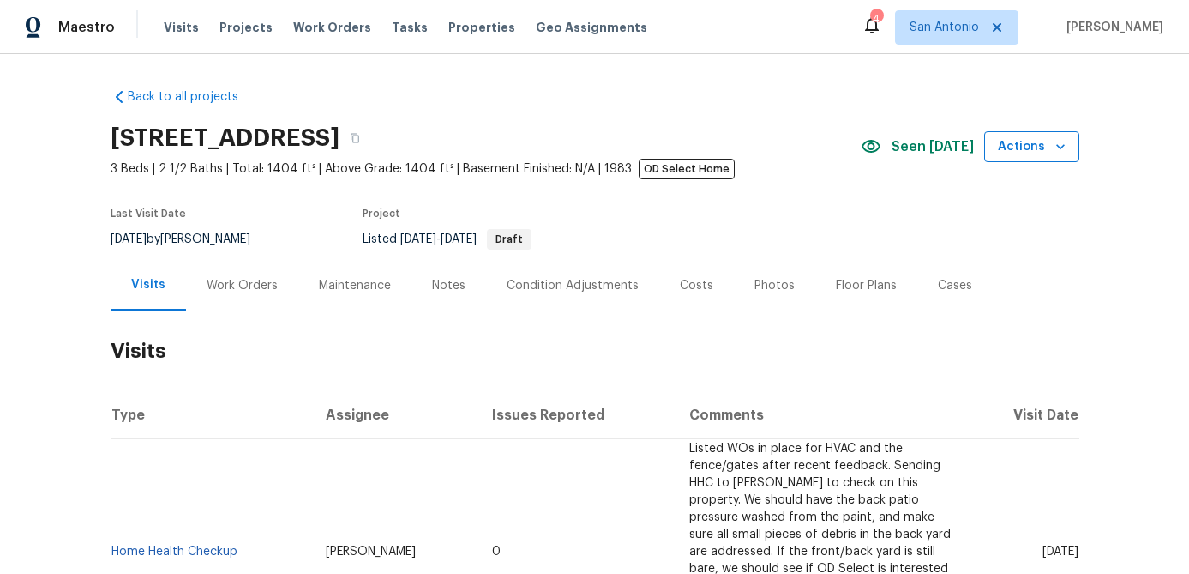
click at [1049, 144] on span "Actions" at bounding box center [1032, 146] width 68 height 21
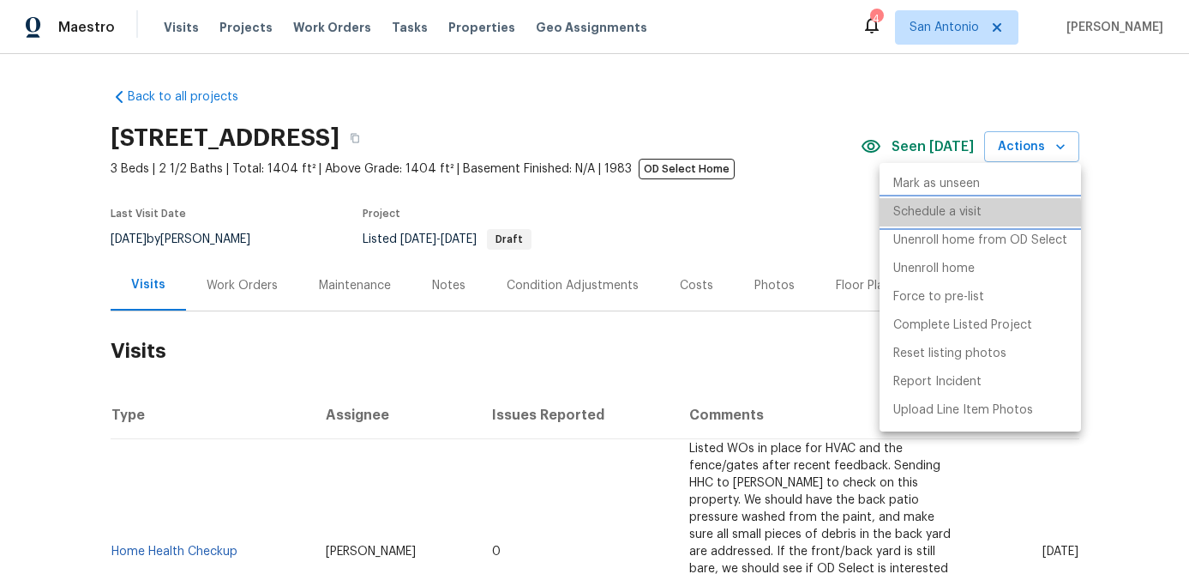
click at [953, 216] on p "Schedule a visit" at bounding box center [937, 212] width 88 height 18
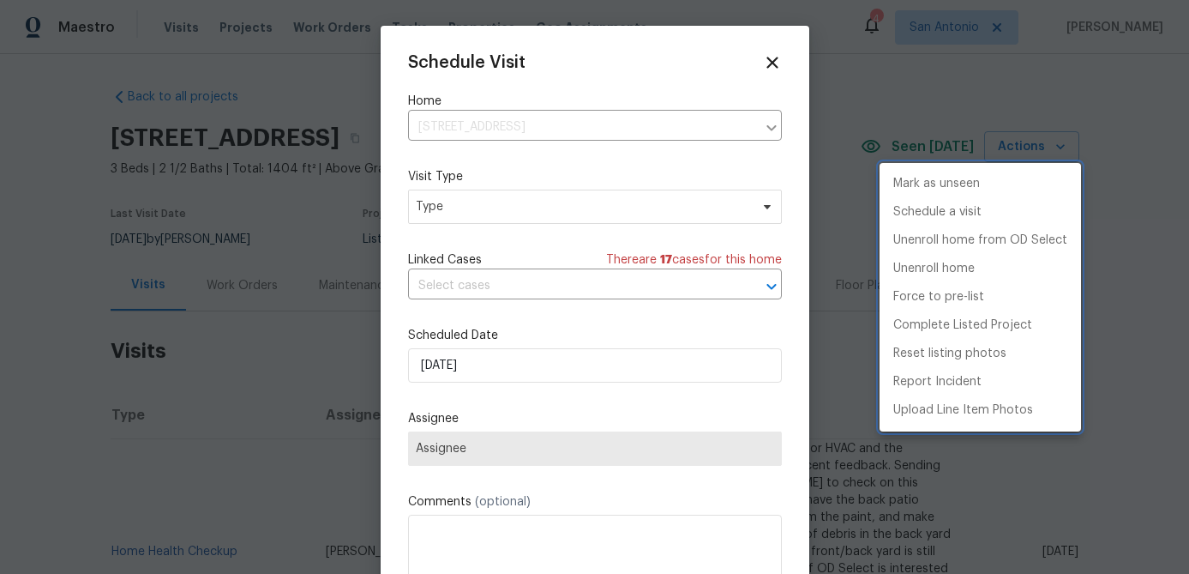
click at [530, 205] on div at bounding box center [594, 287] width 1189 height 574
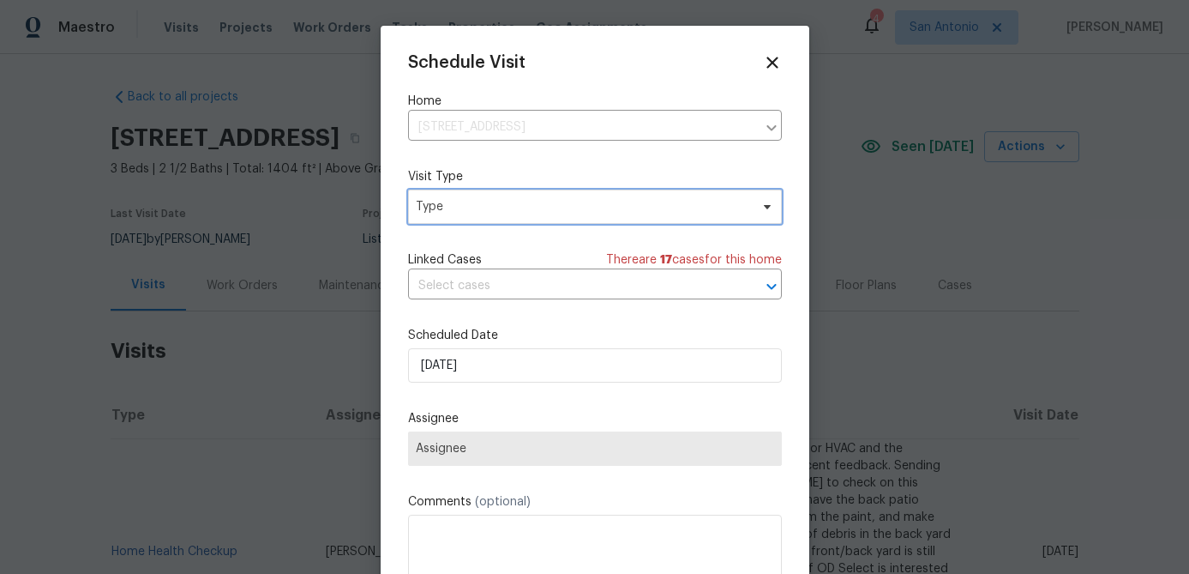
click at [530, 205] on span "Type" at bounding box center [583, 206] width 334 height 17
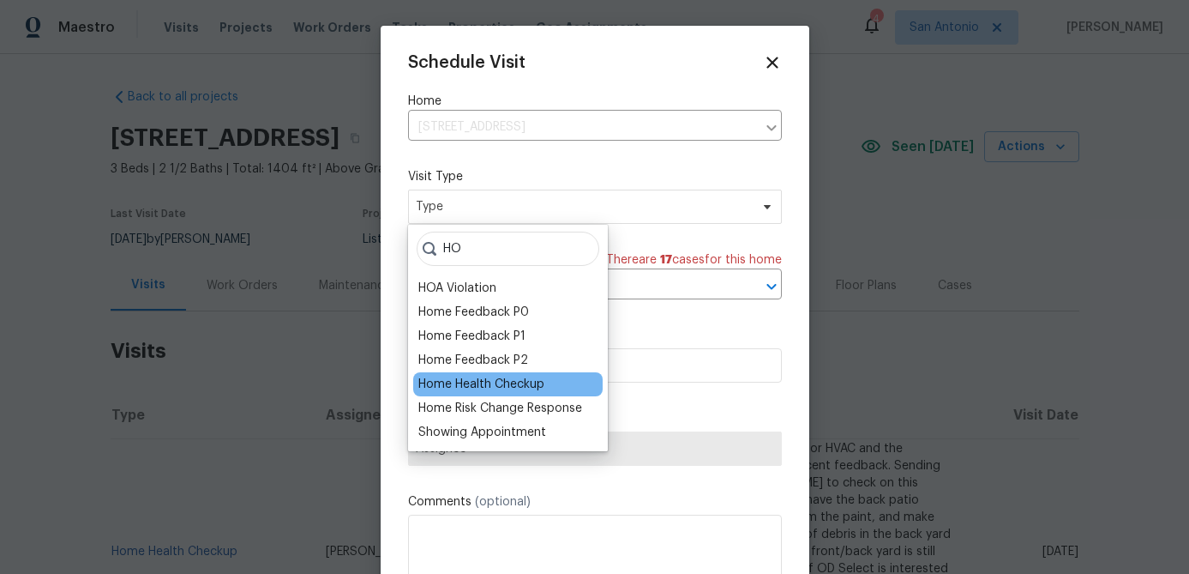
type input "HO"
click at [481, 376] on div "Home Health Checkup" at bounding box center [481, 384] width 126 height 17
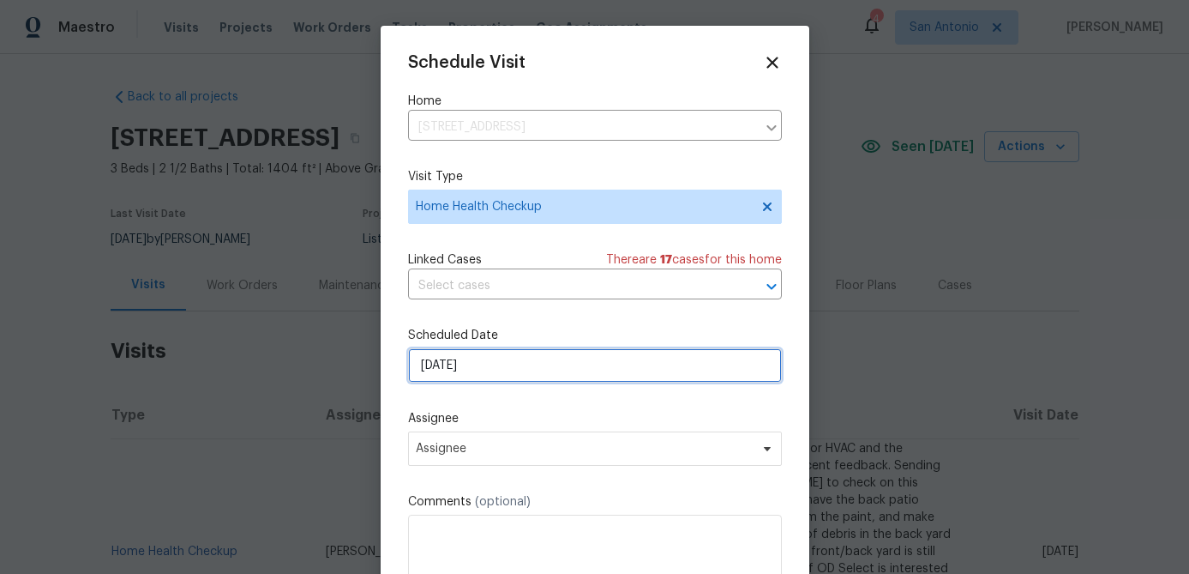
click at [508, 358] on input "[DATE]" at bounding box center [595, 365] width 374 height 34
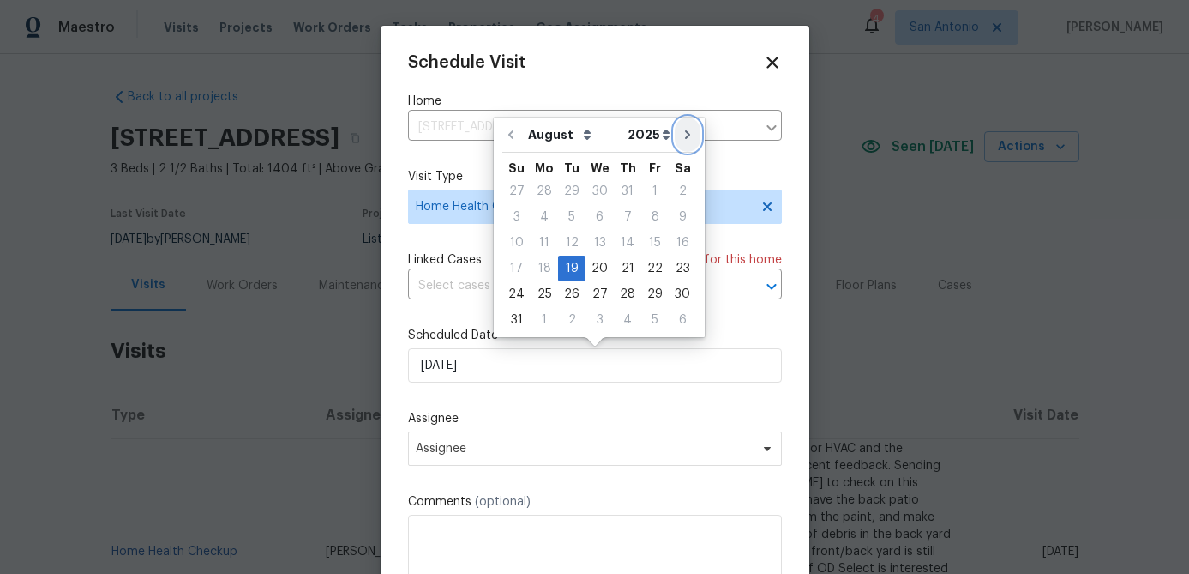
click at [685, 130] on icon "Go to next month" at bounding box center [687, 134] width 5 height 9
type input "9/19/2025"
select select "8"
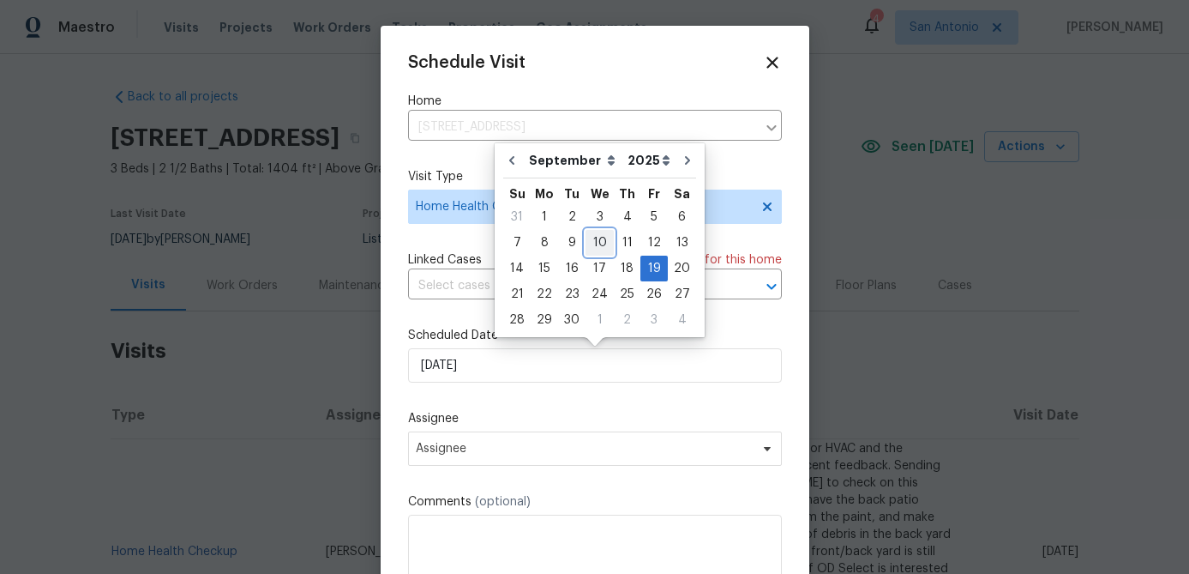
click at [601, 239] on div "10" at bounding box center [600, 243] width 28 height 24
type input "9/10/2025"
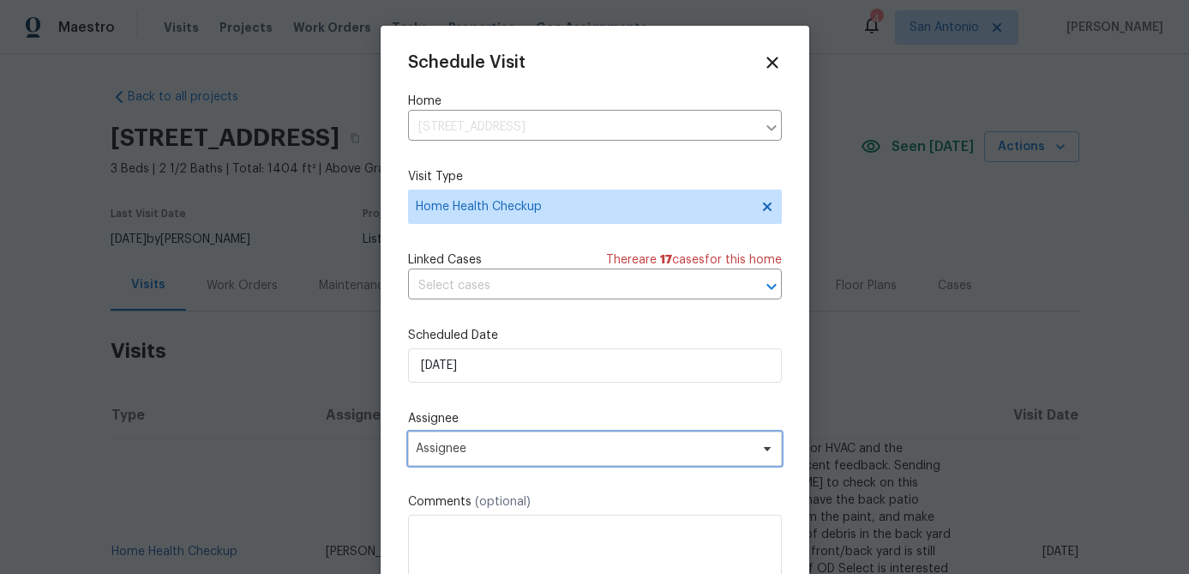
click at [497, 451] on span "Assignee" at bounding box center [584, 449] width 336 height 14
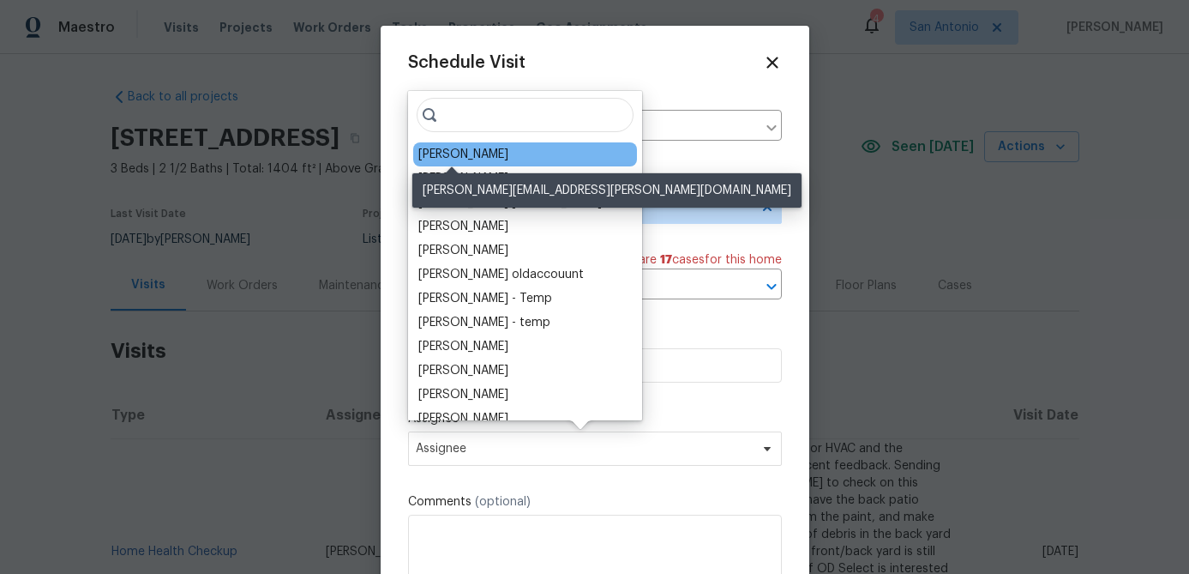
click at [432, 148] on div "[PERSON_NAME]" at bounding box center [463, 154] width 90 height 17
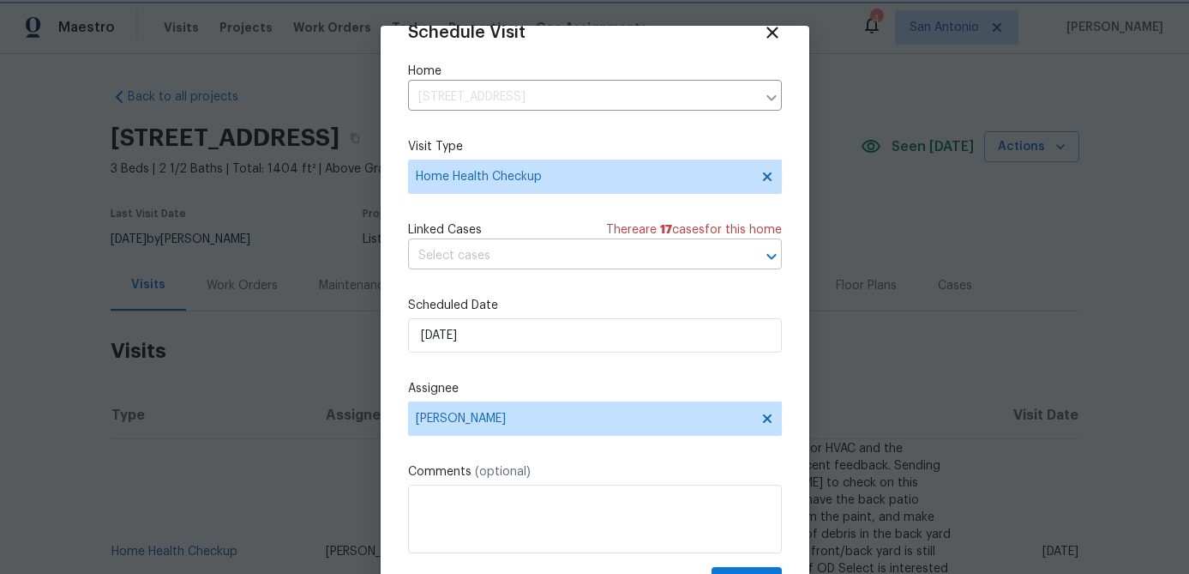
scroll to position [78, 0]
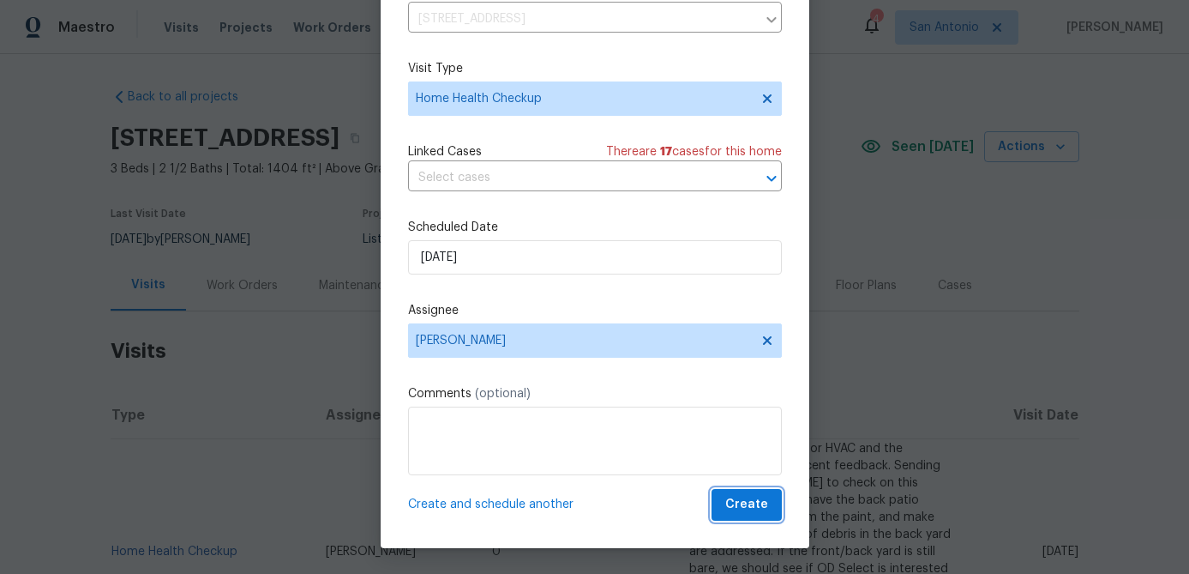
click at [741, 500] on span "Create" at bounding box center [746, 504] width 43 height 21
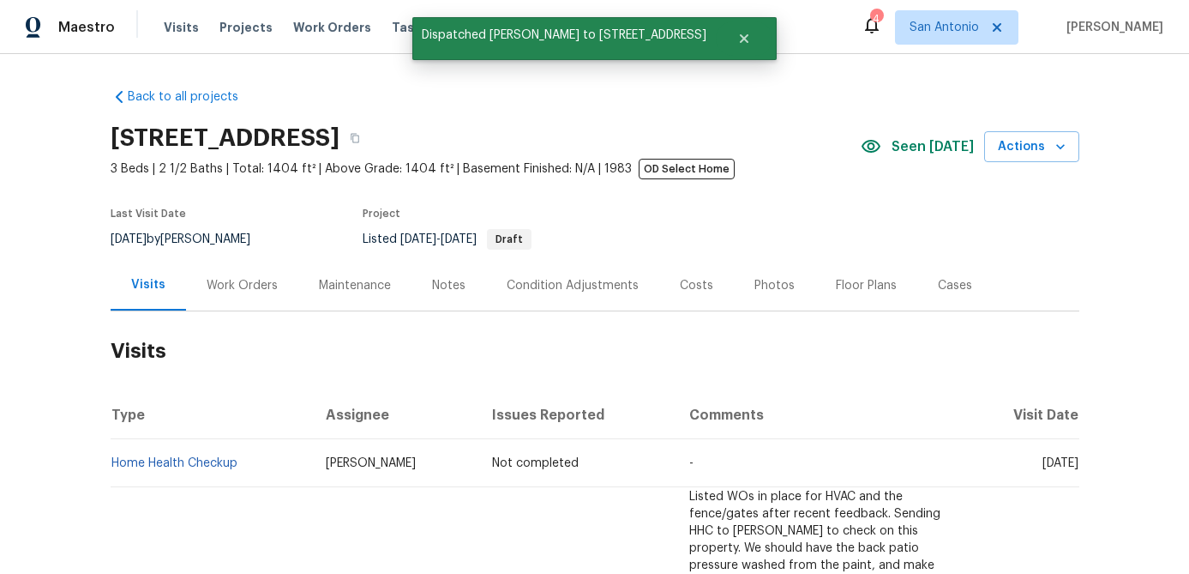
scroll to position [0, 0]
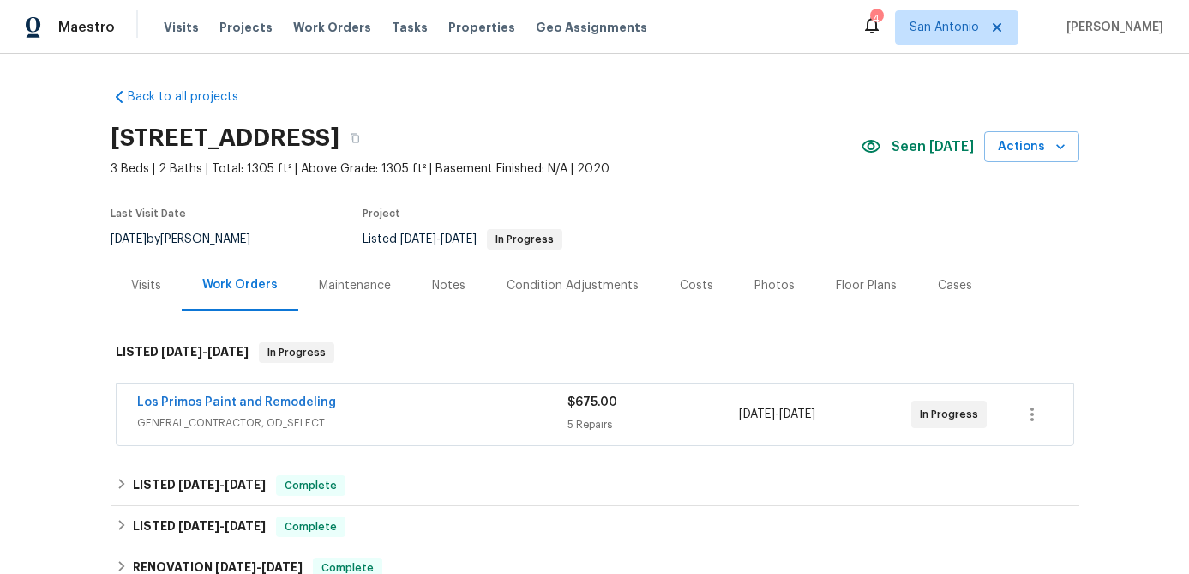
click at [432, 285] on div "Notes" at bounding box center [448, 285] width 33 height 17
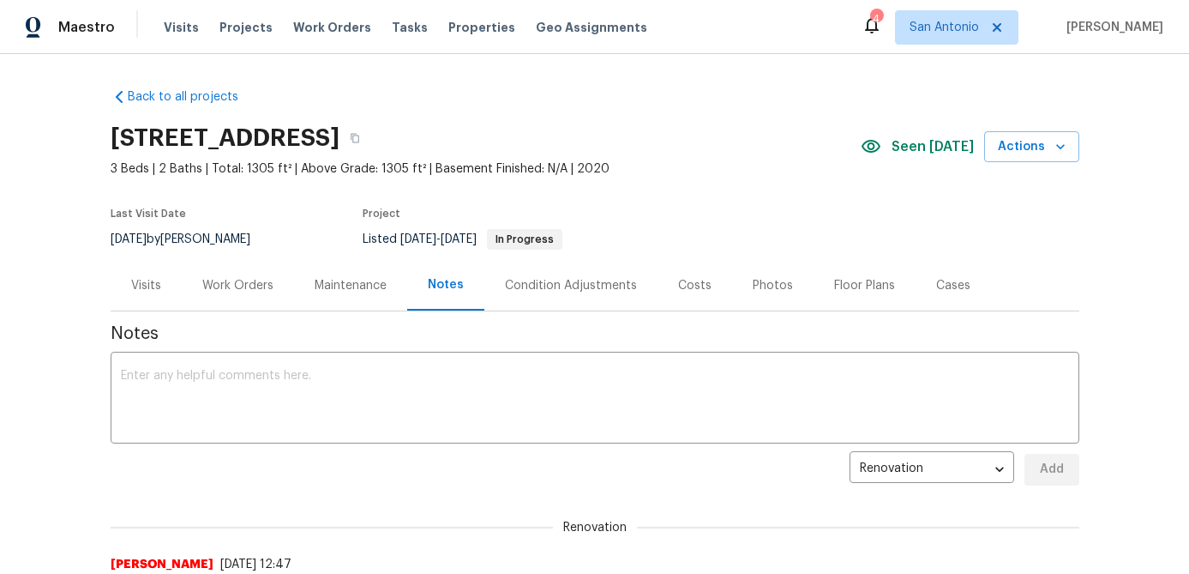
click at [157, 286] on div "Visits" at bounding box center [146, 285] width 30 height 17
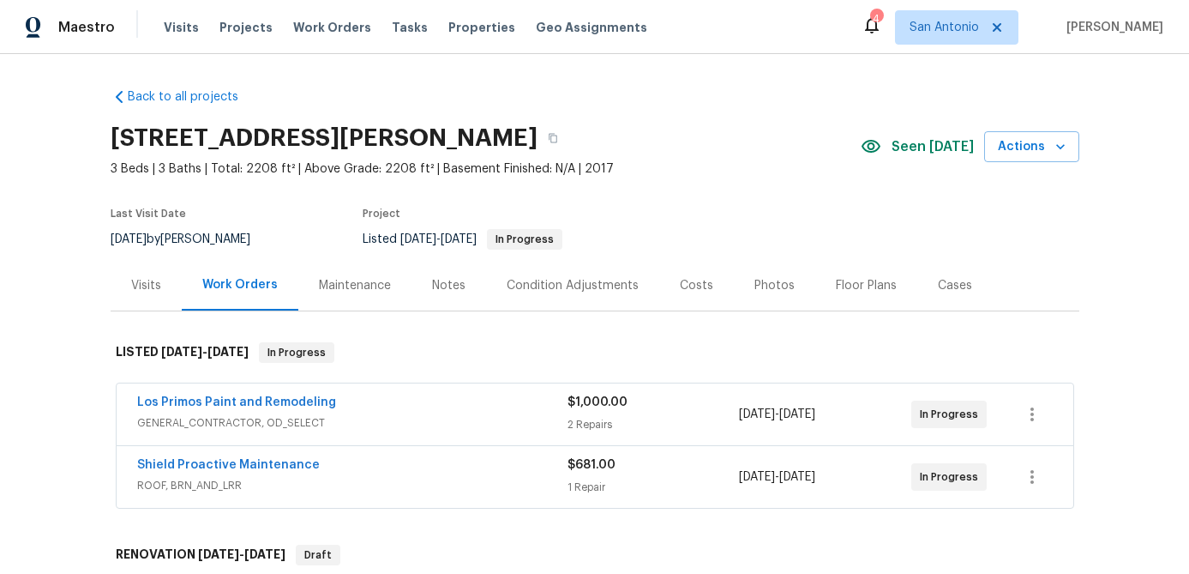
click at [444, 286] on div "Notes" at bounding box center [448, 285] width 33 height 17
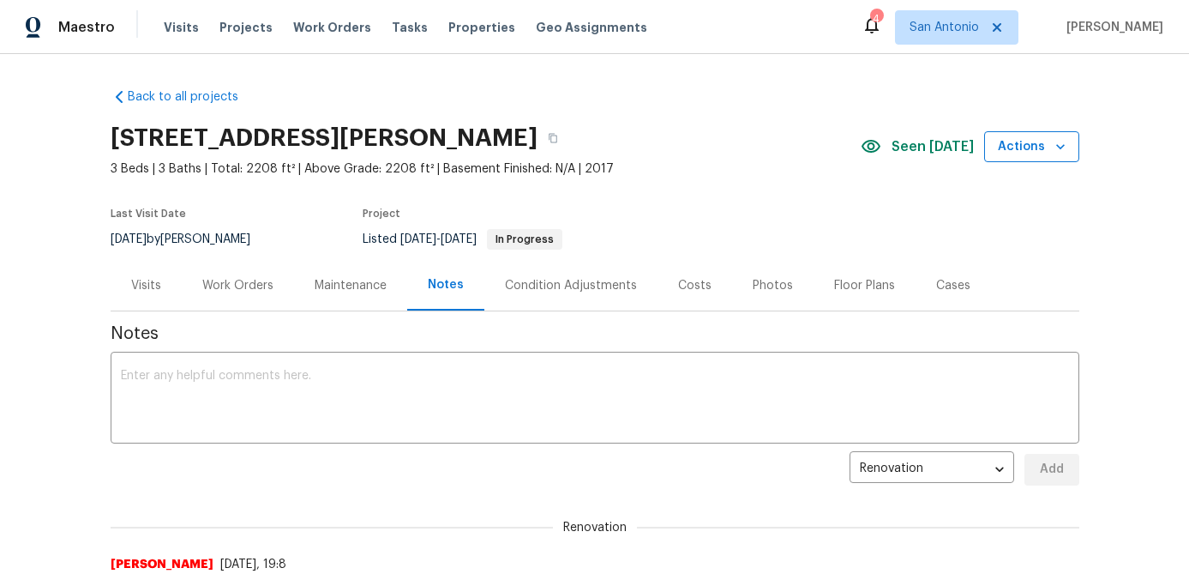
click at [1049, 144] on span "Actions" at bounding box center [1032, 146] width 68 height 21
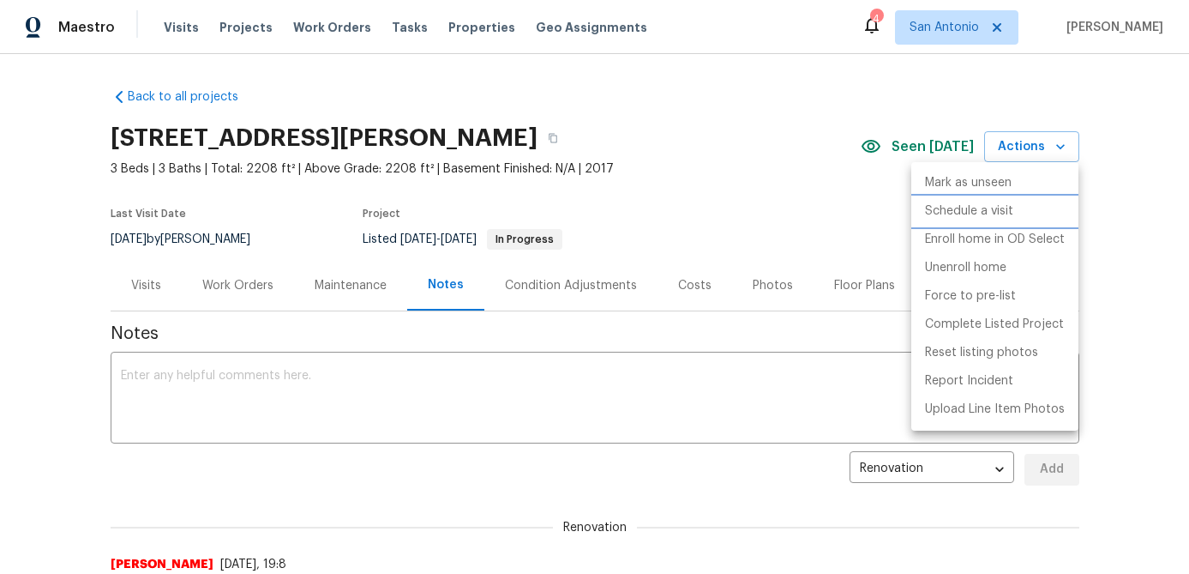
click at [953, 209] on p "Schedule a visit" at bounding box center [969, 211] width 88 height 18
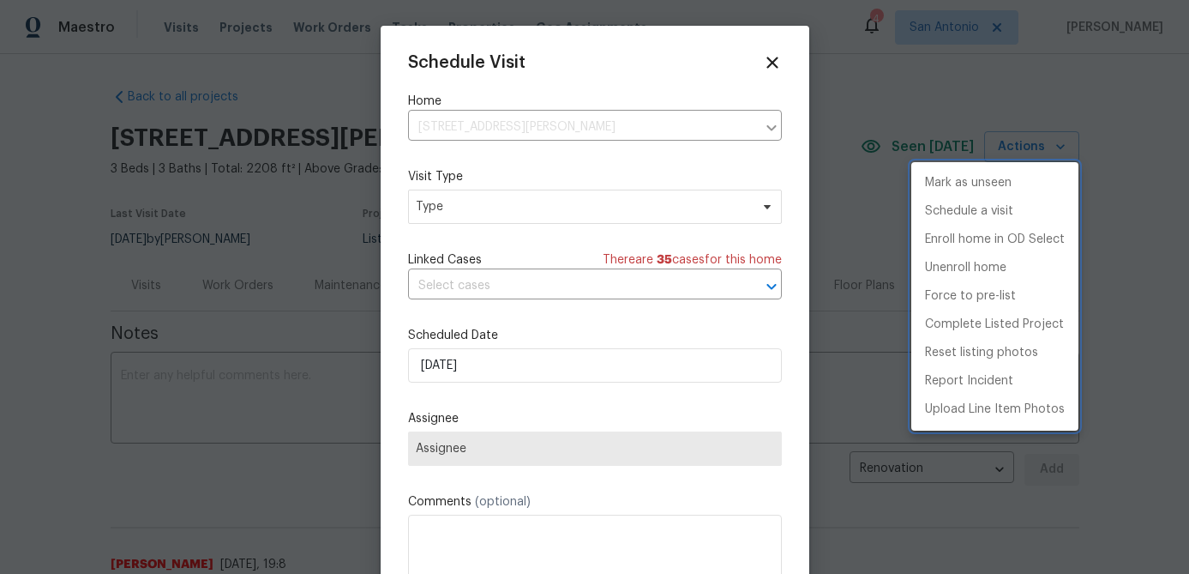
click at [523, 211] on div at bounding box center [594, 287] width 1189 height 574
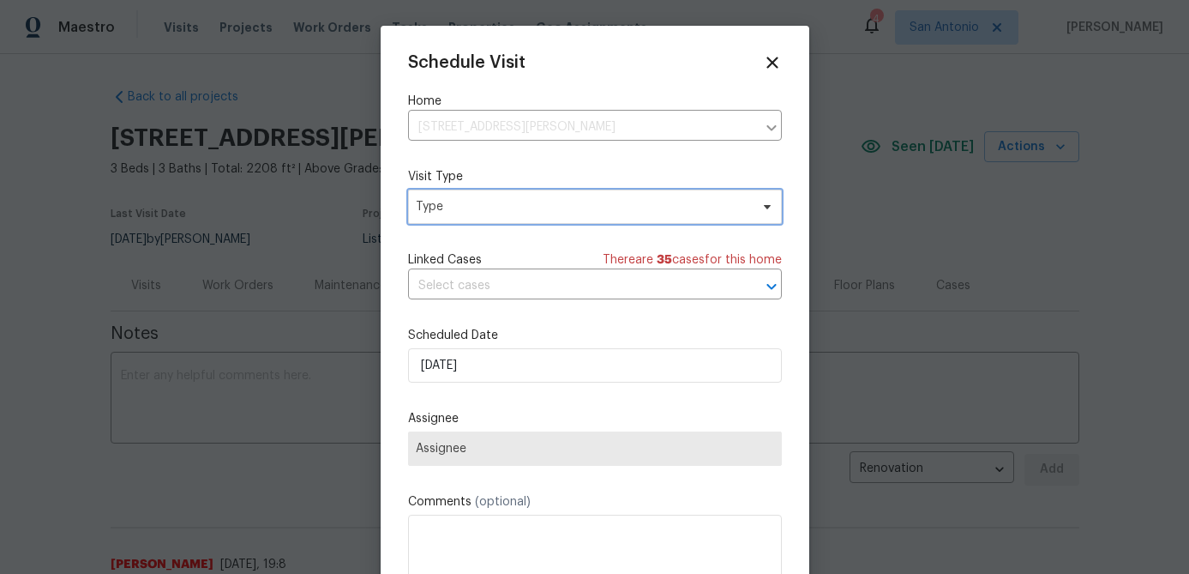
click at [523, 211] on span "Type" at bounding box center [583, 206] width 334 height 17
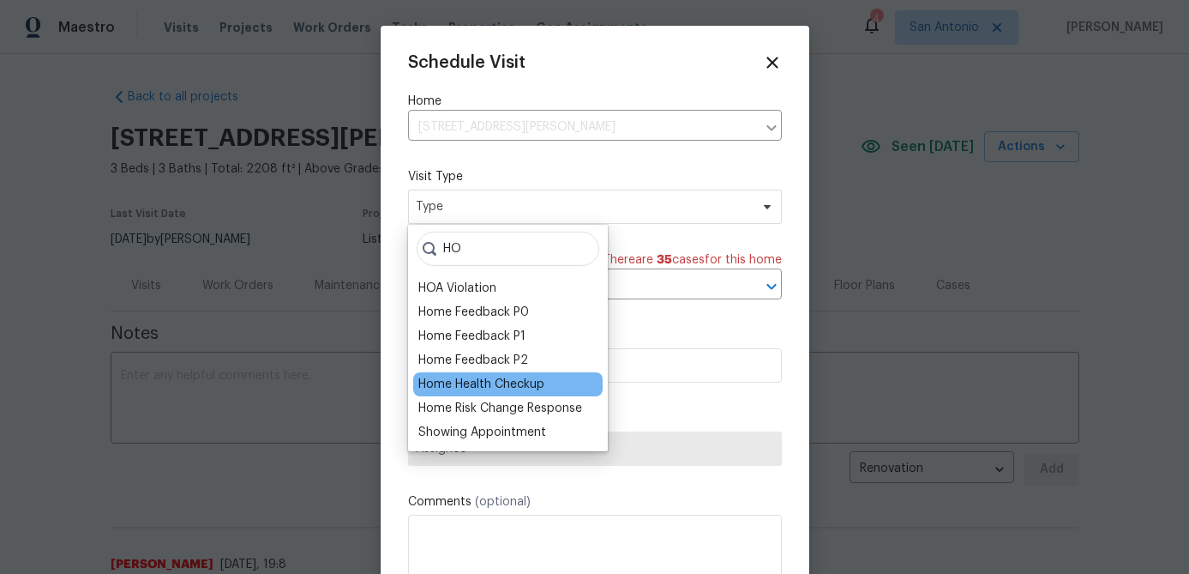
type input "HO"
click at [472, 387] on div "Home Health Checkup" at bounding box center [481, 384] width 126 height 17
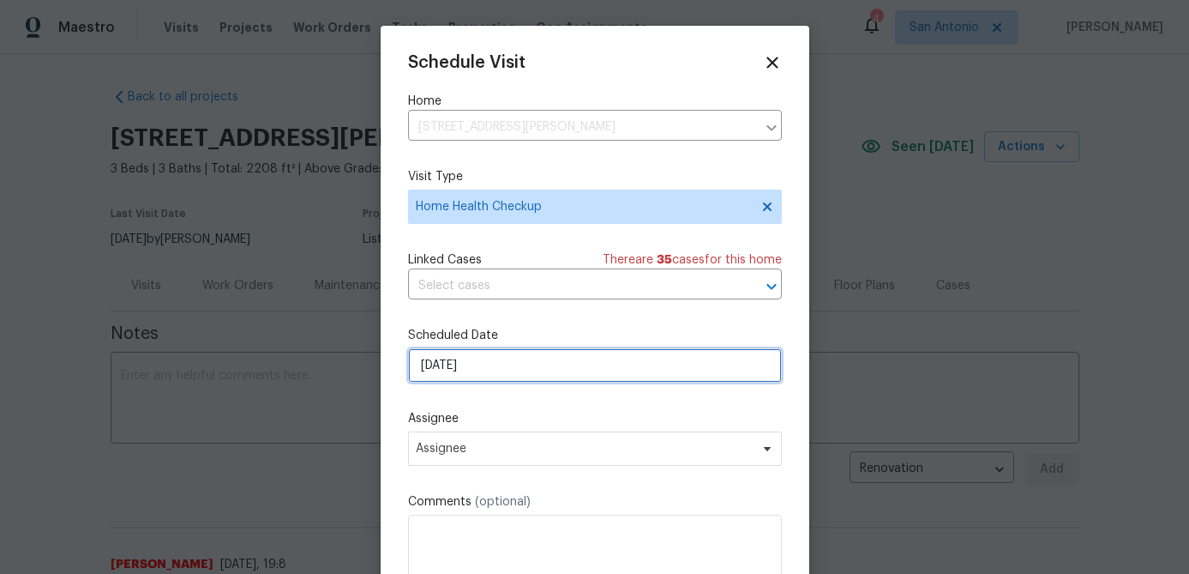
click at [529, 363] on input "[DATE]" at bounding box center [595, 365] width 374 height 34
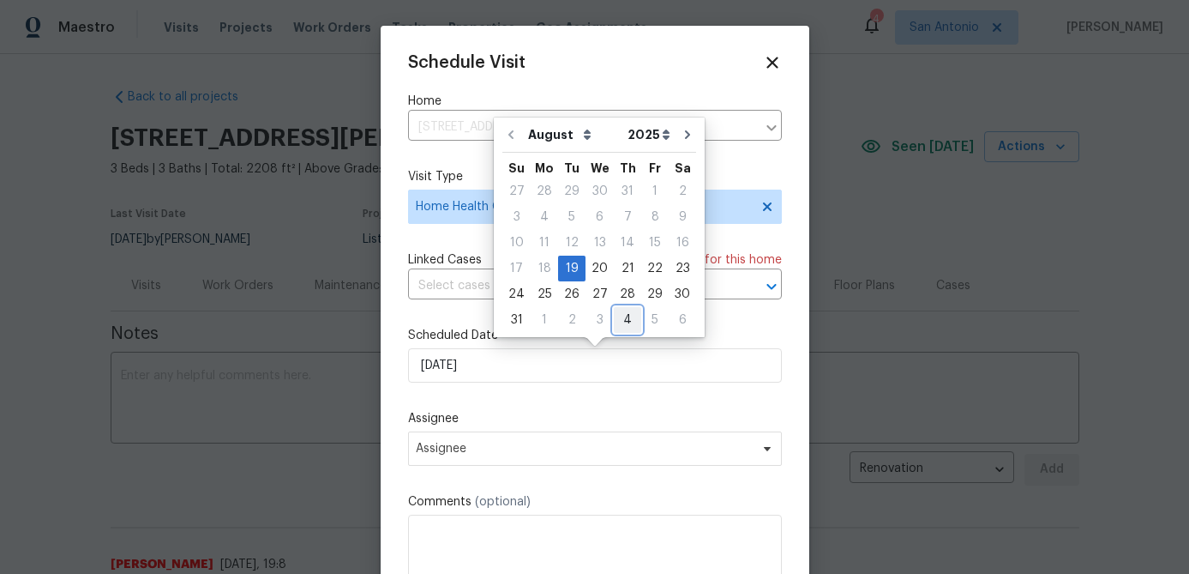
click at [619, 319] on div "4" at bounding box center [627, 320] width 27 height 24
type input "9/4/2025"
select select "8"
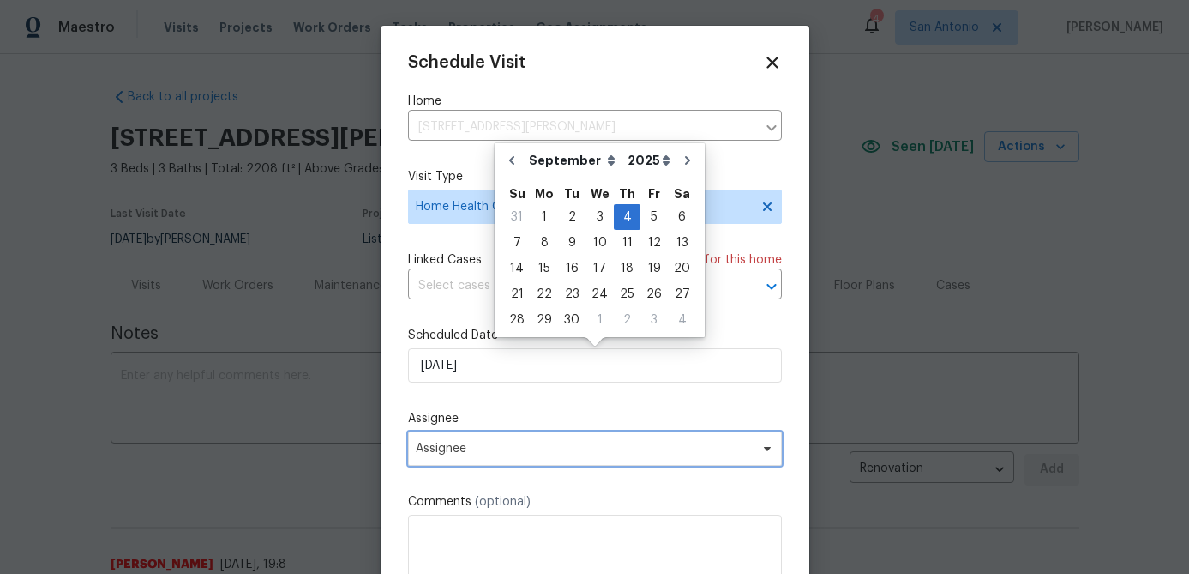
click at [493, 452] on span "Assignee" at bounding box center [584, 449] width 336 height 14
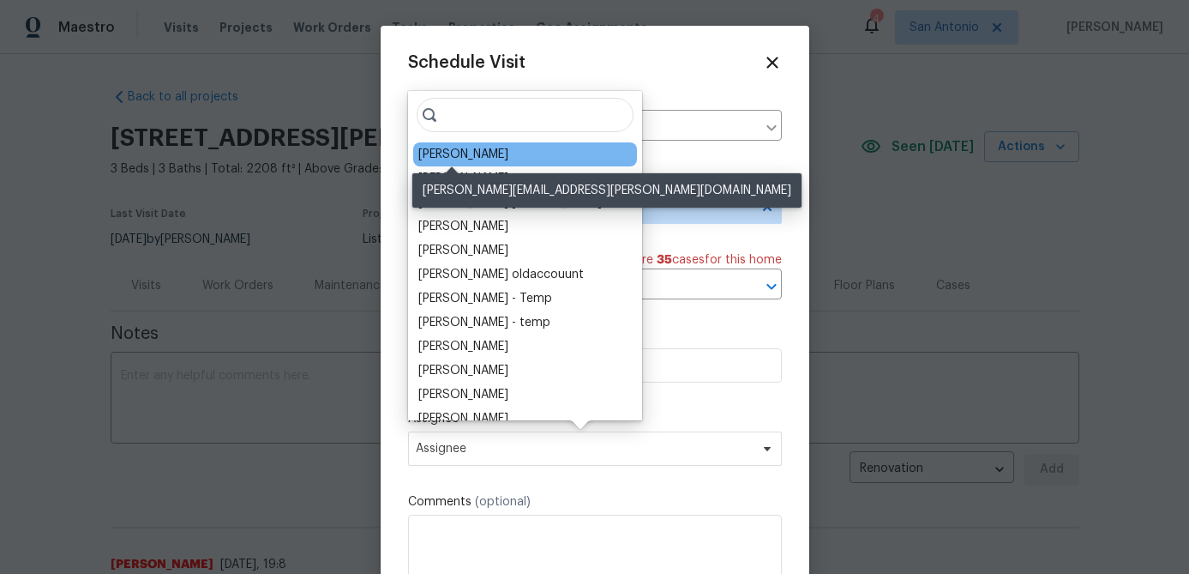
click at [468, 154] on div "[PERSON_NAME]" at bounding box center [463, 154] width 90 height 17
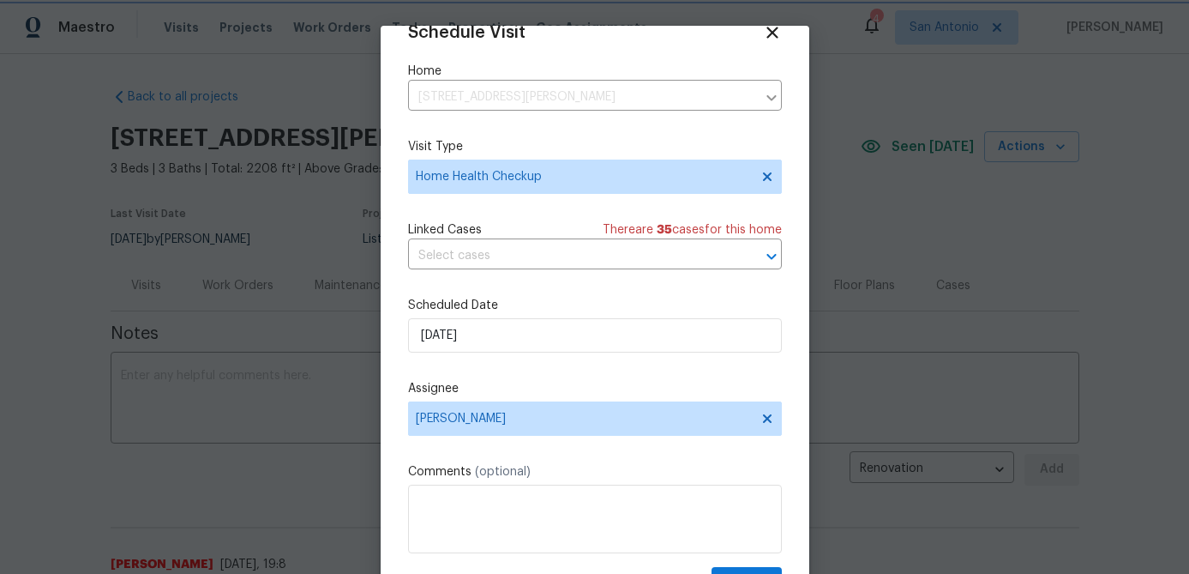
scroll to position [78, 0]
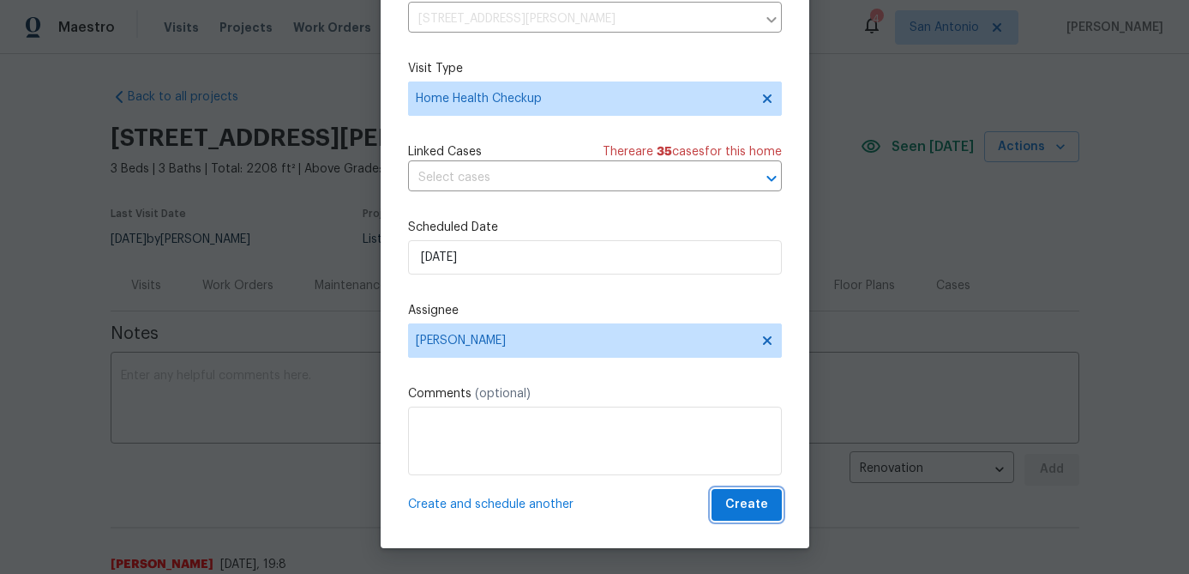
click at [743, 505] on span "Create" at bounding box center [746, 504] width 43 height 21
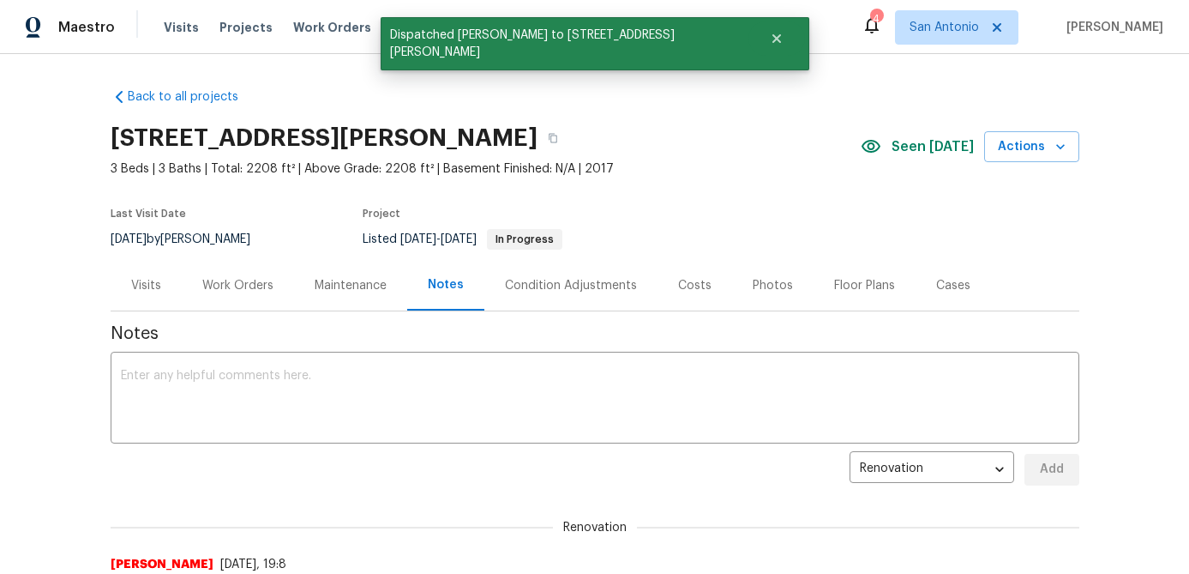
scroll to position [0, 0]
